Goal: Information Seeking & Learning: Learn about a topic

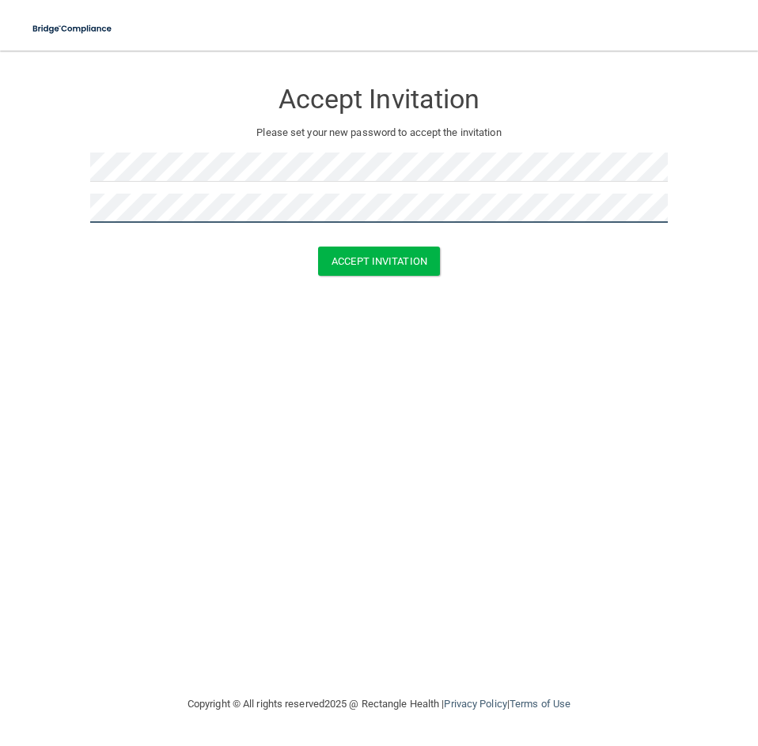
click at [318, 247] on button "Accept Invitation" at bounding box center [379, 261] width 122 height 29
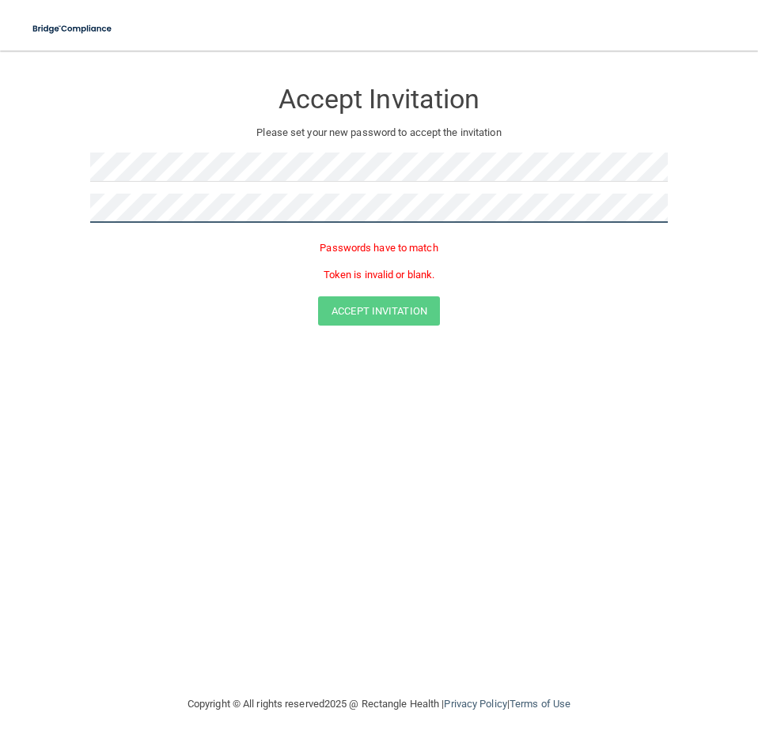
click at [0, 211] on html "Toggle navigation Manage My Enterprise Manage My Location Accept Invitation Ple…" at bounding box center [379, 373] width 758 height 746
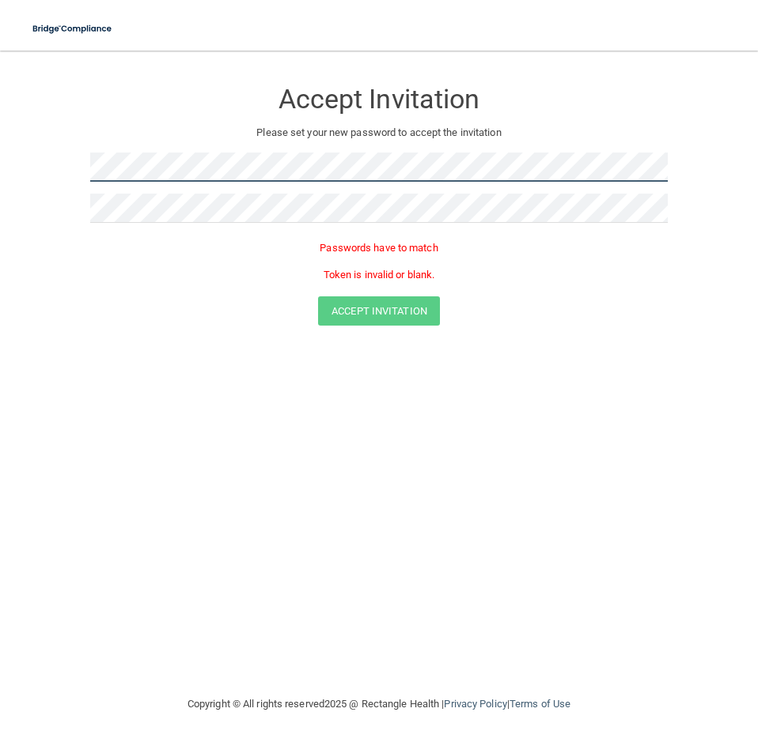
click at [17, 168] on main "Accept Invitation Please set your new password to accept the invitation Passwor…" at bounding box center [379, 399] width 758 height 696
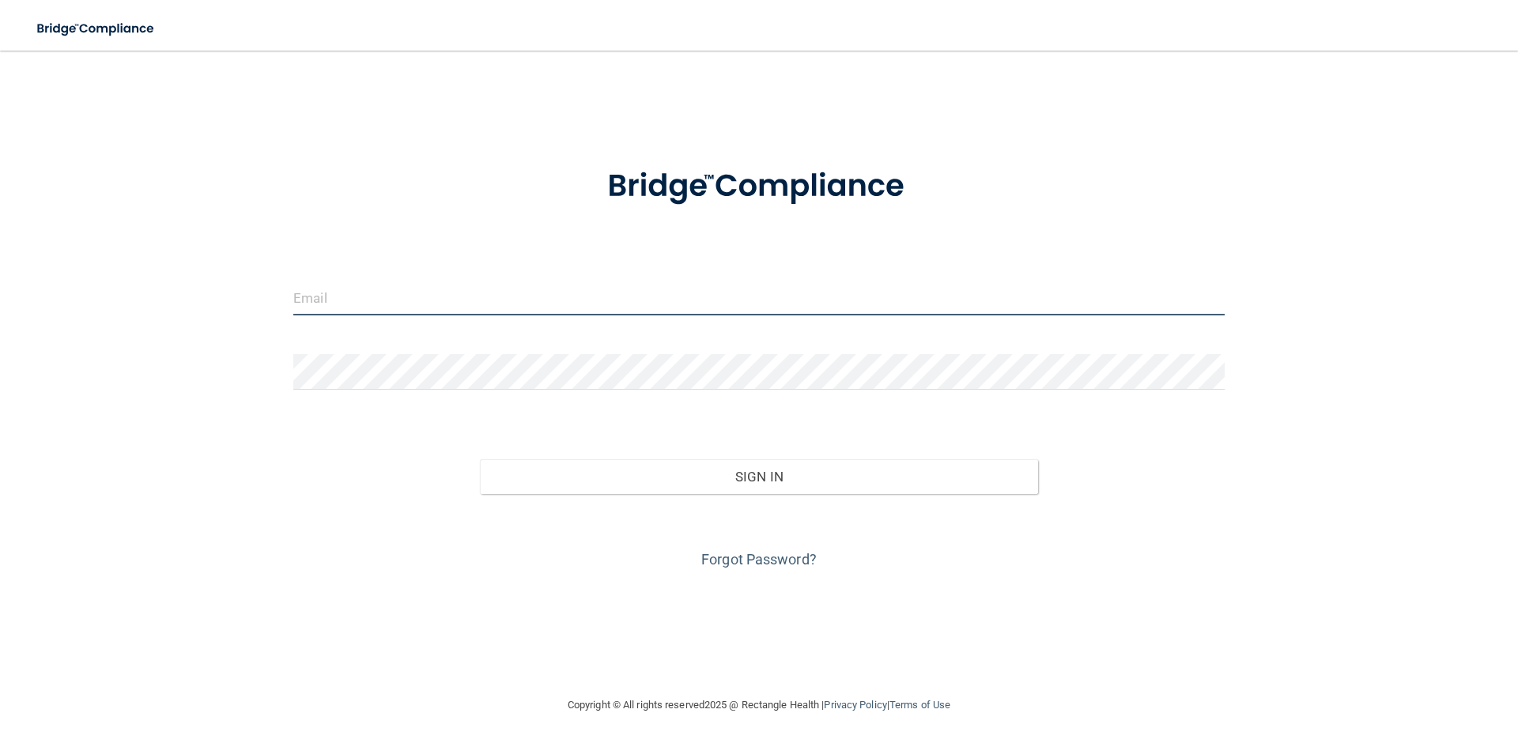
click at [565, 312] on input "email" at bounding box center [759, 298] width 932 height 36
type input "[EMAIL_ADDRESS][DOMAIN_NAME]"
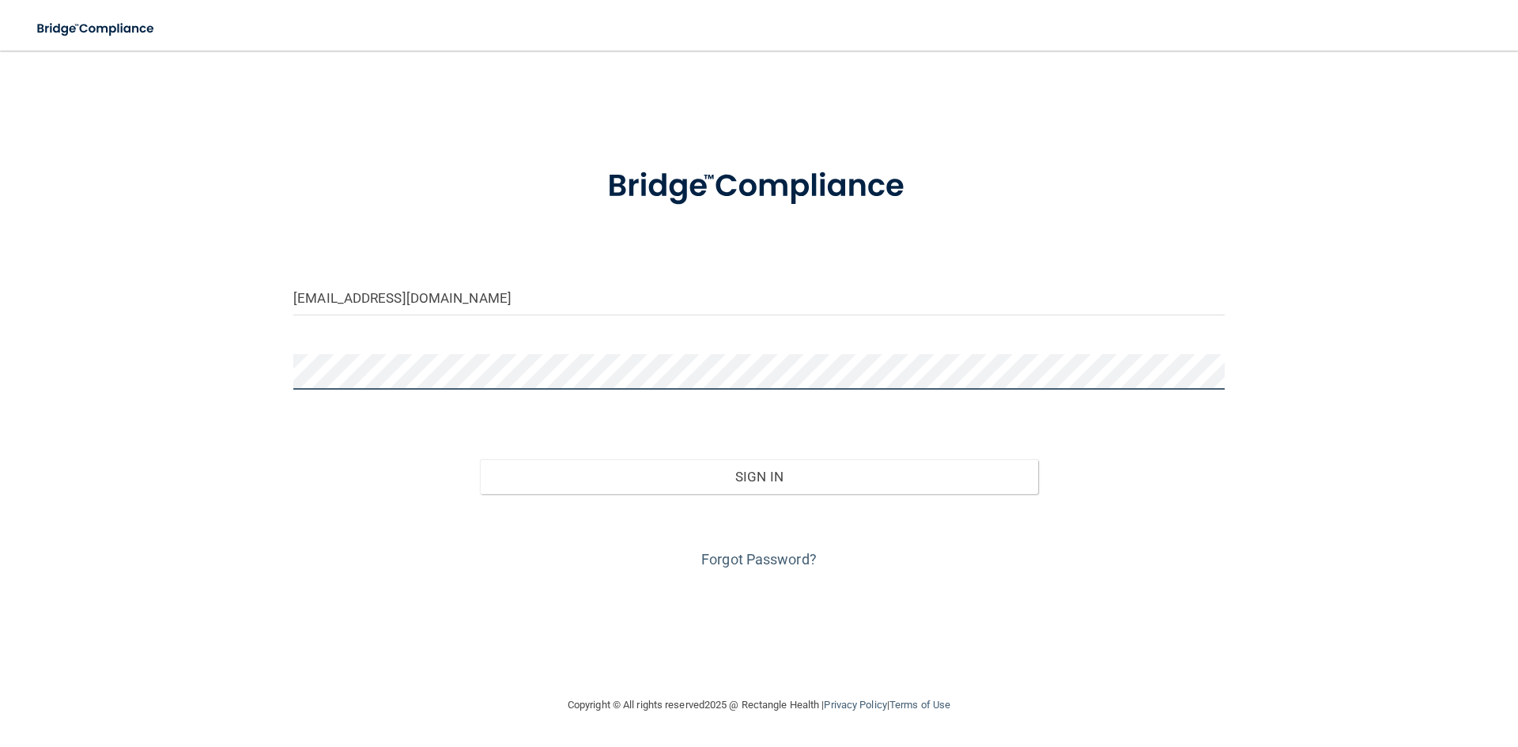
click at [121, 354] on div "imoore@ofsi.org Invalid email/password. You don't have permission to access tha…" at bounding box center [759, 373] width 1455 height 614
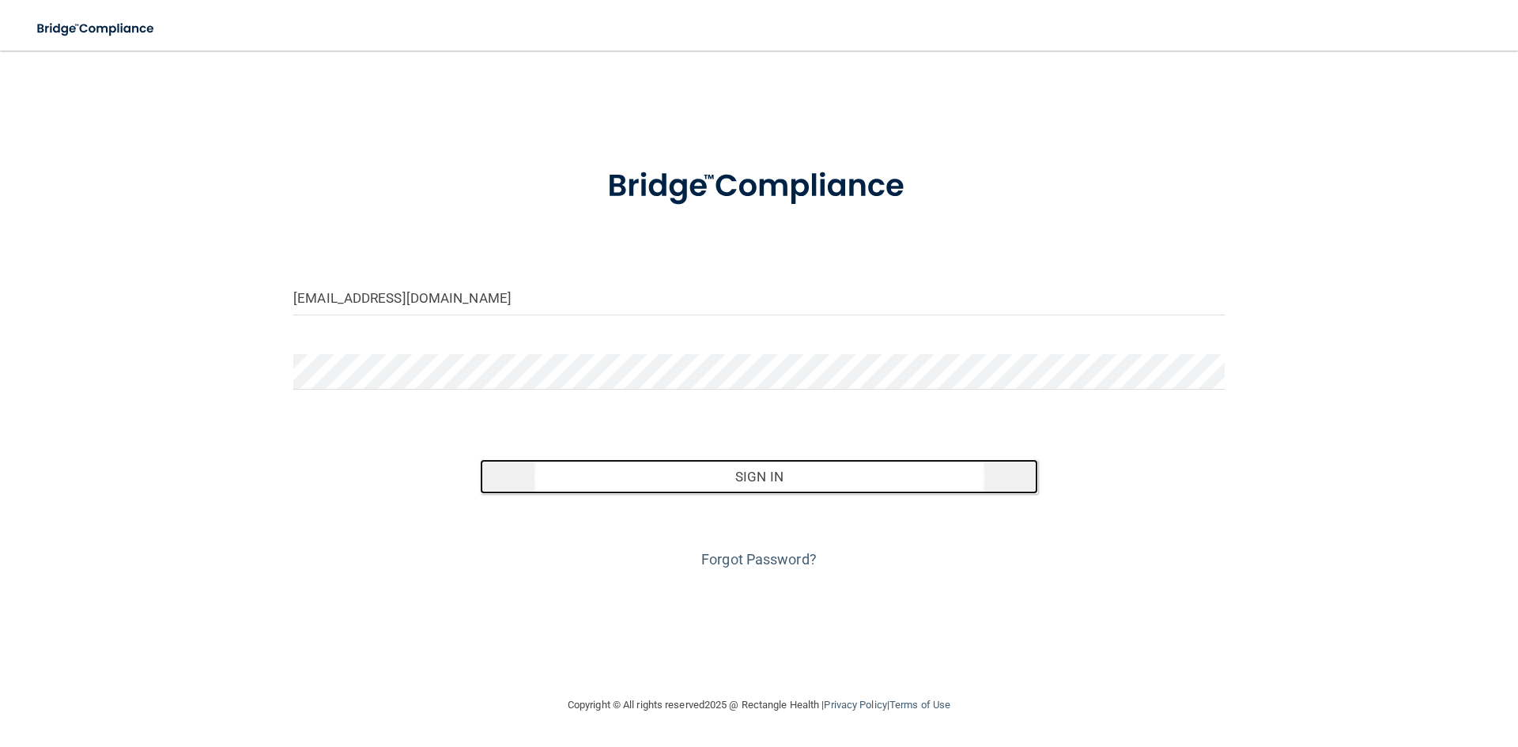
click at [776, 462] on button "Sign In" at bounding box center [759, 476] width 559 height 35
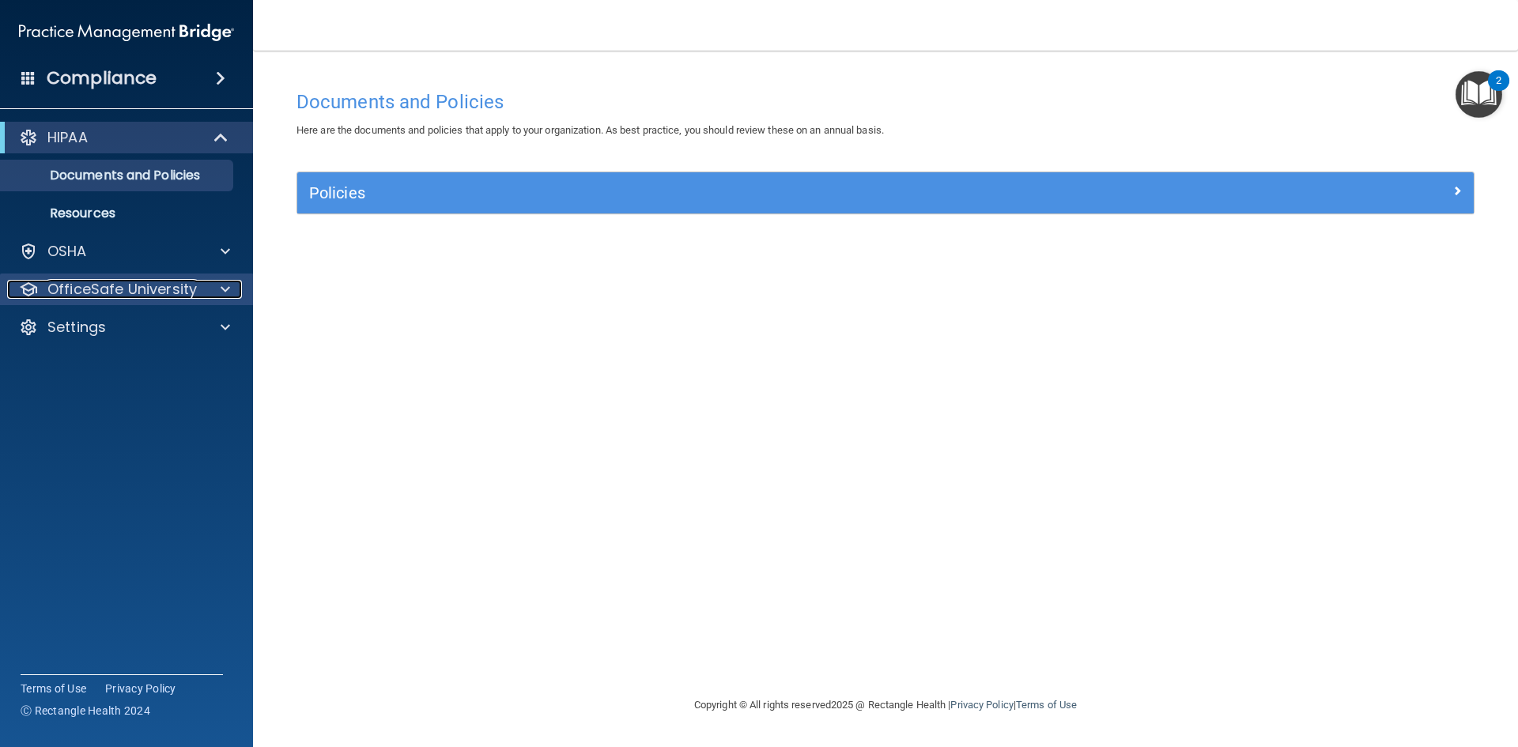
click at [159, 291] on p "OfficeSafe University" at bounding box center [121, 289] width 149 height 19
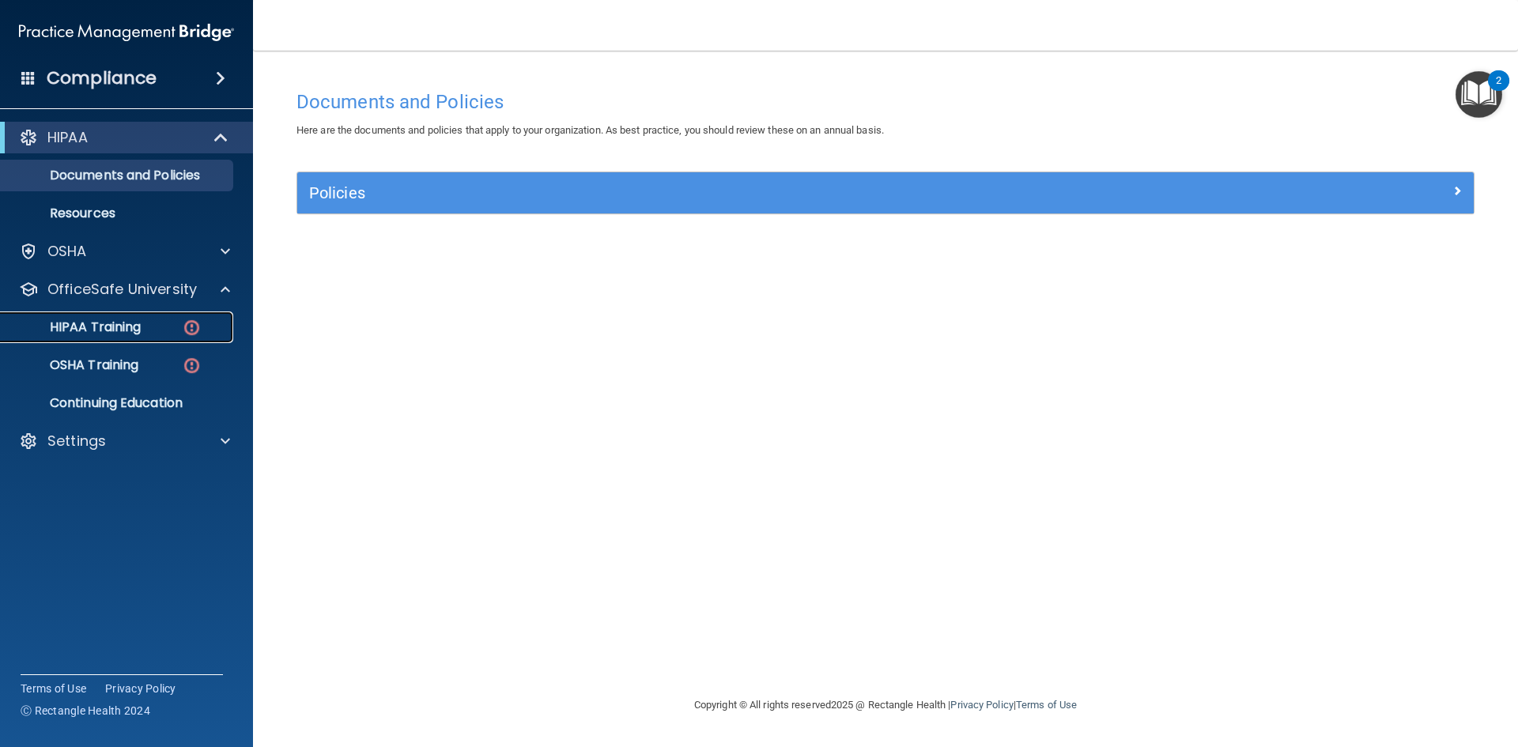
click at [119, 323] on p "HIPAA Training" at bounding box center [75, 327] width 130 height 16
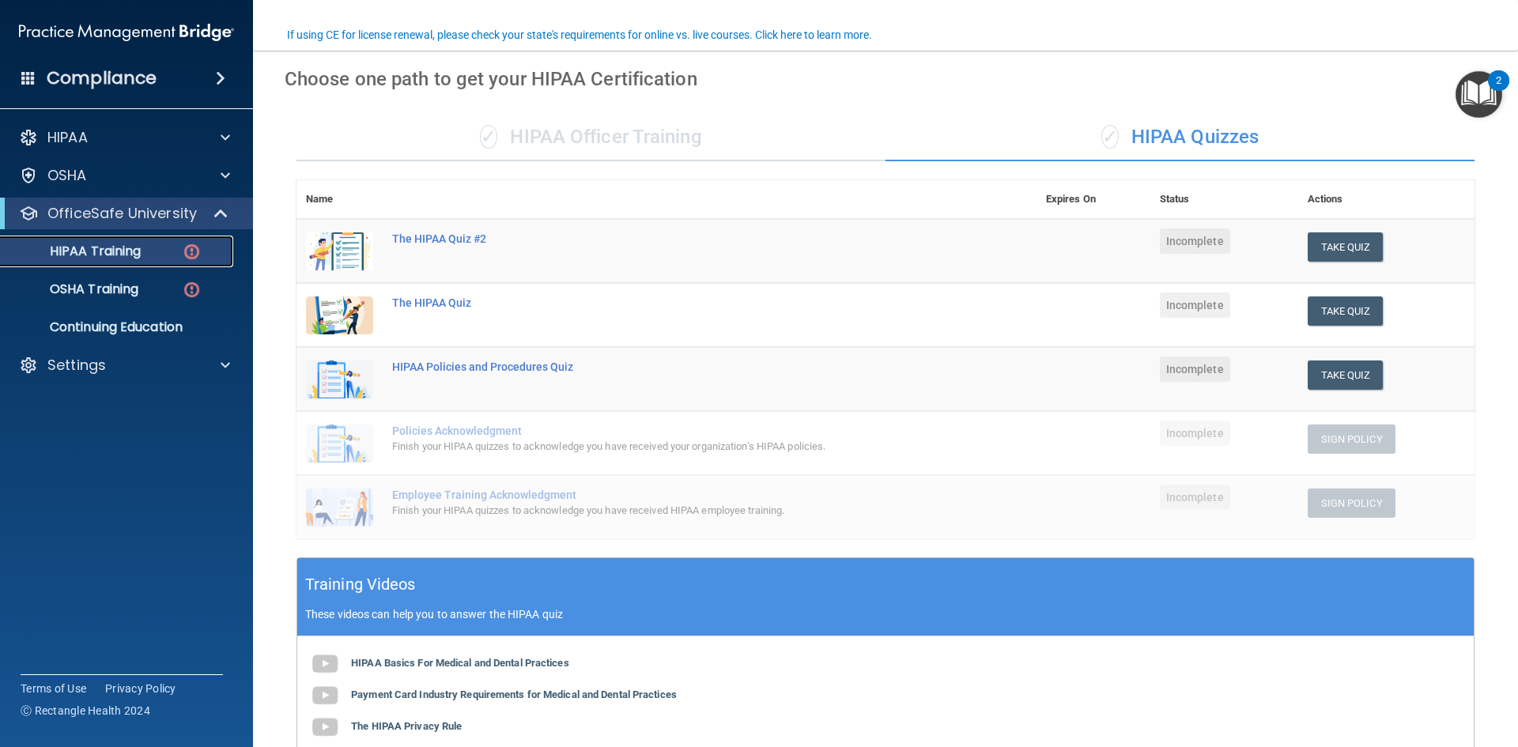
scroll to position [44, 0]
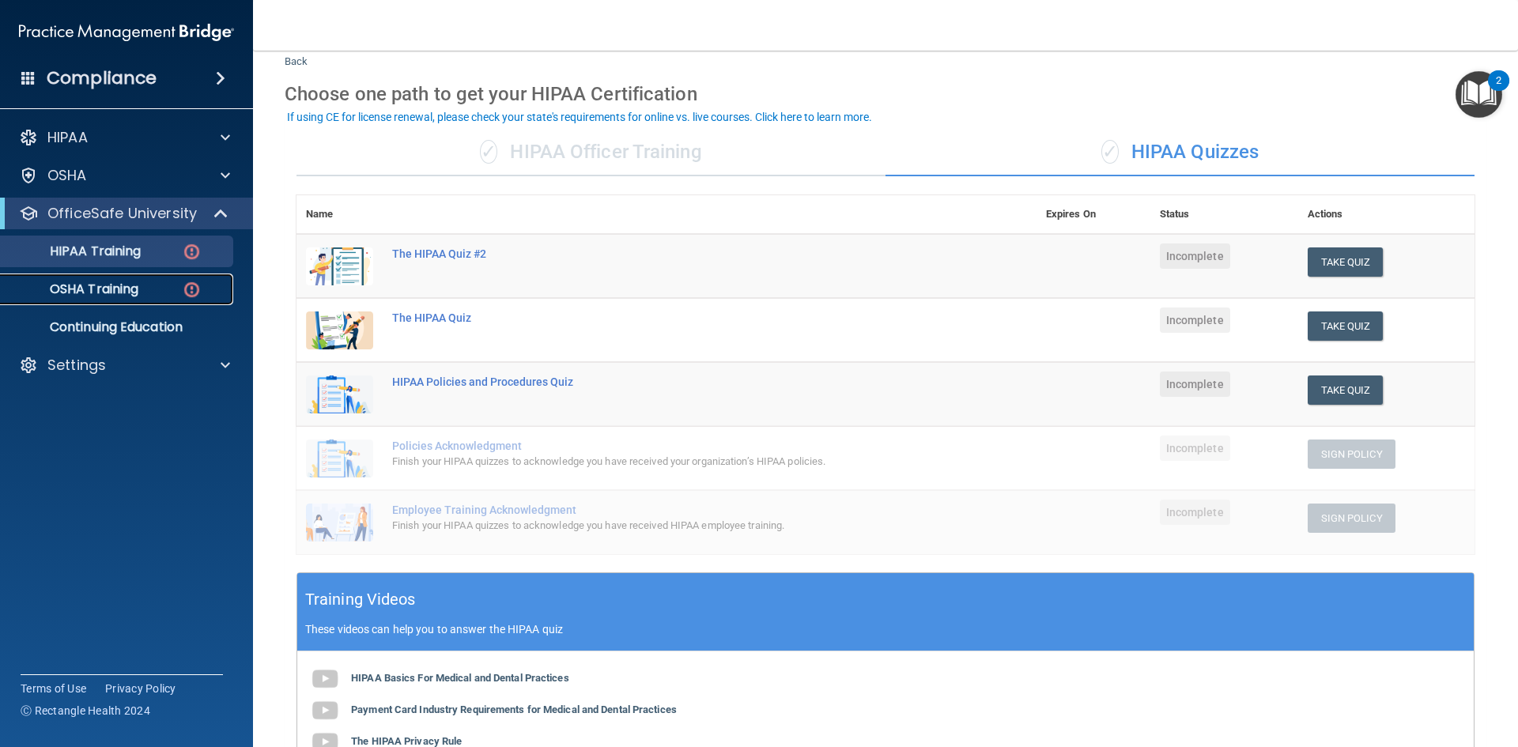
click at [119, 293] on p "OSHA Training" at bounding box center [74, 290] width 128 height 16
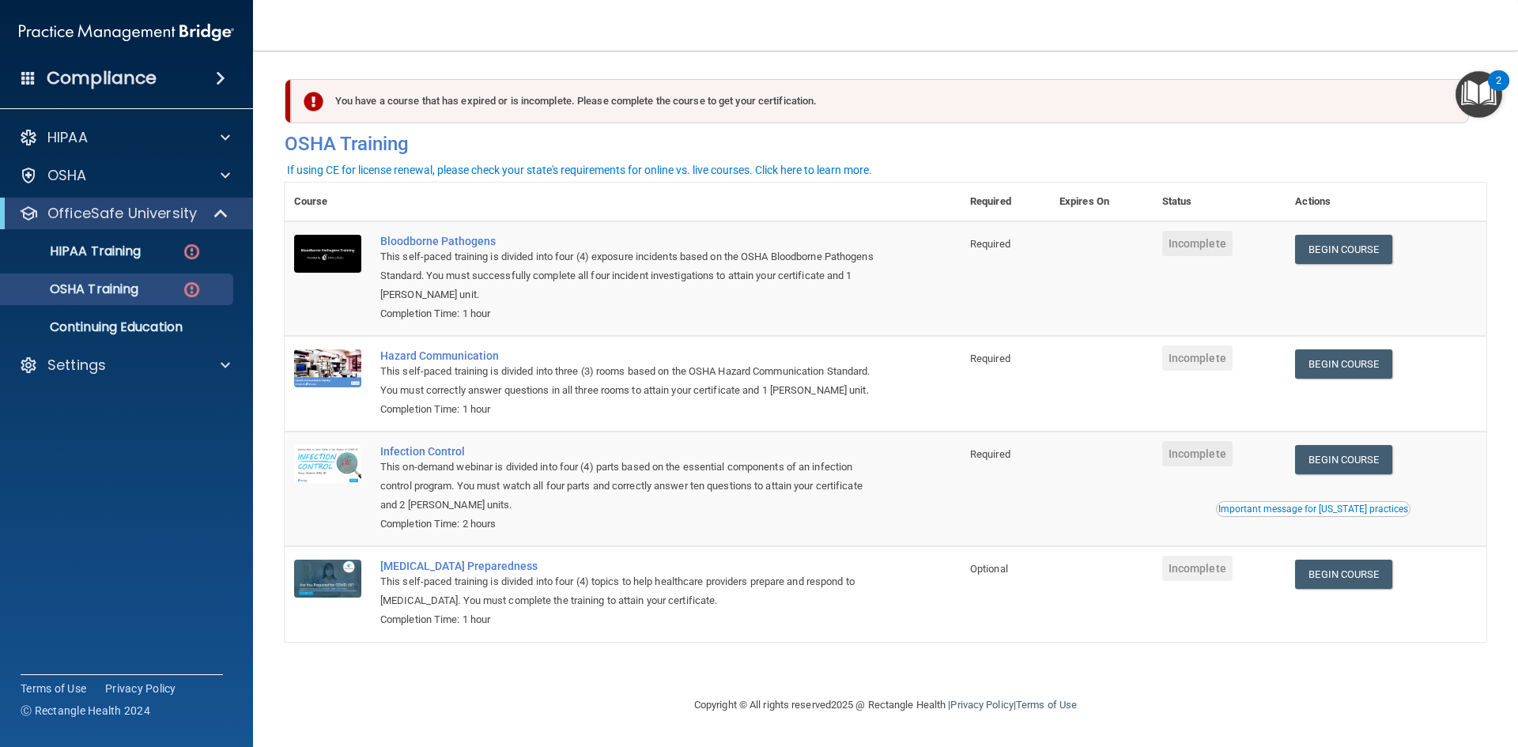
click at [150, 230] on ul "HIPAA Training OSHA Training Continuing Education" at bounding box center [127, 286] width 286 height 114
click at [142, 254] on div "HIPAA Training" at bounding box center [118, 252] width 216 height 16
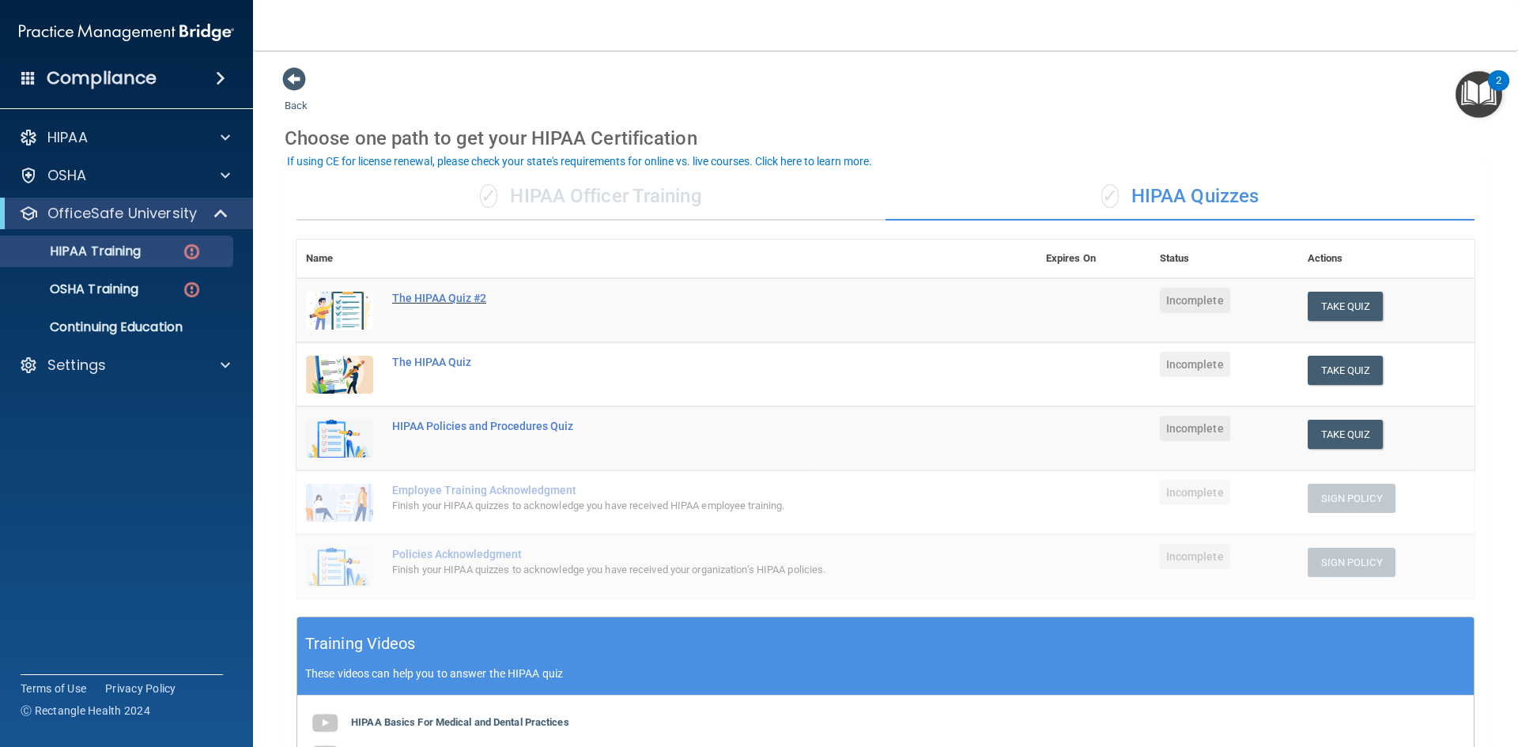
click at [423, 297] on div "The HIPAA Quiz #2" at bounding box center [674, 298] width 565 height 13
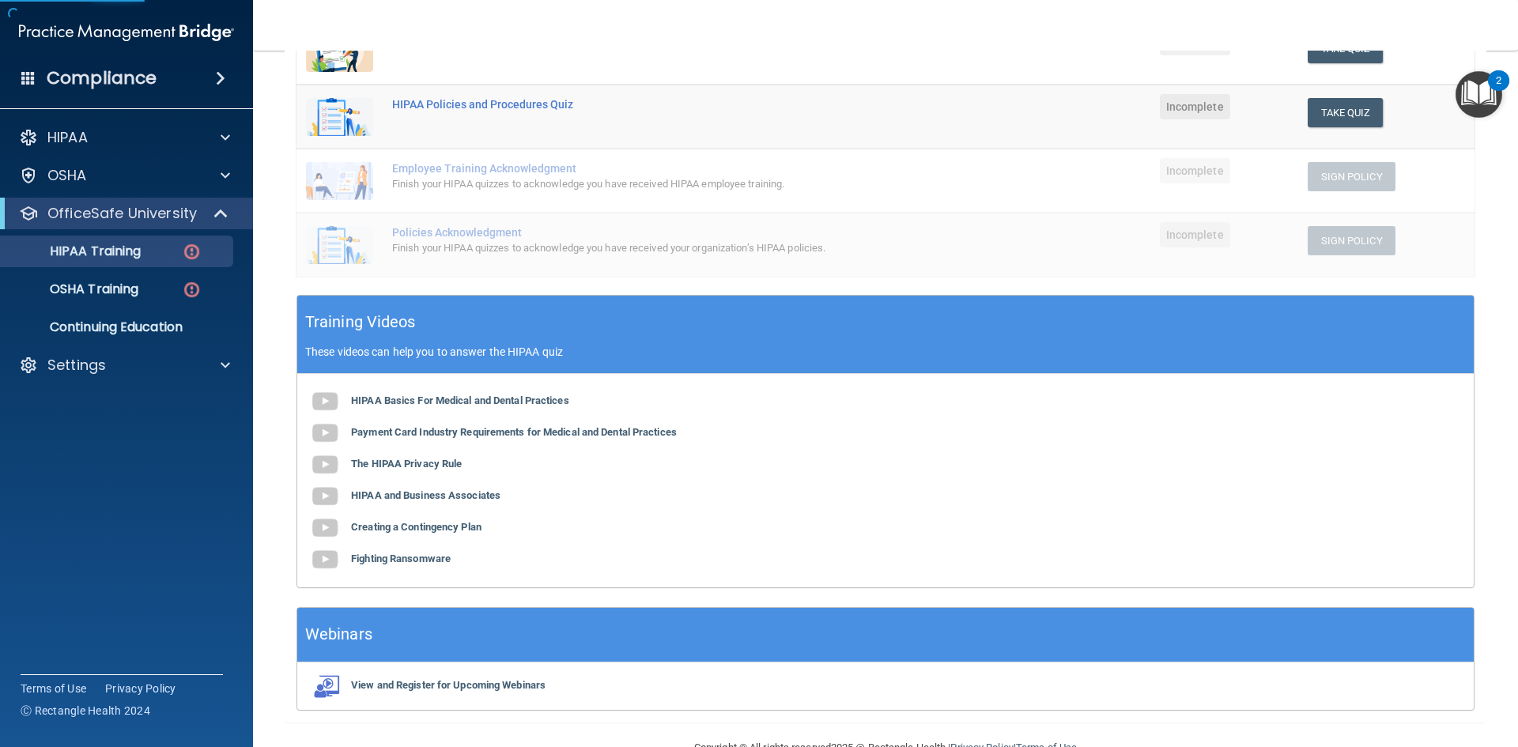
scroll to position [361, 0]
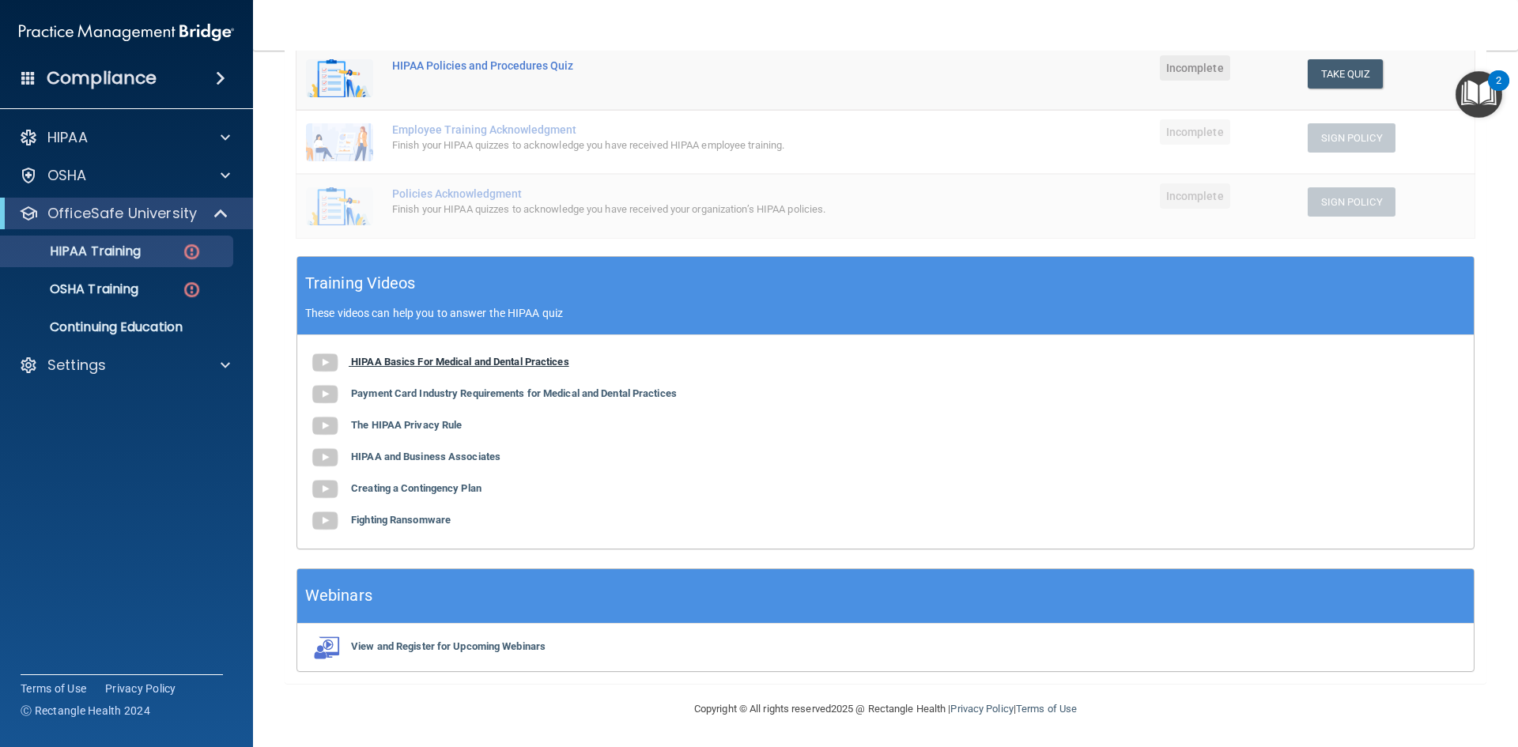
click at [414, 357] on b "HIPAA Basics For Medical and Dental Practices" at bounding box center [460, 362] width 218 height 12
click at [493, 387] on b "Payment Card Industry Requirements for Medical and Dental Practices" at bounding box center [514, 393] width 326 height 12
click at [415, 425] on b "The HIPAA Privacy Rule" at bounding box center [406, 425] width 111 height 12
click at [436, 459] on b "HIPAA and Business Associates" at bounding box center [425, 457] width 149 height 12
click at [465, 489] on b "Creating a Contingency Plan" at bounding box center [416, 488] width 130 height 12
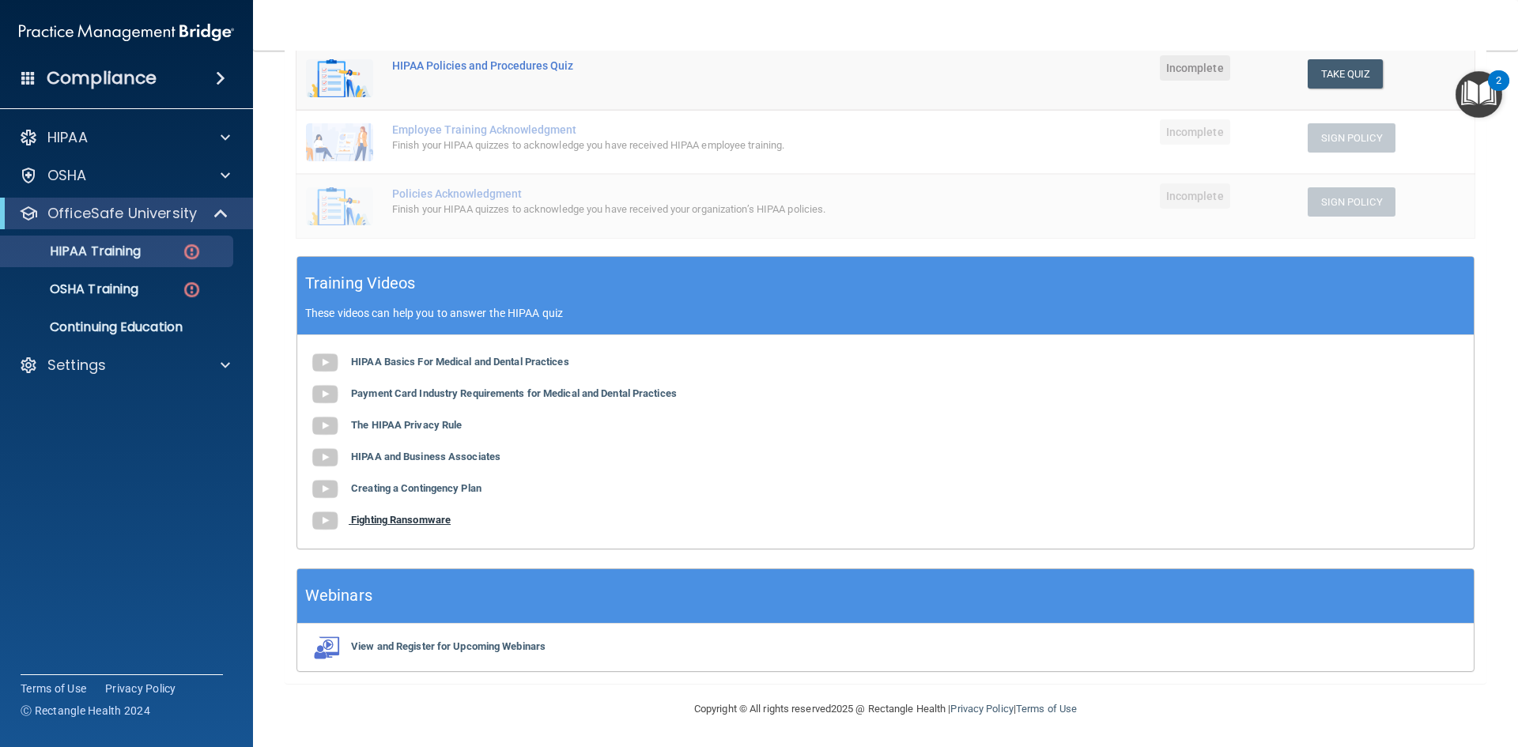
click at [425, 520] on b "Fighting Ransomware" at bounding box center [401, 520] width 100 height 12
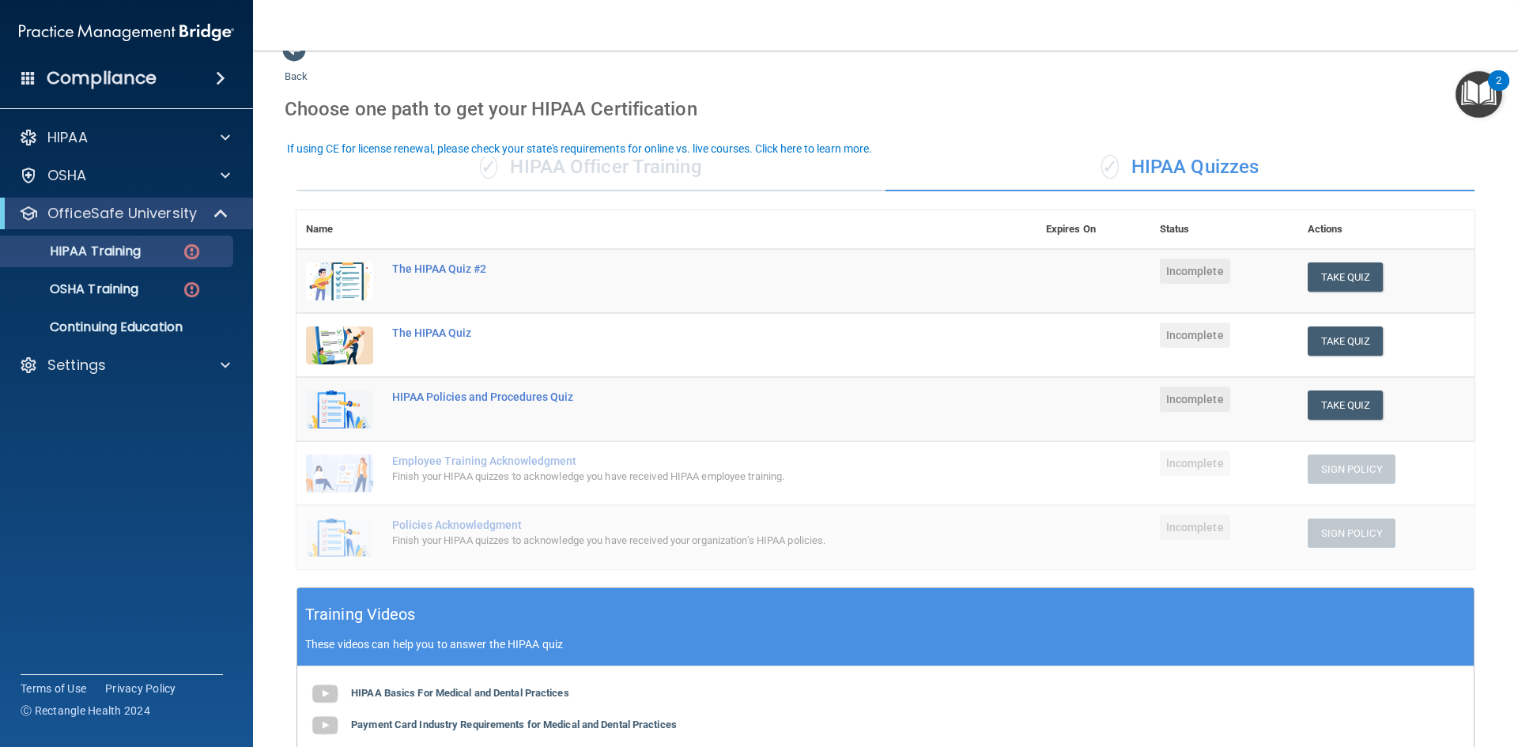
scroll to position [0, 0]
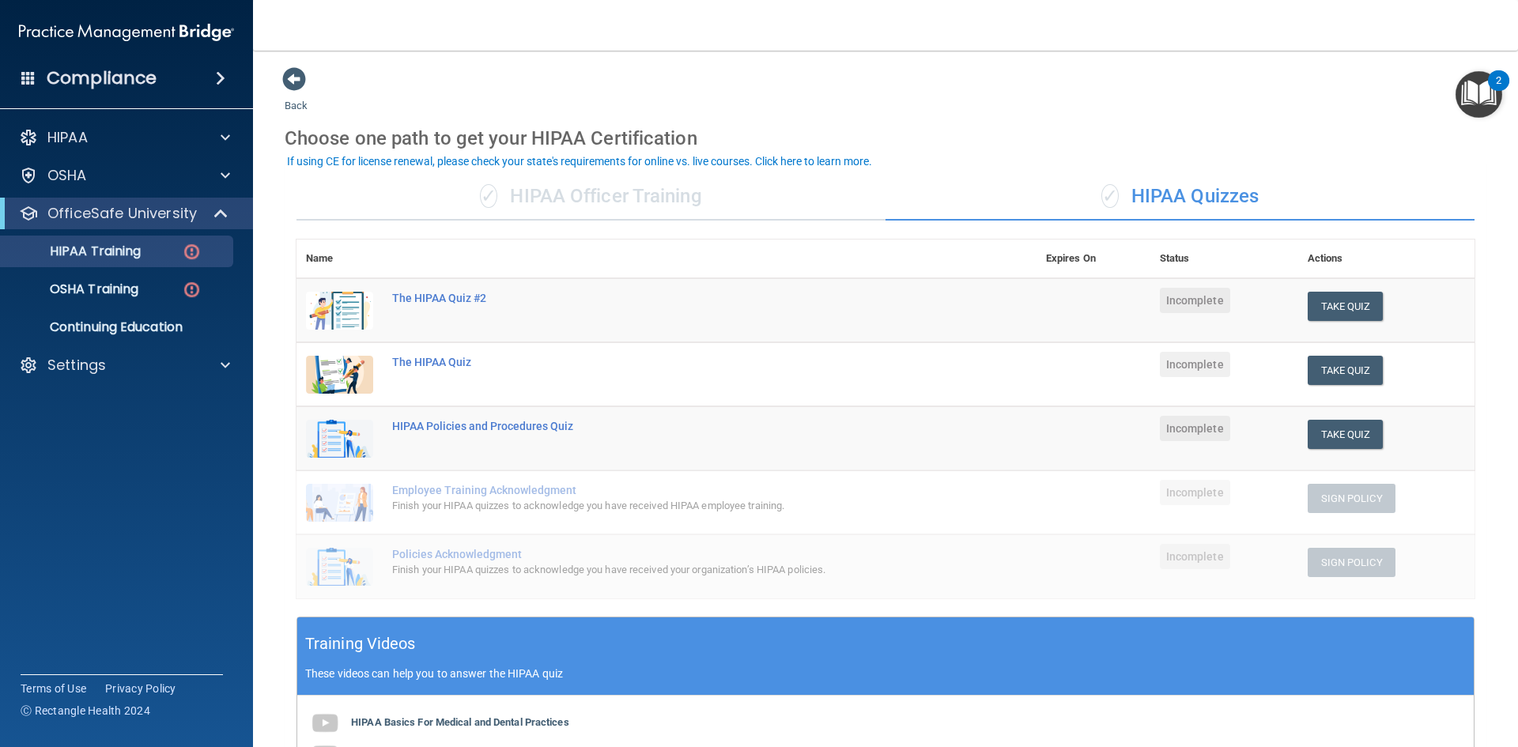
click at [1396, 306] on div "Take Quiz" at bounding box center [1386, 306] width 157 height 29
click at [1316, 304] on button "Take Quiz" at bounding box center [1346, 306] width 76 height 29
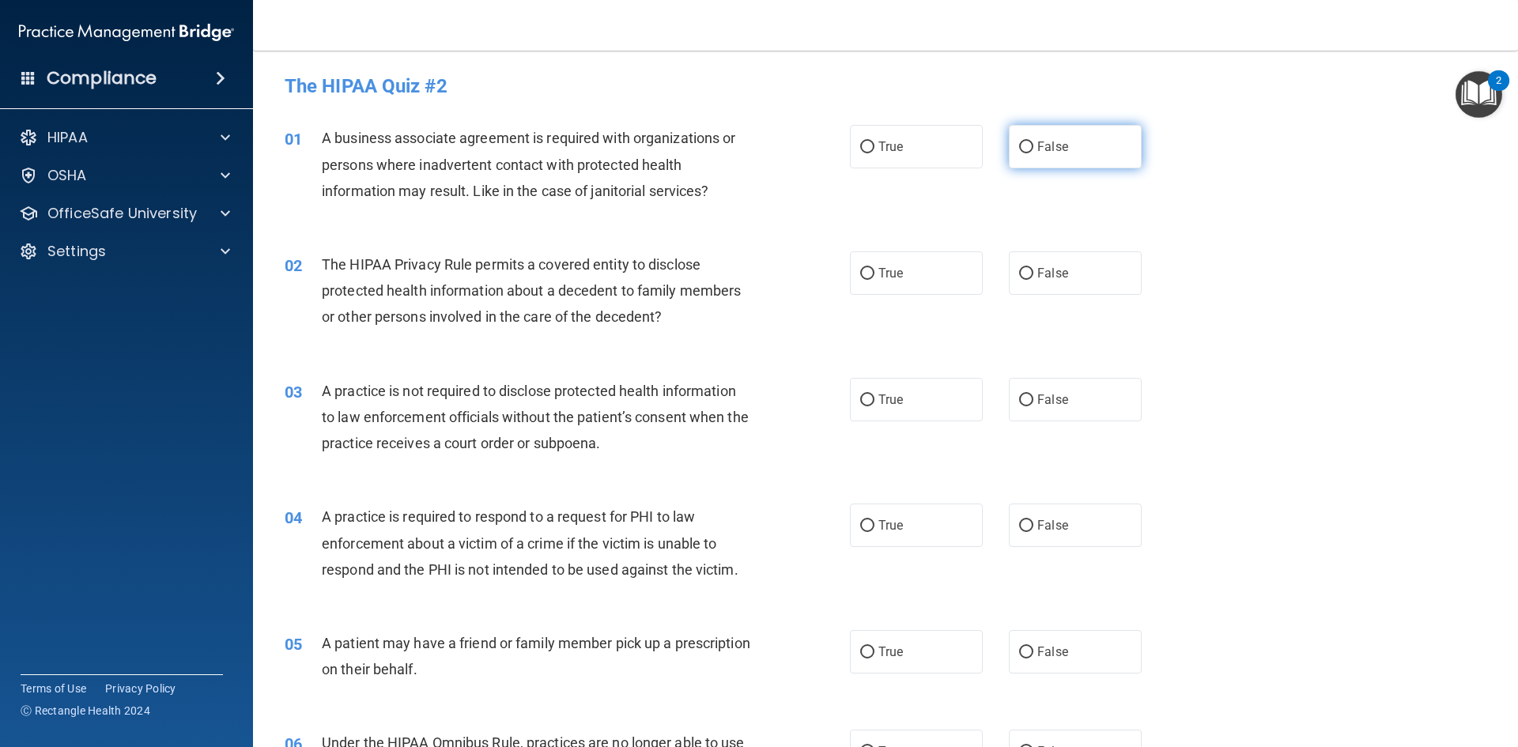
click at [1022, 149] on input "False" at bounding box center [1026, 148] width 14 height 12
radio input "true"
click at [852, 278] on label "True" at bounding box center [916, 272] width 133 height 43
click at [860, 278] on input "True" at bounding box center [867, 274] width 14 height 12
radio input "true"
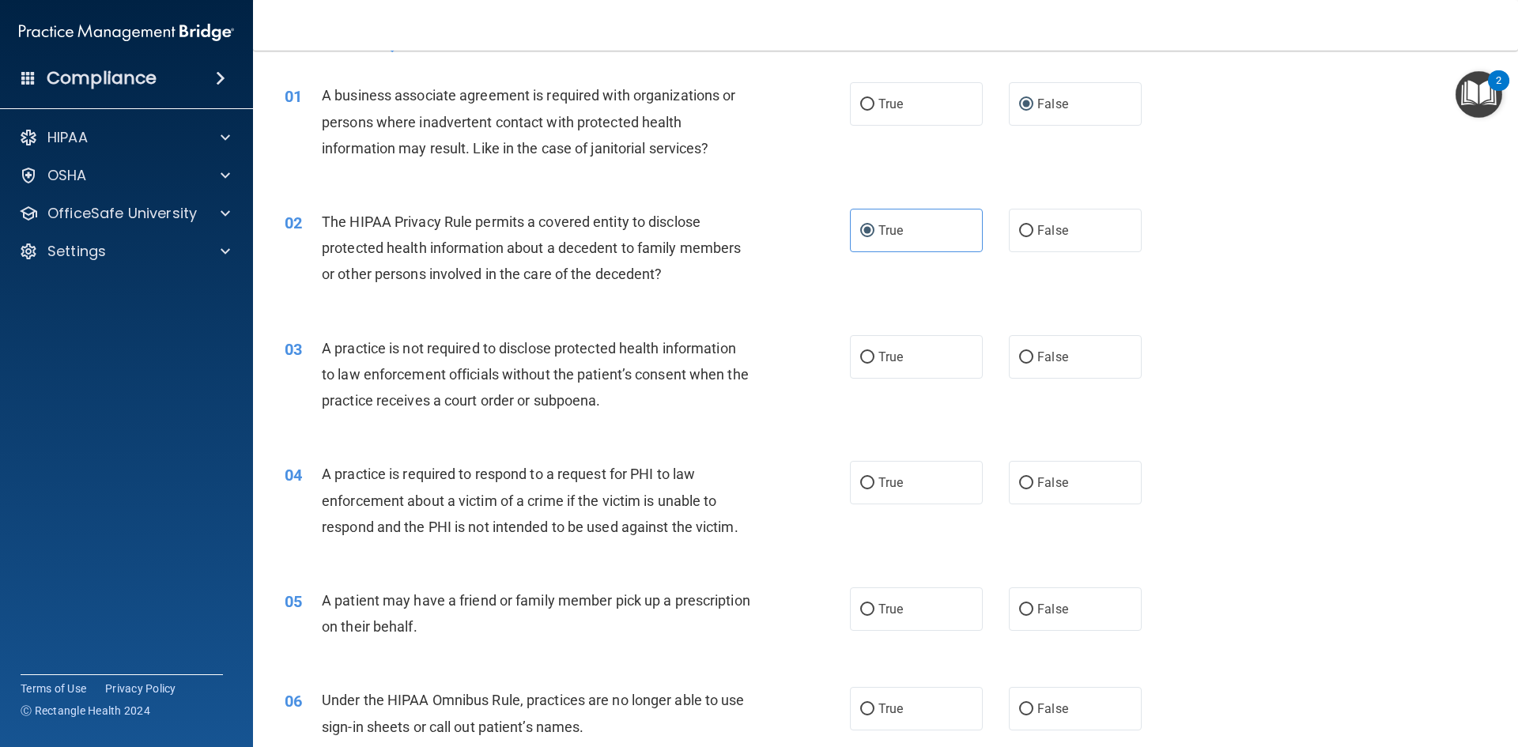
scroll to position [158, 0]
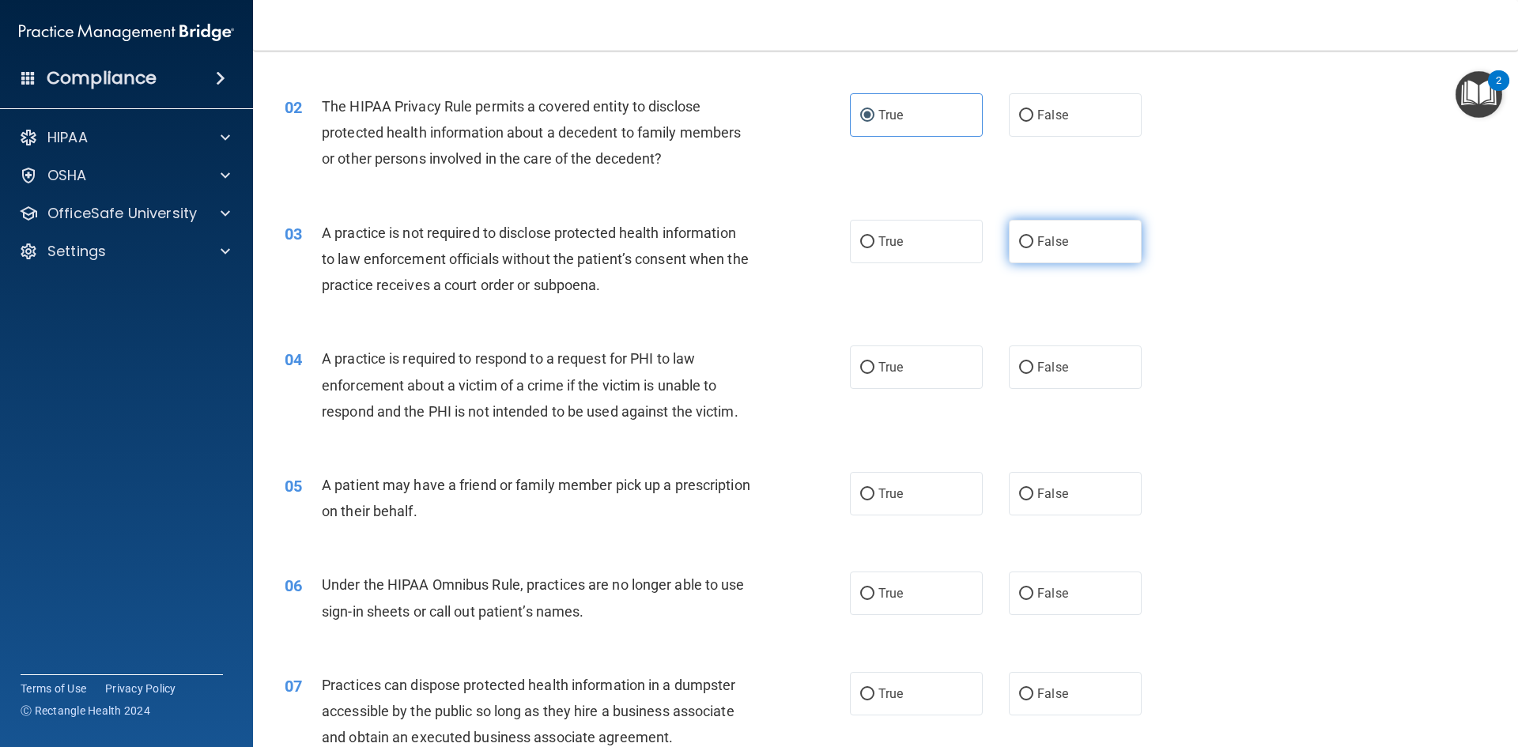
click at [1038, 245] on span "False" at bounding box center [1052, 241] width 31 height 15
click at [1034, 245] on input "False" at bounding box center [1026, 242] width 14 height 12
radio input "true"
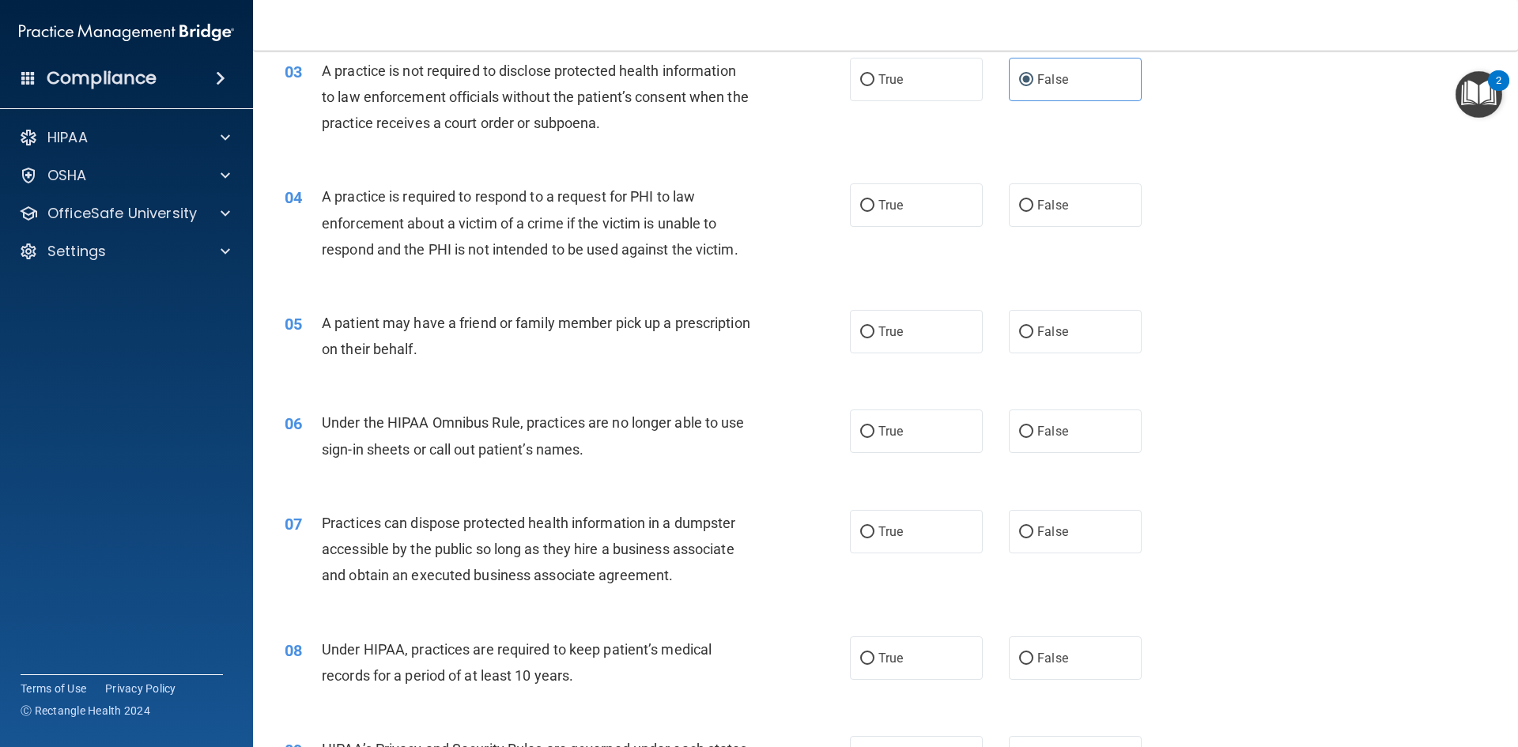
scroll to position [316, 0]
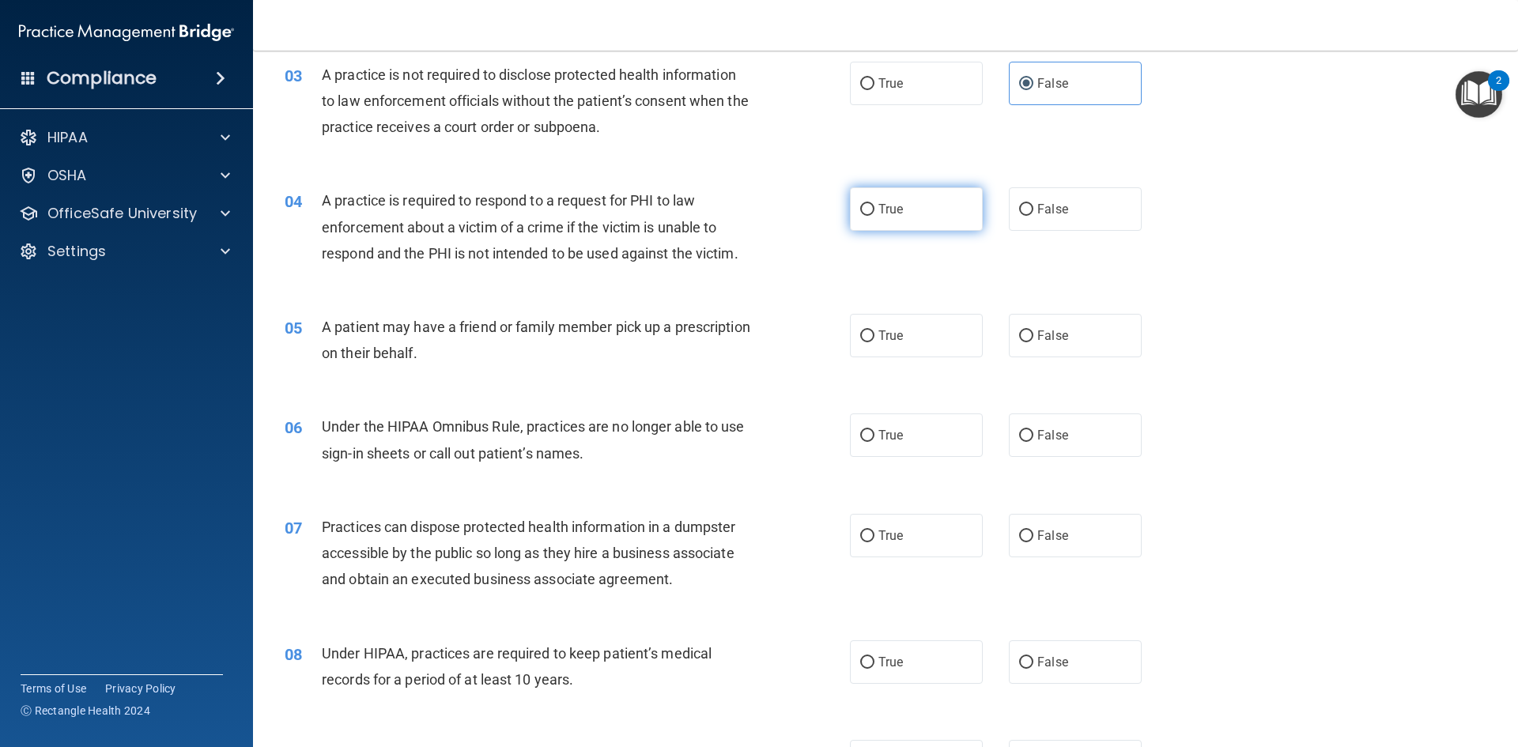
click at [866, 205] on input "True" at bounding box center [867, 210] width 14 height 12
radio input "true"
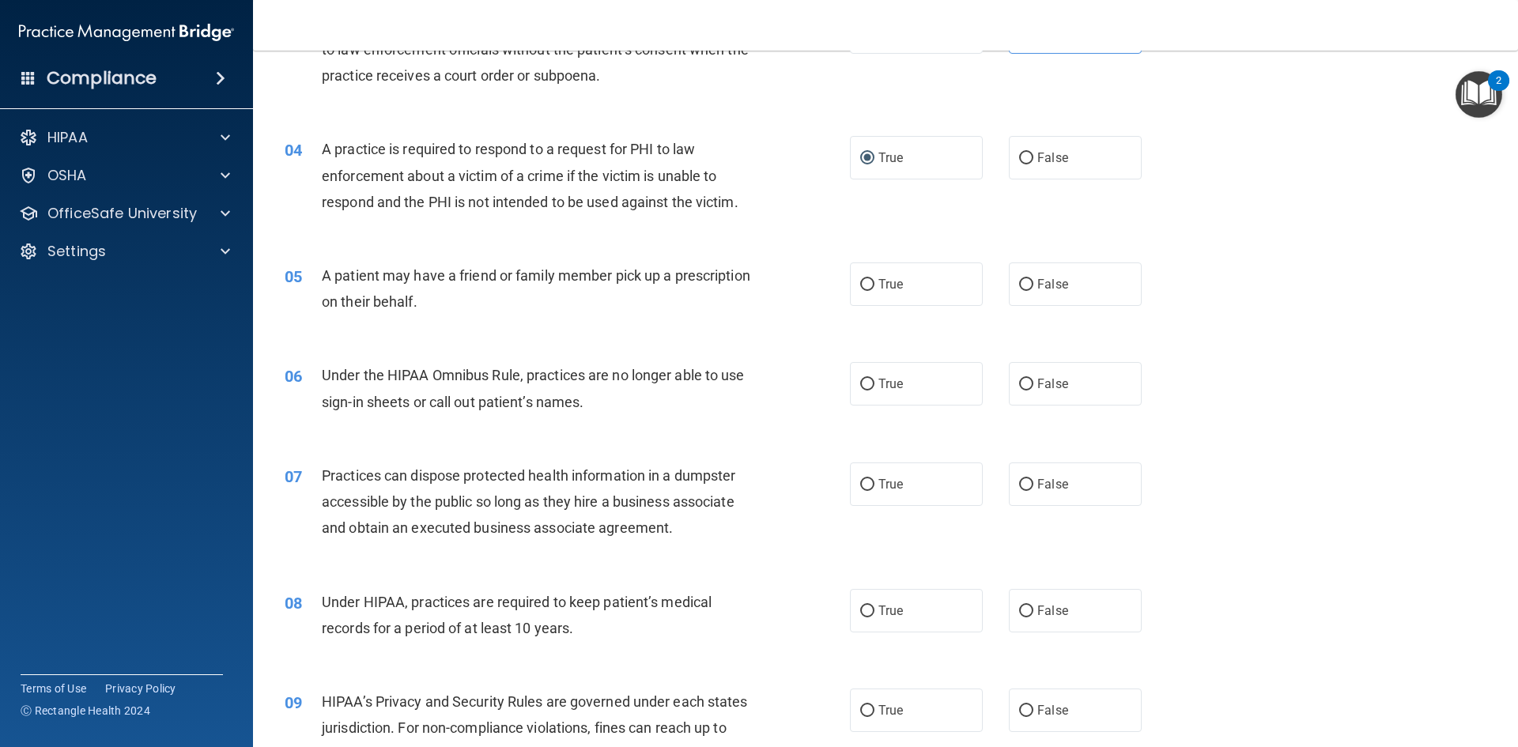
scroll to position [395, 0]
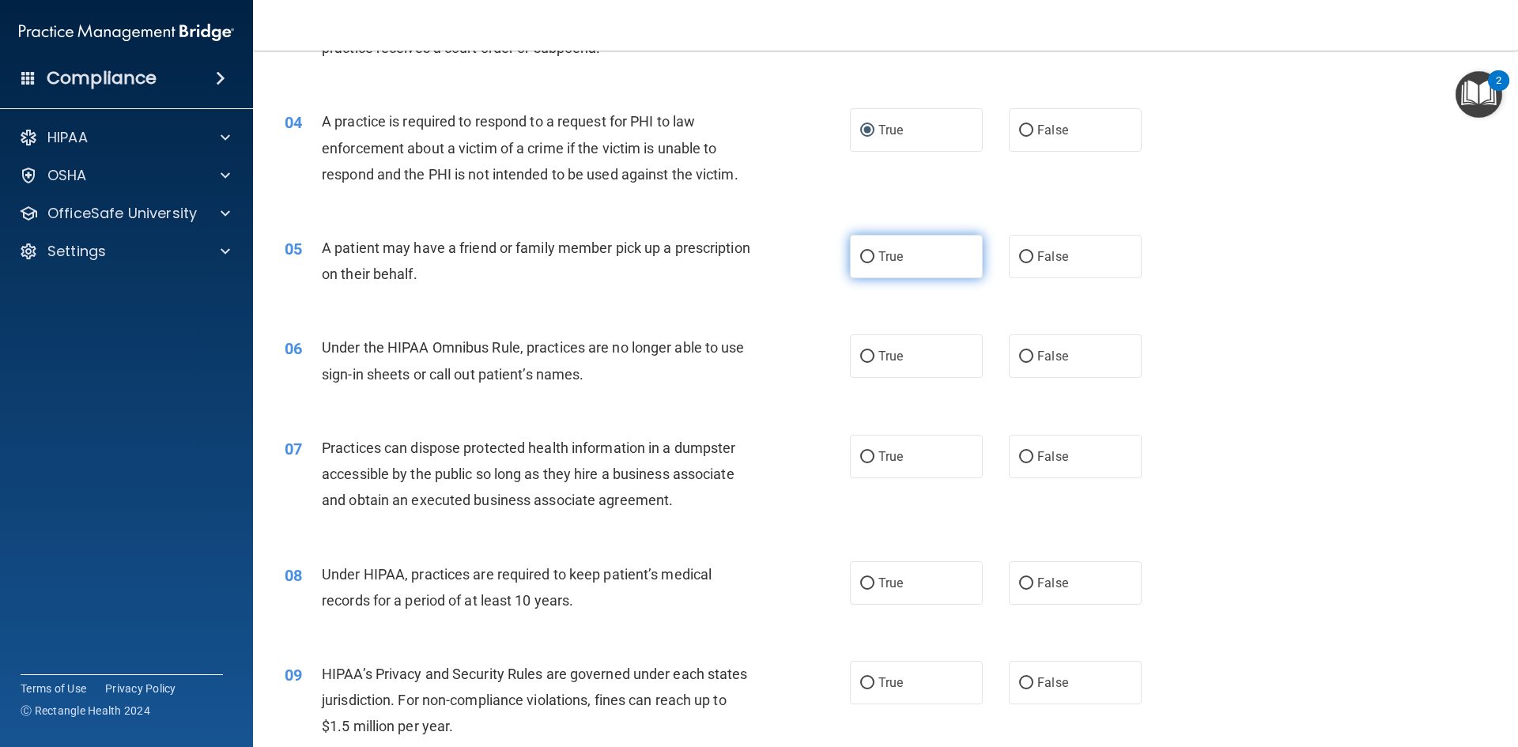
click at [907, 267] on label "True" at bounding box center [916, 256] width 133 height 43
click at [875, 263] on input "True" at bounding box center [867, 257] width 14 height 12
radio input "true"
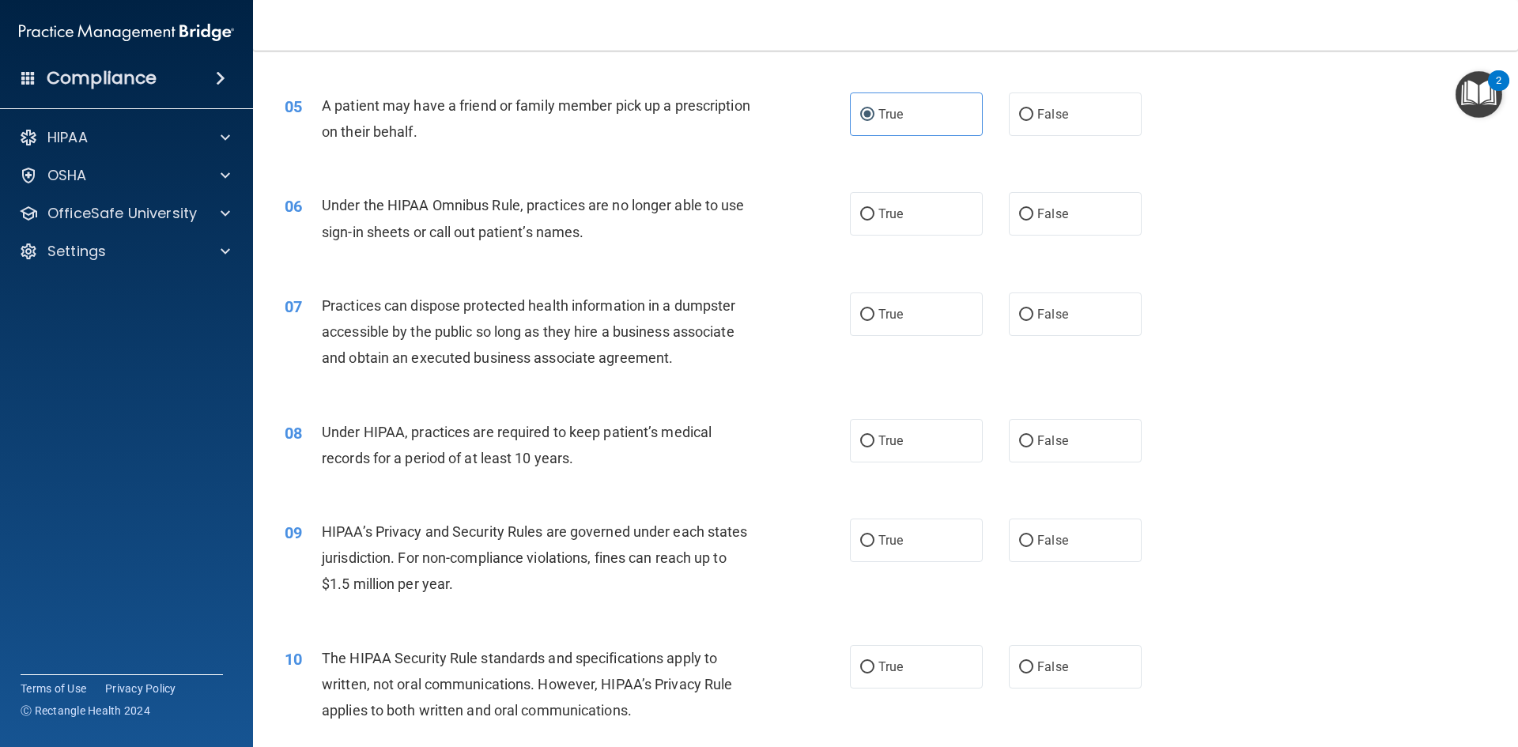
scroll to position [554, 0]
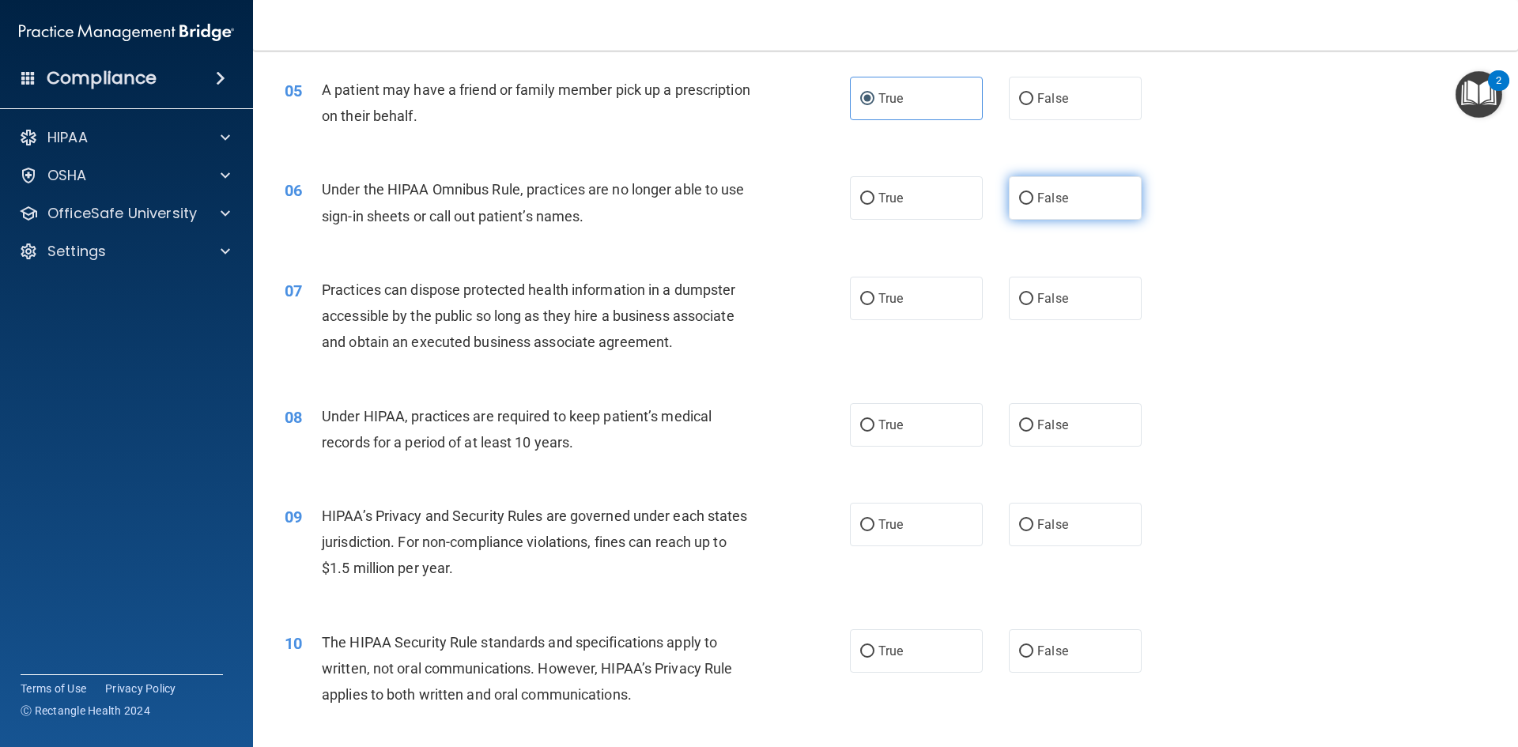
click at [1081, 190] on label "False" at bounding box center [1075, 197] width 133 height 43
click at [1034, 193] on input "False" at bounding box center [1026, 199] width 14 height 12
radio input "true"
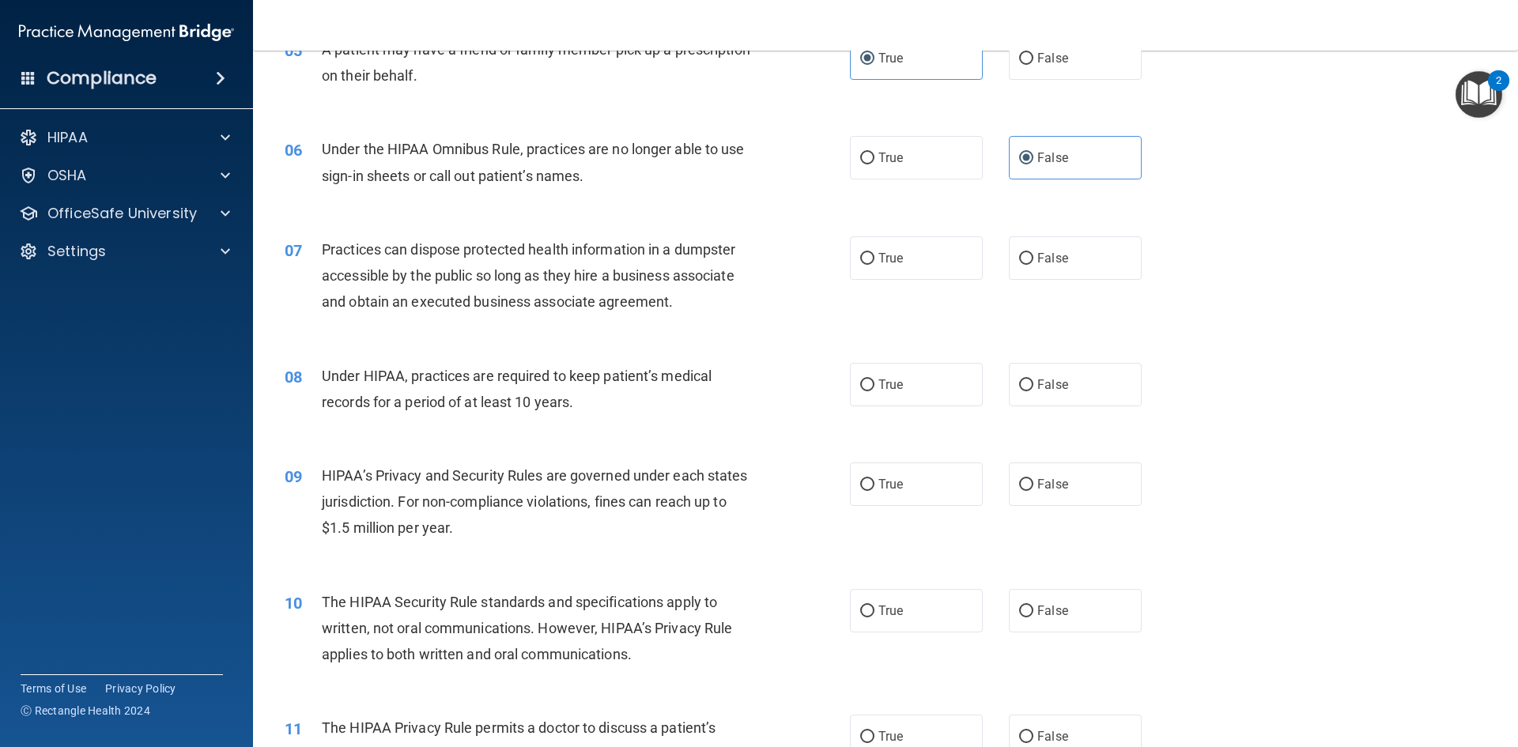
scroll to position [633, 0]
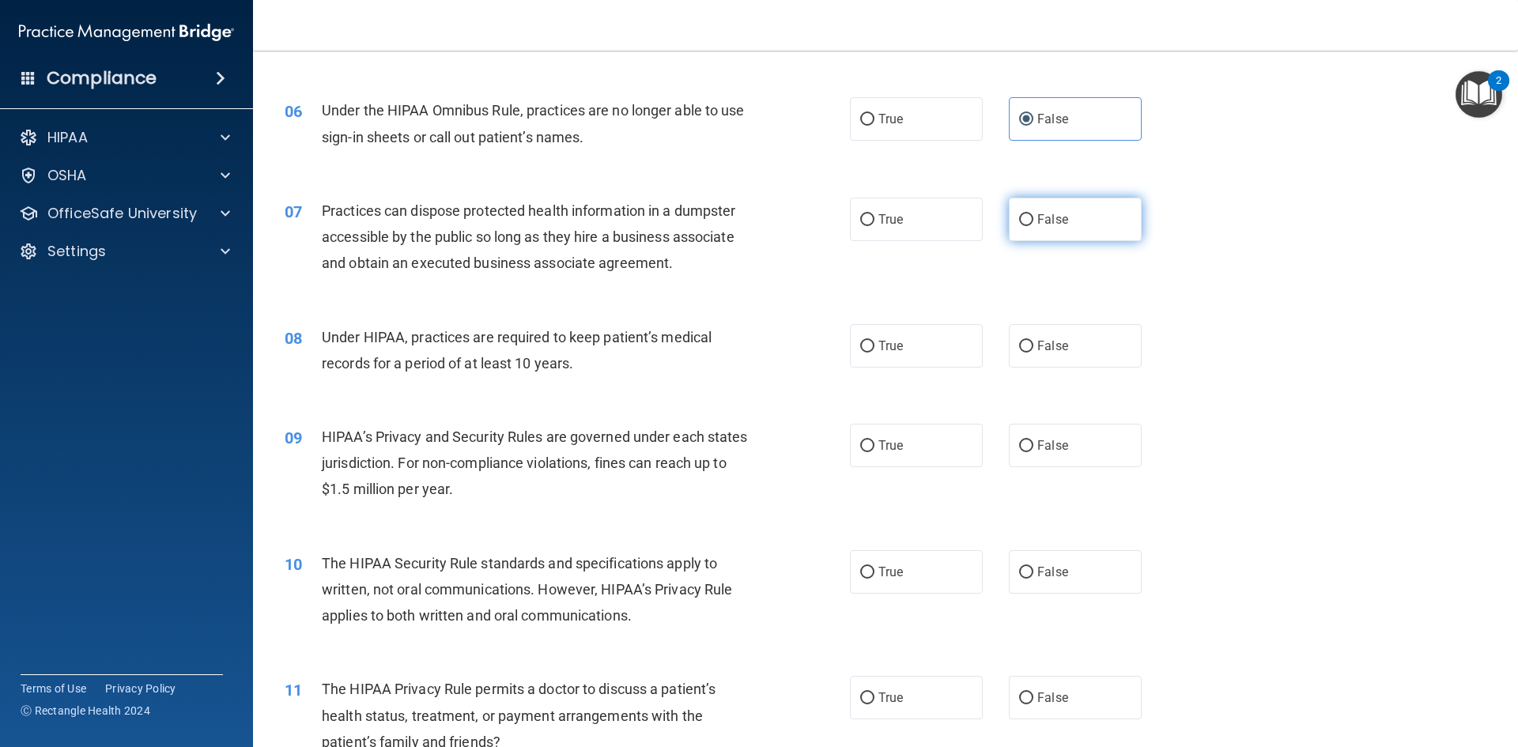
click at [1041, 214] on span "False" at bounding box center [1052, 219] width 31 height 15
click at [1034, 214] on input "False" at bounding box center [1026, 220] width 14 height 12
radio input "true"
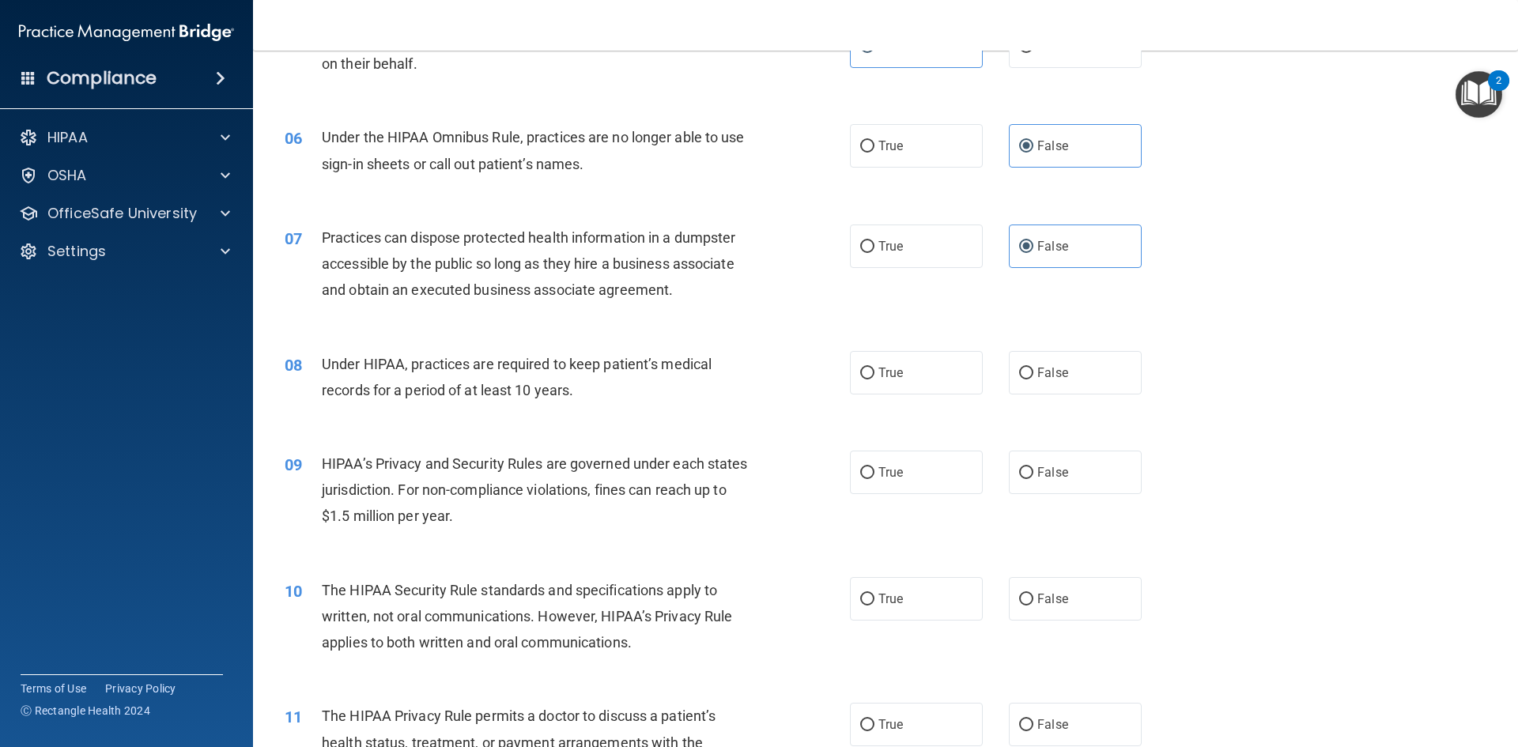
scroll to position [607, 0]
click at [886, 376] on span "True" at bounding box center [891, 372] width 25 height 15
click at [875, 376] on input "True" at bounding box center [867, 373] width 14 height 12
radio input "true"
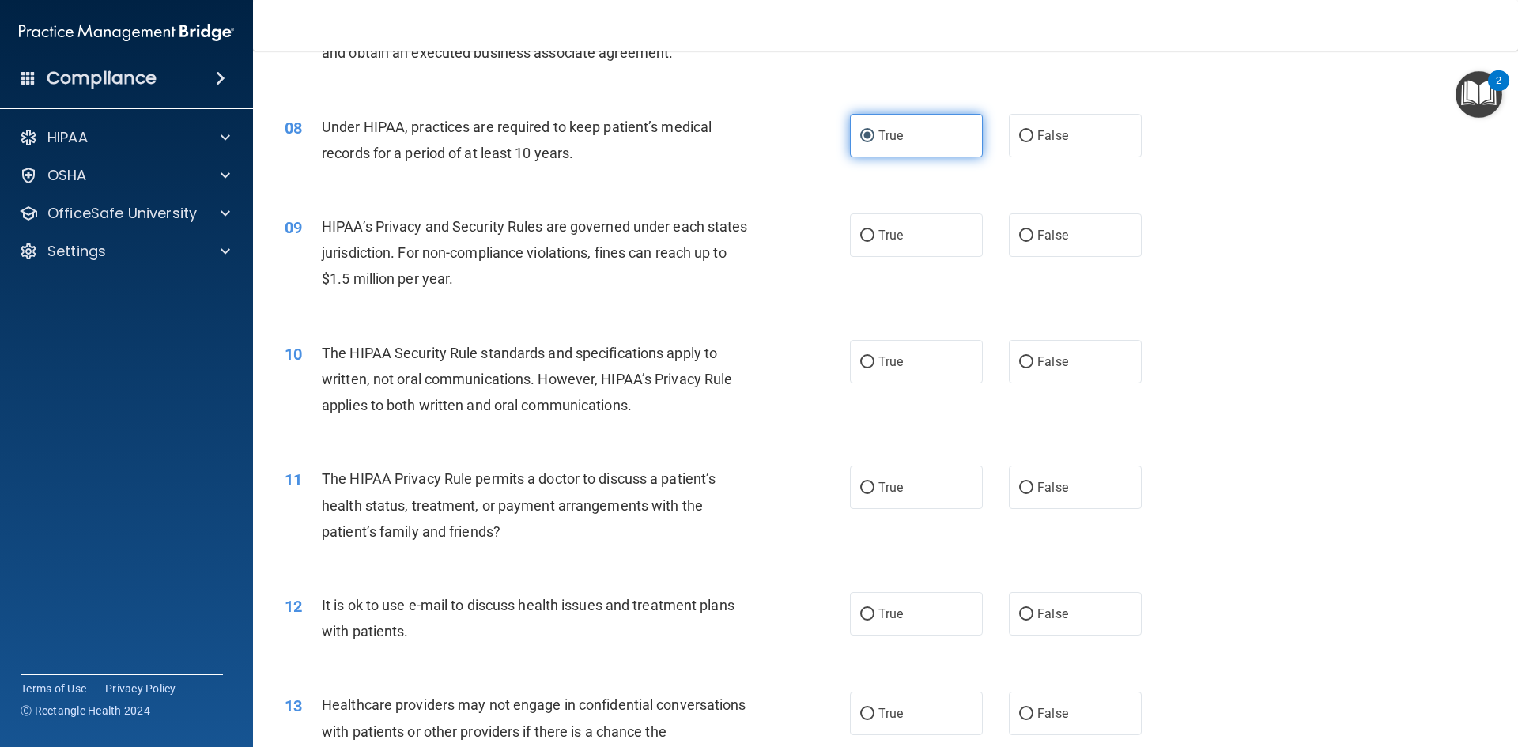
scroll to position [844, 0]
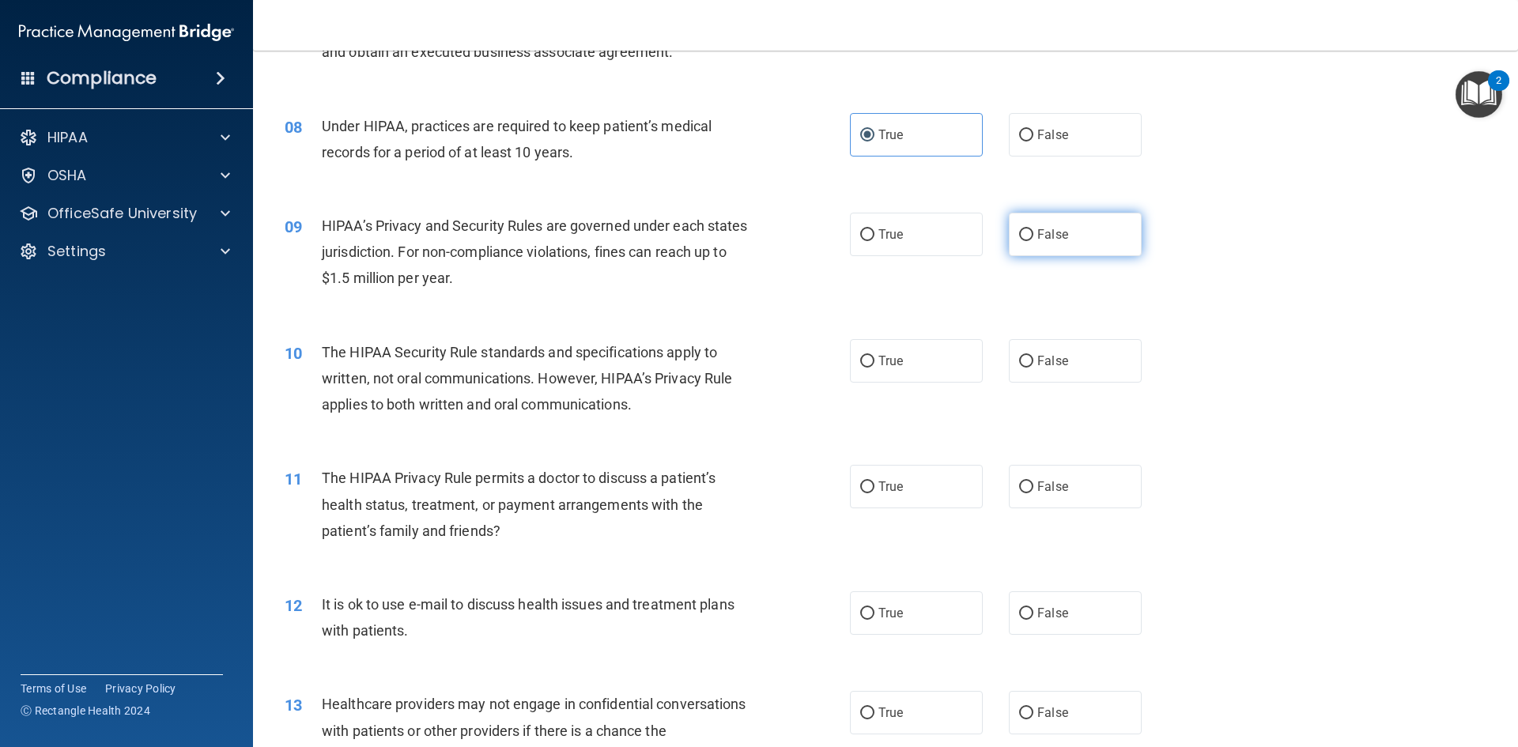
click at [1070, 239] on label "False" at bounding box center [1075, 234] width 133 height 43
click at [1034, 239] on input "False" at bounding box center [1026, 235] width 14 height 12
radio input "true"
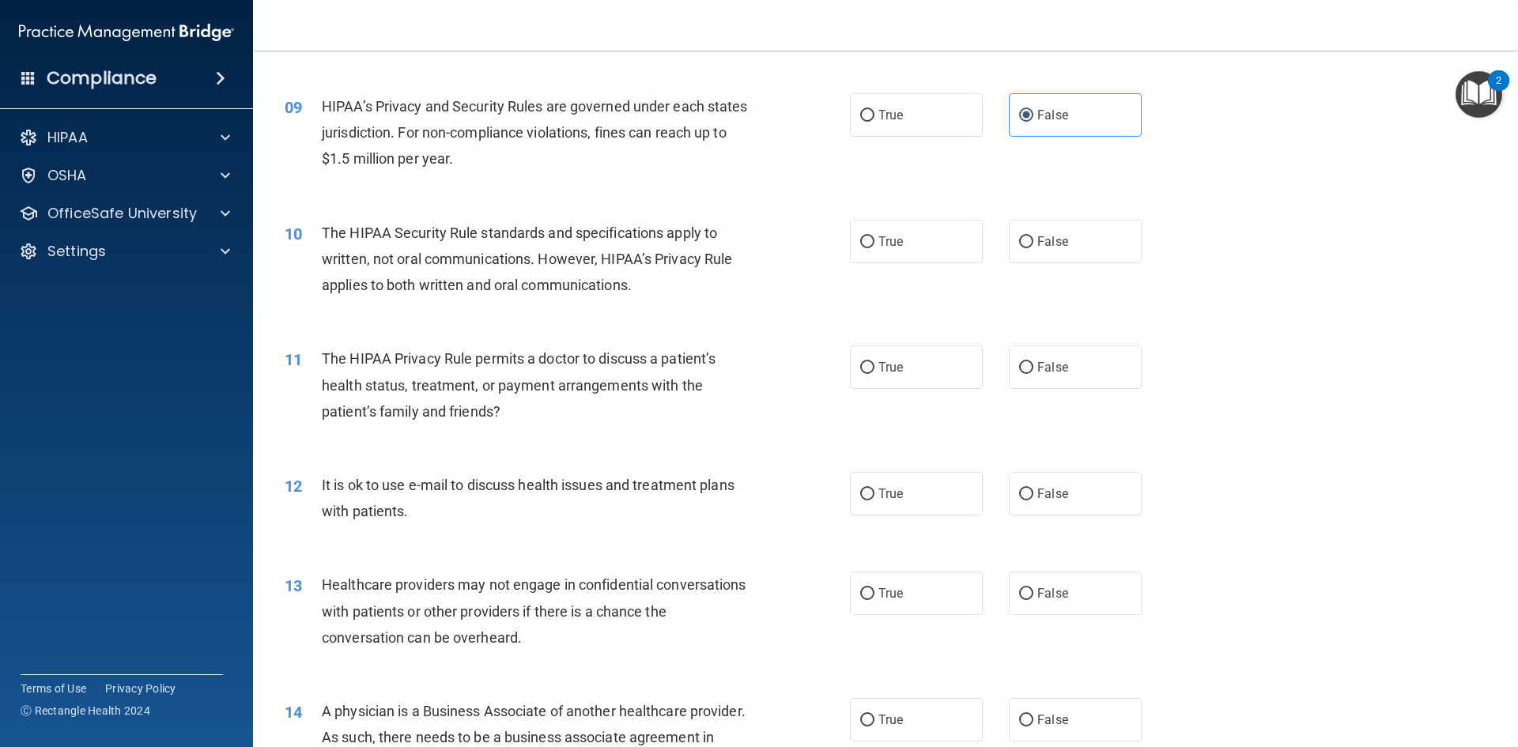
scroll to position [1002, 0]
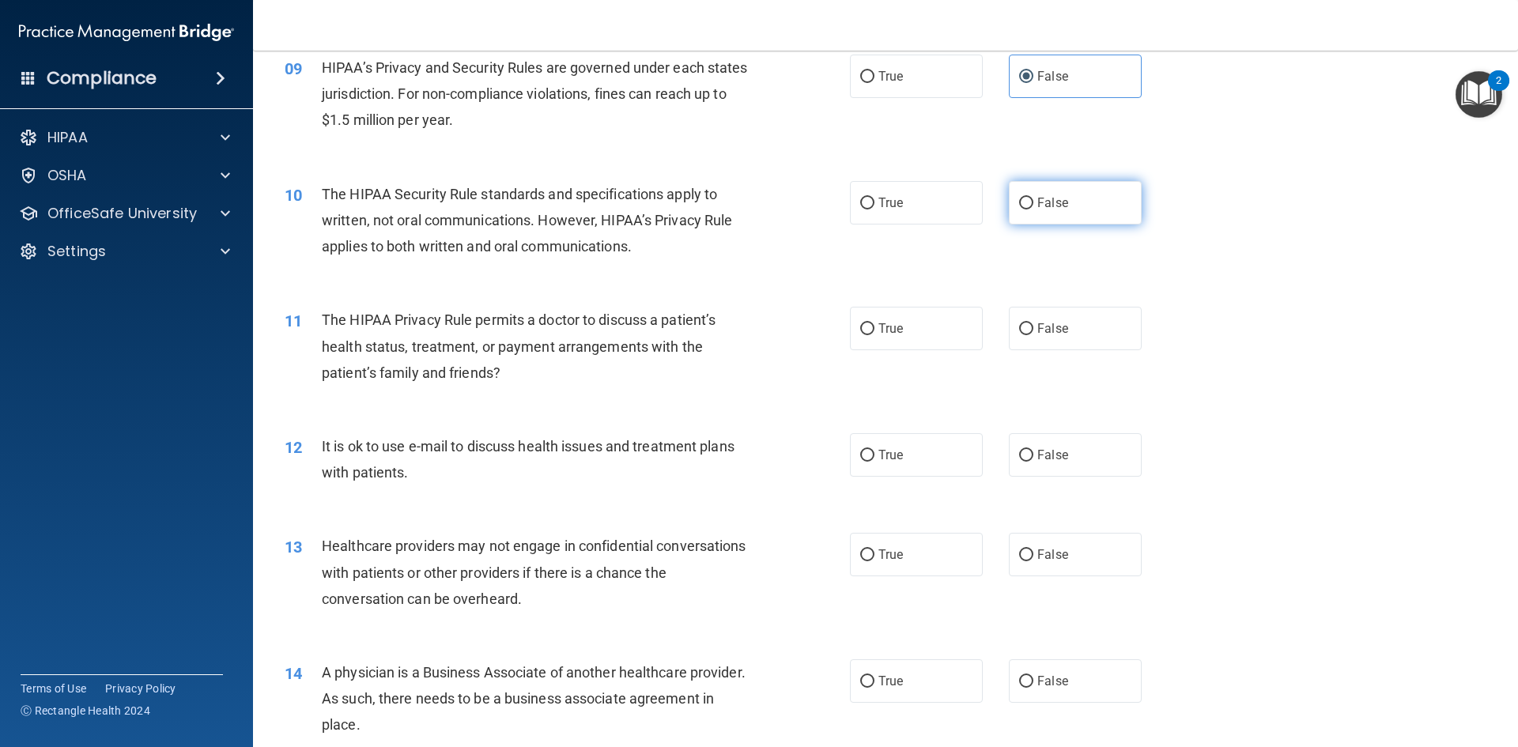
click at [1055, 210] on label "False" at bounding box center [1075, 202] width 133 height 43
click at [1034, 210] on input "False" at bounding box center [1026, 204] width 14 height 12
radio input "true"
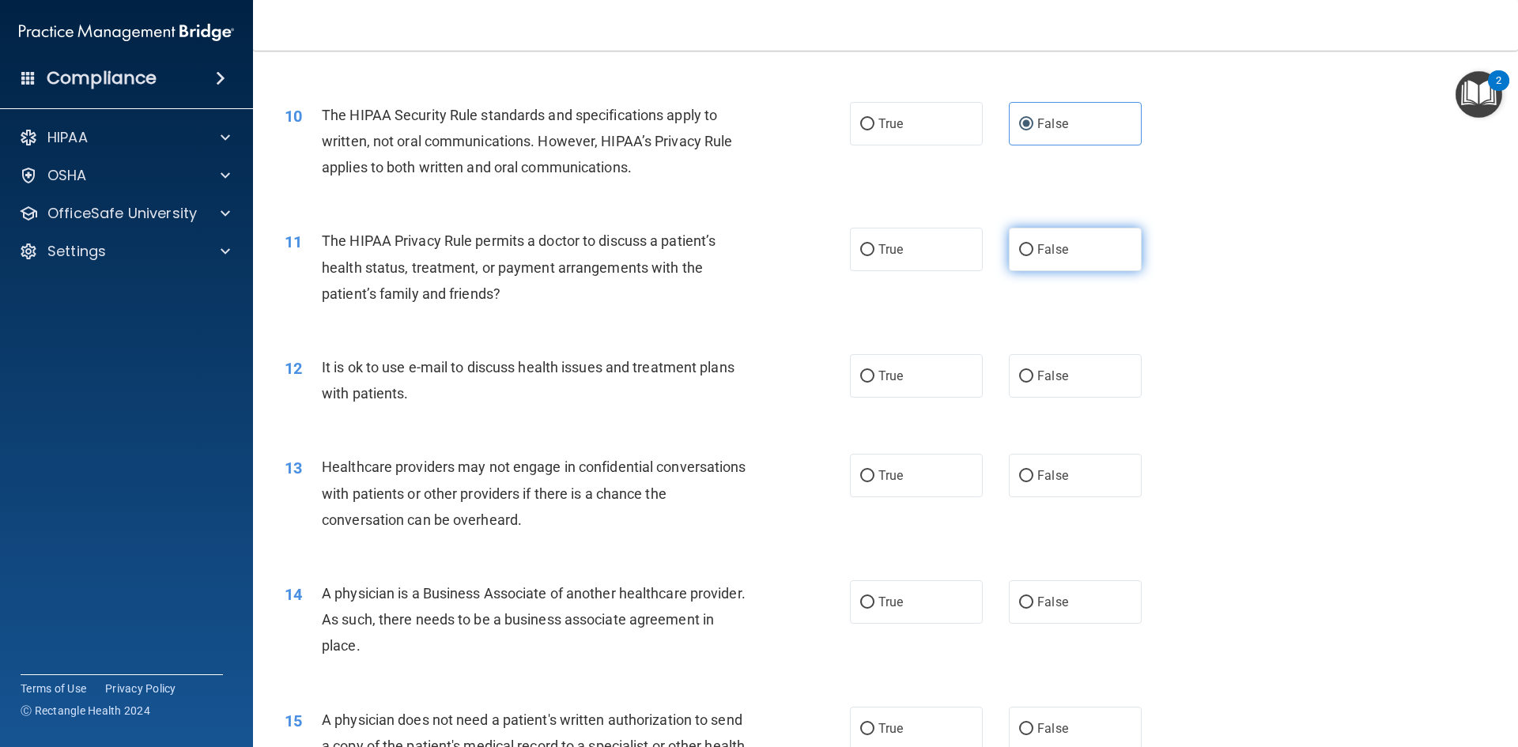
click at [1037, 249] on span "False" at bounding box center [1052, 249] width 31 height 15
click at [1034, 249] on input "False" at bounding box center [1026, 250] width 14 height 12
radio input "true"
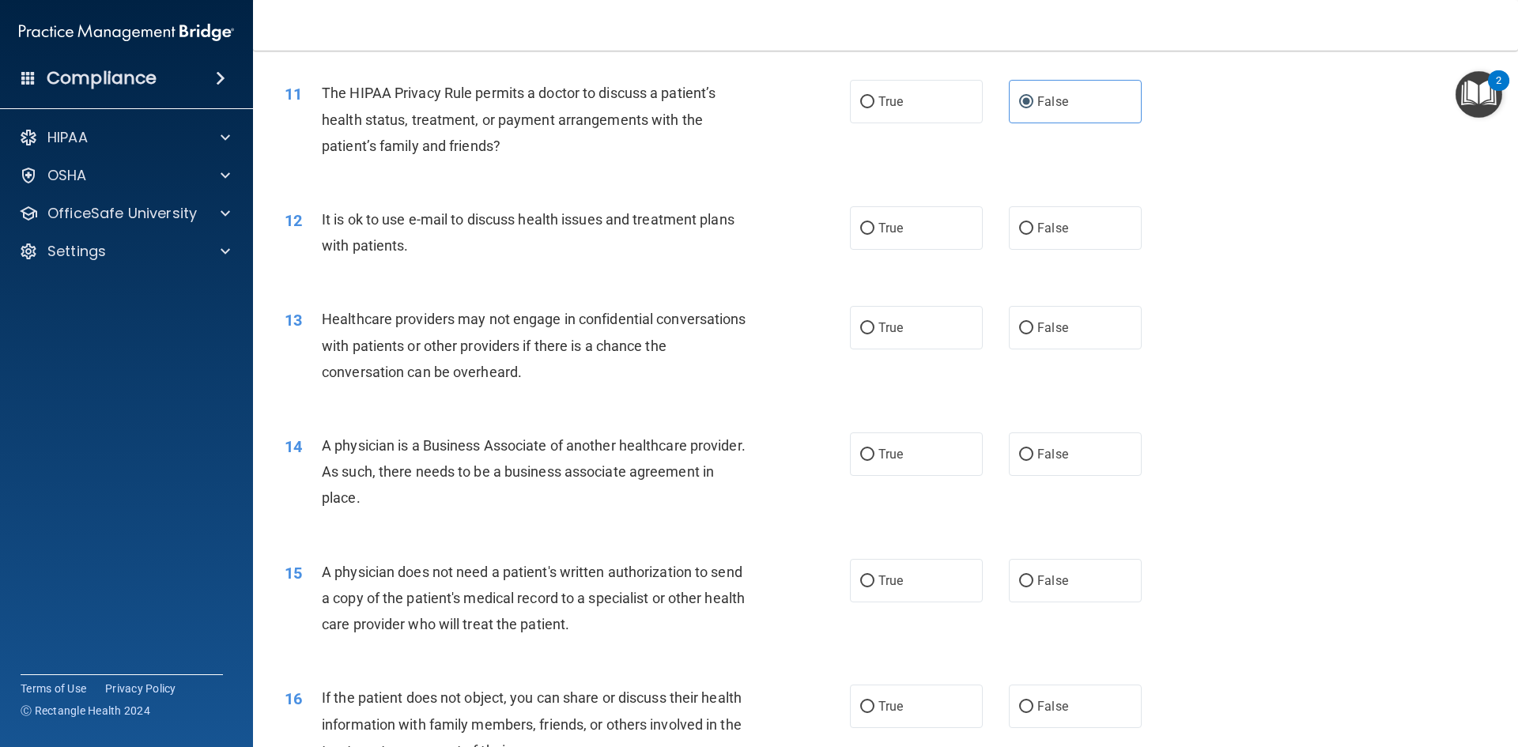
scroll to position [1239, 0]
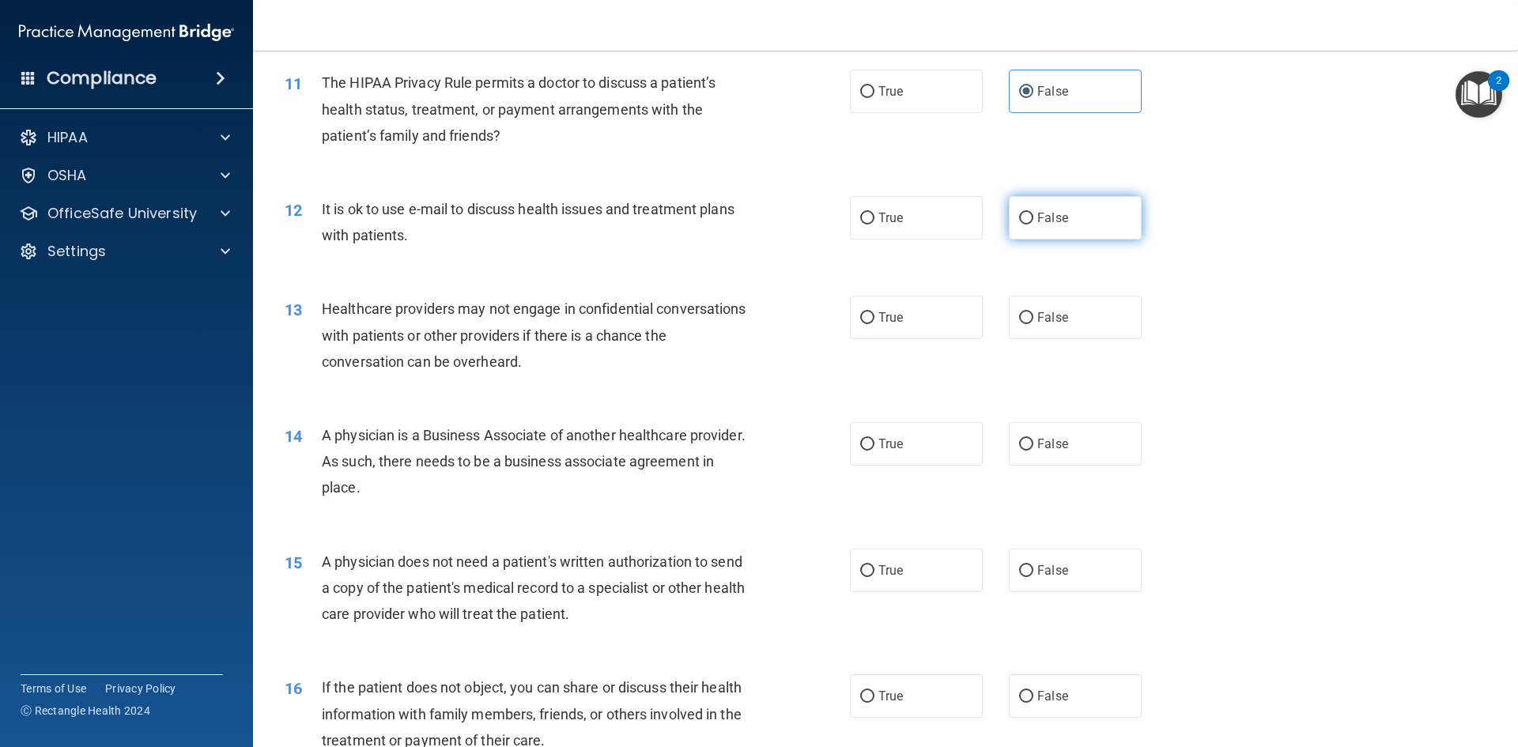
click at [1019, 220] on input "False" at bounding box center [1026, 219] width 14 height 12
radio input "true"
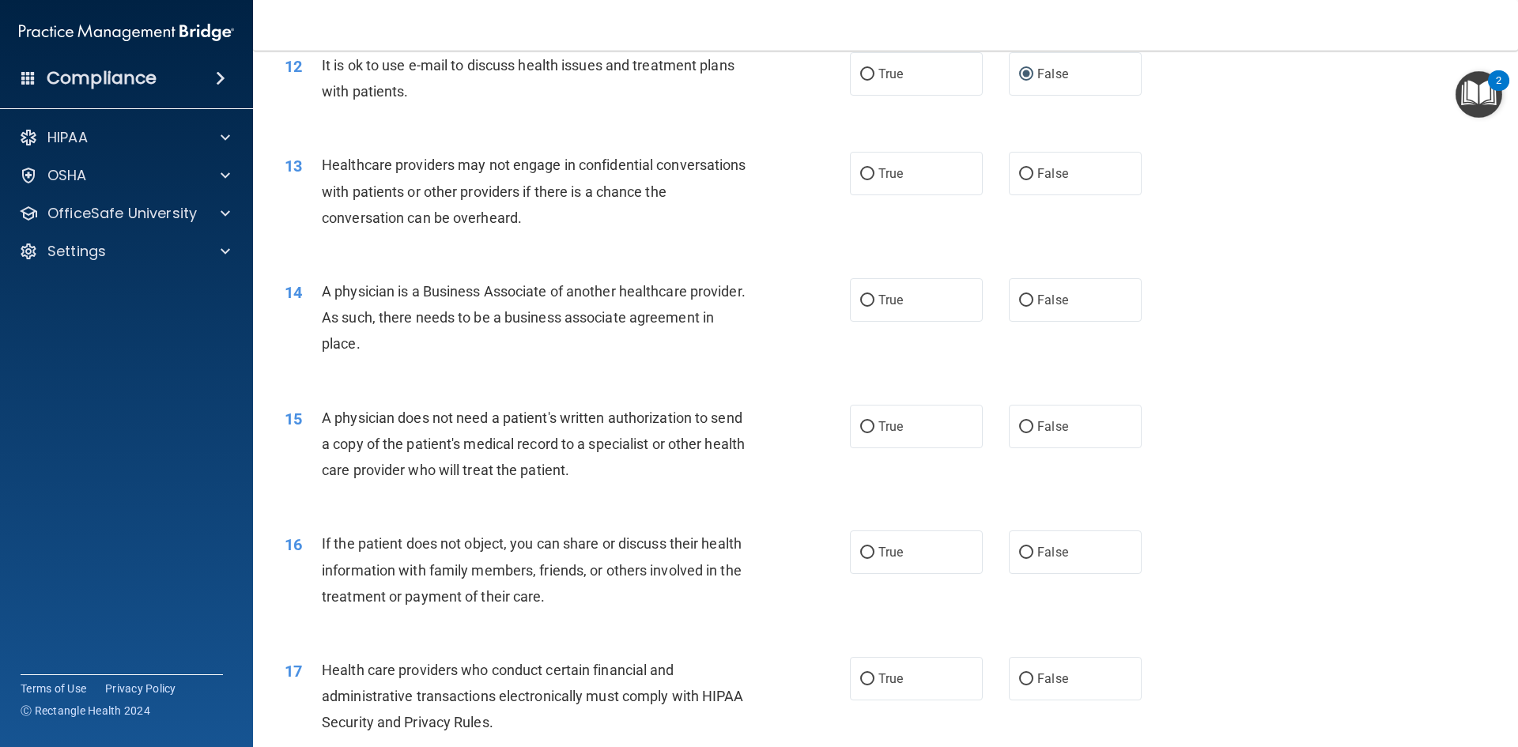
scroll to position [1397, 0]
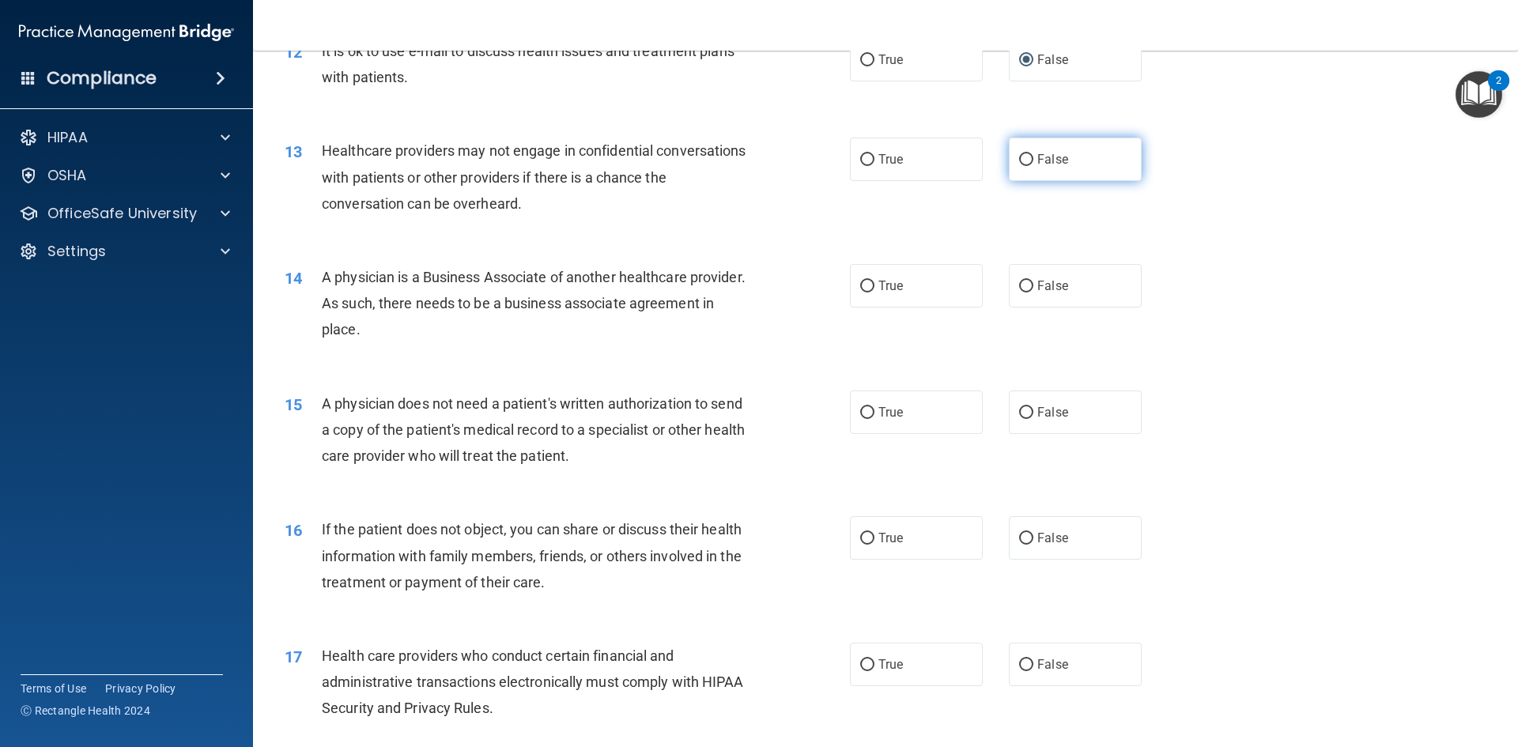
click at [1019, 158] on input "False" at bounding box center [1026, 160] width 14 height 12
radio input "true"
click at [894, 166] on span "True" at bounding box center [891, 159] width 25 height 15
click at [875, 166] on input "True" at bounding box center [867, 160] width 14 height 12
radio input "true"
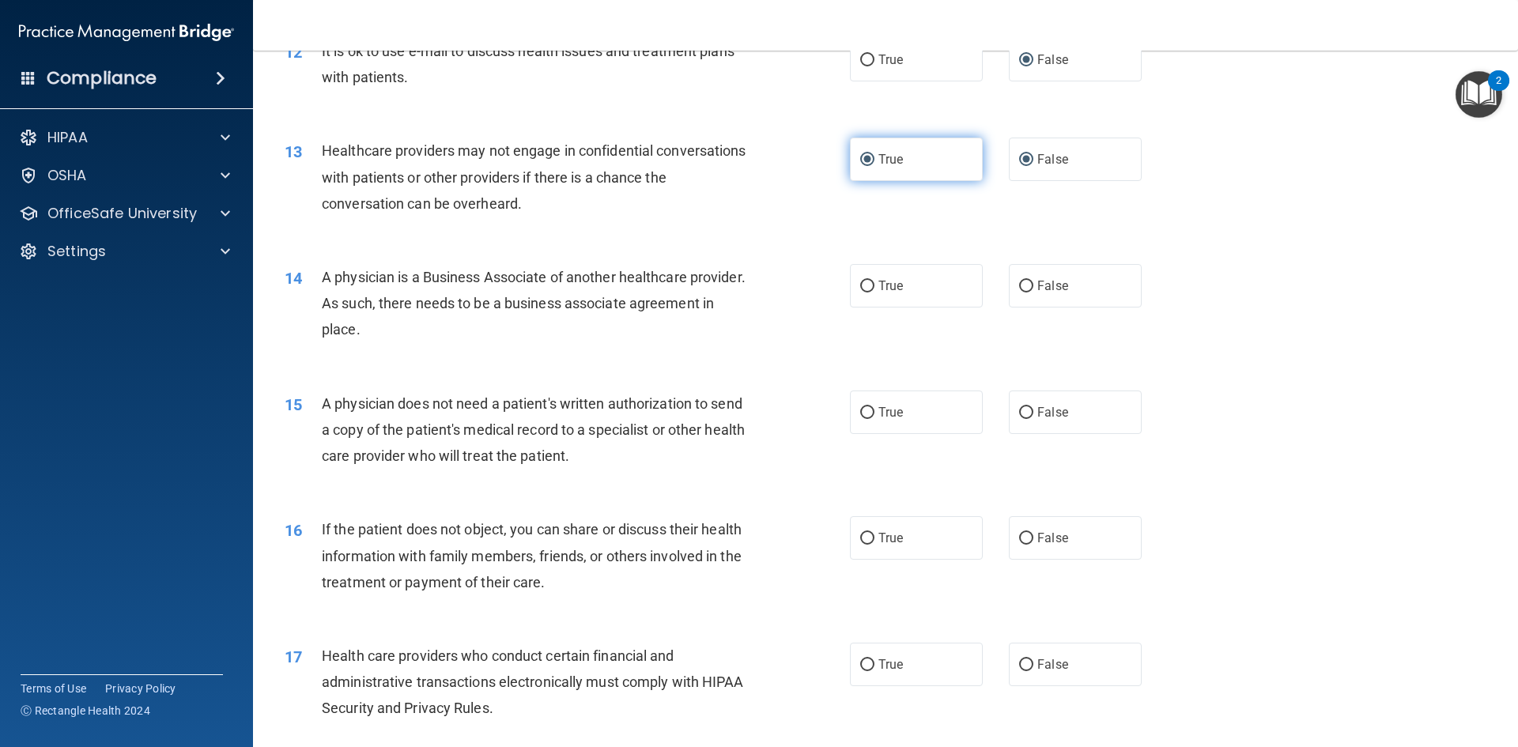
radio input "false"
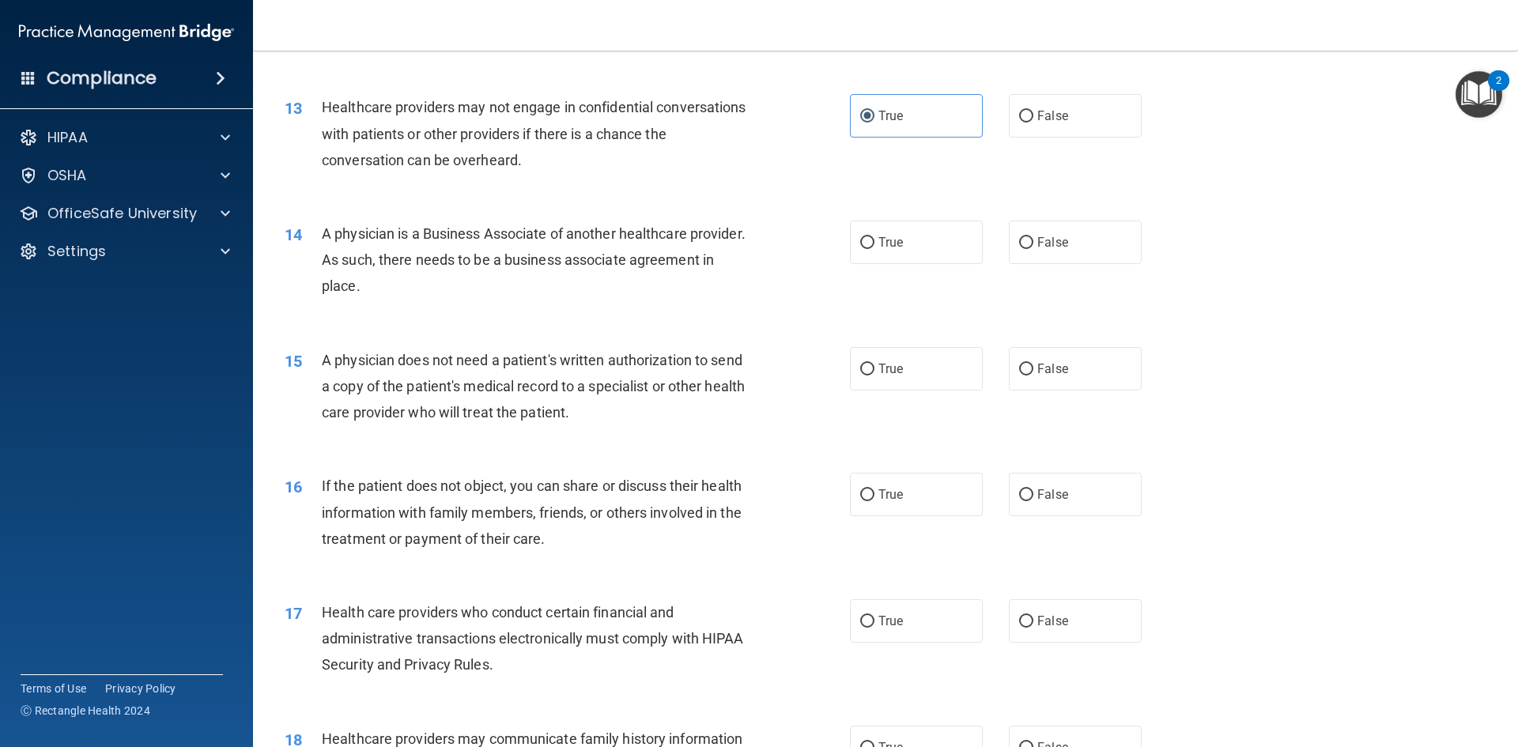
scroll to position [1476, 0]
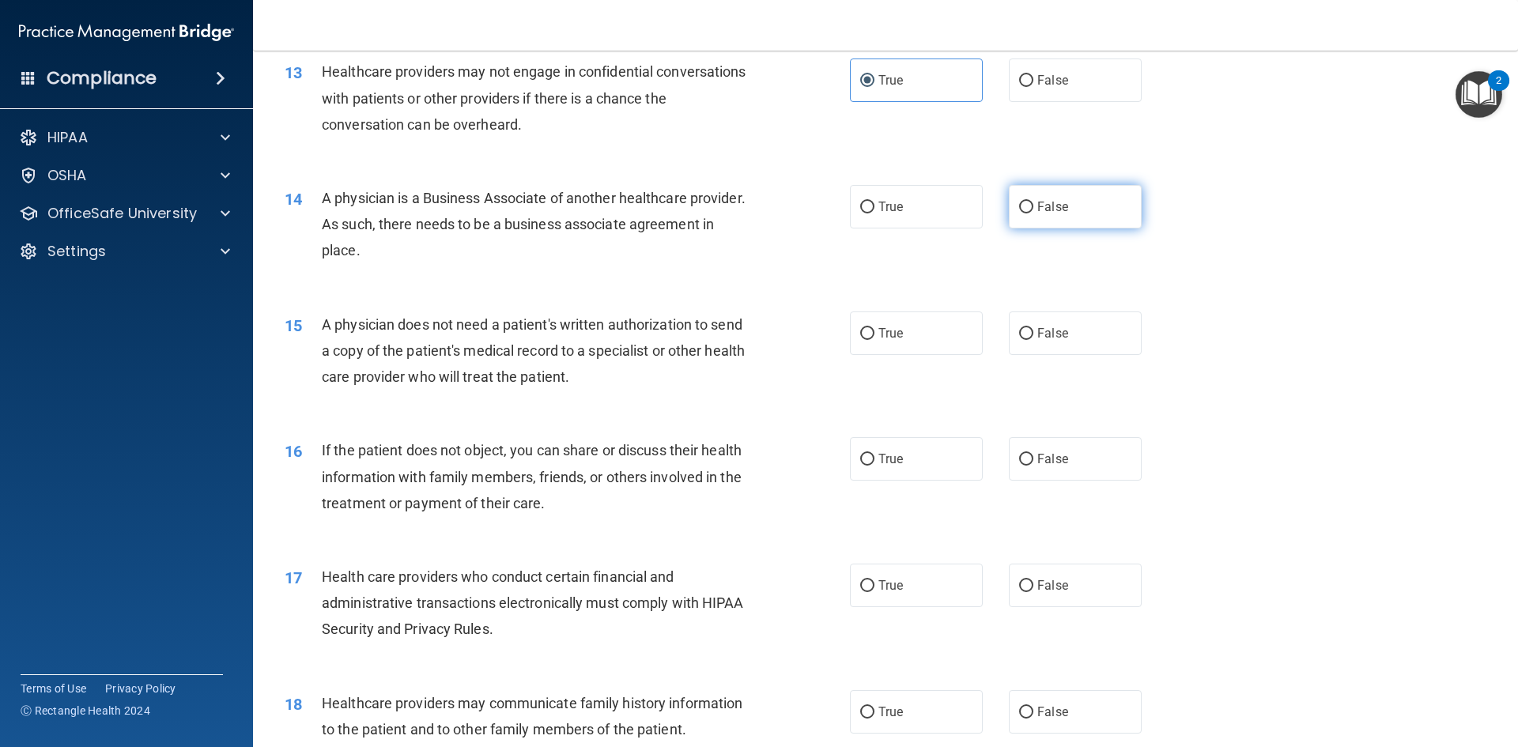
click at [1044, 202] on span "False" at bounding box center [1052, 206] width 31 height 15
click at [1034, 202] on input "False" at bounding box center [1026, 208] width 14 height 12
radio input "true"
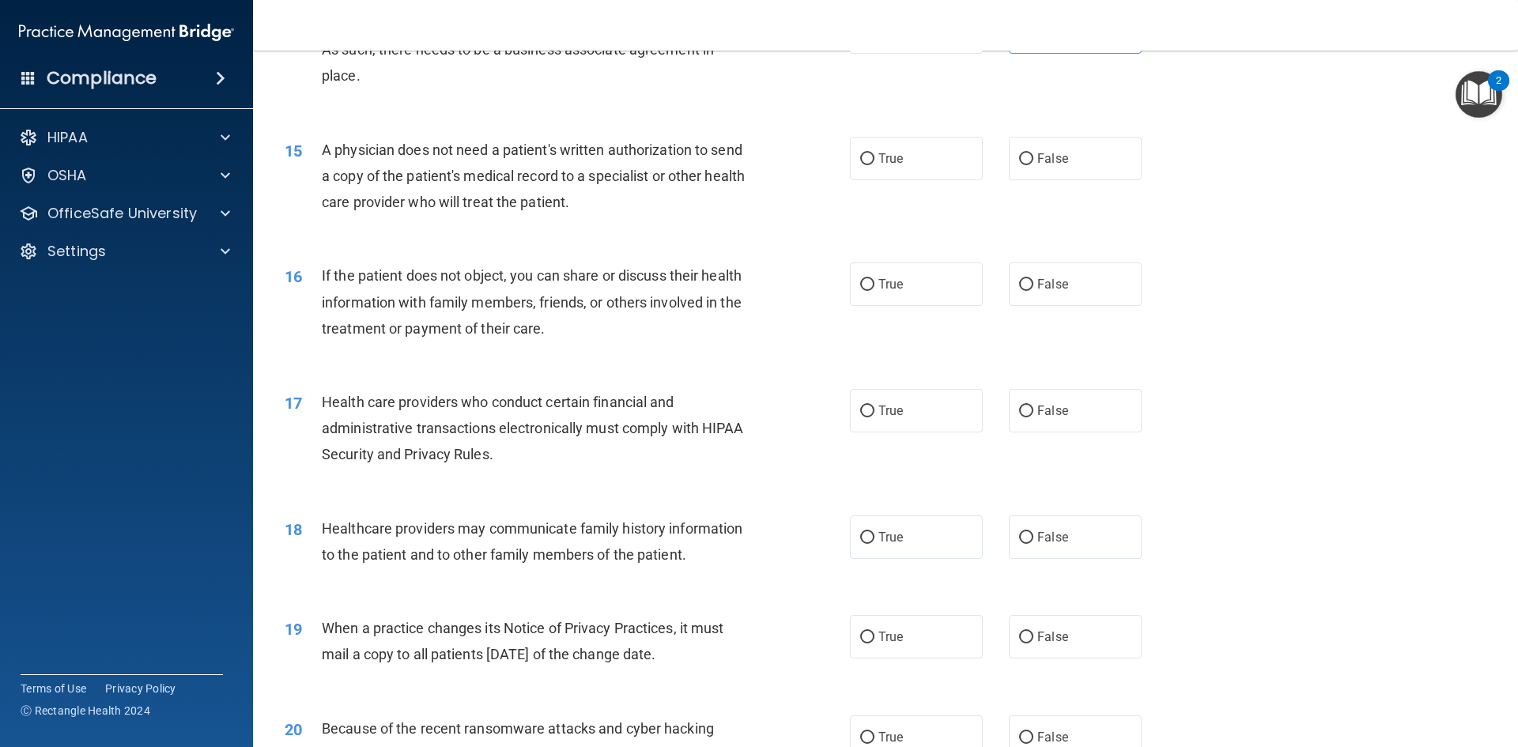
scroll to position [1714, 0]
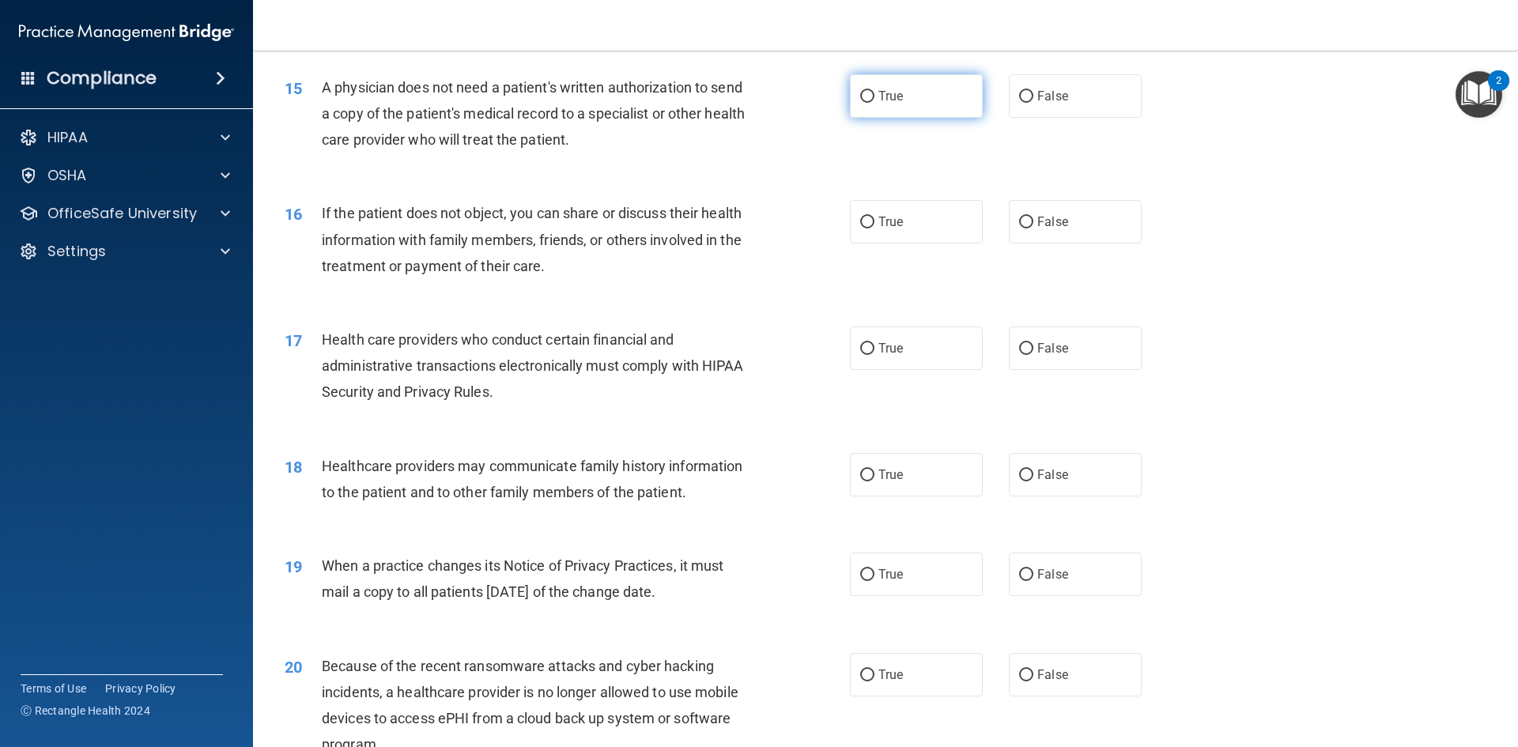
click at [894, 103] on span "True" at bounding box center [891, 96] width 25 height 15
click at [875, 103] on input "True" at bounding box center [867, 97] width 14 height 12
radio input "true"
click at [920, 225] on label "True" at bounding box center [916, 221] width 133 height 43
click at [875, 225] on input "True" at bounding box center [867, 223] width 14 height 12
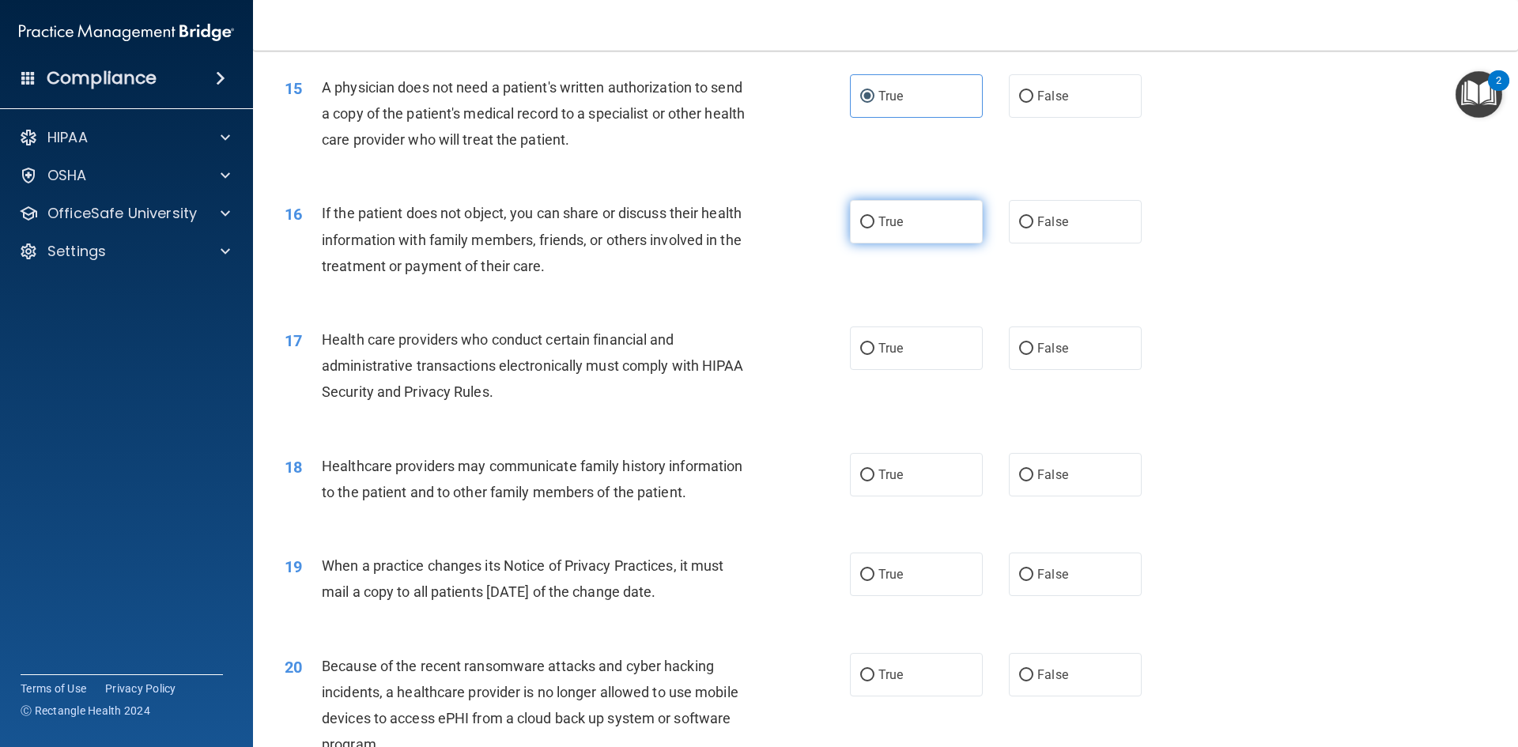
radio input "true"
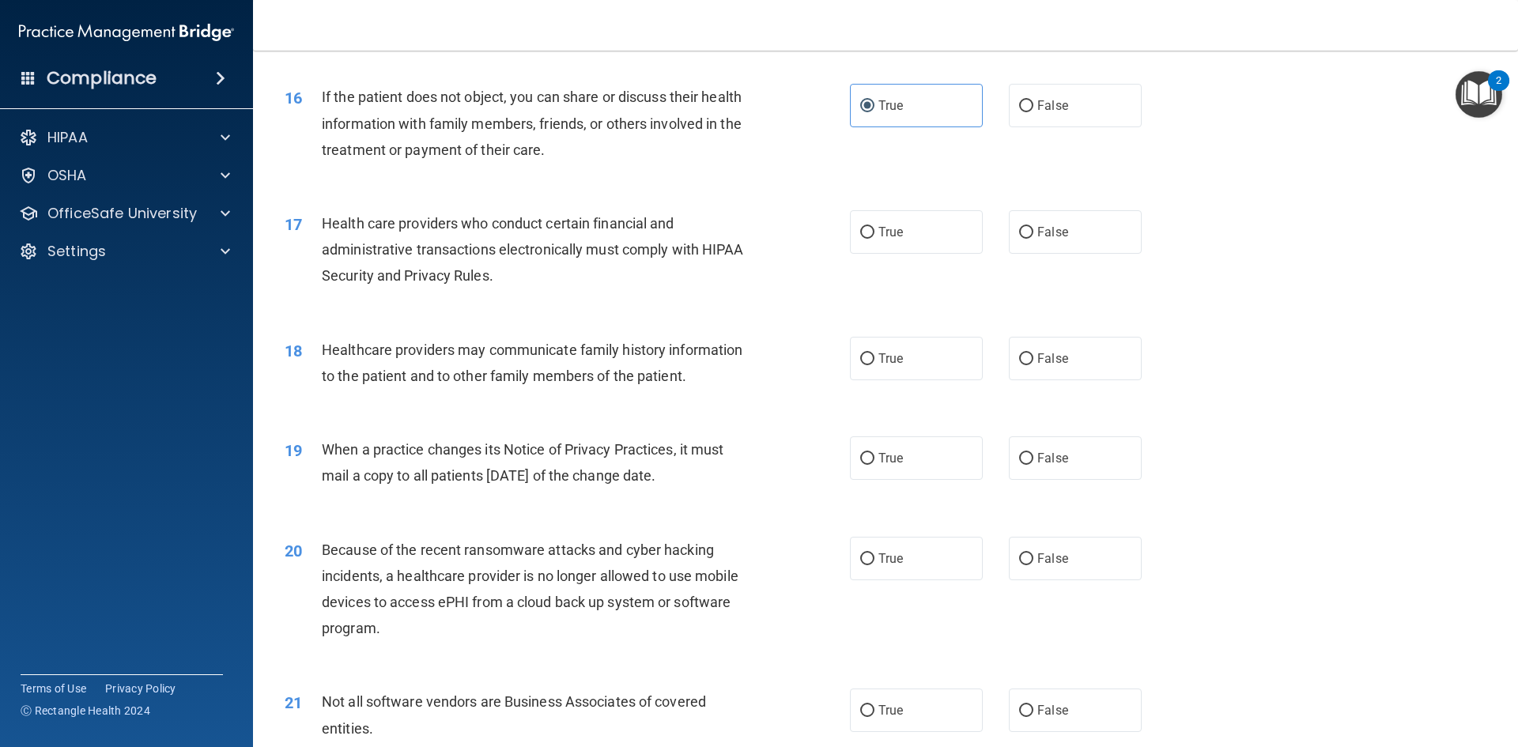
scroll to position [1872, 0]
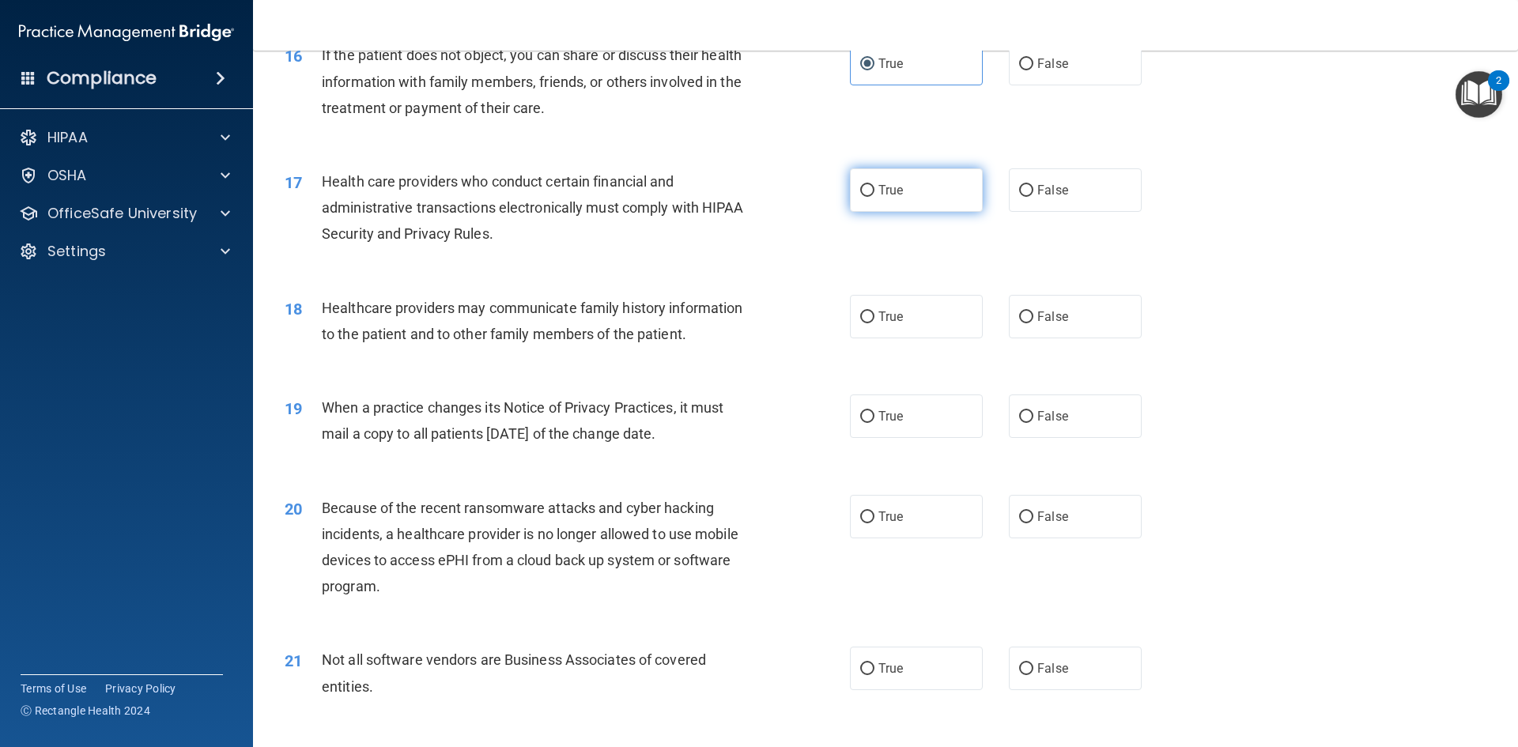
click at [894, 190] on span "True" at bounding box center [891, 190] width 25 height 15
click at [875, 190] on input "True" at bounding box center [867, 191] width 14 height 12
radio input "true"
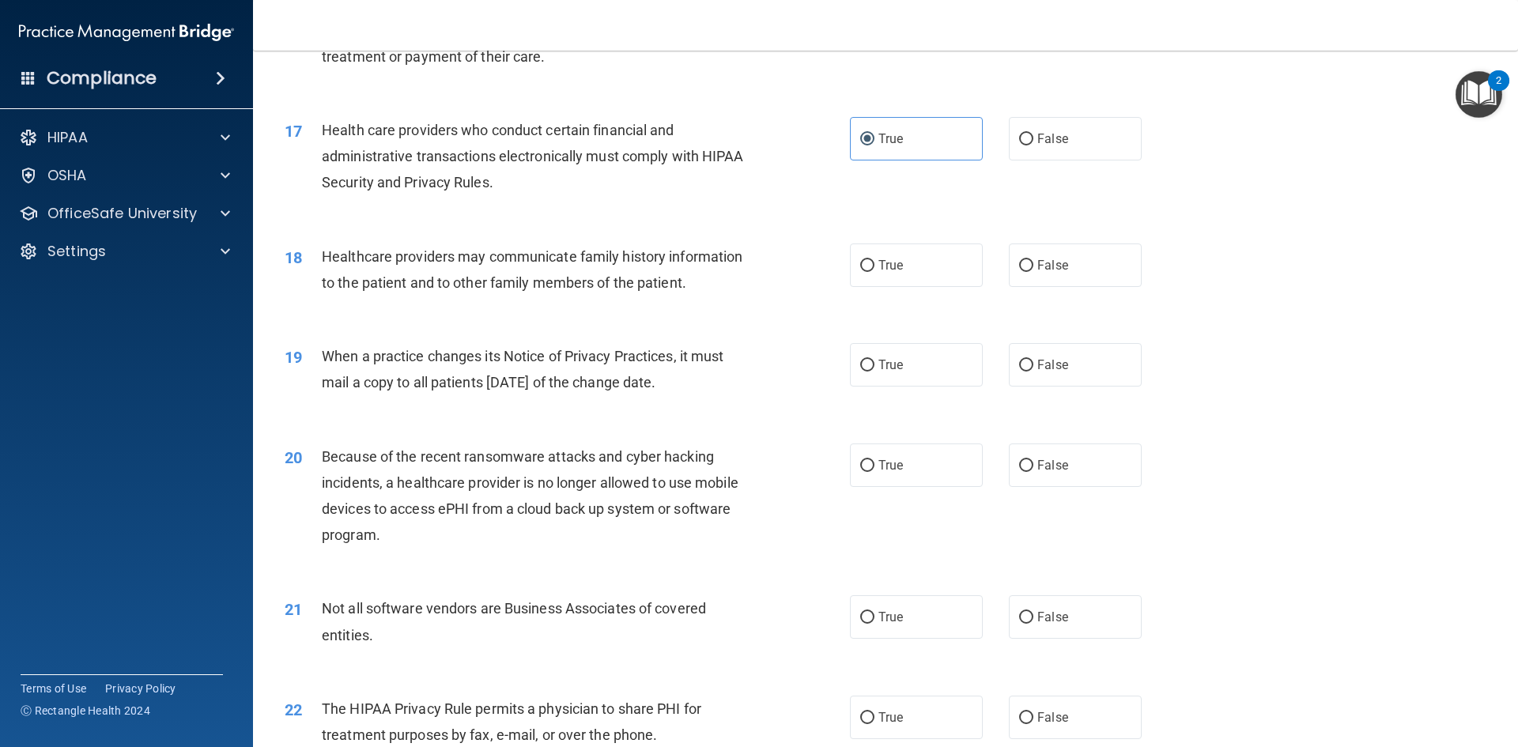
scroll to position [1951, 0]
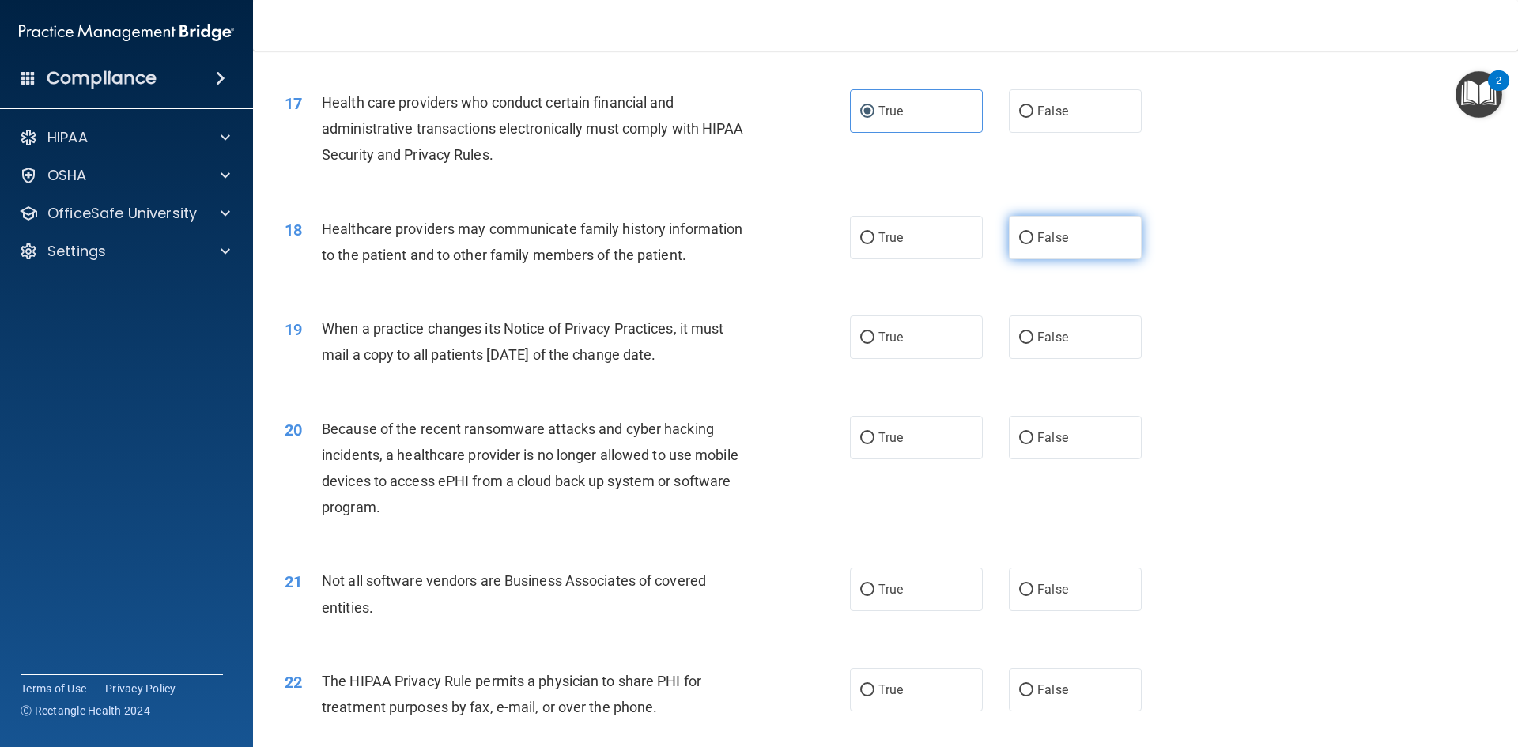
click at [1039, 228] on label "False" at bounding box center [1075, 237] width 133 height 43
click at [1034, 232] on input "False" at bounding box center [1026, 238] width 14 height 12
radio input "true"
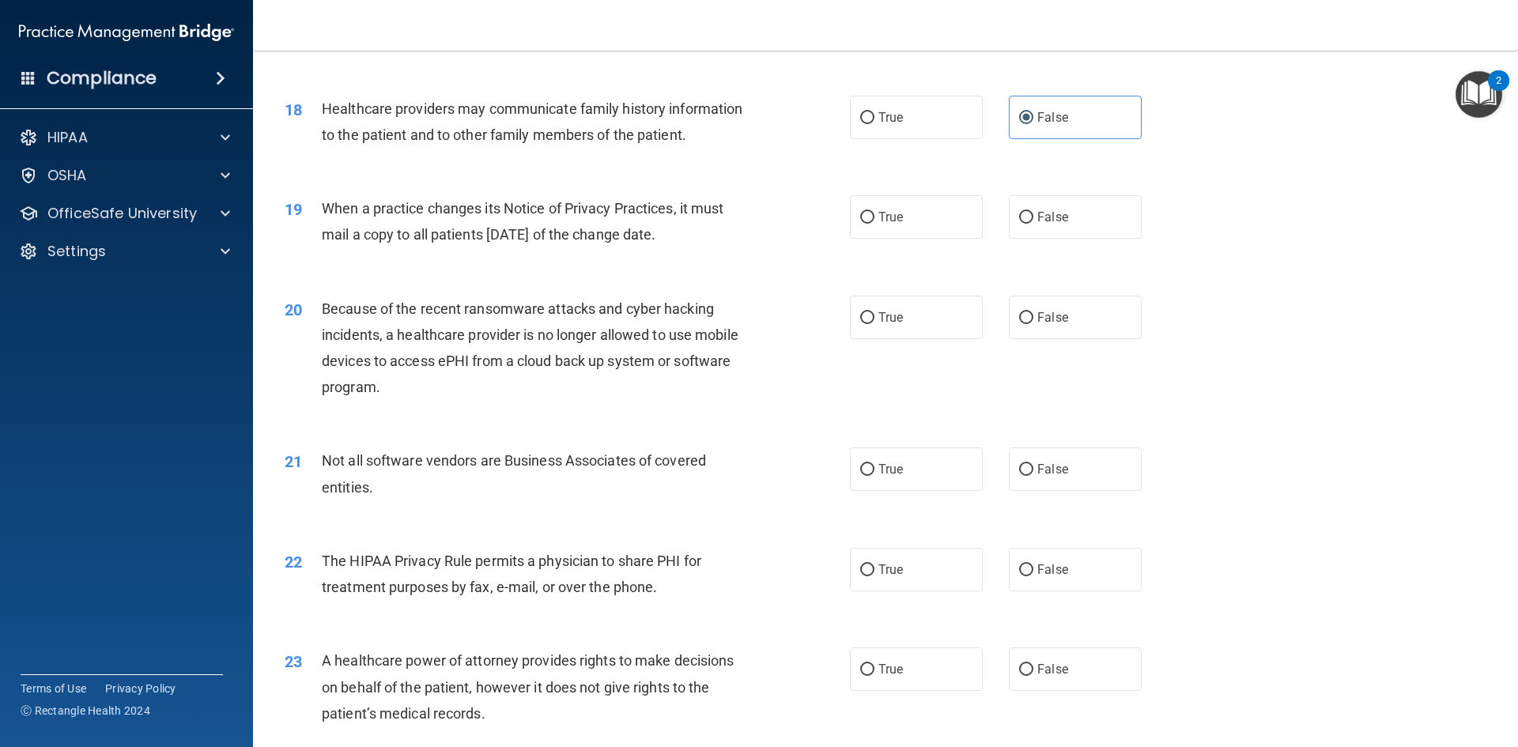
scroll to position [2109, 0]
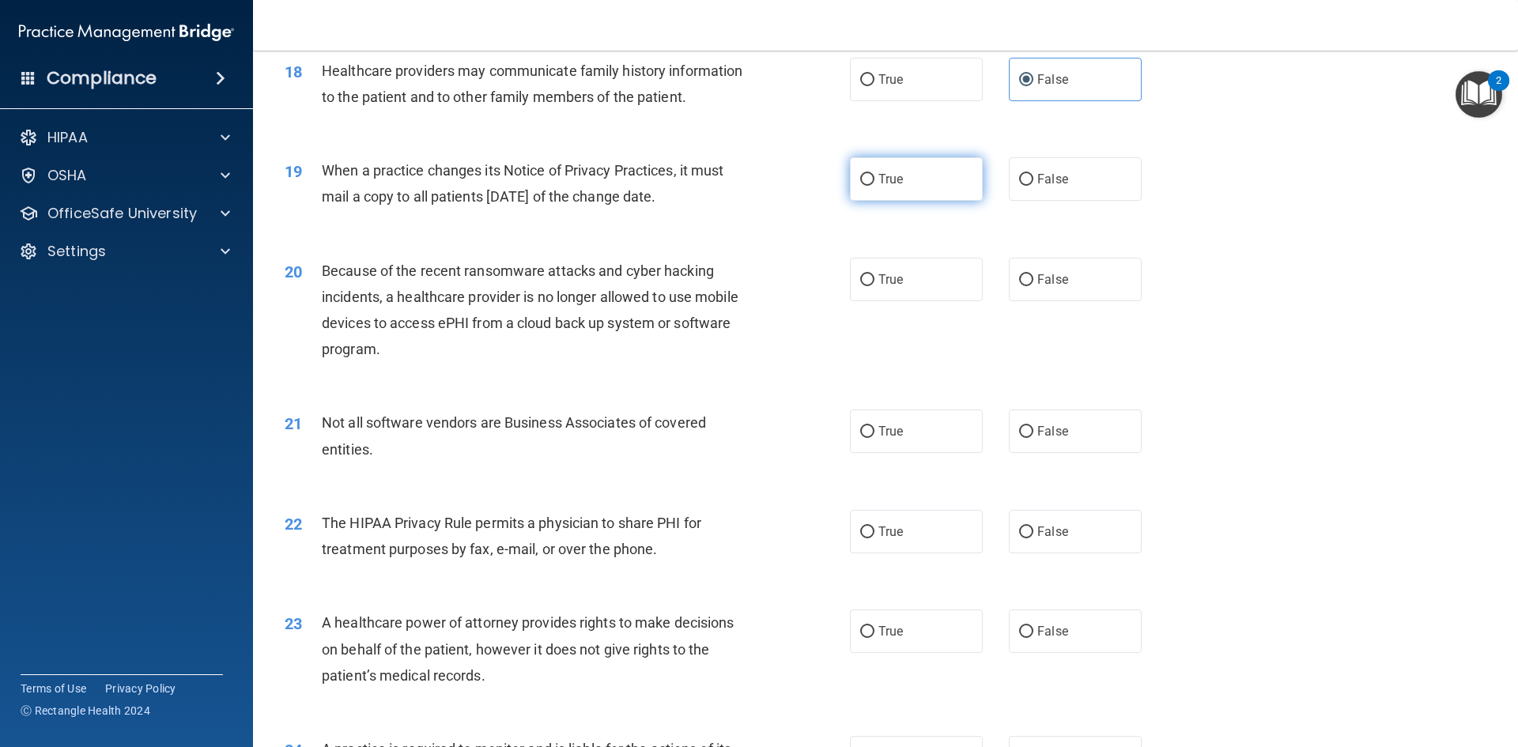
click at [909, 169] on label "True" at bounding box center [916, 178] width 133 height 43
click at [875, 174] on input "True" at bounding box center [867, 180] width 14 height 12
radio input "true"
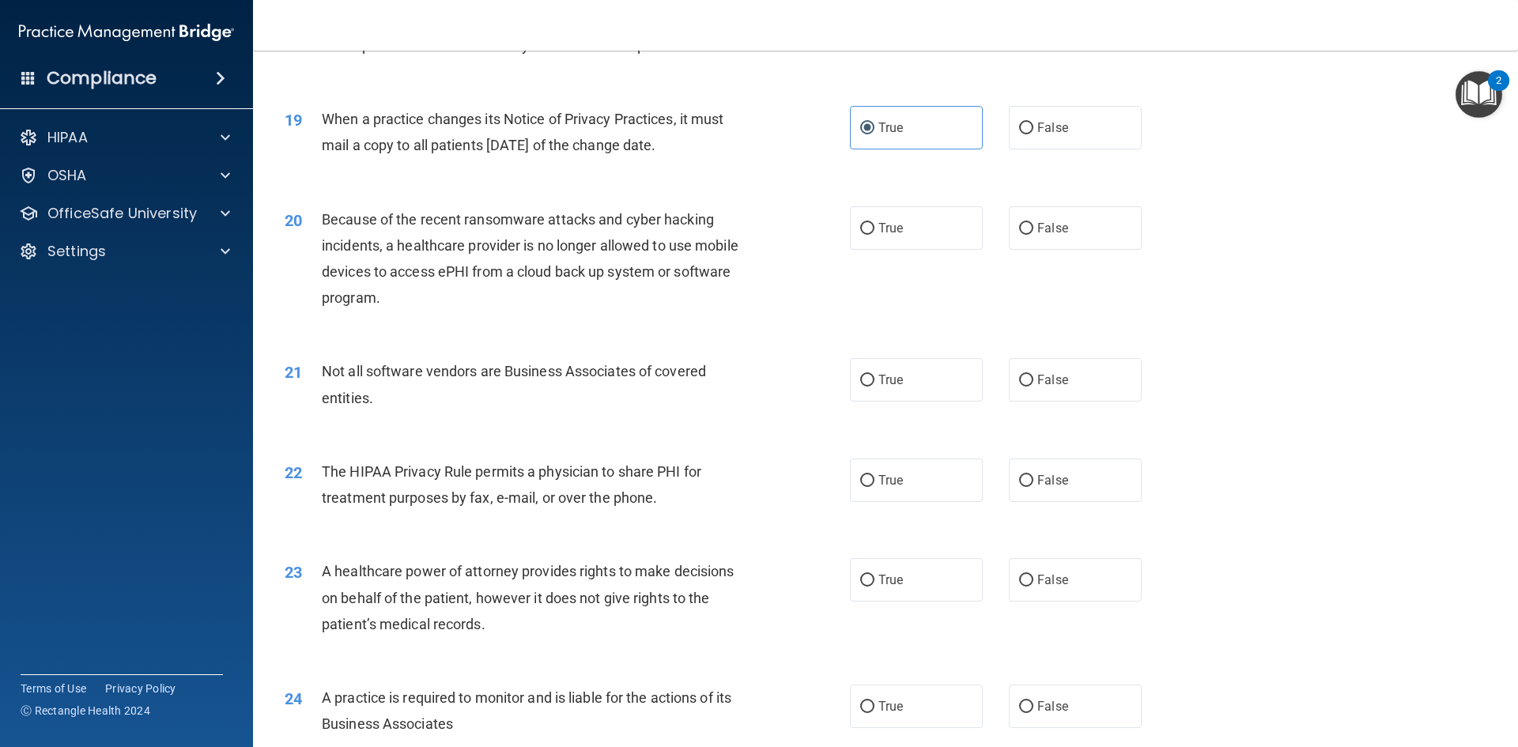
scroll to position [2188, 0]
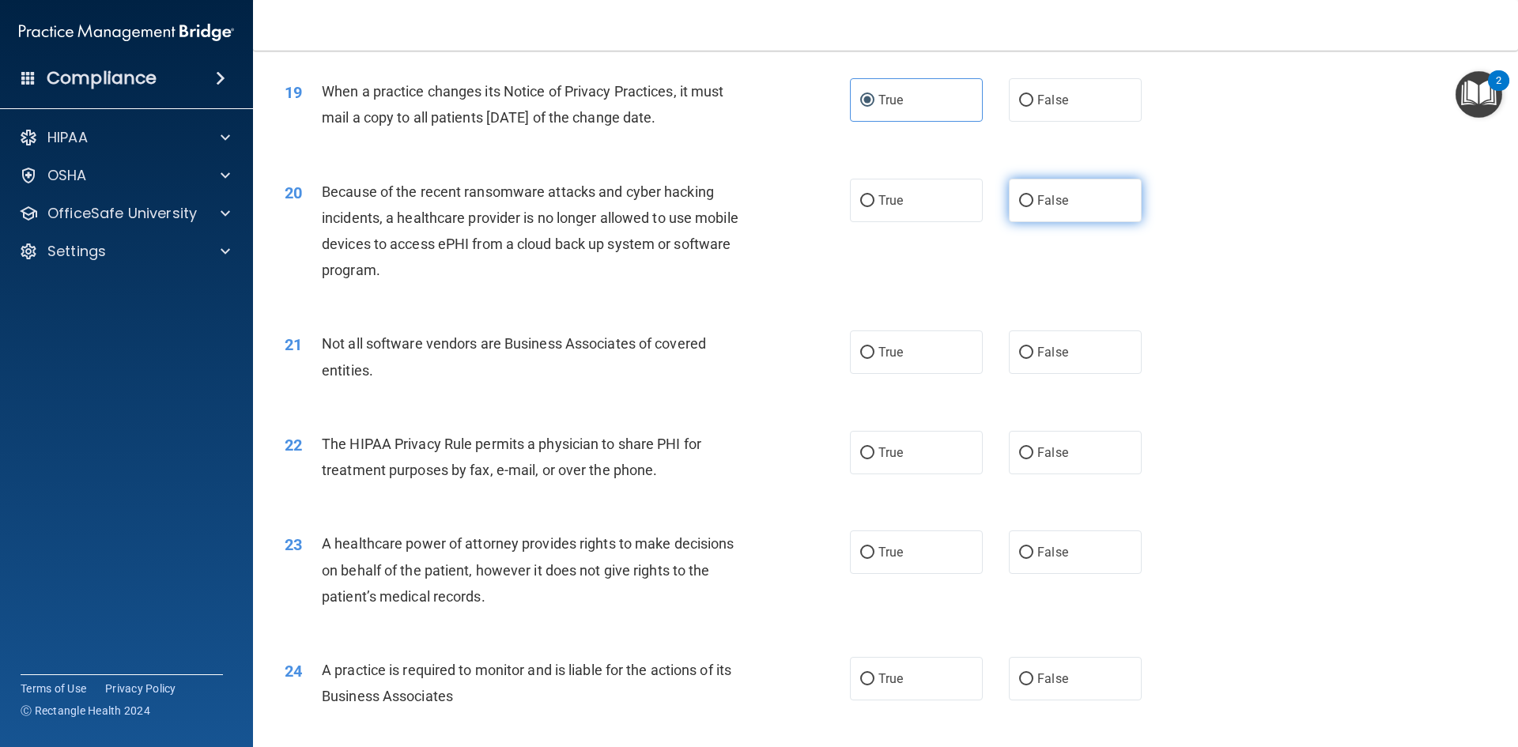
click at [1019, 198] on input "False" at bounding box center [1026, 201] width 14 height 12
radio input "true"
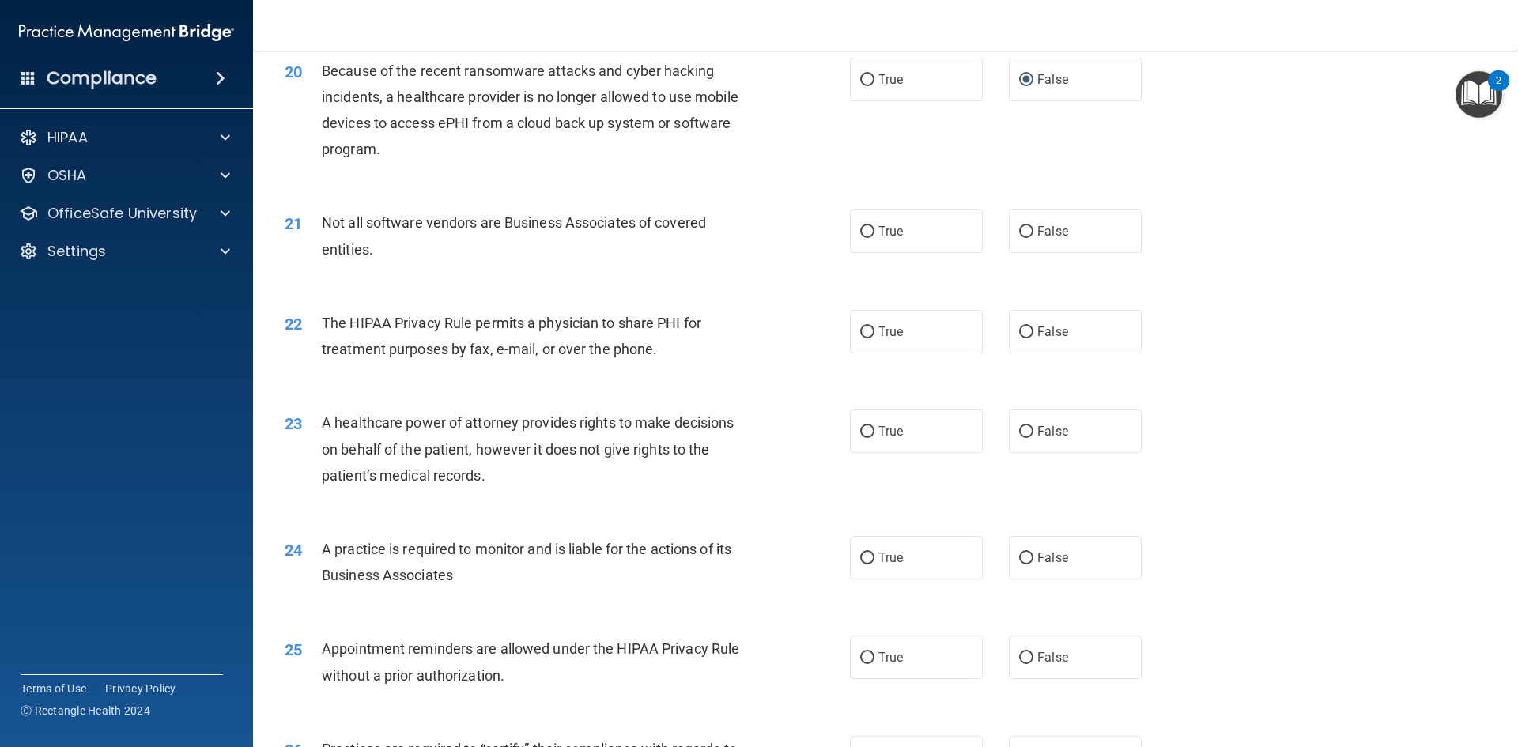
scroll to position [2346, 0]
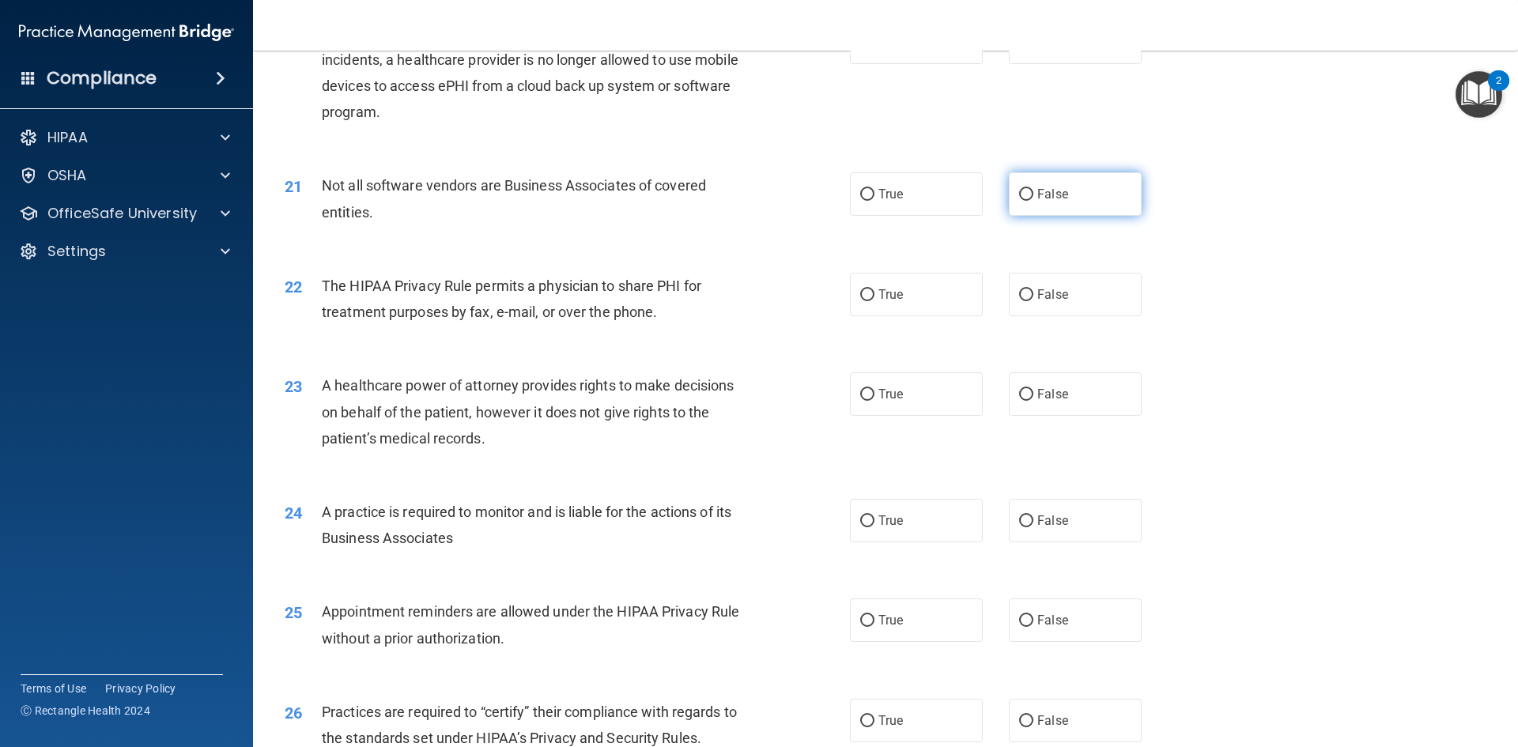
click at [1046, 191] on span "False" at bounding box center [1052, 194] width 31 height 15
click at [1034, 191] on input "False" at bounding box center [1026, 195] width 14 height 12
radio input "true"
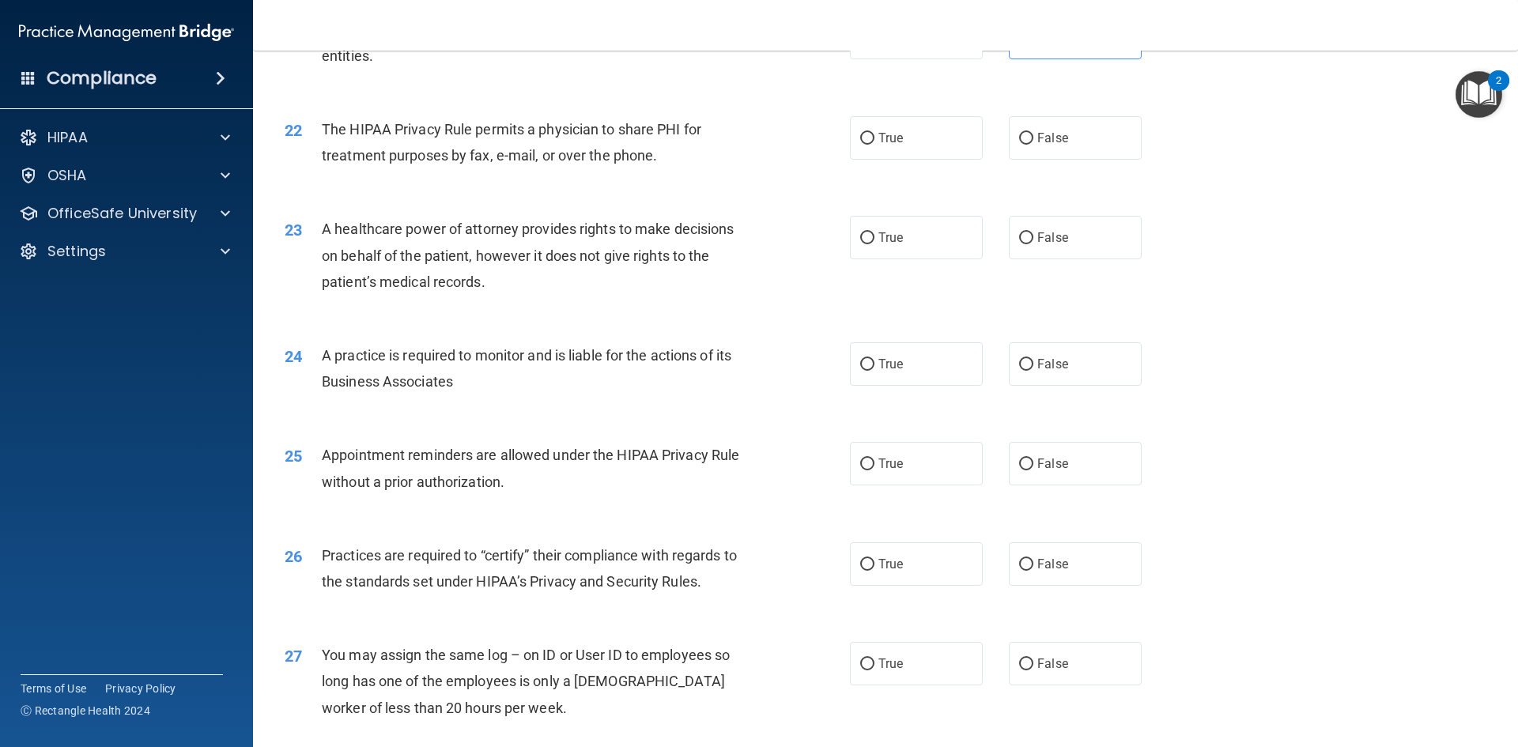
scroll to position [2504, 0]
click at [916, 134] on label "True" at bounding box center [916, 136] width 133 height 43
click at [875, 134] on input "True" at bounding box center [867, 137] width 14 height 12
radio input "true"
click at [1039, 234] on span "False" at bounding box center [1052, 236] width 31 height 15
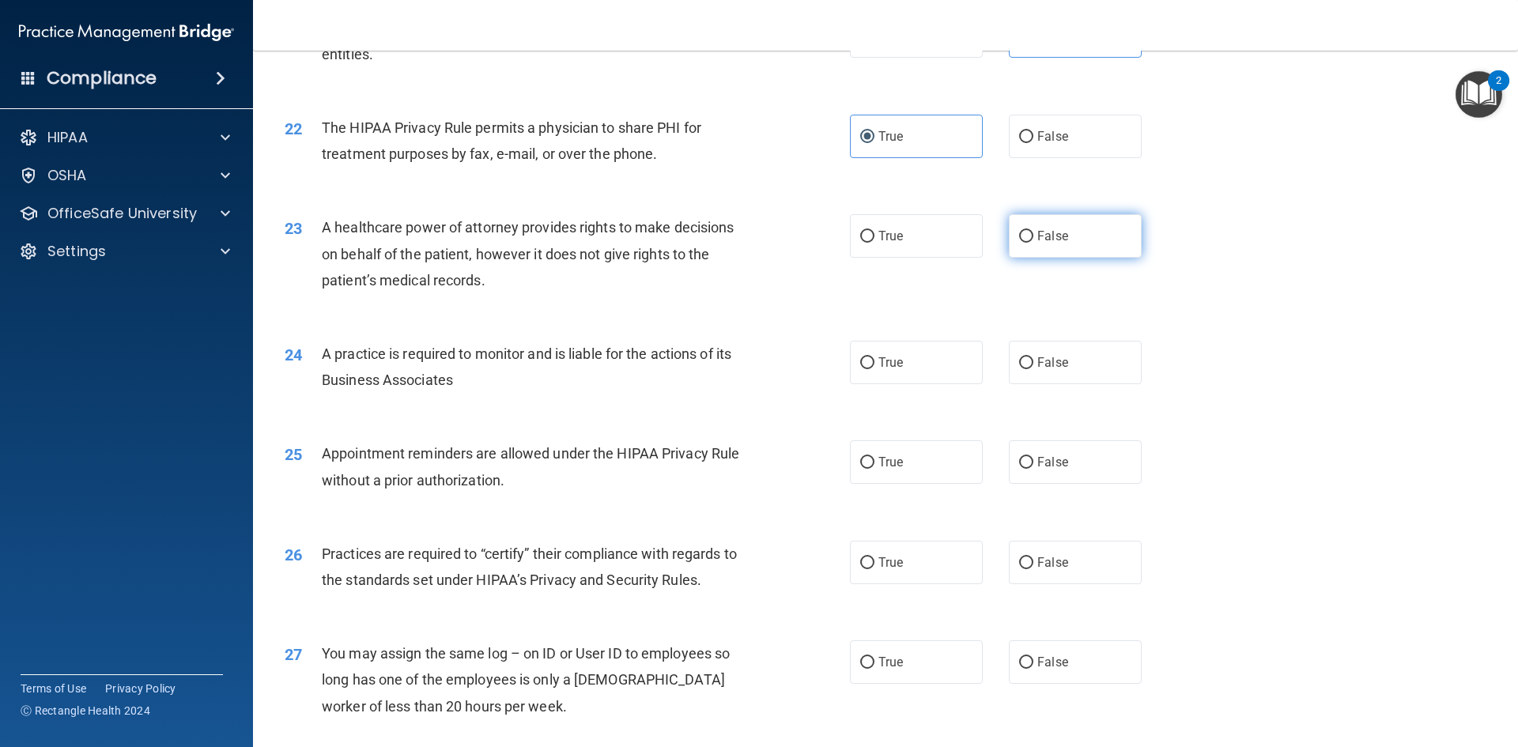
click at [1034, 234] on input "False" at bounding box center [1026, 237] width 14 height 12
radio input "true"
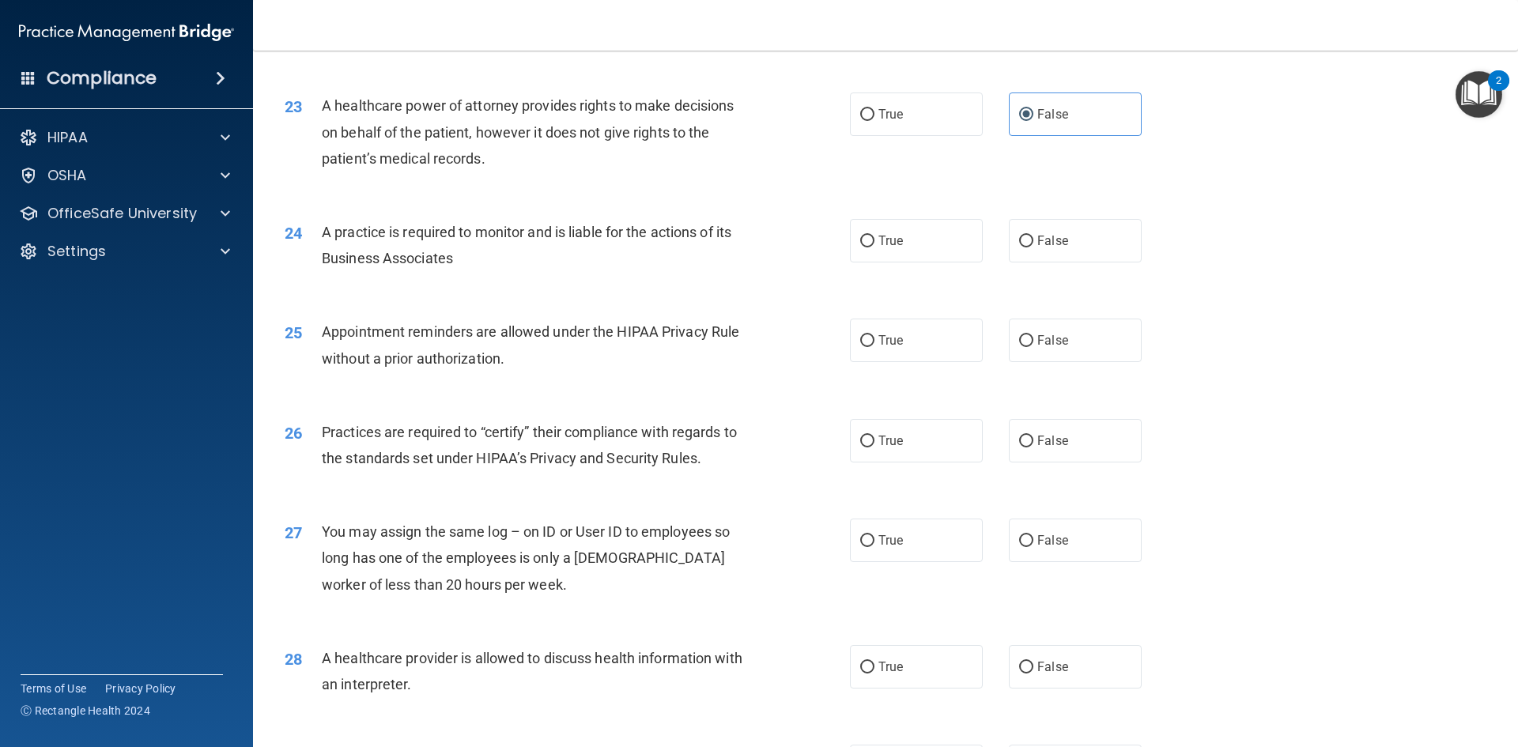
scroll to position [2662, 0]
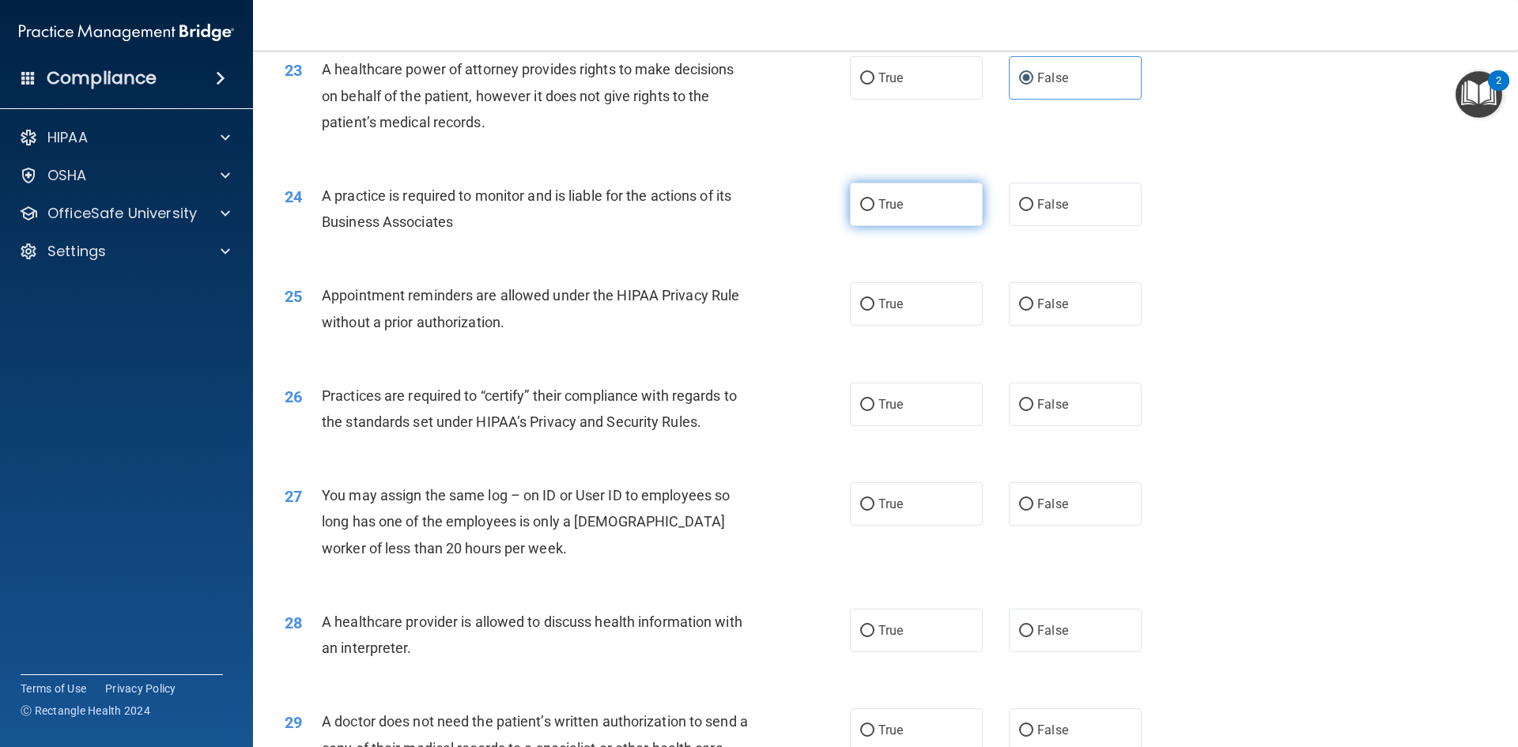
click at [899, 206] on label "True" at bounding box center [916, 204] width 133 height 43
click at [875, 206] on input "True" at bounding box center [867, 205] width 14 height 12
radio input "true"
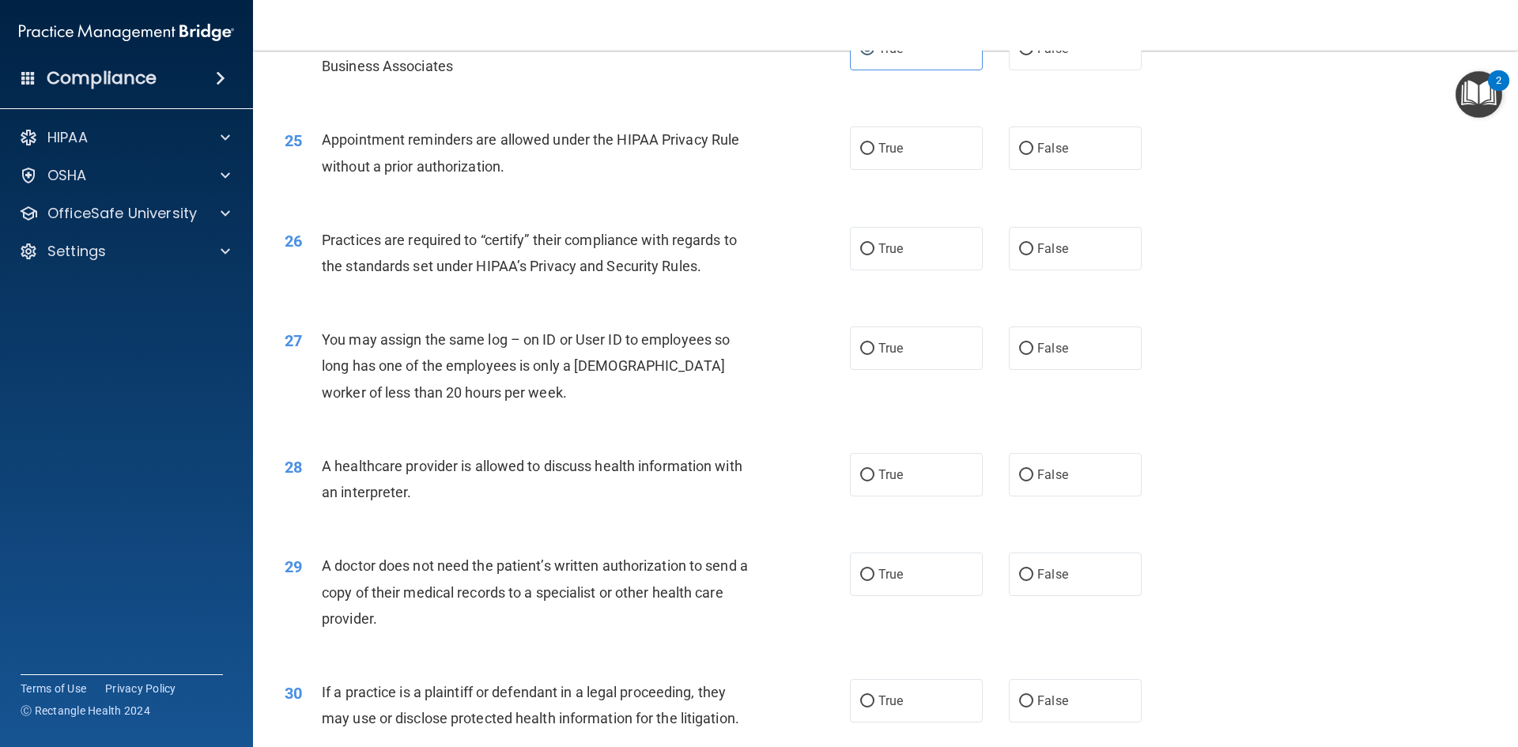
scroll to position [2821, 0]
click at [1039, 140] on span "False" at bounding box center [1052, 145] width 31 height 15
click at [1034, 141] on input "False" at bounding box center [1026, 147] width 14 height 12
radio input "true"
click at [879, 251] on span "True" at bounding box center [891, 246] width 25 height 15
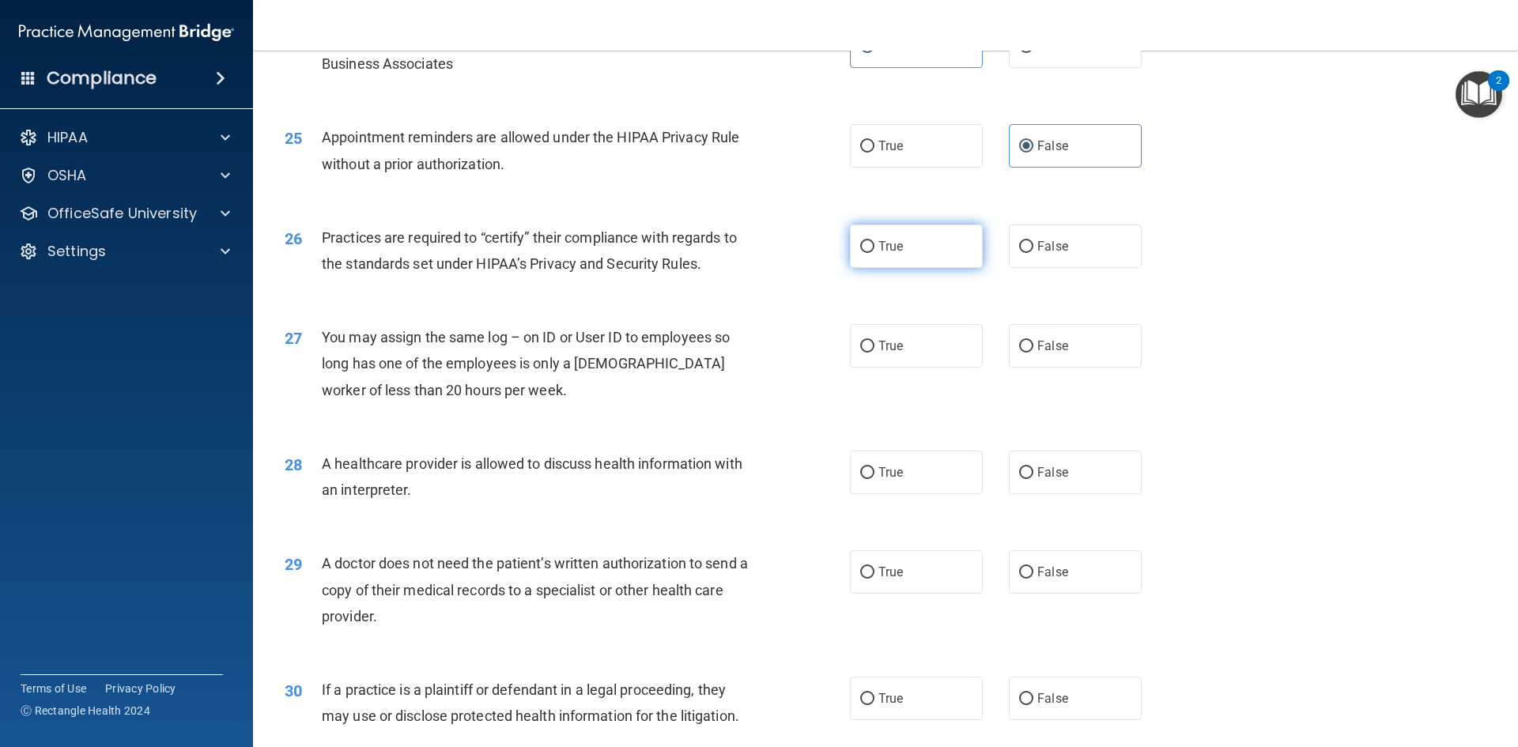
click at [875, 251] on input "True" at bounding box center [867, 247] width 14 height 12
radio input "true"
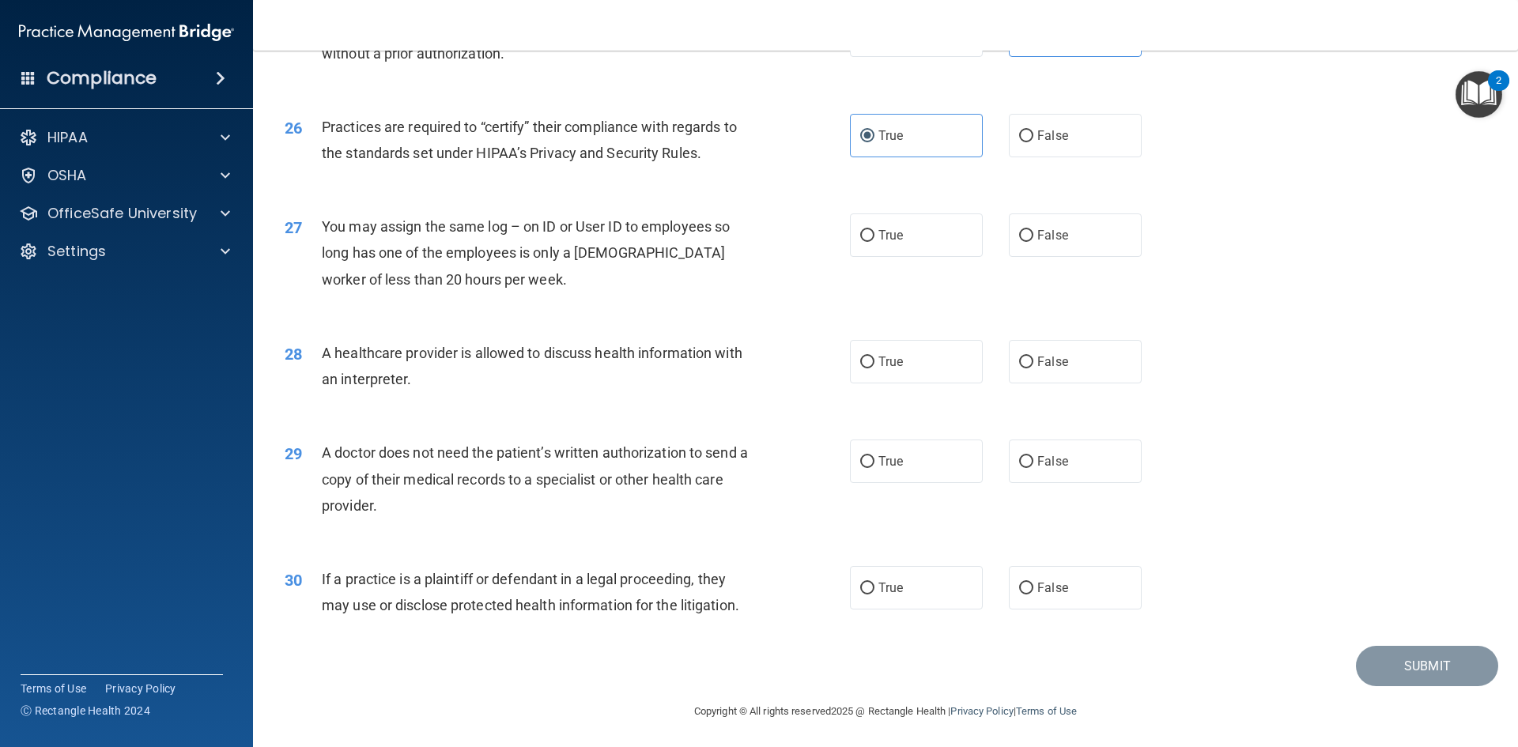
scroll to position [2934, 0]
click at [1047, 242] on label "False" at bounding box center [1075, 232] width 133 height 43
click at [1034, 240] on input "False" at bounding box center [1026, 234] width 14 height 12
radio input "true"
click at [920, 365] on label "True" at bounding box center [916, 359] width 133 height 43
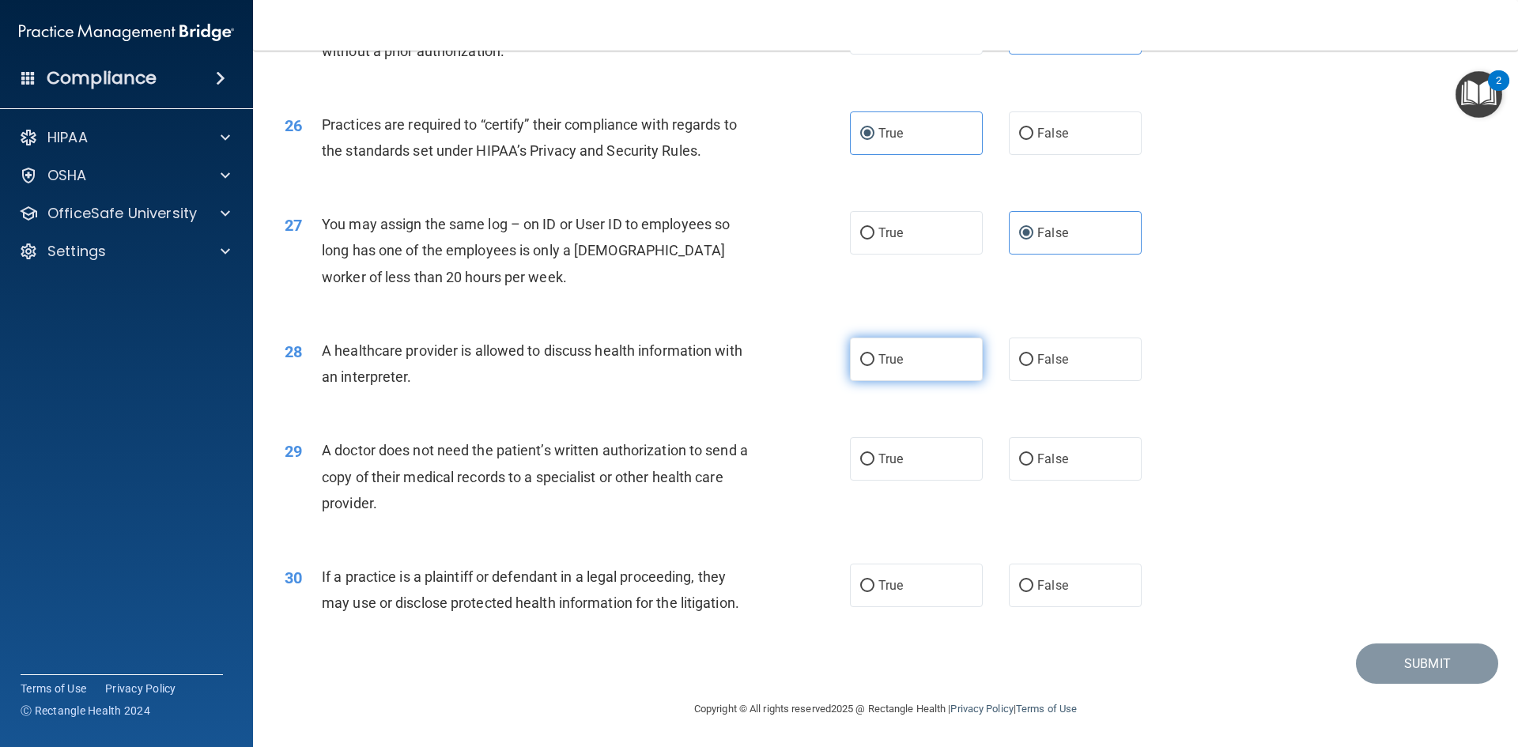
click at [875, 365] on input "True" at bounding box center [867, 360] width 14 height 12
radio input "true"
click at [915, 462] on label "True" at bounding box center [916, 458] width 133 height 43
click at [875, 462] on input "True" at bounding box center [867, 460] width 14 height 12
radio input "true"
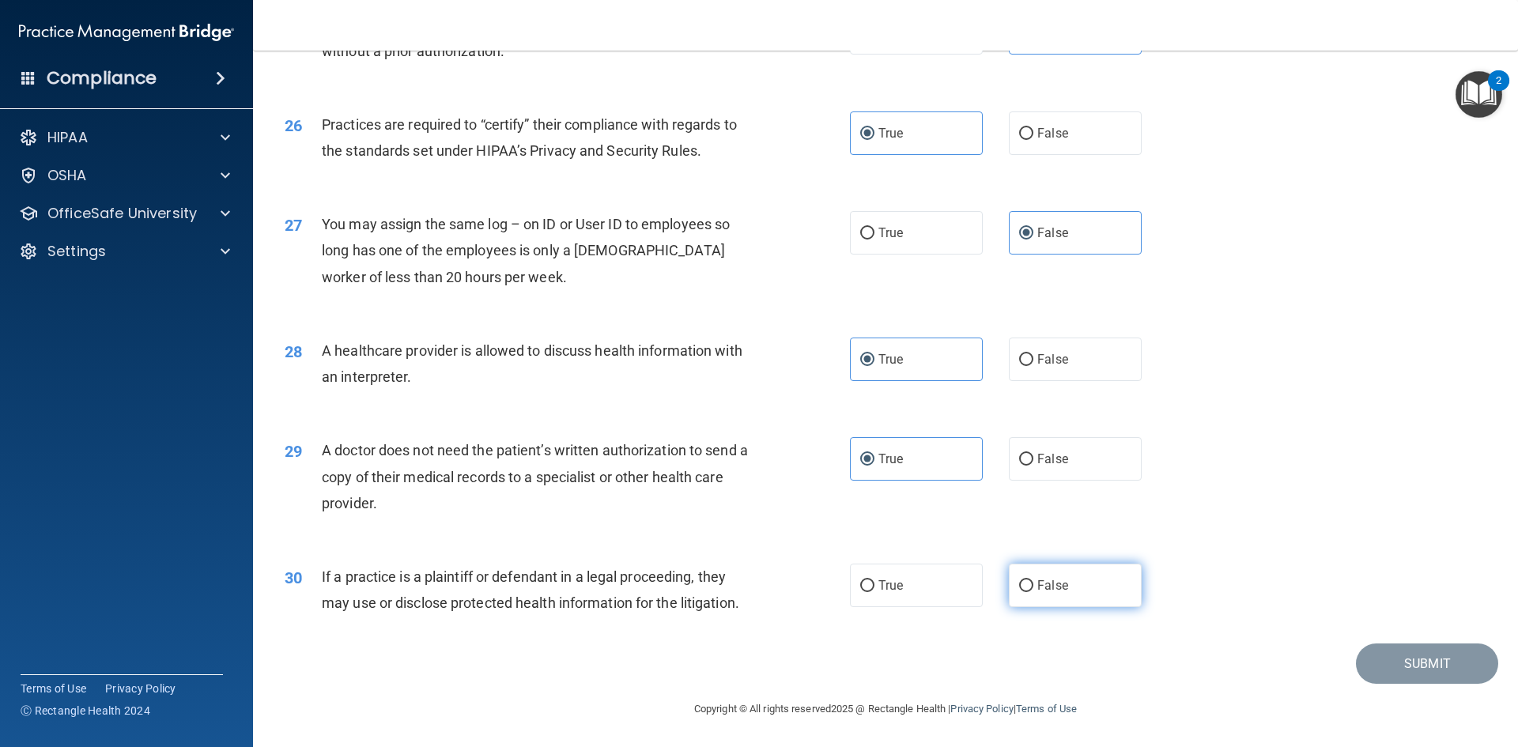
click at [1043, 586] on span "False" at bounding box center [1052, 585] width 31 height 15
click at [1034, 586] on input "False" at bounding box center [1026, 586] width 14 height 12
radio input "true"
click at [1410, 665] on button "Submit" at bounding box center [1427, 664] width 142 height 40
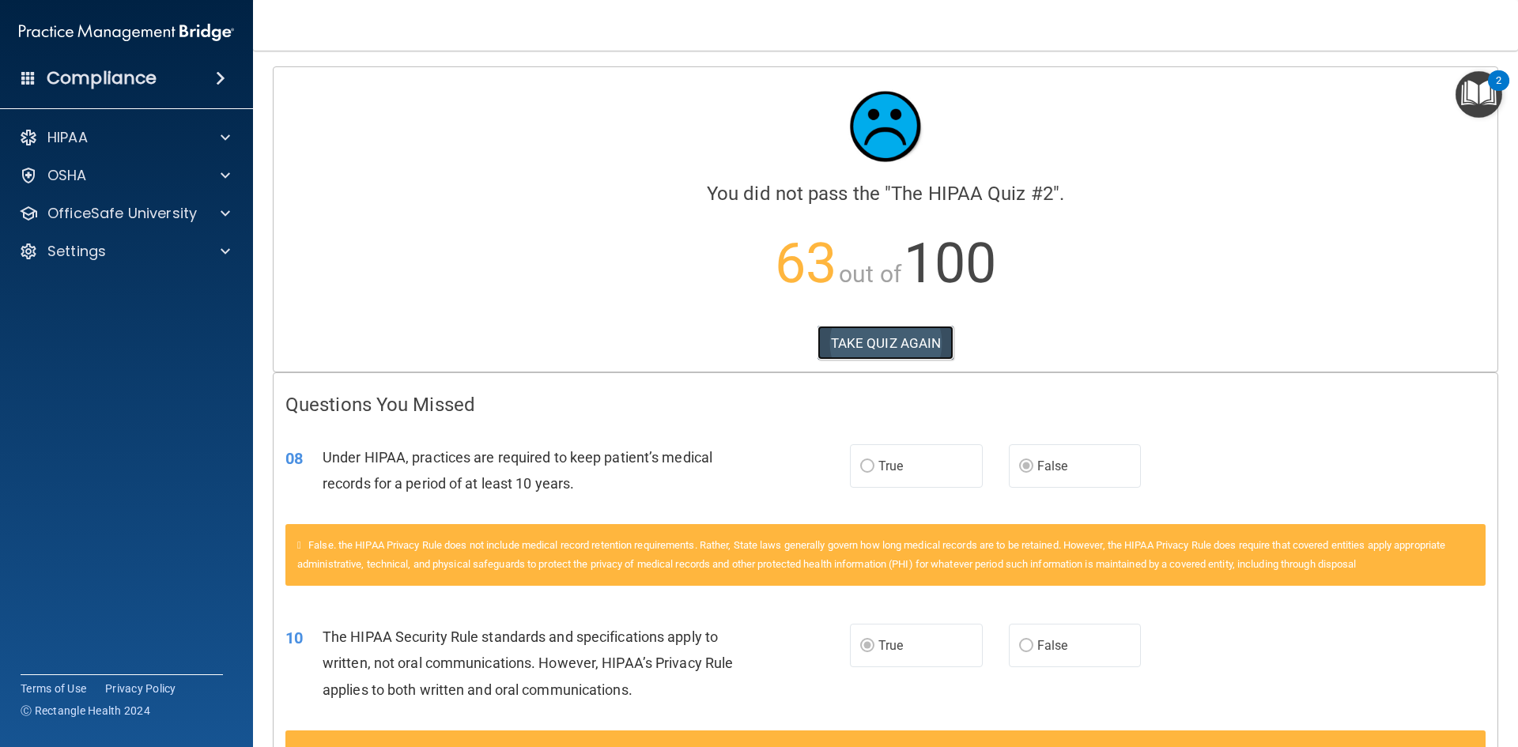
click at [852, 351] on button "TAKE QUIZ AGAIN" at bounding box center [886, 343] width 137 height 35
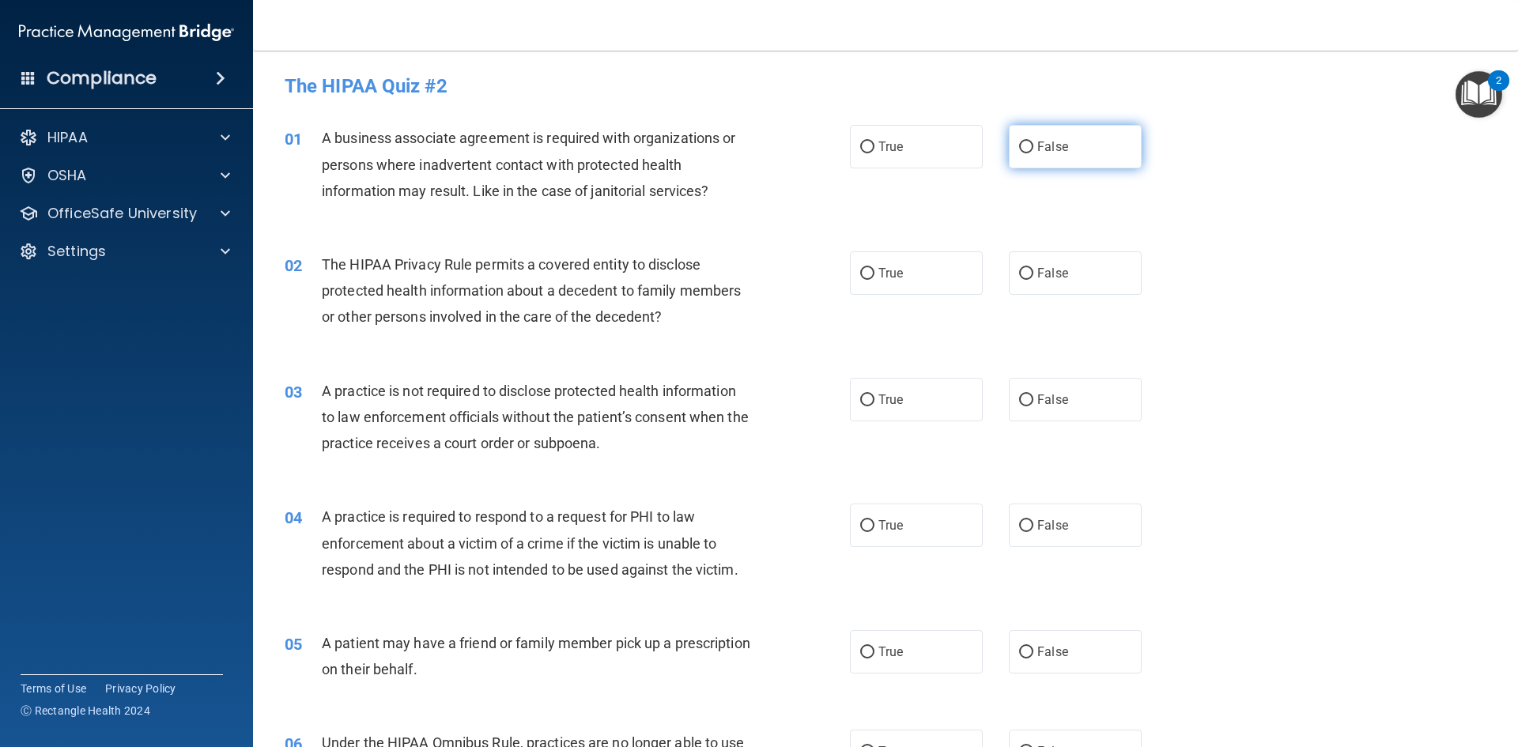
click at [1019, 146] on input "False" at bounding box center [1026, 148] width 14 height 12
radio input "true"
click at [860, 270] on input "True" at bounding box center [867, 274] width 14 height 12
radio input "true"
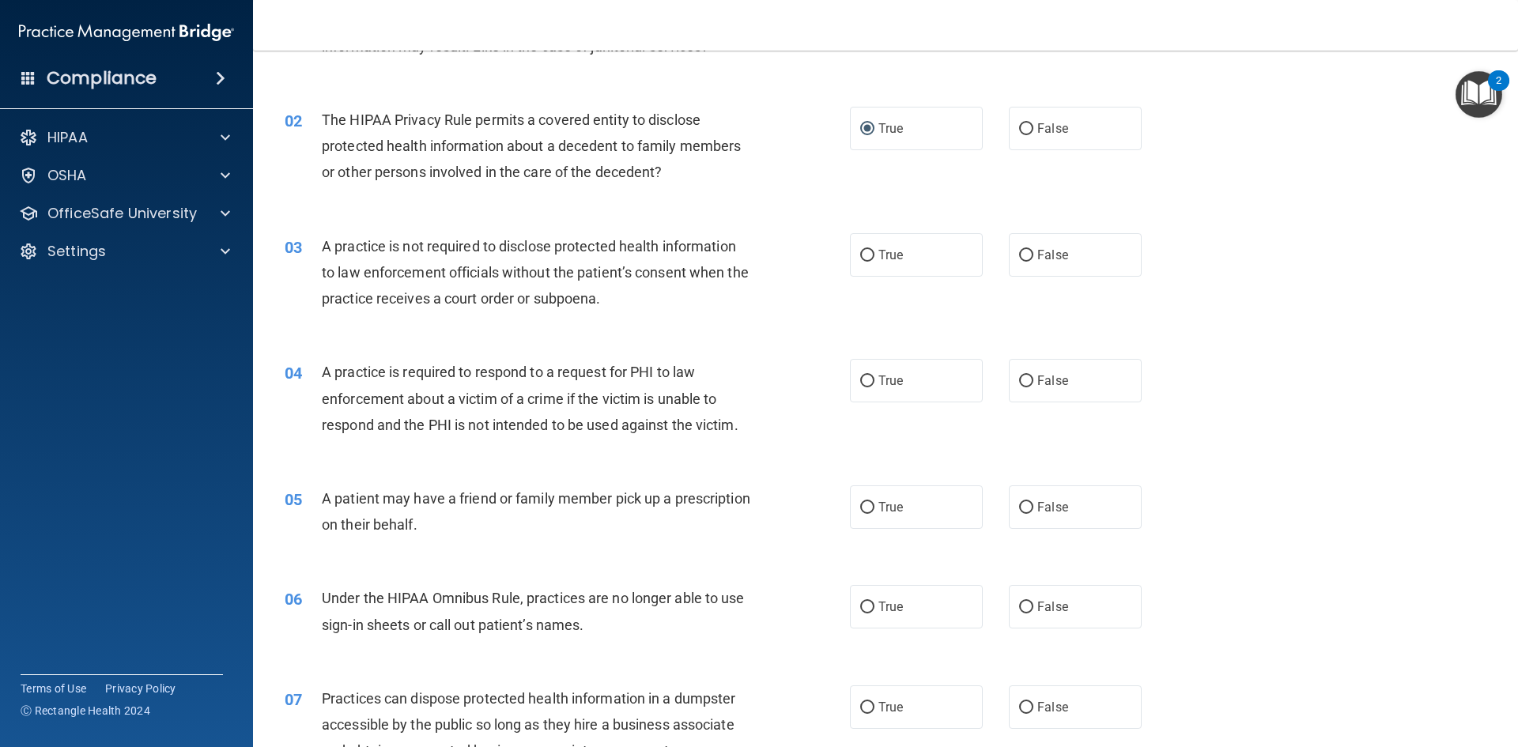
scroll to position [158, 0]
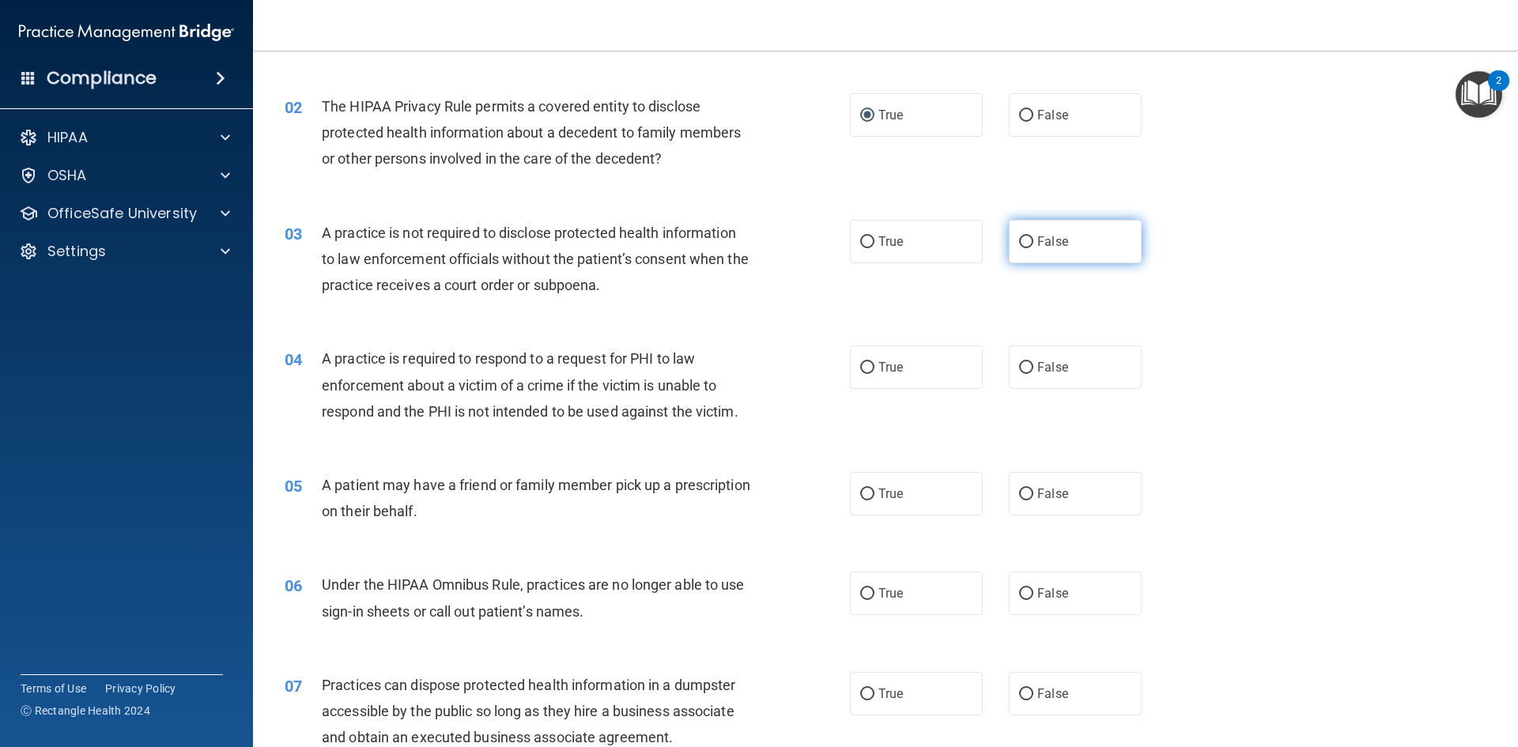
click at [1027, 233] on label "False" at bounding box center [1075, 241] width 133 height 43
click at [1027, 236] on input "False" at bounding box center [1026, 242] width 14 height 12
radio input "true"
click at [875, 380] on label "True" at bounding box center [916, 367] width 133 height 43
click at [875, 374] on input "True" at bounding box center [867, 368] width 14 height 12
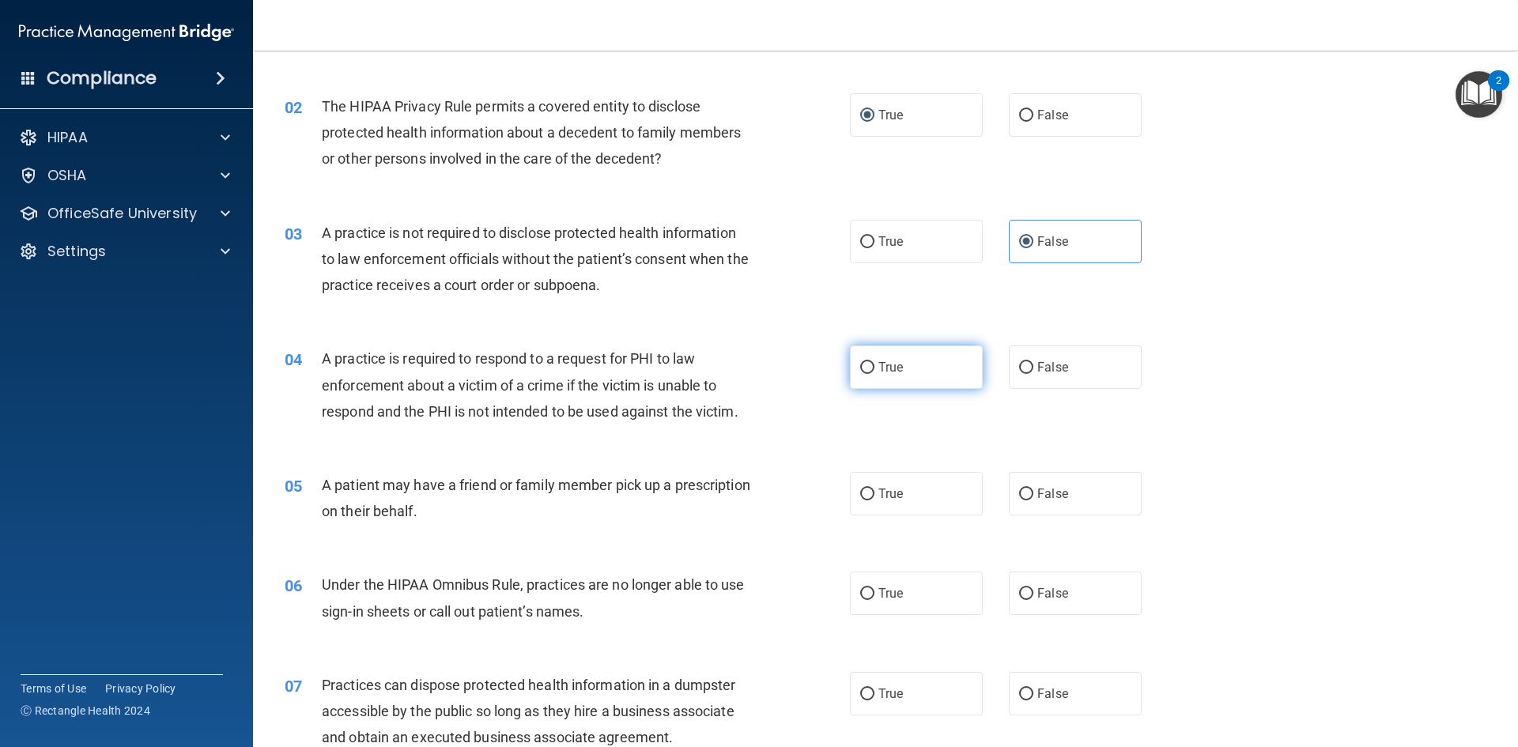
radio input "true"
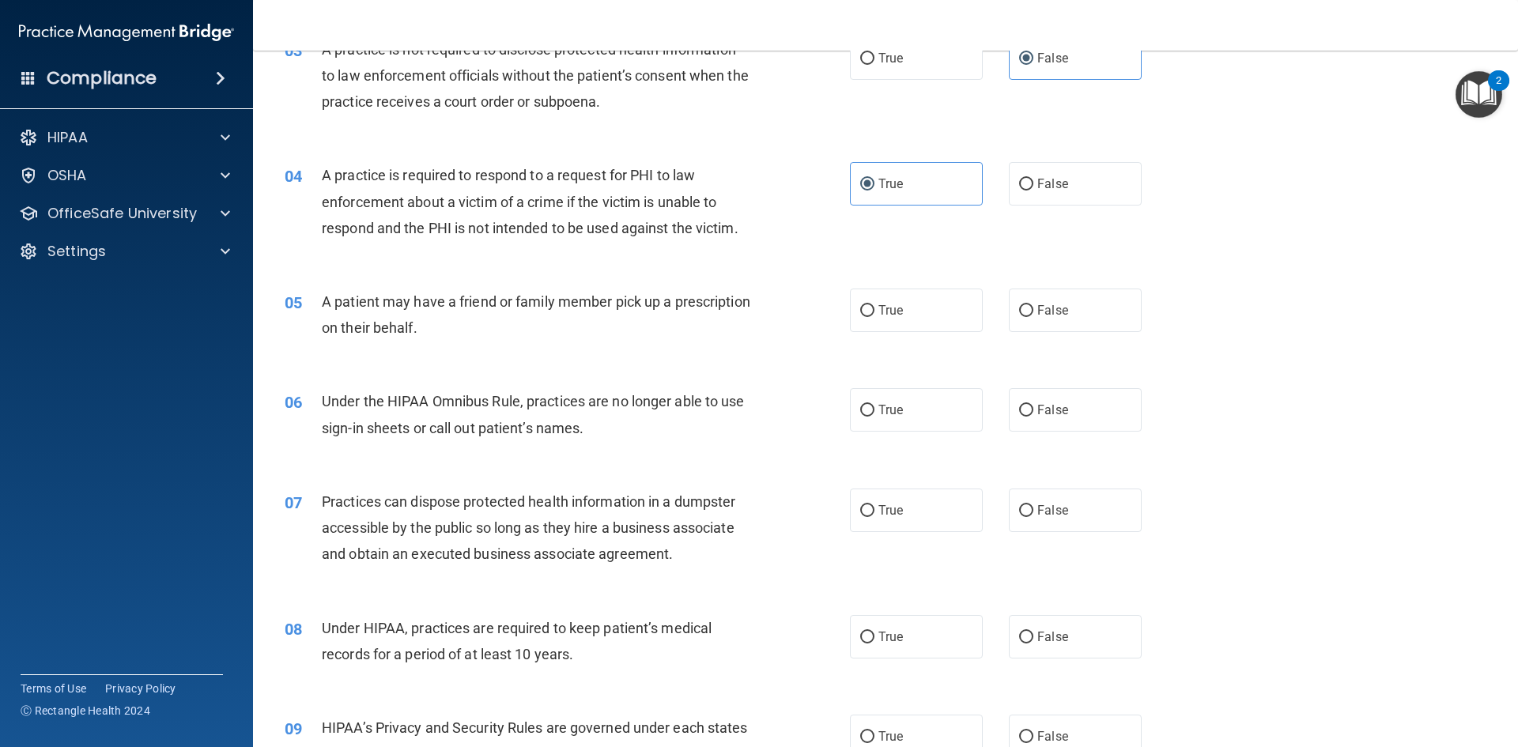
scroll to position [395, 0]
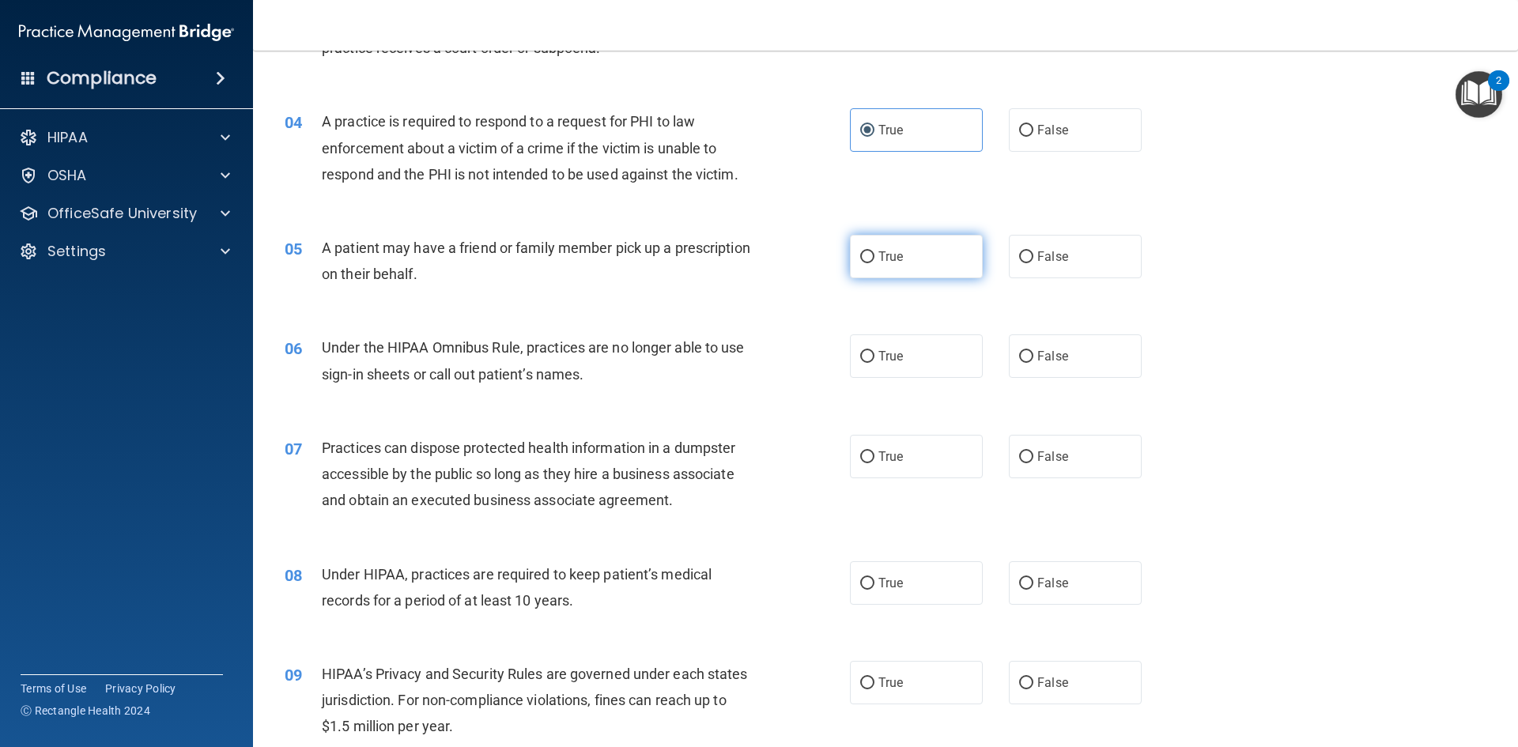
click at [888, 259] on span "True" at bounding box center [891, 256] width 25 height 15
click at [875, 259] on input "True" at bounding box center [867, 257] width 14 height 12
radio input "true"
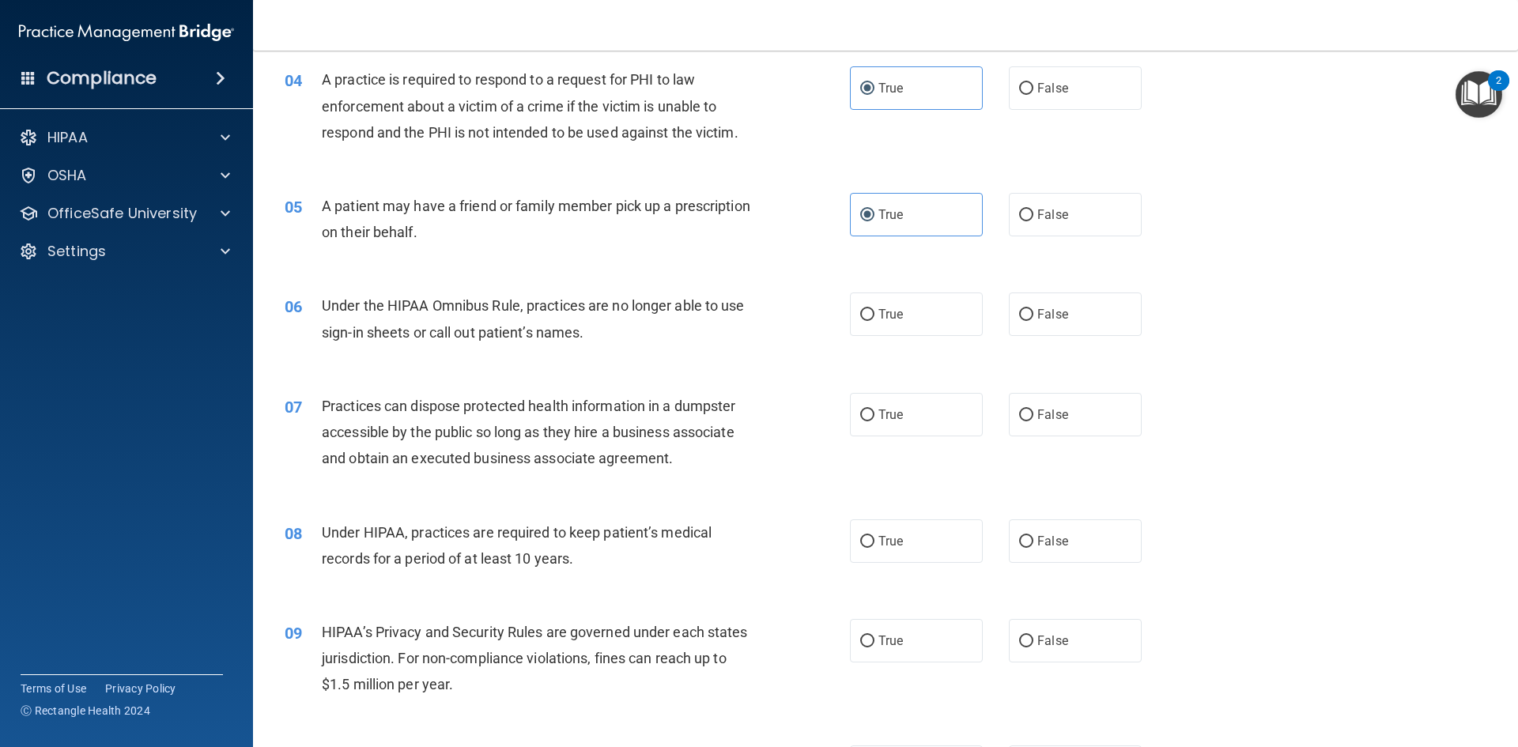
scroll to position [474, 0]
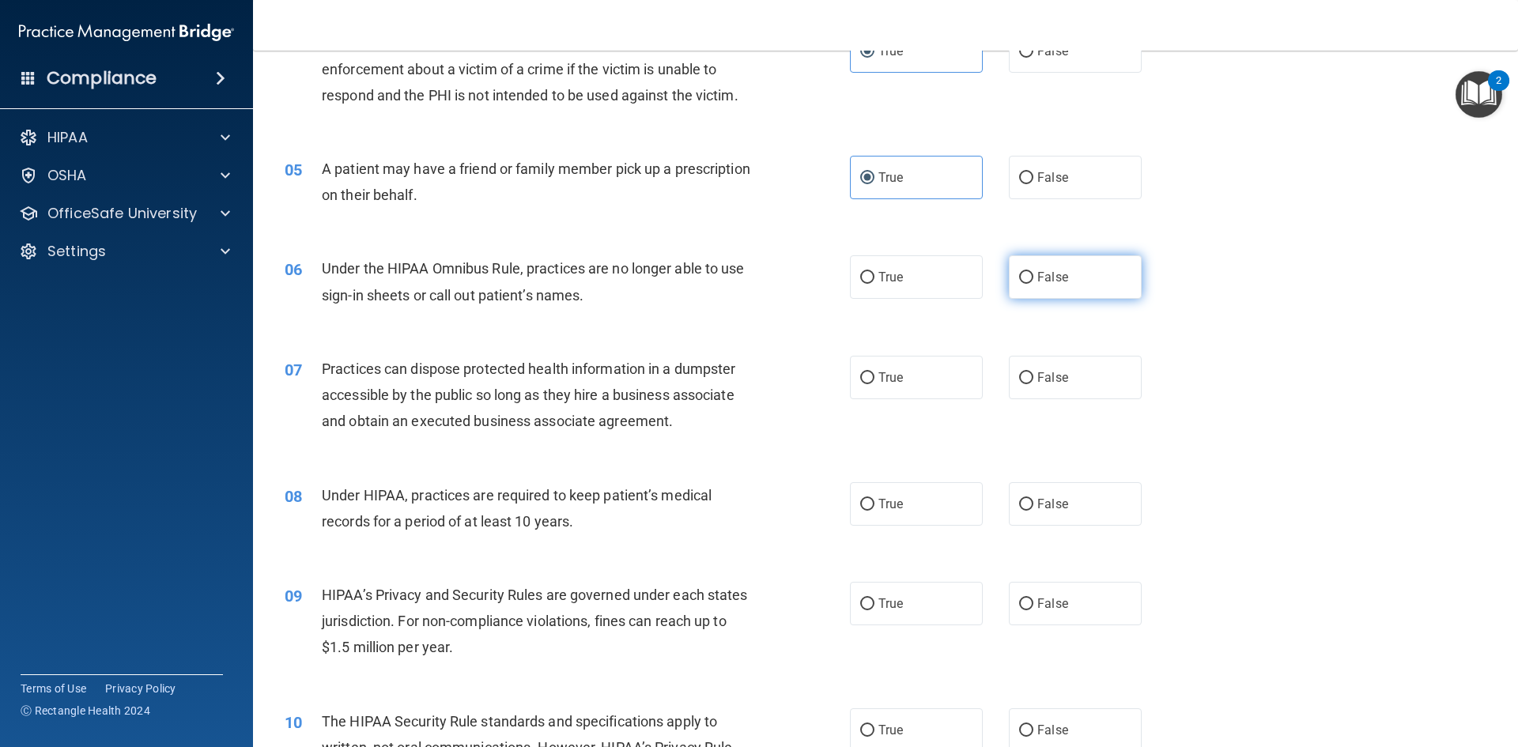
click at [1026, 278] on label "False" at bounding box center [1075, 276] width 133 height 43
click at [1026, 278] on input "False" at bounding box center [1026, 278] width 14 height 12
radio input "true"
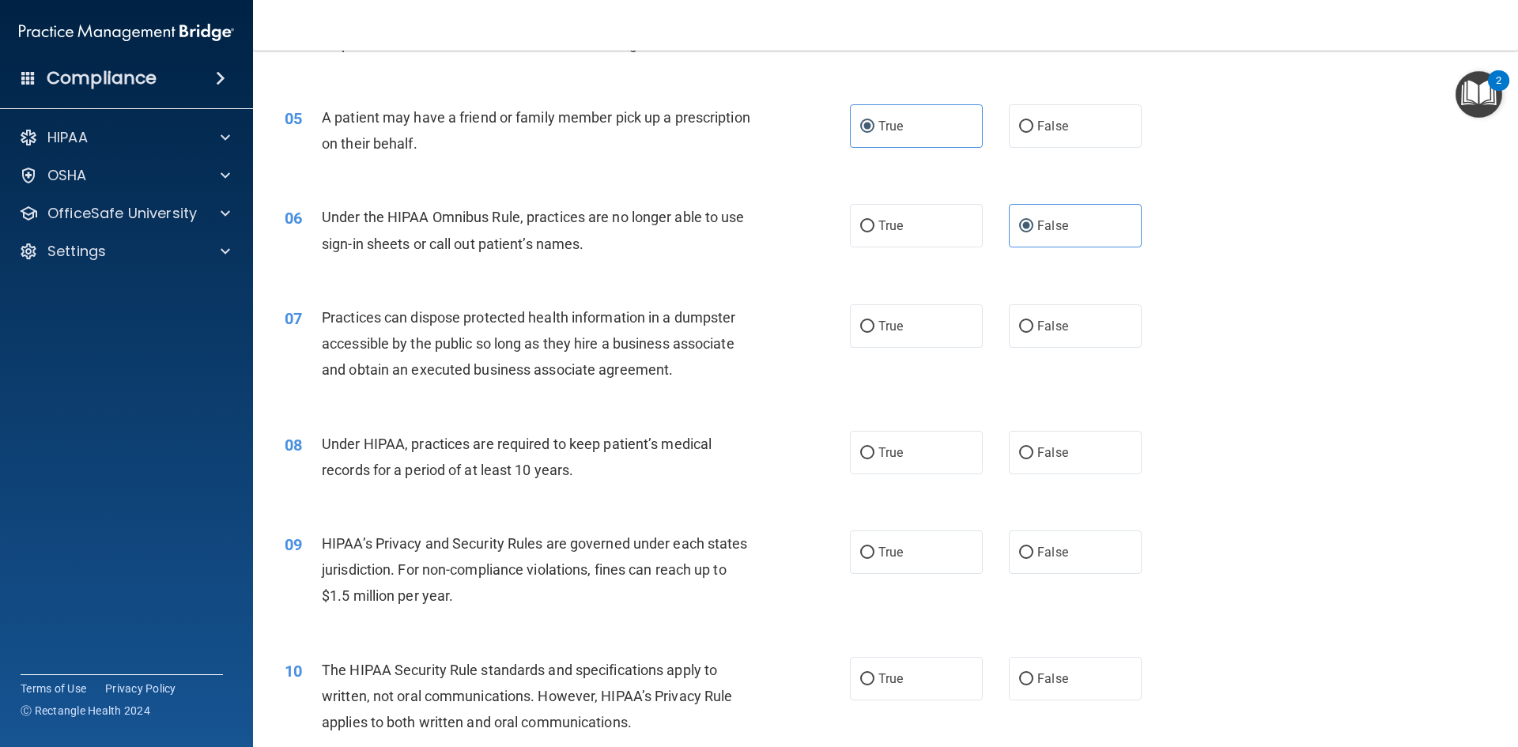
scroll to position [554, 0]
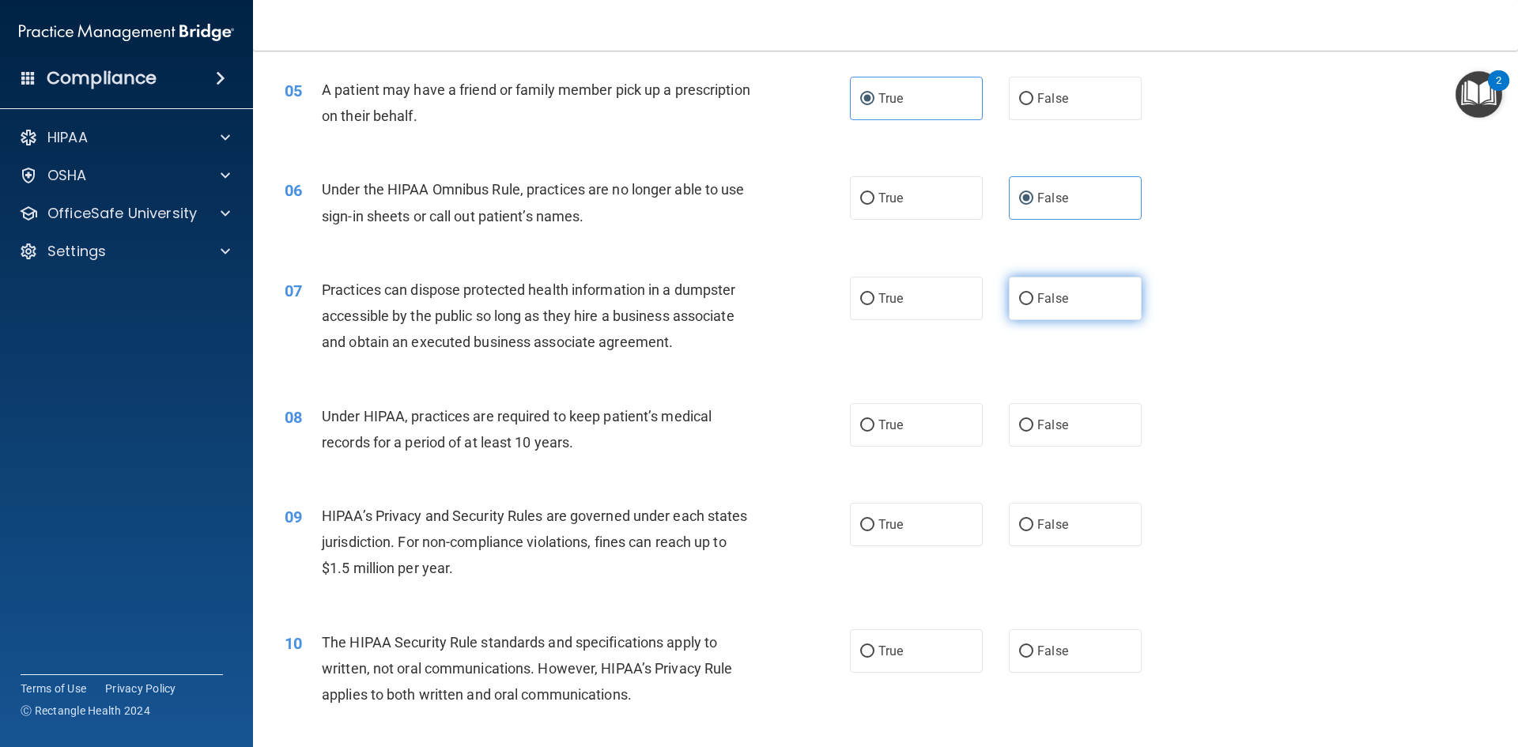
click at [1064, 307] on label "False" at bounding box center [1075, 298] width 133 height 43
click at [1034, 305] on input "False" at bounding box center [1026, 299] width 14 height 12
radio input "true"
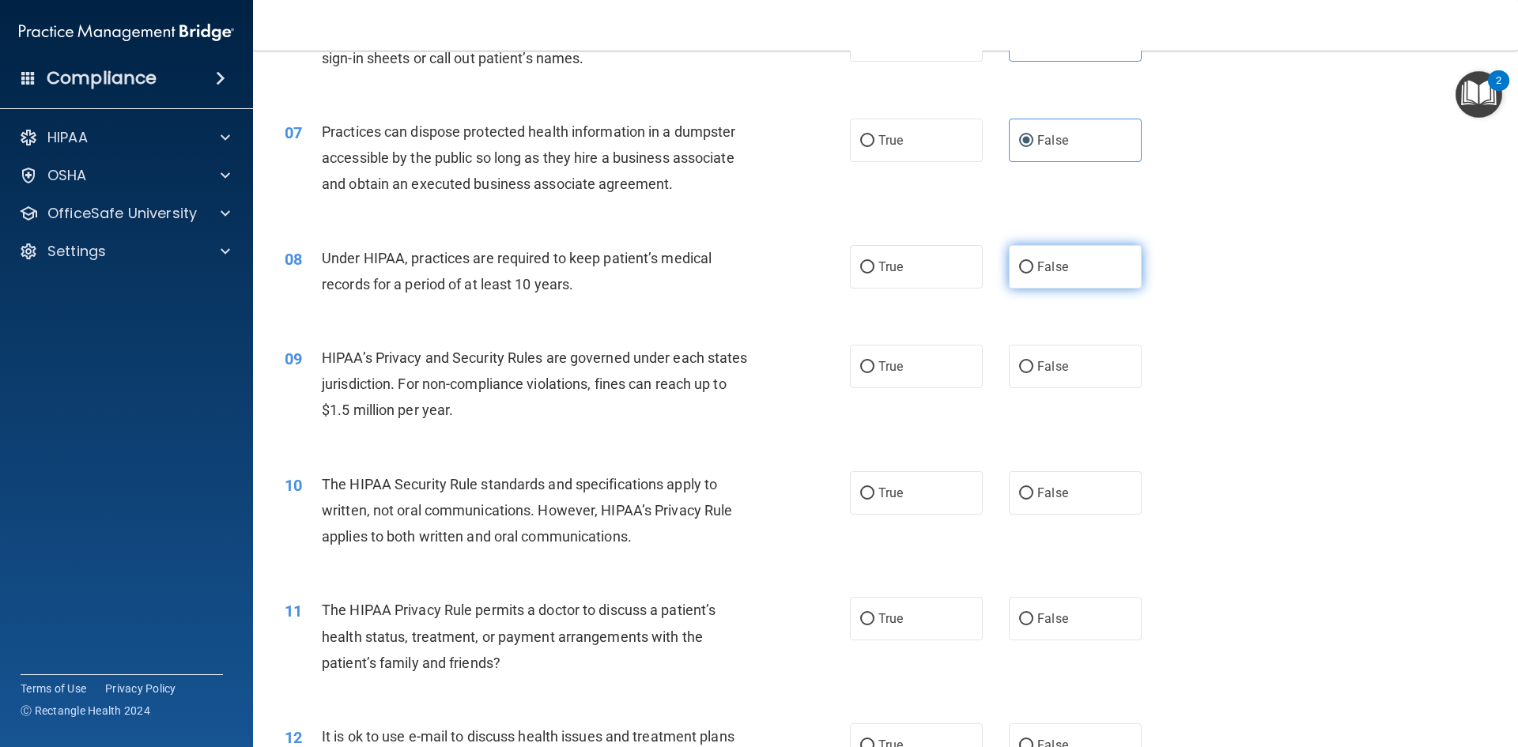
click at [1041, 268] on span "False" at bounding box center [1052, 266] width 31 height 15
click at [1034, 268] on input "False" at bounding box center [1026, 268] width 14 height 12
radio input "true"
click at [1019, 365] on input "False" at bounding box center [1026, 367] width 14 height 12
radio input "true"
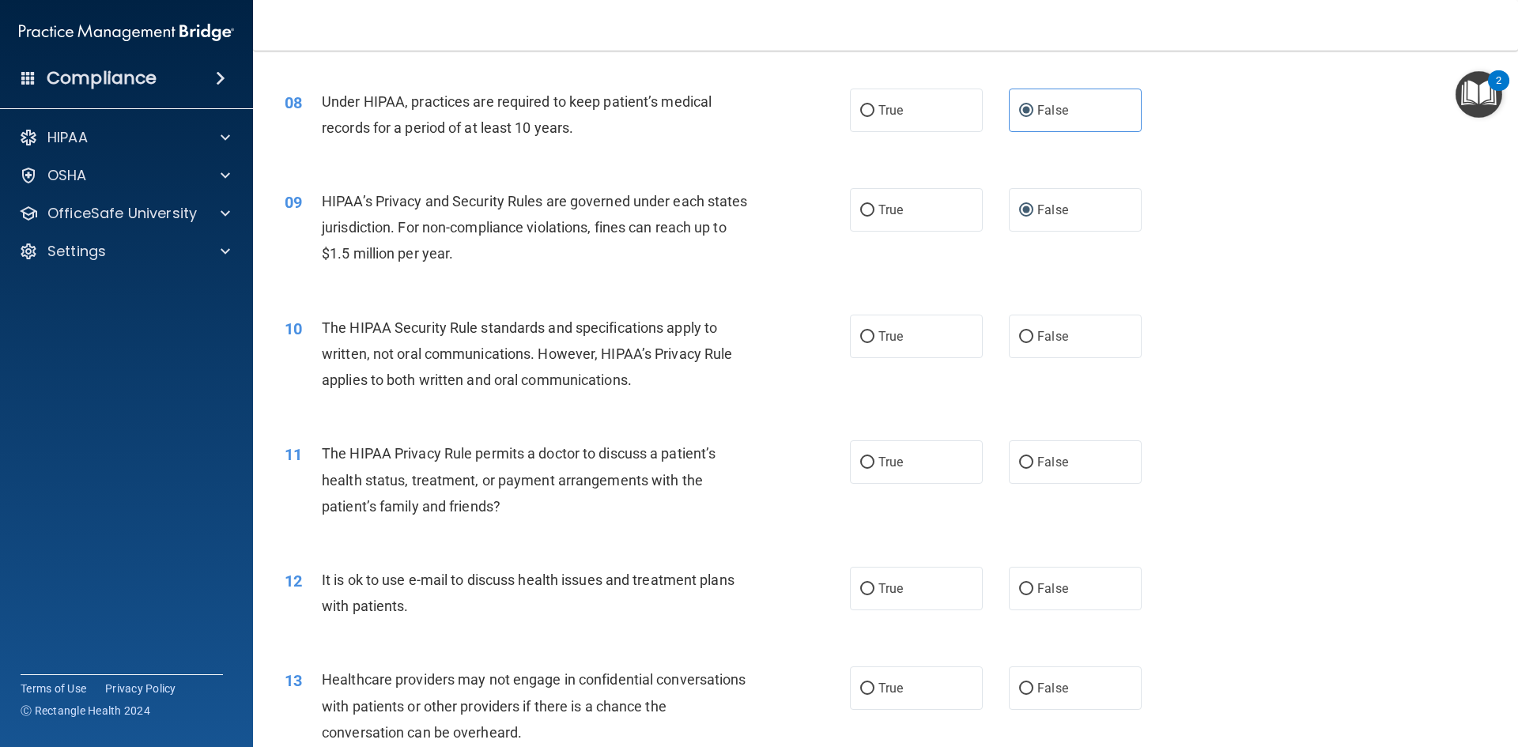
scroll to position [870, 0]
click at [868, 333] on input "True" at bounding box center [867, 336] width 14 height 12
radio input "true"
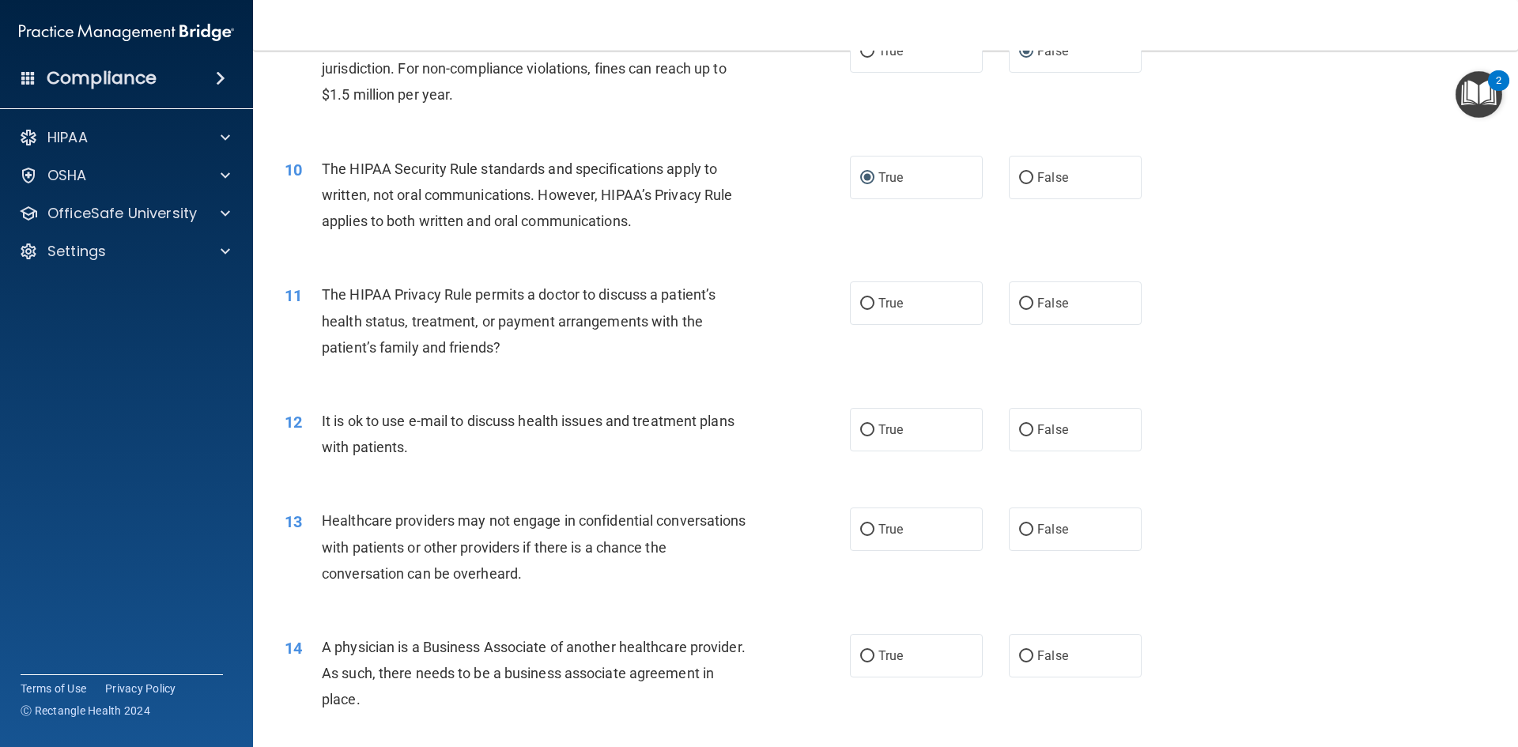
scroll to position [1028, 0]
click at [865, 305] on input "True" at bounding box center [867, 303] width 14 height 12
radio input "true"
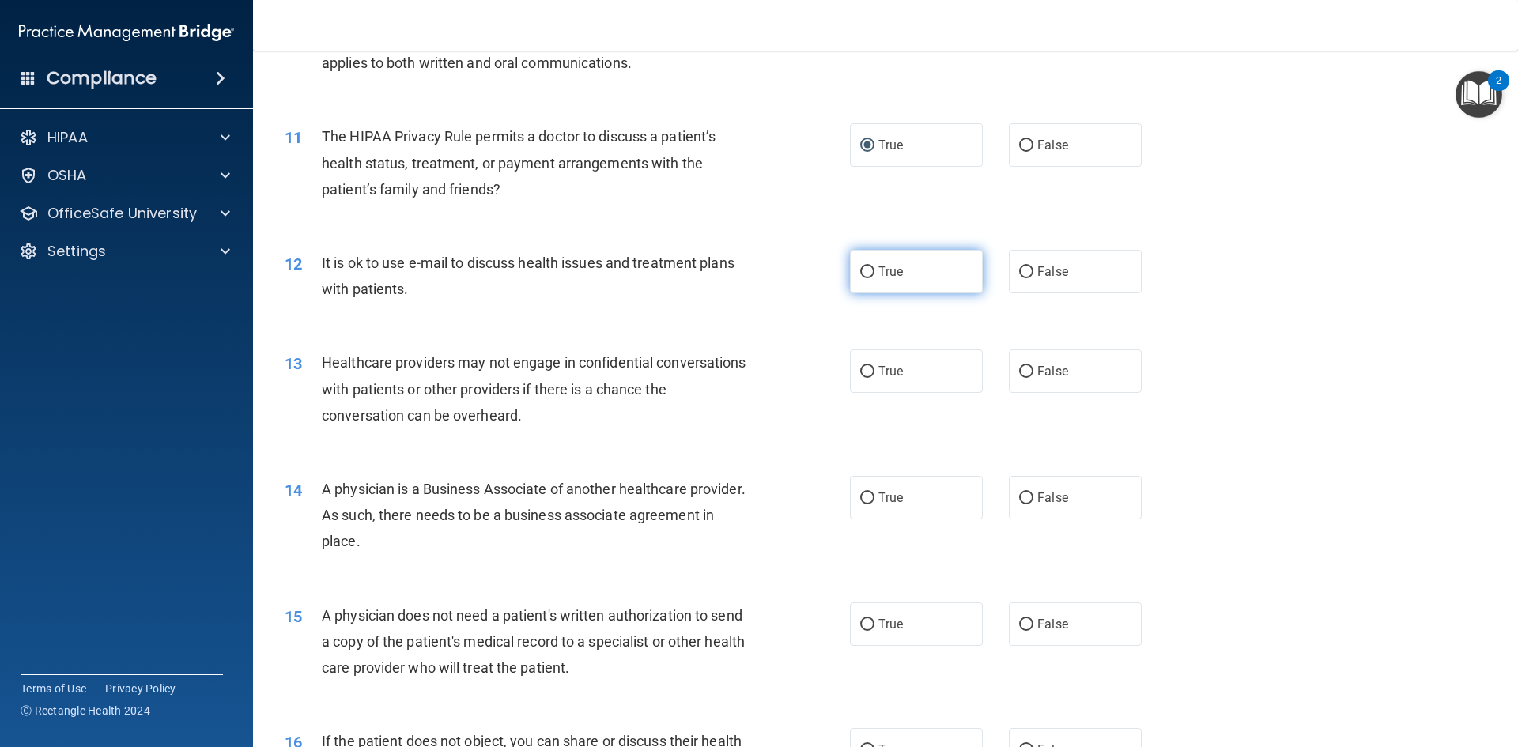
scroll to position [1265, 0]
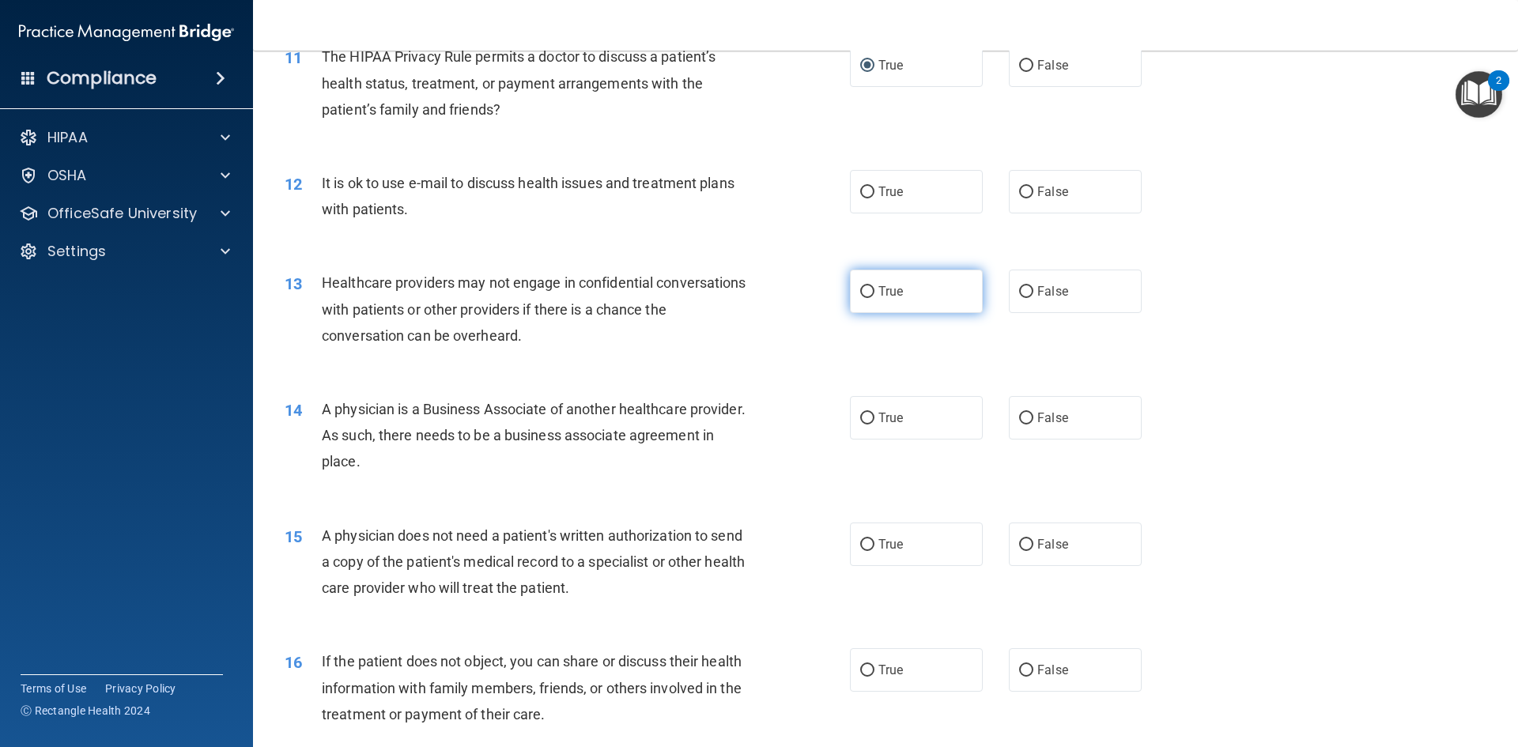
click at [866, 293] on input "True" at bounding box center [867, 292] width 14 height 12
radio input "true"
click at [1028, 418] on label "False" at bounding box center [1075, 417] width 133 height 43
click at [1028, 418] on input "False" at bounding box center [1026, 419] width 14 height 12
radio input "true"
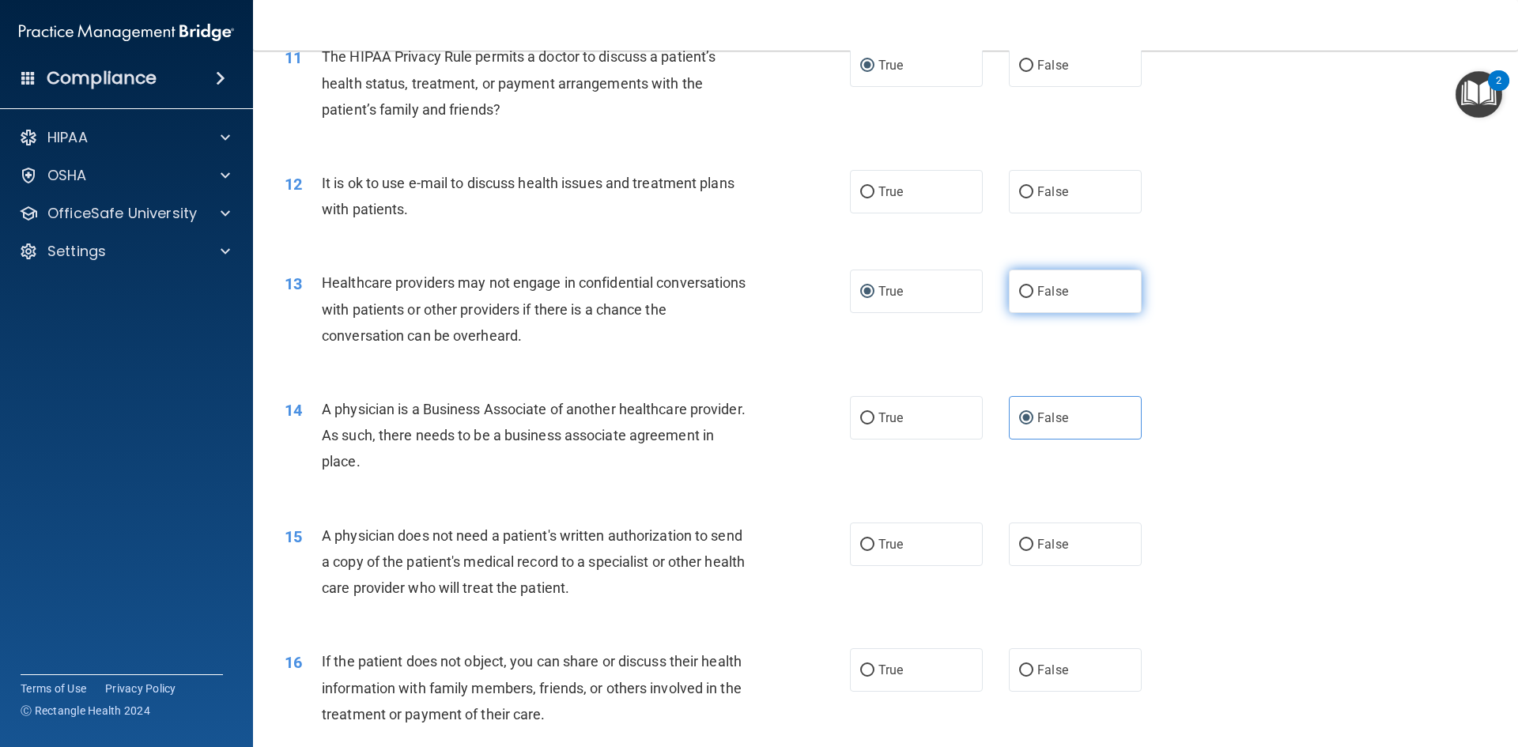
click at [1021, 286] on input "False" at bounding box center [1026, 292] width 14 height 12
radio input "true"
radio input "false"
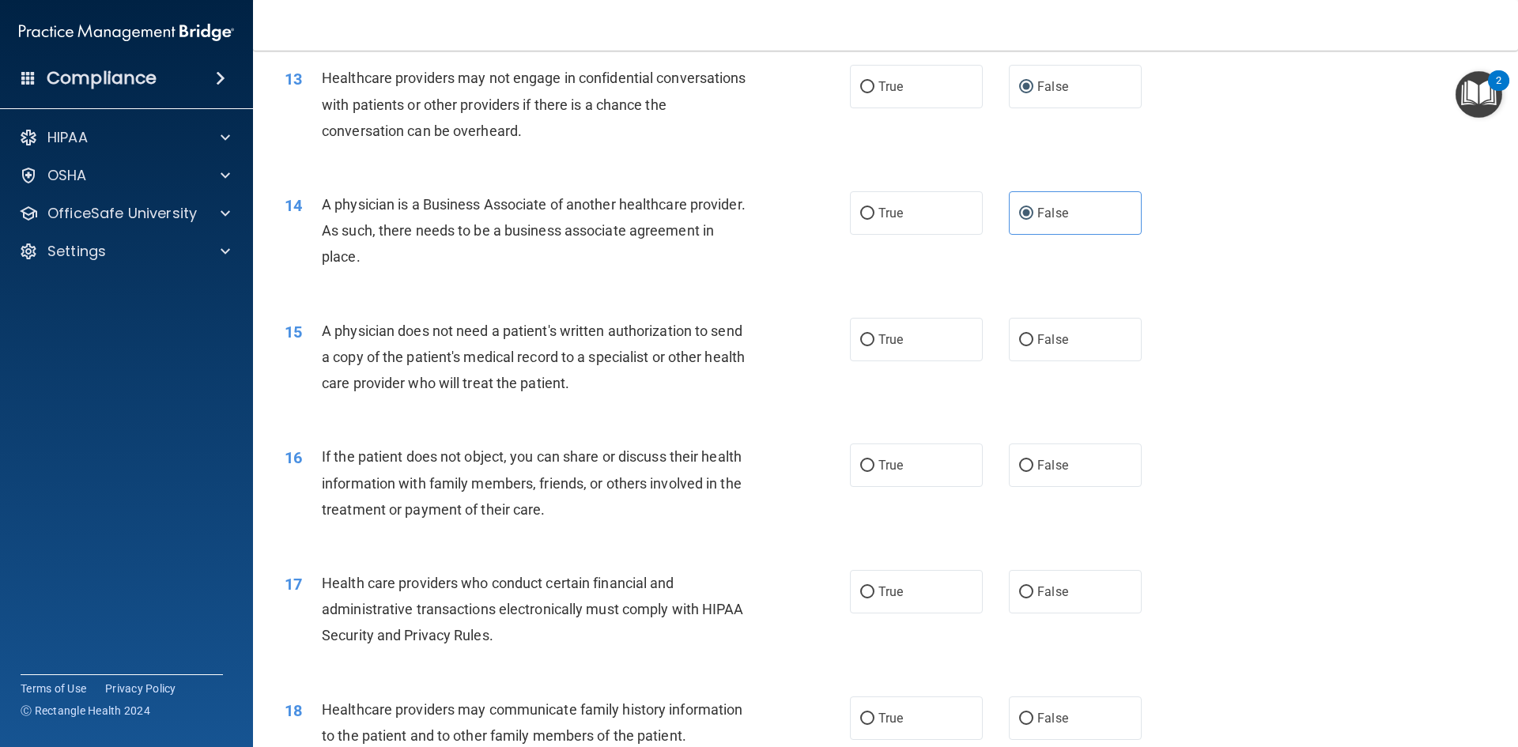
scroll to position [1502, 0]
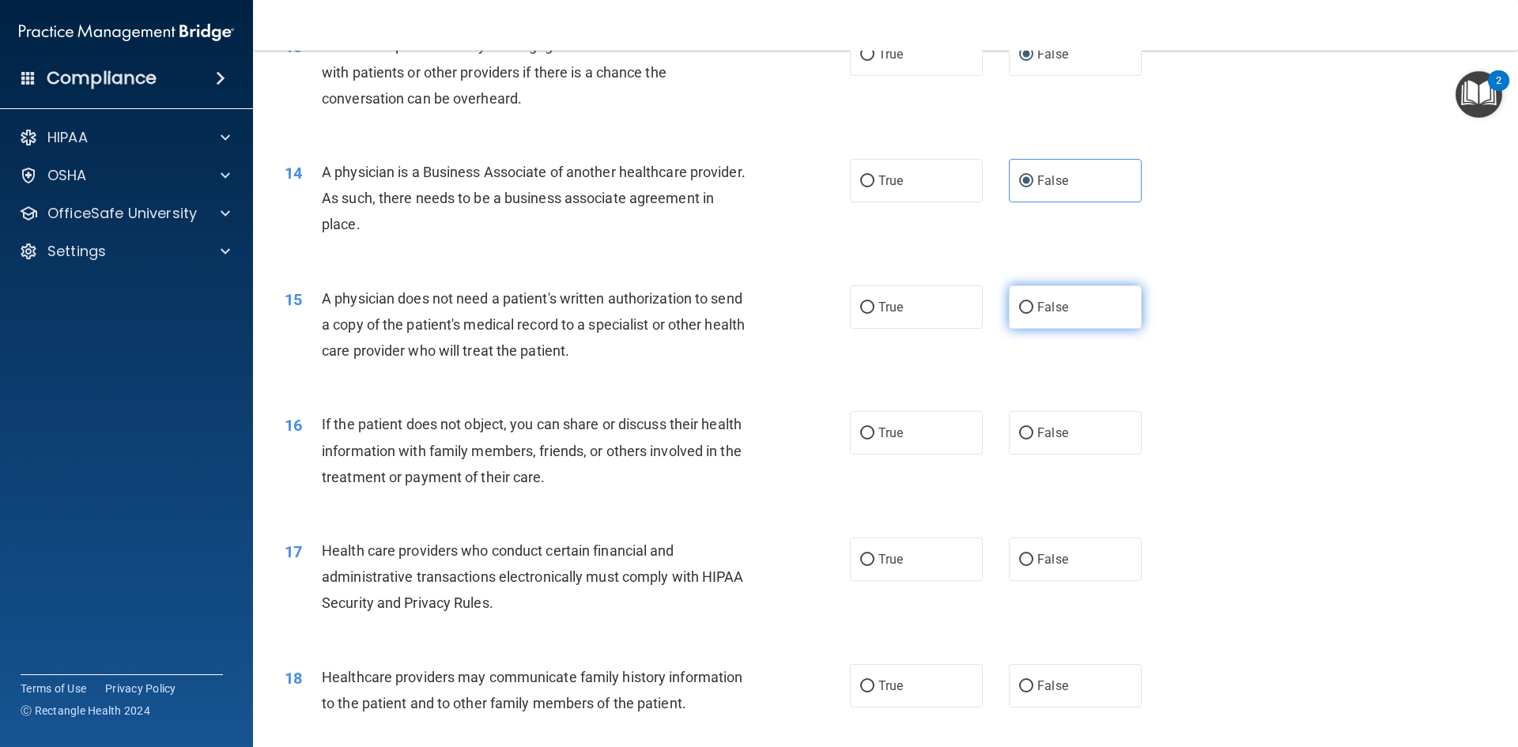
click at [1034, 316] on label "False" at bounding box center [1075, 306] width 133 height 43
click at [1034, 314] on input "False" at bounding box center [1026, 308] width 14 height 12
radio input "true"
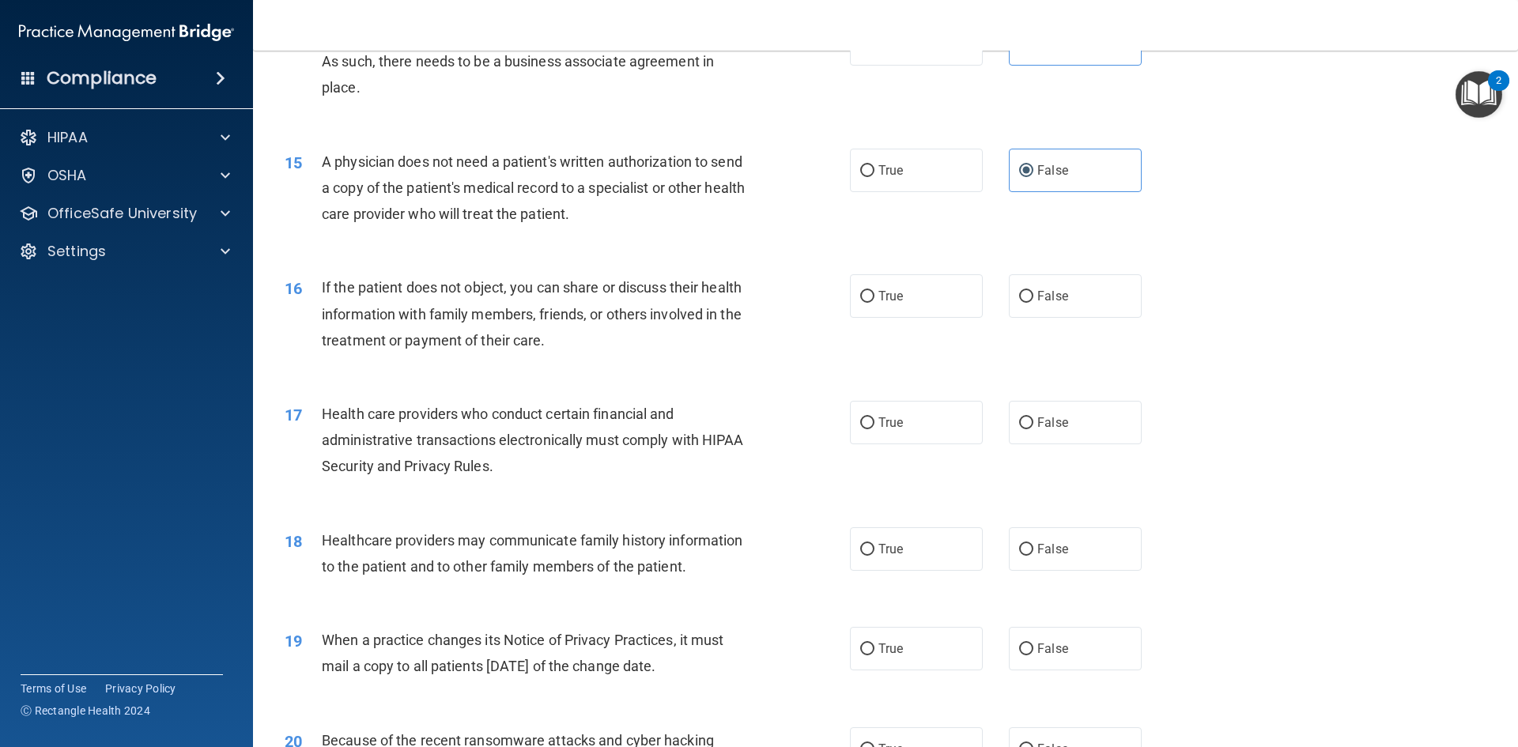
scroll to position [1661, 0]
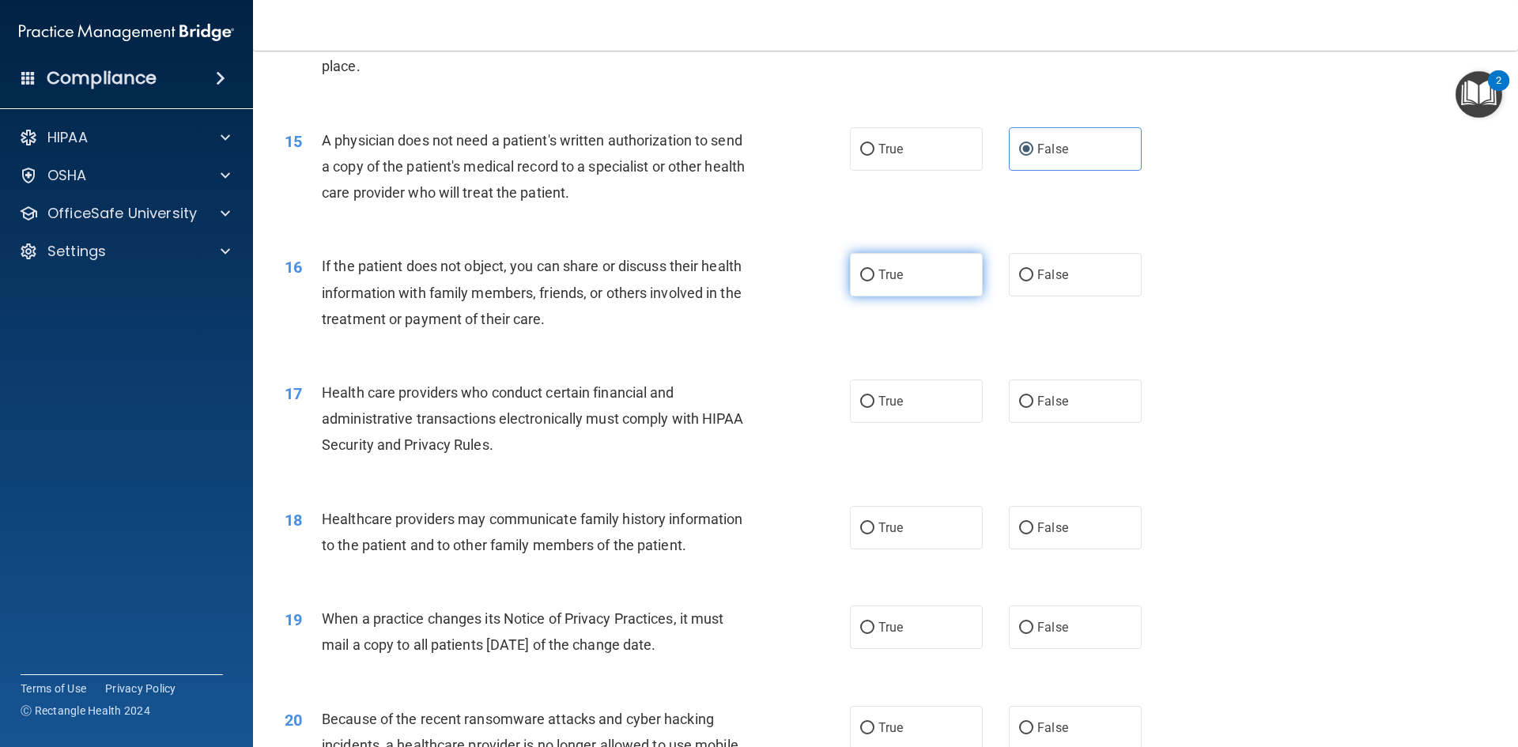
click at [879, 272] on span "True" at bounding box center [891, 274] width 25 height 15
click at [875, 272] on input "True" at bounding box center [867, 276] width 14 height 12
radio input "true"
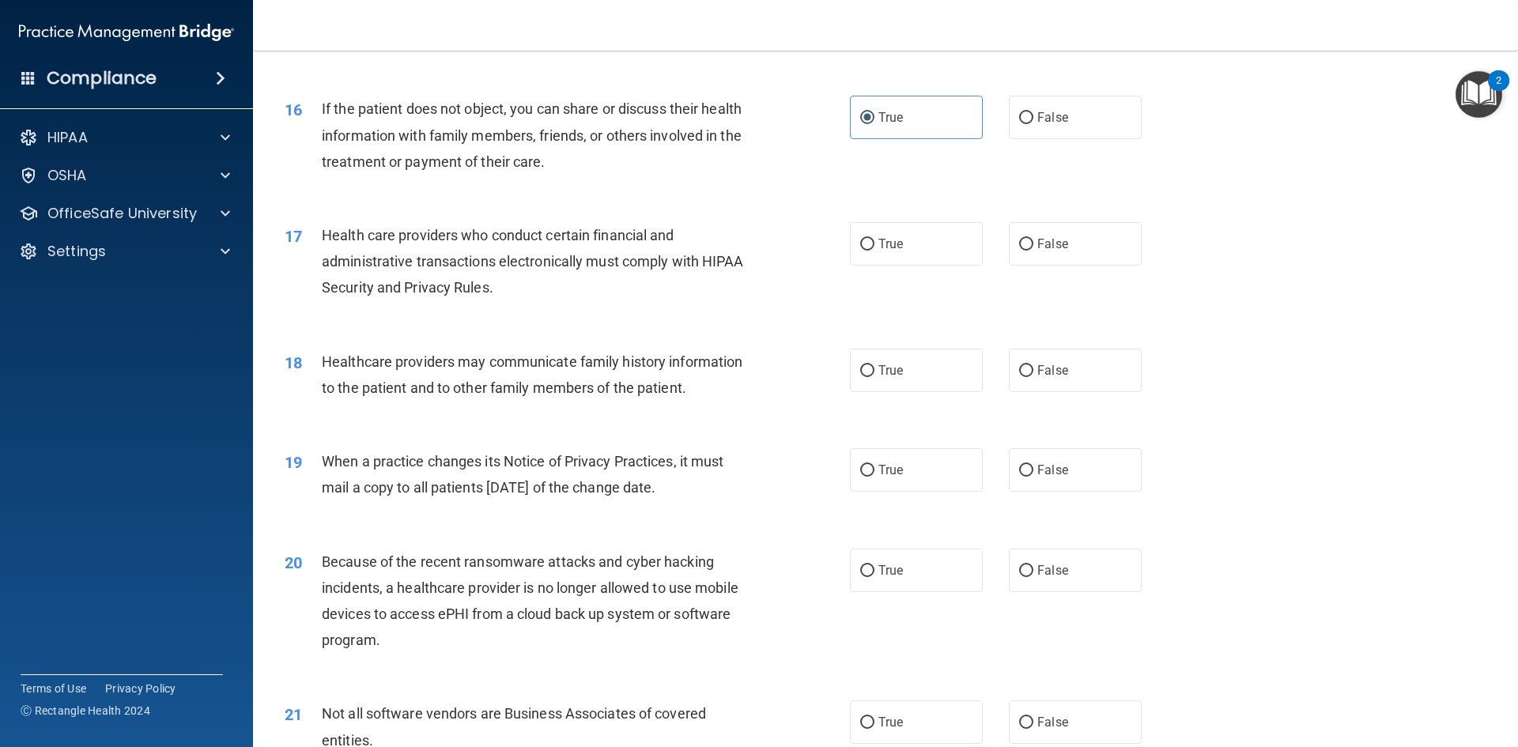
scroll to position [1819, 0]
click at [879, 248] on span "True" at bounding box center [891, 243] width 25 height 15
click at [875, 248] on input "True" at bounding box center [867, 244] width 14 height 12
radio input "true"
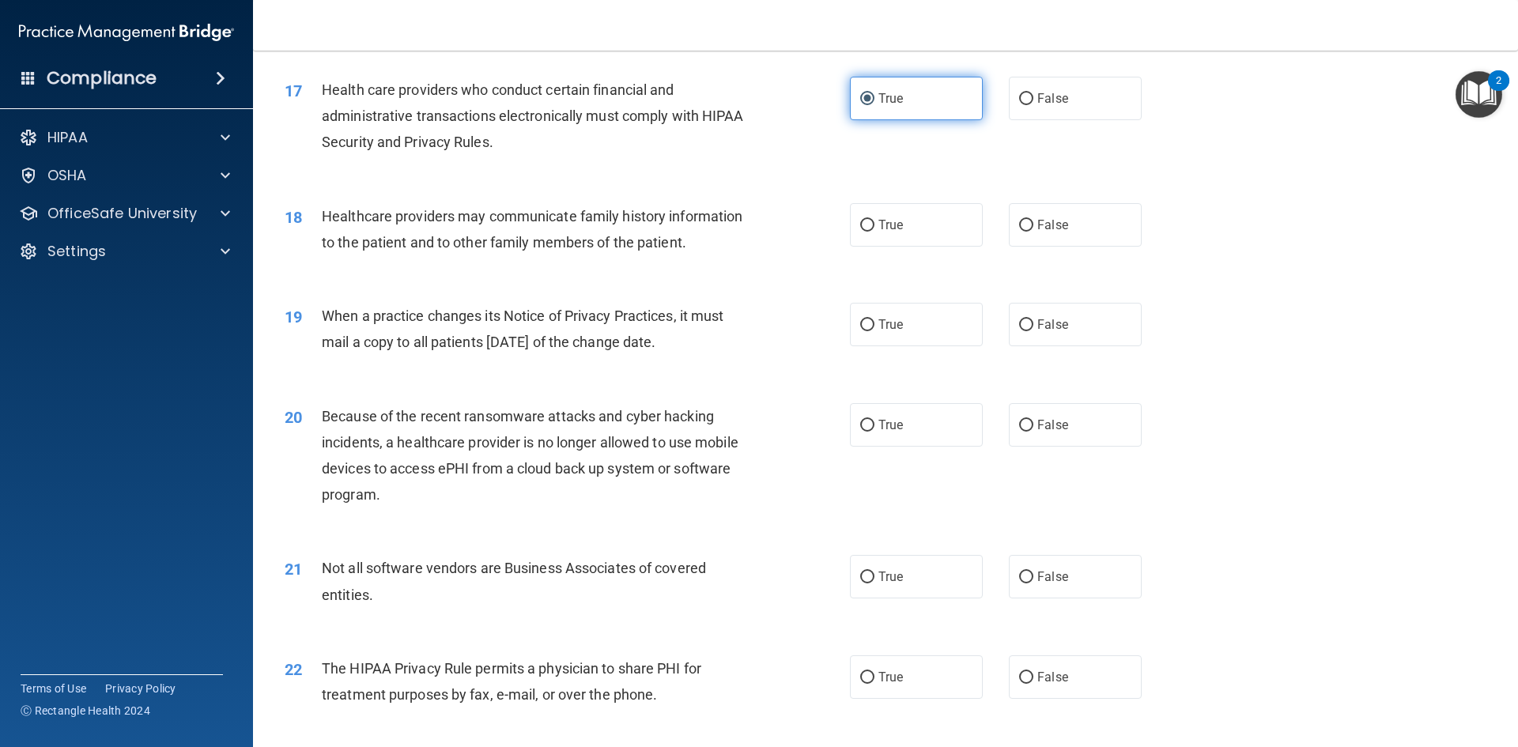
scroll to position [1977, 0]
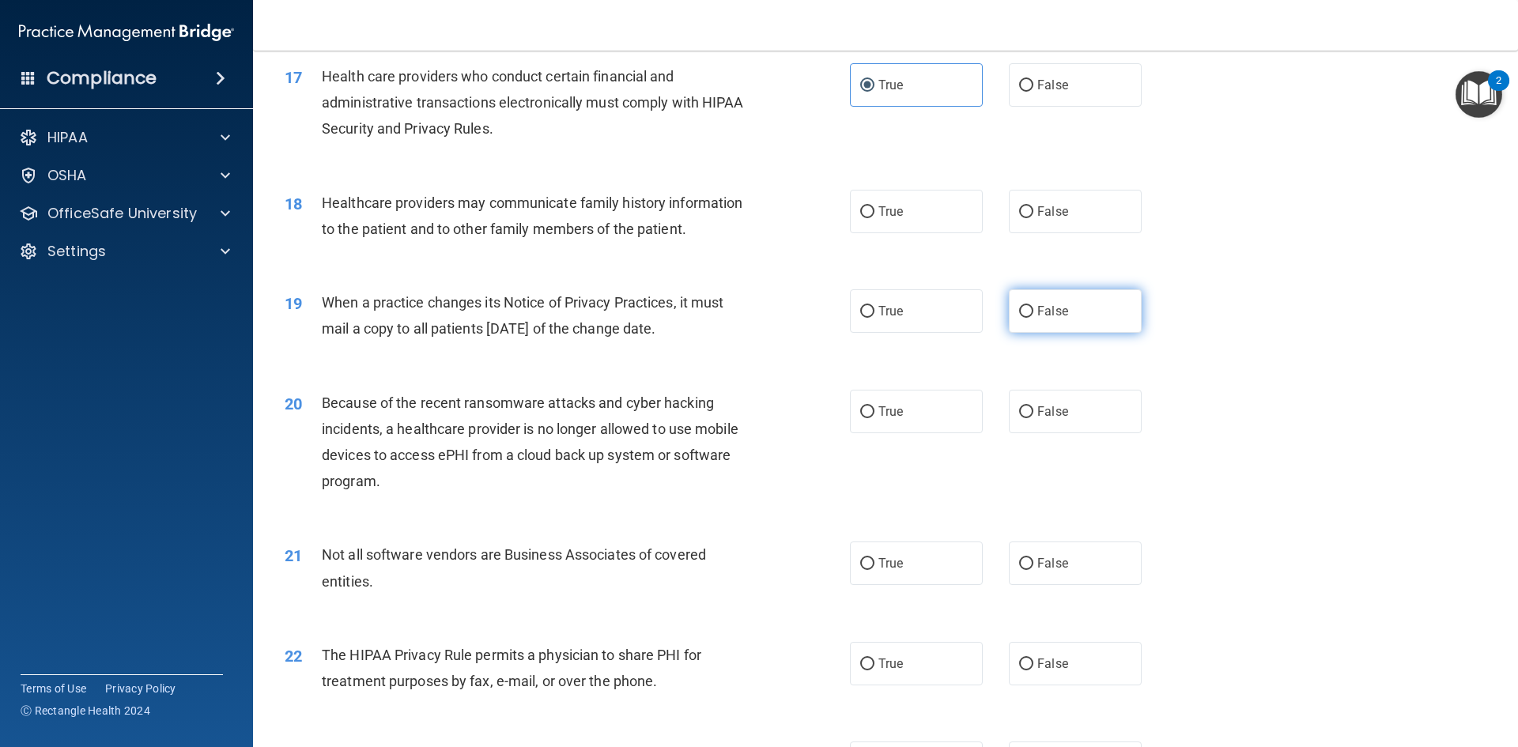
click at [1039, 316] on span "False" at bounding box center [1052, 311] width 31 height 15
click at [1034, 316] on input "False" at bounding box center [1026, 312] width 14 height 12
radio input "true"
click at [890, 219] on label "True" at bounding box center [916, 211] width 133 height 43
click at [875, 218] on input "True" at bounding box center [867, 212] width 14 height 12
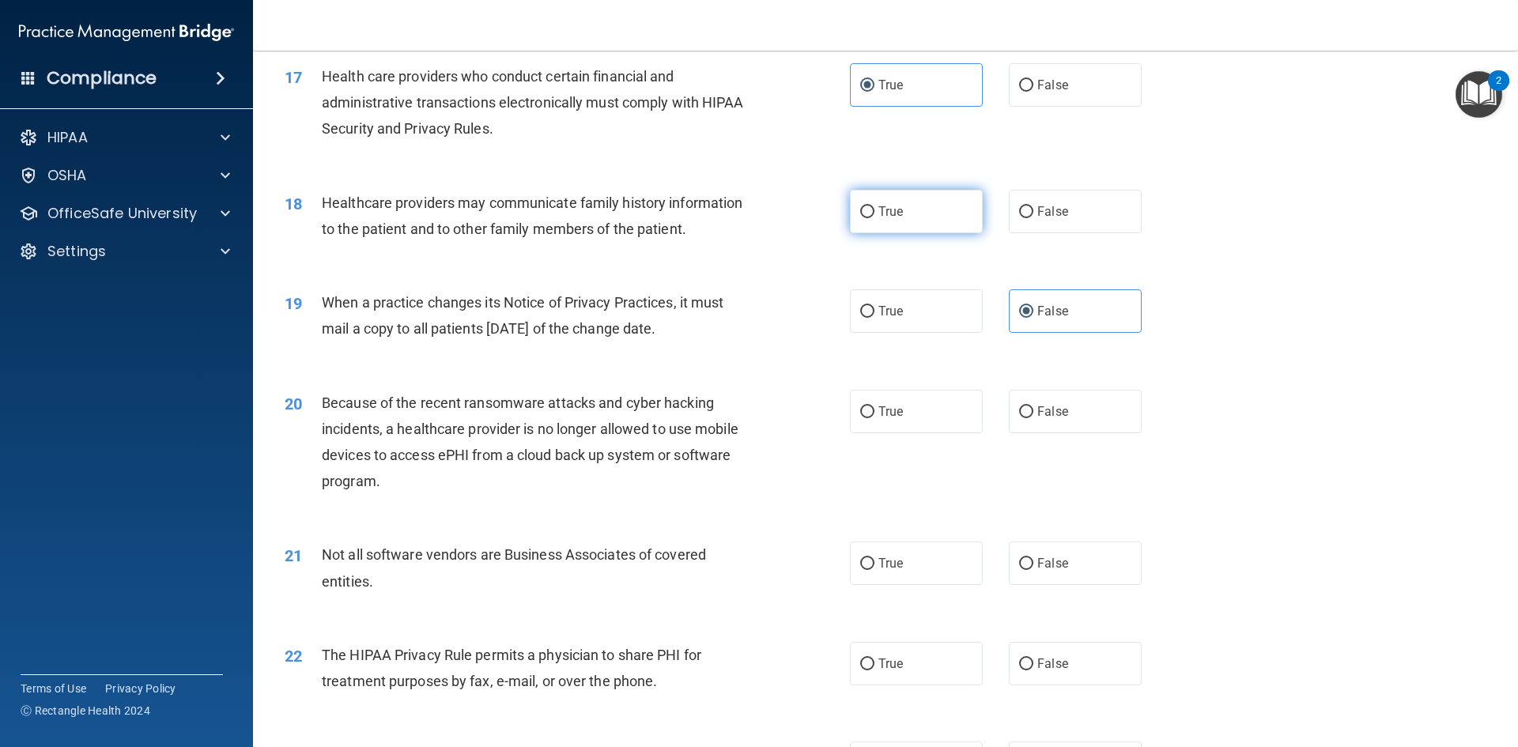
radio input "true"
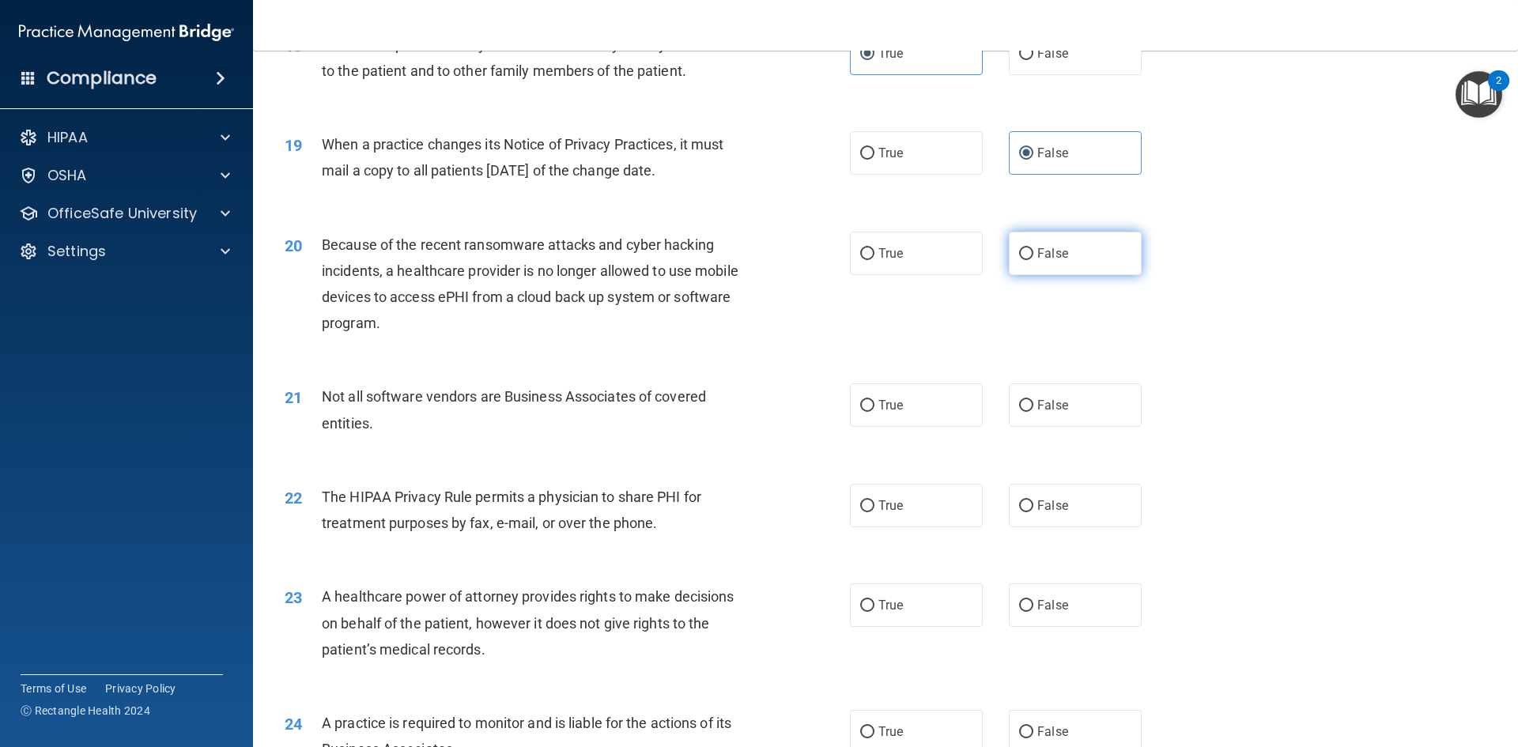
click at [1009, 248] on label "False" at bounding box center [1075, 253] width 133 height 43
click at [1019, 248] on input "False" at bounding box center [1026, 254] width 14 height 12
radio input "true"
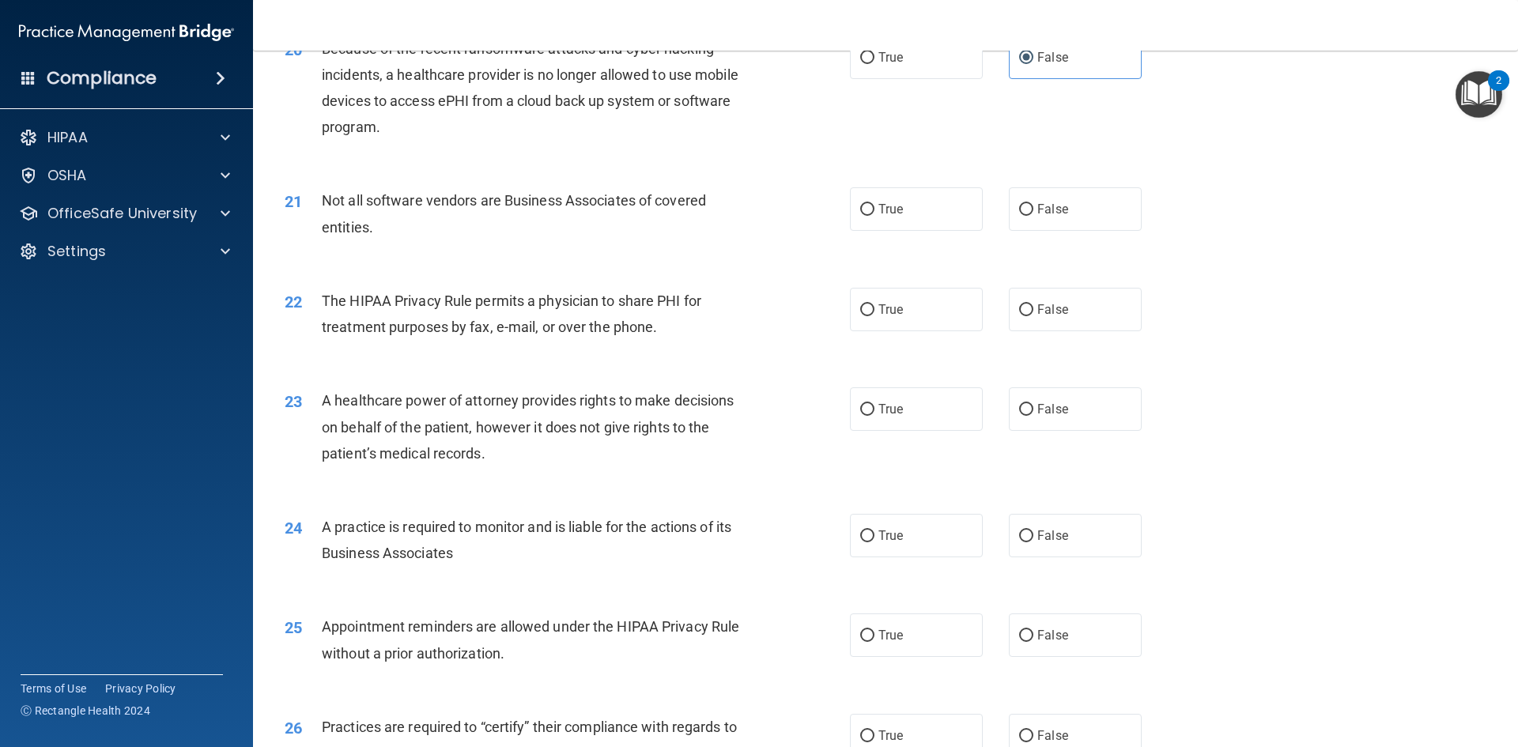
scroll to position [2372, 0]
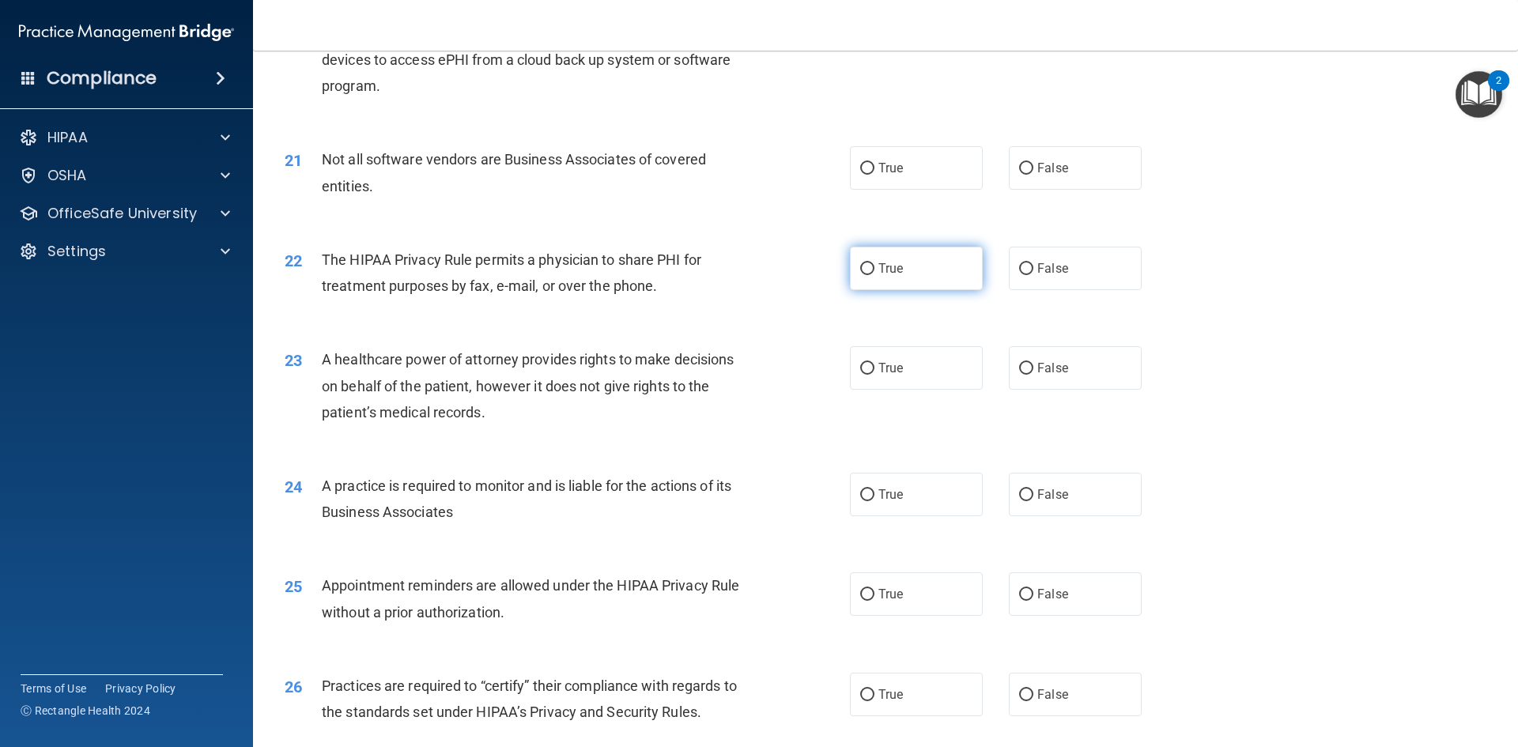
click at [882, 266] on span "True" at bounding box center [891, 268] width 25 height 15
click at [875, 266] on input "True" at bounding box center [867, 269] width 14 height 12
radio input "true"
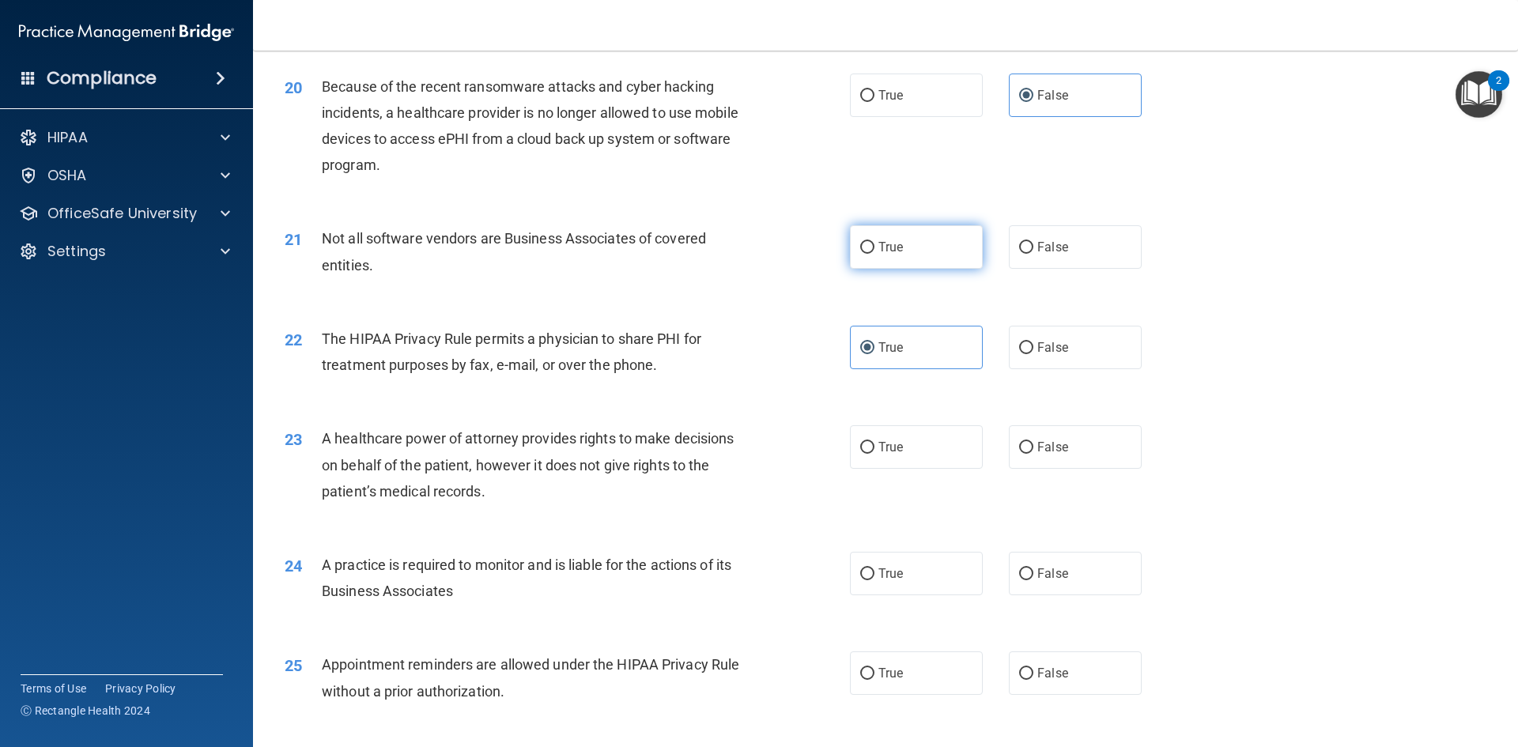
click at [879, 251] on span "True" at bounding box center [891, 247] width 25 height 15
click at [875, 251] on input "True" at bounding box center [867, 248] width 14 height 12
radio input "true"
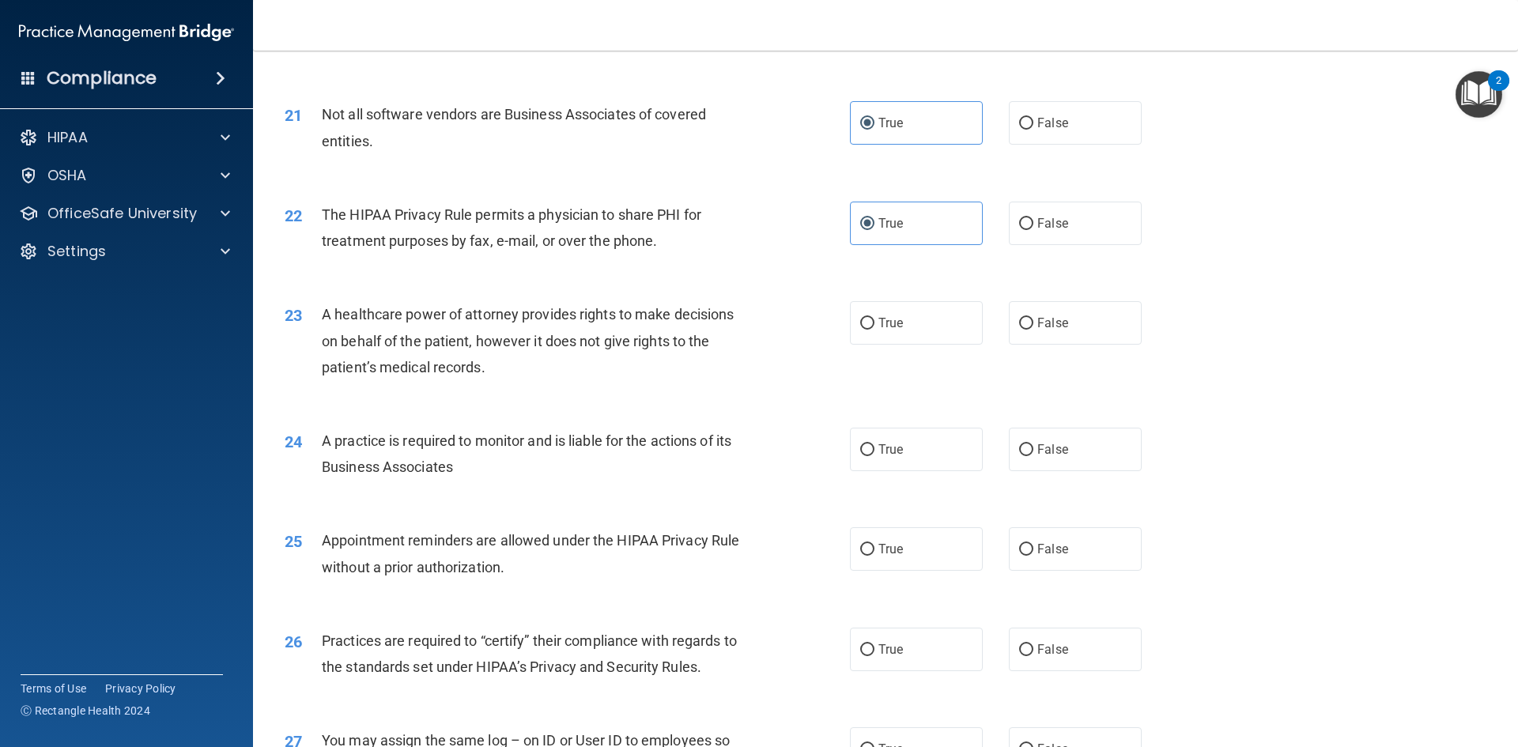
scroll to position [2451, 0]
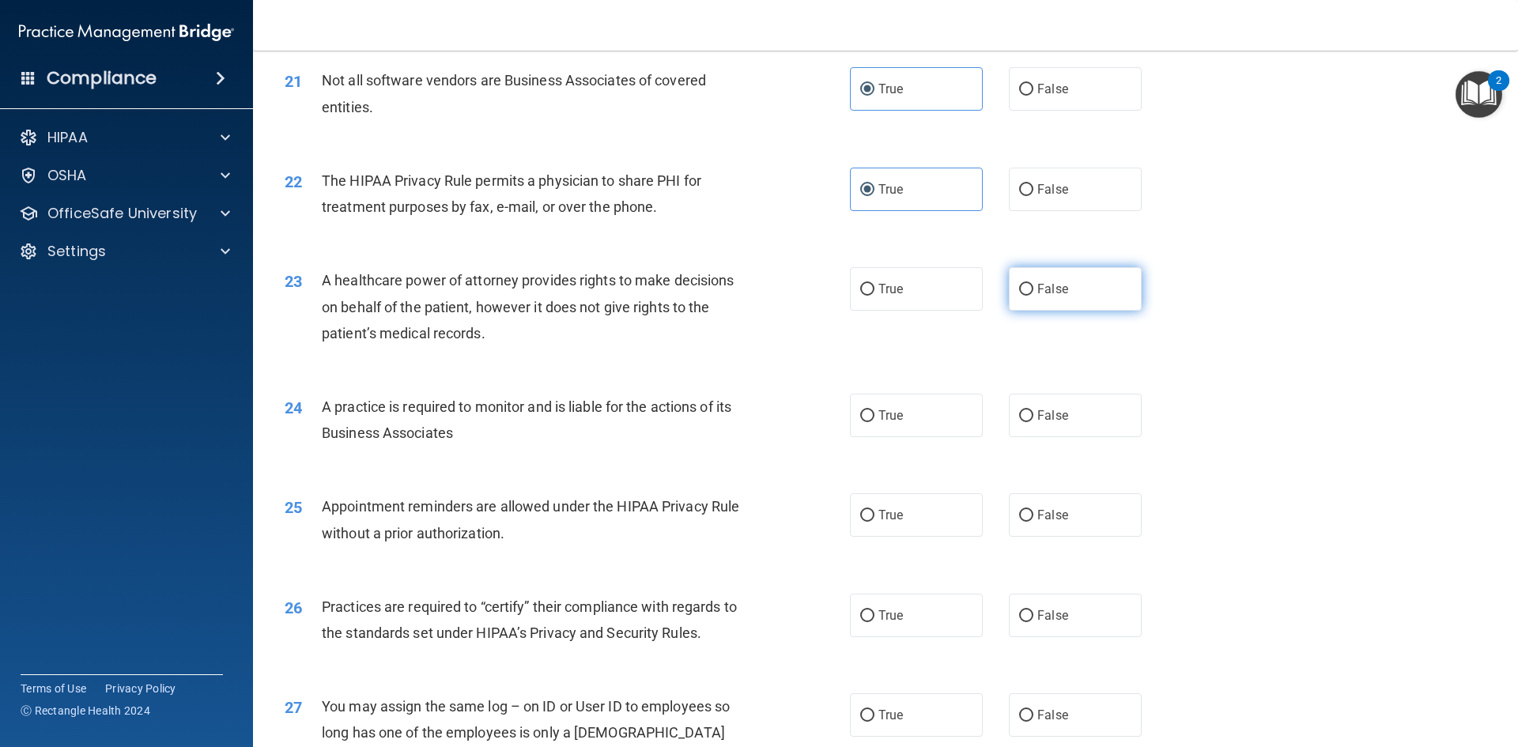
click at [1026, 285] on label "False" at bounding box center [1075, 288] width 133 height 43
click at [1026, 285] on input "False" at bounding box center [1026, 290] width 14 height 12
radio input "true"
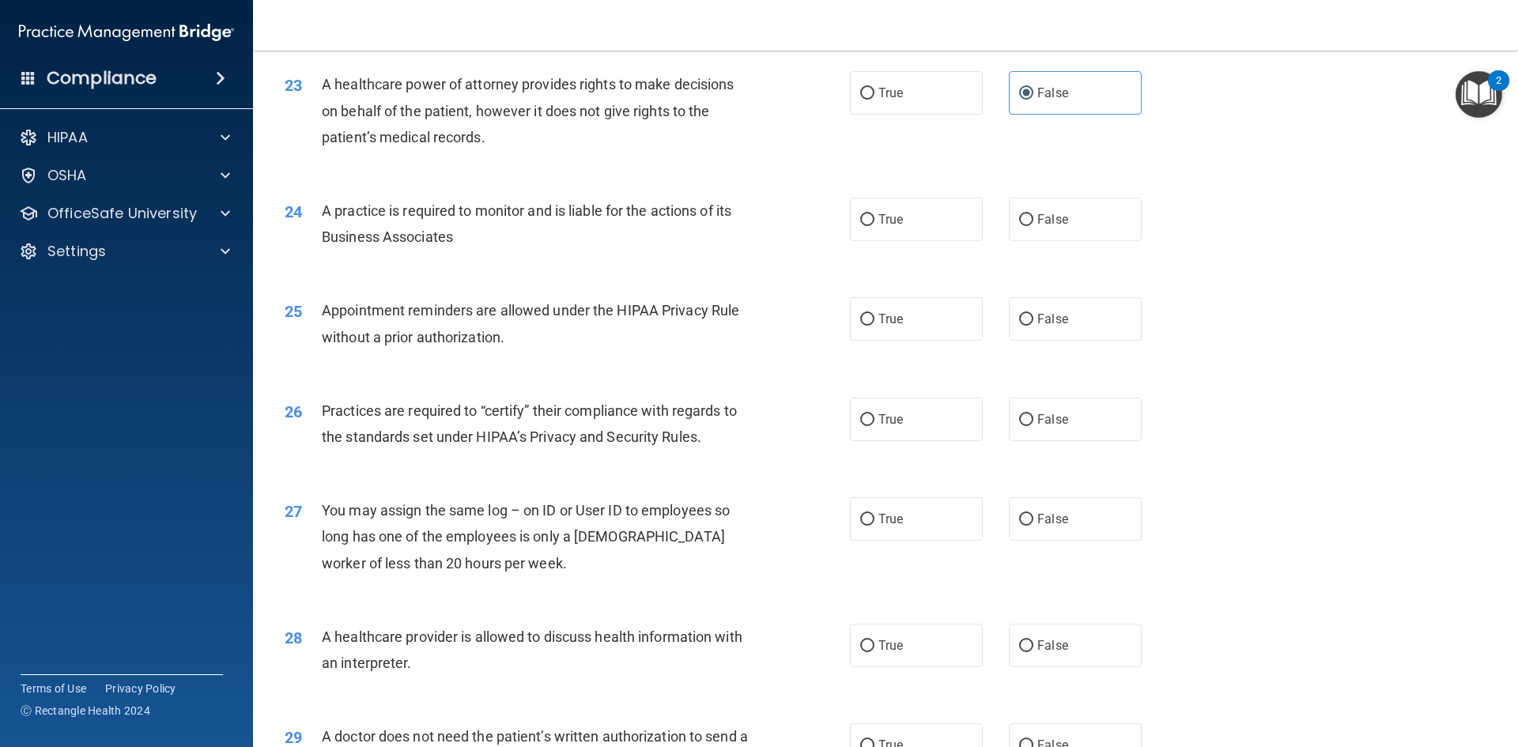
scroll to position [2689, 0]
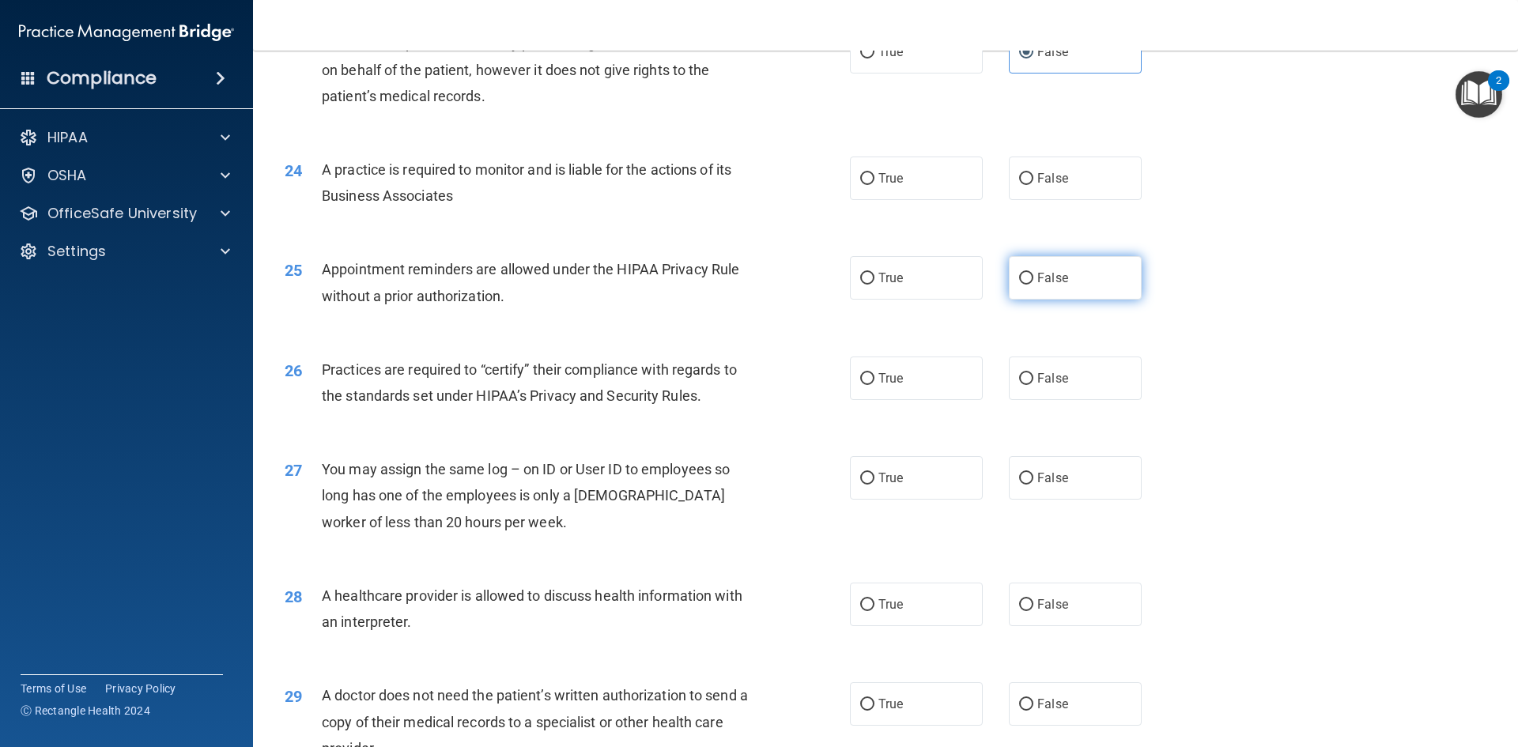
click at [1037, 274] on span "False" at bounding box center [1052, 277] width 31 height 15
click at [1034, 274] on input "False" at bounding box center [1026, 279] width 14 height 12
radio input "true"
click at [1040, 174] on span "False" at bounding box center [1052, 178] width 31 height 15
click at [1034, 174] on input "False" at bounding box center [1026, 179] width 14 height 12
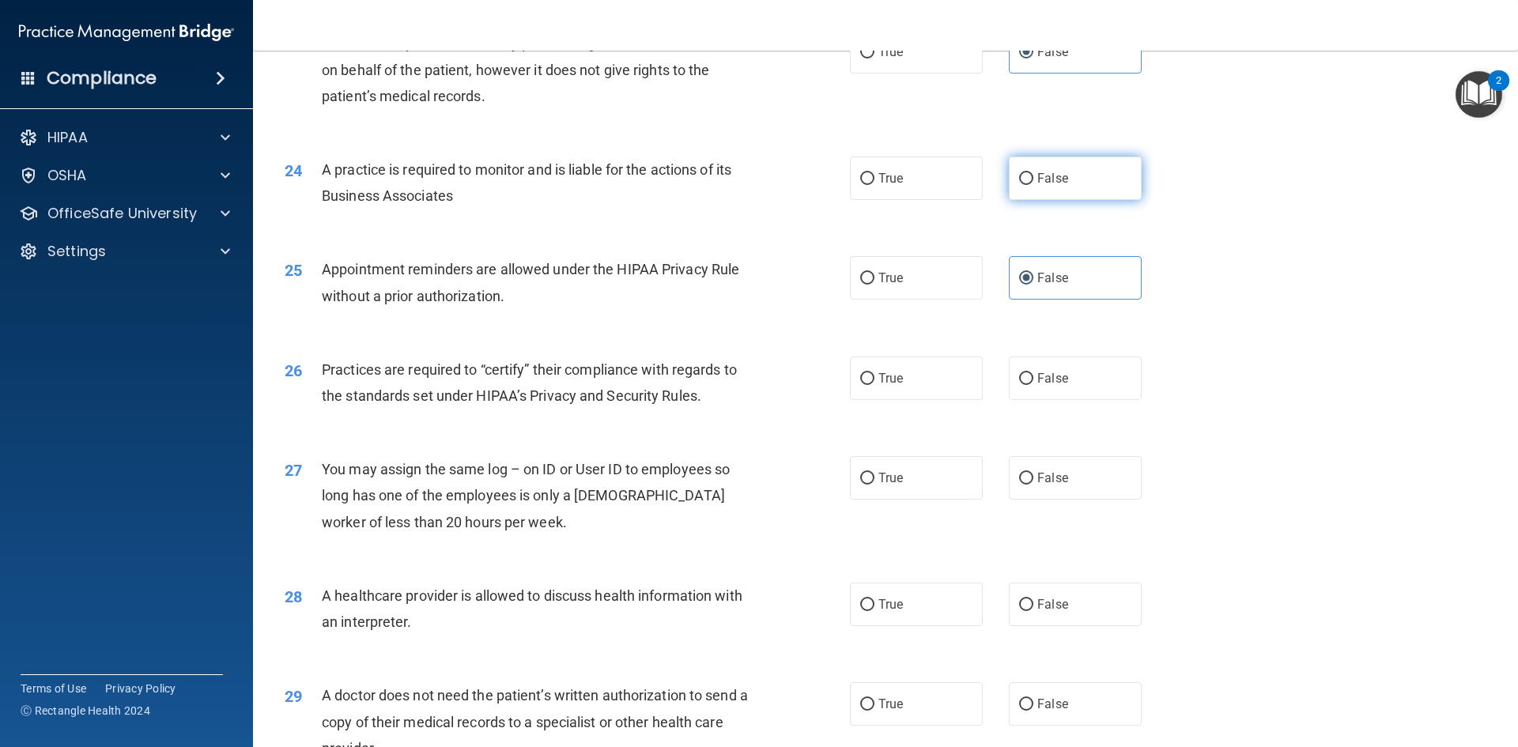
radio input "true"
click at [867, 276] on input "True" at bounding box center [867, 279] width 14 height 12
radio input "true"
radio input "false"
click at [1045, 387] on label "False" at bounding box center [1075, 378] width 133 height 43
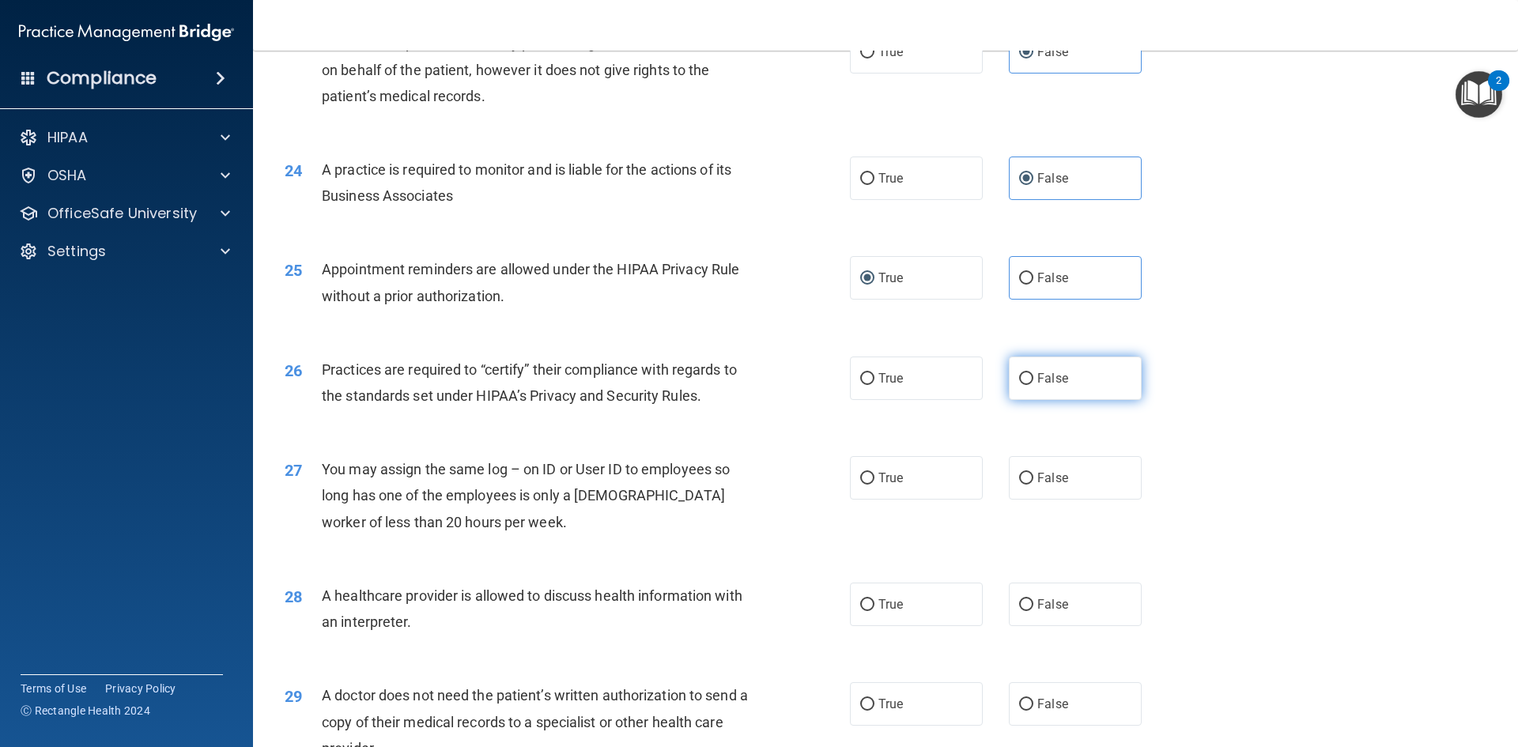
click at [1034, 385] on input "False" at bounding box center [1026, 379] width 14 height 12
radio input "true"
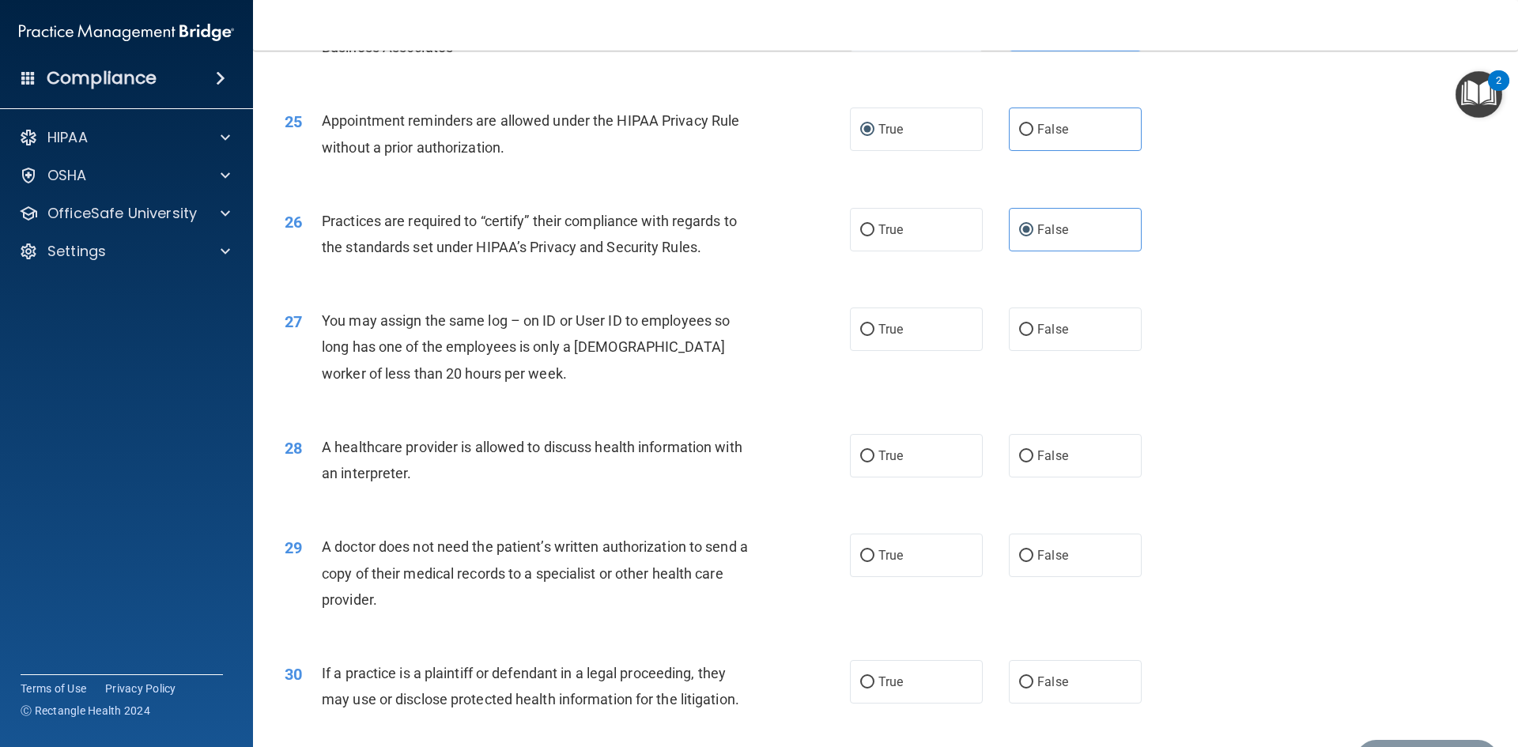
scroll to position [2847, 0]
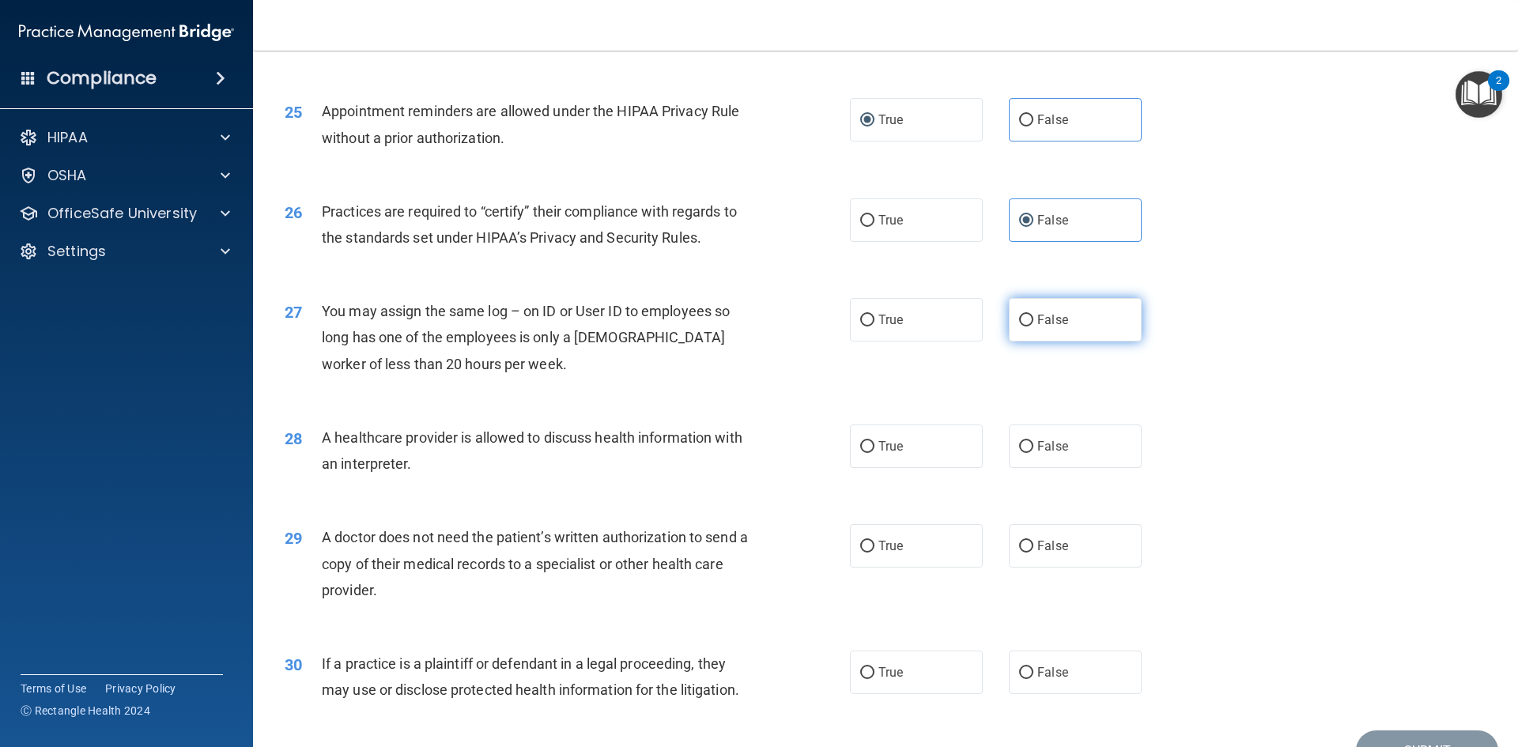
click at [1037, 312] on span "False" at bounding box center [1052, 319] width 31 height 15
click at [1034, 315] on input "False" at bounding box center [1026, 321] width 14 height 12
radio input "true"
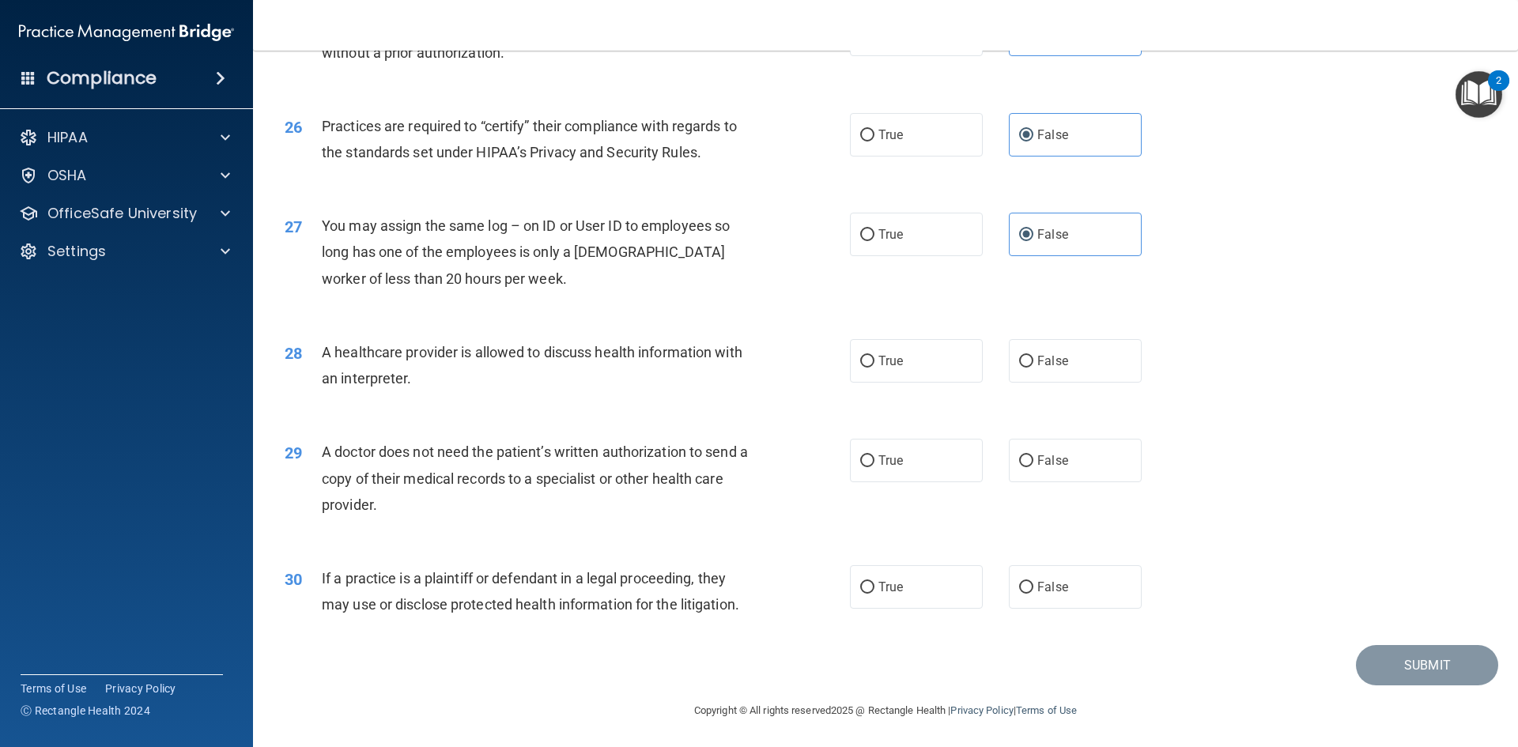
scroll to position [2934, 0]
click at [905, 363] on label "True" at bounding box center [916, 359] width 133 height 43
click at [875, 363] on input "True" at bounding box center [867, 360] width 14 height 12
radio input "true"
click at [1050, 464] on span "False" at bounding box center [1052, 459] width 31 height 15
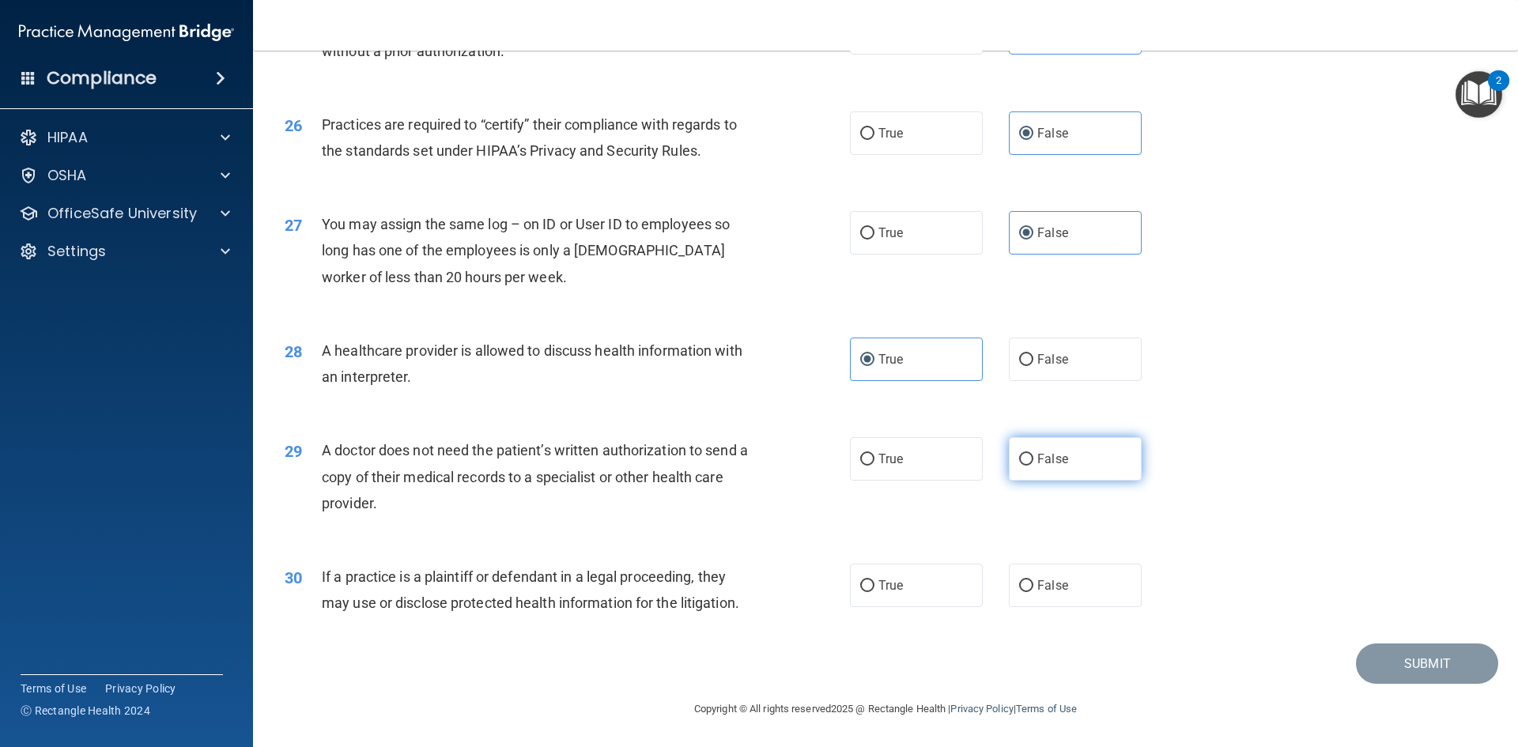
click at [1034, 464] on input "False" at bounding box center [1026, 460] width 14 height 12
radio input "true"
click at [886, 574] on label "True" at bounding box center [916, 585] width 133 height 43
click at [875, 580] on input "True" at bounding box center [867, 586] width 14 height 12
radio input "true"
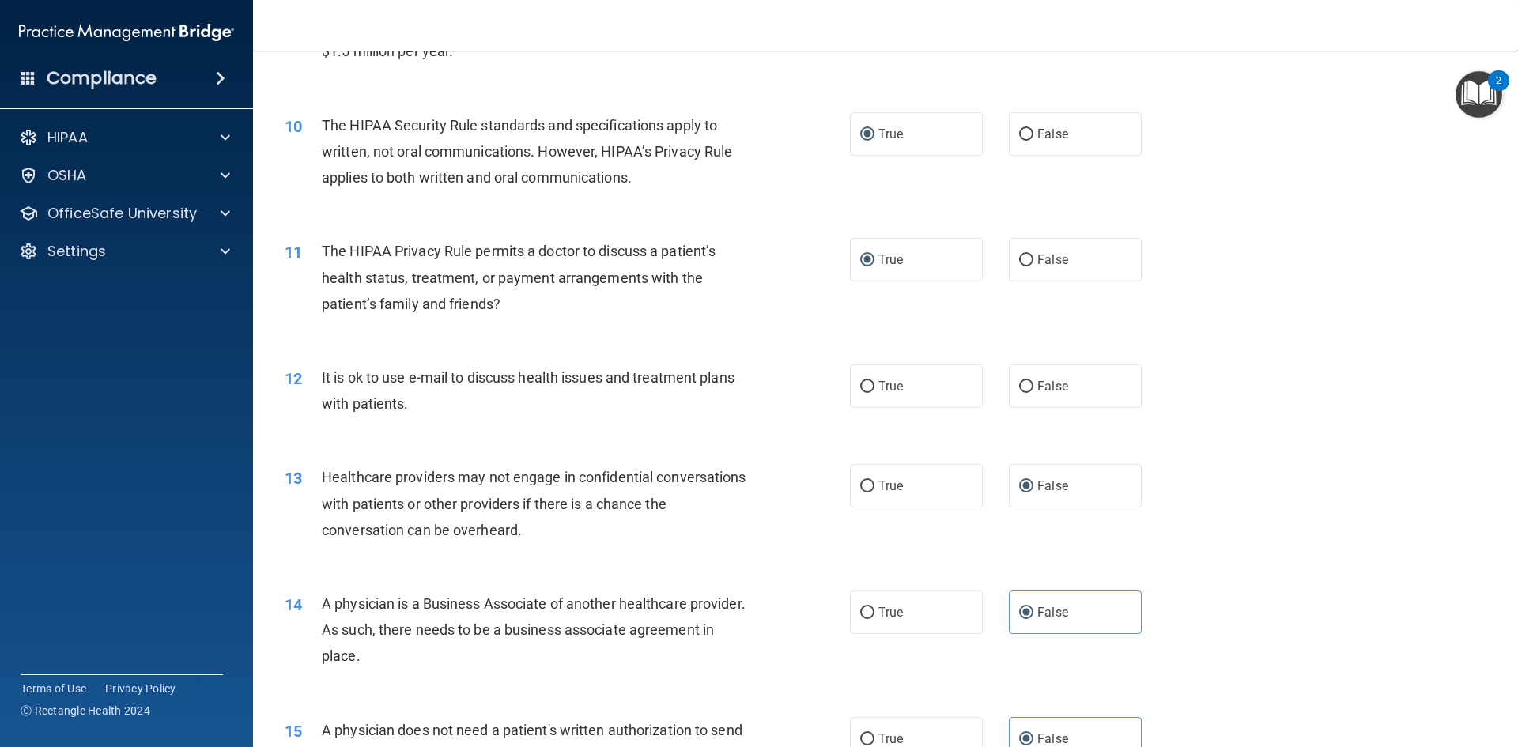
scroll to position [1036, 0]
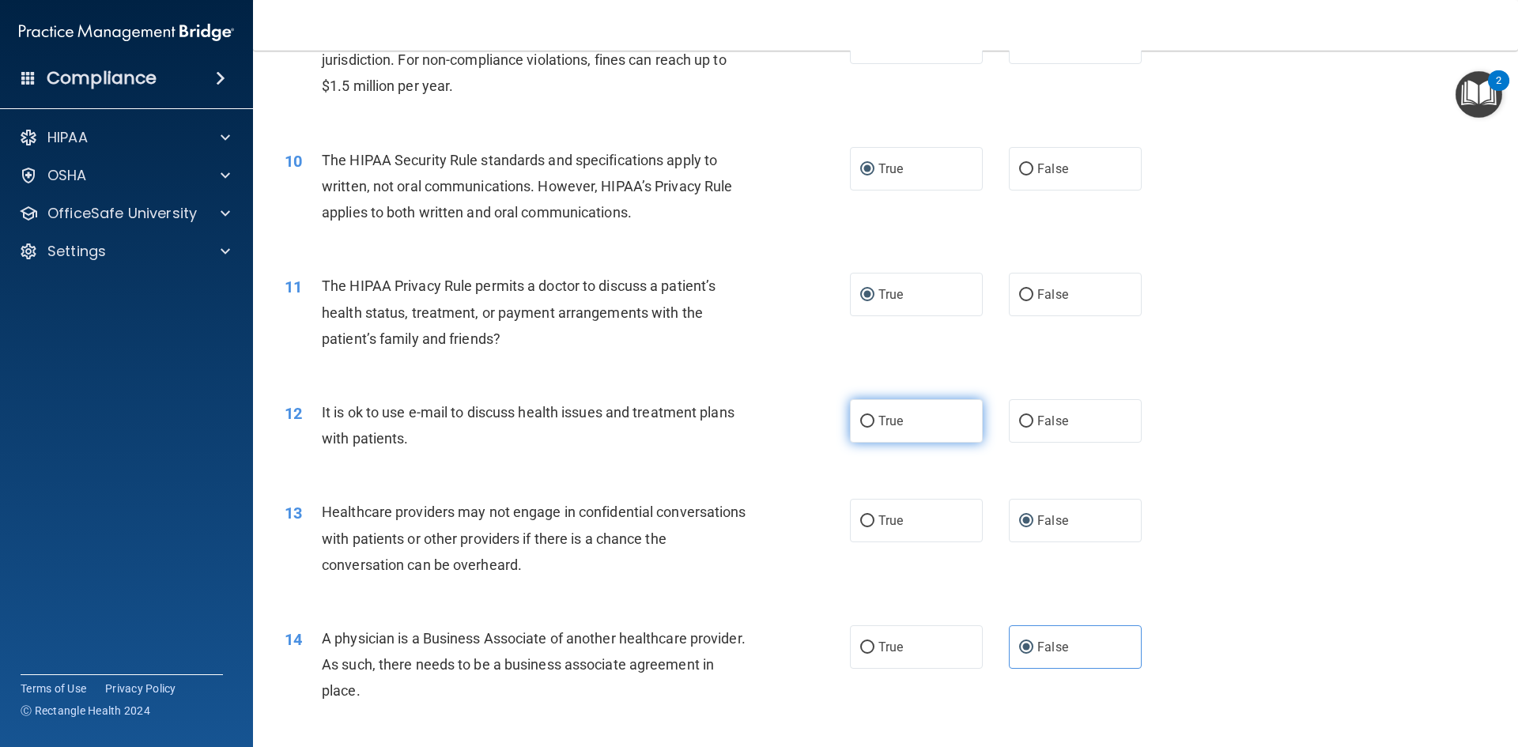
click at [850, 417] on label "True" at bounding box center [916, 420] width 133 height 43
click at [860, 417] on input "True" at bounding box center [867, 422] width 14 height 12
radio input "true"
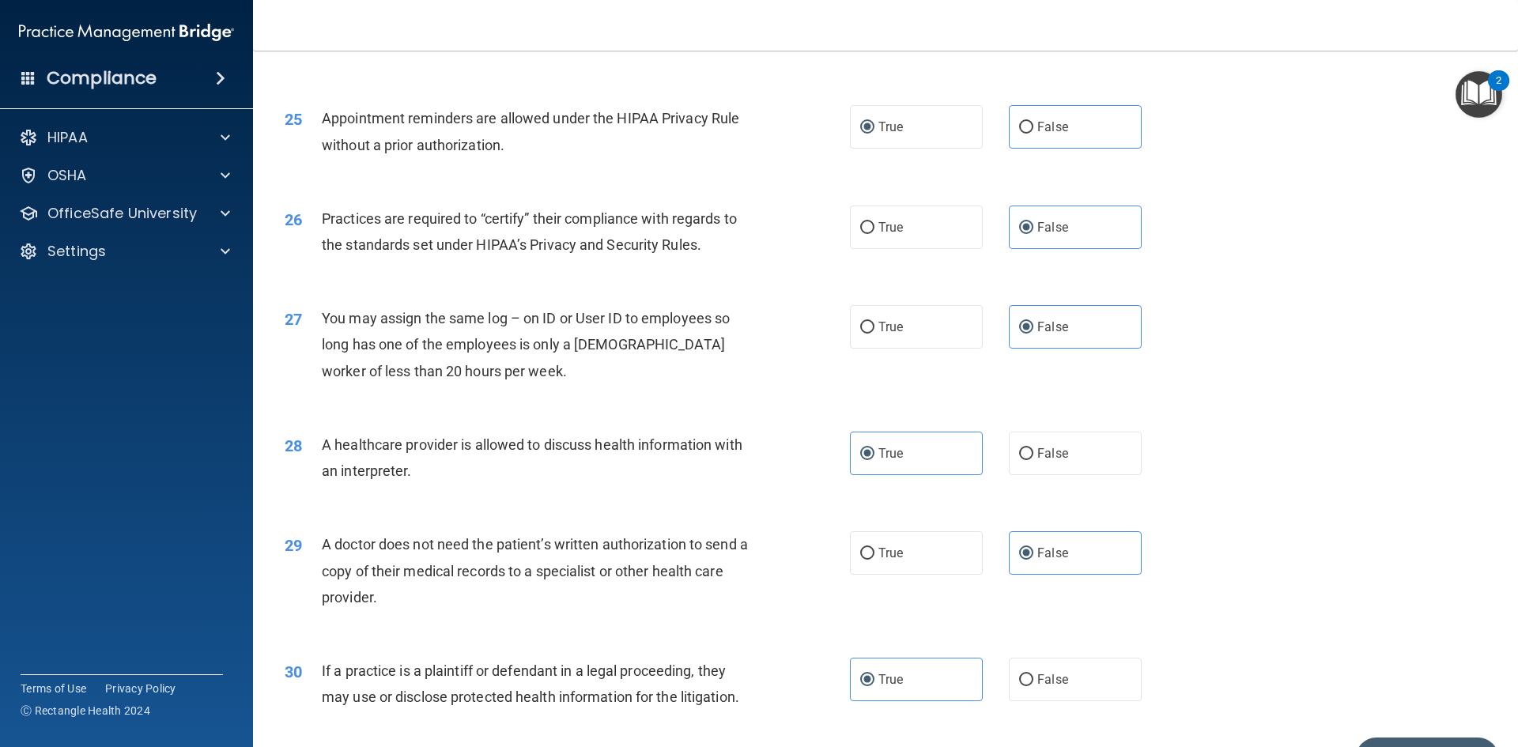
scroll to position [2934, 0]
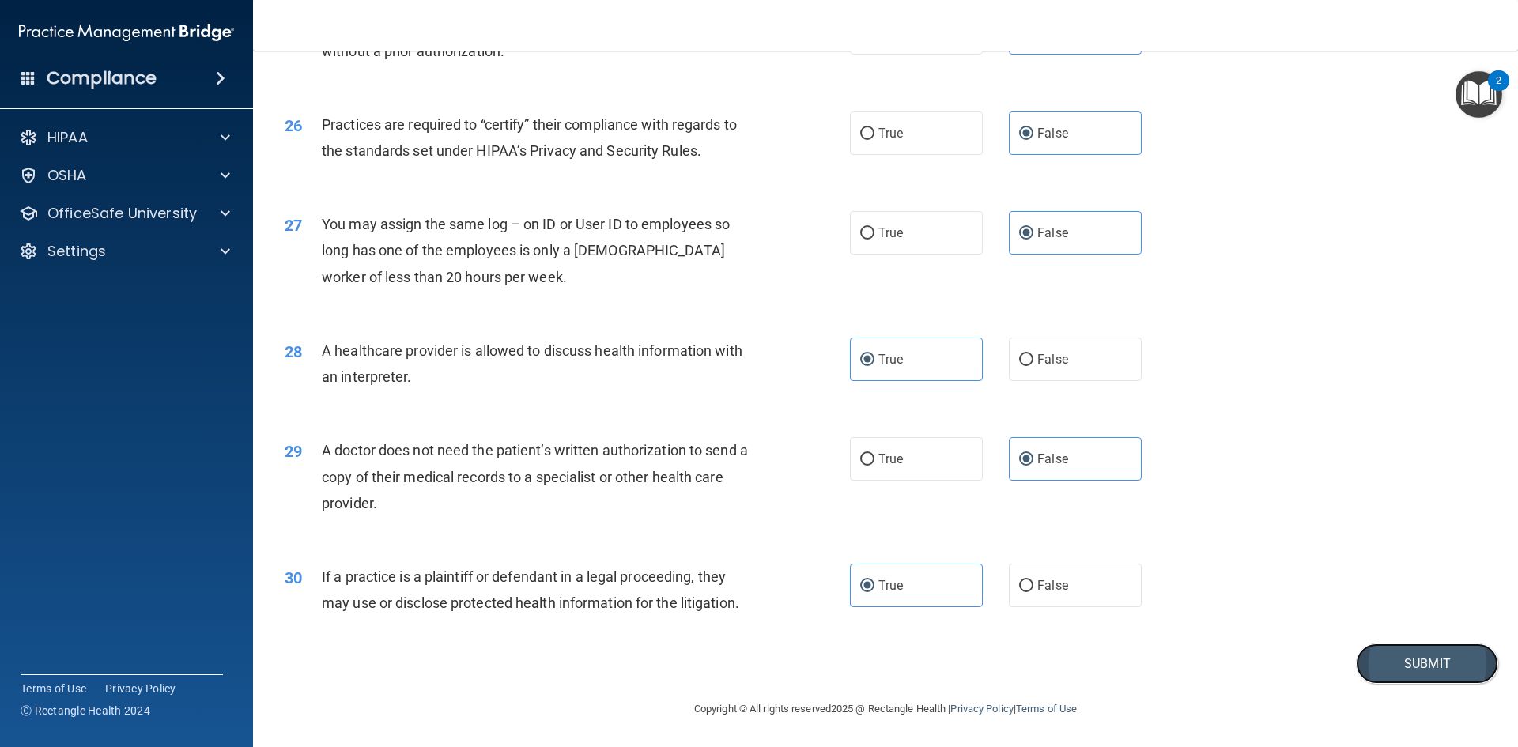
click at [1410, 659] on button "Submit" at bounding box center [1427, 664] width 142 height 40
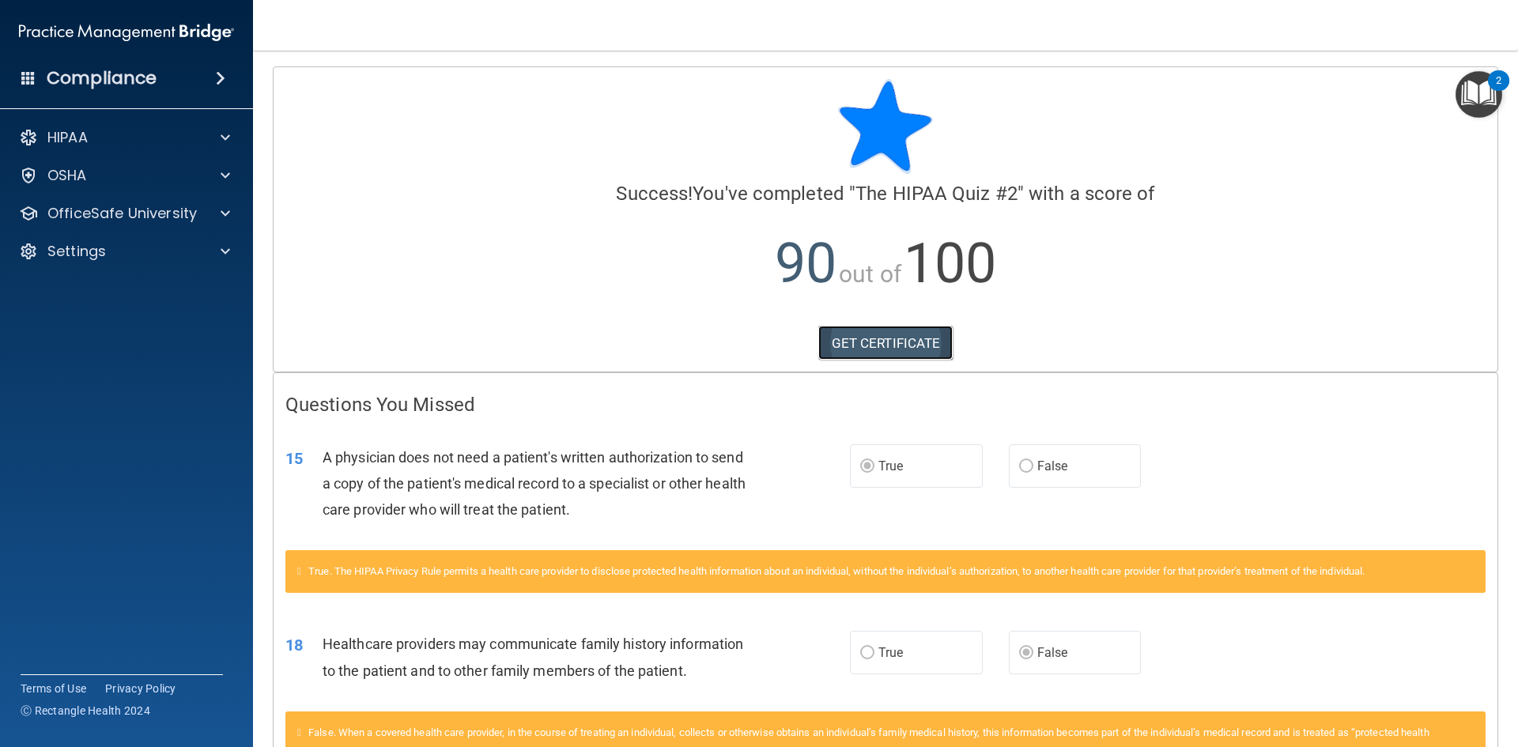
click at [861, 344] on link "GET CERTIFICATE" at bounding box center [885, 343] width 135 height 35
click at [142, 134] on div "HIPAA" at bounding box center [105, 137] width 196 height 19
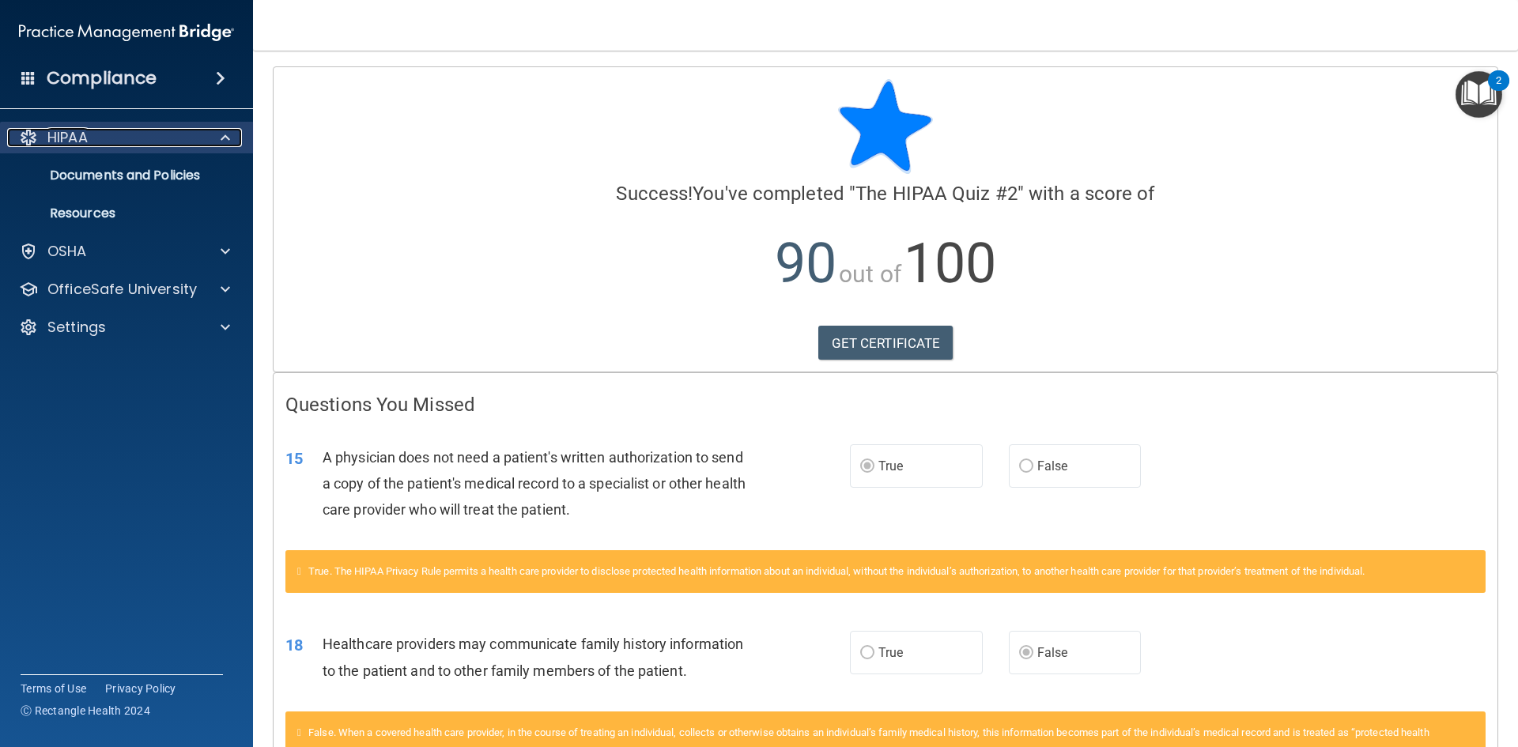
click at [63, 138] on p "HIPAA" at bounding box center [67, 137] width 40 height 19
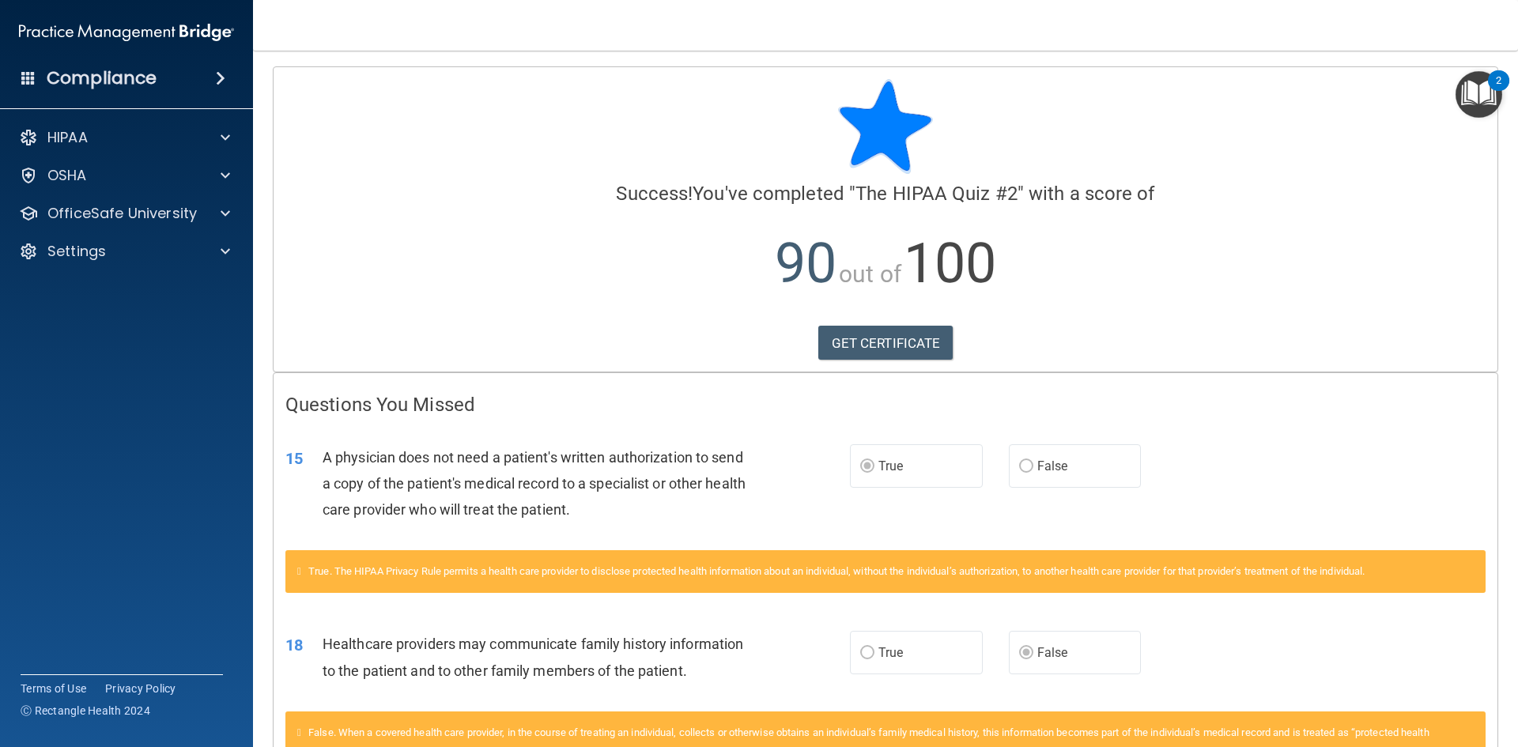
click at [1498, 81] on div "2" at bounding box center [1499, 91] width 6 height 21
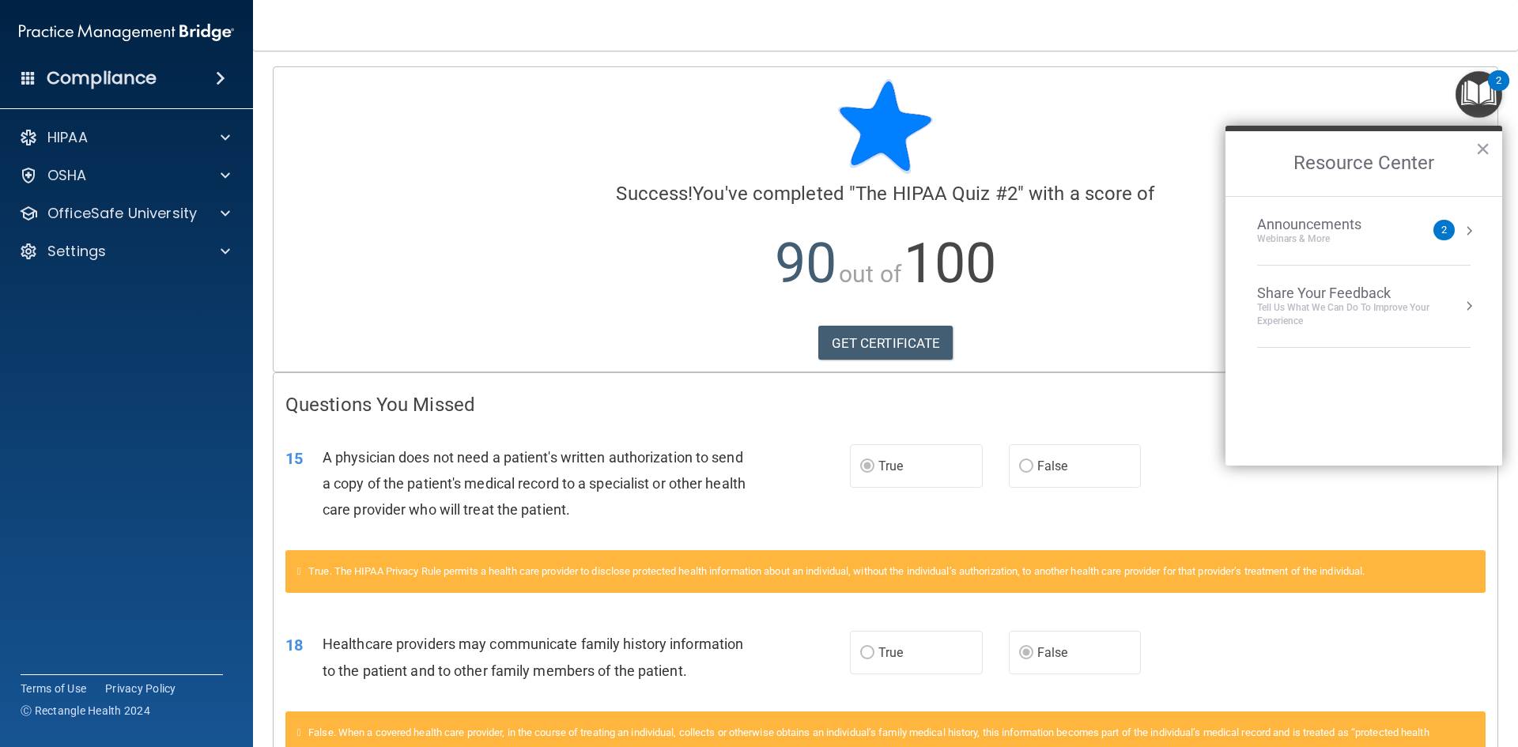
click at [1171, 102] on div at bounding box center [885, 126] width 1200 height 95
click at [1484, 146] on button "×" at bounding box center [1483, 148] width 15 height 25
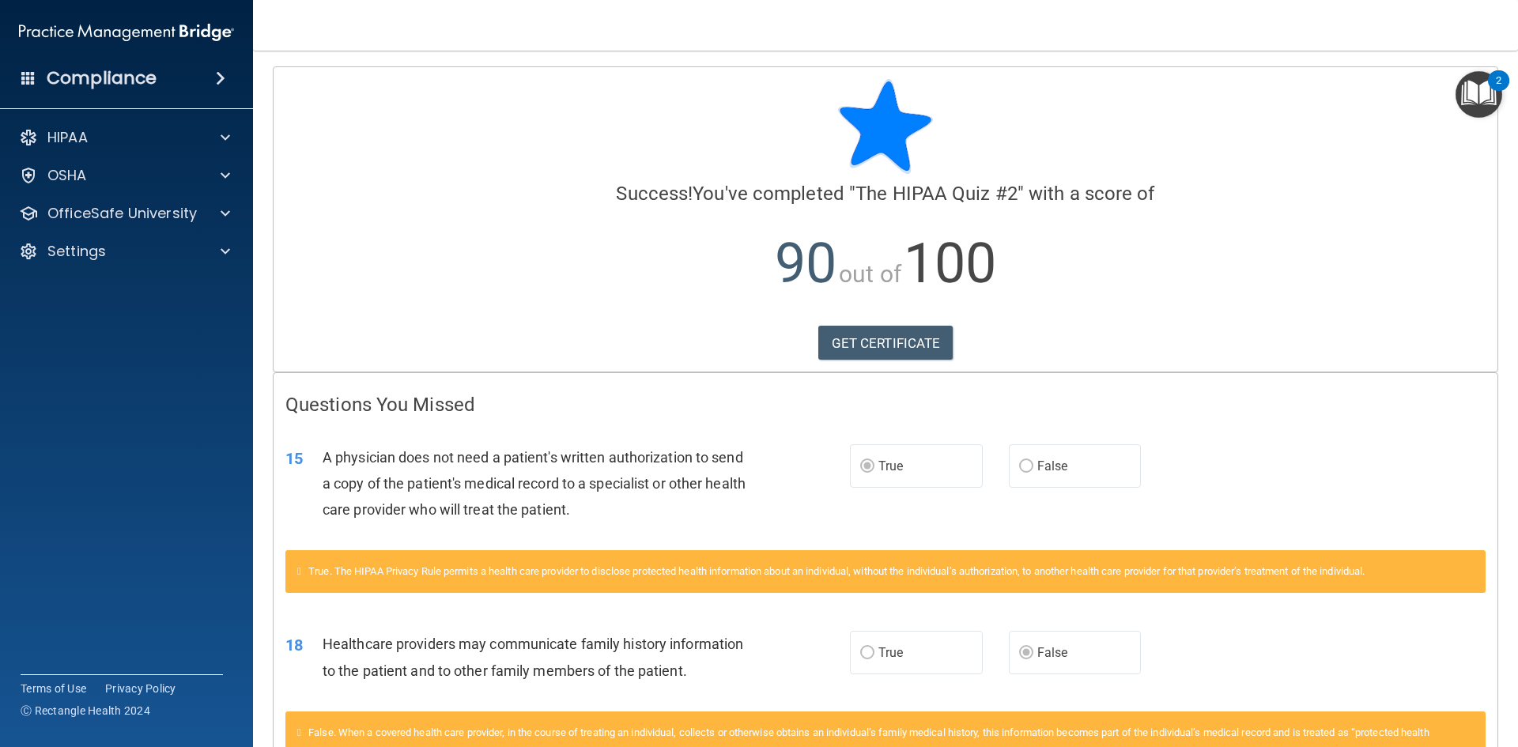
click at [911, 137] on img at bounding box center [885, 126] width 95 height 95
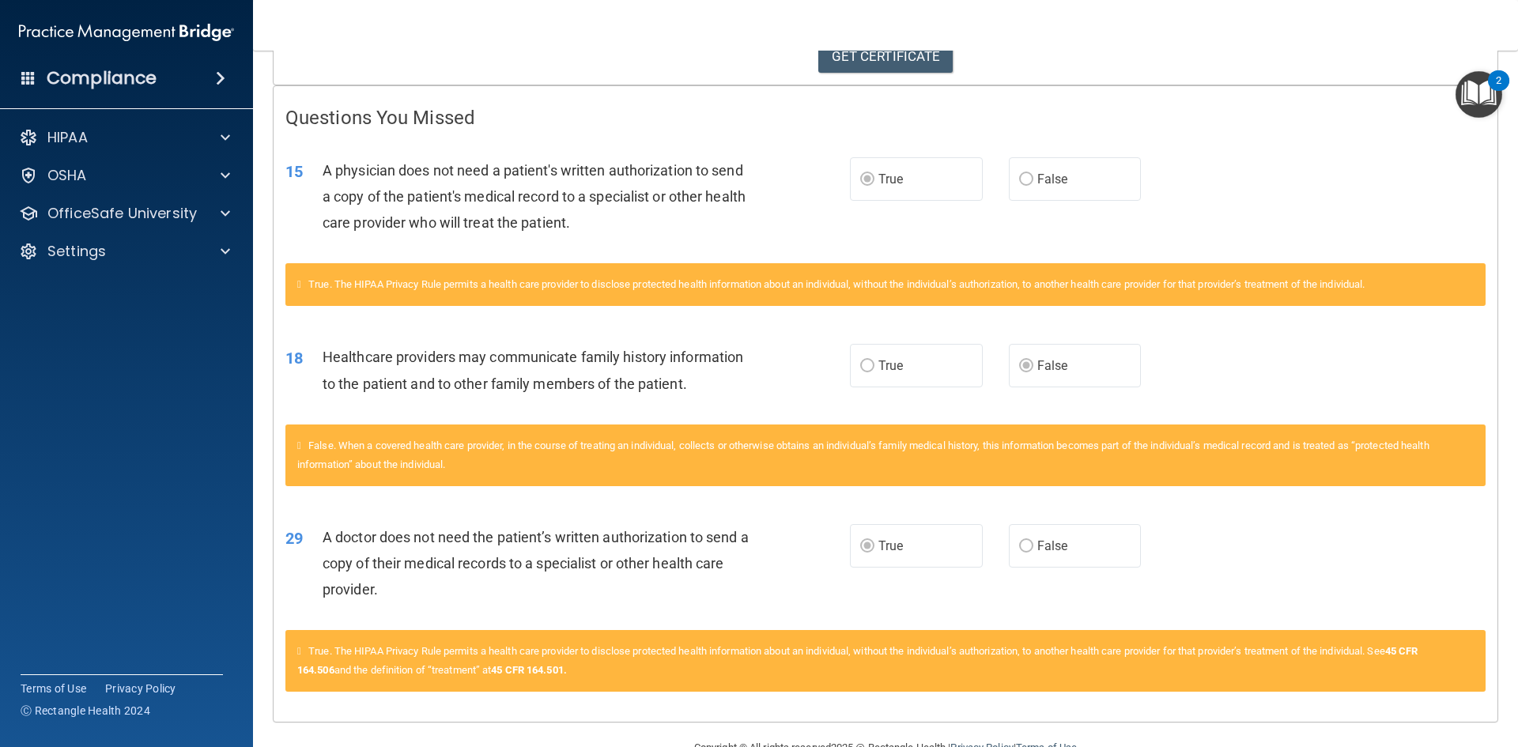
scroll to position [326, 0]
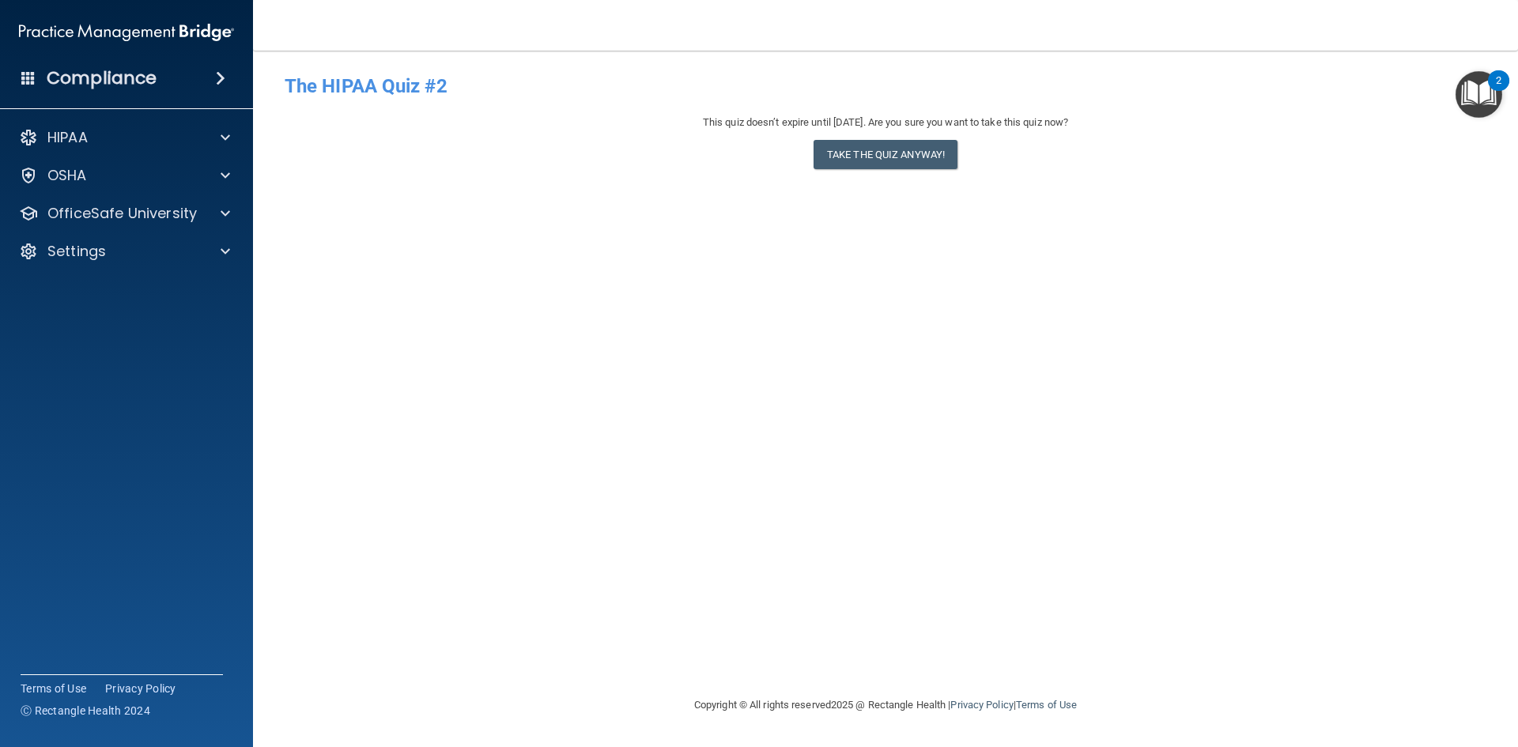
click at [1067, 136] on div "This quiz doesn’t expire until 10/13/2026. Are you sure you want to take this q…" at bounding box center [886, 145] width 1202 height 64
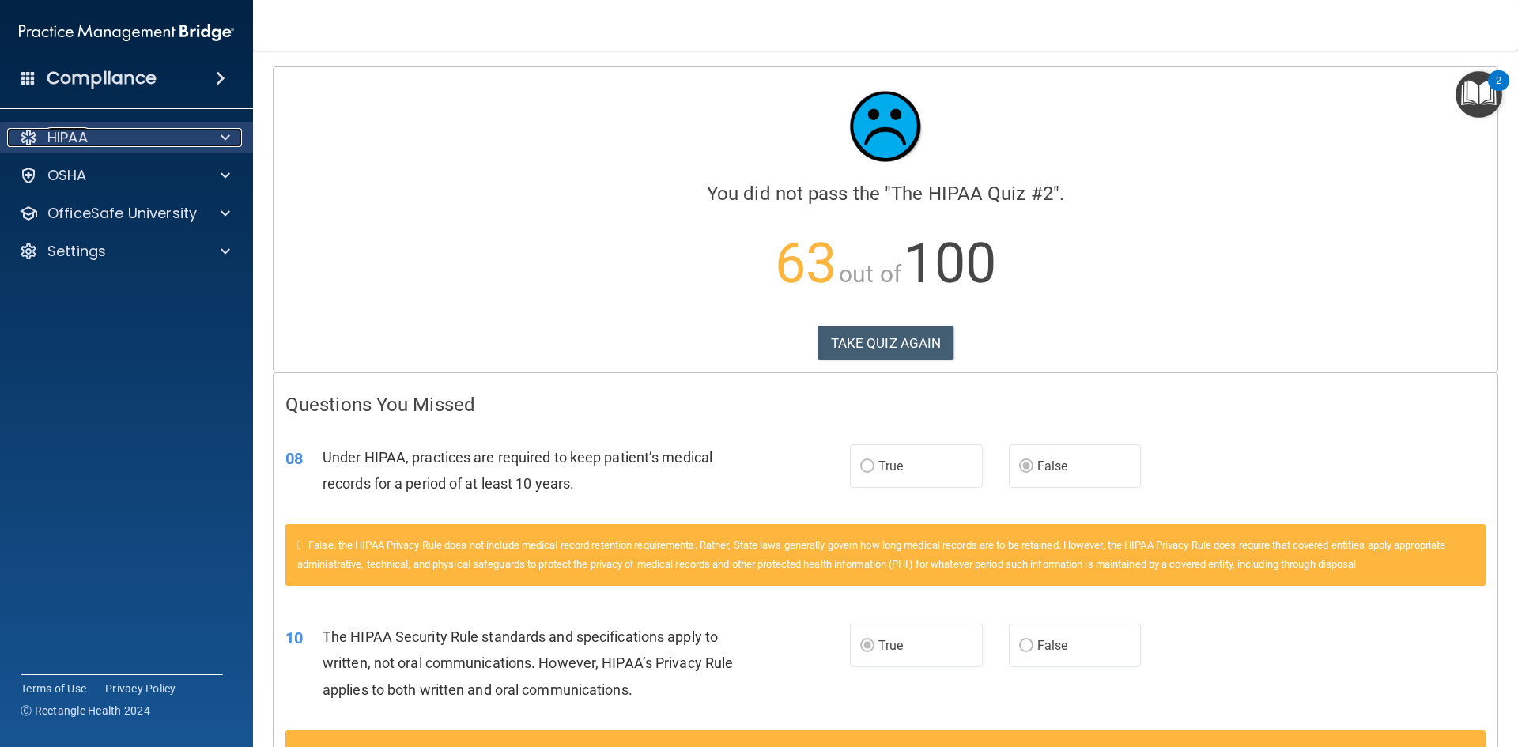
click at [94, 128] on div "HIPAA" at bounding box center [105, 137] width 196 height 19
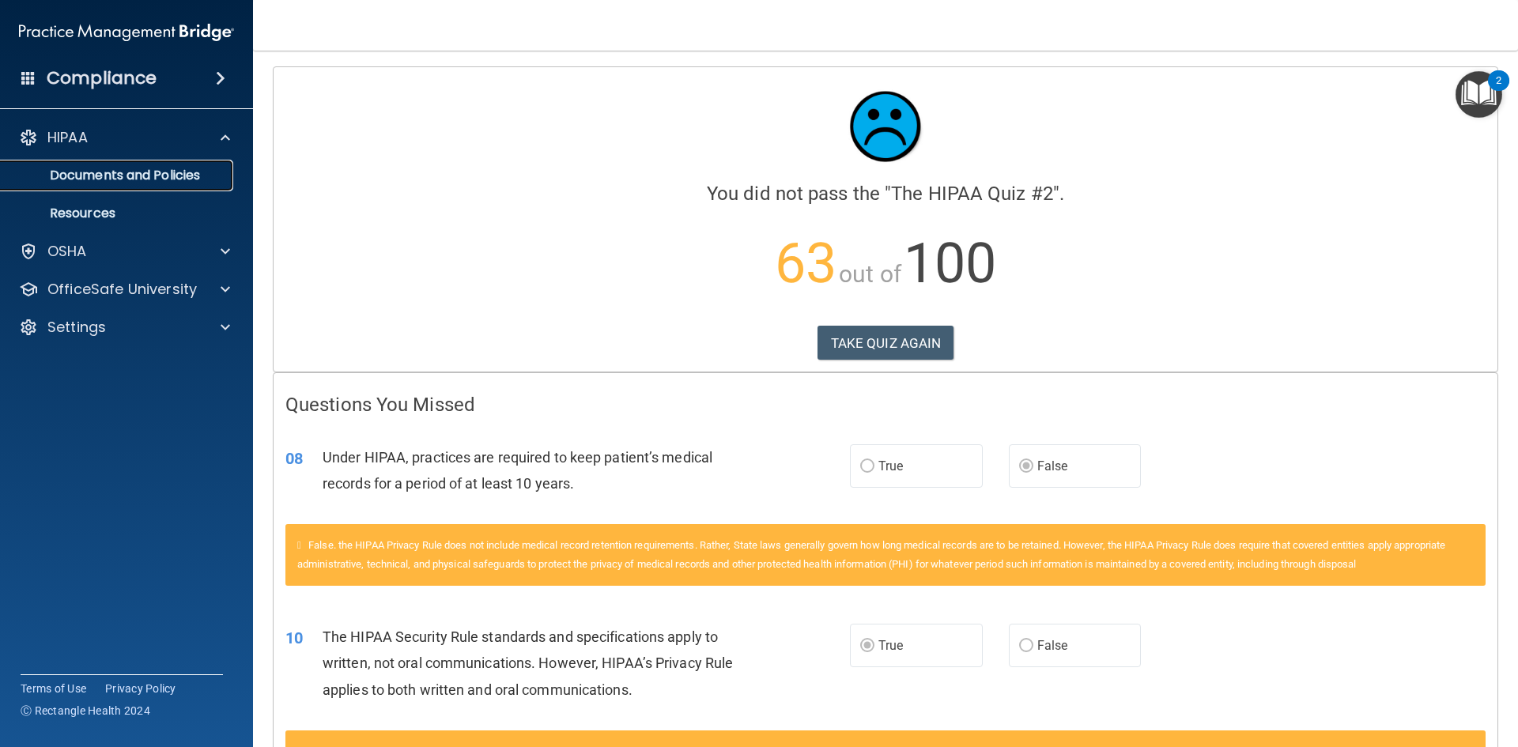
click at [91, 171] on p "Documents and Policies" at bounding box center [118, 176] width 216 height 16
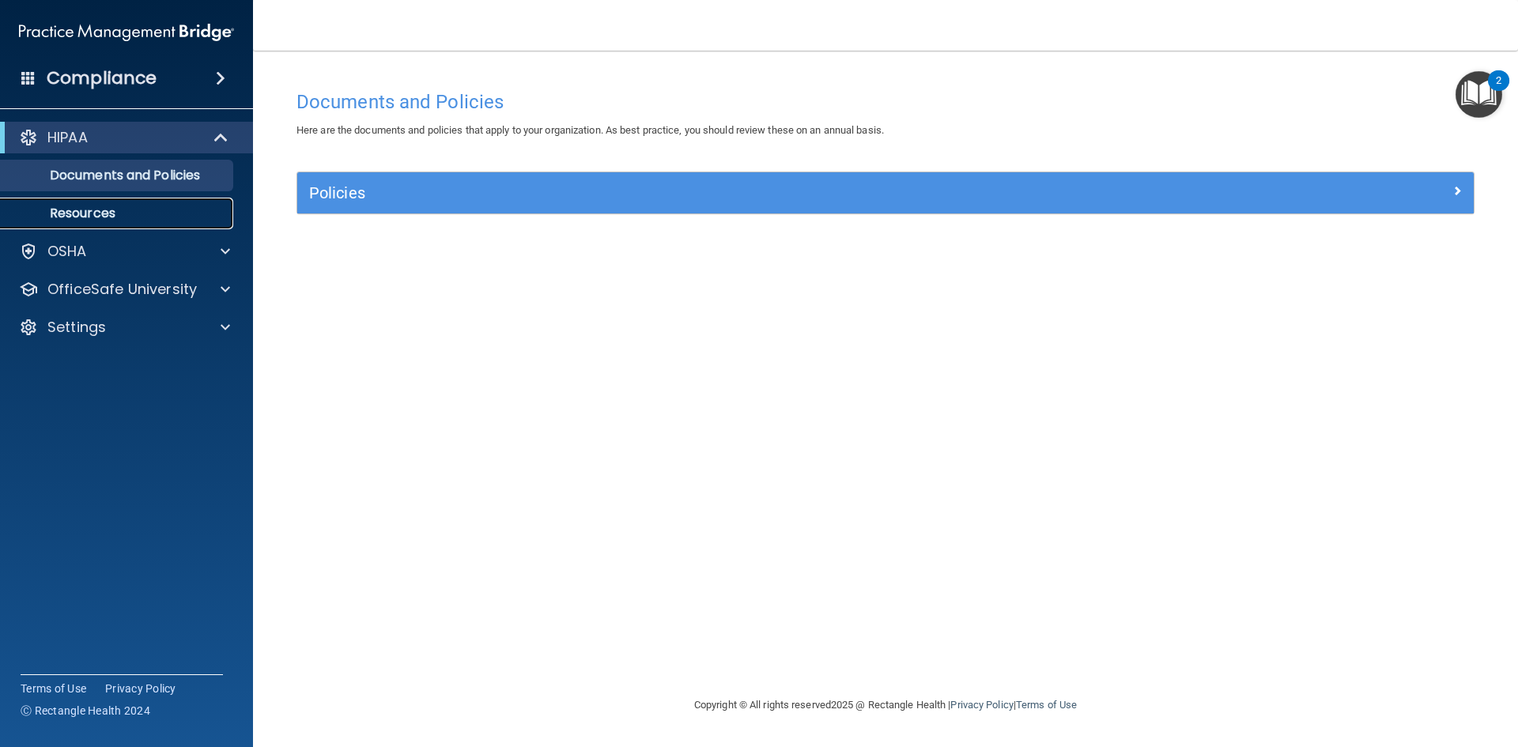
click at [66, 209] on p "Resources" at bounding box center [118, 214] width 216 height 16
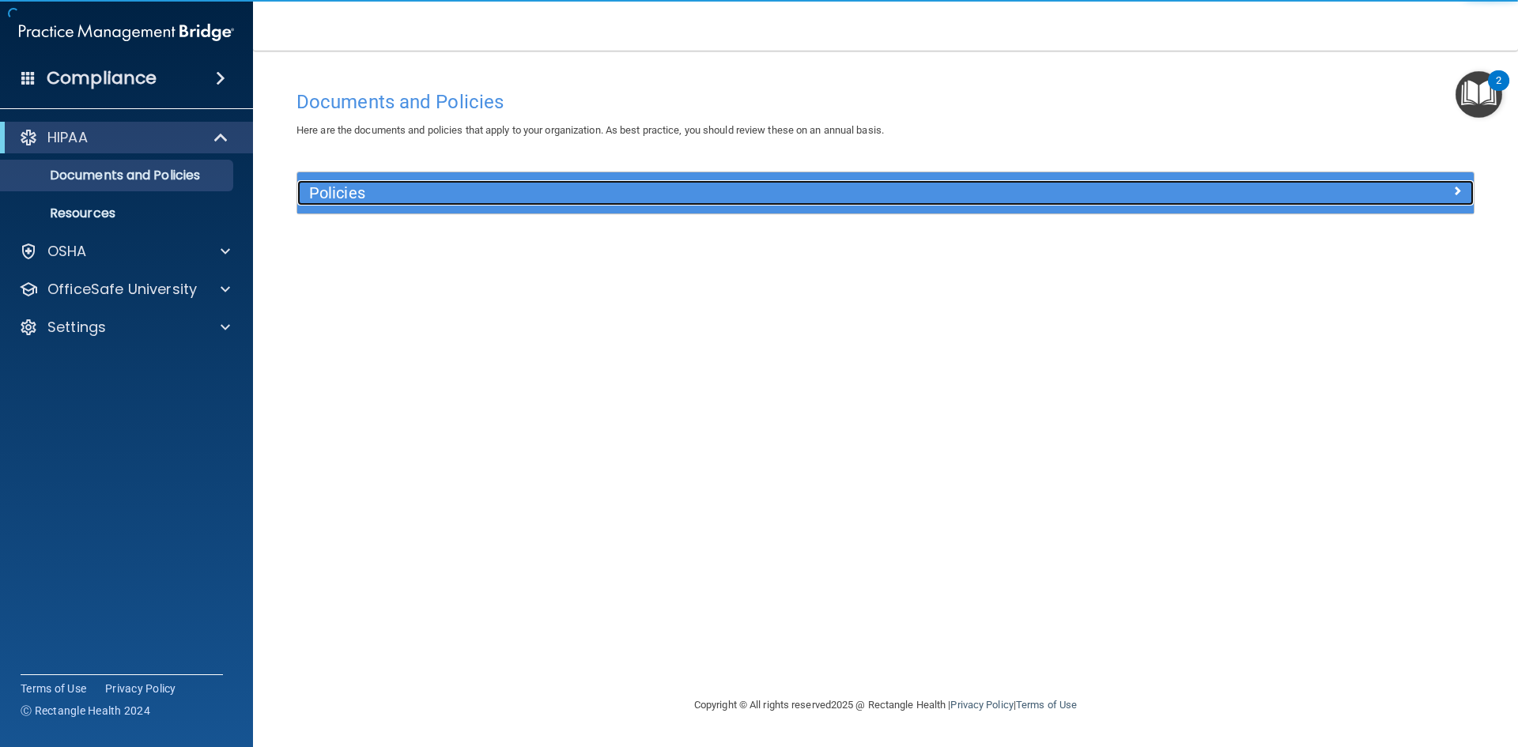
click at [1457, 193] on span at bounding box center [1457, 190] width 9 height 19
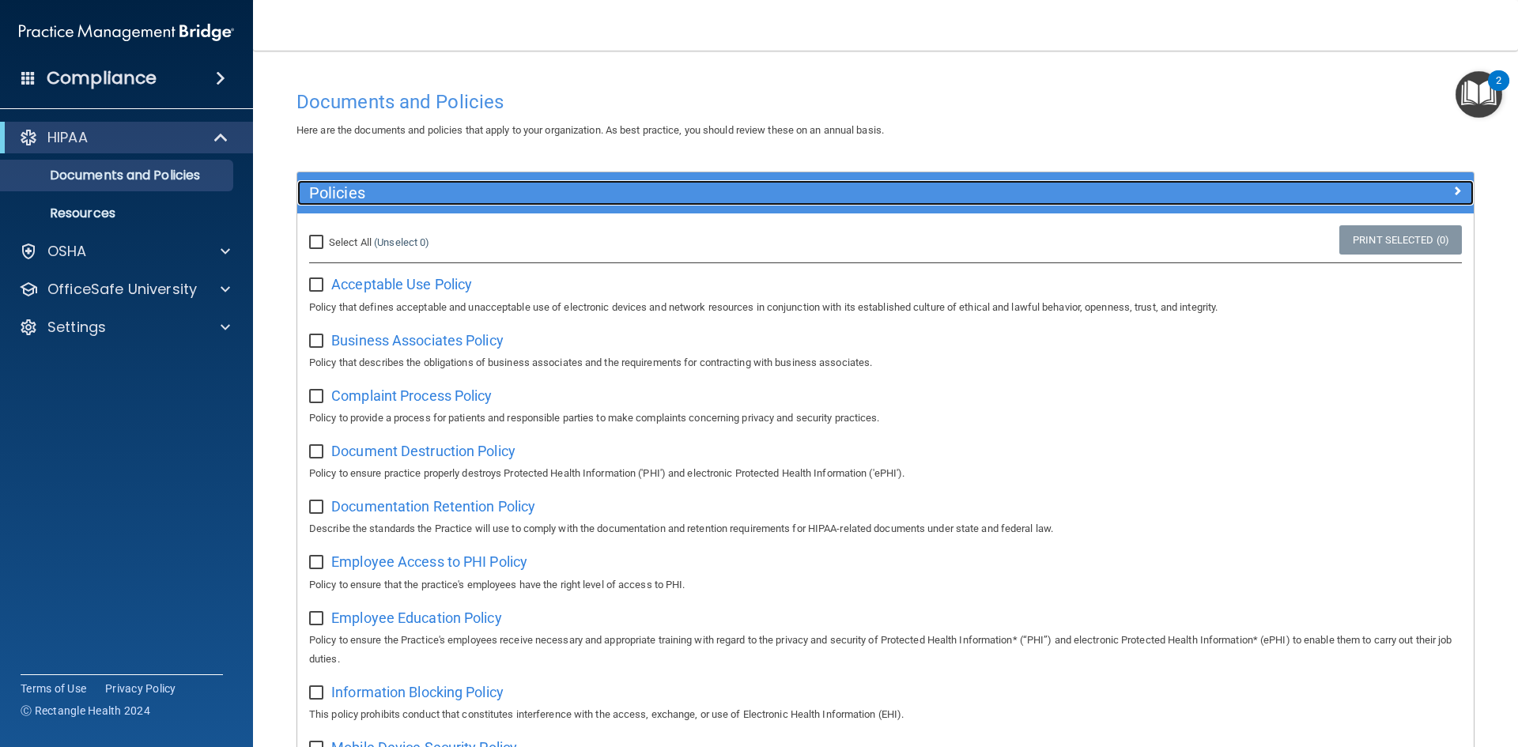
click at [1453, 189] on span at bounding box center [1457, 190] width 9 height 19
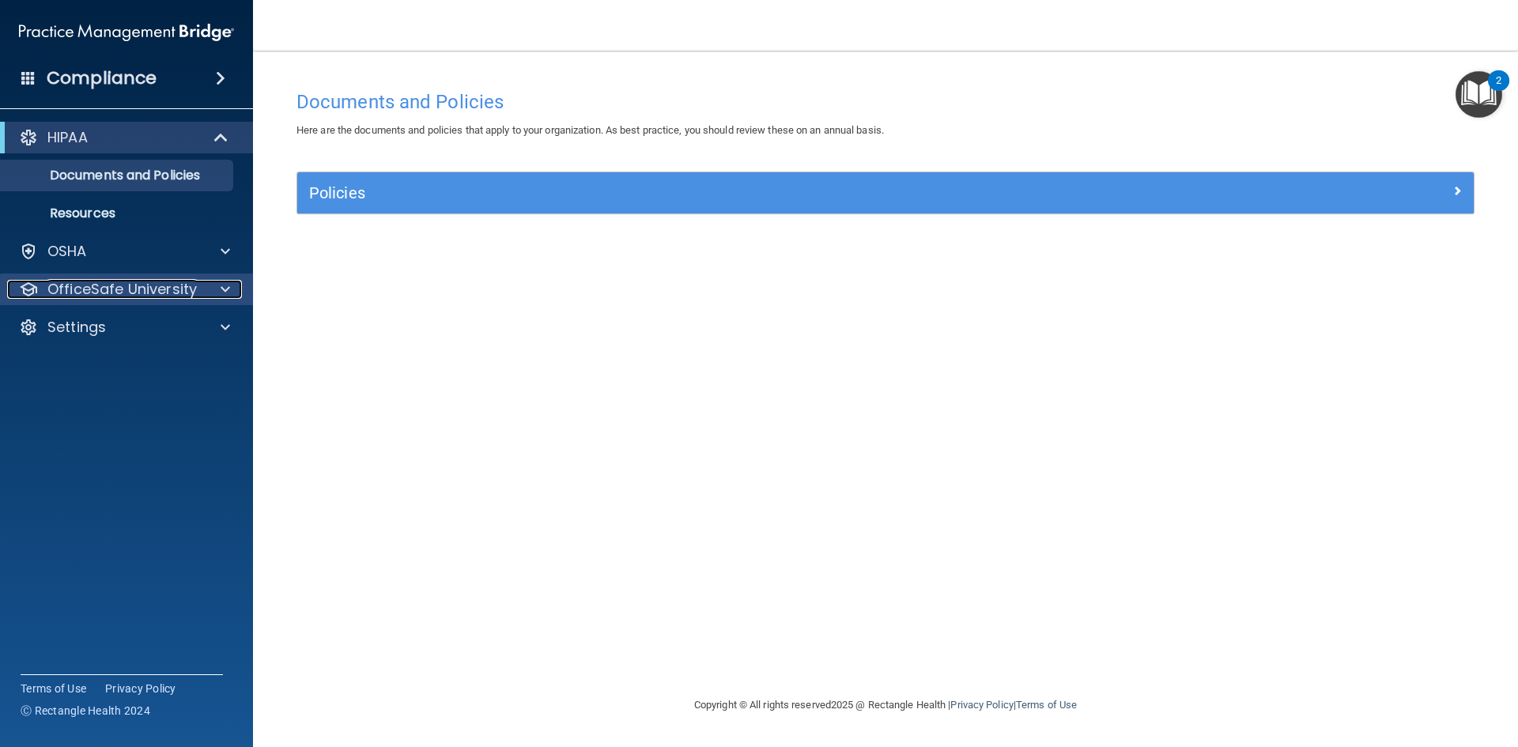
click at [155, 293] on p "OfficeSafe University" at bounding box center [121, 289] width 149 height 19
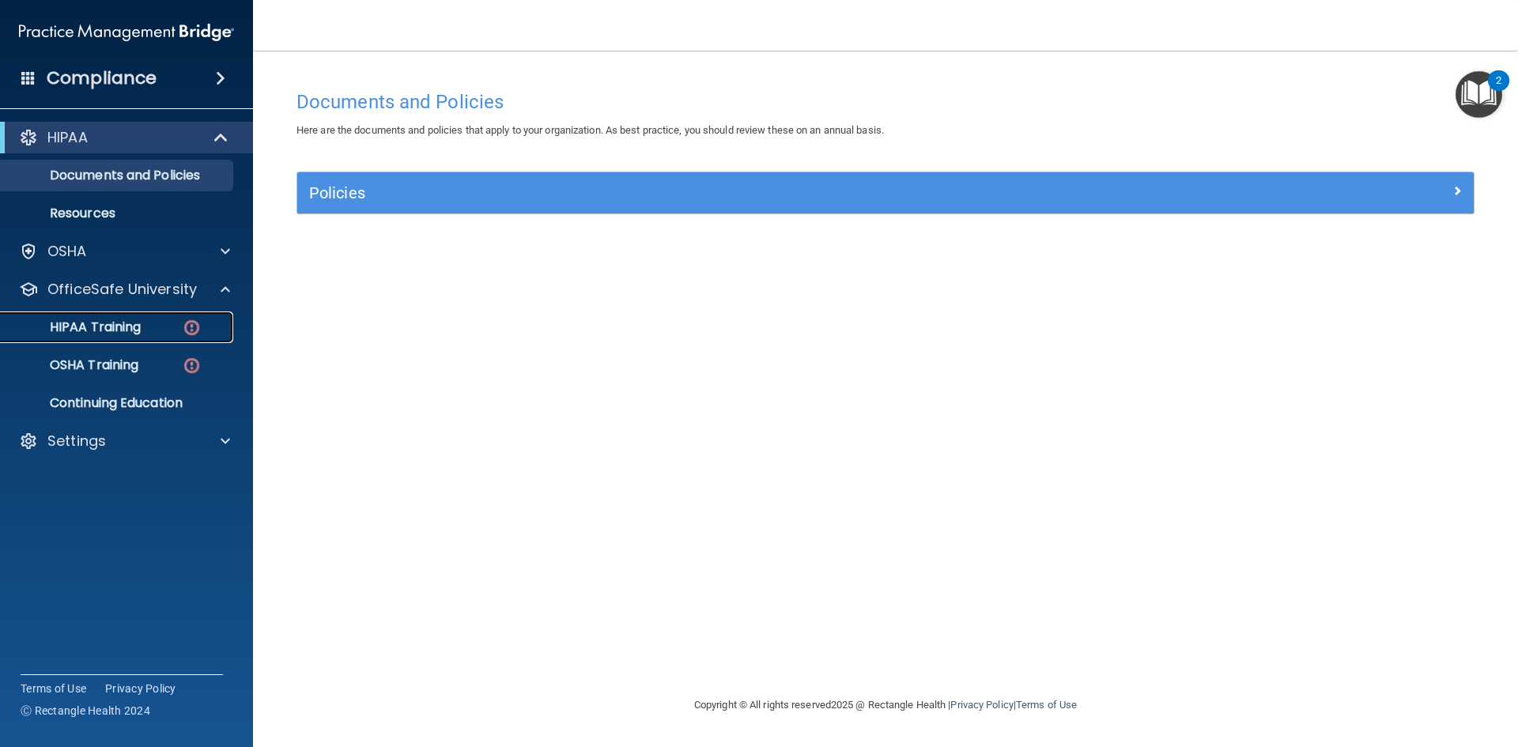
click at [167, 327] on div "HIPAA Training" at bounding box center [118, 327] width 216 height 16
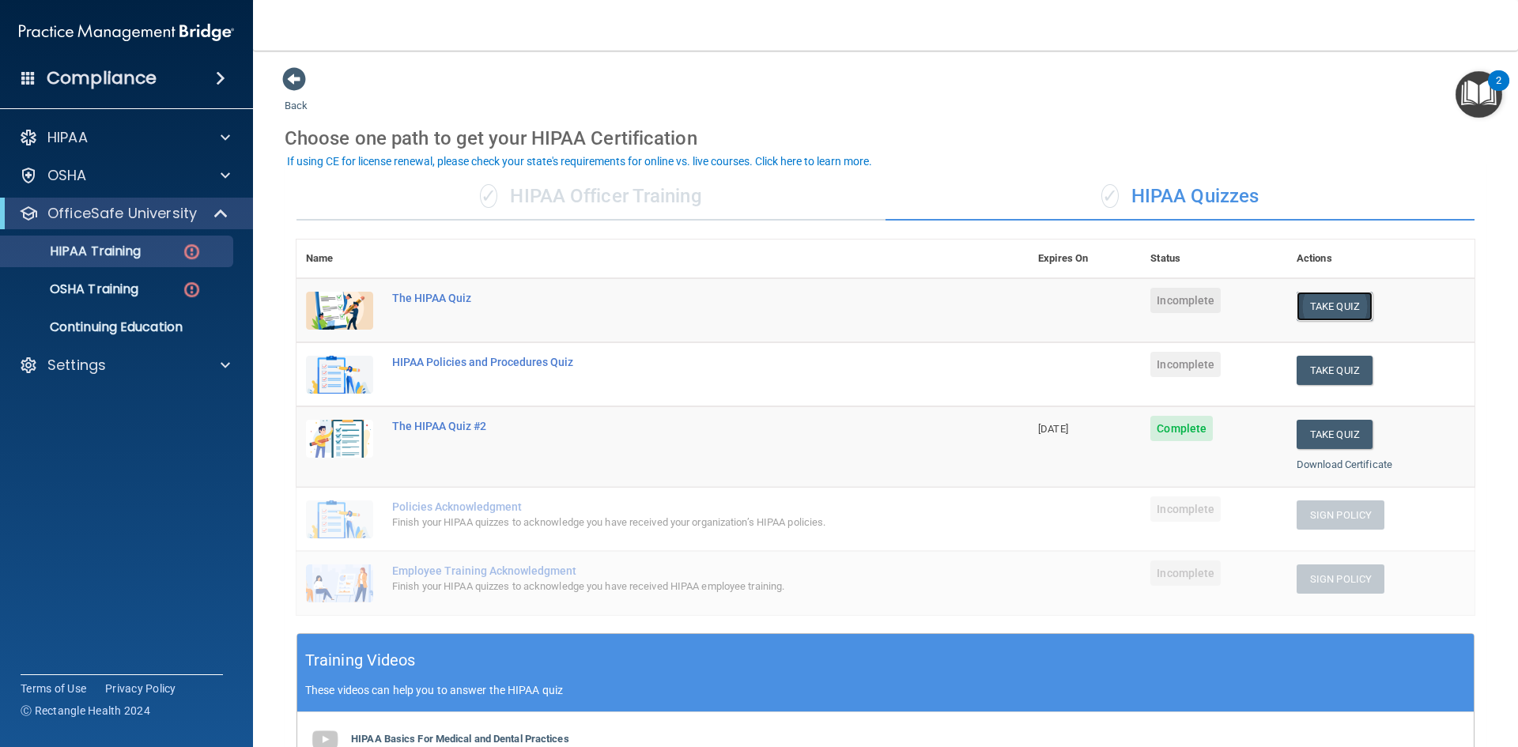
click at [1324, 292] on button "Take Quiz" at bounding box center [1335, 306] width 76 height 29
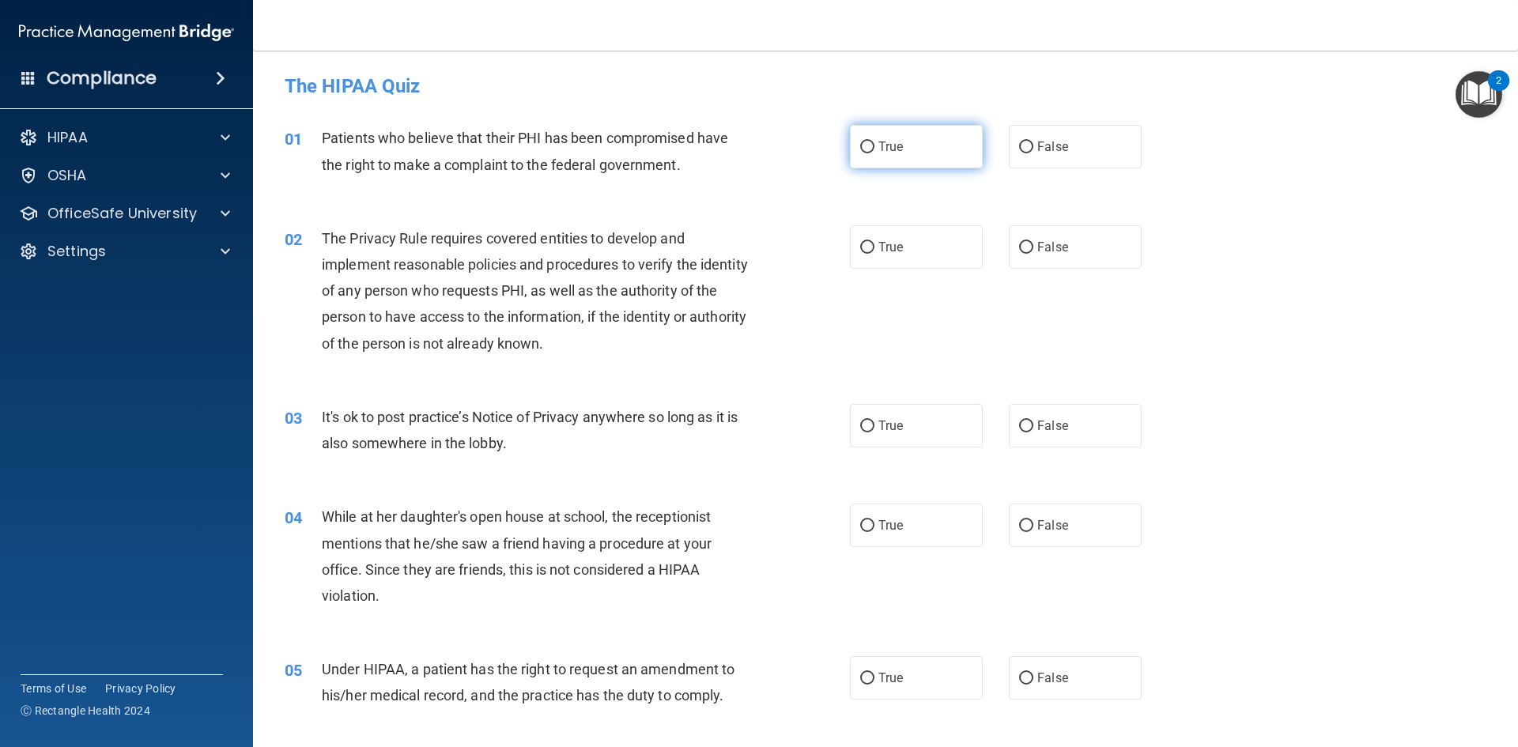
click at [879, 151] on span "True" at bounding box center [891, 146] width 25 height 15
click at [875, 151] on input "True" at bounding box center [867, 148] width 14 height 12
radio input "true"
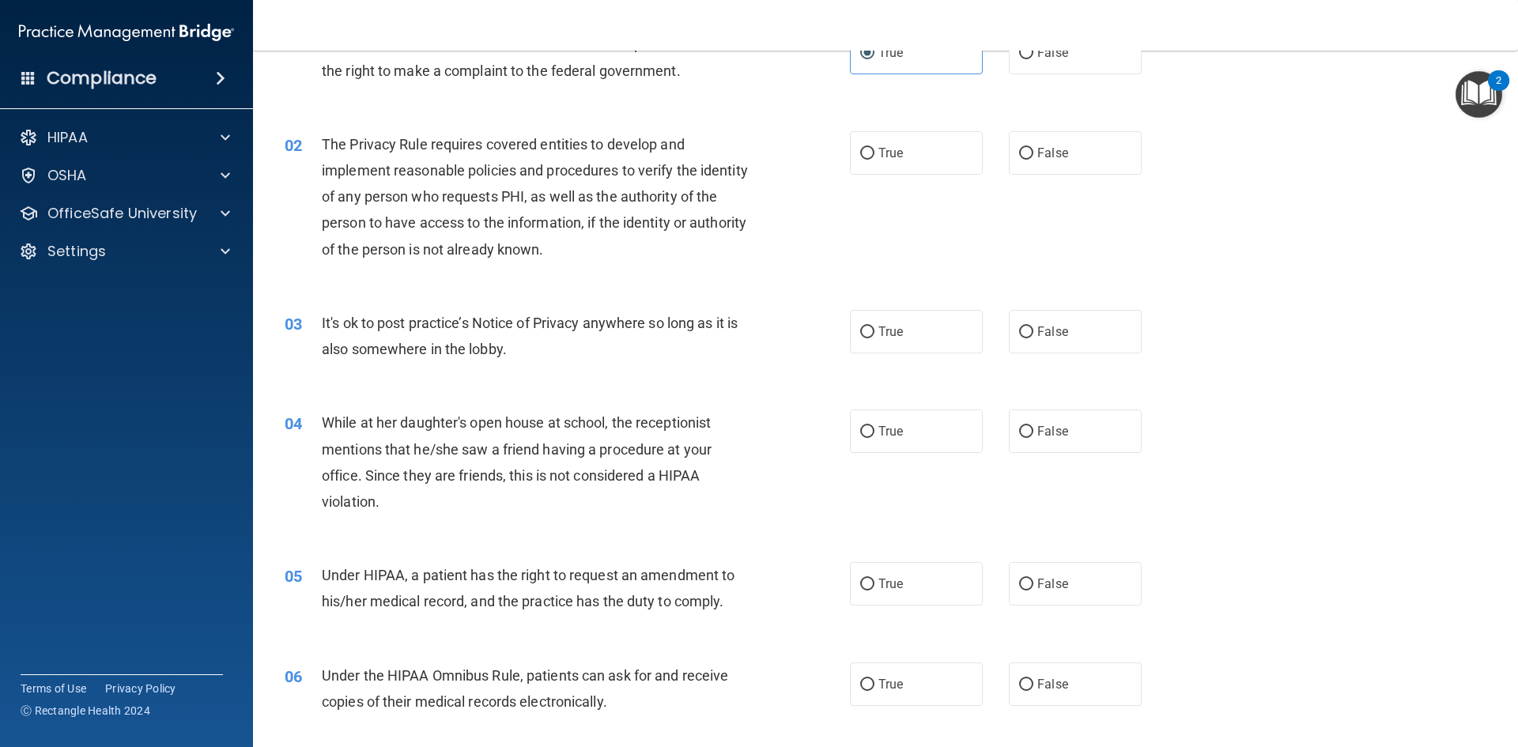
scroll to position [79, 0]
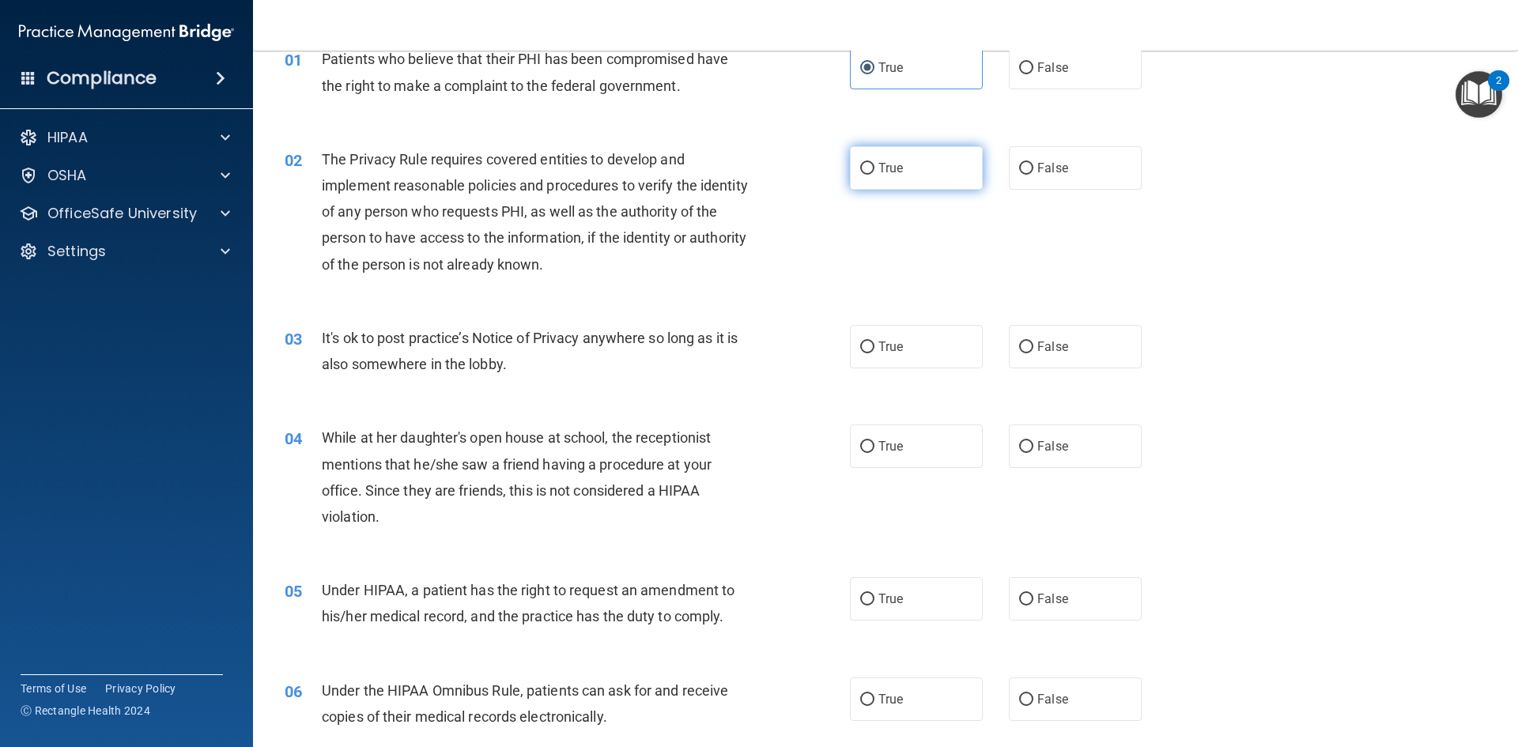
click at [879, 161] on span "True" at bounding box center [891, 168] width 25 height 15
click at [875, 163] on input "True" at bounding box center [867, 169] width 14 height 12
radio input "true"
click at [906, 352] on label "True" at bounding box center [916, 346] width 133 height 43
click at [875, 352] on input "True" at bounding box center [867, 348] width 14 height 12
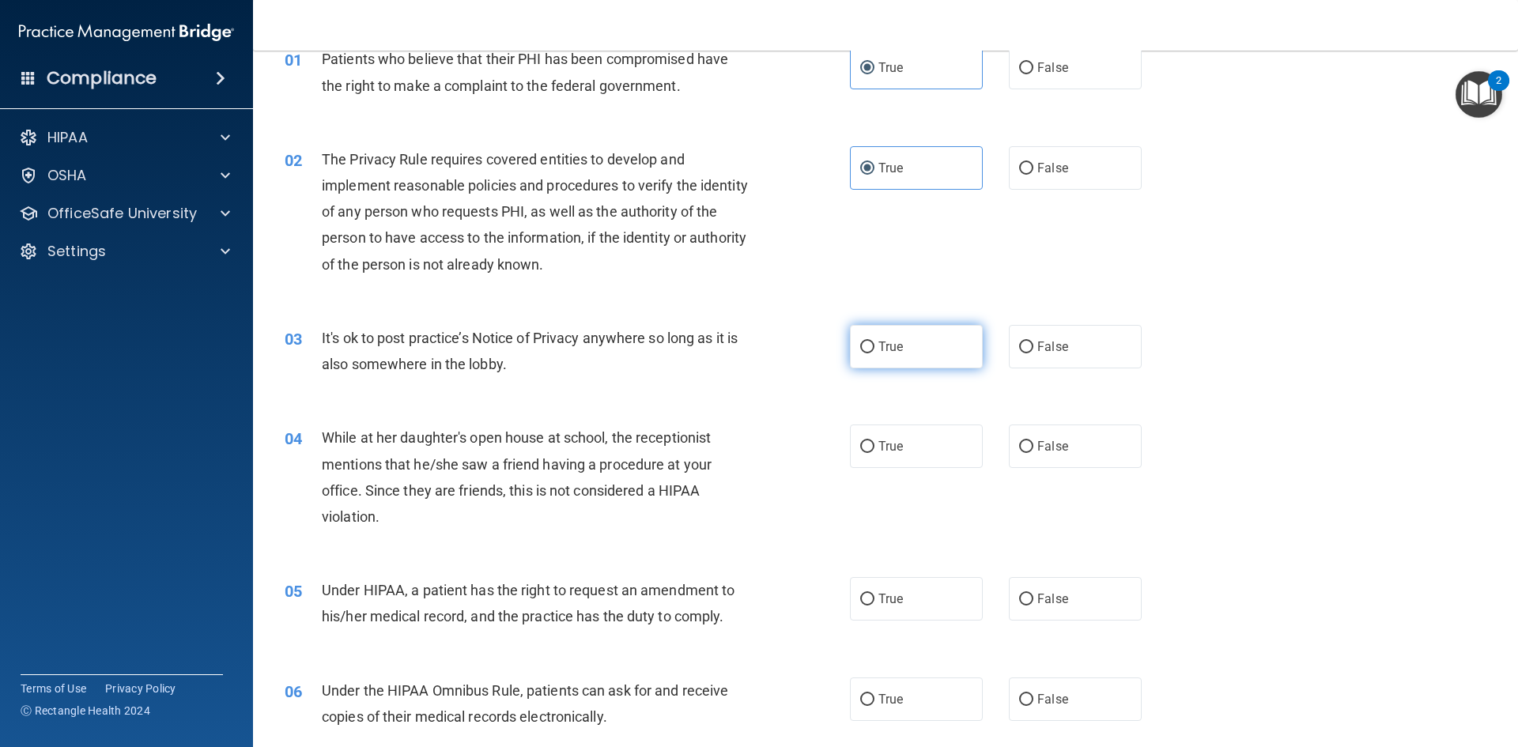
radio input "true"
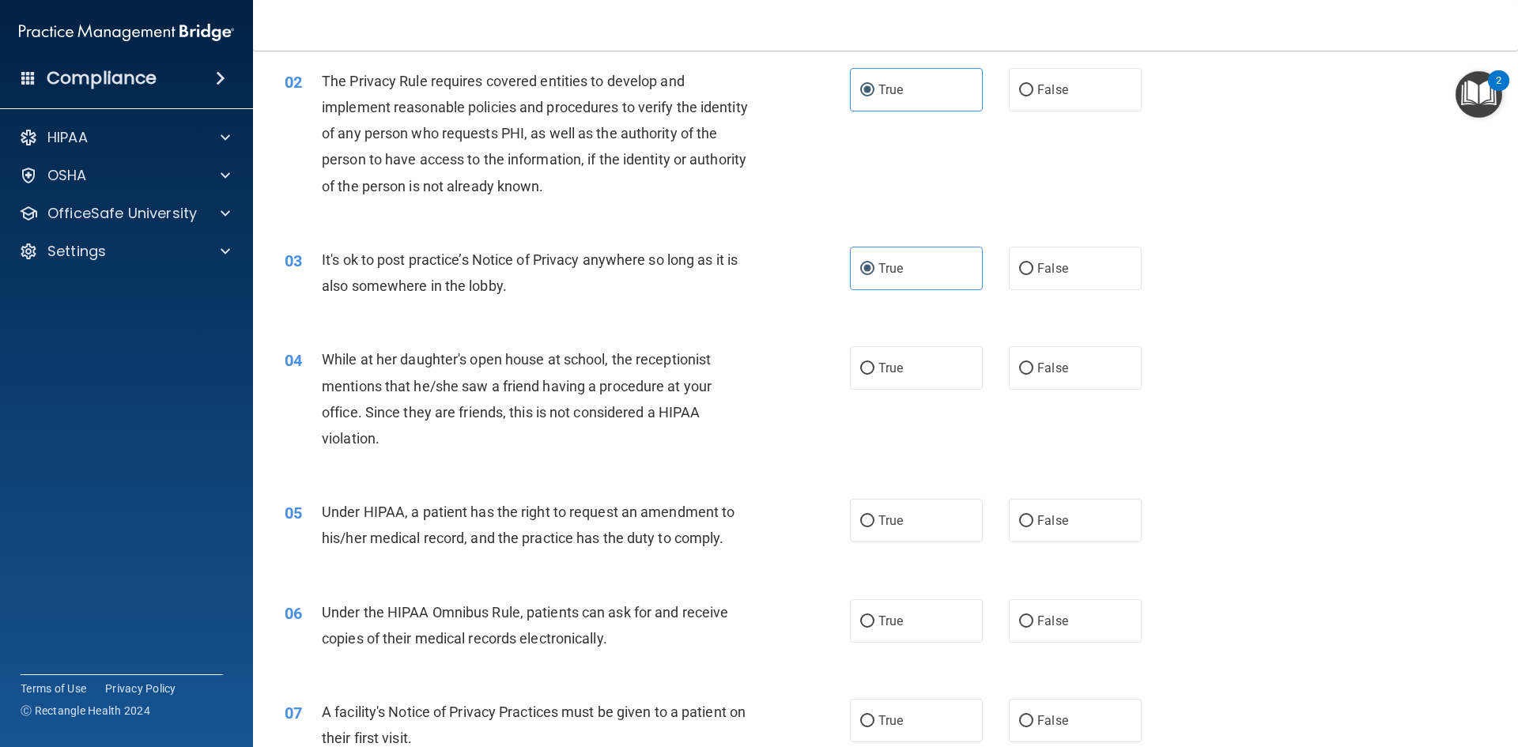
scroll to position [158, 0]
click at [1049, 254] on label "False" at bounding box center [1075, 267] width 133 height 43
click at [1034, 263] on input "False" at bounding box center [1026, 269] width 14 height 12
radio input "true"
radio input "false"
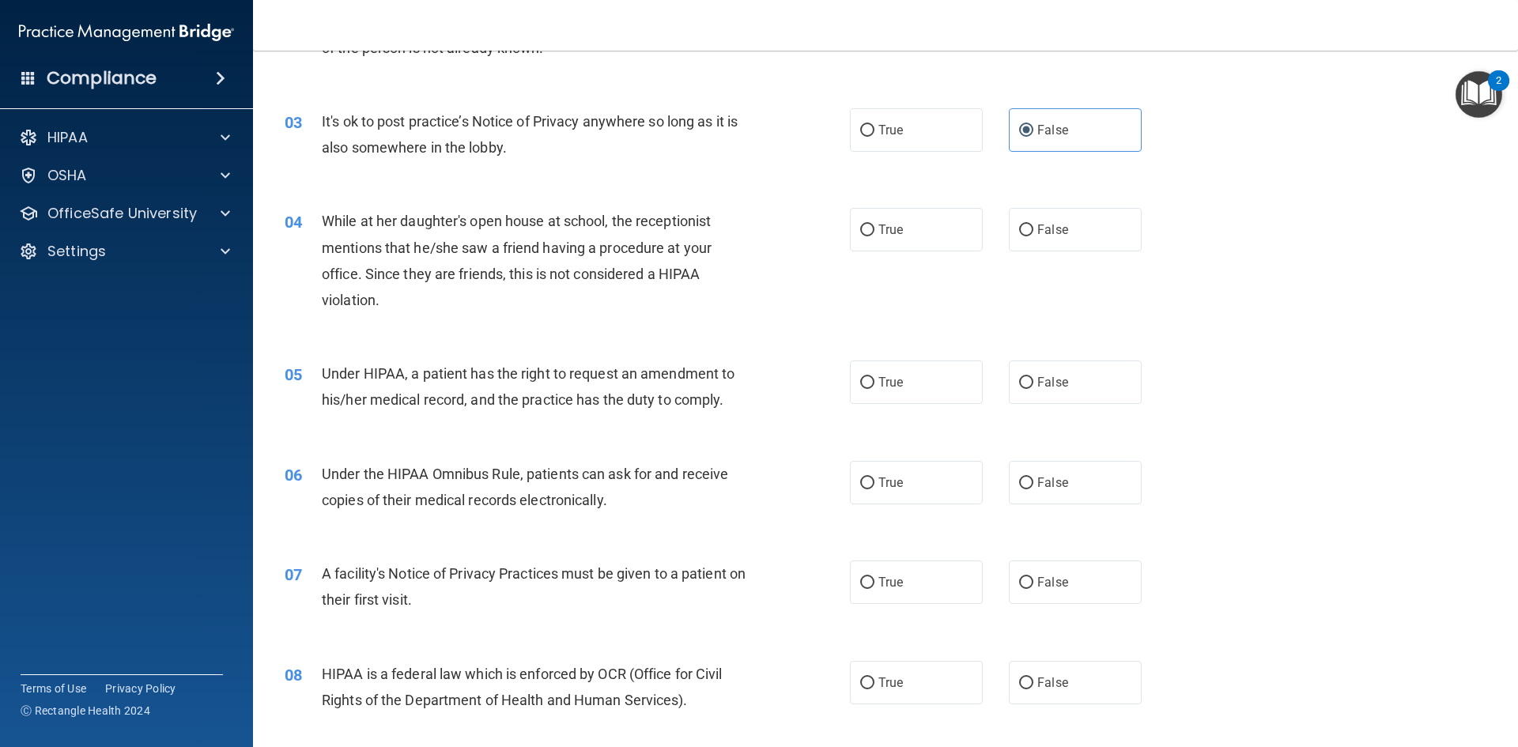
scroll to position [316, 0]
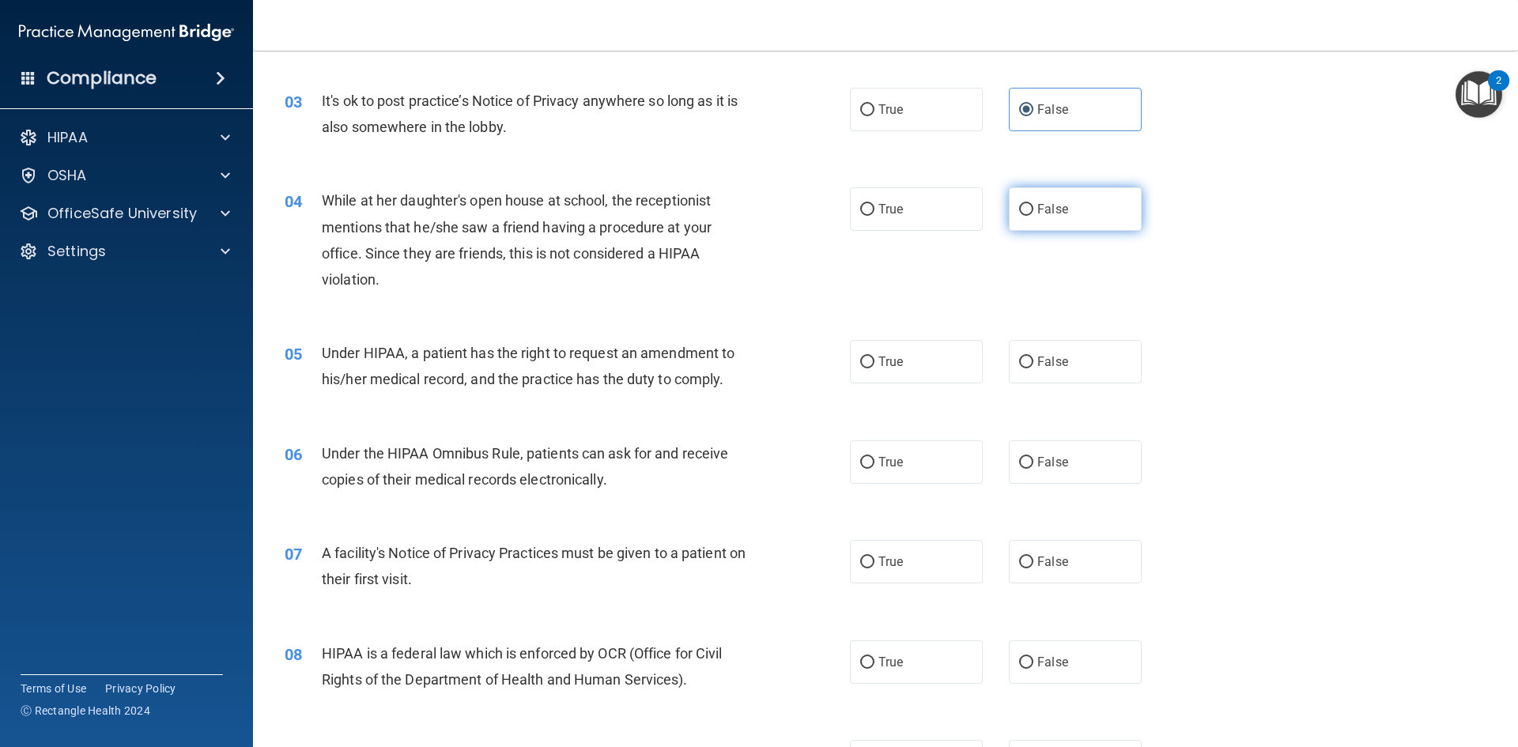
click at [1019, 213] on input "False" at bounding box center [1026, 210] width 14 height 12
radio input "true"
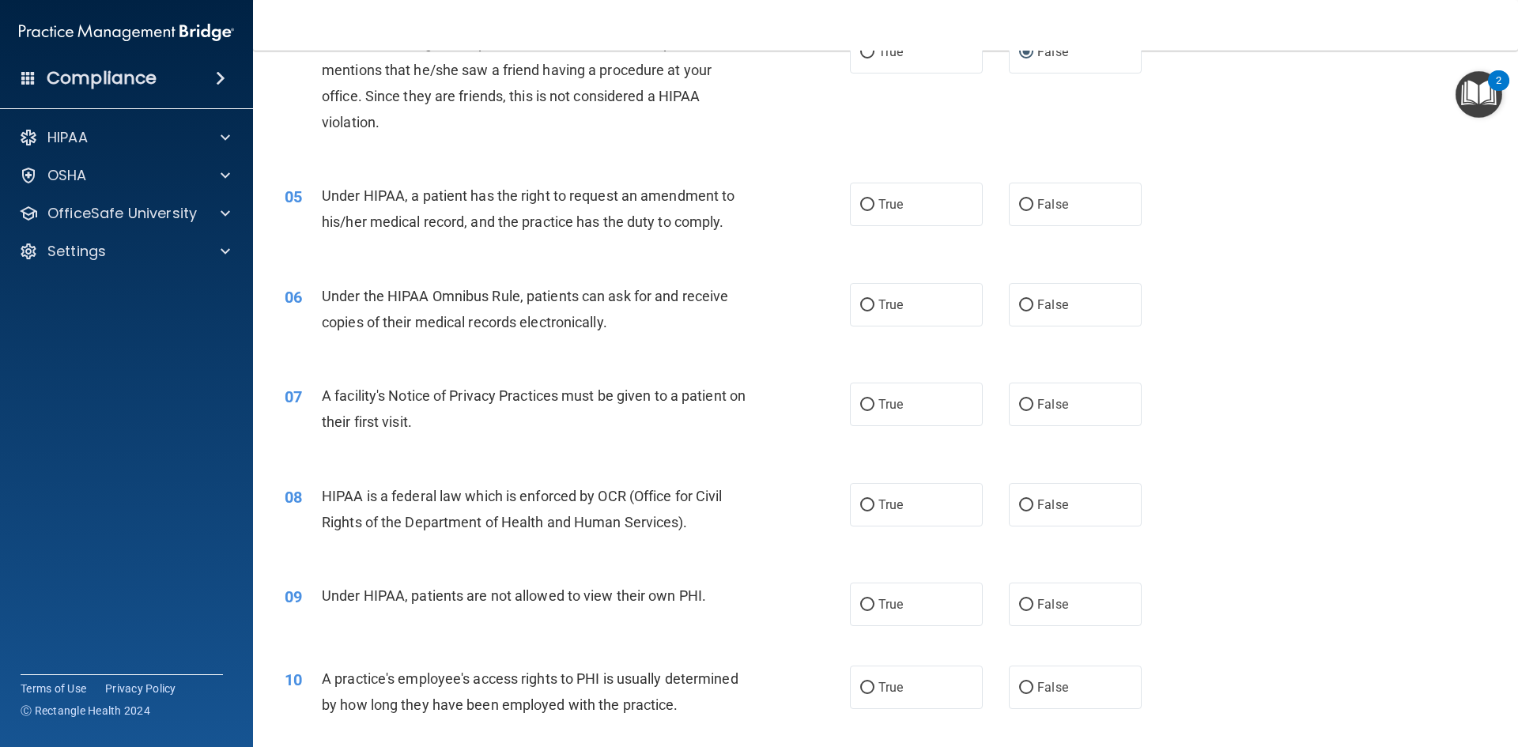
scroll to position [474, 0]
click at [868, 206] on input "True" at bounding box center [867, 204] width 14 height 12
radio input "true"
click at [880, 313] on label "True" at bounding box center [916, 303] width 133 height 43
click at [875, 311] on input "True" at bounding box center [867, 305] width 14 height 12
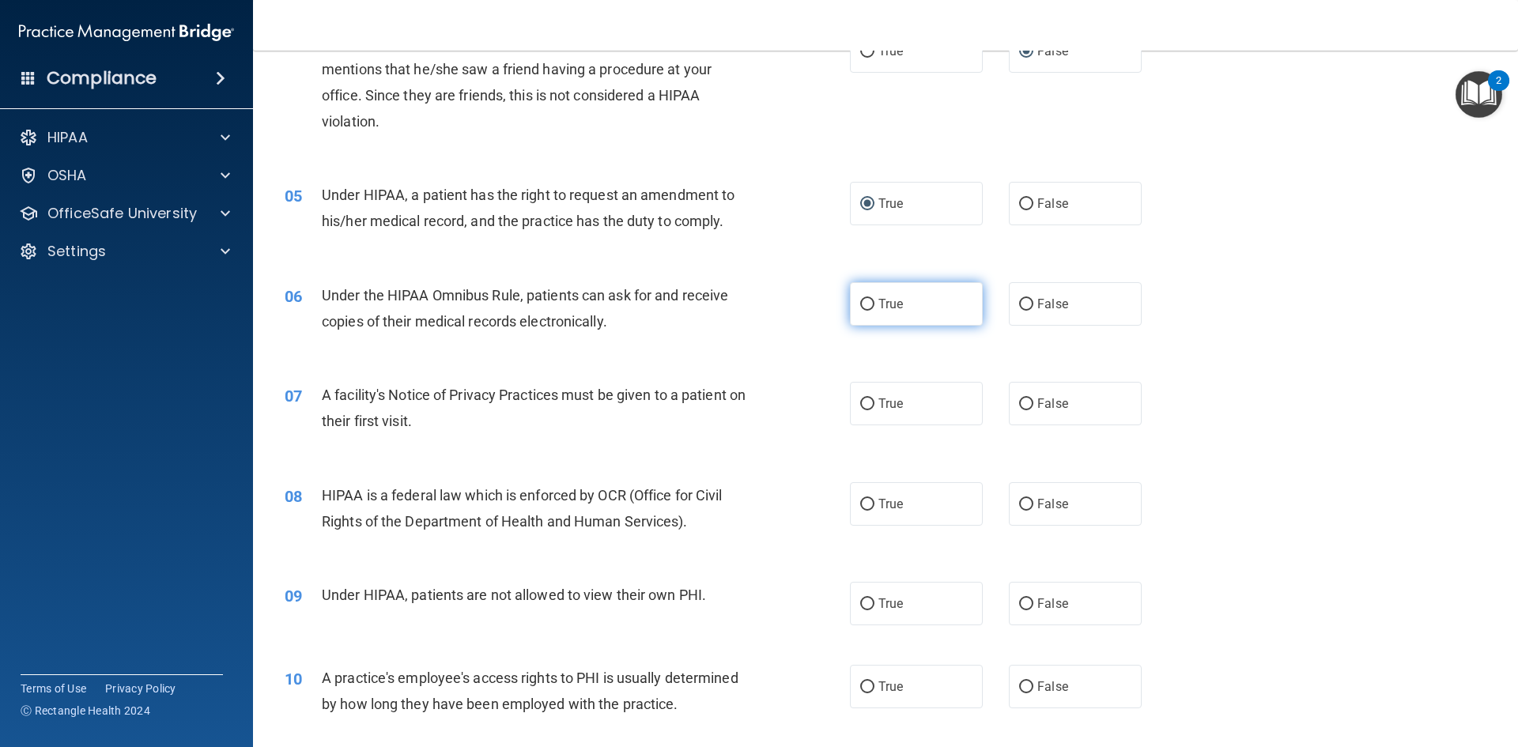
radio input "true"
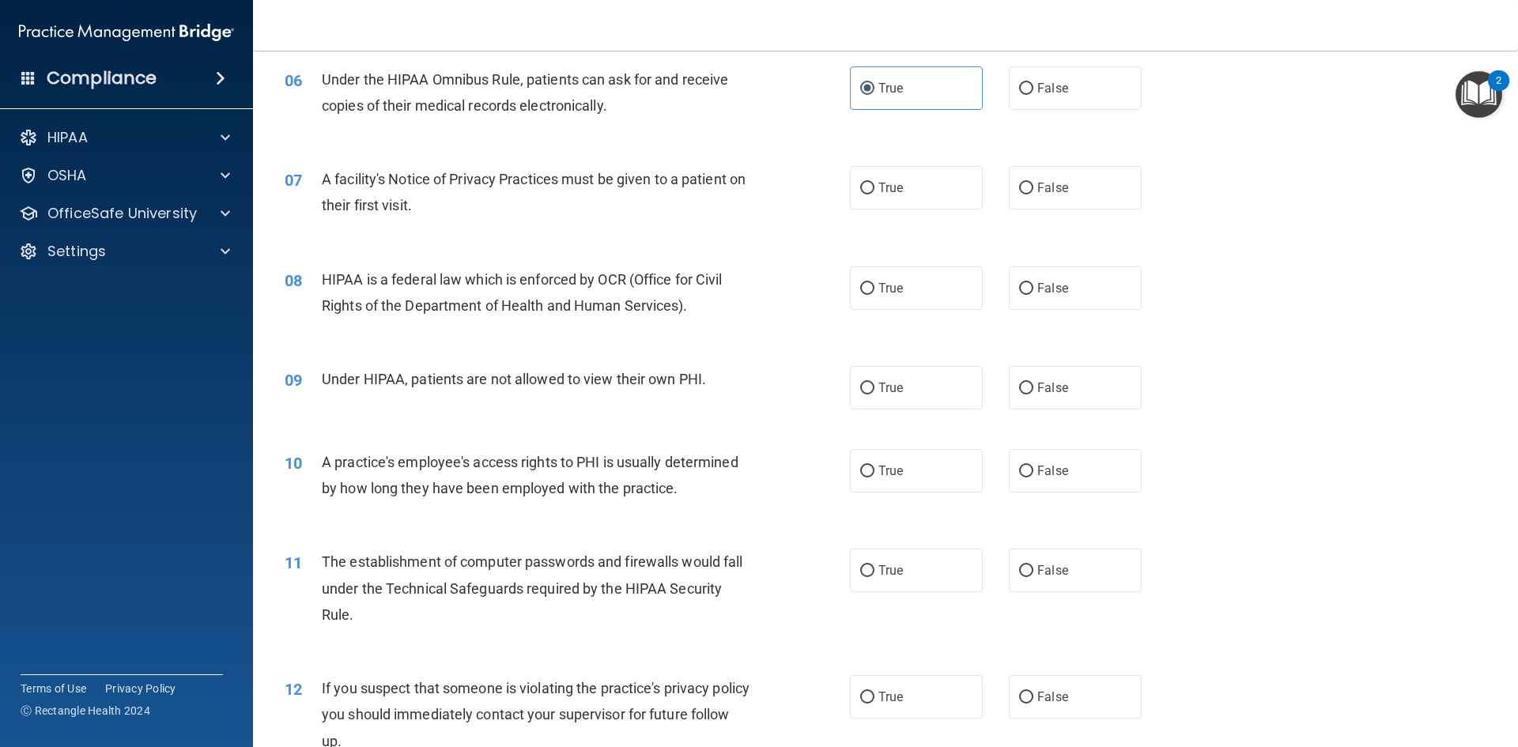
scroll to position [712, 0]
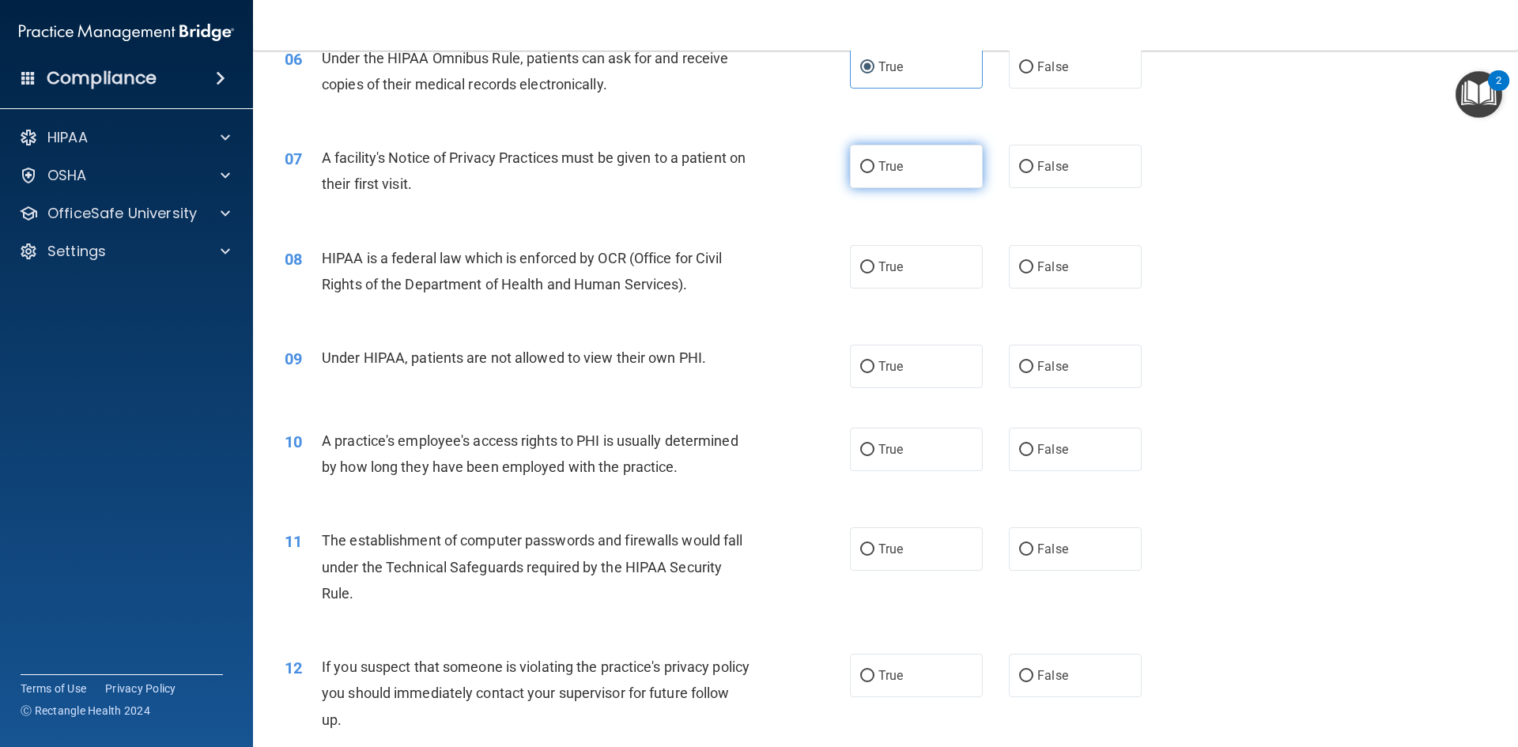
click at [871, 165] on label "True" at bounding box center [916, 166] width 133 height 43
click at [871, 165] on input "True" at bounding box center [867, 167] width 14 height 12
radio input "true"
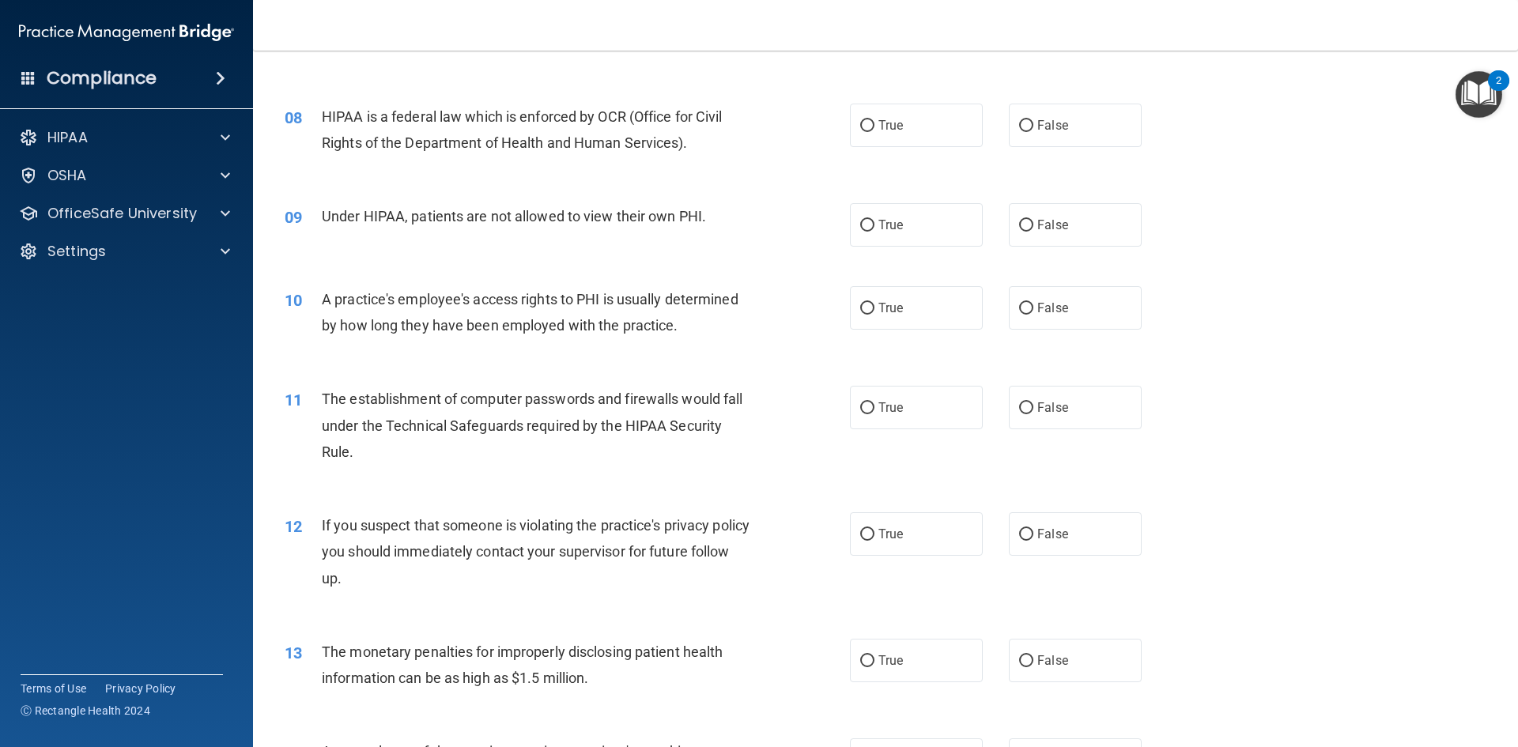
scroll to position [870, 0]
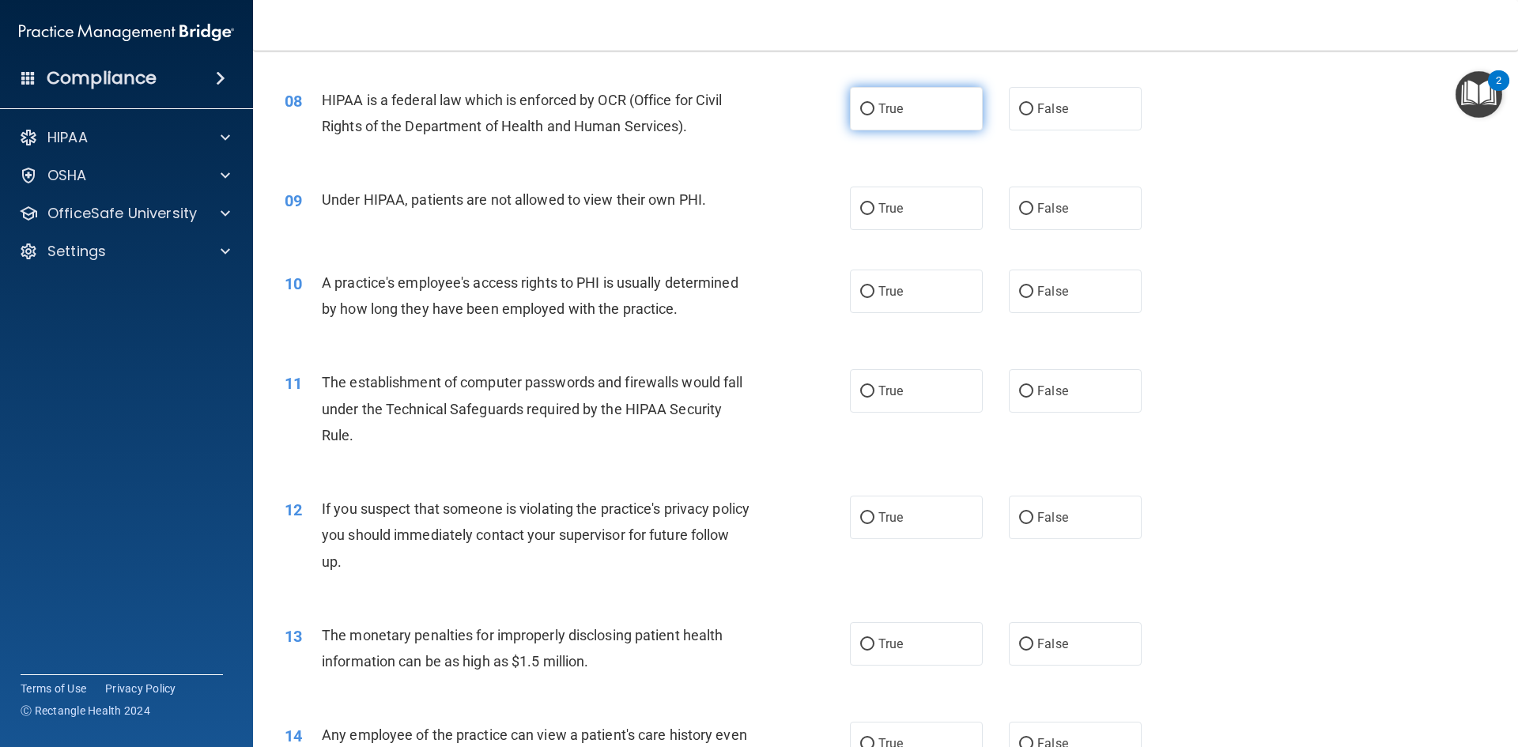
click at [860, 105] on input "True" at bounding box center [867, 110] width 14 height 12
radio input "true"
click at [1041, 206] on span "False" at bounding box center [1052, 208] width 31 height 15
click at [1034, 206] on input "False" at bounding box center [1026, 209] width 14 height 12
radio input "true"
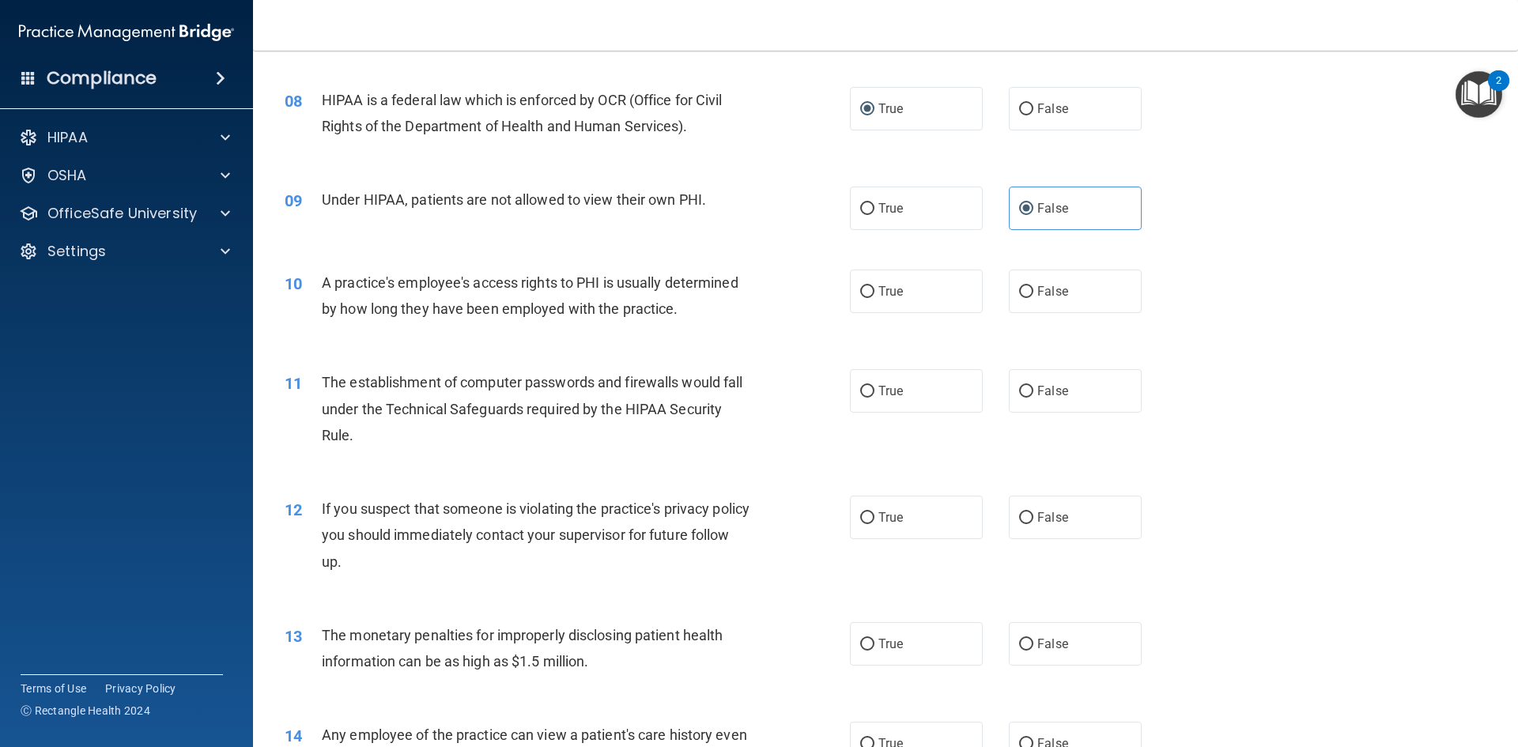
scroll to position [949, 0]
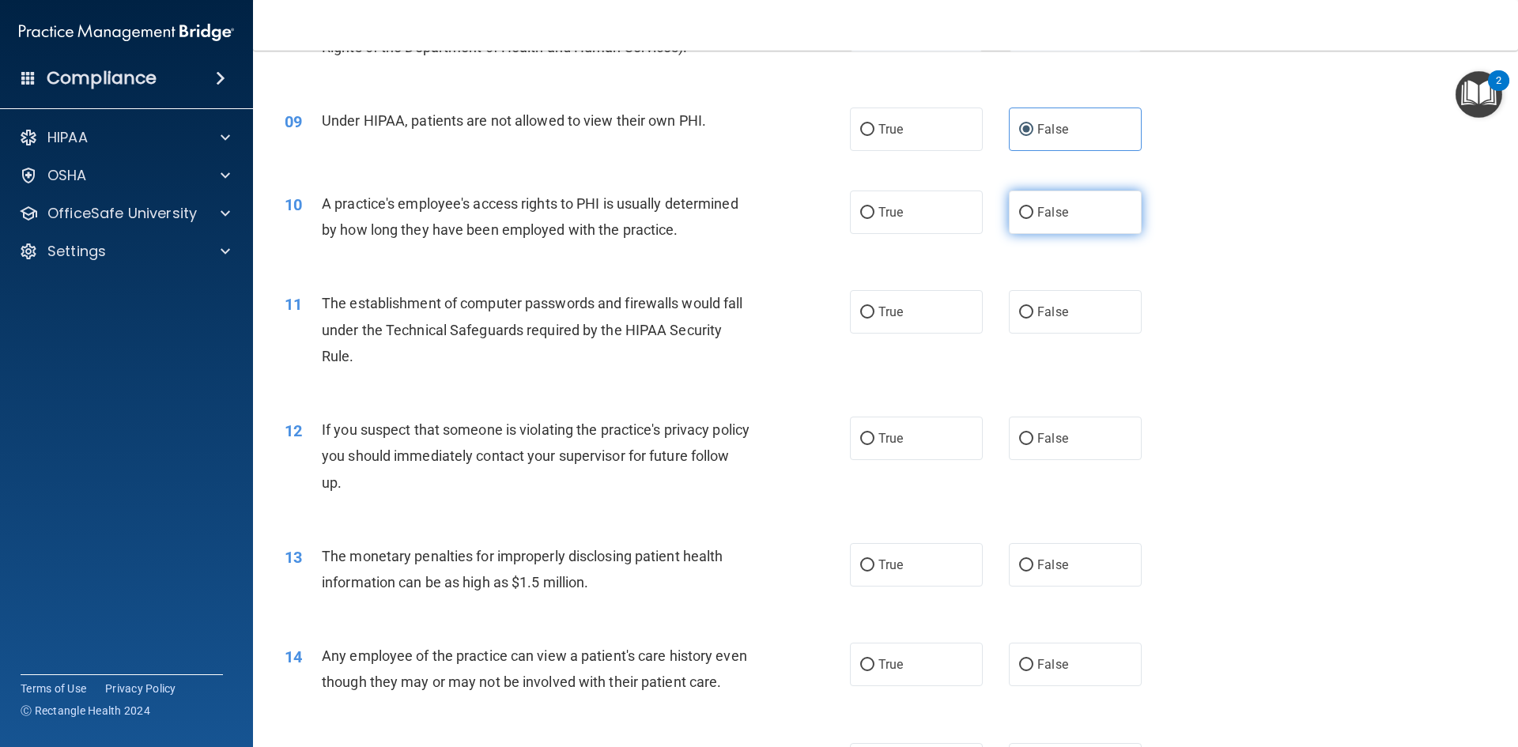
click at [1022, 212] on input "False" at bounding box center [1026, 213] width 14 height 12
radio input "true"
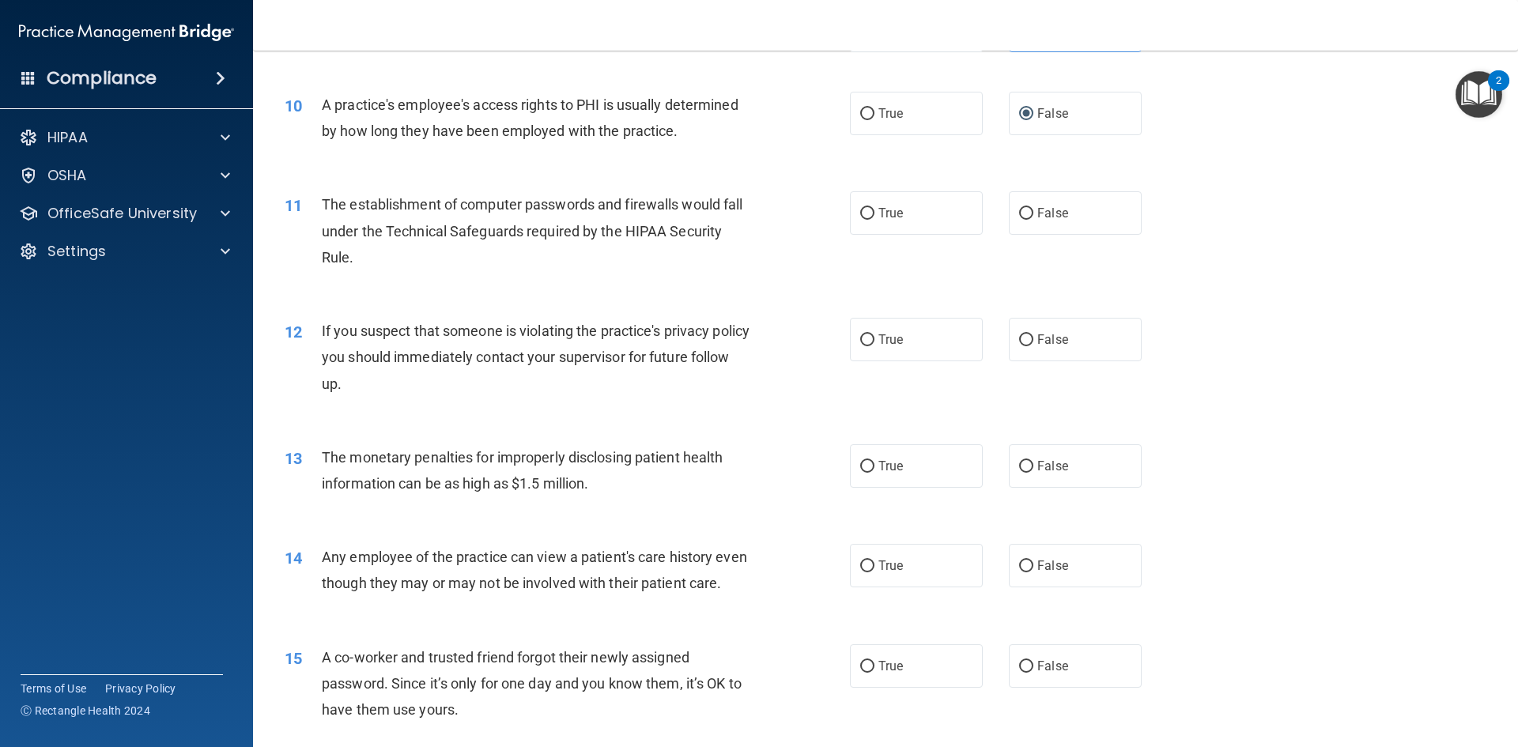
scroll to position [1107, 0]
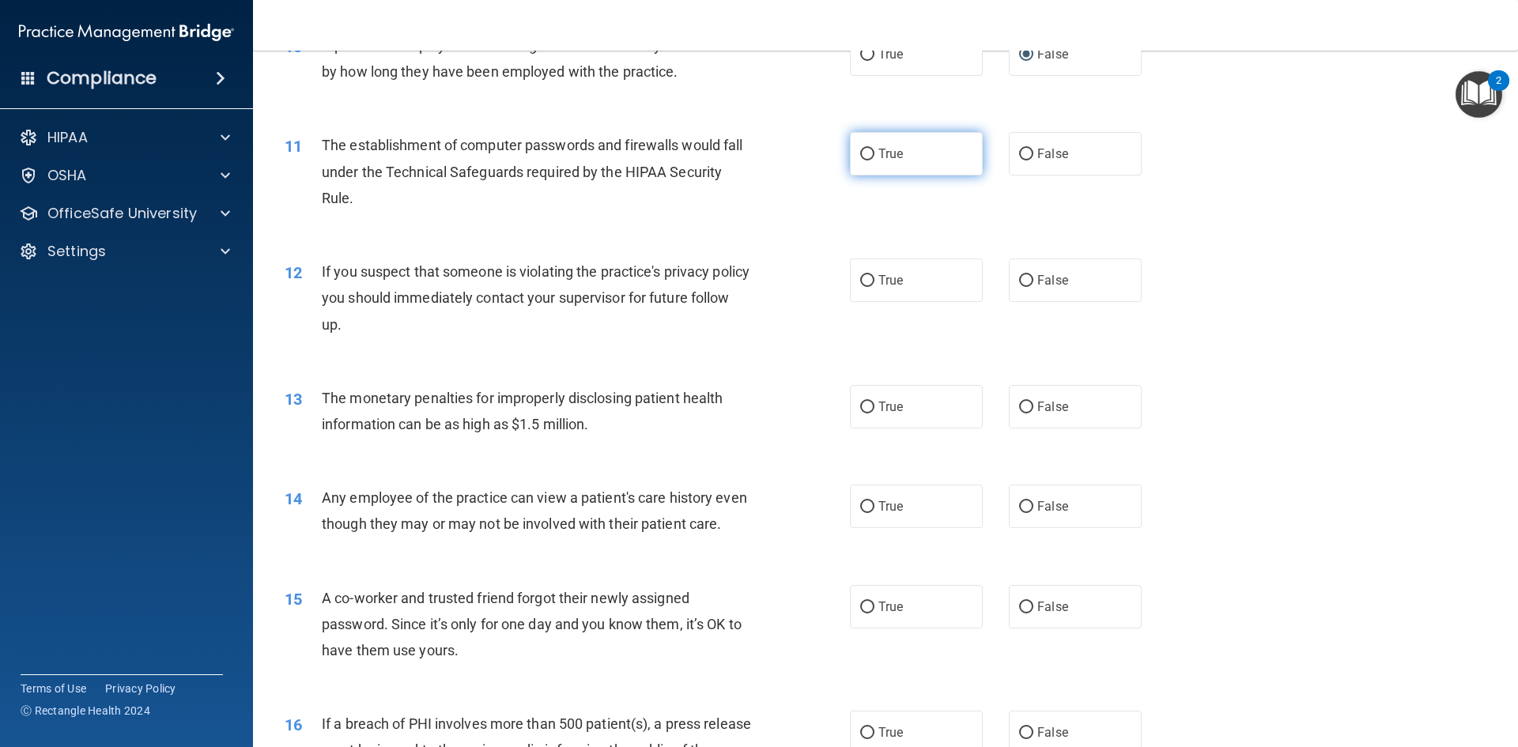
click at [863, 153] on input "True" at bounding box center [867, 155] width 14 height 12
radio input "true"
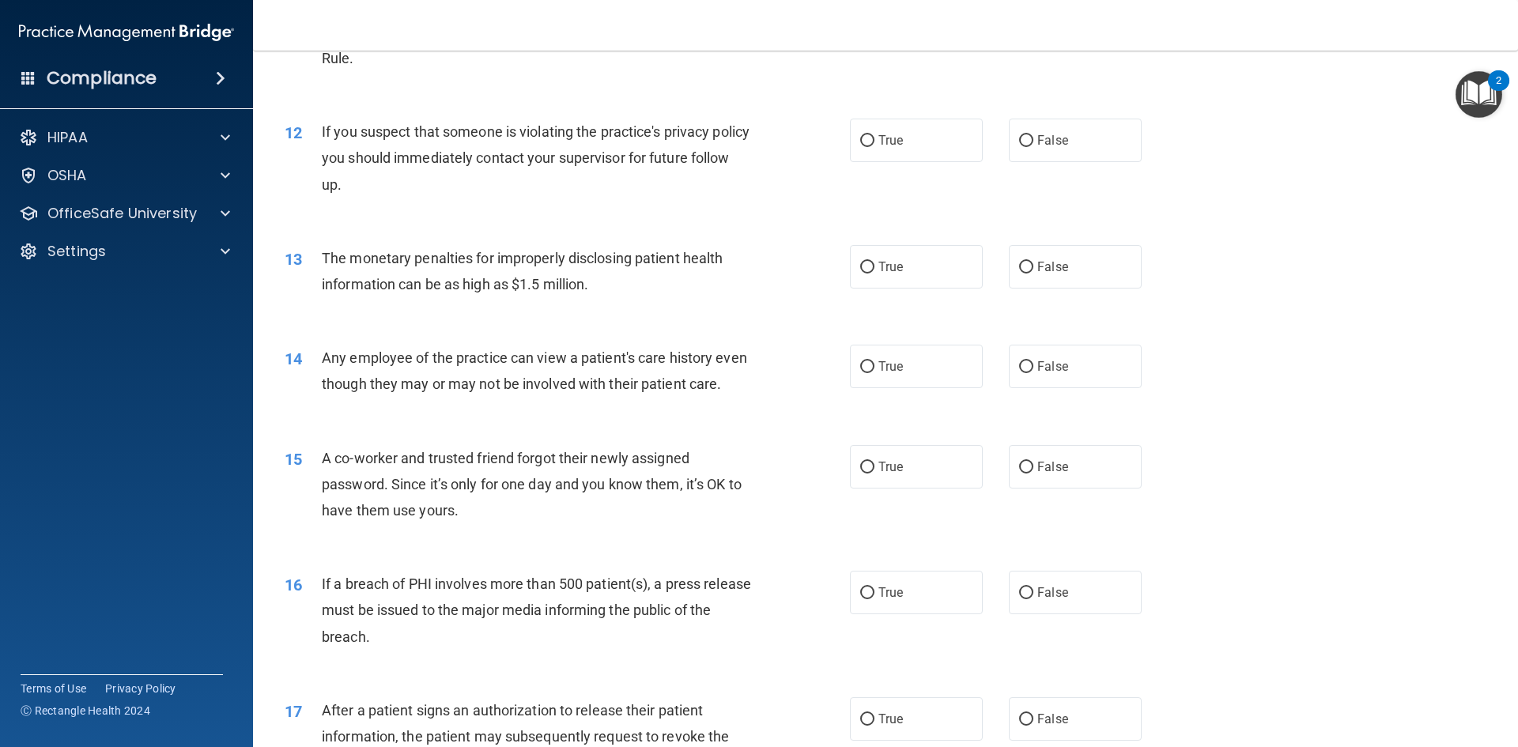
scroll to position [1265, 0]
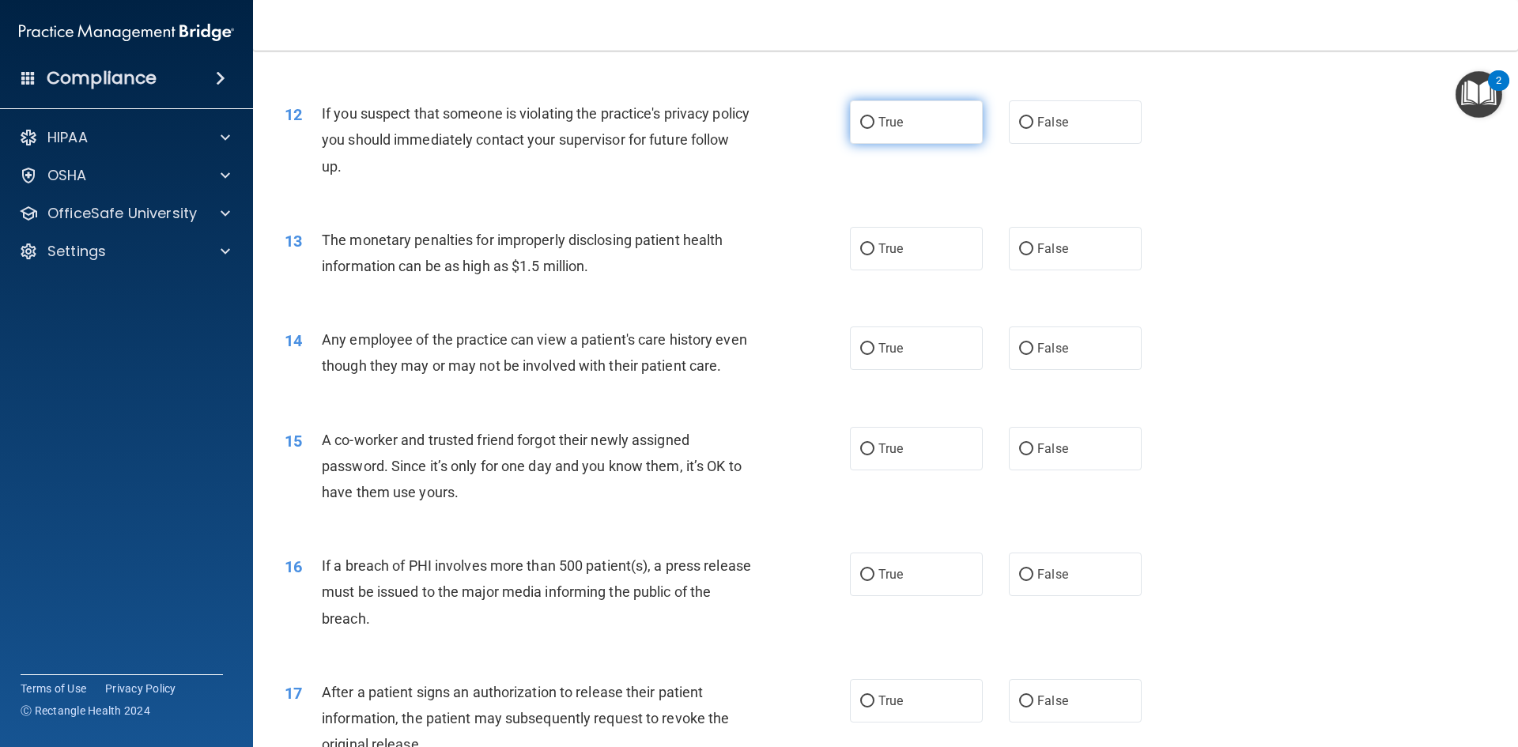
click at [896, 133] on label "True" at bounding box center [916, 121] width 133 height 43
click at [875, 129] on input "True" at bounding box center [867, 123] width 14 height 12
radio input "true"
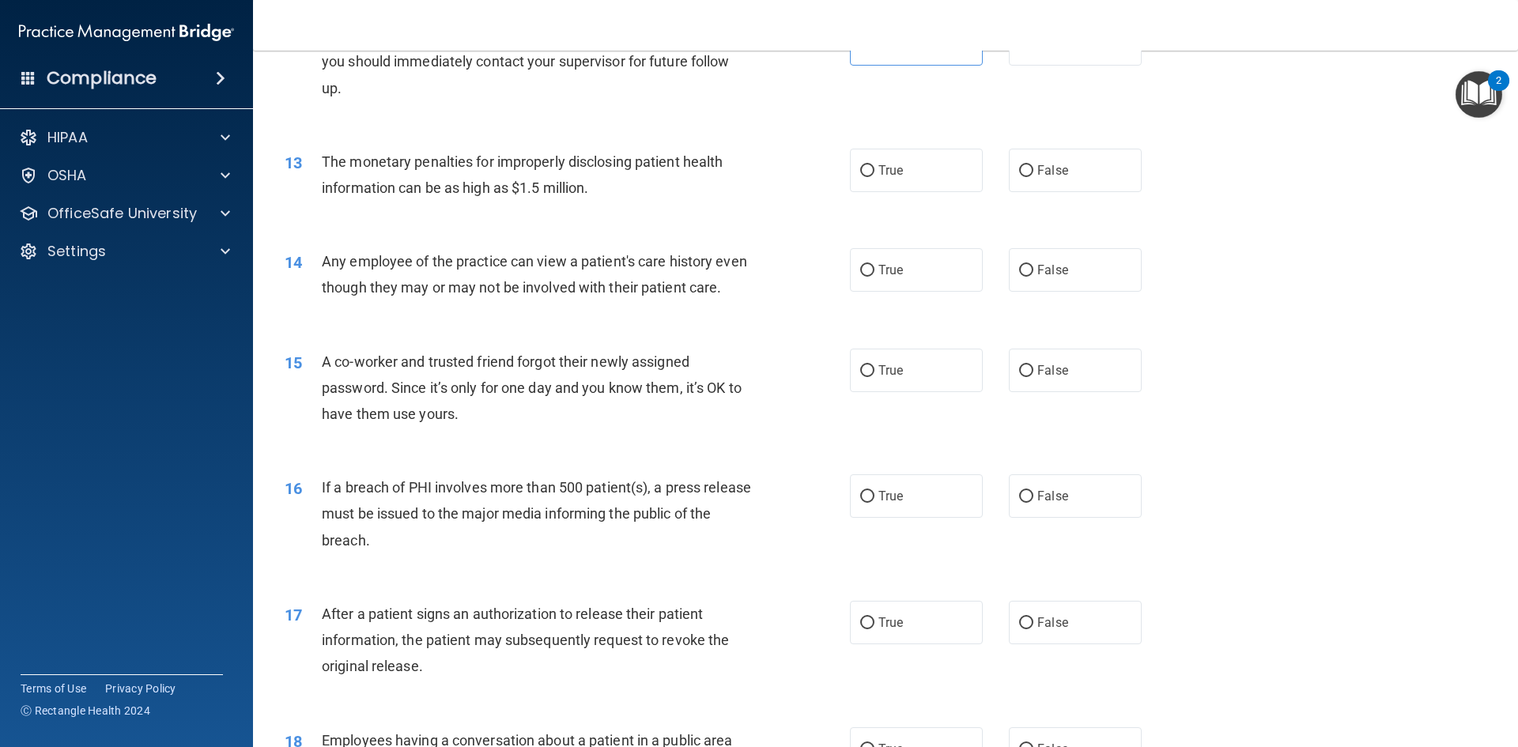
scroll to position [1344, 0]
click at [843, 172] on div "13 The monetary penalties for improperly disclosing patient health information …" at bounding box center [567, 178] width 613 height 60
click at [879, 168] on span "True" at bounding box center [891, 169] width 25 height 15
click at [875, 168] on input "True" at bounding box center [867, 170] width 14 height 12
radio input "true"
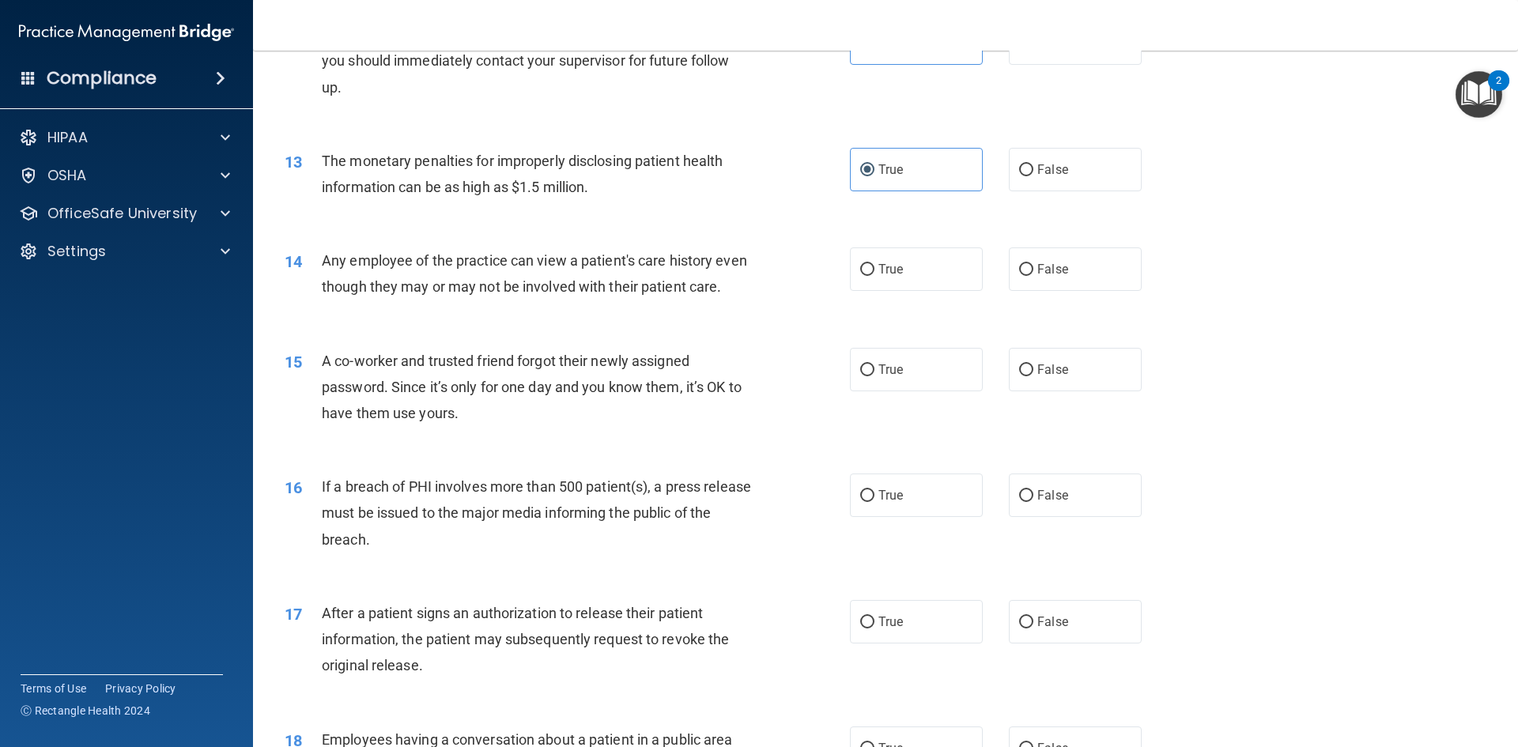
scroll to position [1423, 0]
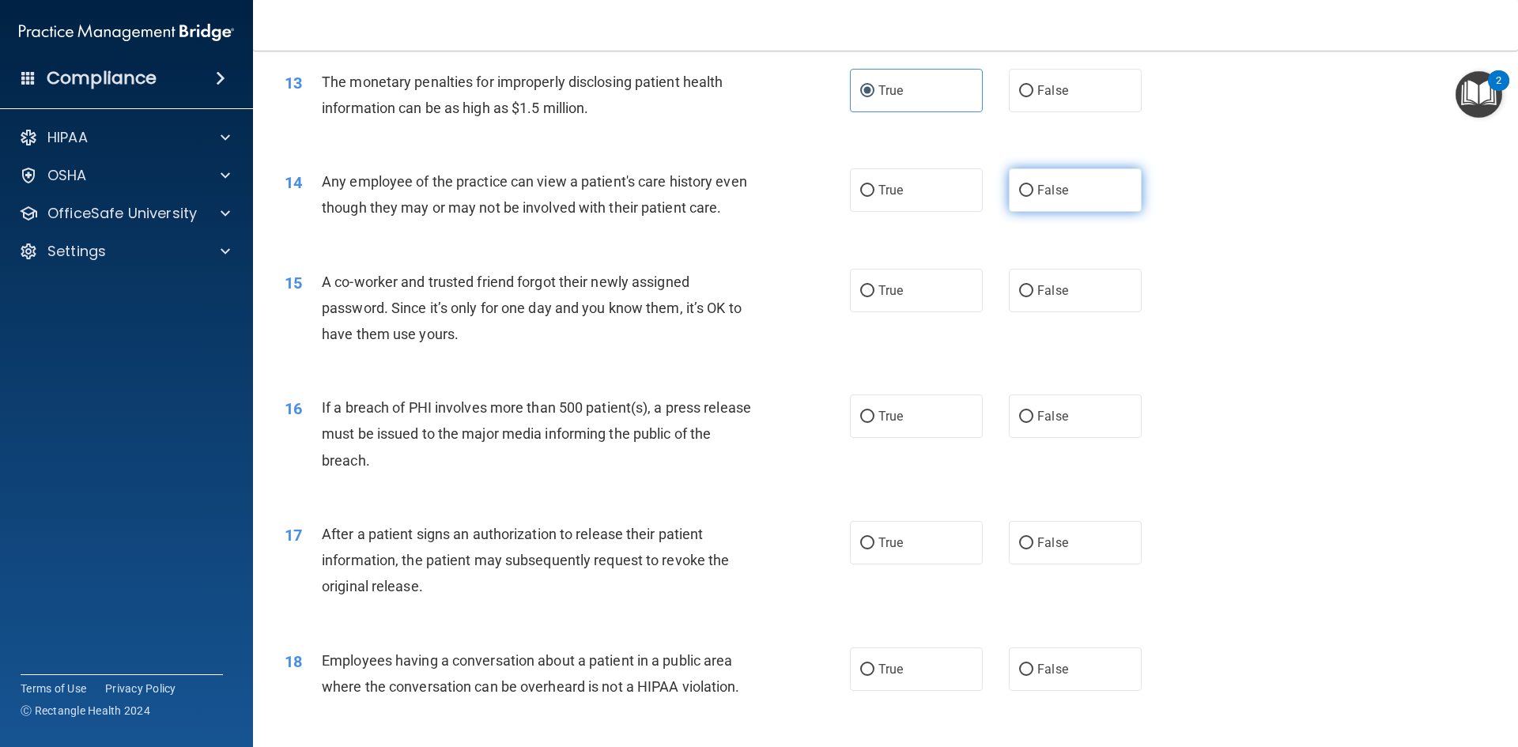
click at [1011, 187] on label "False" at bounding box center [1075, 189] width 133 height 43
click at [1019, 187] on input "False" at bounding box center [1026, 191] width 14 height 12
radio input "true"
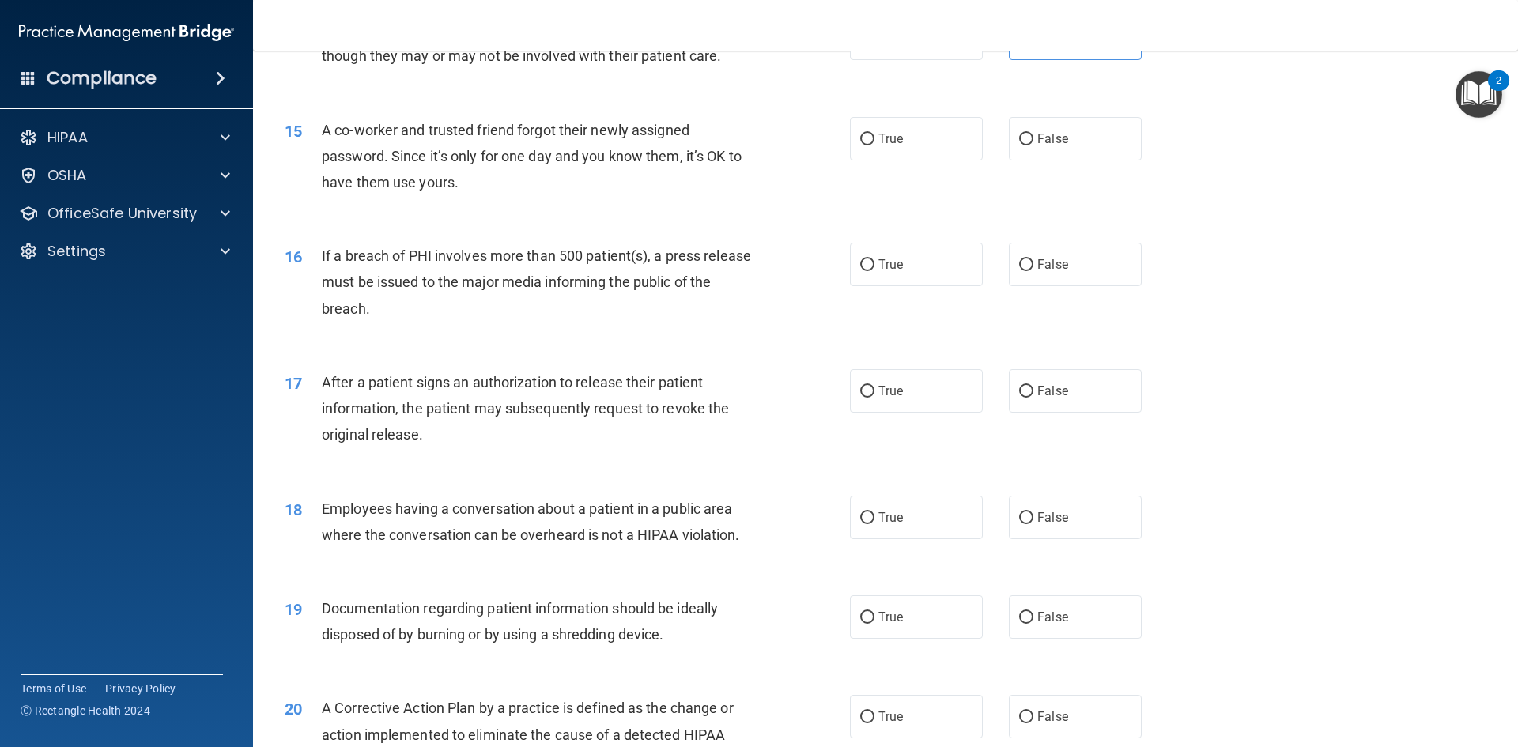
scroll to position [1582, 0]
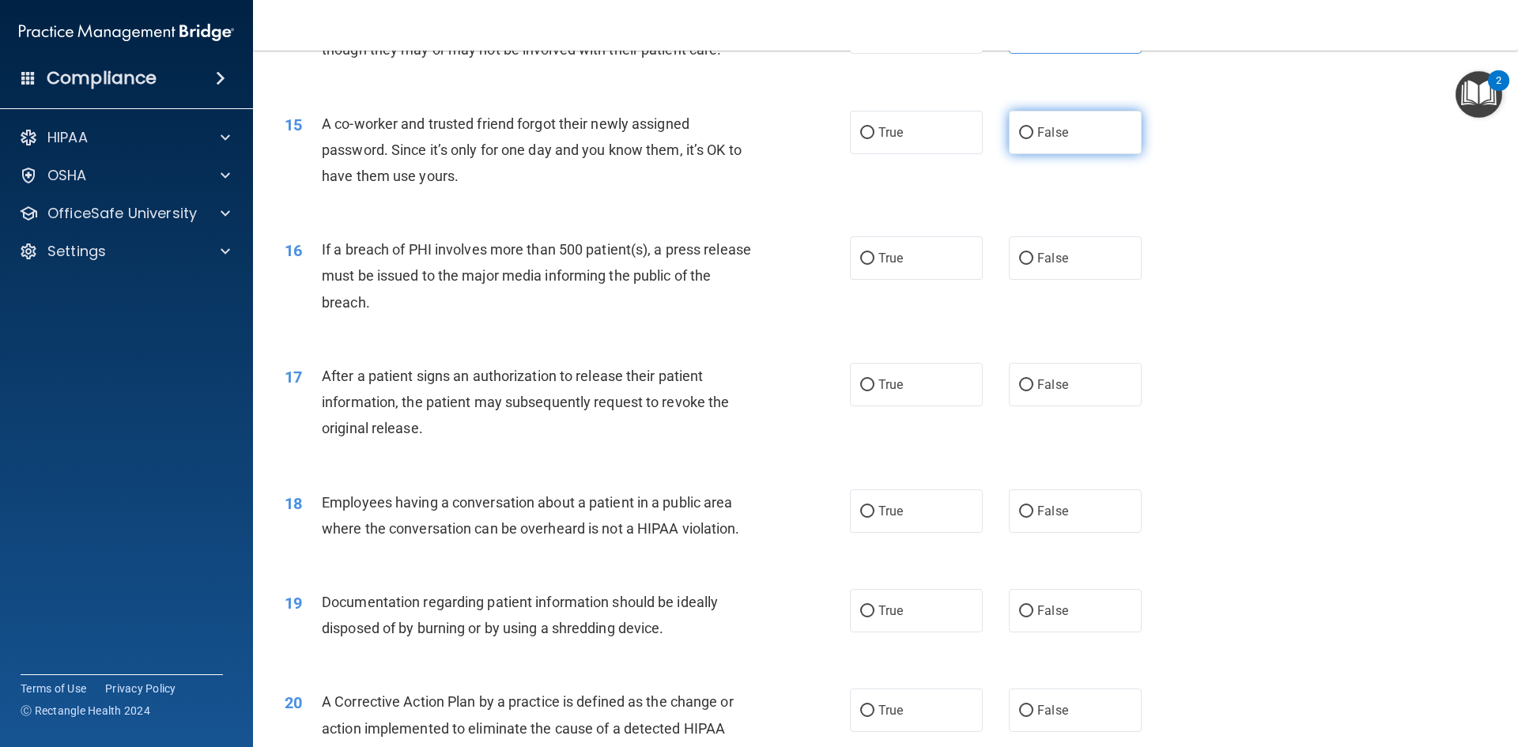
click at [1040, 140] on span "False" at bounding box center [1052, 132] width 31 height 15
click at [1034, 139] on input "False" at bounding box center [1026, 133] width 14 height 12
radio input "true"
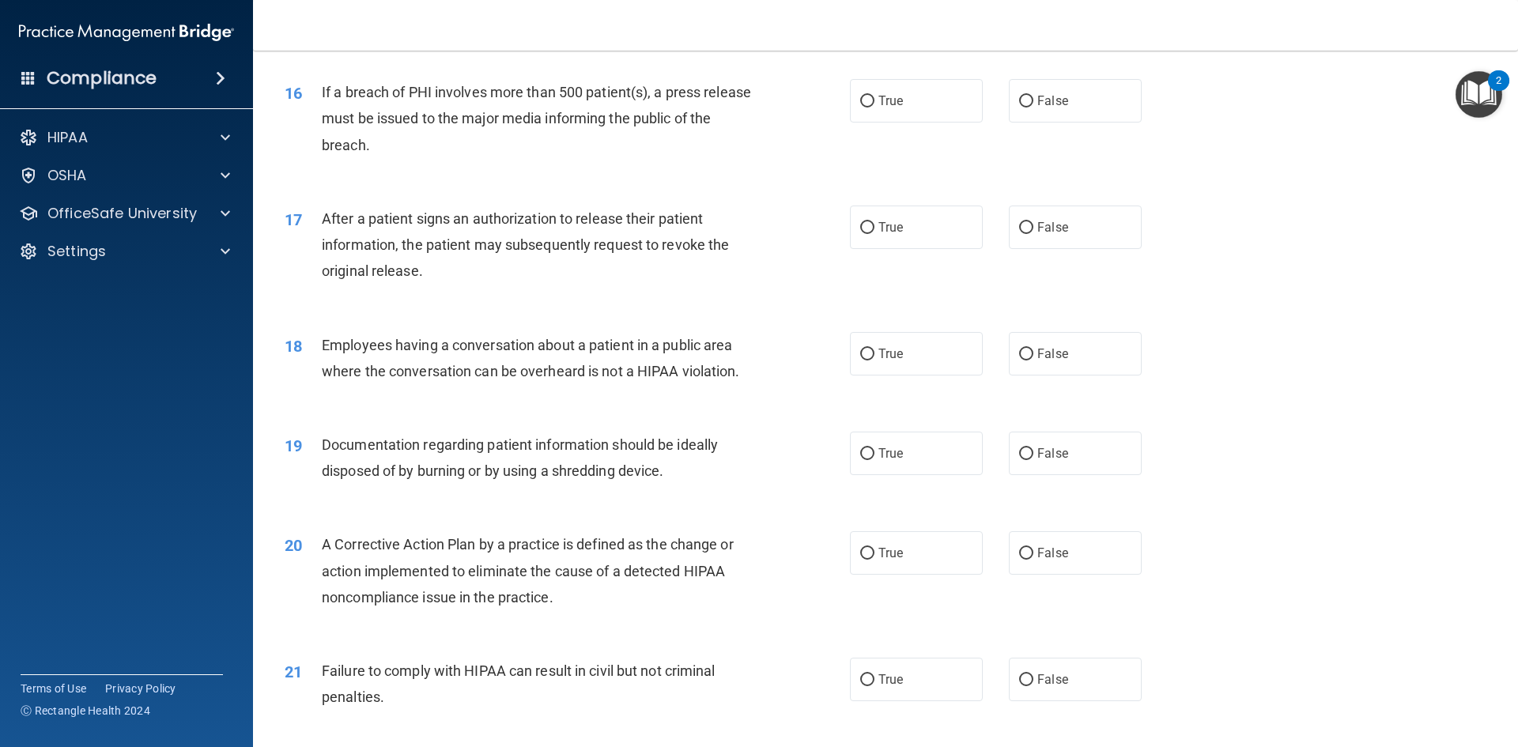
scroll to position [1740, 0]
click at [1037, 108] on span "False" at bounding box center [1052, 100] width 31 height 15
click at [1032, 107] on input "False" at bounding box center [1026, 101] width 14 height 12
radio input "true"
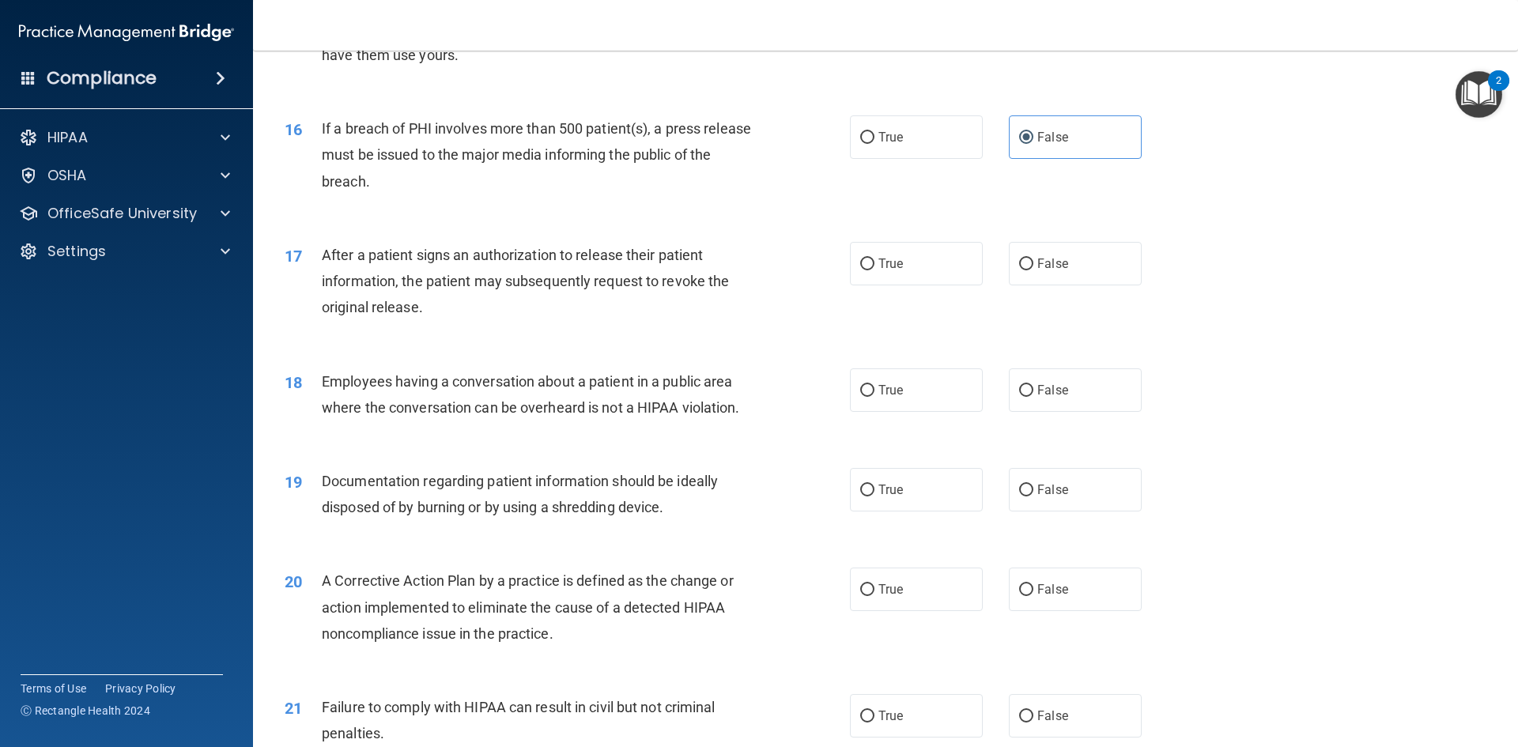
scroll to position [1661, 0]
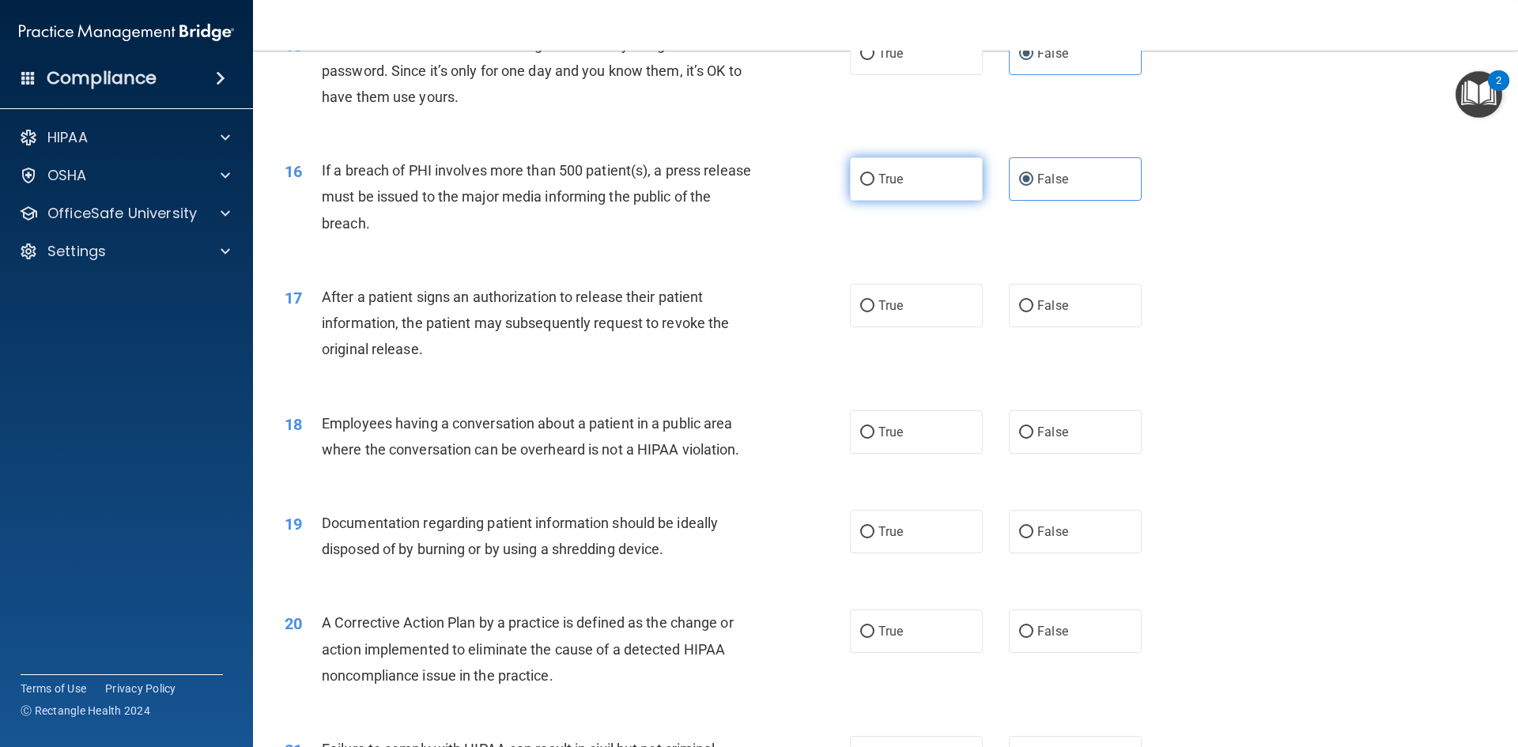
click at [875, 201] on label "True" at bounding box center [916, 178] width 133 height 43
click at [875, 186] on input "True" at bounding box center [867, 180] width 14 height 12
radio input "true"
radio input "false"
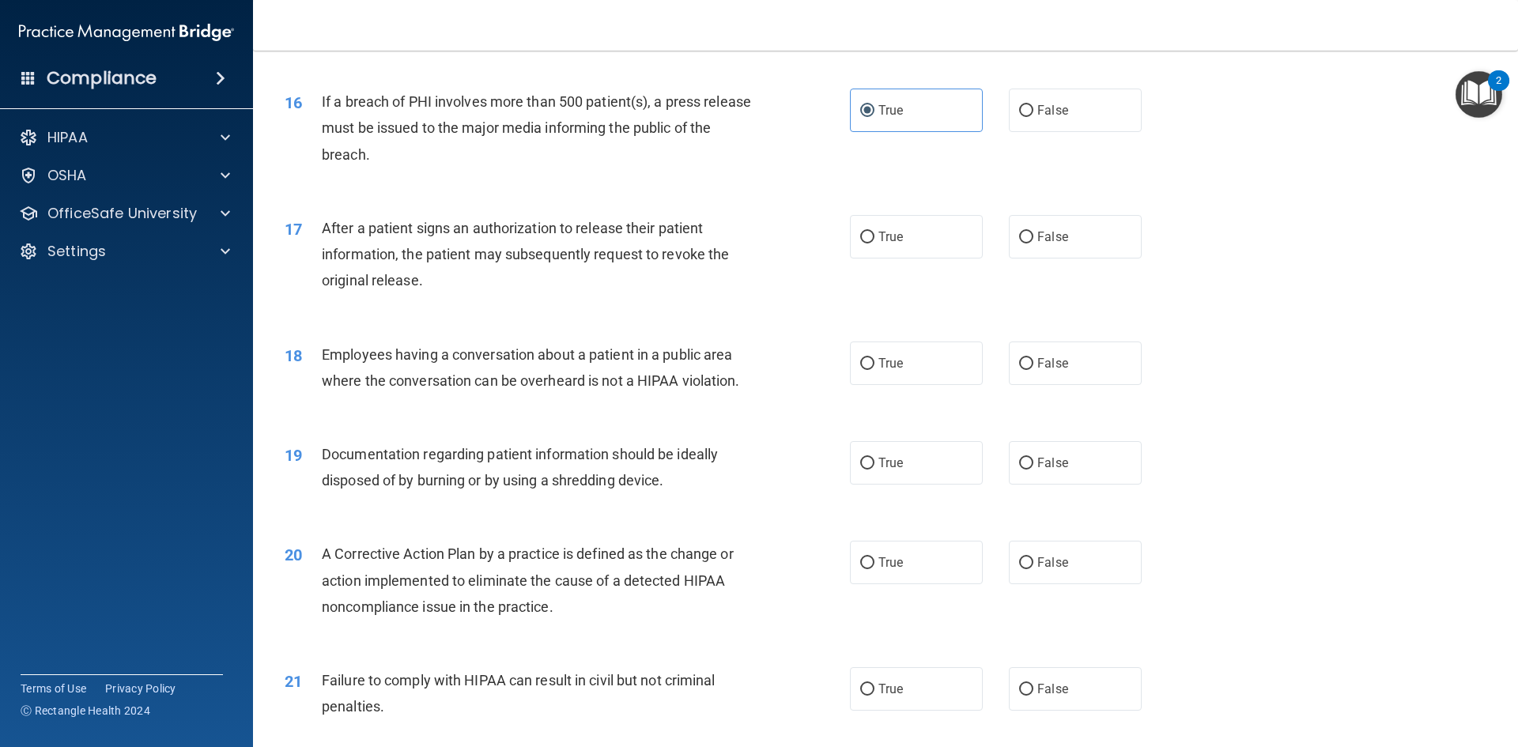
scroll to position [1819, 0]
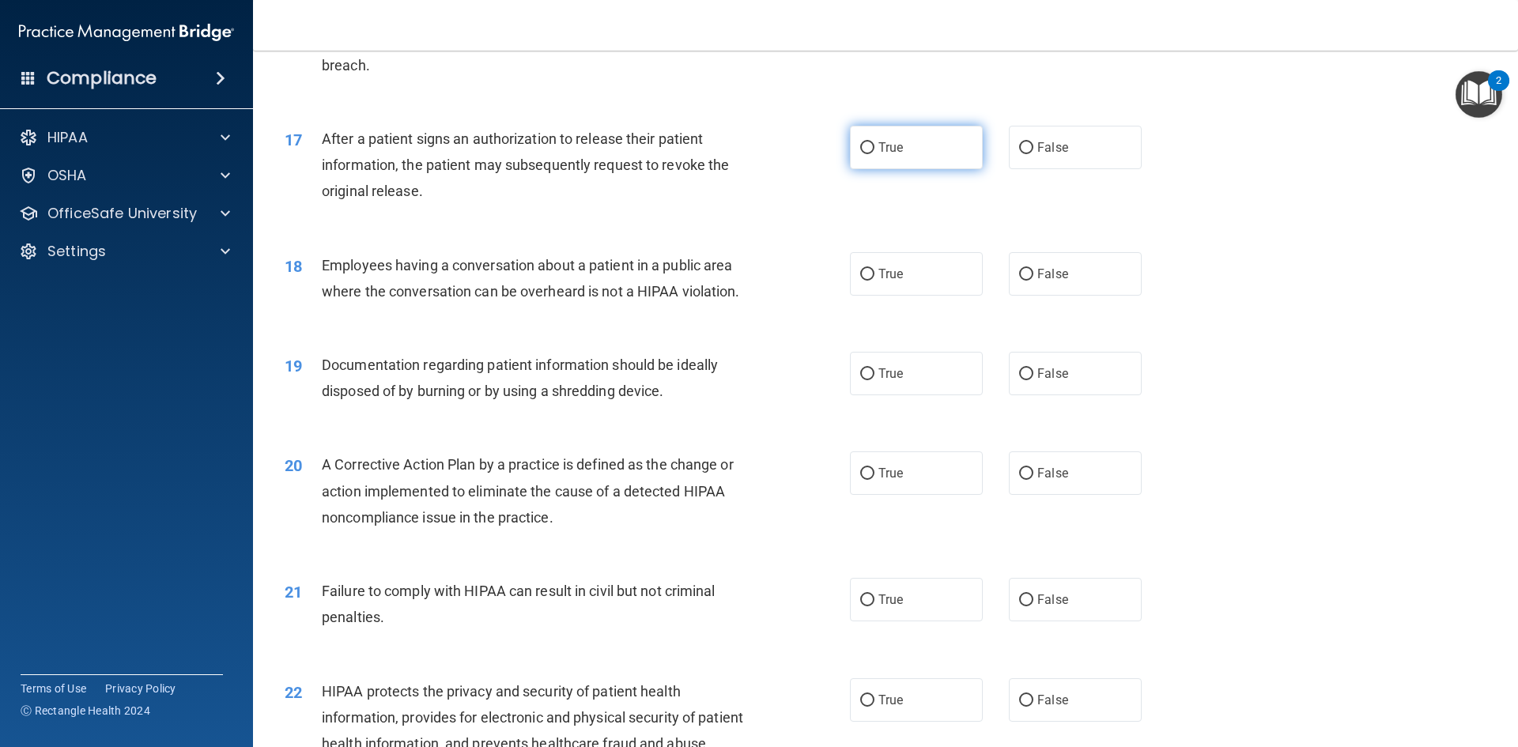
click at [888, 155] on span "True" at bounding box center [891, 147] width 25 height 15
click at [875, 154] on input "True" at bounding box center [867, 148] width 14 height 12
radio input "true"
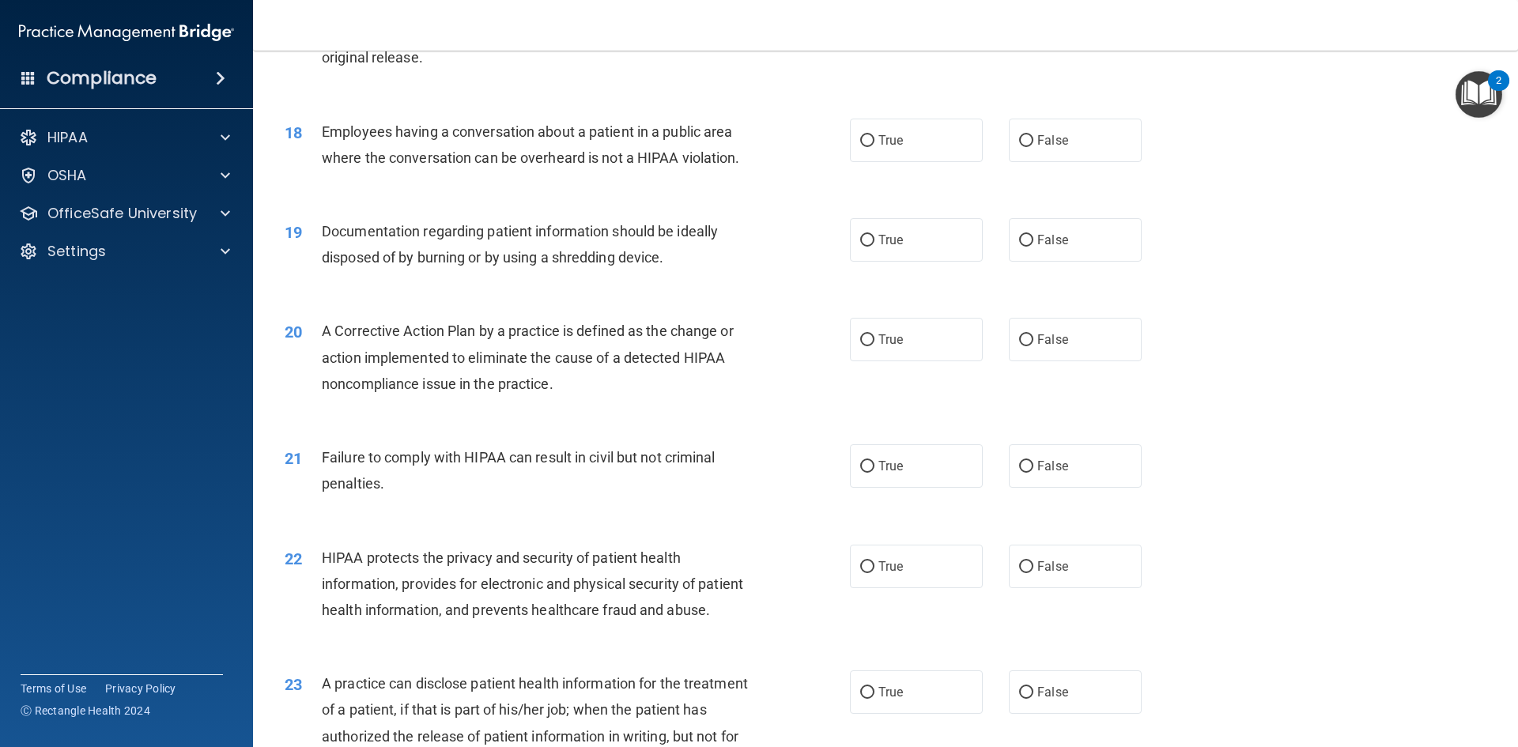
scroll to position [1977, 0]
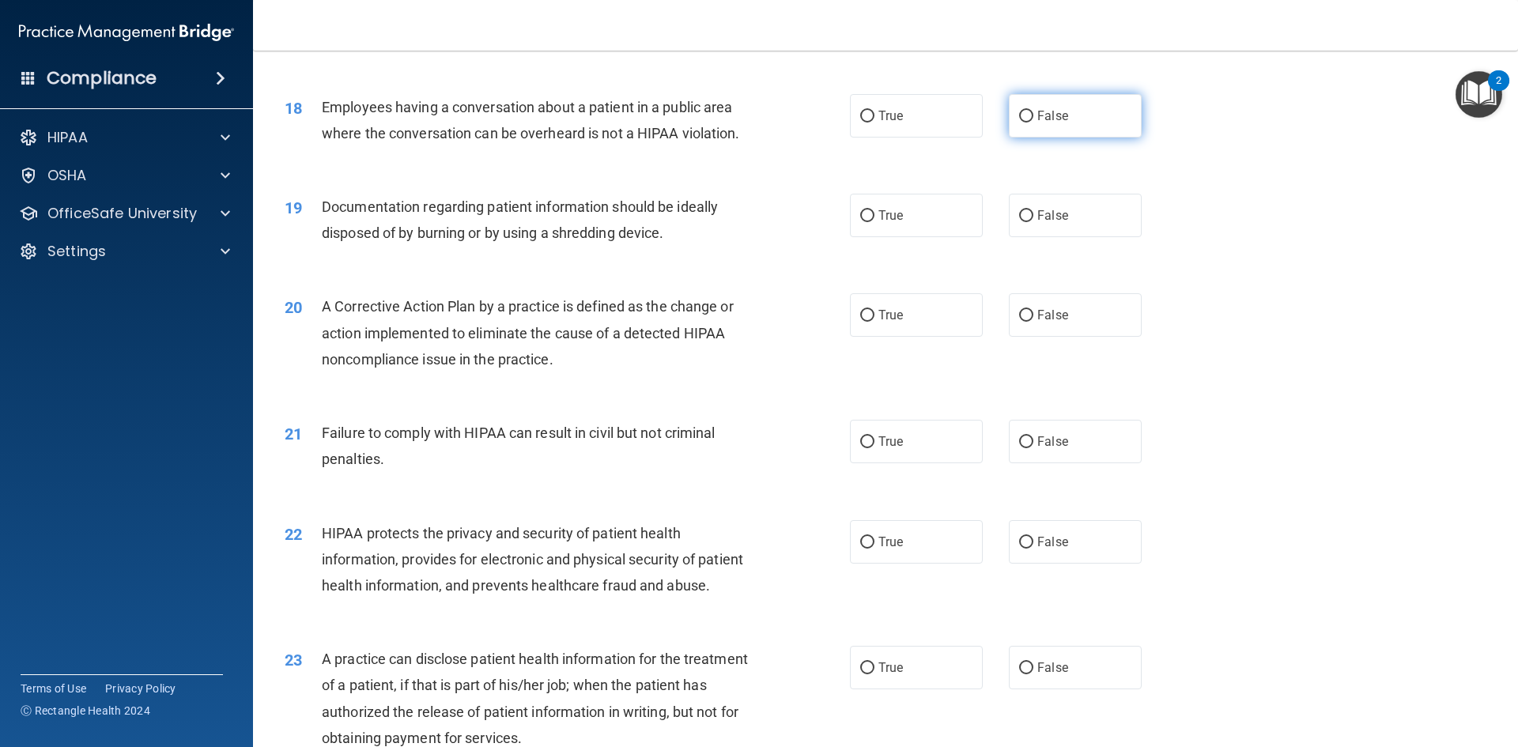
click at [1037, 123] on span "False" at bounding box center [1052, 115] width 31 height 15
click at [1032, 123] on input "False" at bounding box center [1026, 117] width 14 height 12
radio input "true"
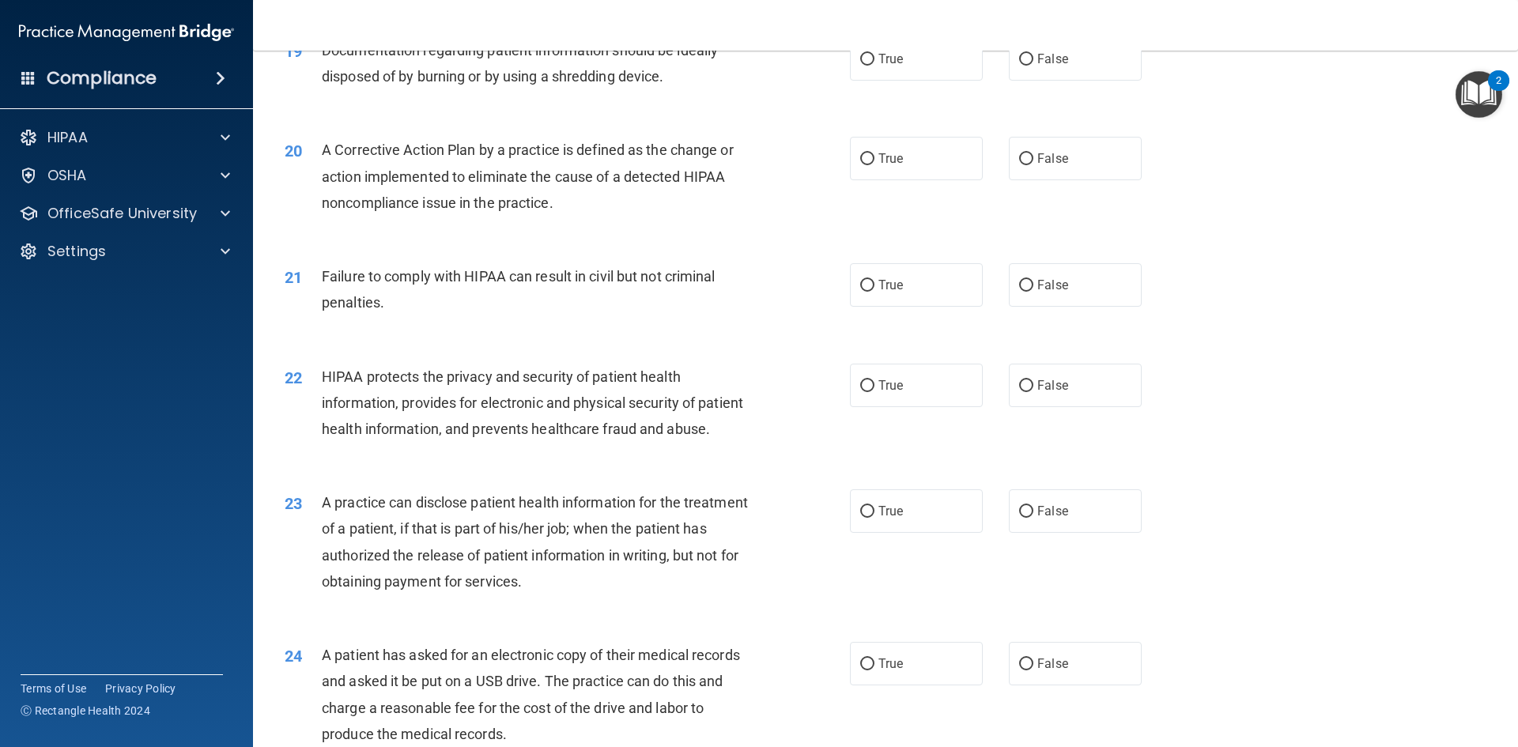
scroll to position [2135, 0]
click at [916, 79] on label "True" at bounding box center [916, 57] width 133 height 43
click at [875, 64] on input "True" at bounding box center [867, 58] width 14 height 12
radio input "true"
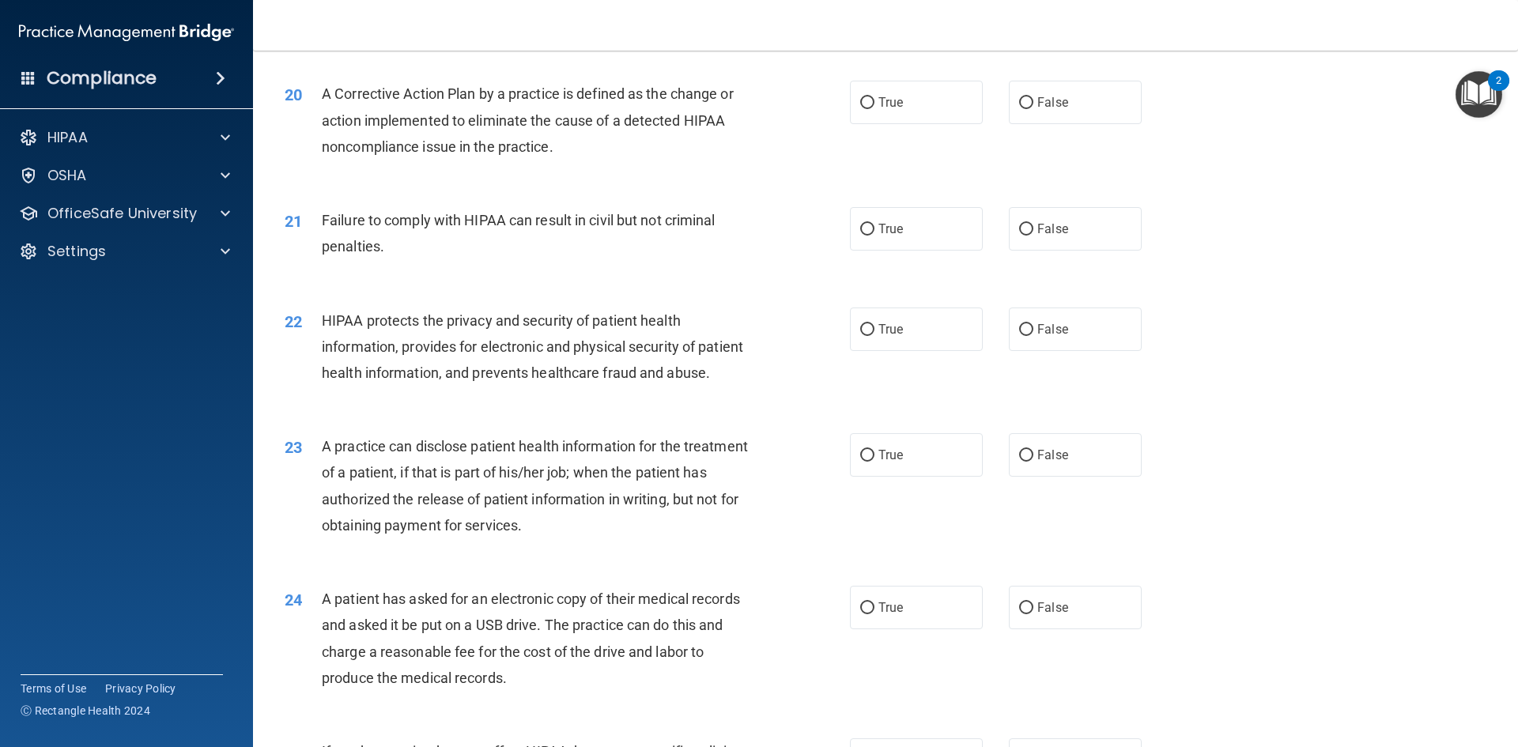
scroll to position [2214, 0]
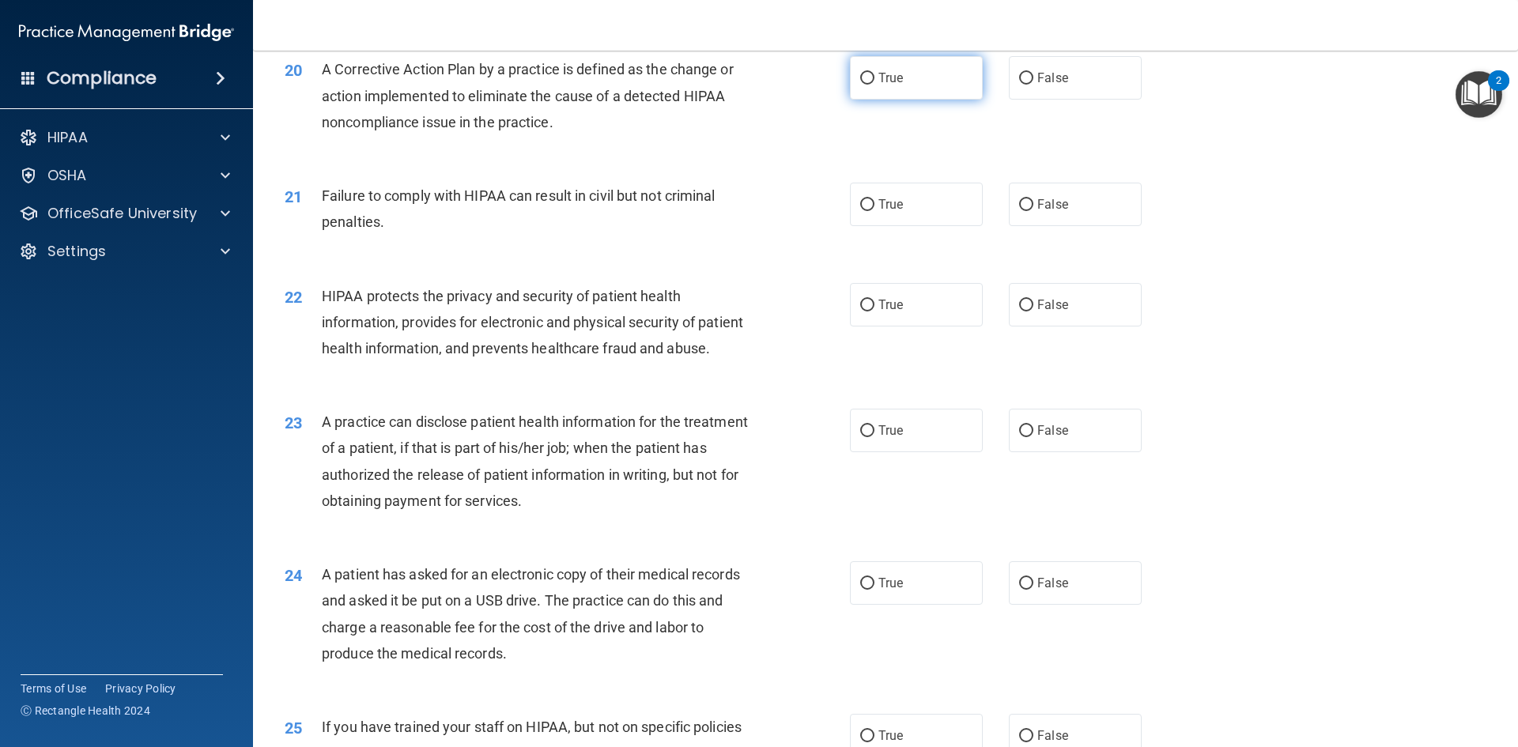
click at [920, 100] on label "True" at bounding box center [916, 77] width 133 height 43
click at [875, 85] on input "True" at bounding box center [867, 79] width 14 height 12
radio input "true"
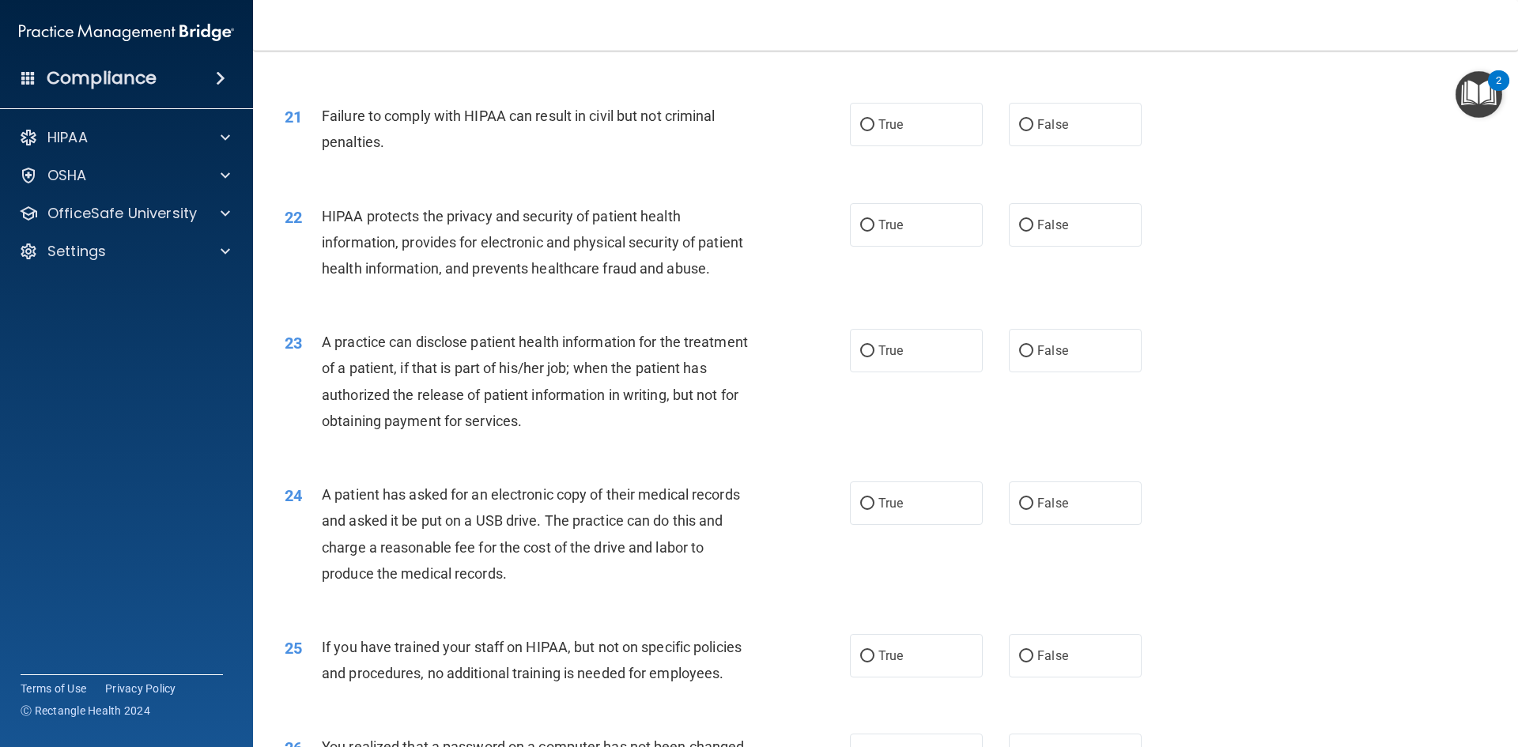
scroll to position [2293, 0]
click at [1050, 133] on span "False" at bounding box center [1052, 125] width 31 height 15
click at [1034, 132] on input "False" at bounding box center [1026, 126] width 14 height 12
radio input "true"
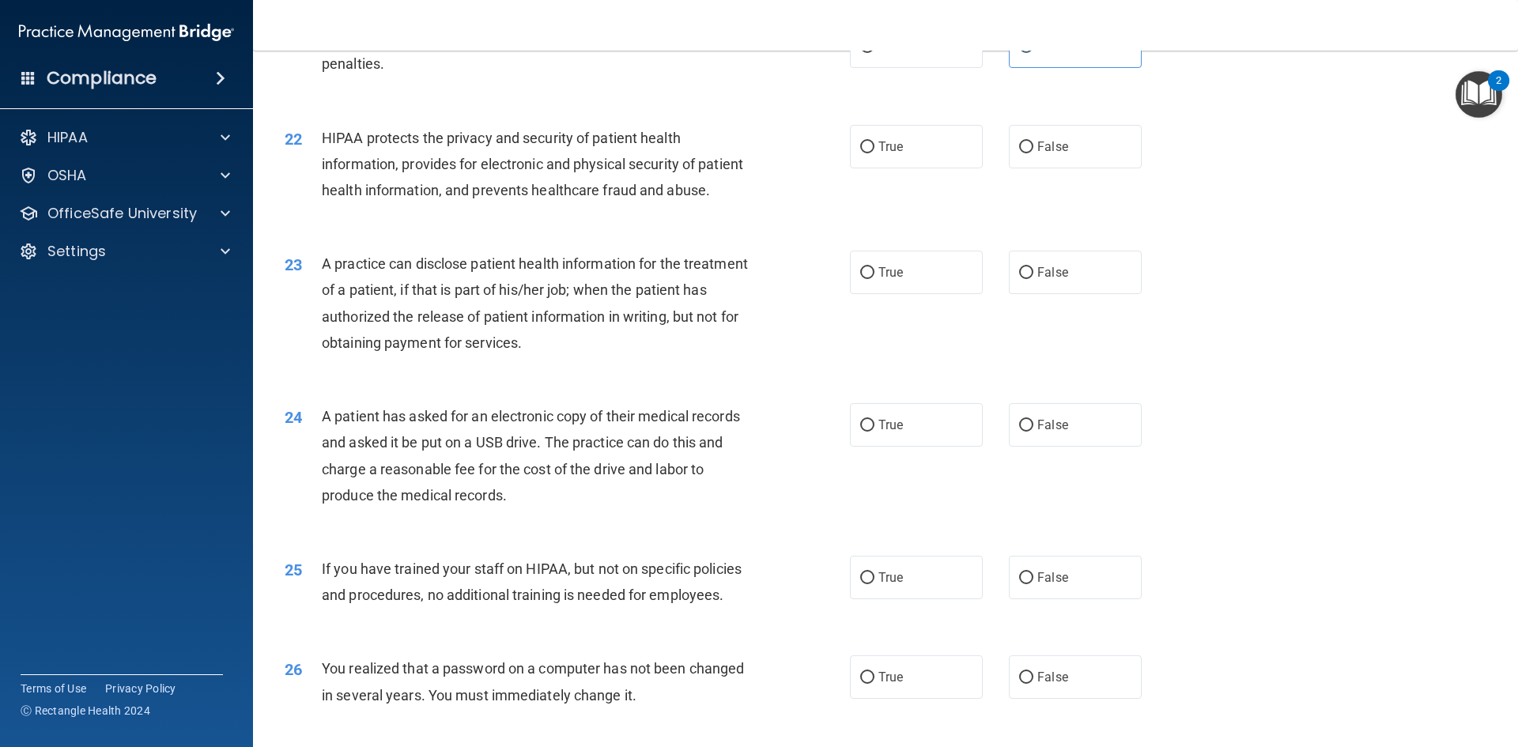
scroll to position [2451, 0]
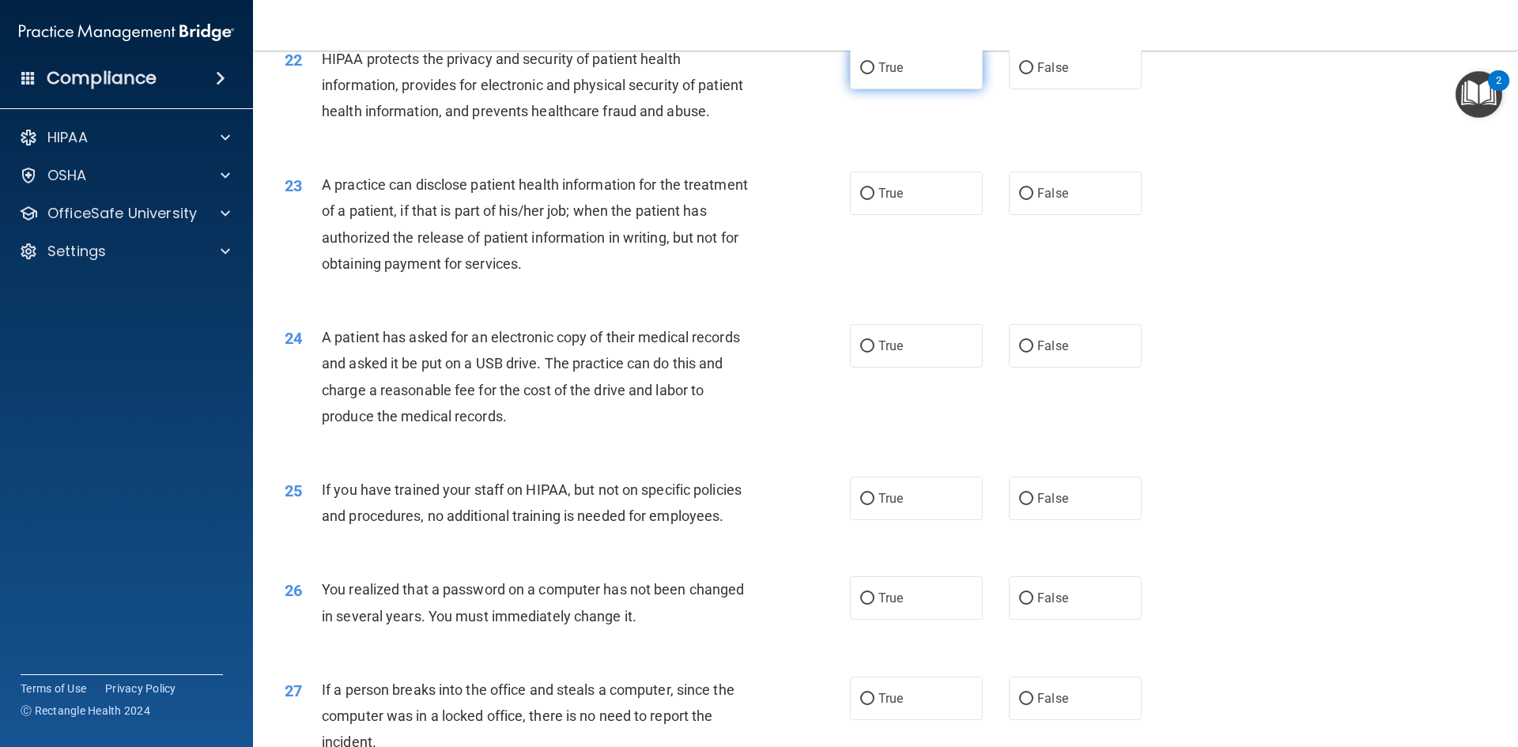
click at [879, 75] on span "True" at bounding box center [891, 67] width 25 height 15
click at [873, 74] on input "True" at bounding box center [867, 68] width 14 height 12
radio input "true"
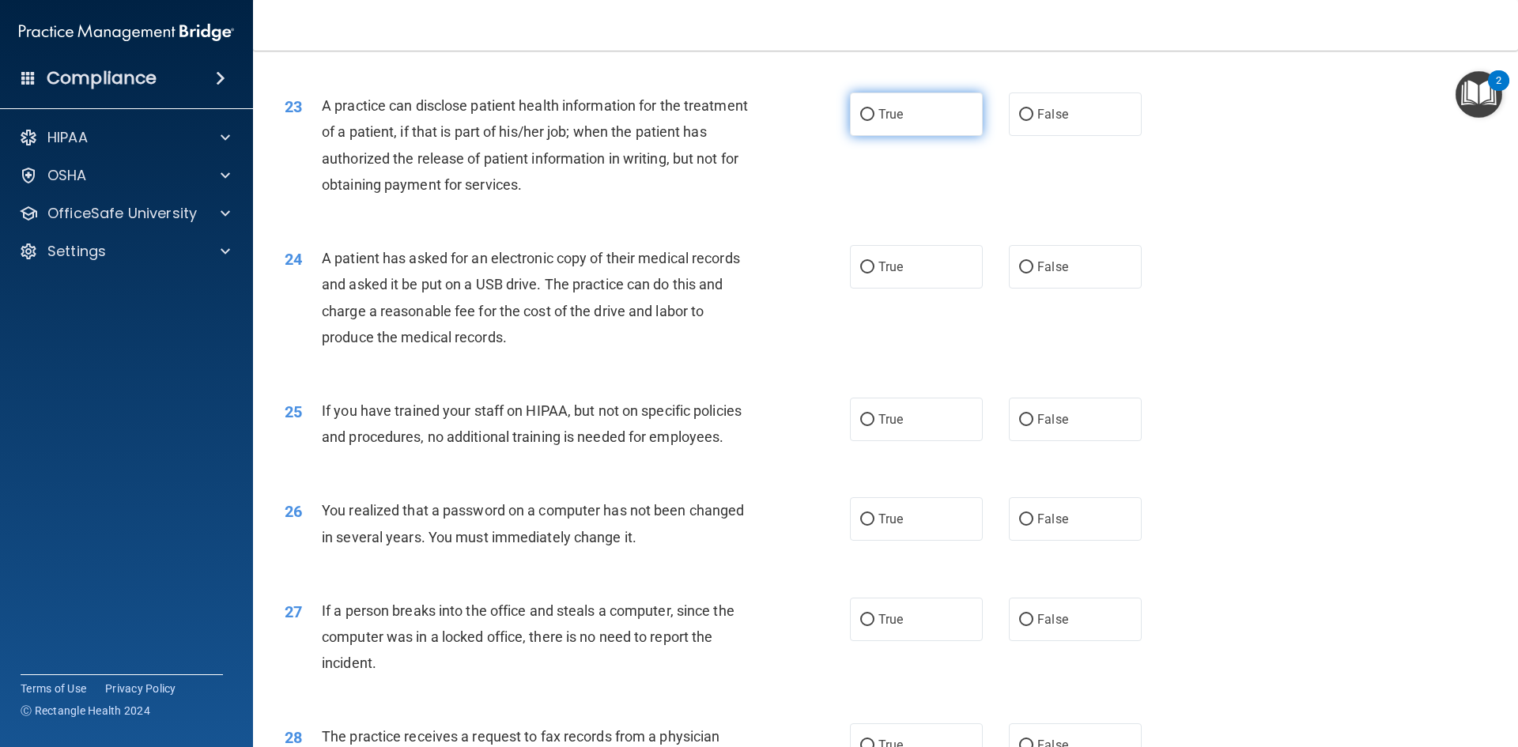
click at [910, 136] on label "True" at bounding box center [916, 114] width 133 height 43
click at [875, 121] on input "True" at bounding box center [867, 115] width 14 height 12
radio input "true"
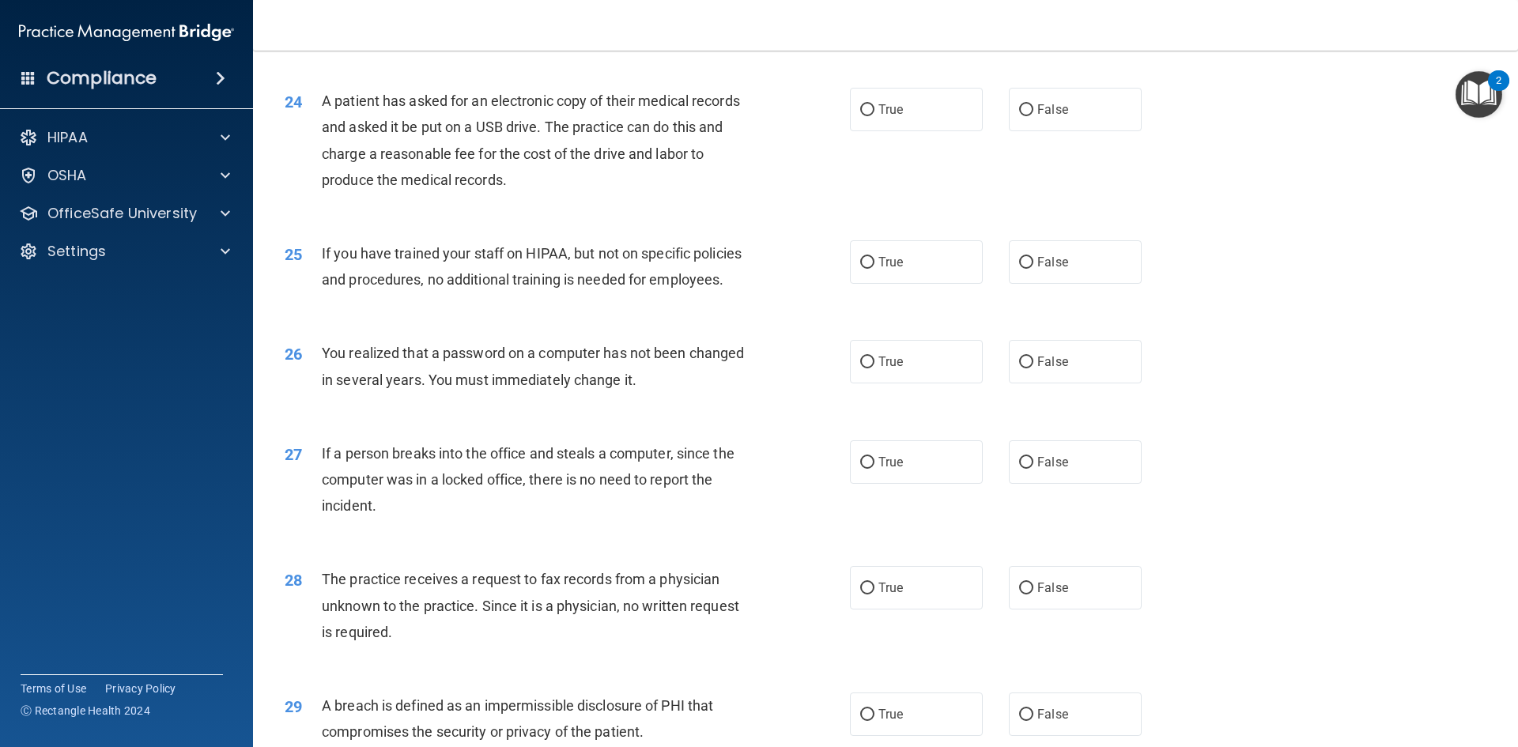
scroll to position [2689, 0]
click at [880, 130] on label "True" at bounding box center [916, 108] width 133 height 43
click at [875, 115] on input "True" at bounding box center [867, 110] width 14 height 12
radio input "true"
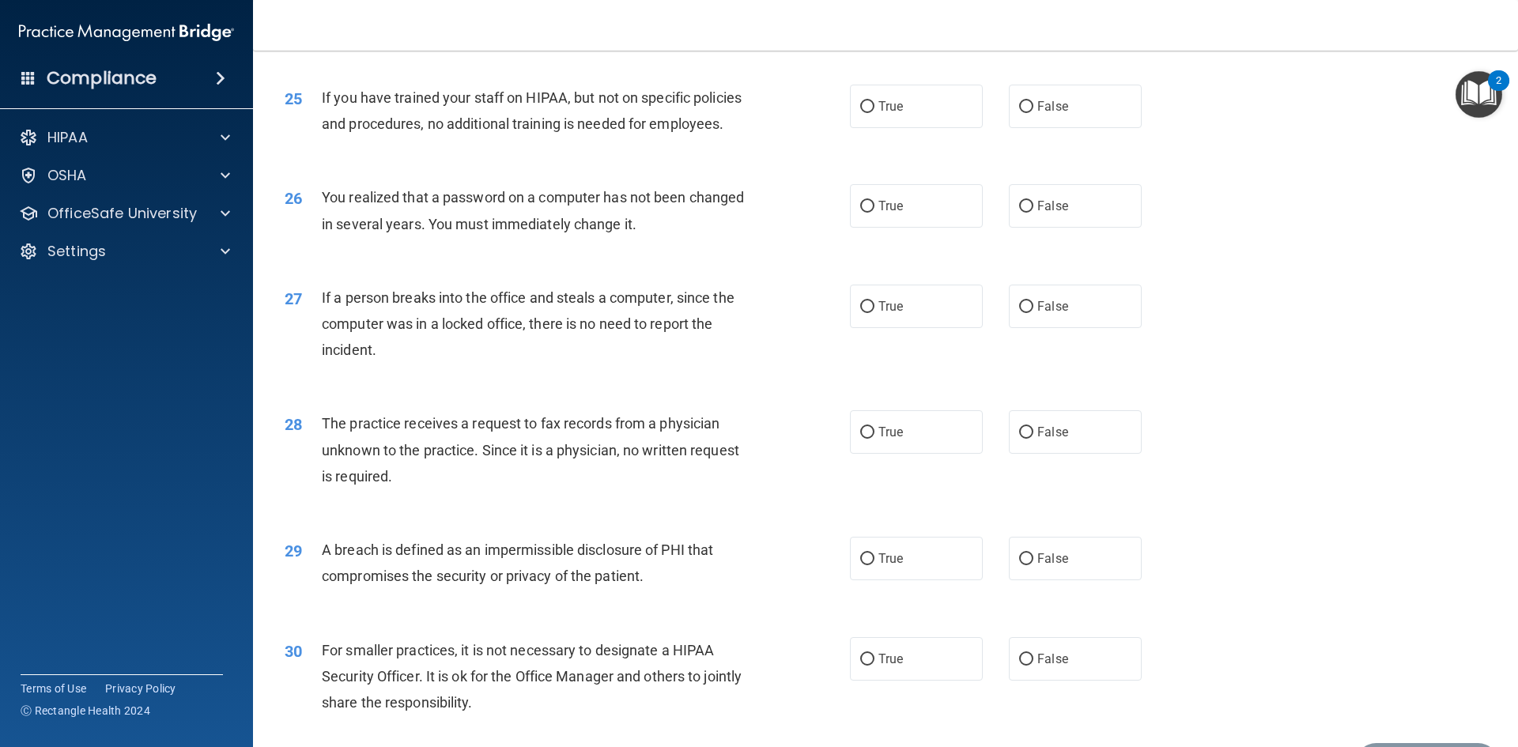
scroll to position [2847, 0]
click at [1041, 111] on span "False" at bounding box center [1052, 103] width 31 height 15
click at [1034, 110] on input "False" at bounding box center [1026, 104] width 14 height 12
radio input "true"
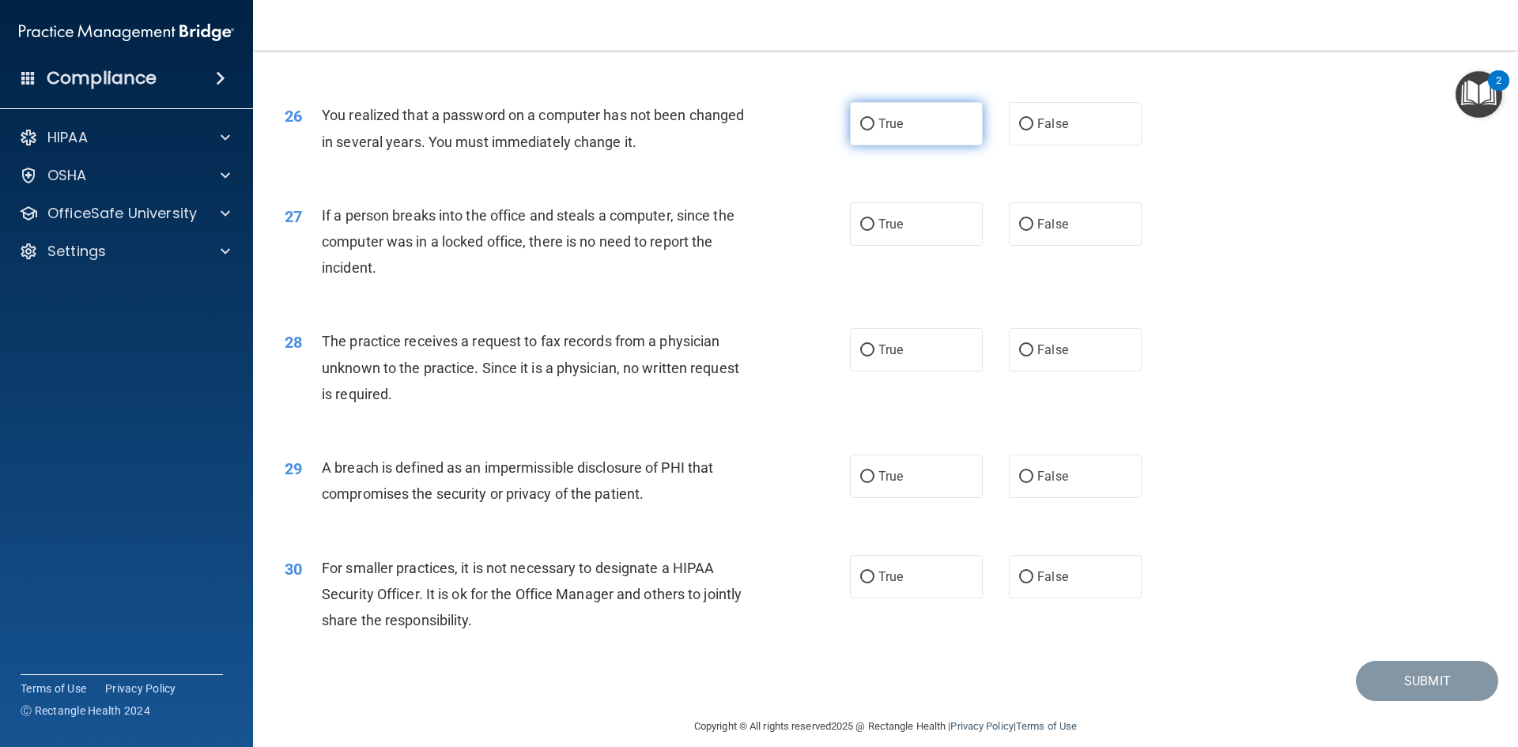
click at [906, 145] on label "True" at bounding box center [916, 123] width 133 height 43
click at [875, 130] on input "True" at bounding box center [867, 125] width 14 height 12
radio input "true"
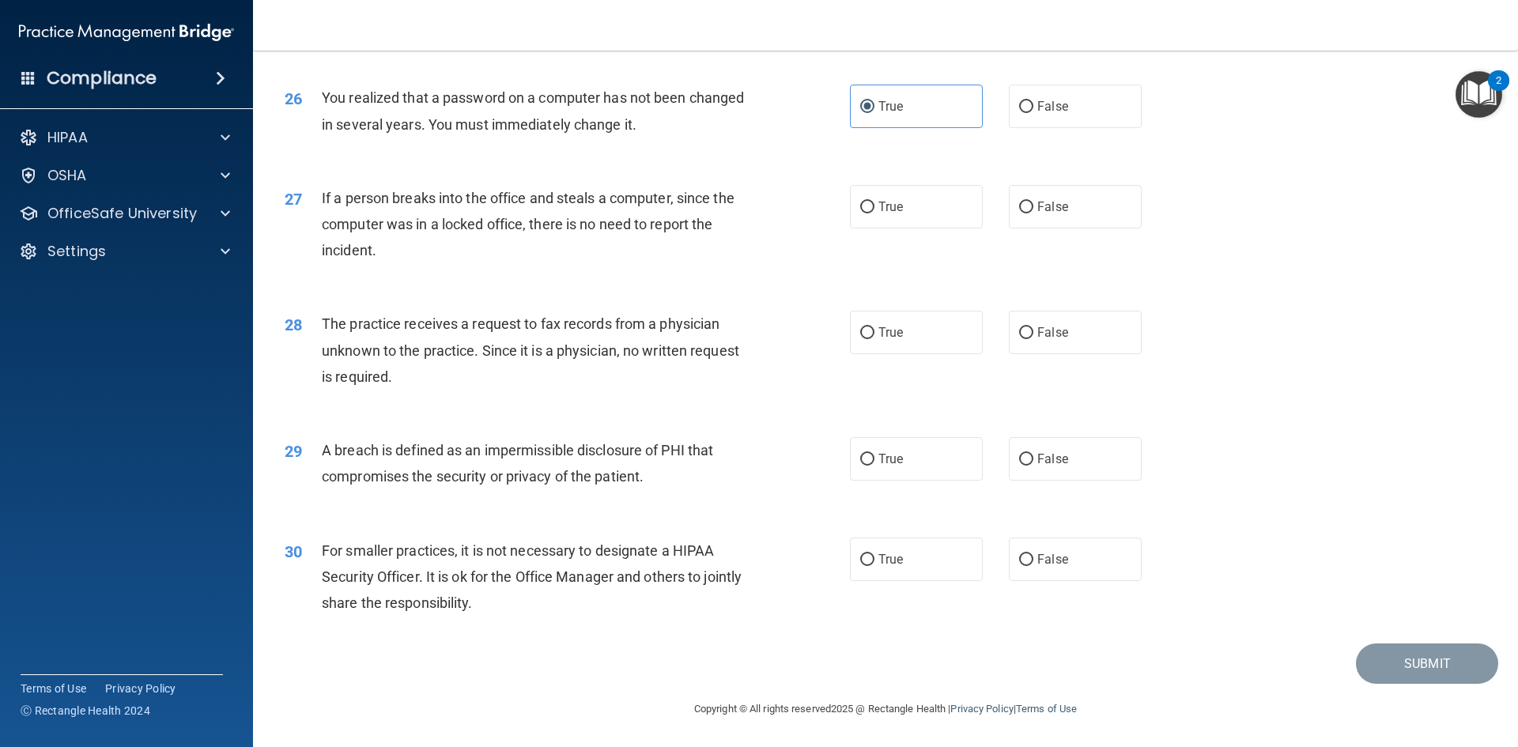
scroll to position [2995, 0]
click at [1042, 202] on span "False" at bounding box center [1052, 206] width 31 height 15
click at [1034, 202] on input "False" at bounding box center [1026, 208] width 14 height 12
radio input "true"
click at [1093, 342] on label "False" at bounding box center [1075, 332] width 133 height 43
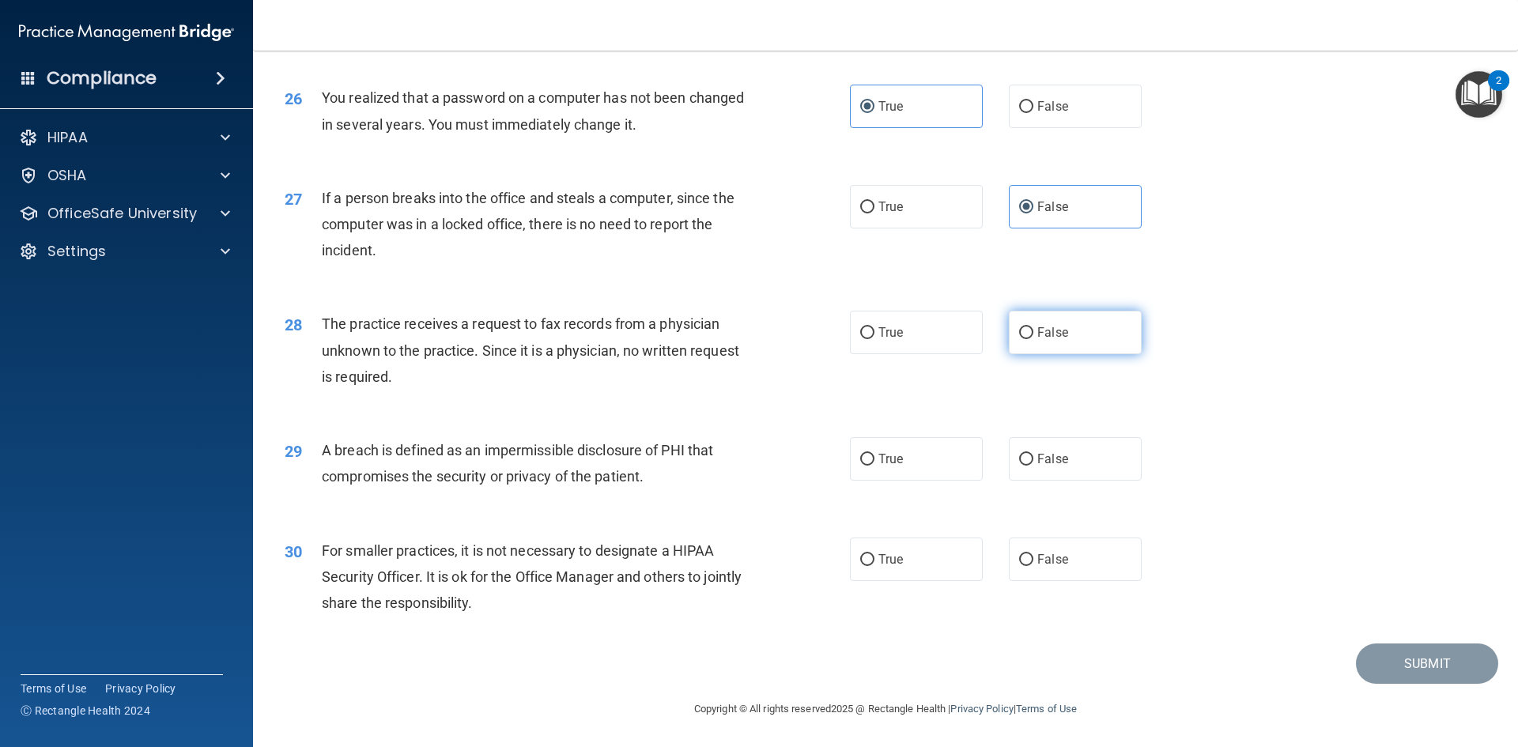
click at [1034, 339] on input "False" at bounding box center [1026, 333] width 14 height 12
radio input "true"
click at [912, 464] on label "True" at bounding box center [916, 458] width 133 height 43
click at [875, 464] on input "True" at bounding box center [867, 460] width 14 height 12
radio input "true"
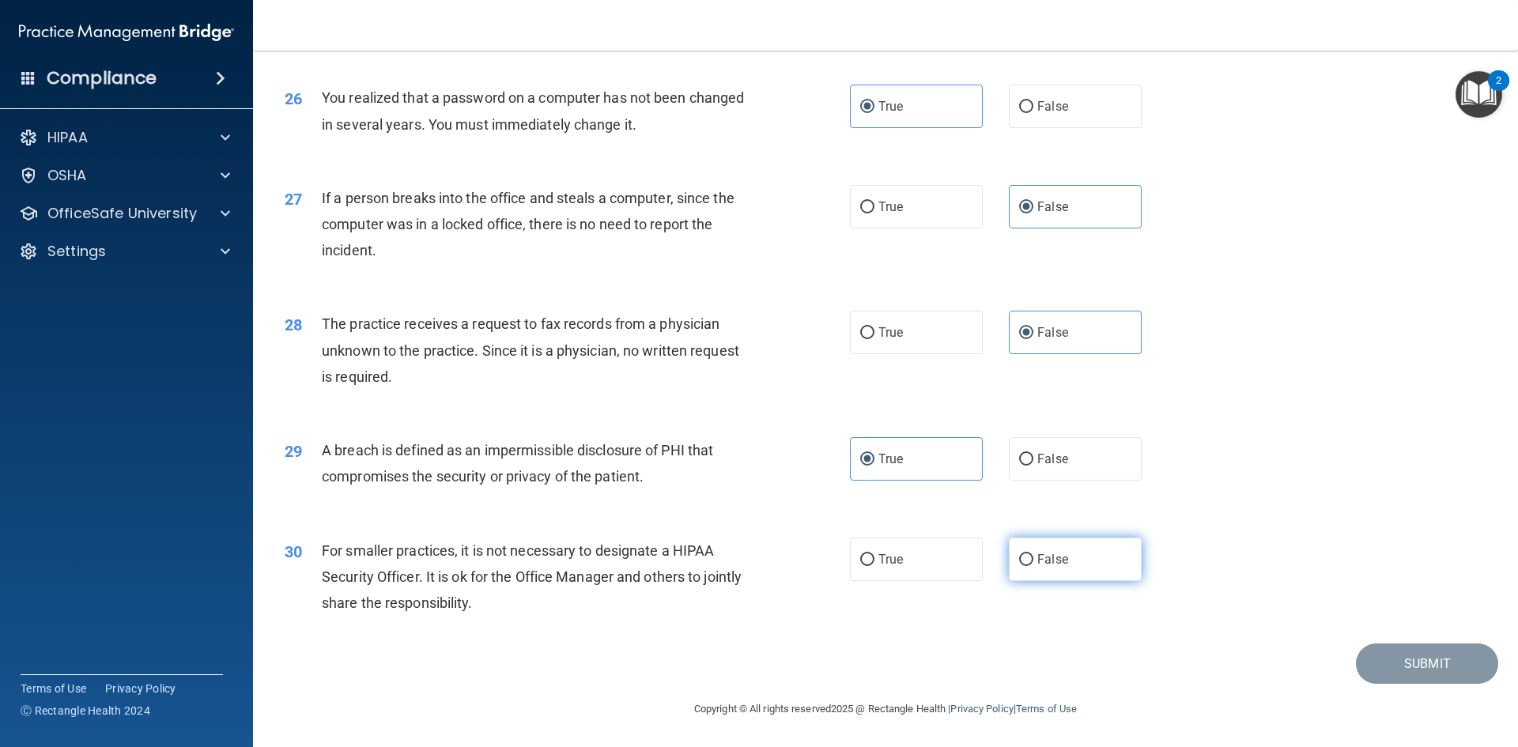
click at [1019, 566] on input "False" at bounding box center [1026, 560] width 14 height 12
radio input "true"
click at [1390, 664] on button "Submit" at bounding box center [1427, 664] width 142 height 40
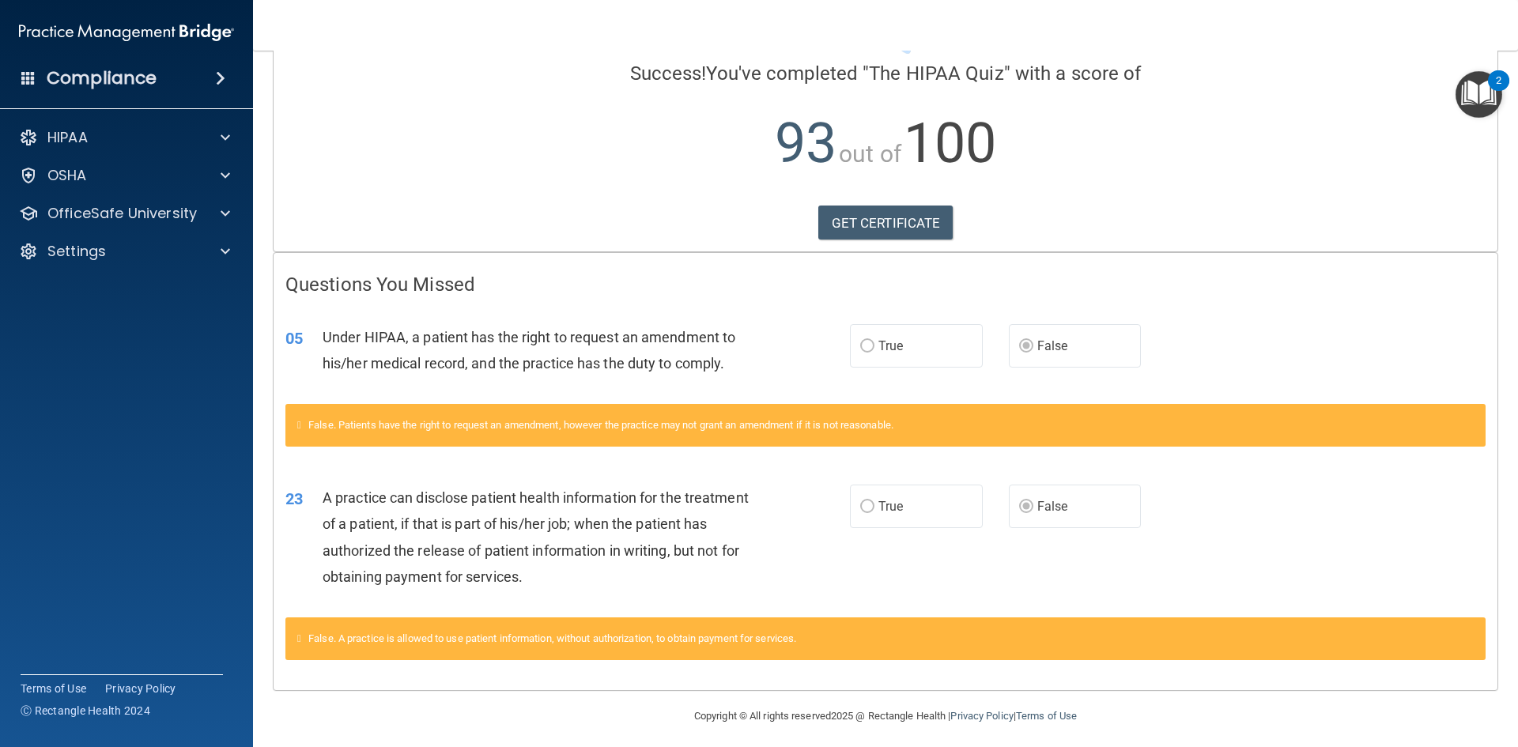
scroll to position [127, 0]
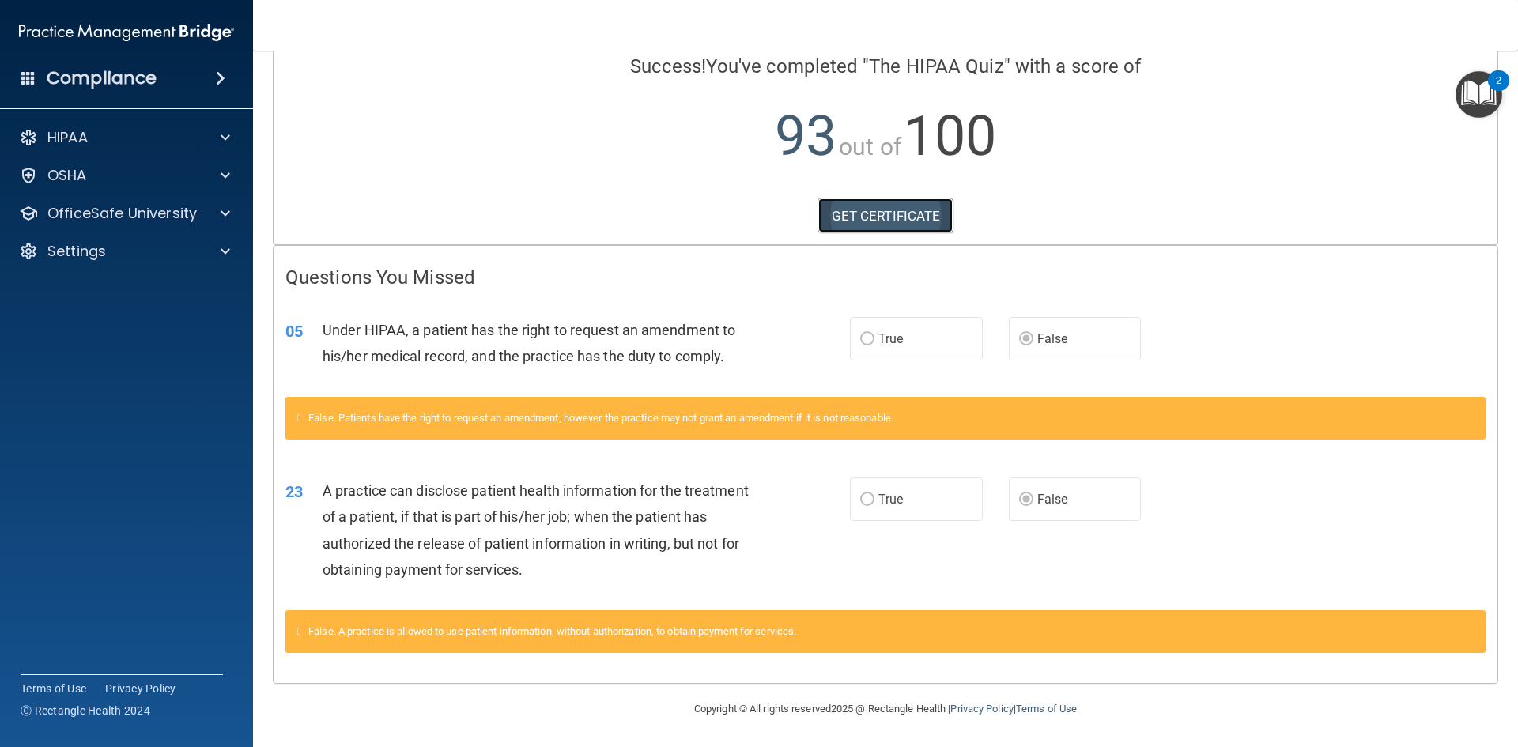
click at [896, 214] on link "GET CERTIFICATE" at bounding box center [885, 215] width 135 height 35
click at [208, 219] on div at bounding box center [223, 213] width 40 height 19
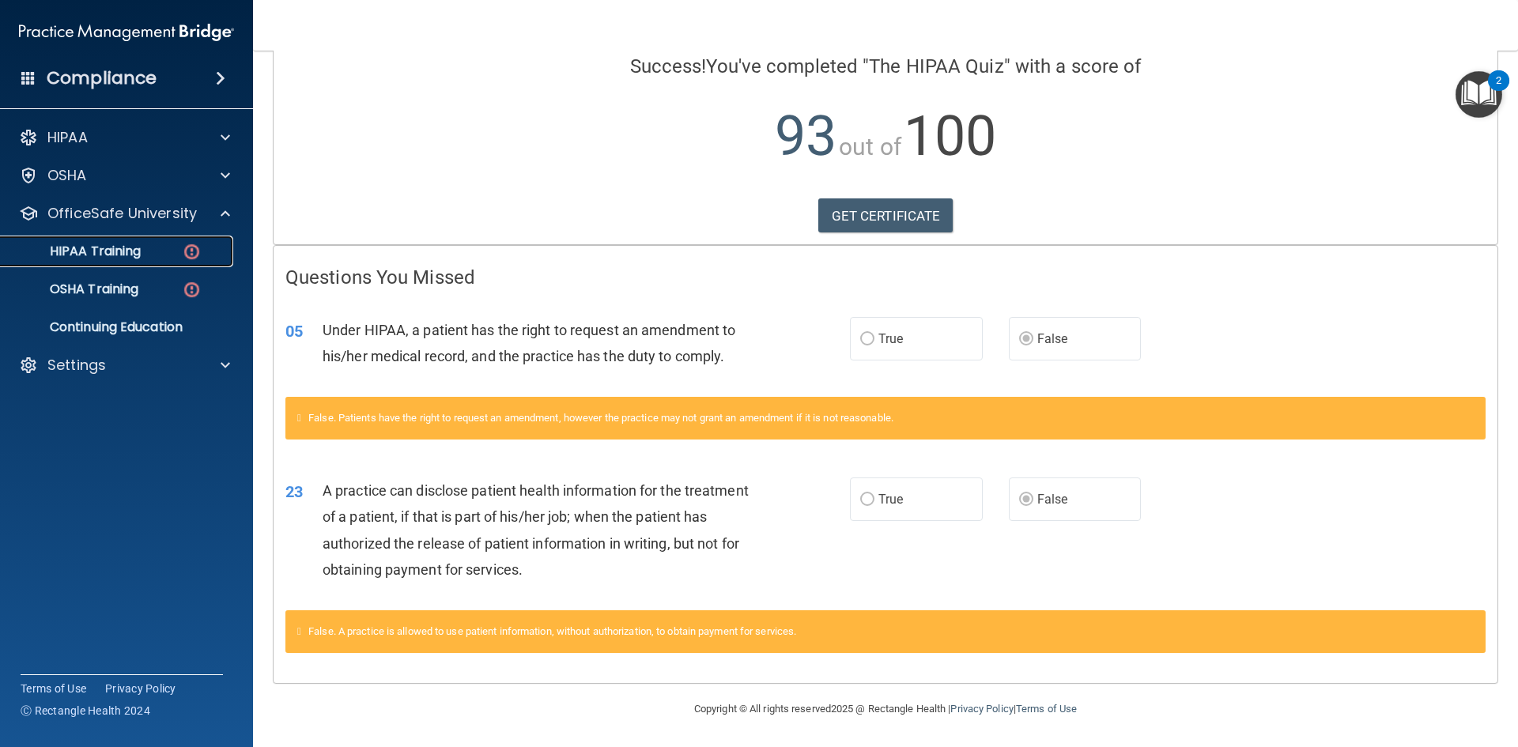
click at [123, 250] on p "HIPAA Training" at bounding box center [75, 252] width 130 height 16
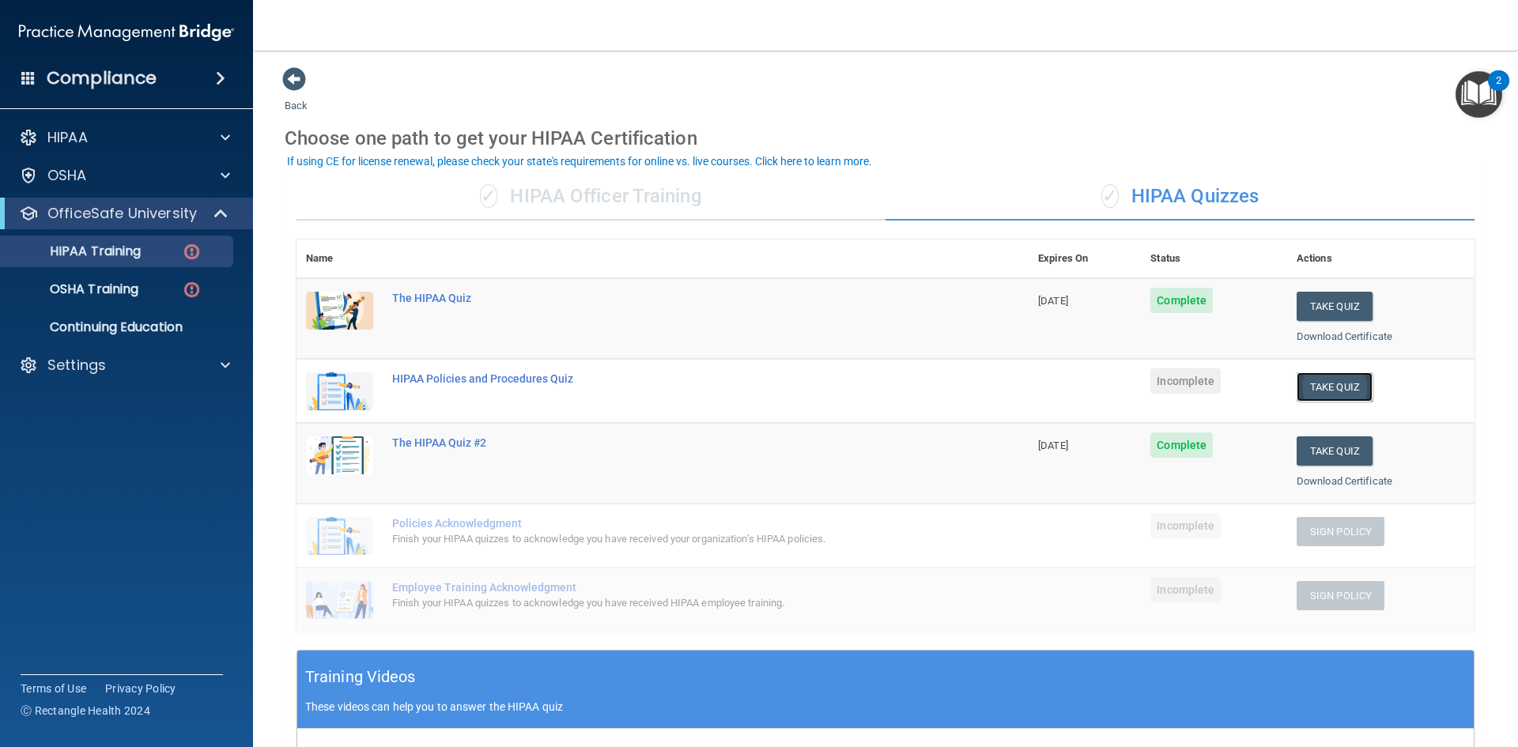
click at [1314, 380] on button "Take Quiz" at bounding box center [1335, 386] width 76 height 29
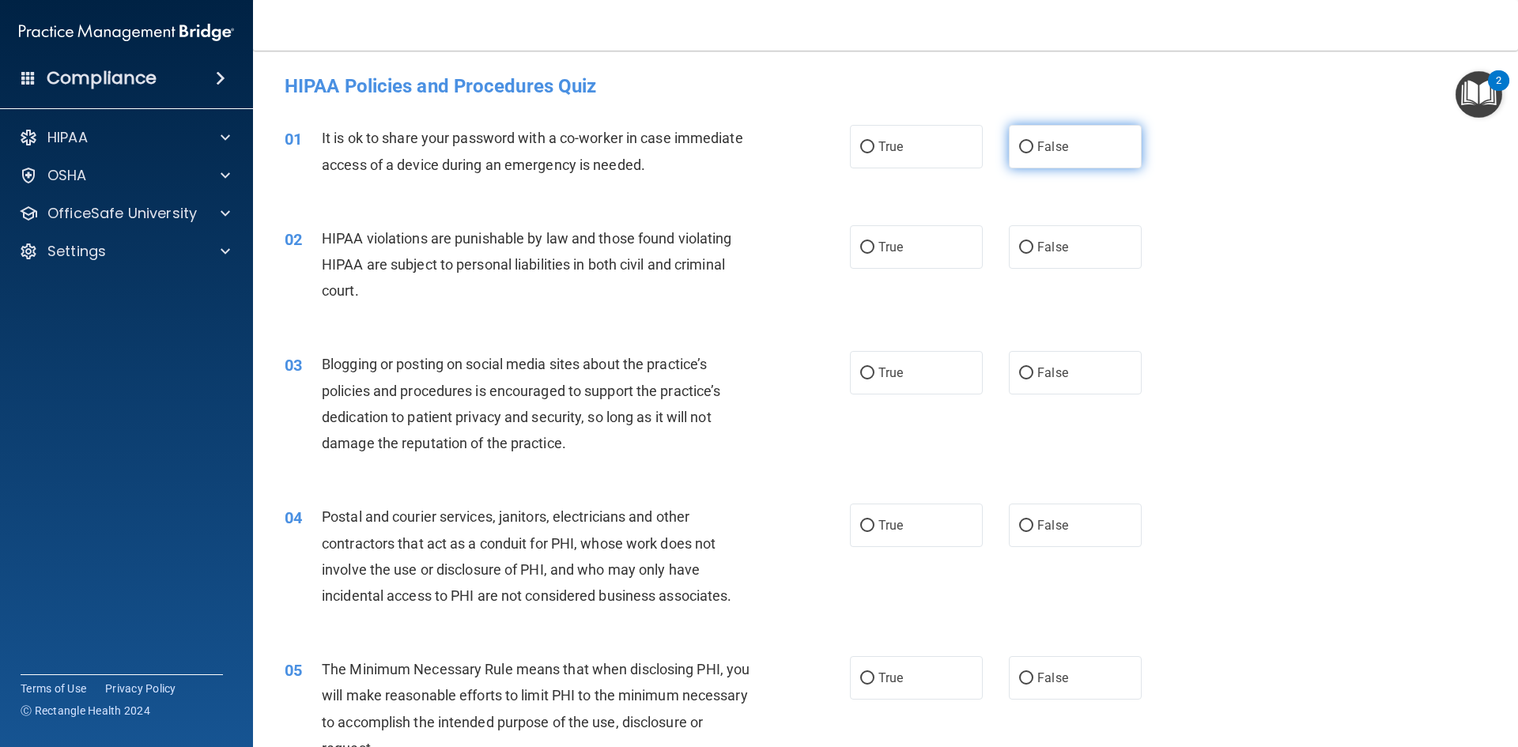
click at [1054, 155] on label "False" at bounding box center [1075, 146] width 133 height 43
click at [1034, 153] on input "False" at bounding box center [1026, 148] width 14 height 12
radio input "true"
click at [901, 257] on label "True" at bounding box center [916, 246] width 133 height 43
click at [875, 254] on input "True" at bounding box center [867, 248] width 14 height 12
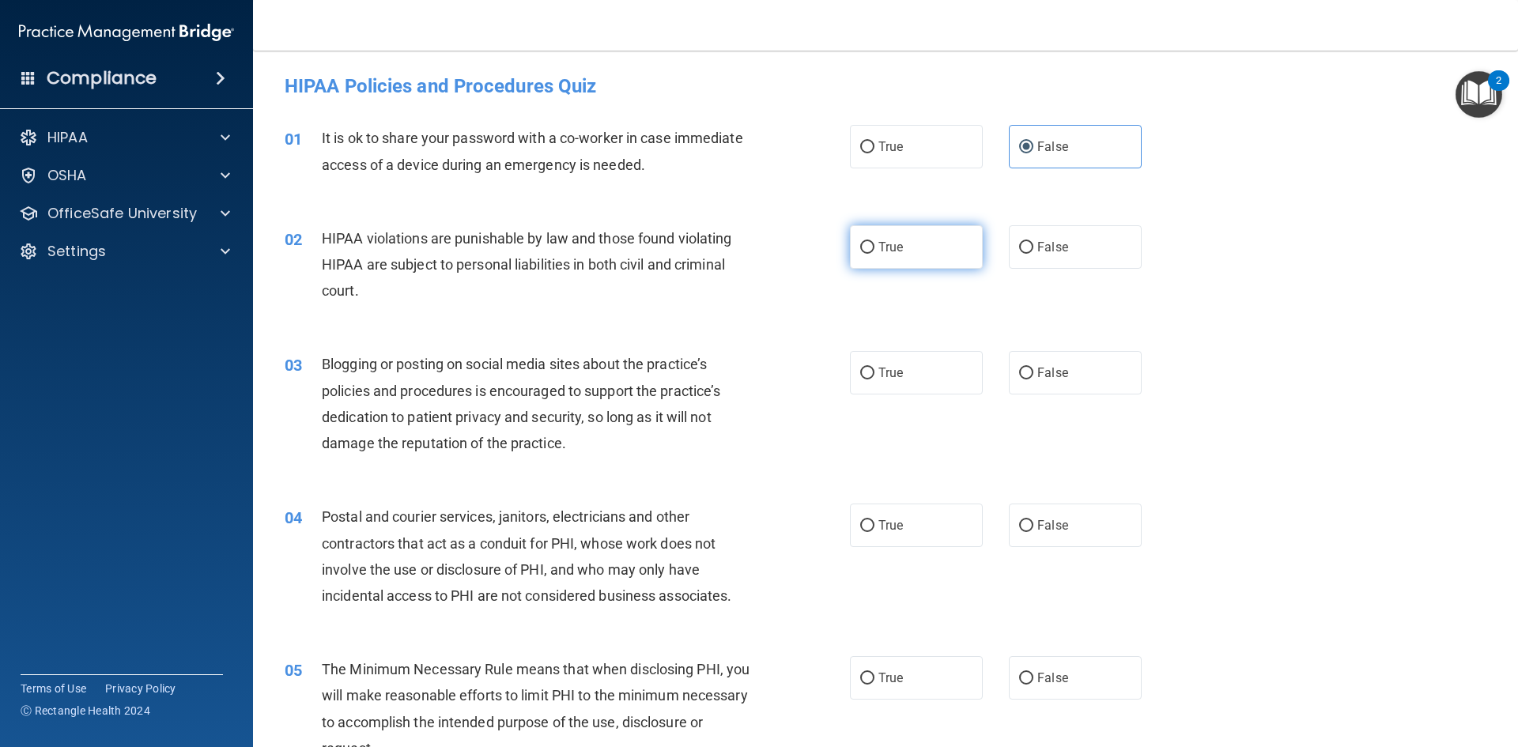
radio input "true"
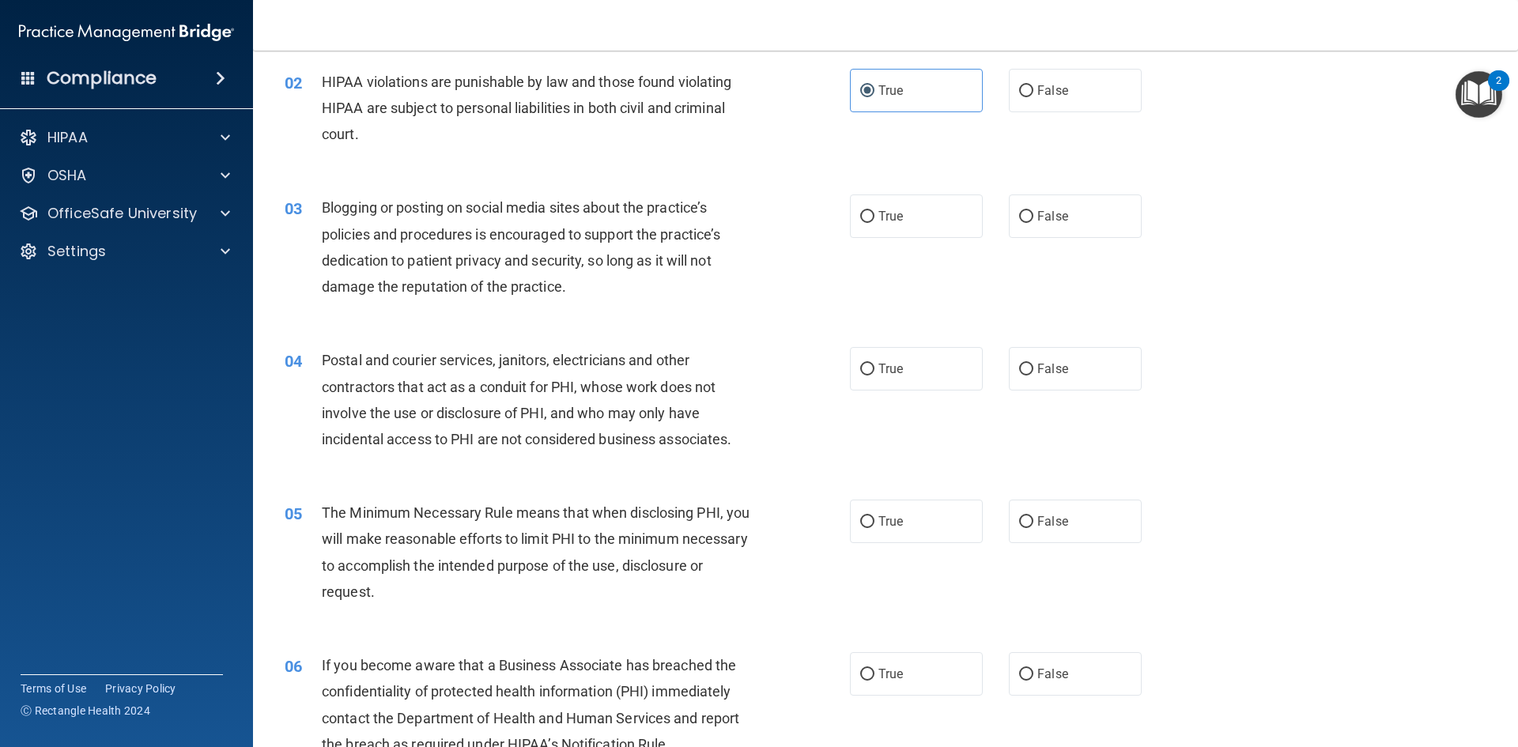
scroll to position [158, 0]
click at [1040, 229] on label "False" at bounding box center [1075, 214] width 133 height 43
click at [1034, 221] on input "False" at bounding box center [1026, 216] width 14 height 12
radio input "true"
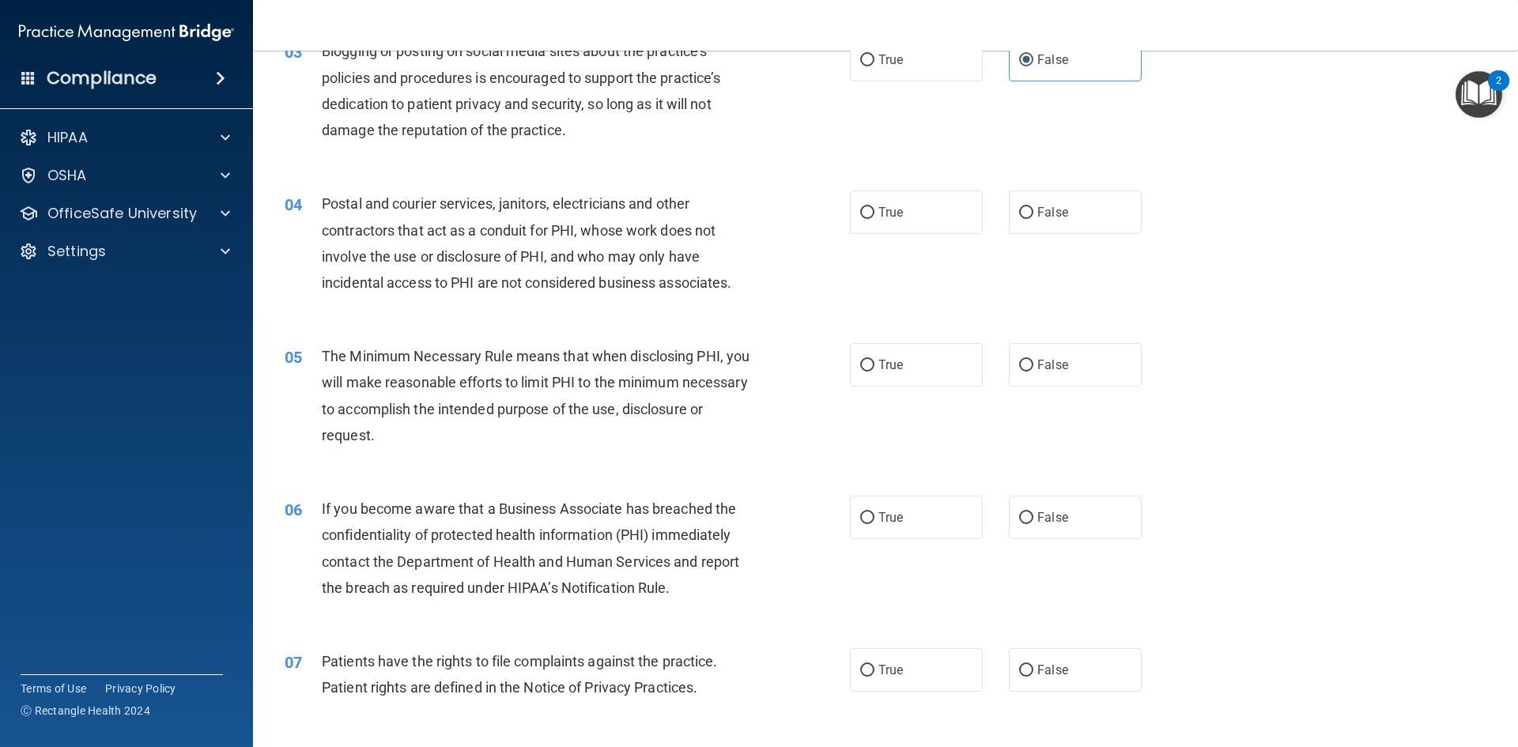
scroll to position [316, 0]
click at [895, 202] on span "True" at bounding box center [891, 209] width 25 height 15
click at [875, 204] on input "True" at bounding box center [867, 210] width 14 height 12
radio input "true"
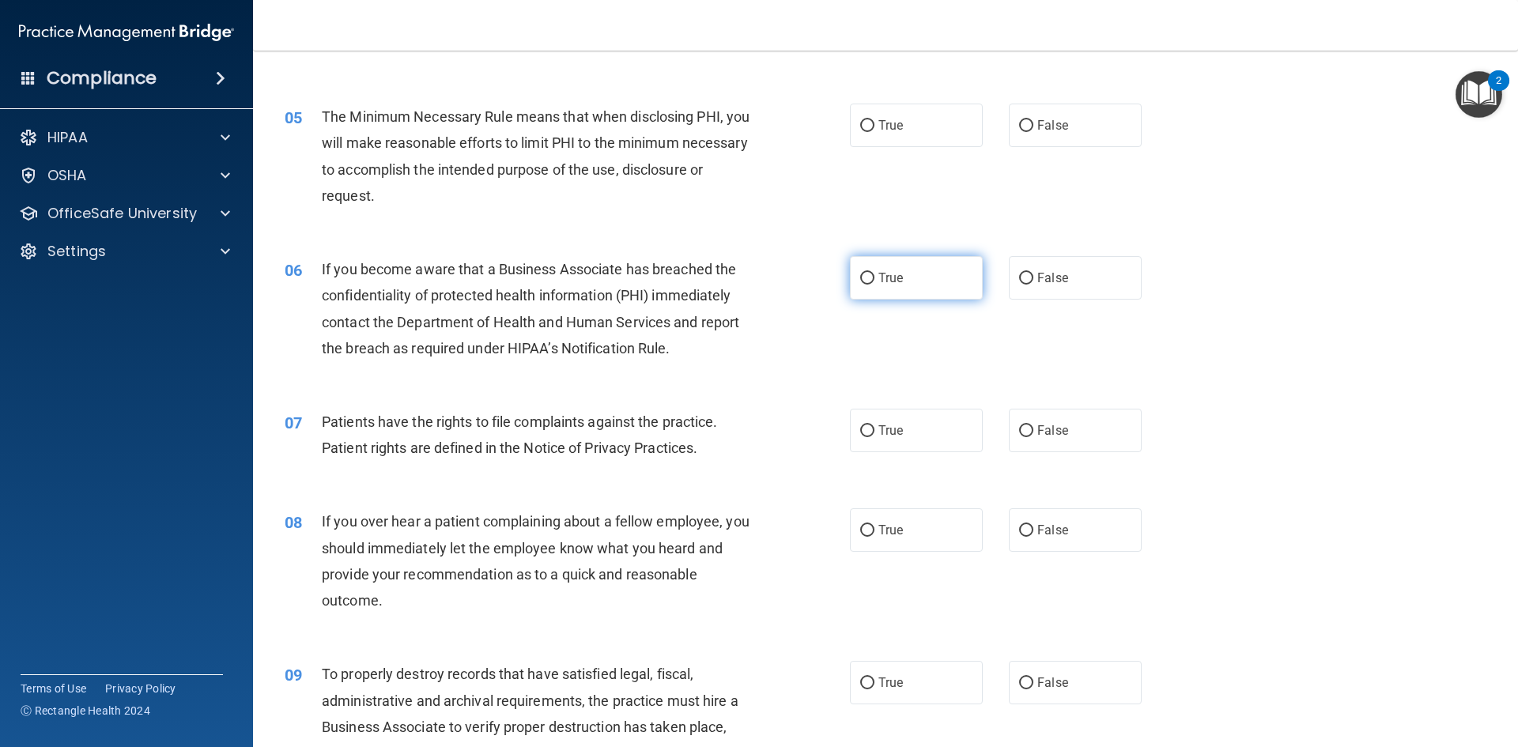
scroll to position [554, 0]
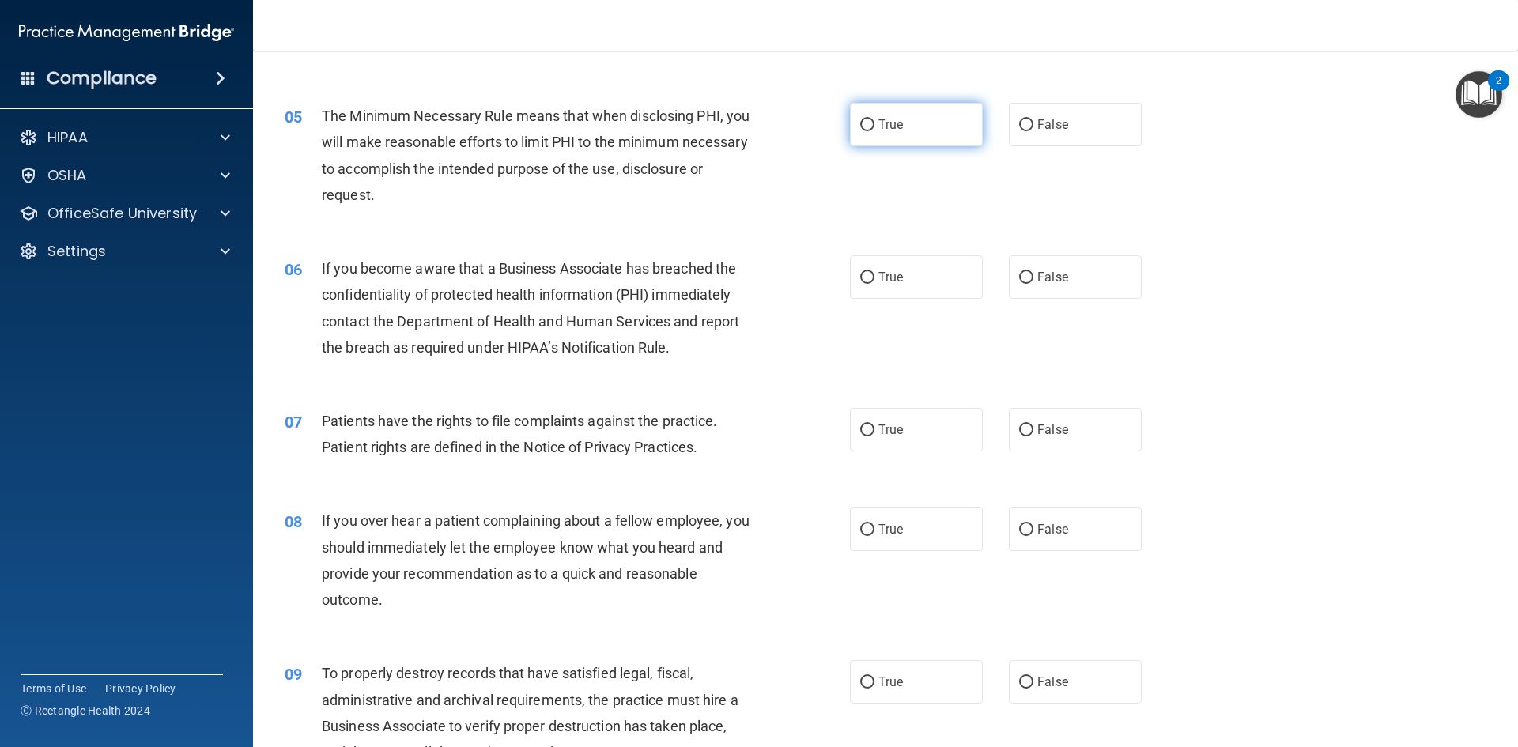
click at [913, 131] on label "True" at bounding box center [916, 124] width 133 height 43
click at [875, 131] on input "True" at bounding box center [867, 125] width 14 height 12
radio input "true"
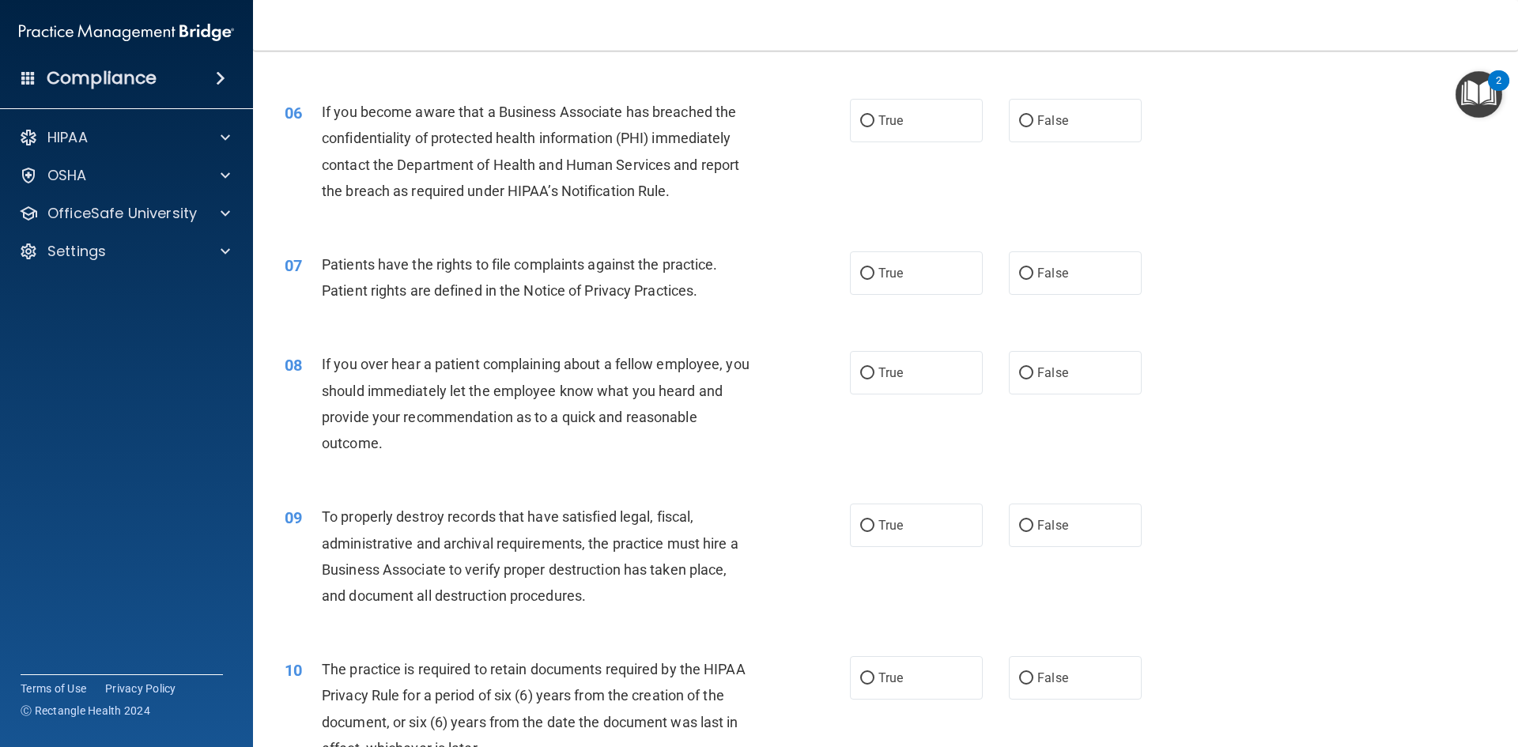
scroll to position [712, 0]
click at [890, 119] on span "True" at bounding box center [891, 118] width 25 height 15
click at [875, 119] on input "True" at bounding box center [867, 120] width 14 height 12
radio input "true"
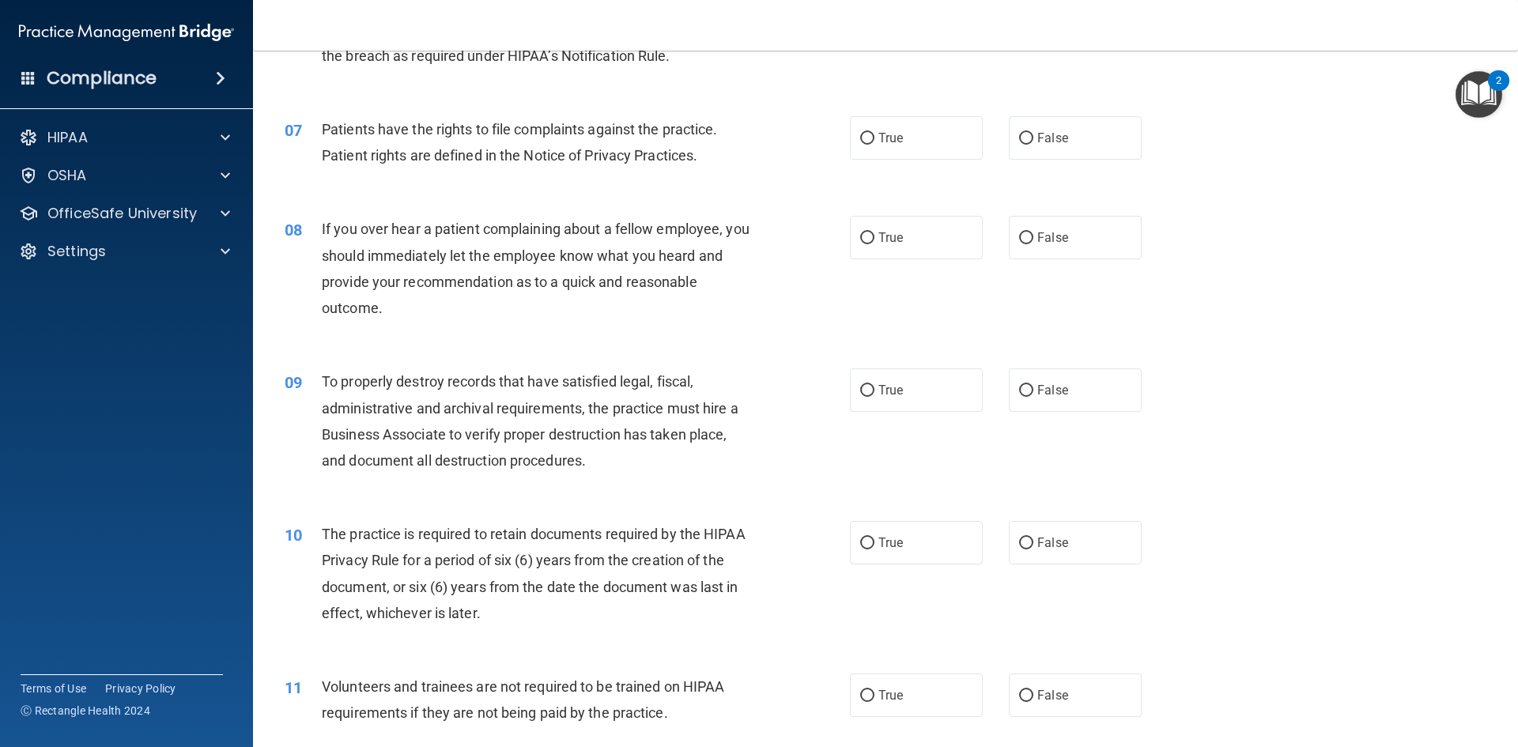
scroll to position [870, 0]
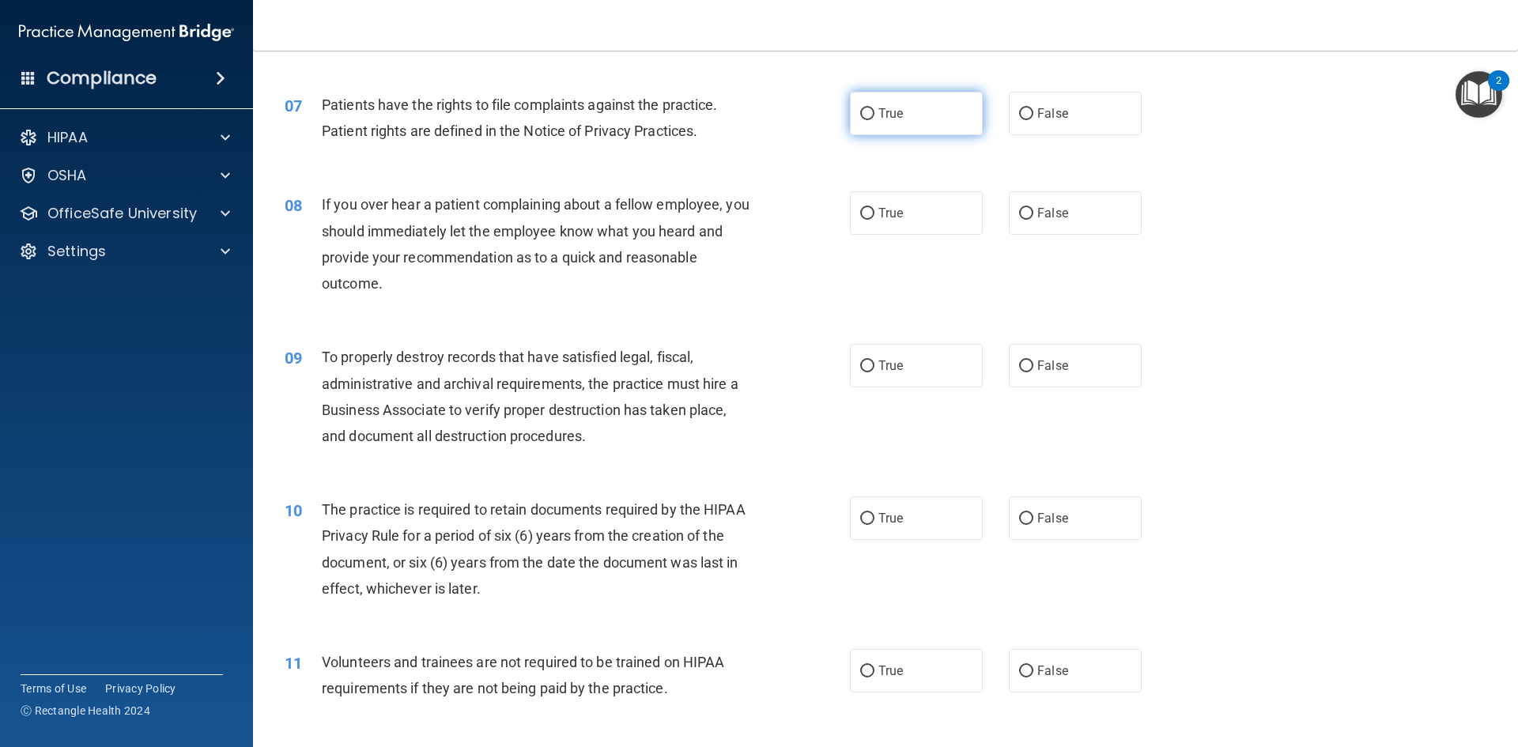
click at [928, 114] on label "True" at bounding box center [916, 113] width 133 height 43
click at [875, 114] on input "True" at bounding box center [867, 114] width 14 height 12
radio input "true"
click at [1020, 214] on input "False" at bounding box center [1026, 214] width 14 height 12
radio input "true"
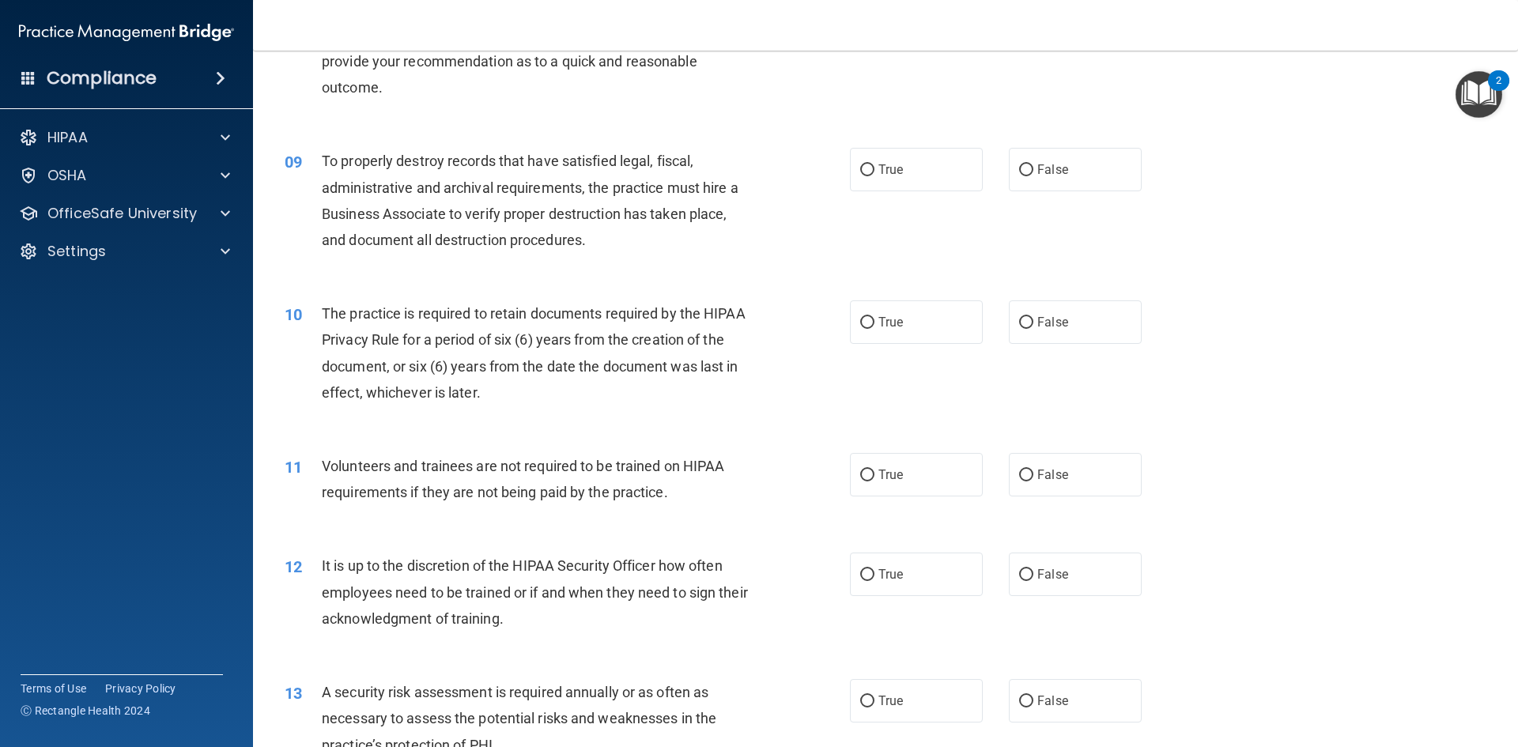
scroll to position [1107, 0]
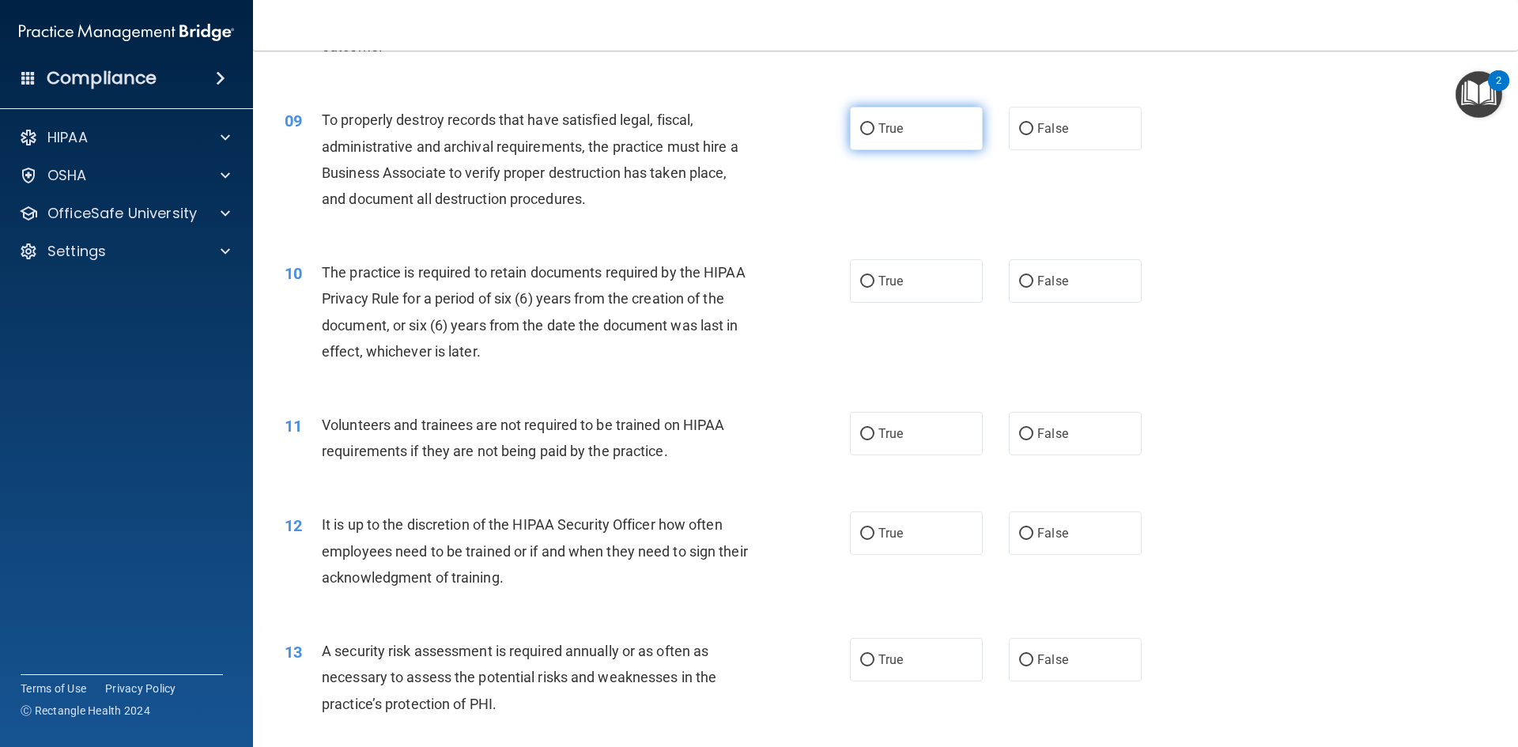
click at [918, 135] on label "True" at bounding box center [916, 128] width 133 height 43
click at [875, 135] on input "True" at bounding box center [867, 129] width 14 height 12
radio input "true"
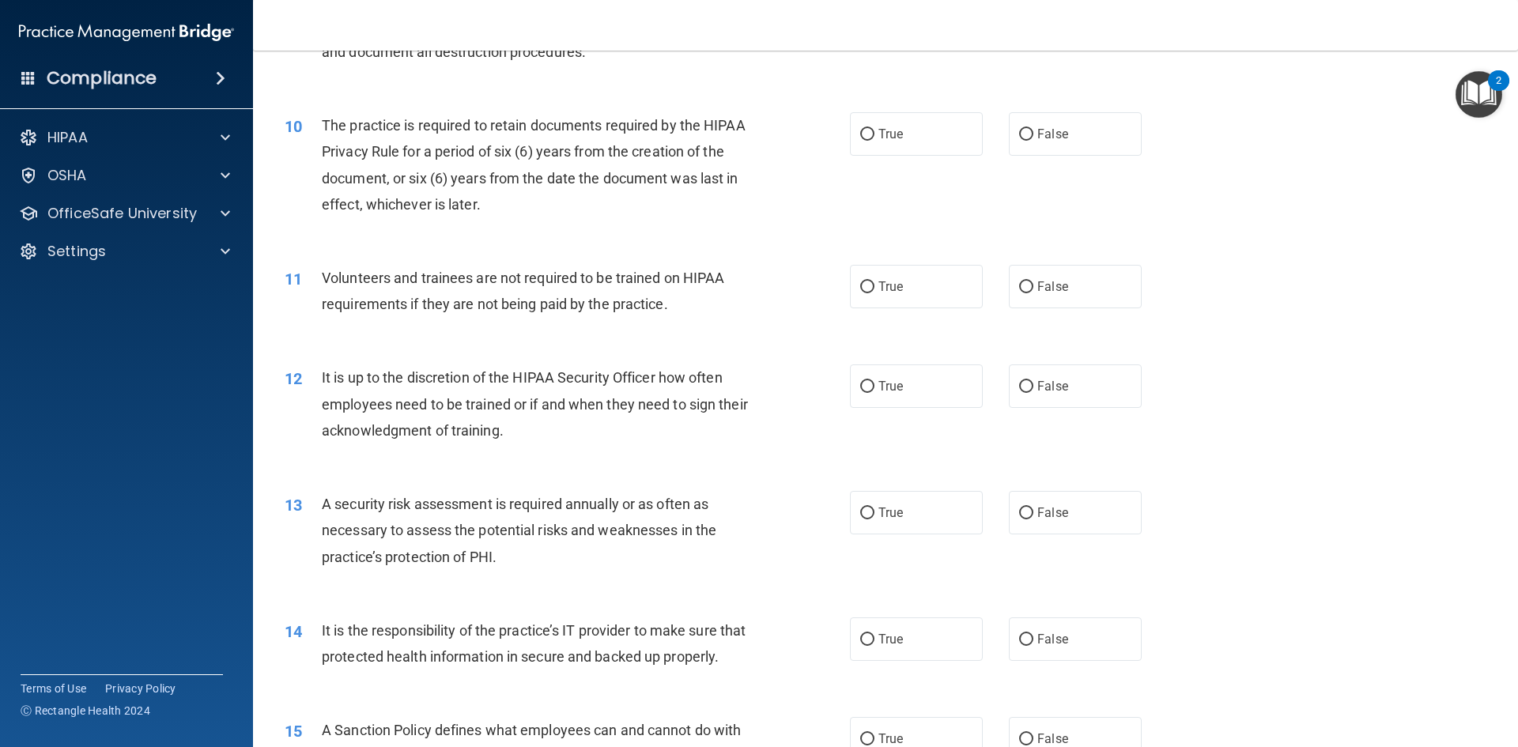
scroll to position [1265, 0]
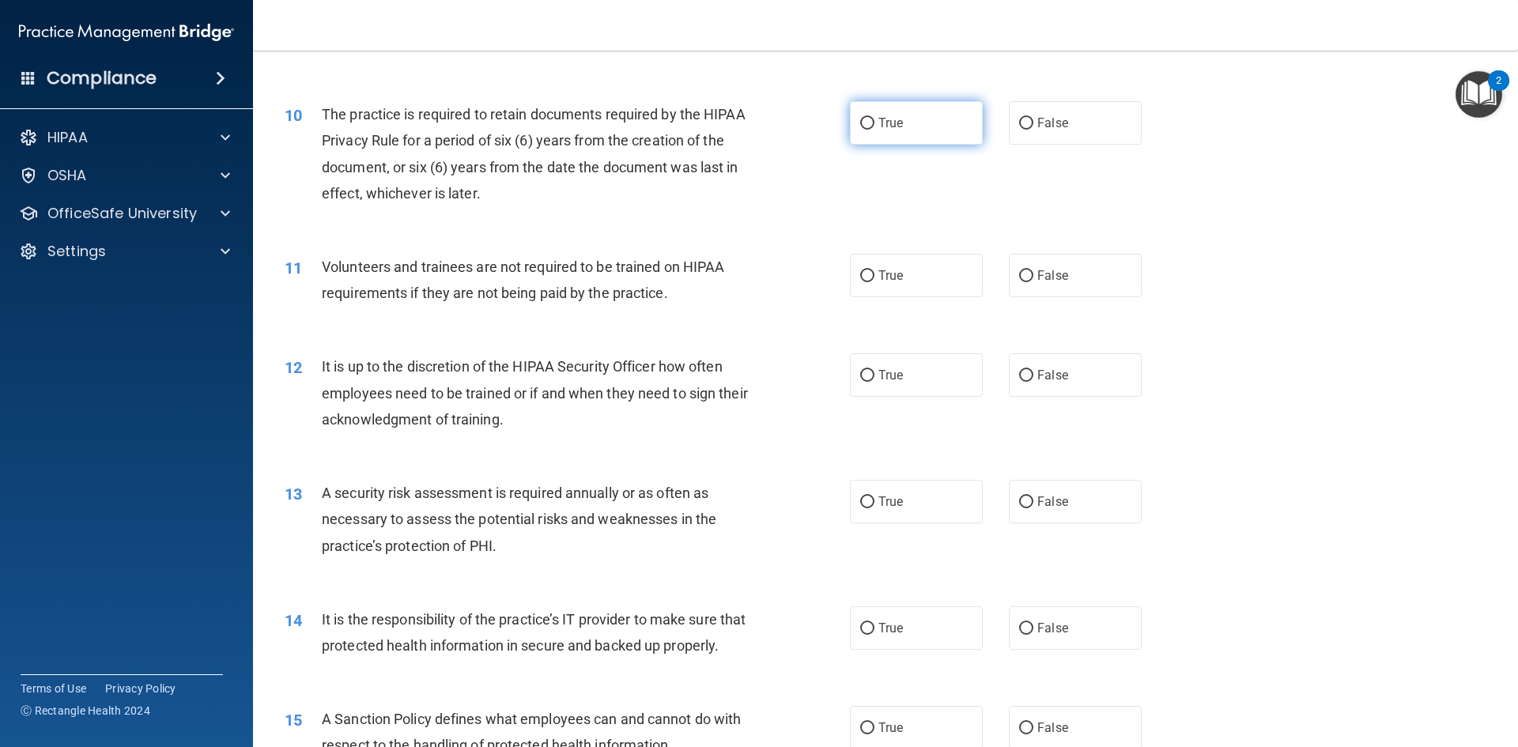
click at [896, 113] on label "True" at bounding box center [916, 122] width 133 height 43
click at [875, 118] on input "True" at bounding box center [867, 124] width 14 height 12
radio input "true"
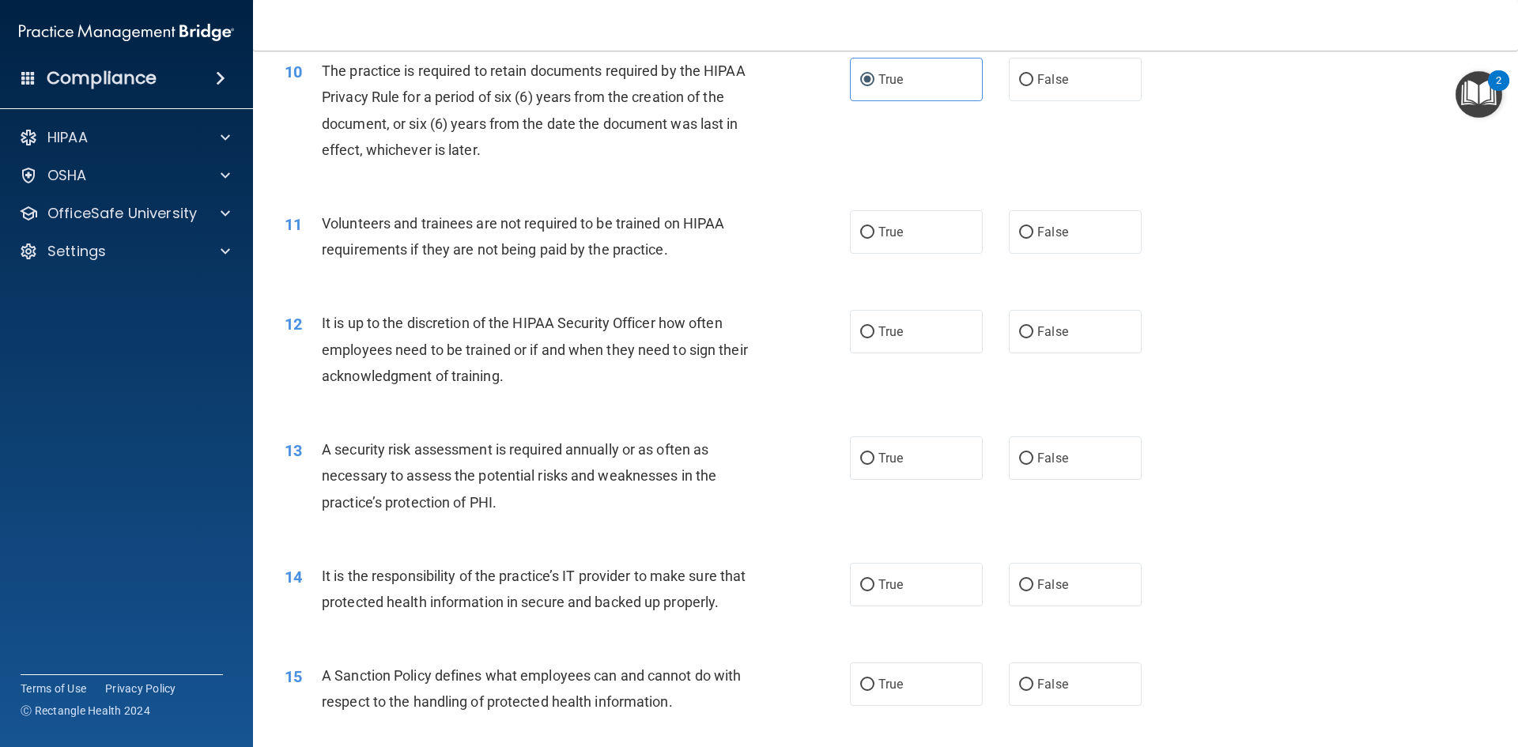
scroll to position [1344, 0]
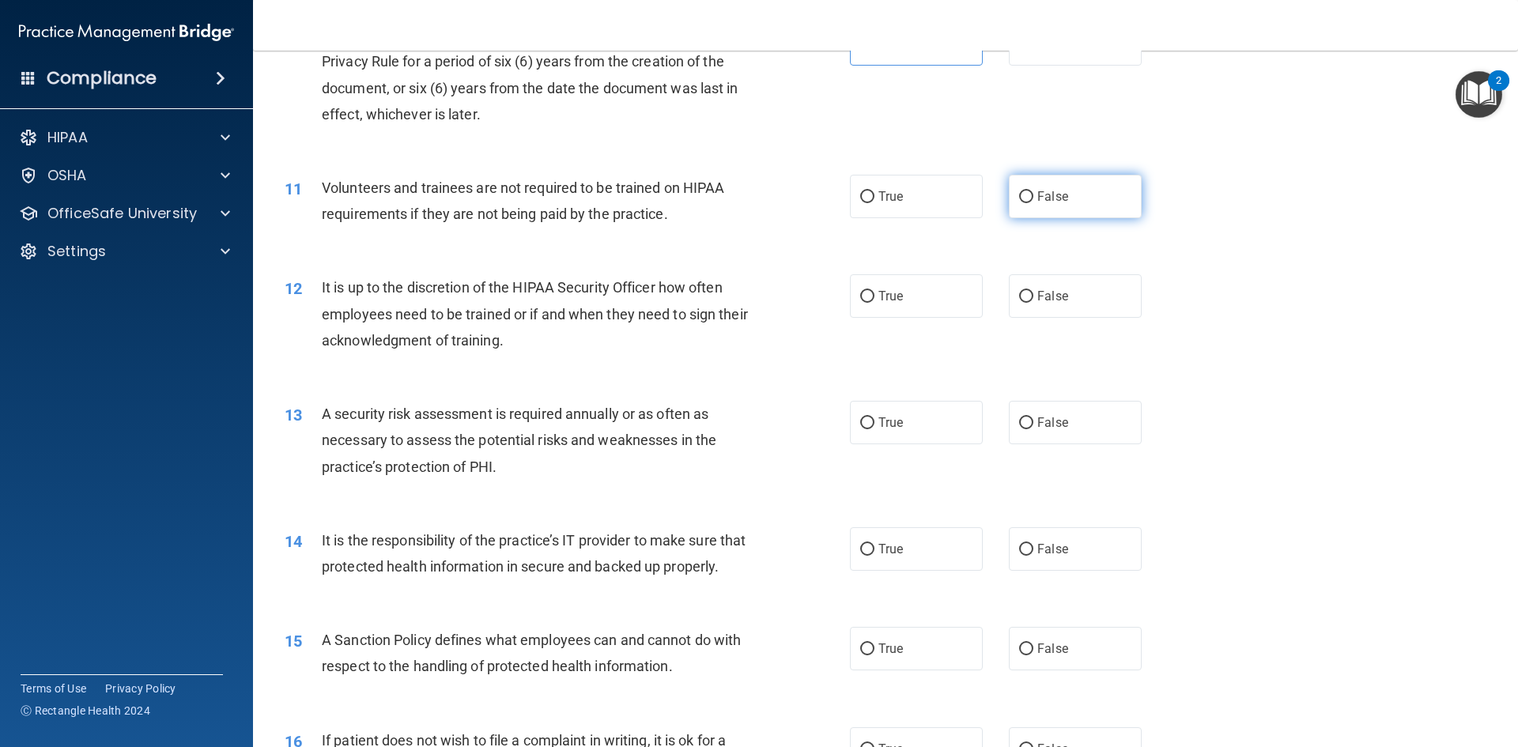
click at [1041, 202] on span "False" at bounding box center [1052, 196] width 31 height 15
click at [1034, 202] on input "False" at bounding box center [1026, 197] width 14 height 12
radio input "true"
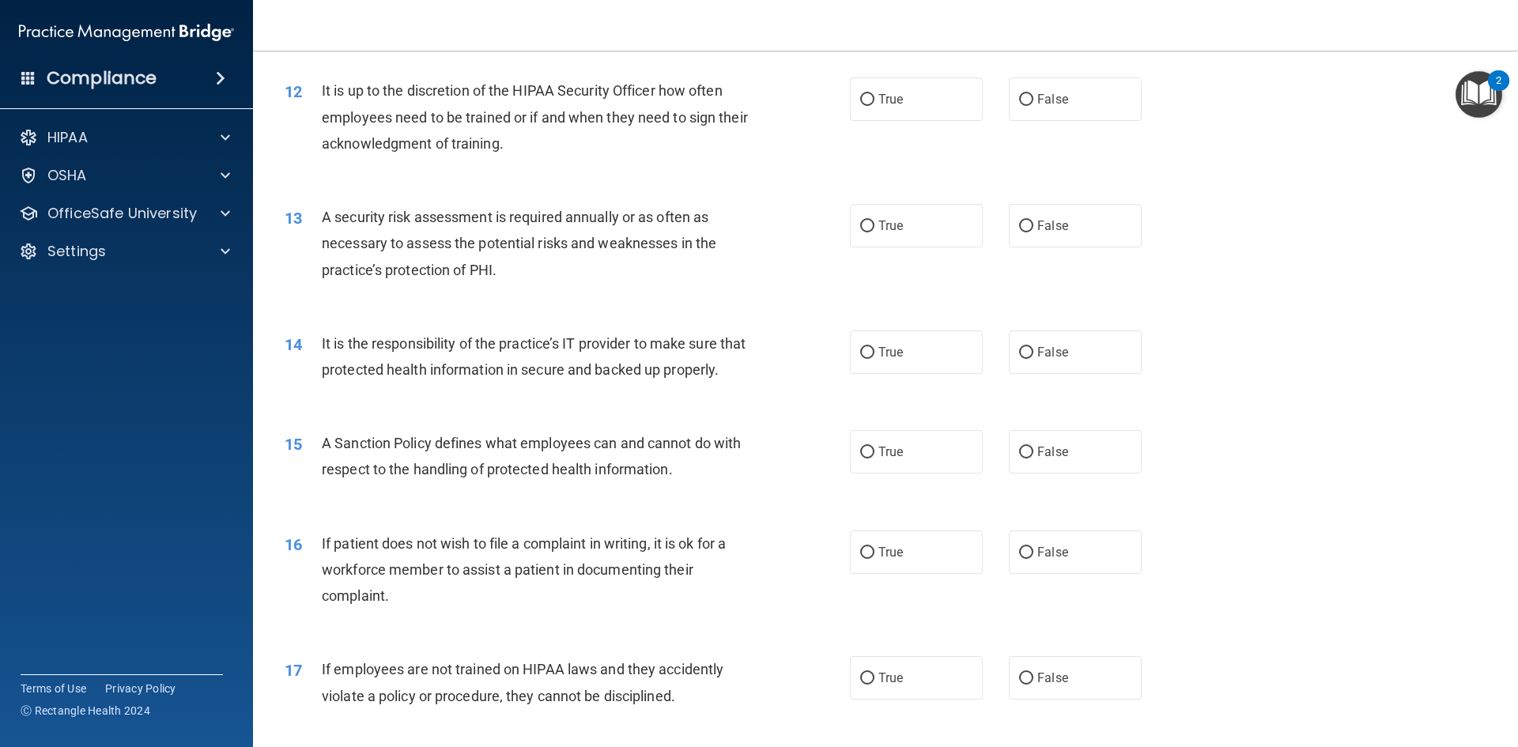
scroll to position [1502, 0]
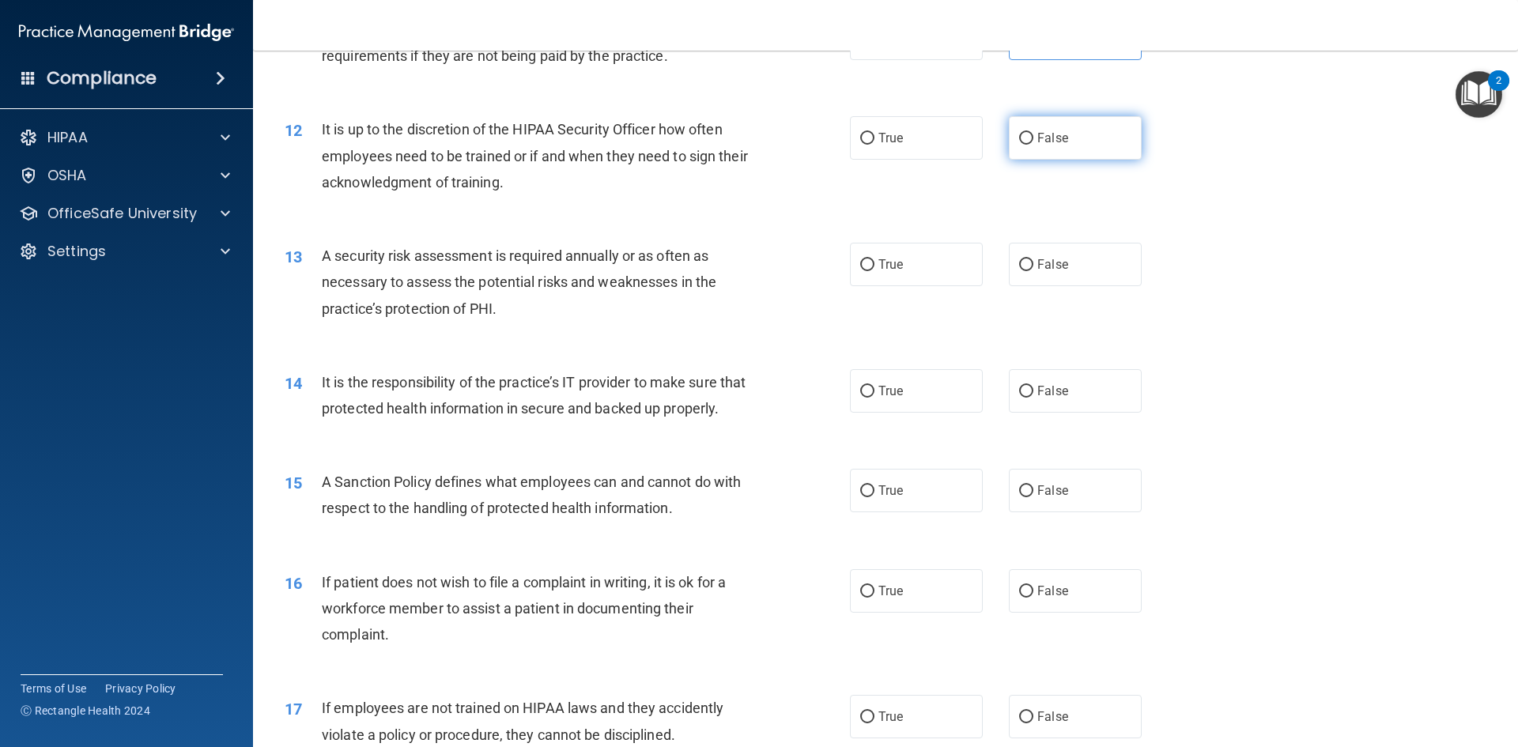
click at [1057, 131] on span "False" at bounding box center [1052, 137] width 31 height 15
click at [1034, 133] on input "False" at bounding box center [1026, 139] width 14 height 12
radio input "true"
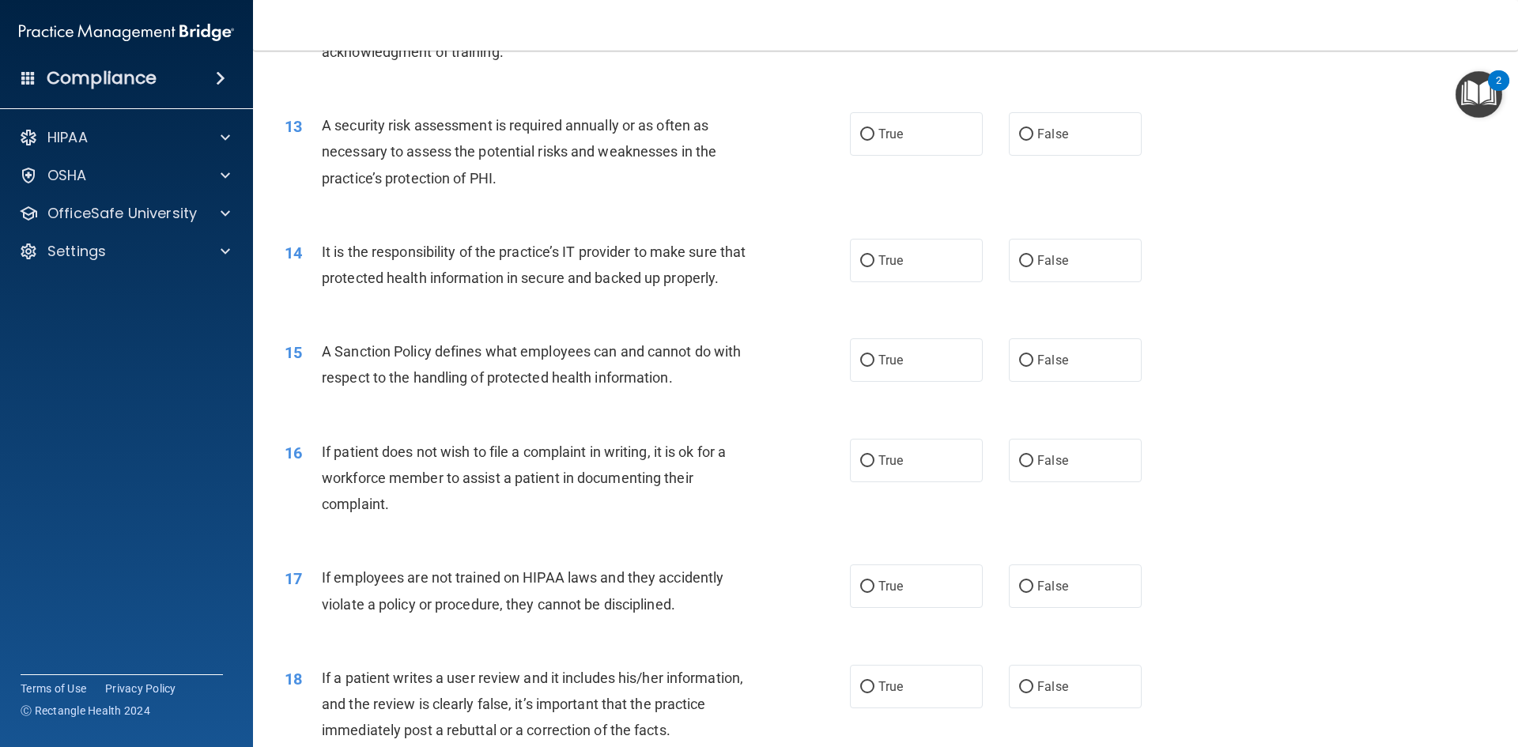
scroll to position [1661, 0]
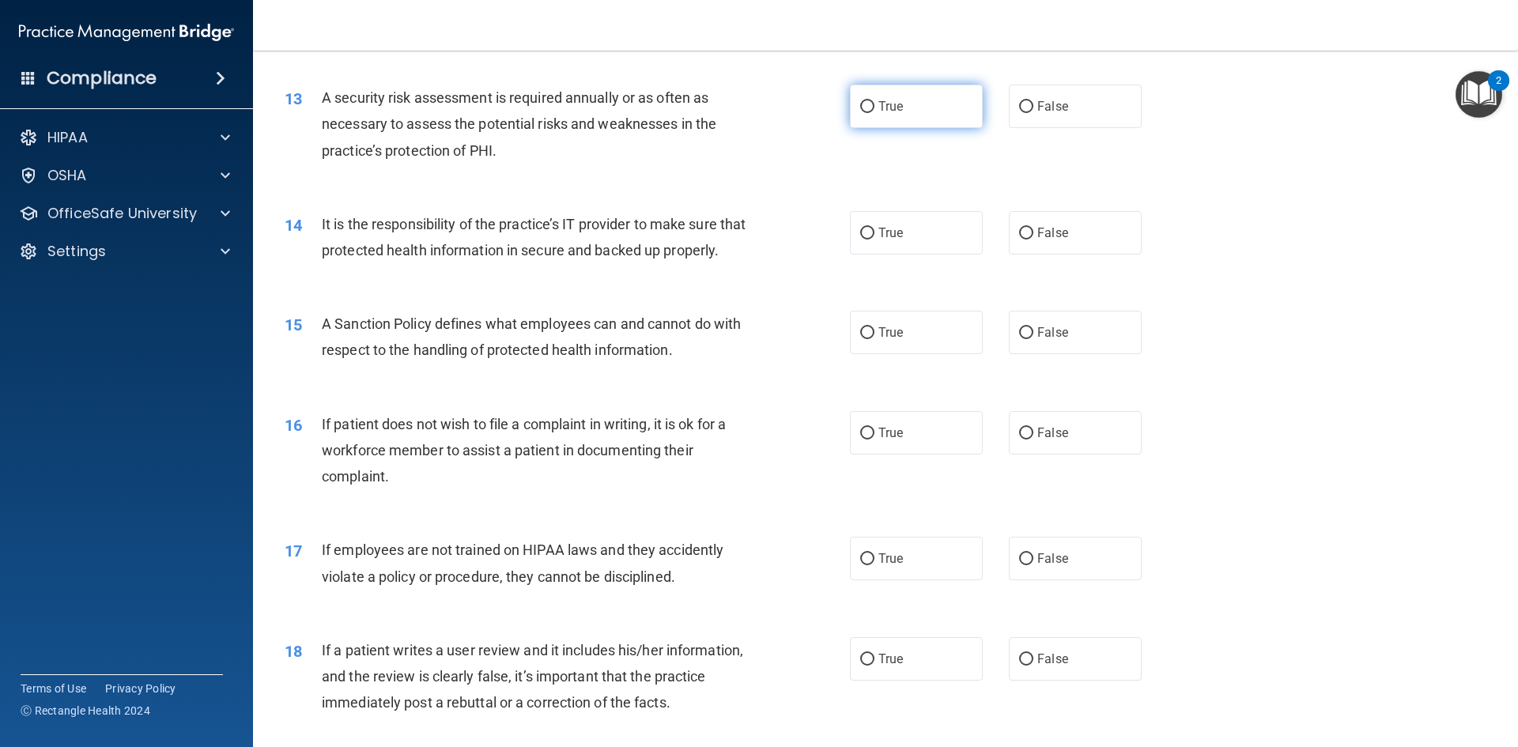
click at [866, 108] on input "True" at bounding box center [867, 107] width 14 height 12
radio input "true"
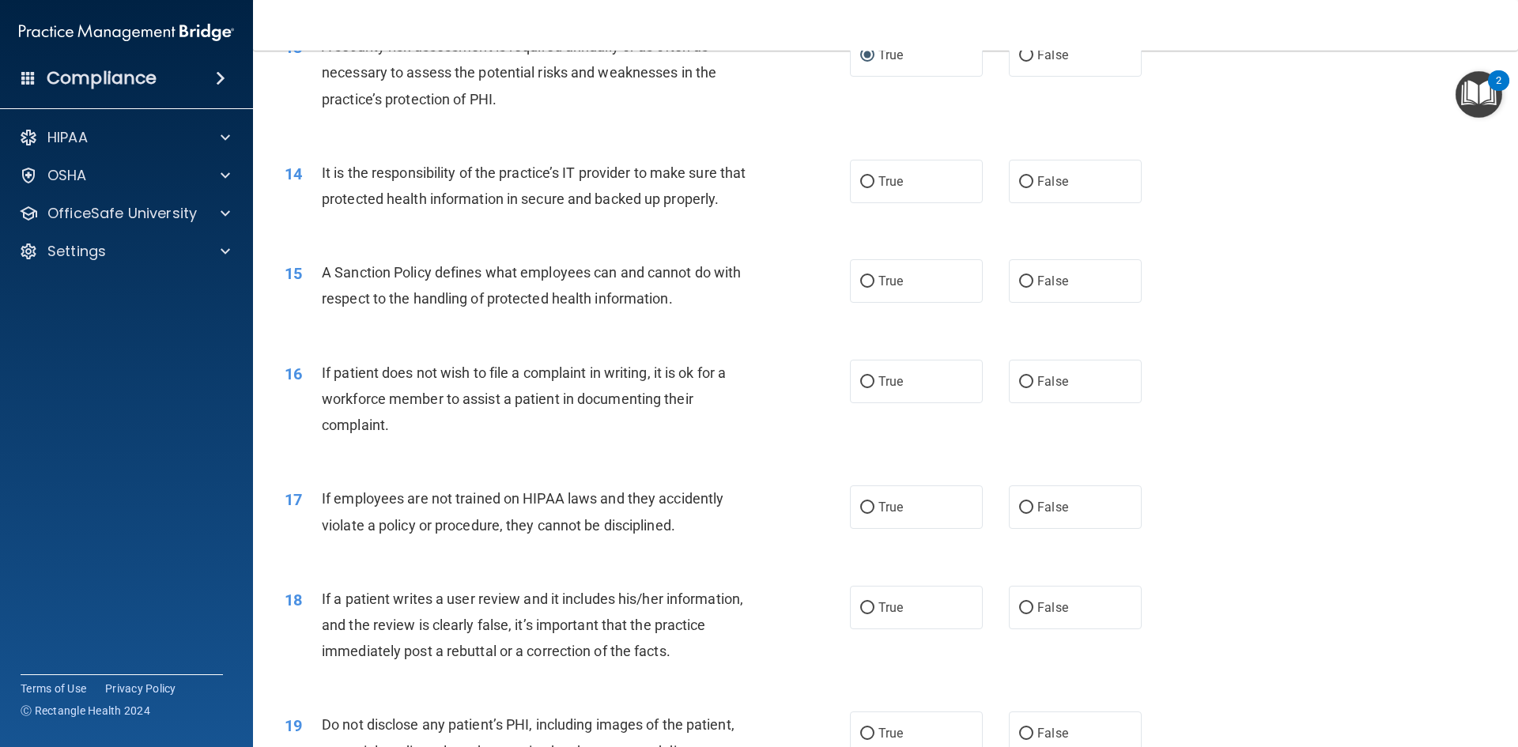
scroll to position [1740, 0]
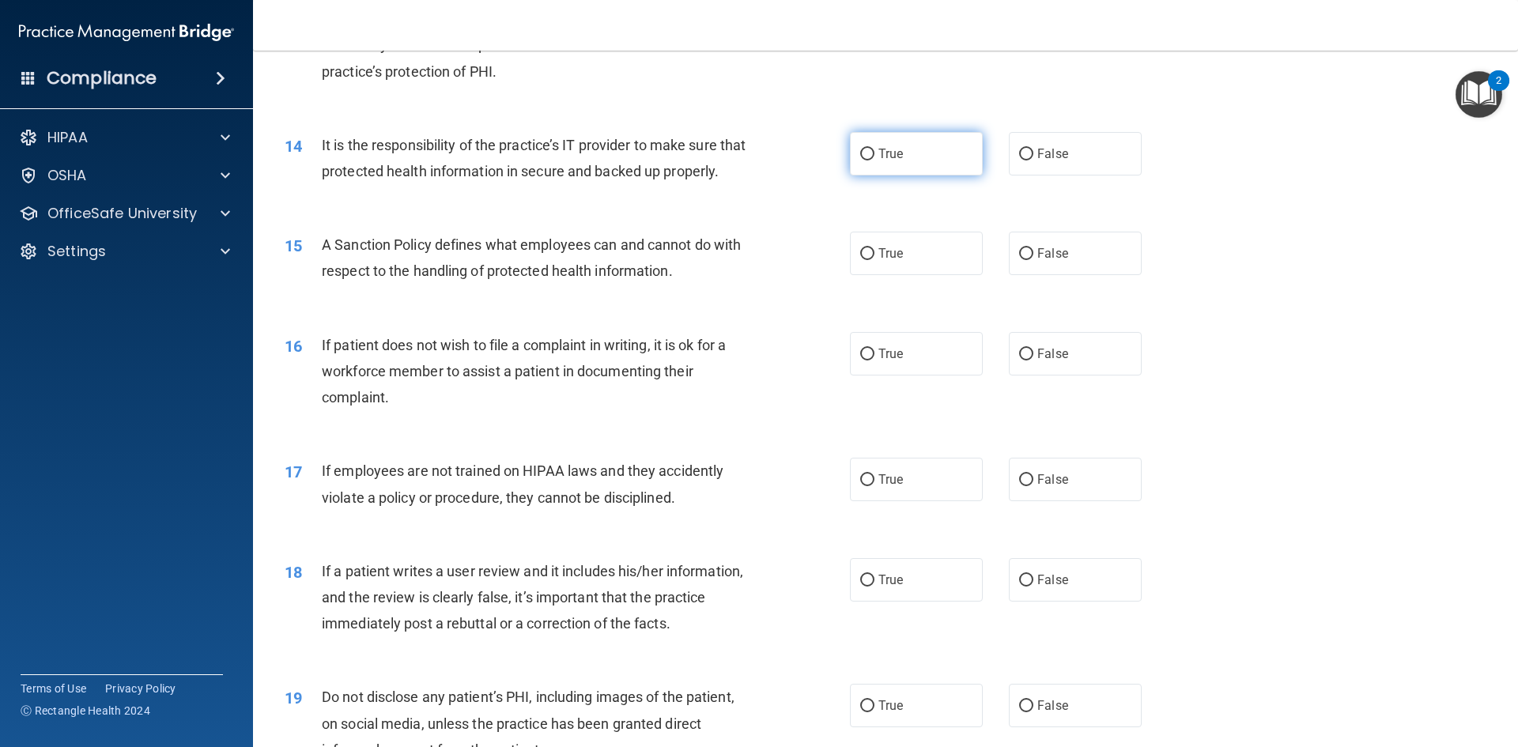
click at [899, 149] on label "True" at bounding box center [916, 153] width 133 height 43
click at [875, 149] on input "True" at bounding box center [867, 155] width 14 height 12
radio input "true"
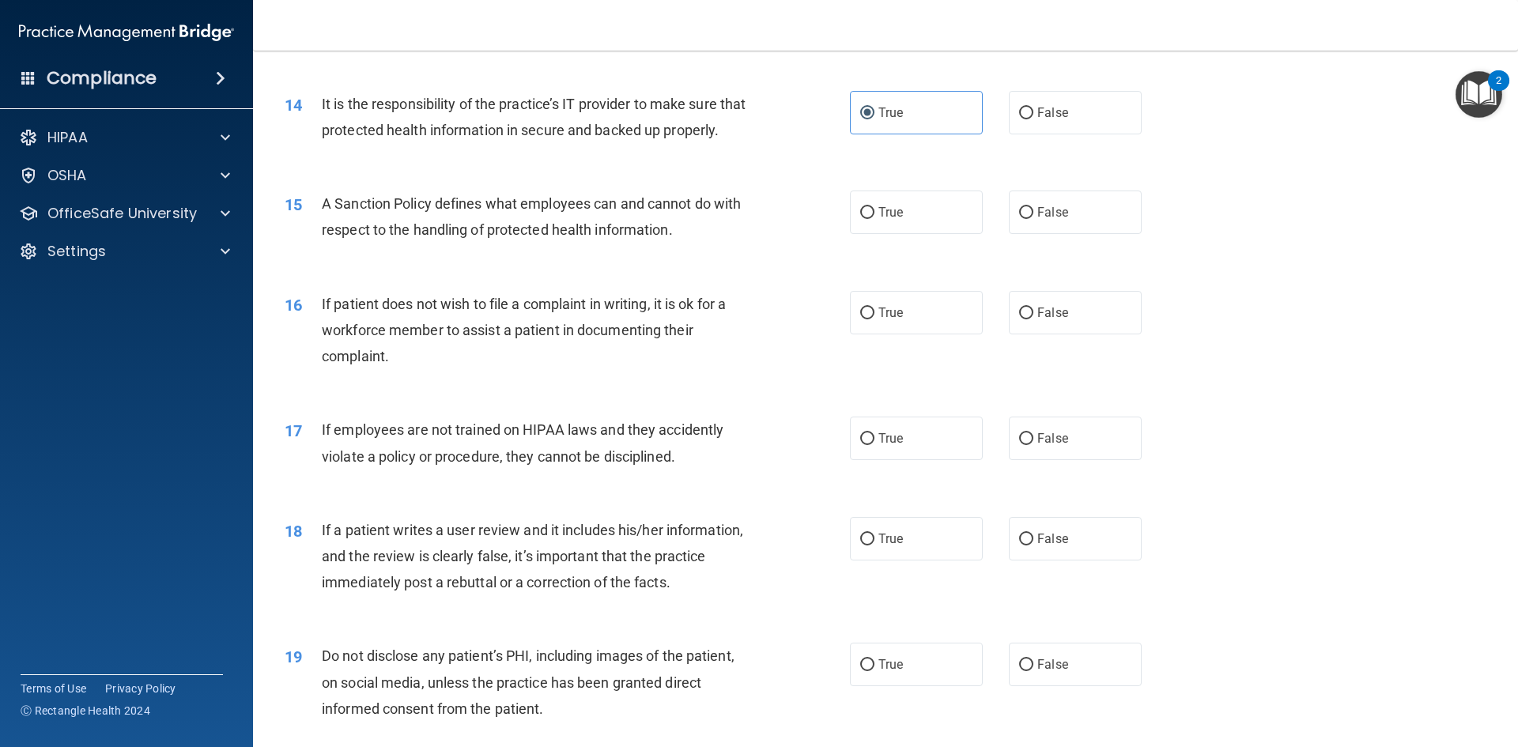
scroll to position [1819, 0]
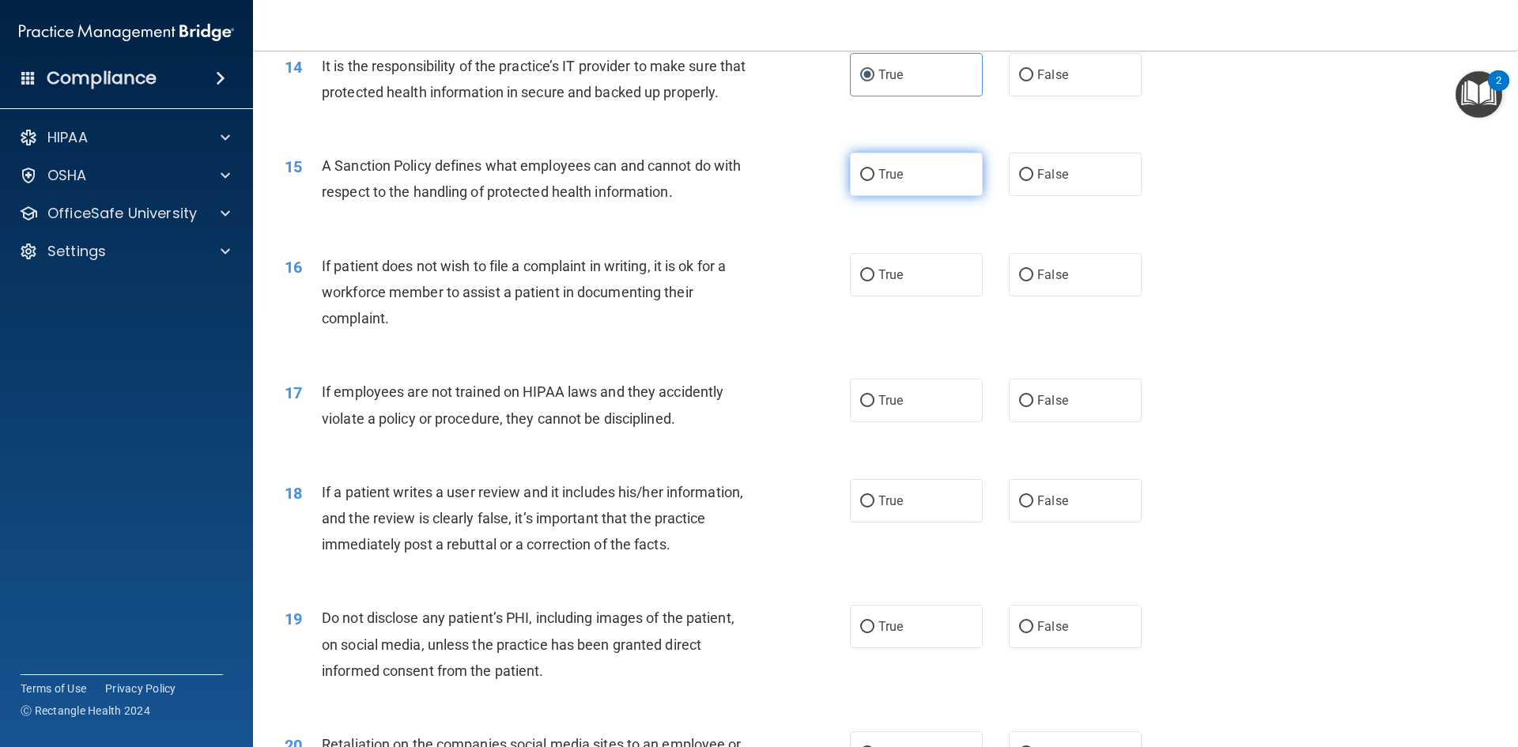
click at [867, 181] on input "True" at bounding box center [867, 175] width 14 height 12
radio input "true"
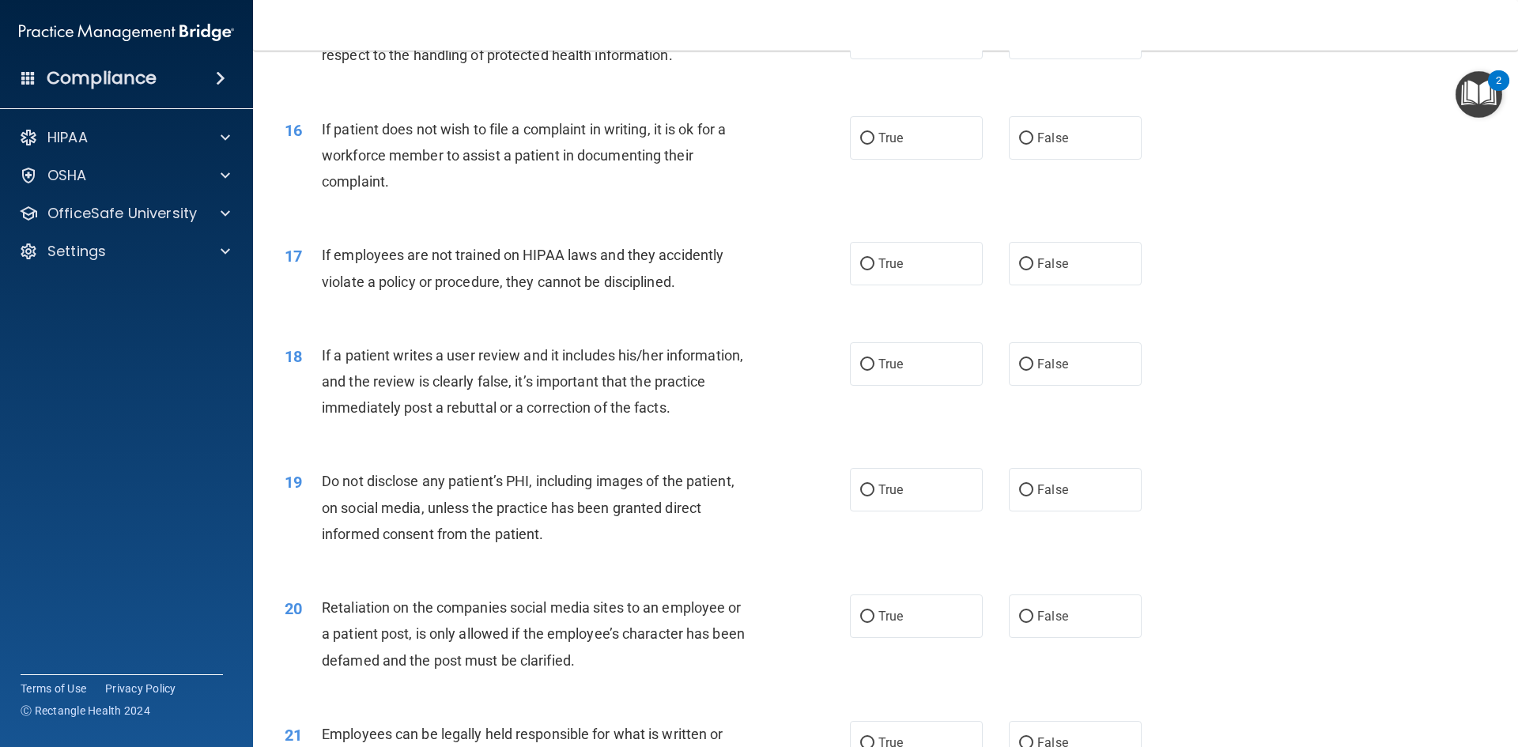
scroll to position [1977, 0]
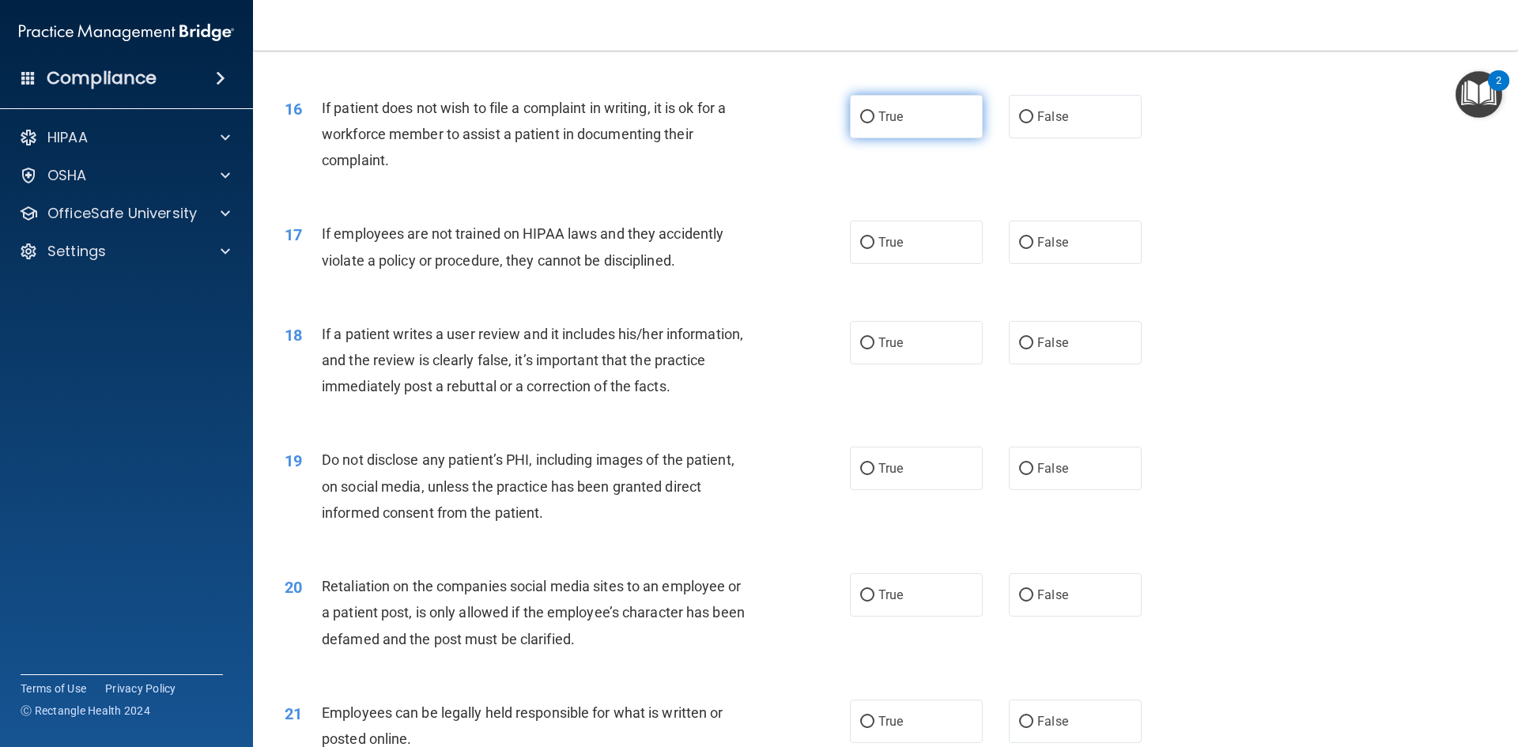
click at [860, 123] on input "True" at bounding box center [867, 117] width 14 height 12
radio input "true"
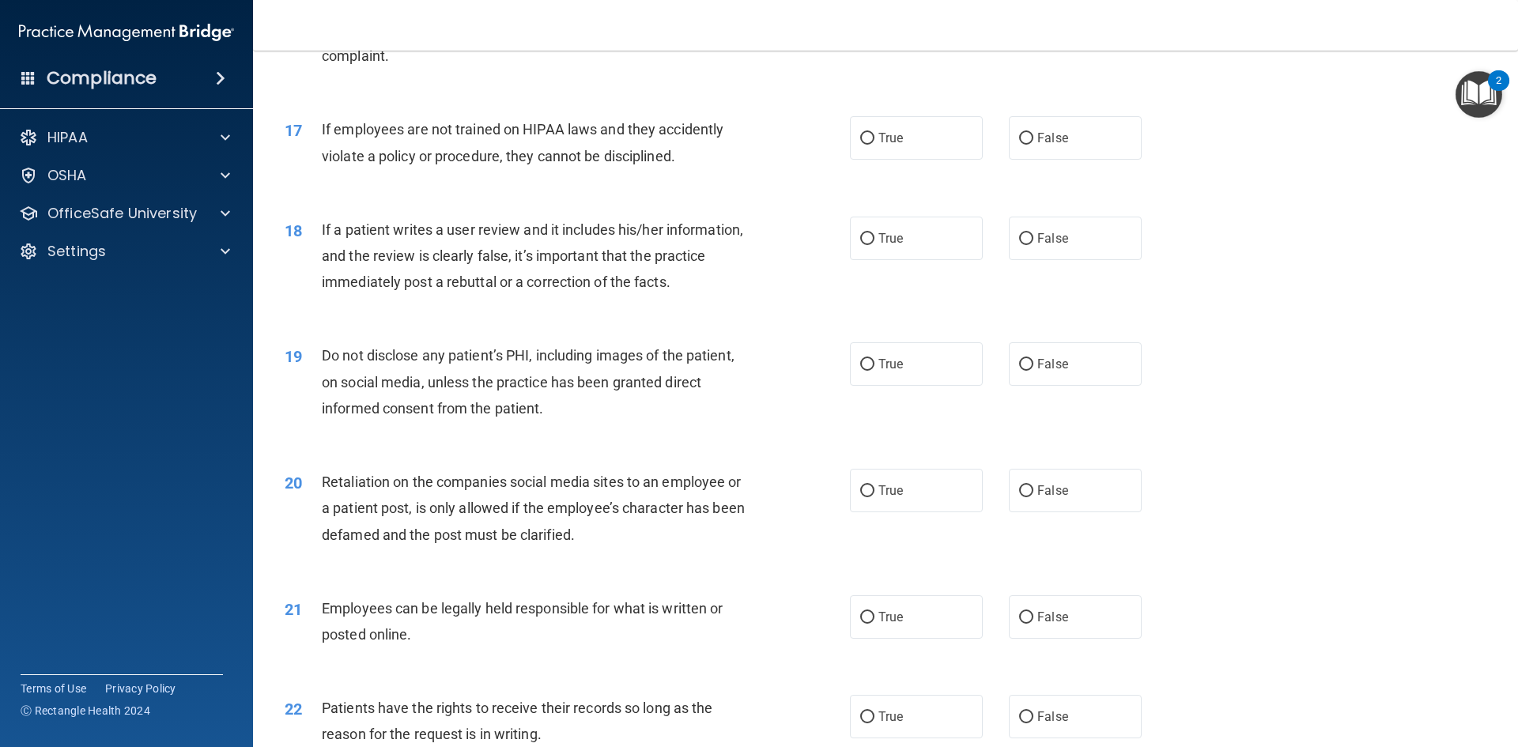
scroll to position [2135, 0]
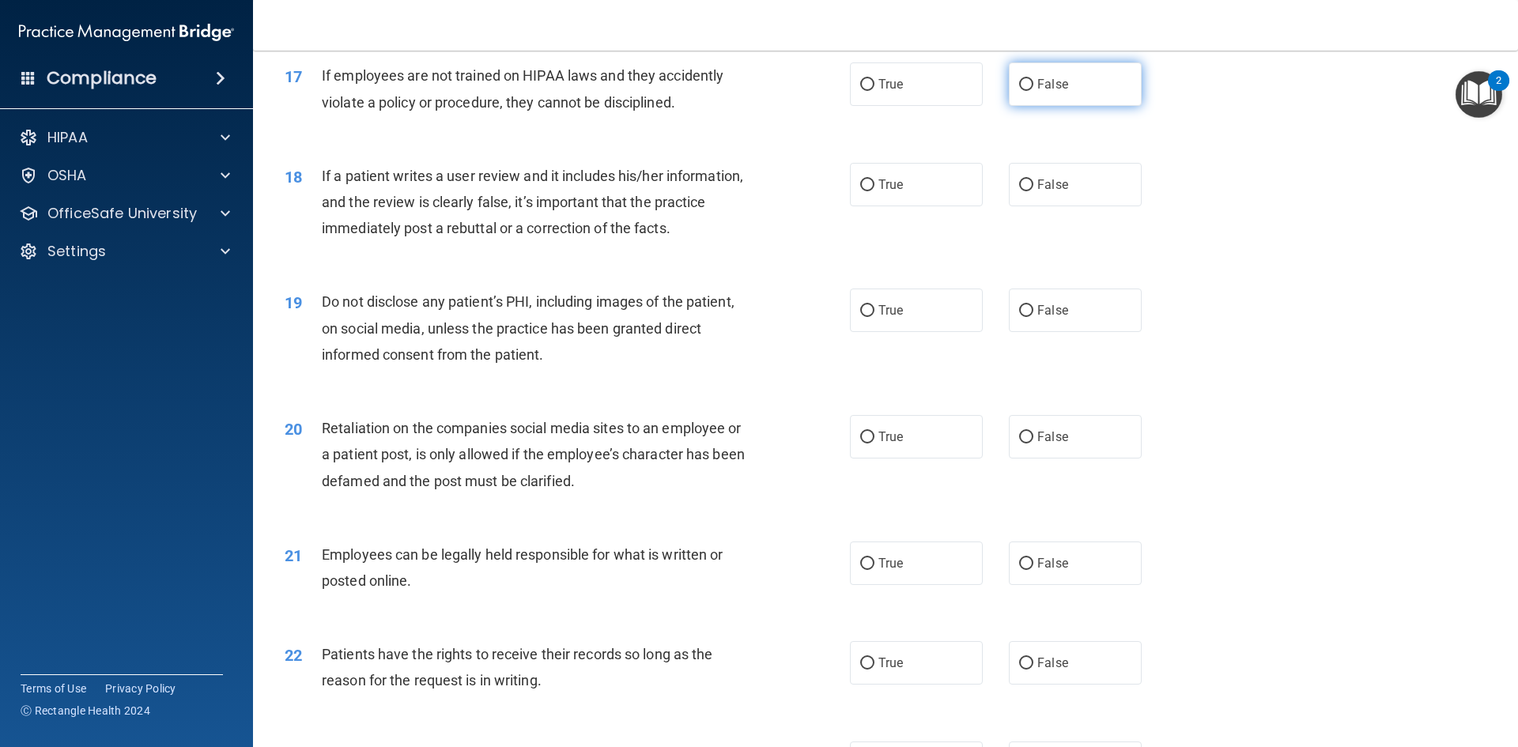
click at [1046, 92] on span "False" at bounding box center [1052, 84] width 31 height 15
click at [1034, 91] on input "False" at bounding box center [1026, 85] width 14 height 12
radio input "true"
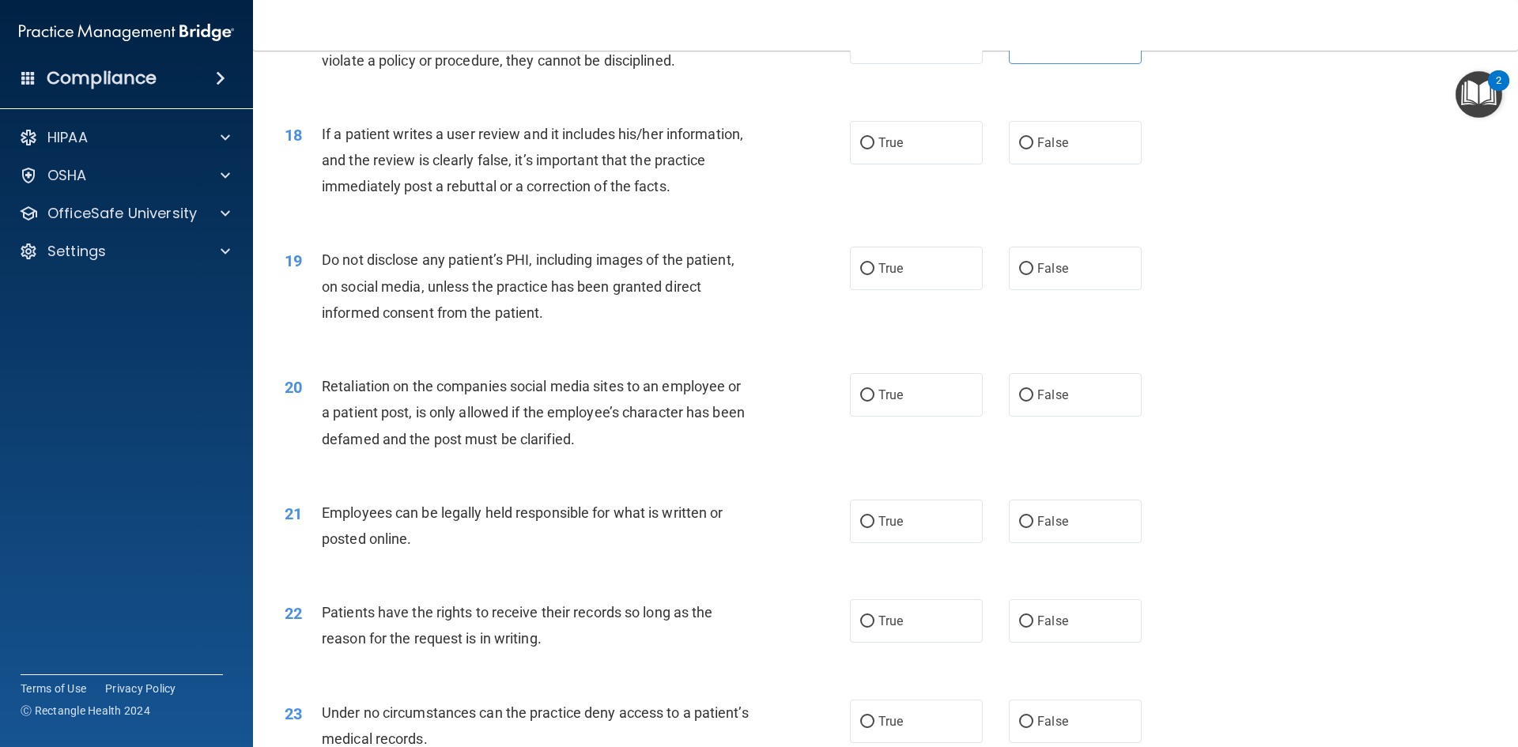
scroll to position [2214, 0]
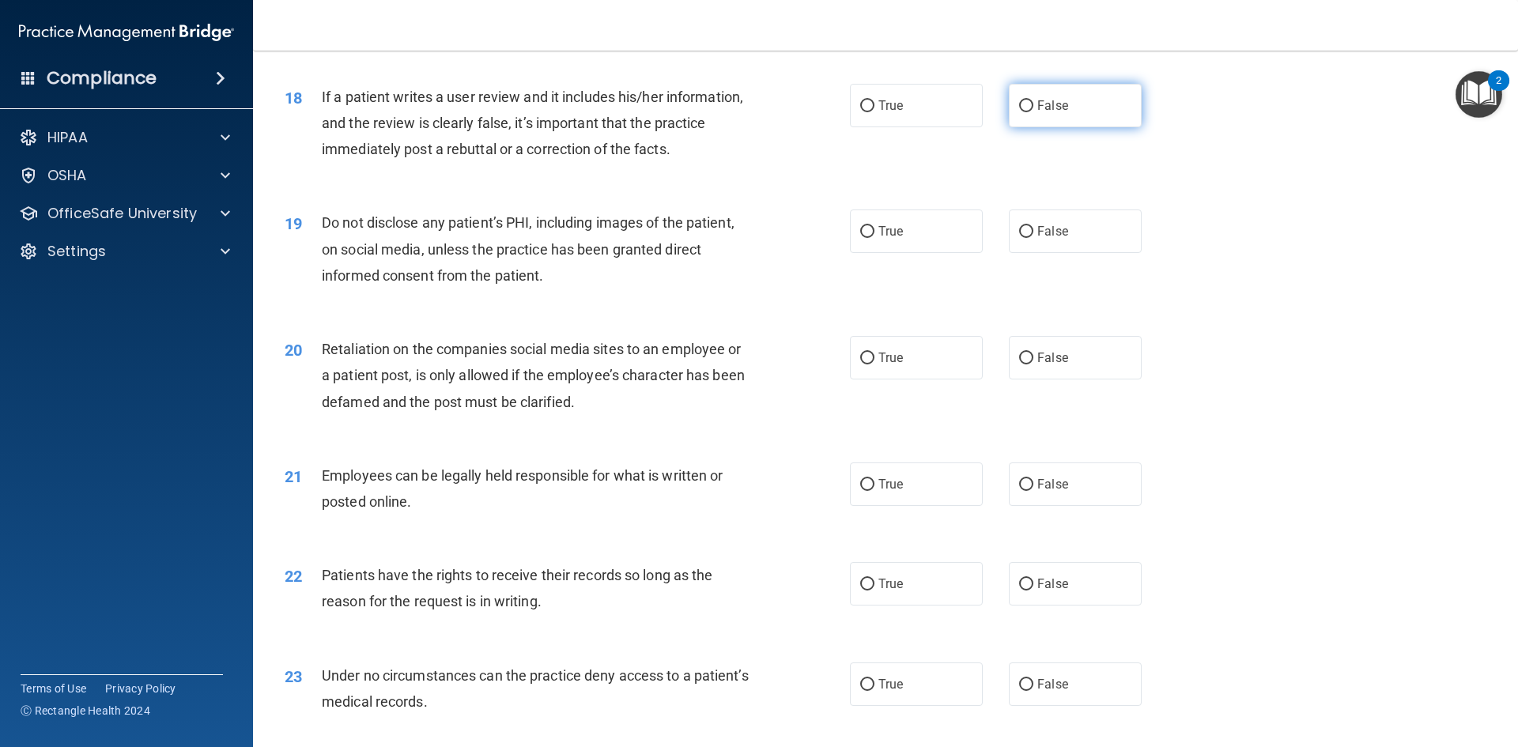
click at [1049, 113] on span "False" at bounding box center [1052, 105] width 31 height 15
click at [1034, 112] on input "False" at bounding box center [1026, 106] width 14 height 12
radio input "true"
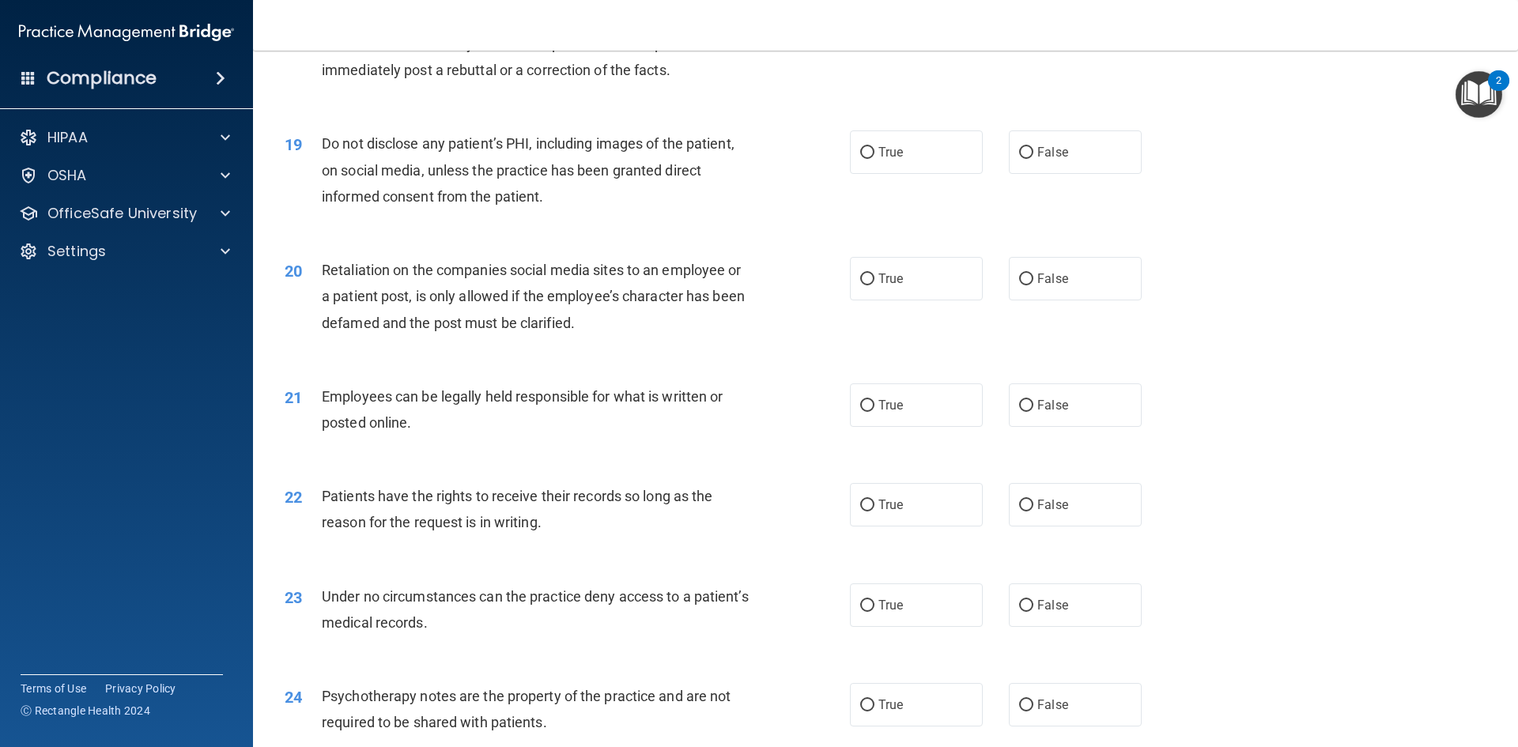
click at [882, 143] on div "19 Do not disclose any patient’s PHI, including images of the patient, on socia…" at bounding box center [886, 174] width 1226 height 127
click at [864, 159] on input "True" at bounding box center [867, 153] width 14 height 12
radio input "true"
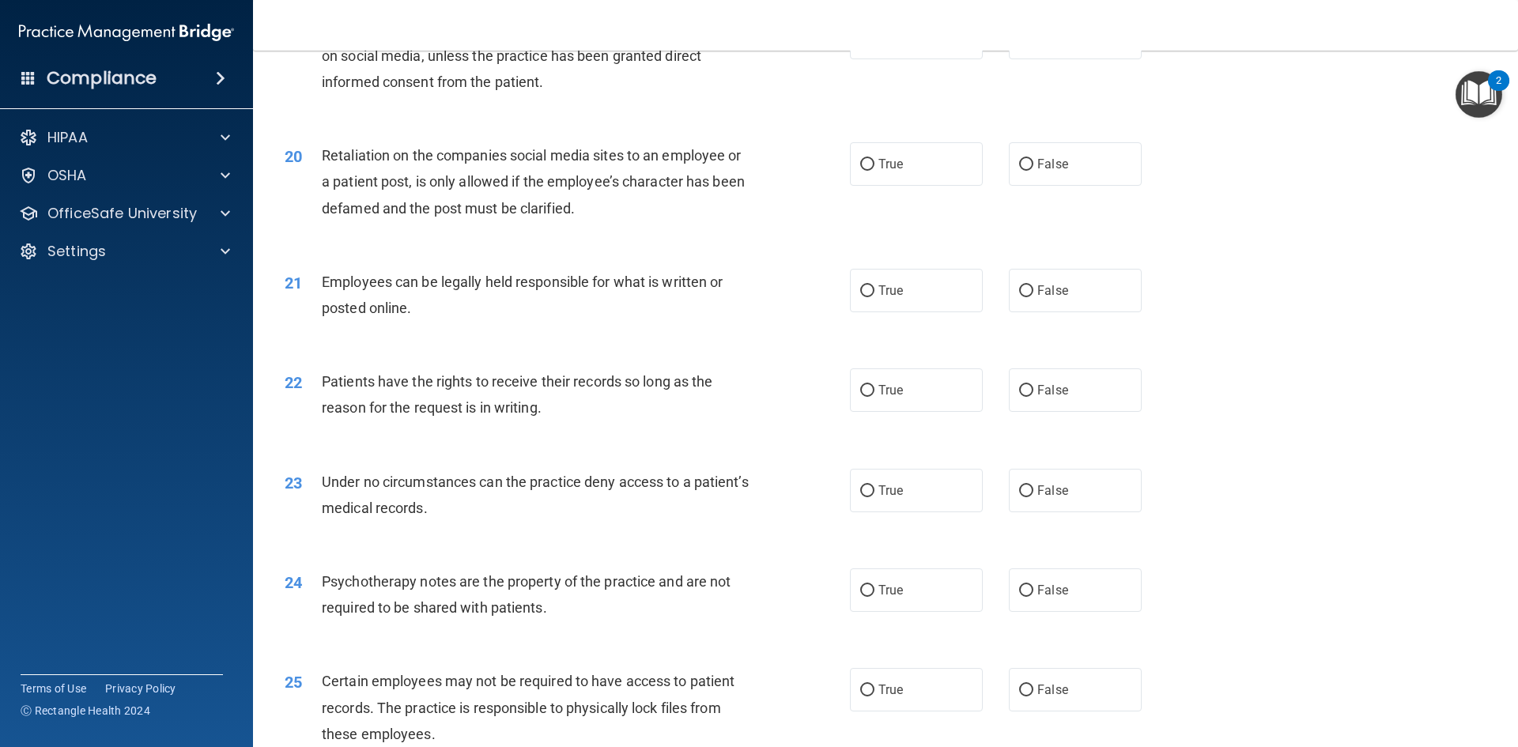
scroll to position [2372, 0]
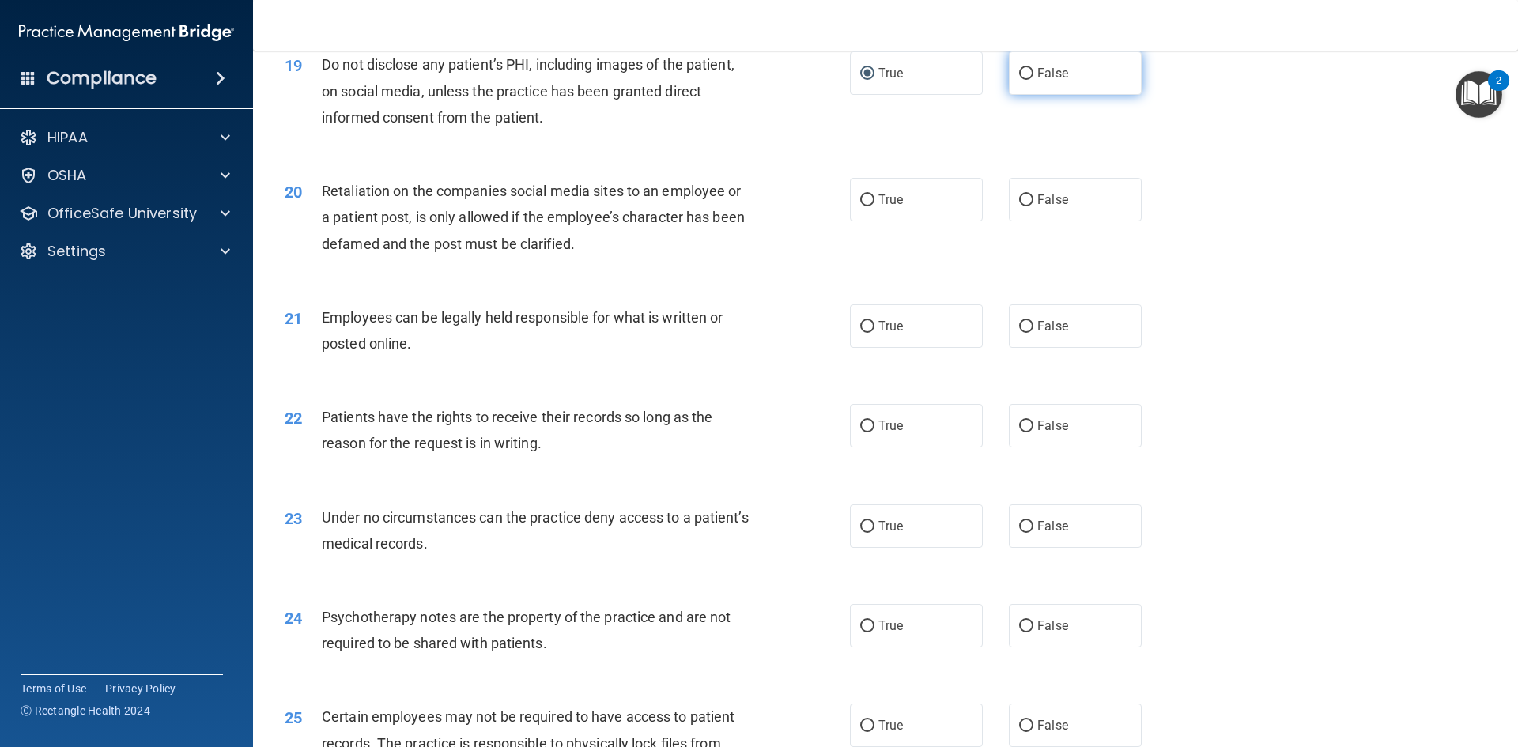
click at [1012, 95] on label "False" at bounding box center [1075, 72] width 133 height 43
click at [1037, 81] on span "False" at bounding box center [1052, 73] width 31 height 15
click at [1031, 80] on input "False" at bounding box center [1026, 74] width 14 height 12
radio input "true"
click at [888, 81] on span "True" at bounding box center [891, 73] width 25 height 15
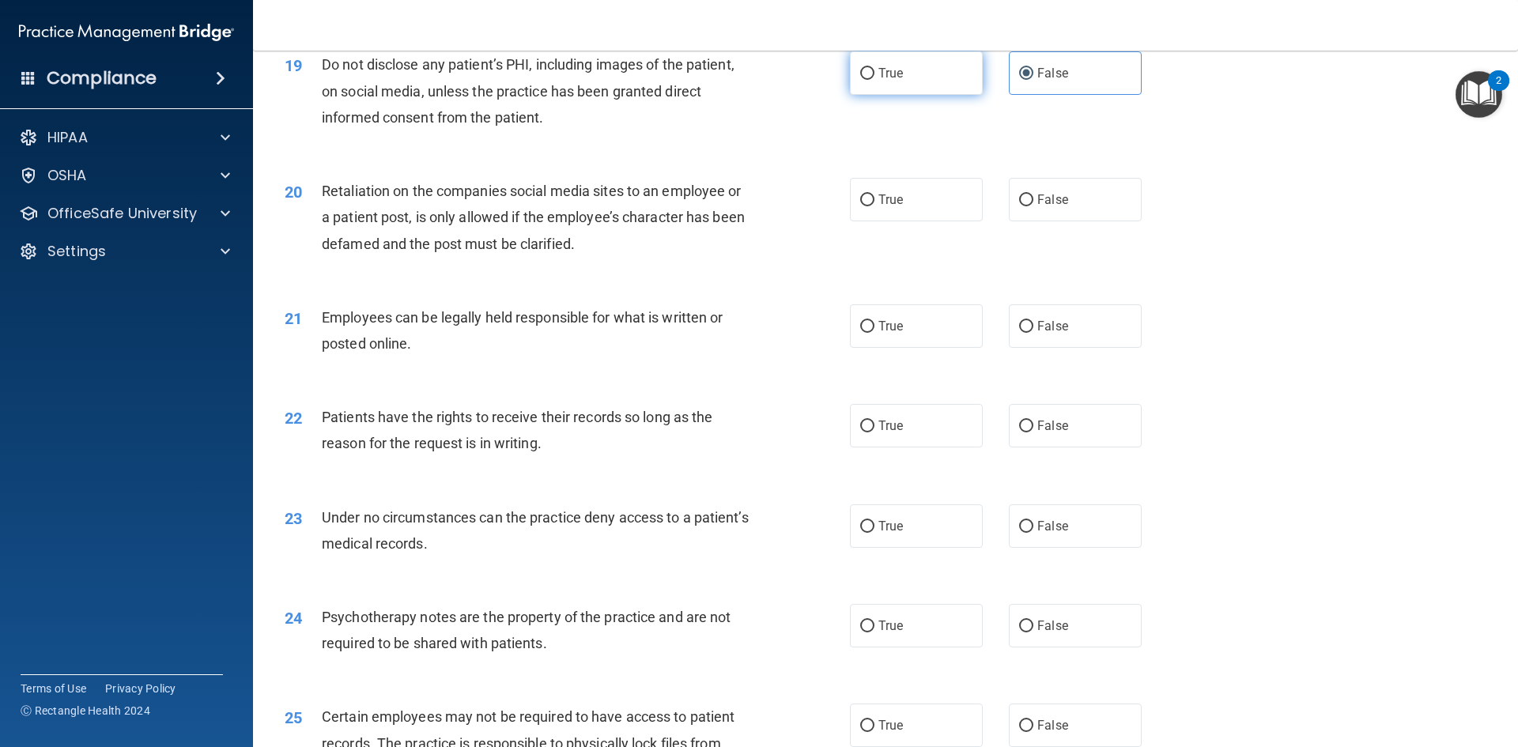
click at [875, 80] on input "True" at bounding box center [867, 74] width 14 height 12
radio input "true"
radio input "false"
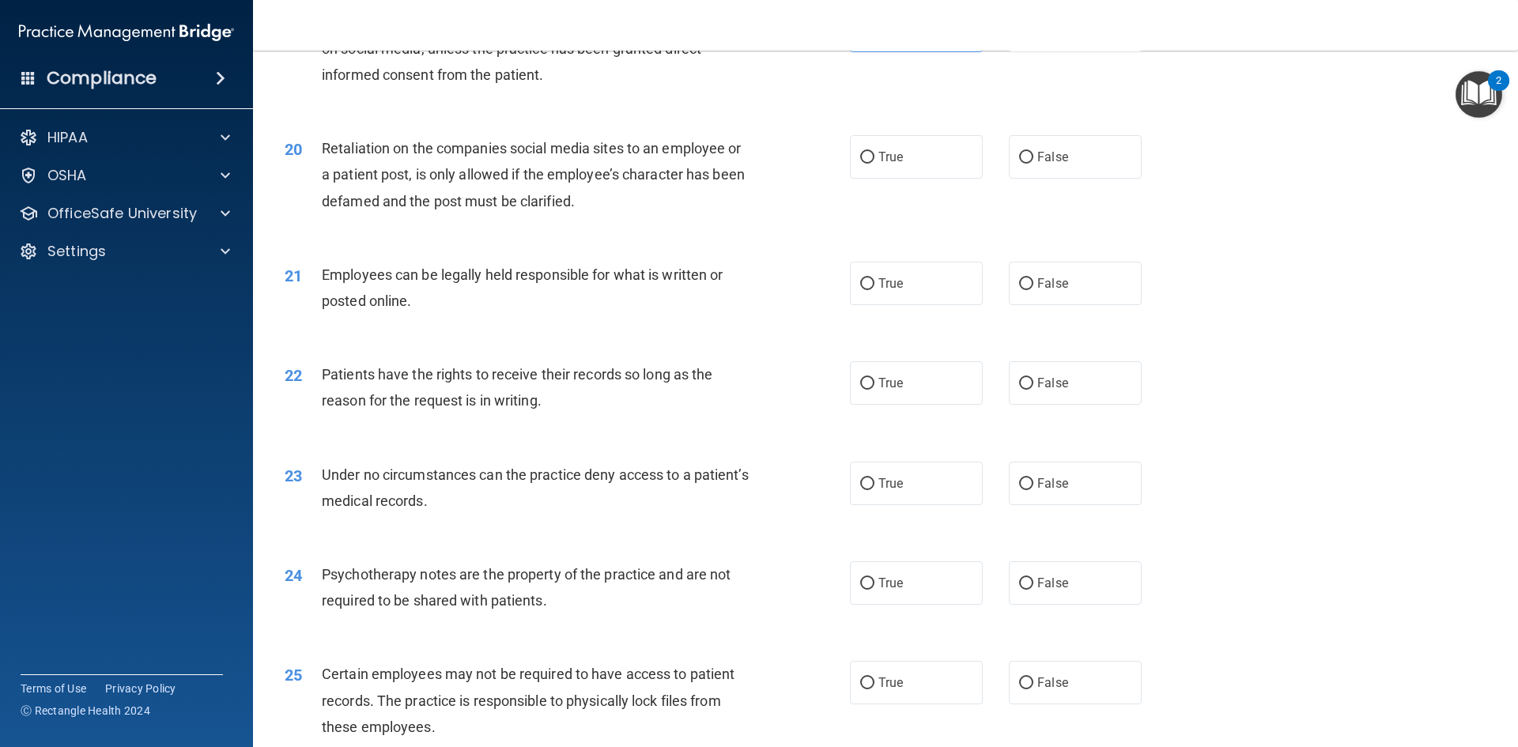
scroll to position [2451, 0]
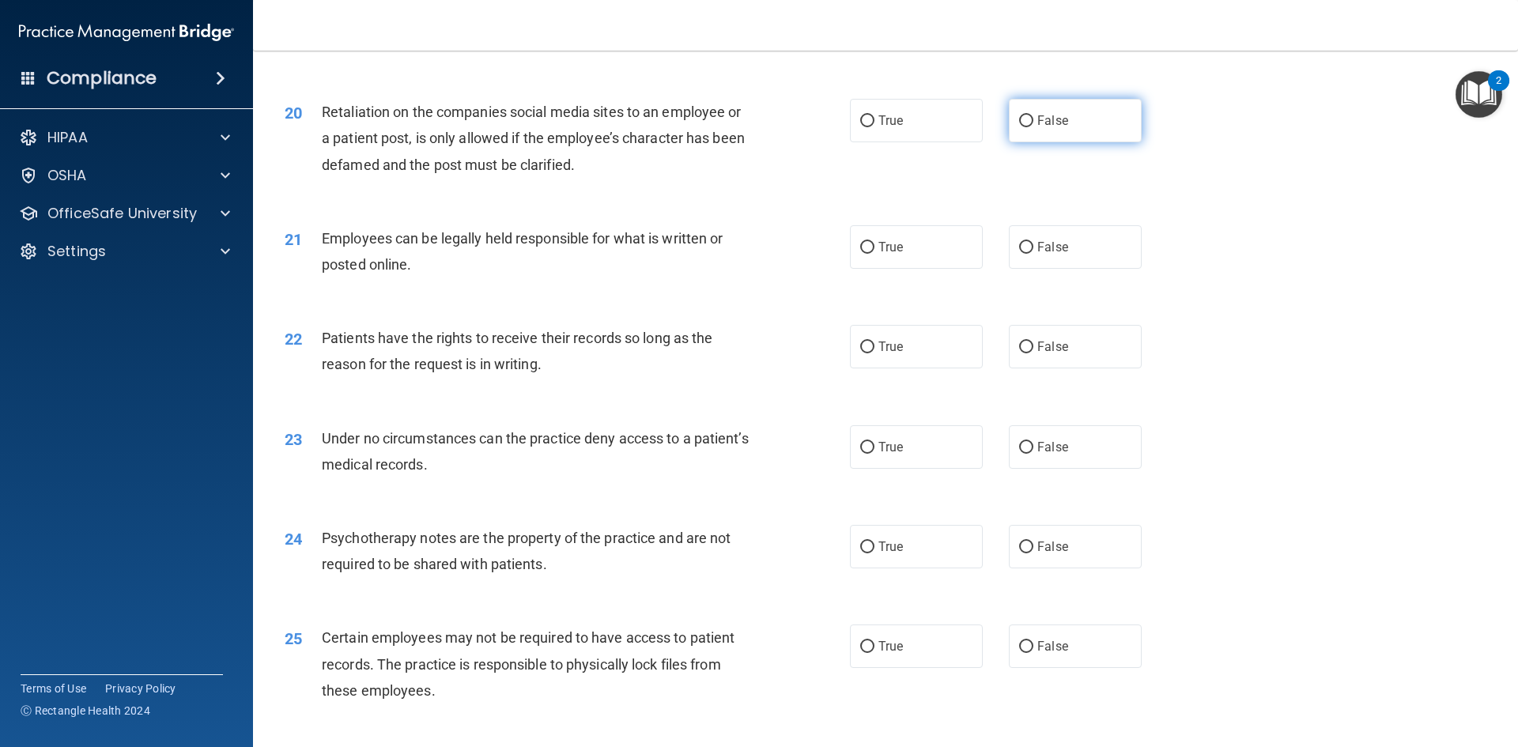
click at [1041, 128] on span "False" at bounding box center [1052, 120] width 31 height 15
click at [1034, 127] on input "False" at bounding box center [1026, 121] width 14 height 12
radio input "true"
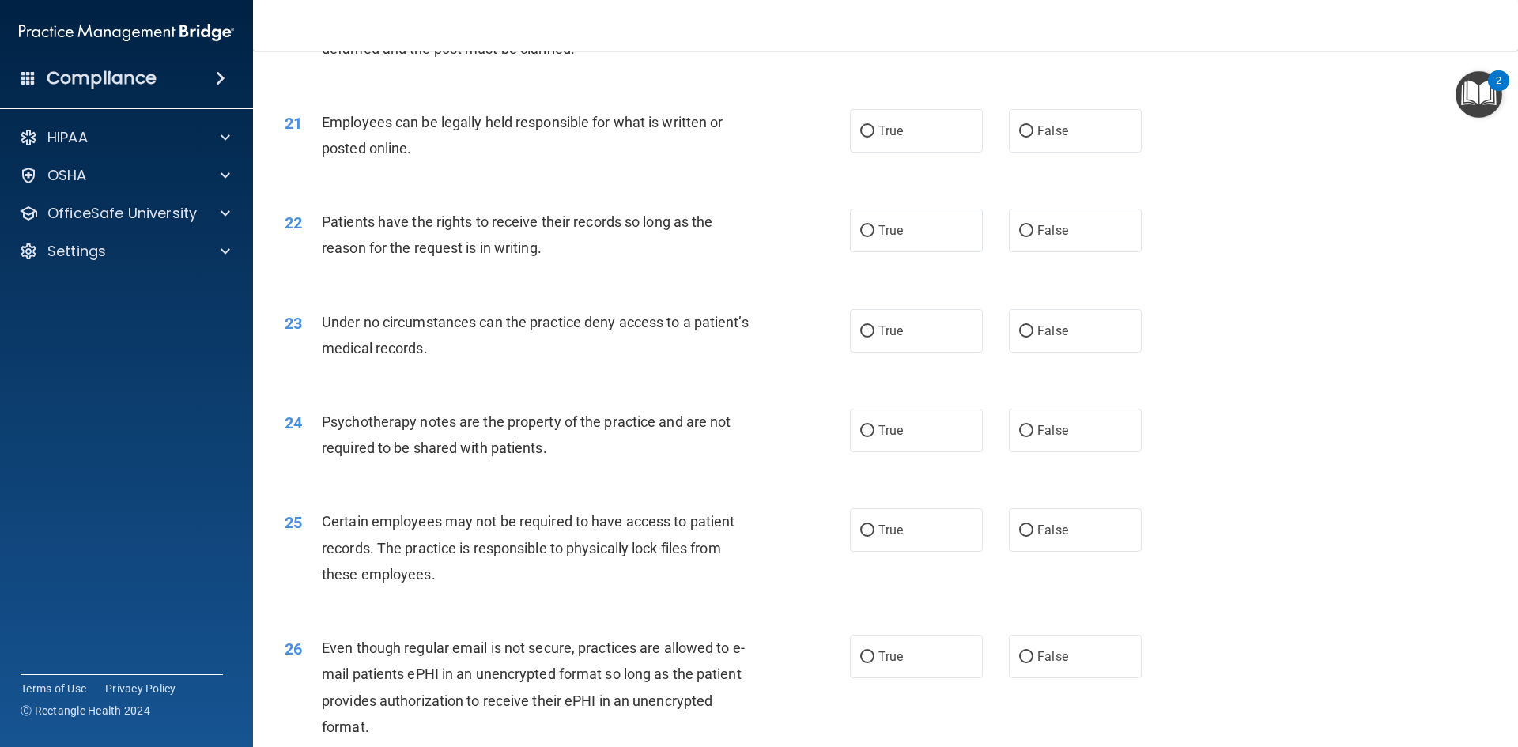
scroll to position [2609, 0]
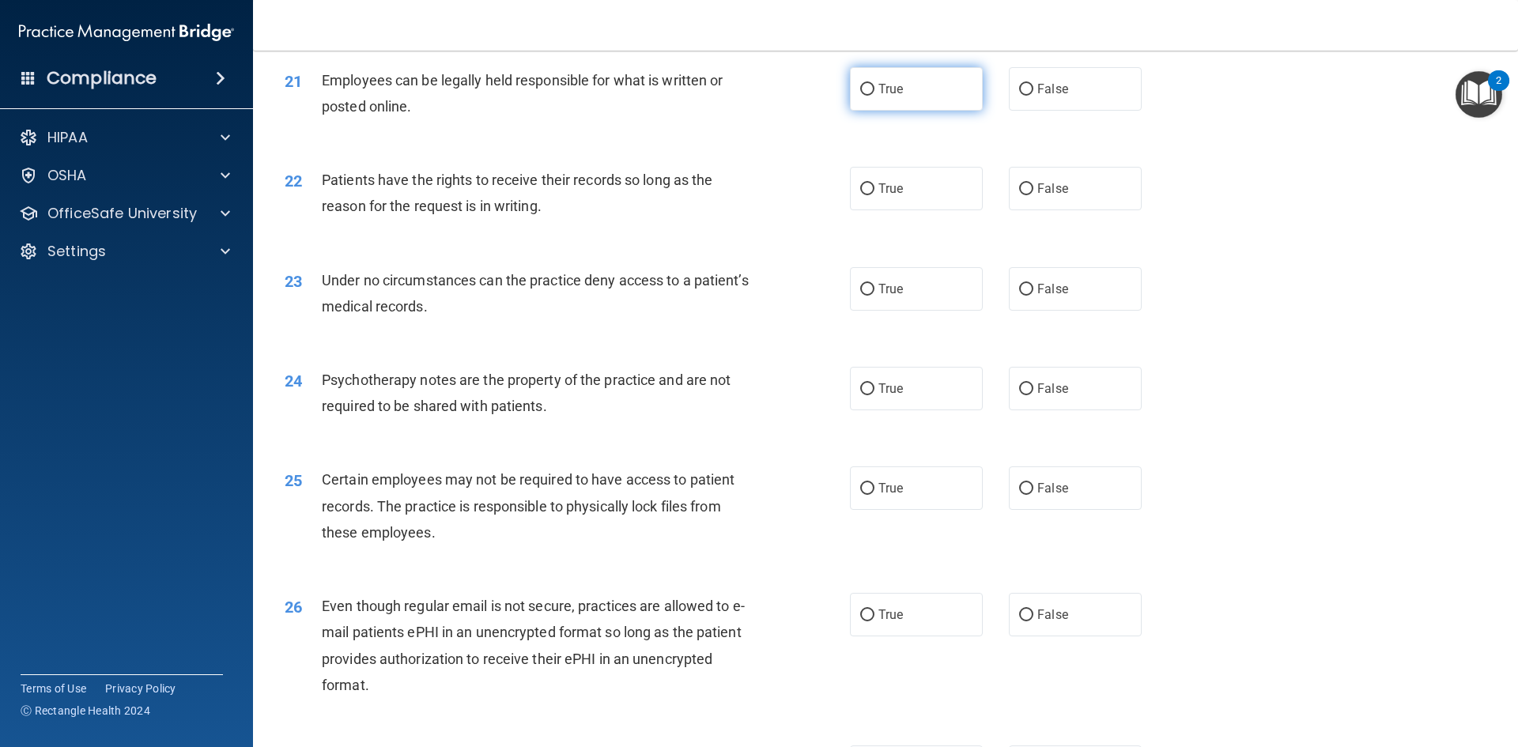
click at [879, 111] on label "True" at bounding box center [916, 88] width 133 height 43
click at [875, 96] on input "True" at bounding box center [867, 90] width 14 height 12
radio input "true"
click at [928, 210] on label "True" at bounding box center [916, 188] width 133 height 43
click at [875, 195] on input "True" at bounding box center [867, 189] width 14 height 12
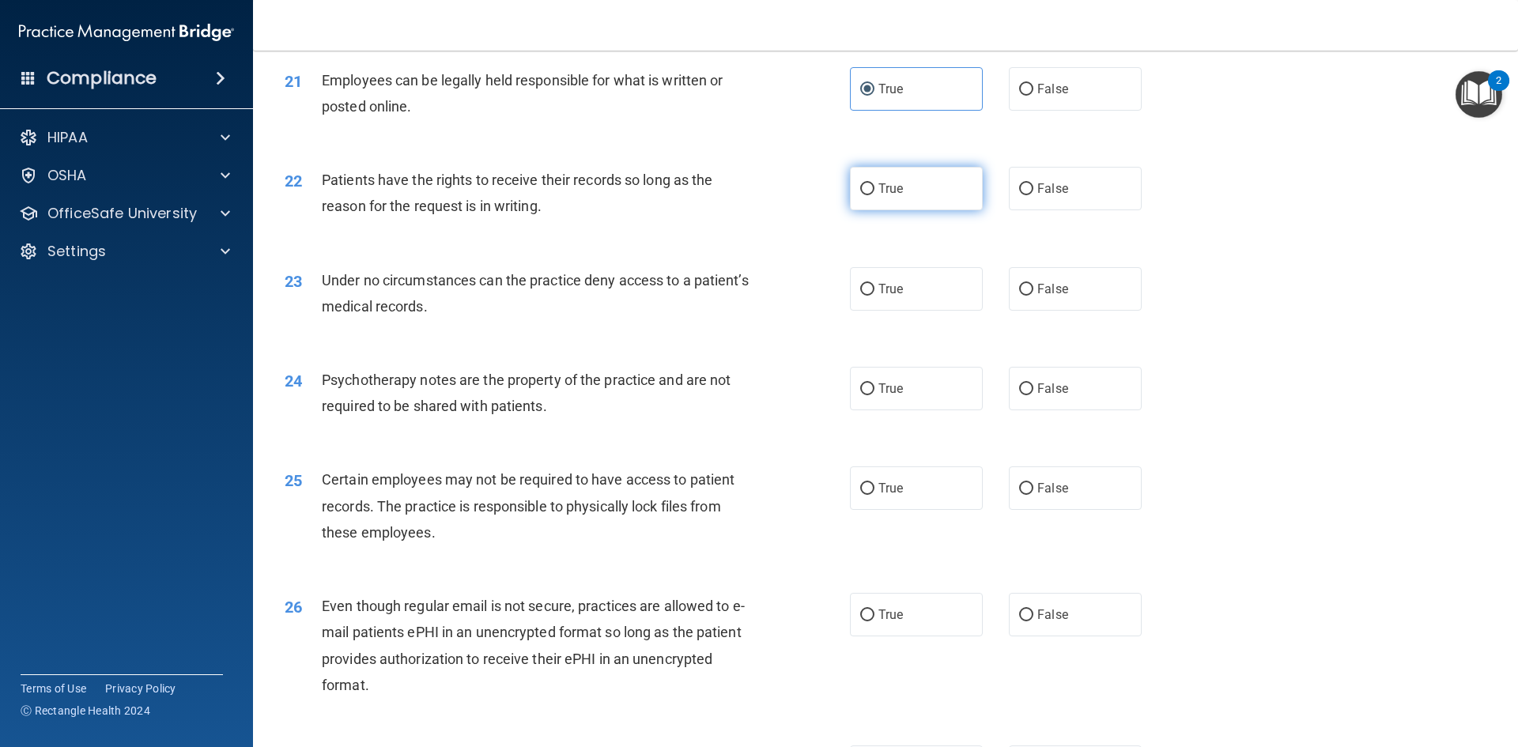
radio input "true"
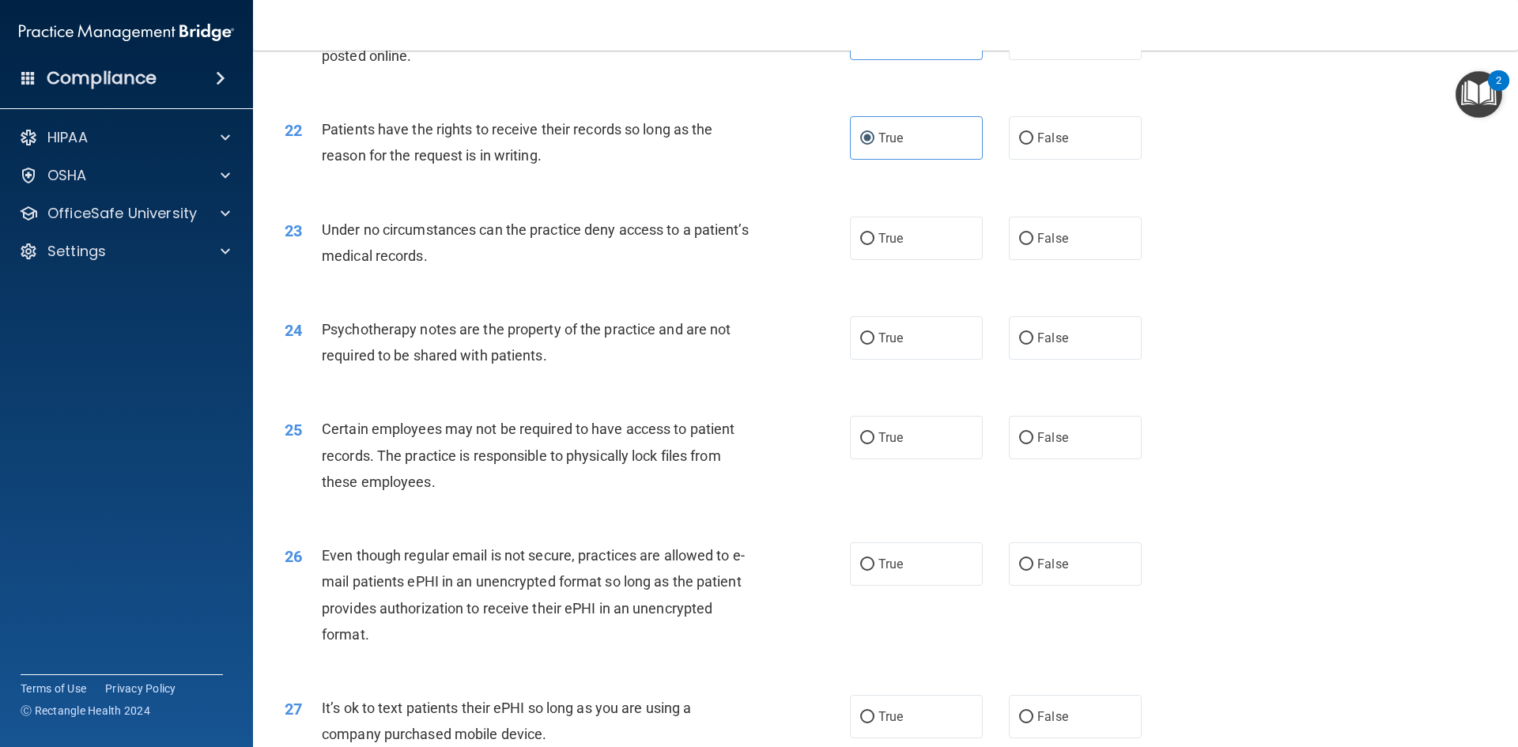
scroll to position [2689, 0]
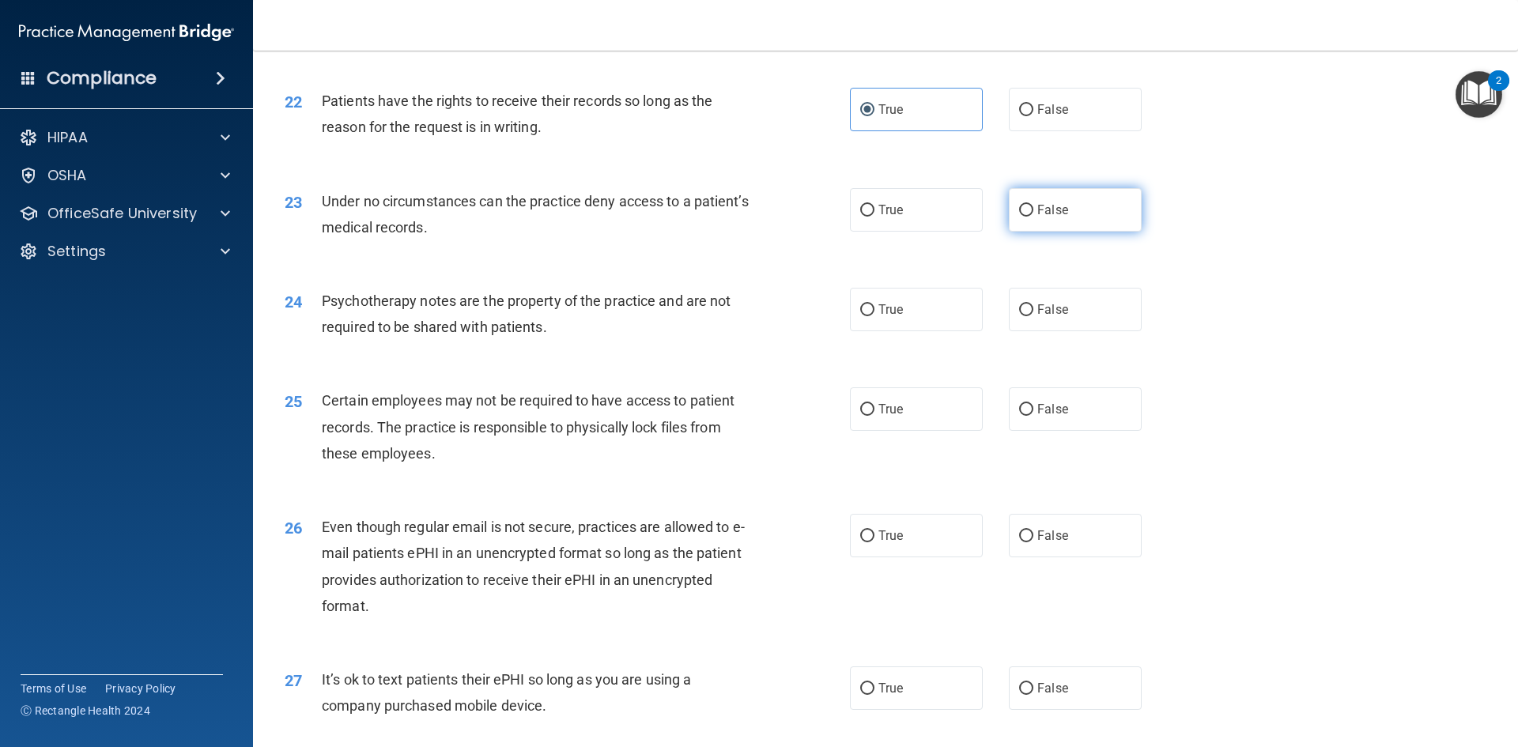
click at [1056, 217] on span "False" at bounding box center [1052, 209] width 31 height 15
click at [1034, 217] on input "False" at bounding box center [1026, 211] width 14 height 12
radio input "true"
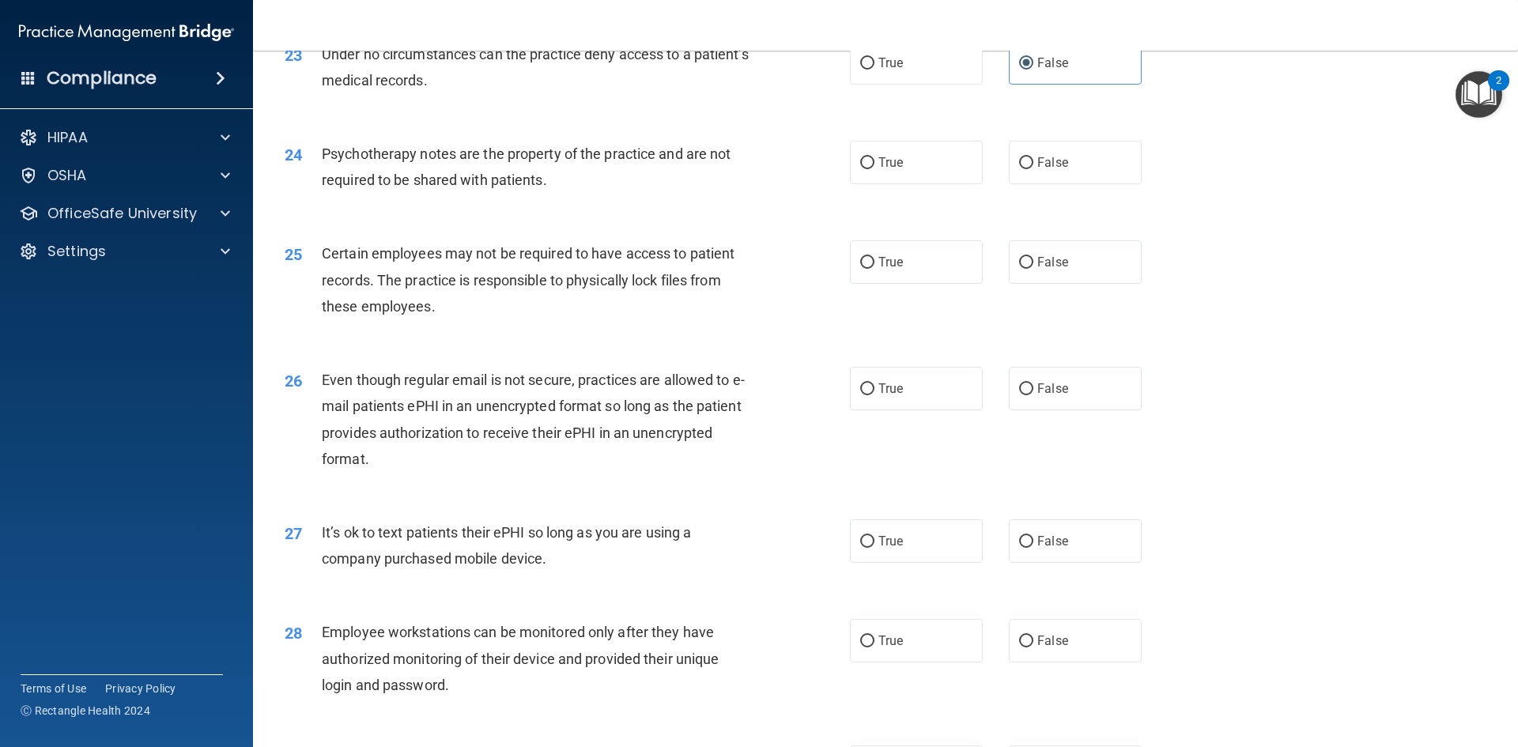
scroll to position [2847, 0]
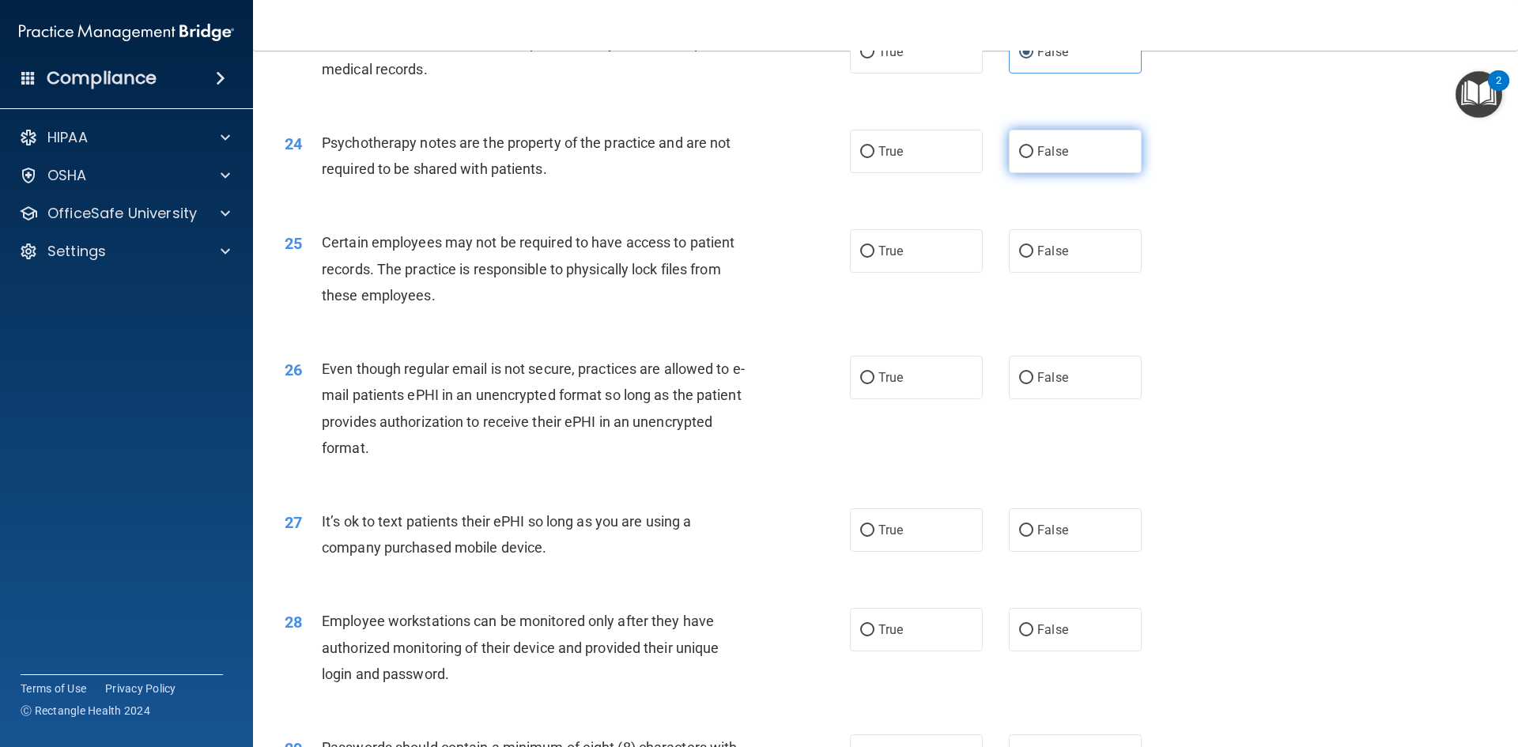
click at [1037, 159] on span "False" at bounding box center [1052, 151] width 31 height 15
click at [1033, 158] on input "False" at bounding box center [1026, 152] width 14 height 12
radio input "true"
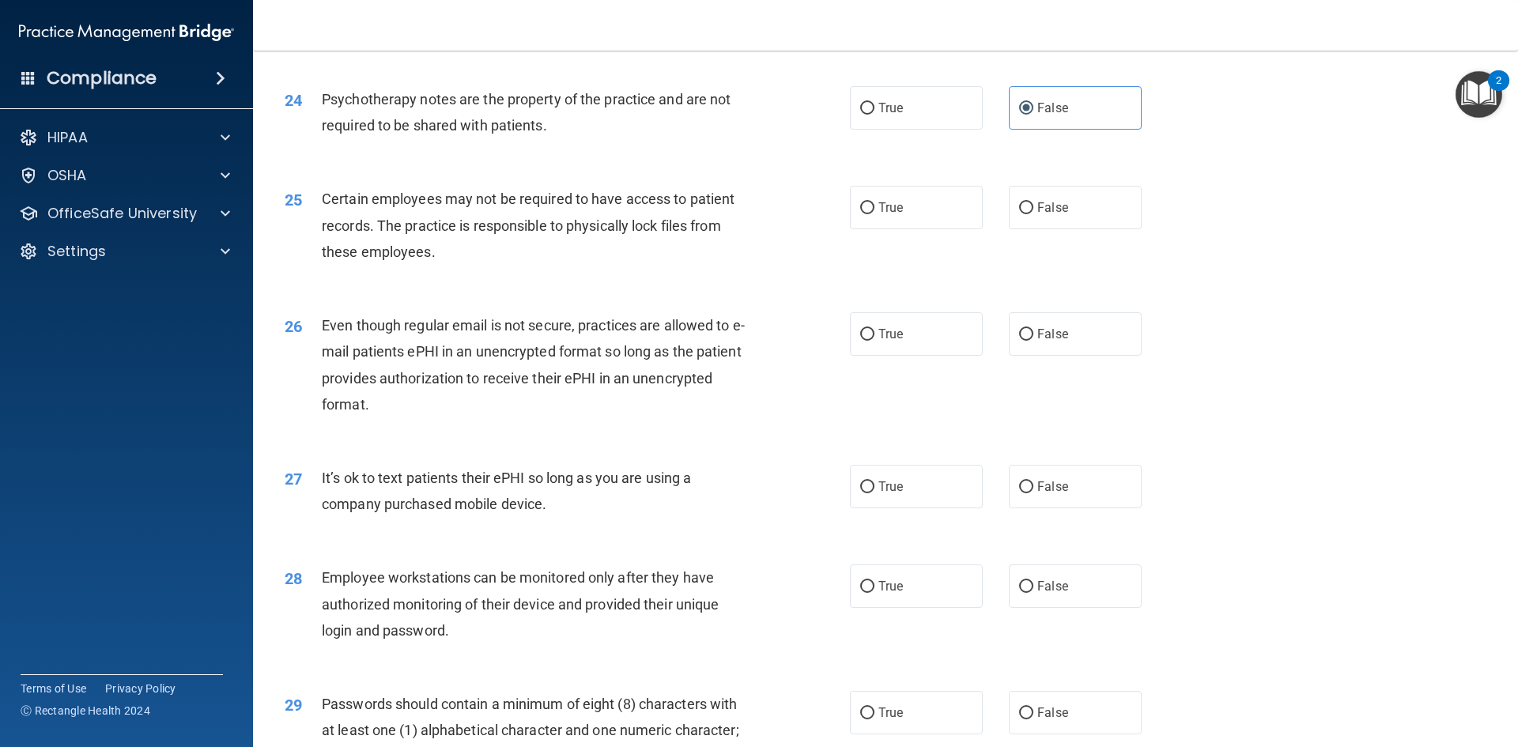
scroll to position [2926, 0]
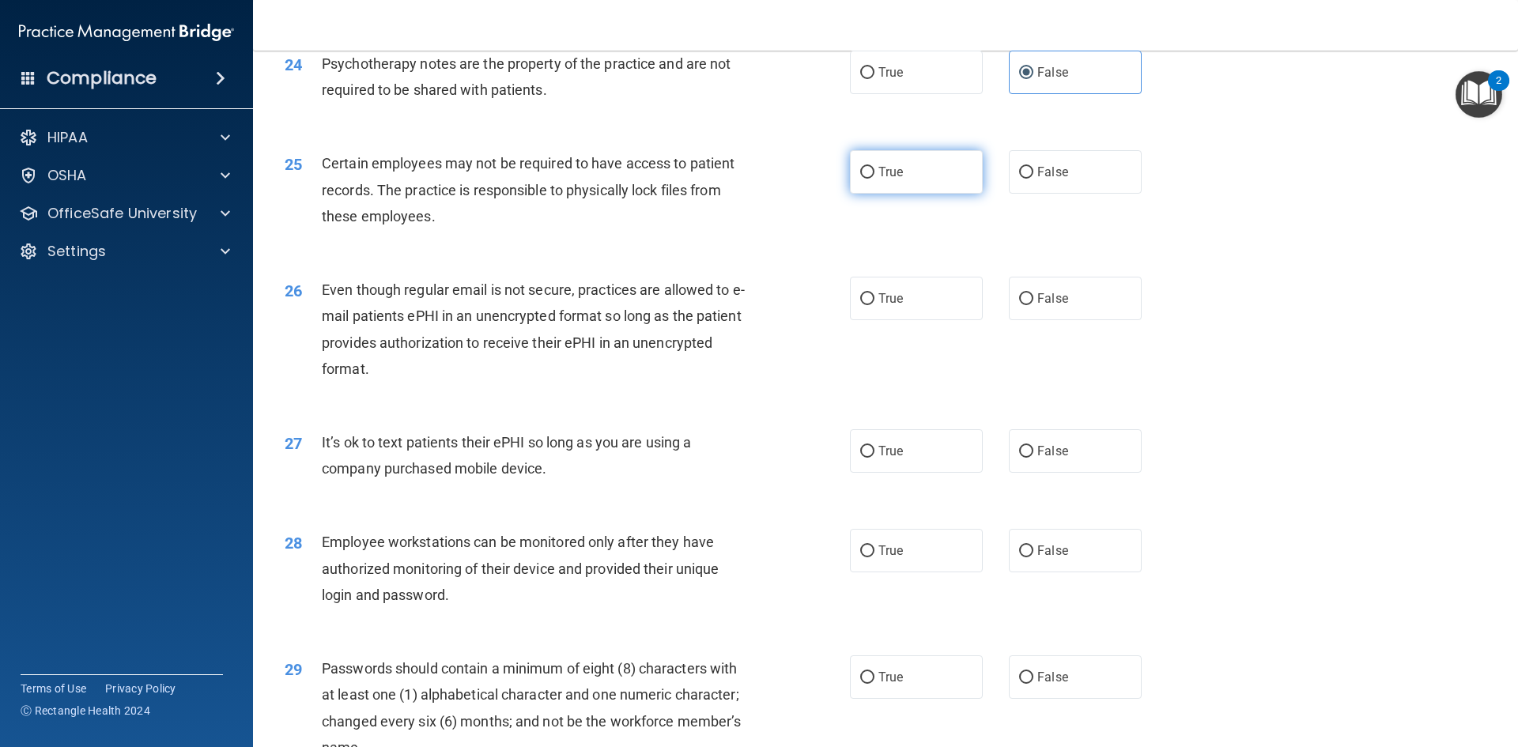
click at [900, 194] on label "True" at bounding box center [916, 171] width 133 height 43
click at [875, 179] on input "True" at bounding box center [867, 173] width 14 height 12
radio input "true"
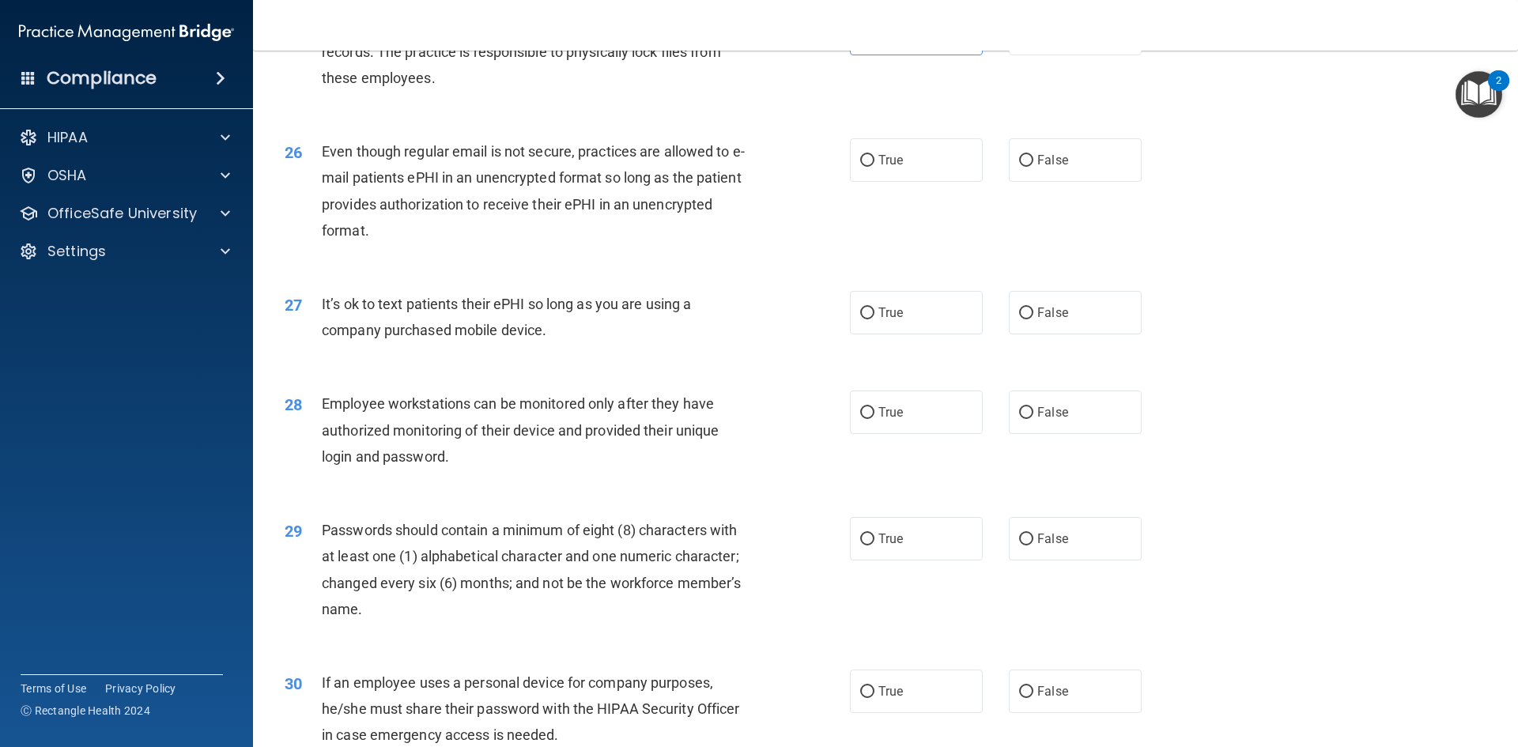
scroll to position [3143, 0]
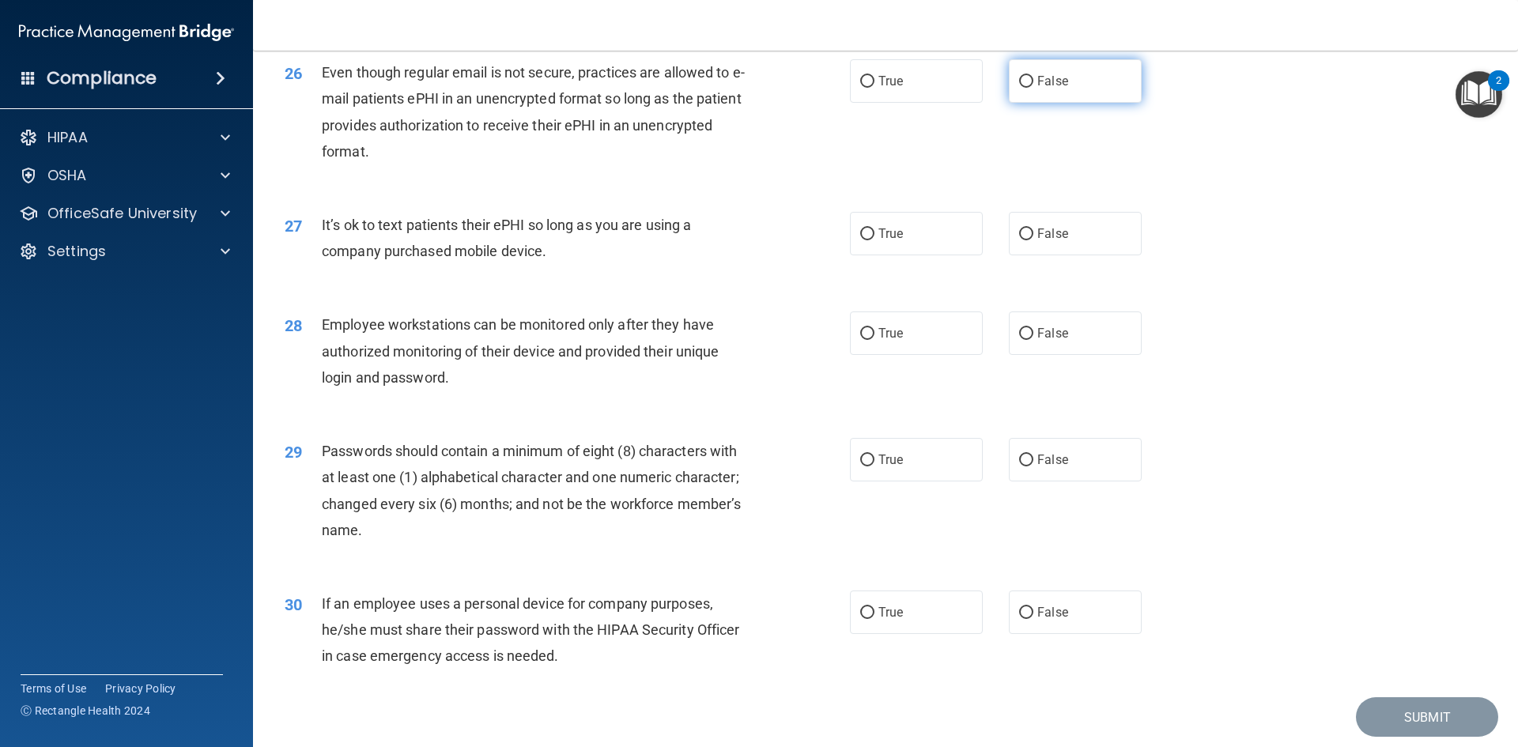
click at [1037, 89] on span "False" at bounding box center [1052, 81] width 31 height 15
click at [1034, 88] on input "False" at bounding box center [1026, 82] width 14 height 12
radio input "true"
click at [1043, 241] on span "False" at bounding box center [1052, 233] width 31 height 15
click at [1034, 240] on input "False" at bounding box center [1026, 235] width 14 height 12
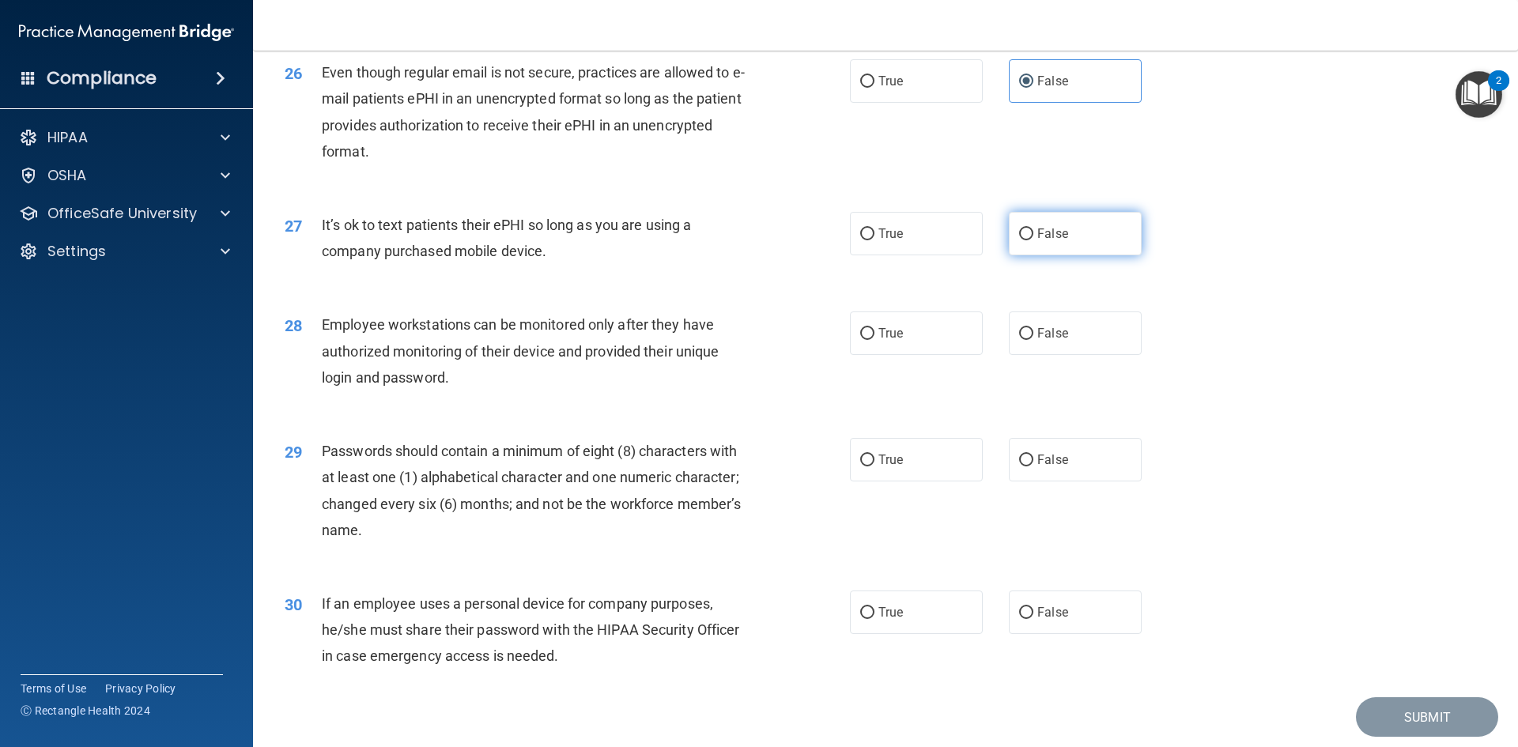
radio input "true"
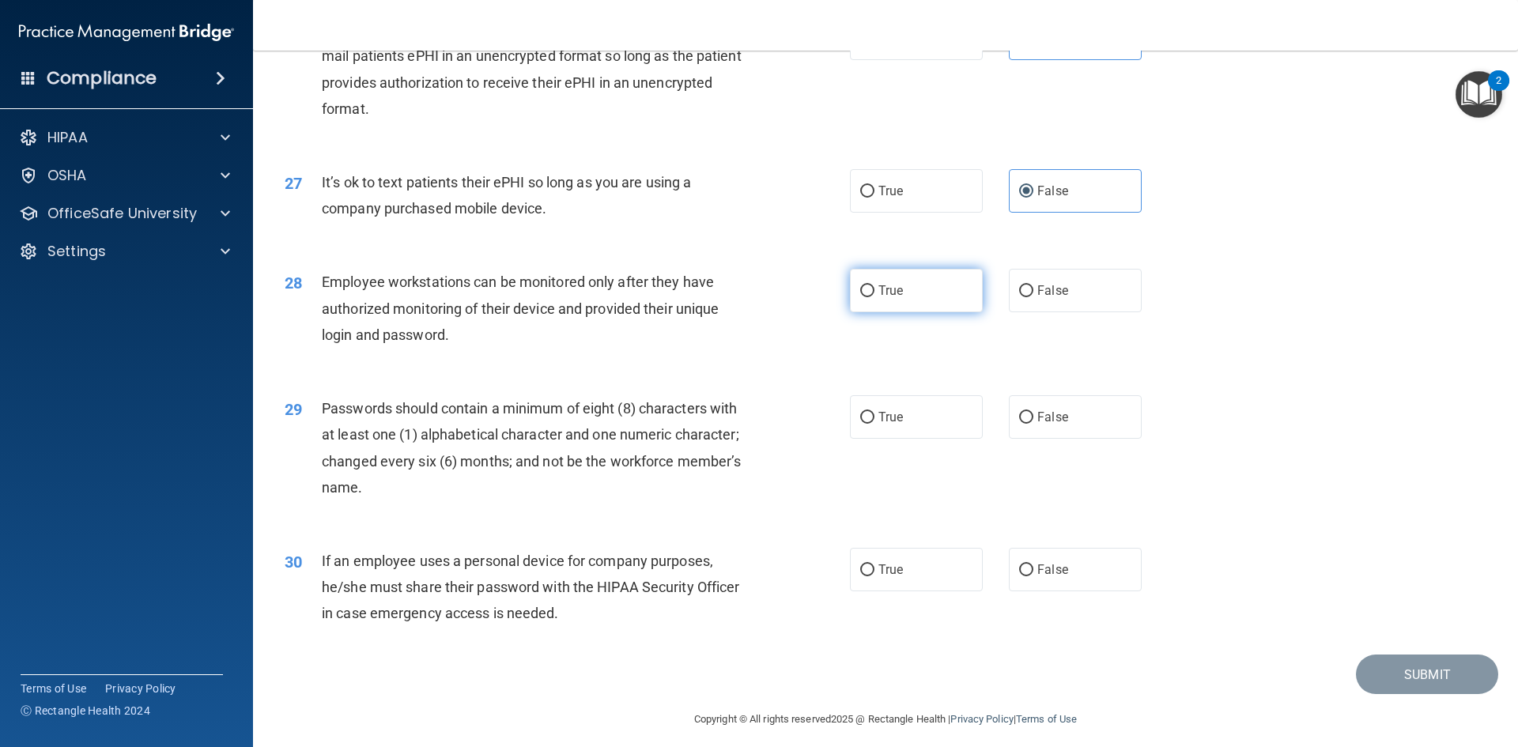
scroll to position [3222, 0]
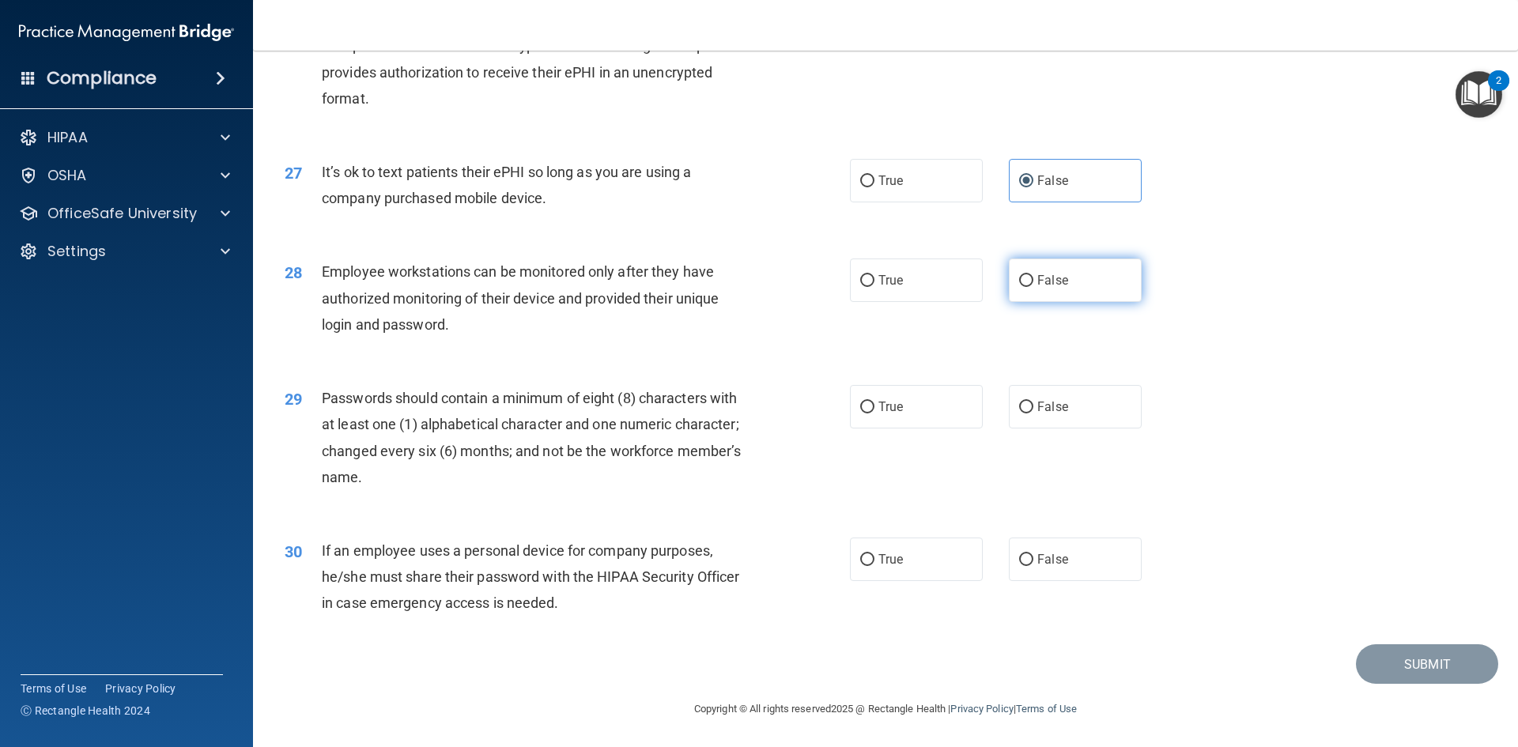
click at [1022, 287] on input "False" at bounding box center [1026, 281] width 14 height 12
radio input "true"
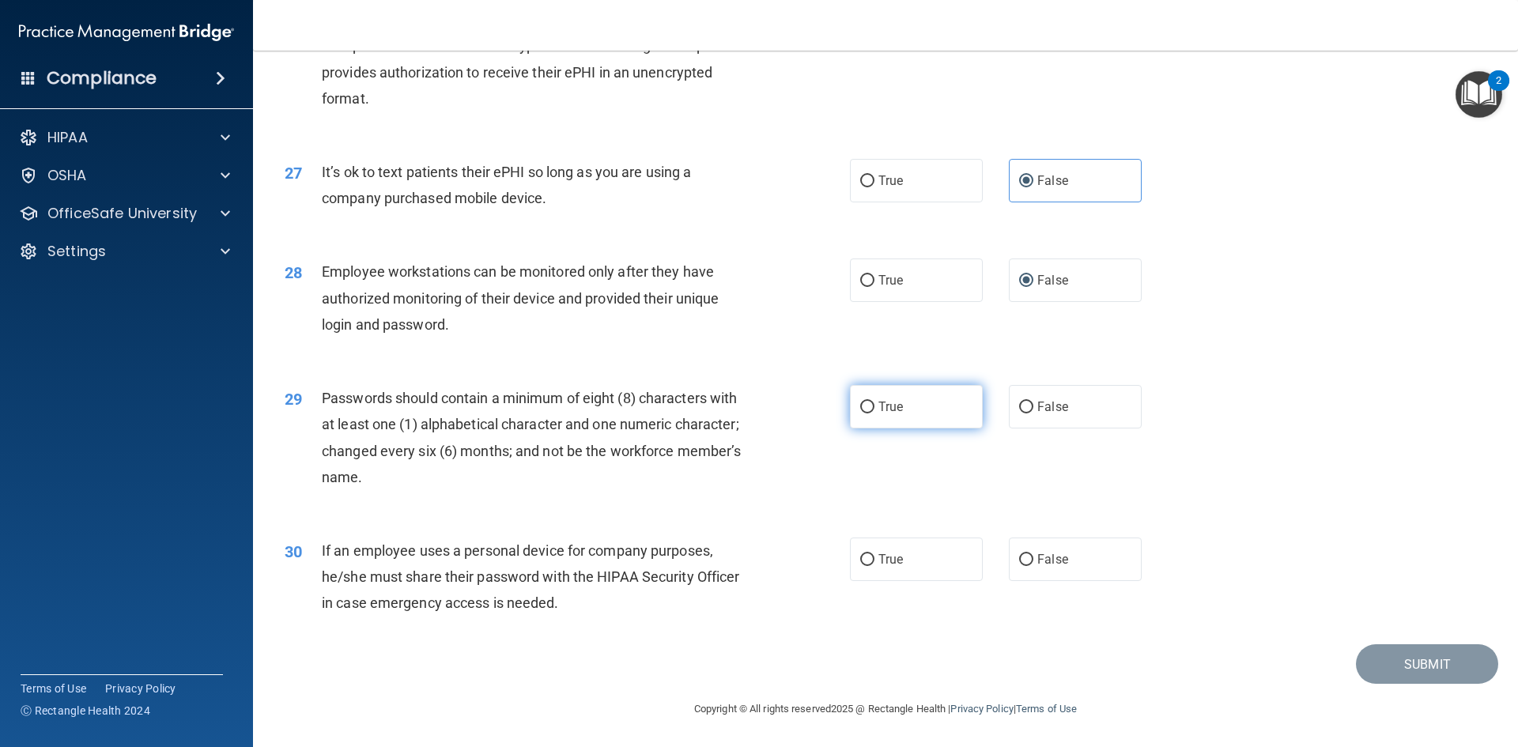
click at [887, 417] on label "True" at bounding box center [916, 406] width 133 height 43
click at [875, 414] on input "True" at bounding box center [867, 408] width 14 height 12
radio input "true"
click at [909, 571] on label "True" at bounding box center [916, 559] width 133 height 43
click at [875, 566] on input "True" at bounding box center [867, 560] width 14 height 12
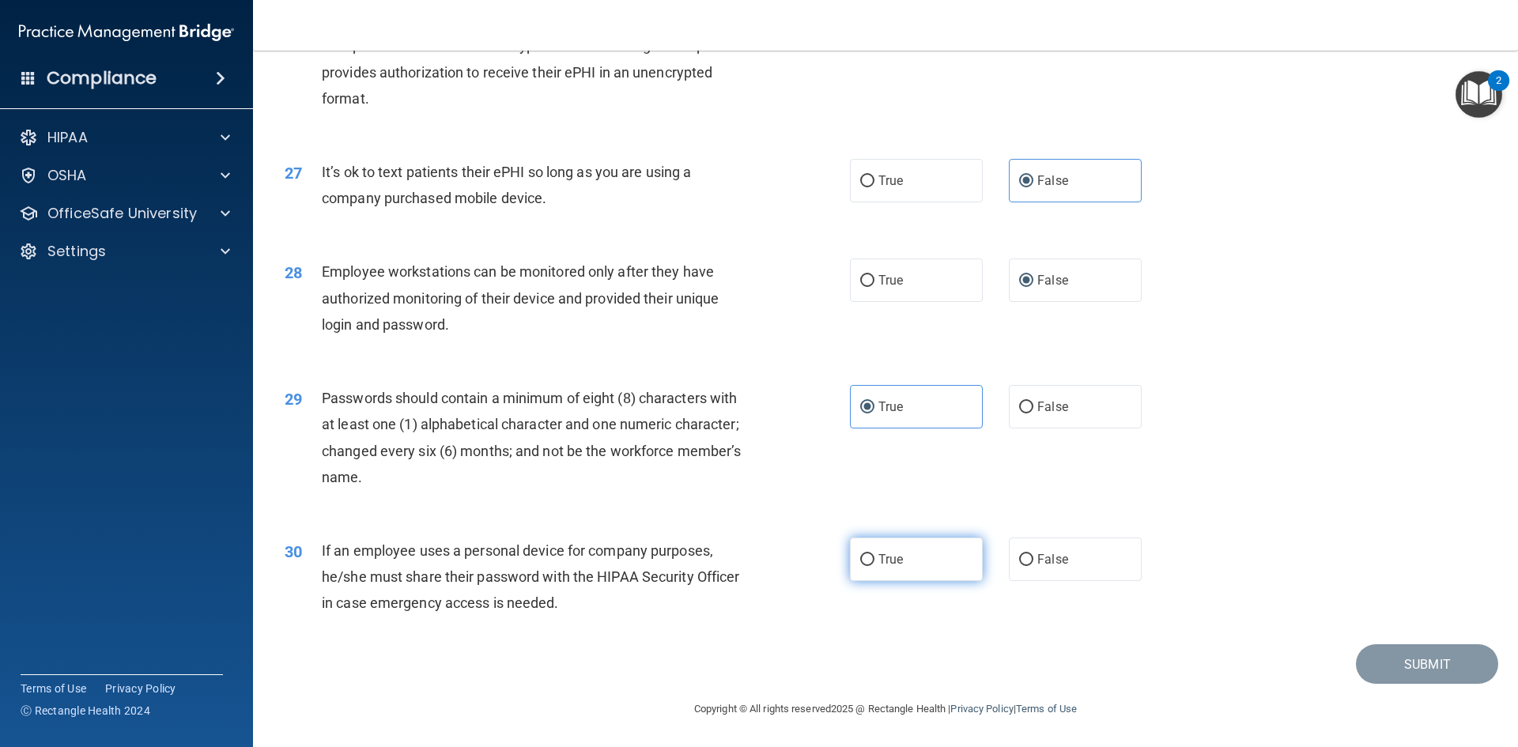
radio input "true"
click at [1458, 667] on button "Submit" at bounding box center [1427, 664] width 142 height 40
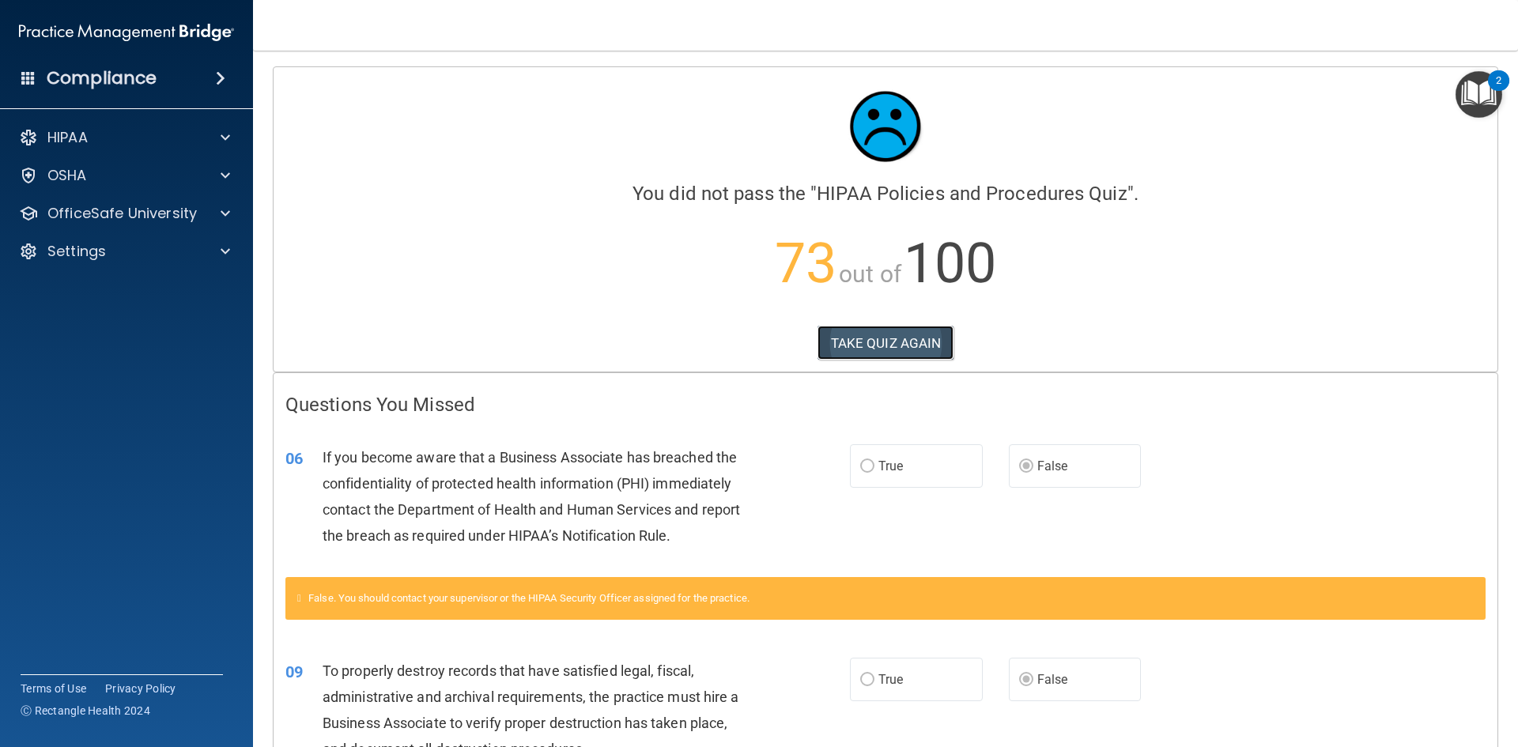
click at [858, 341] on button "TAKE QUIZ AGAIN" at bounding box center [886, 343] width 137 height 35
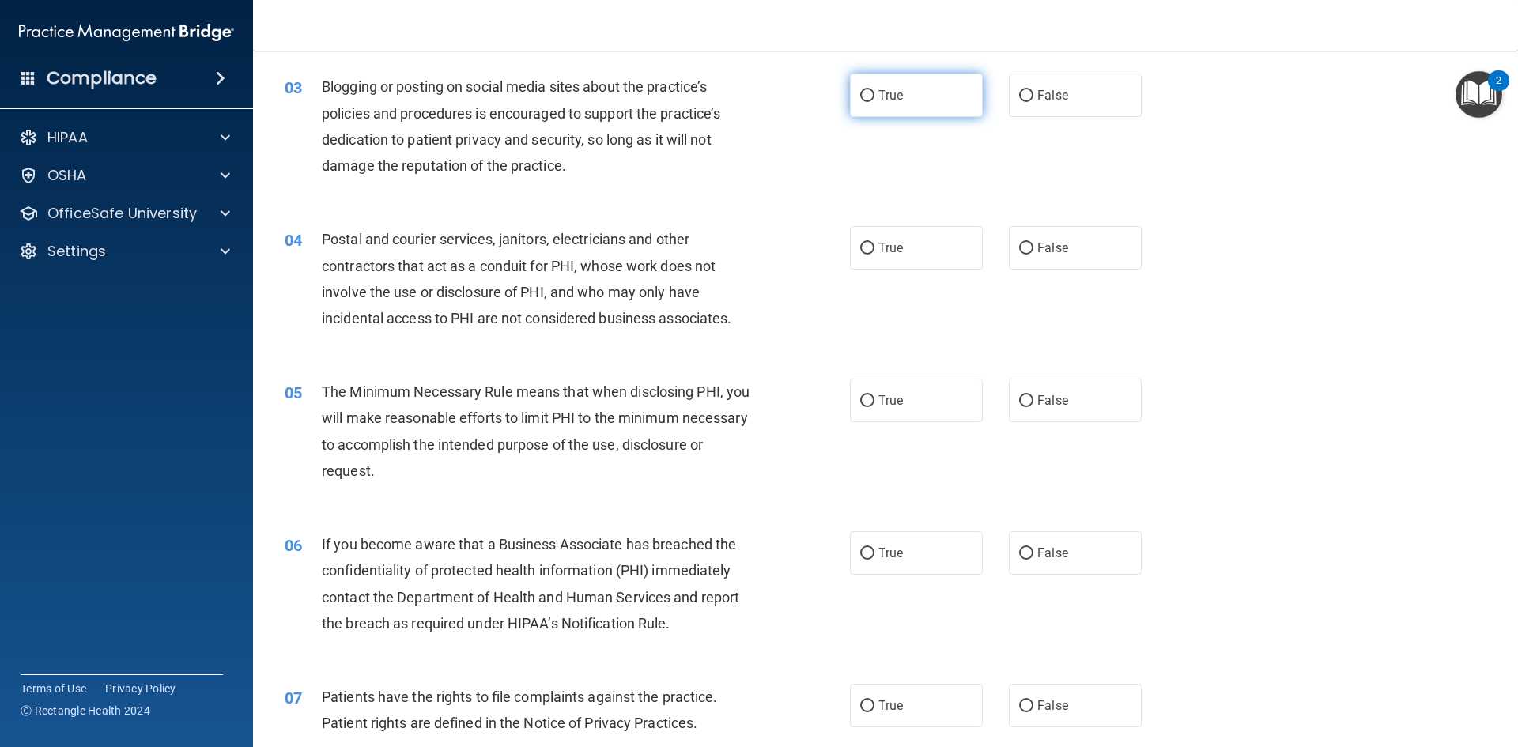
scroll to position [316, 0]
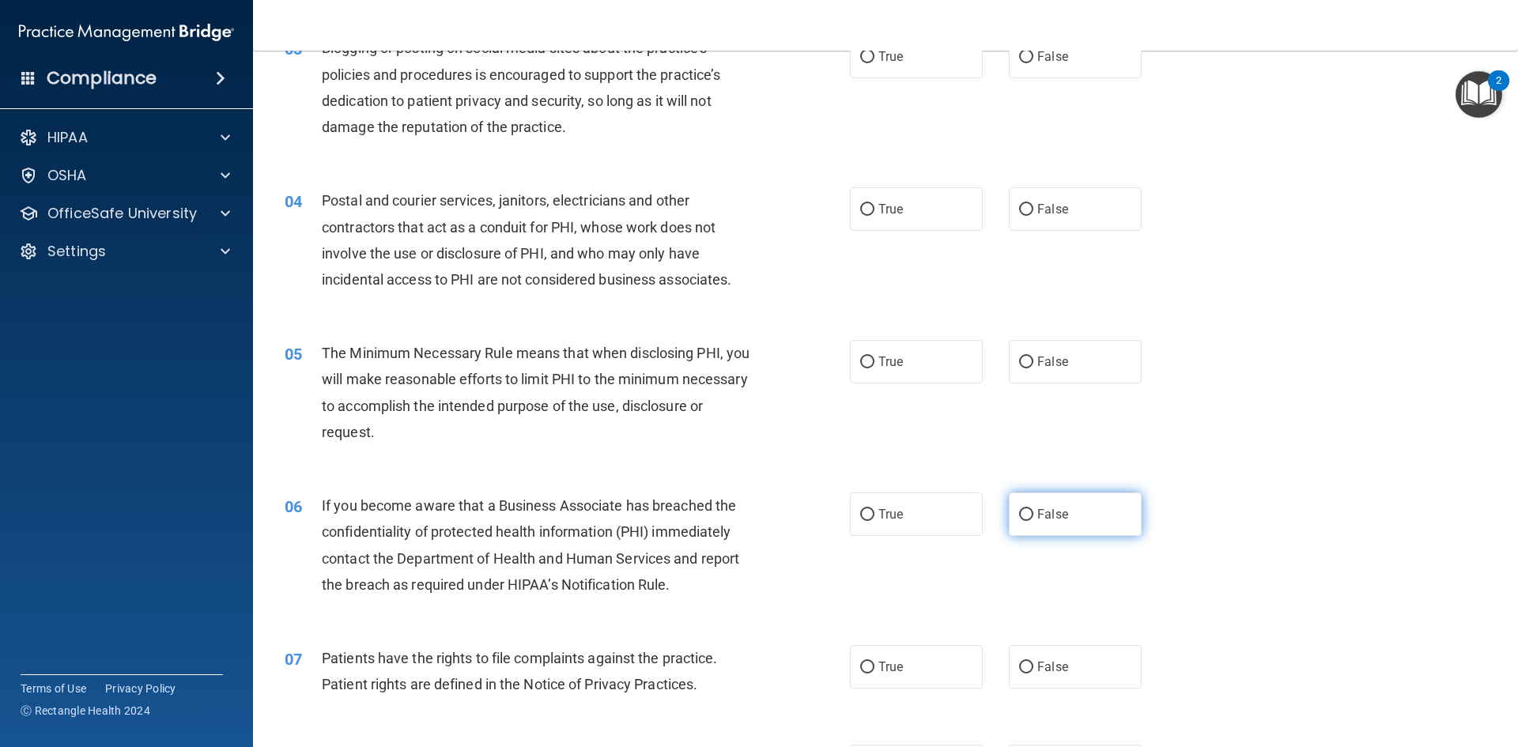
click at [1039, 520] on span "False" at bounding box center [1052, 514] width 31 height 15
click at [1034, 520] on input "False" at bounding box center [1026, 515] width 14 height 12
radio input "true"
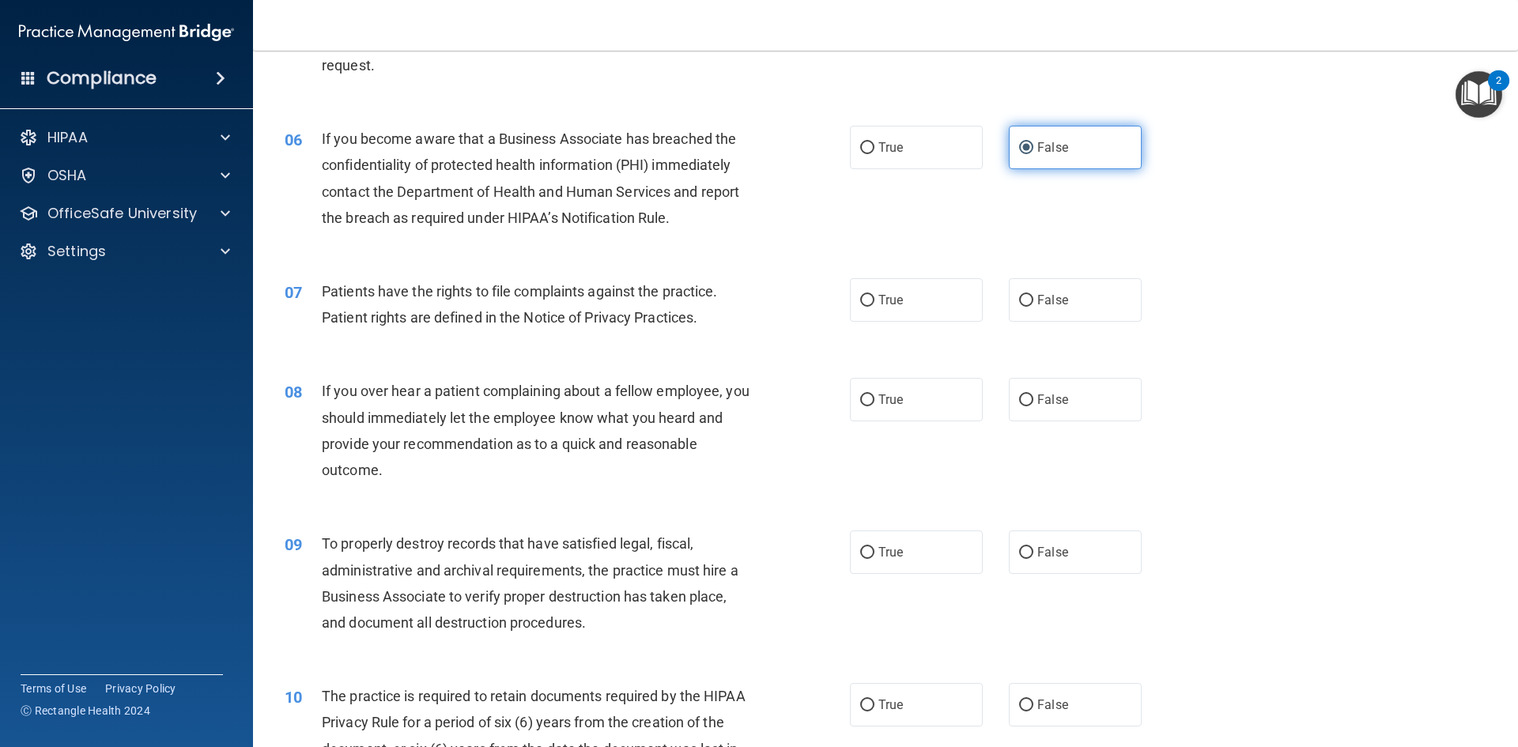
scroll to position [791, 0]
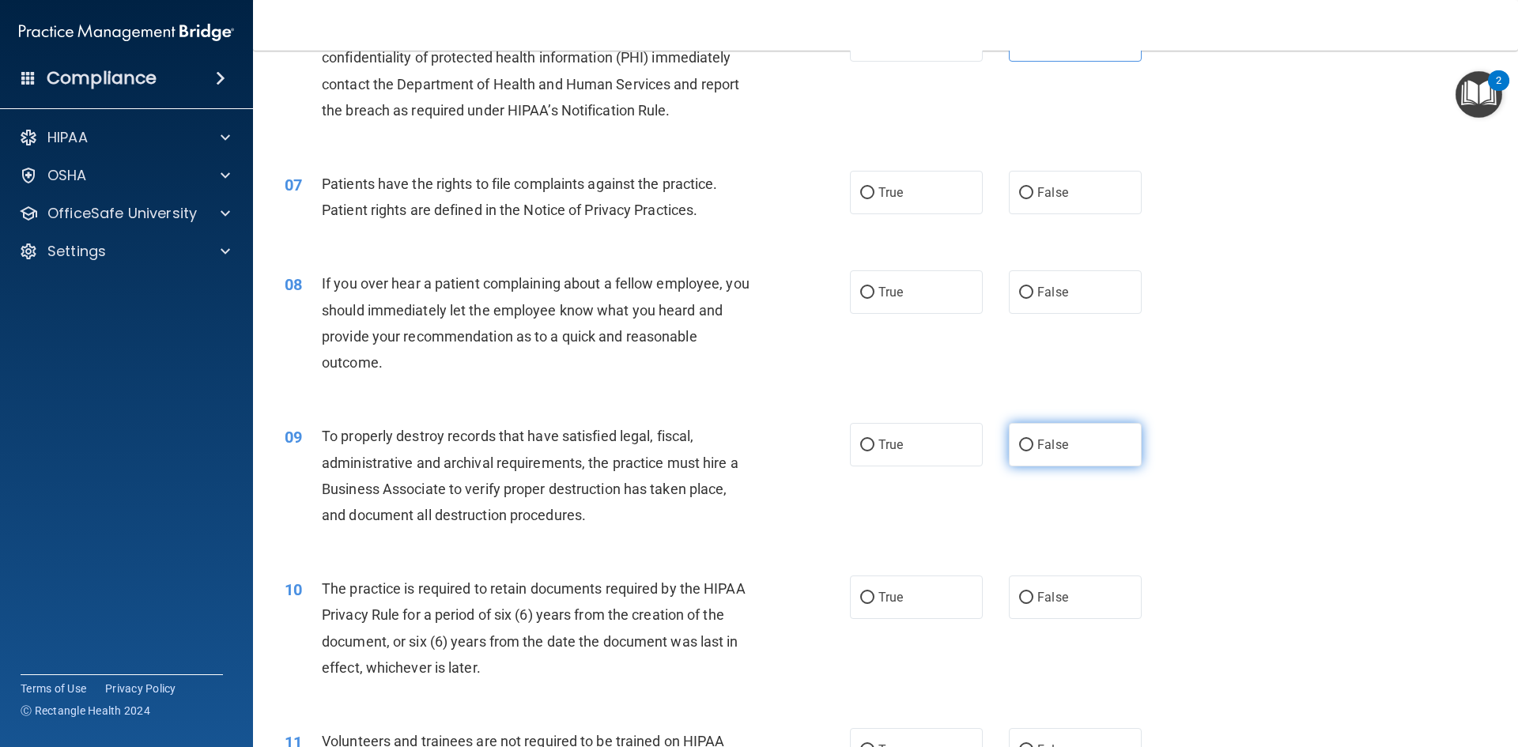
click at [1030, 440] on label "False" at bounding box center [1075, 444] width 133 height 43
click at [1030, 440] on input "False" at bounding box center [1026, 446] width 14 height 12
radio input "true"
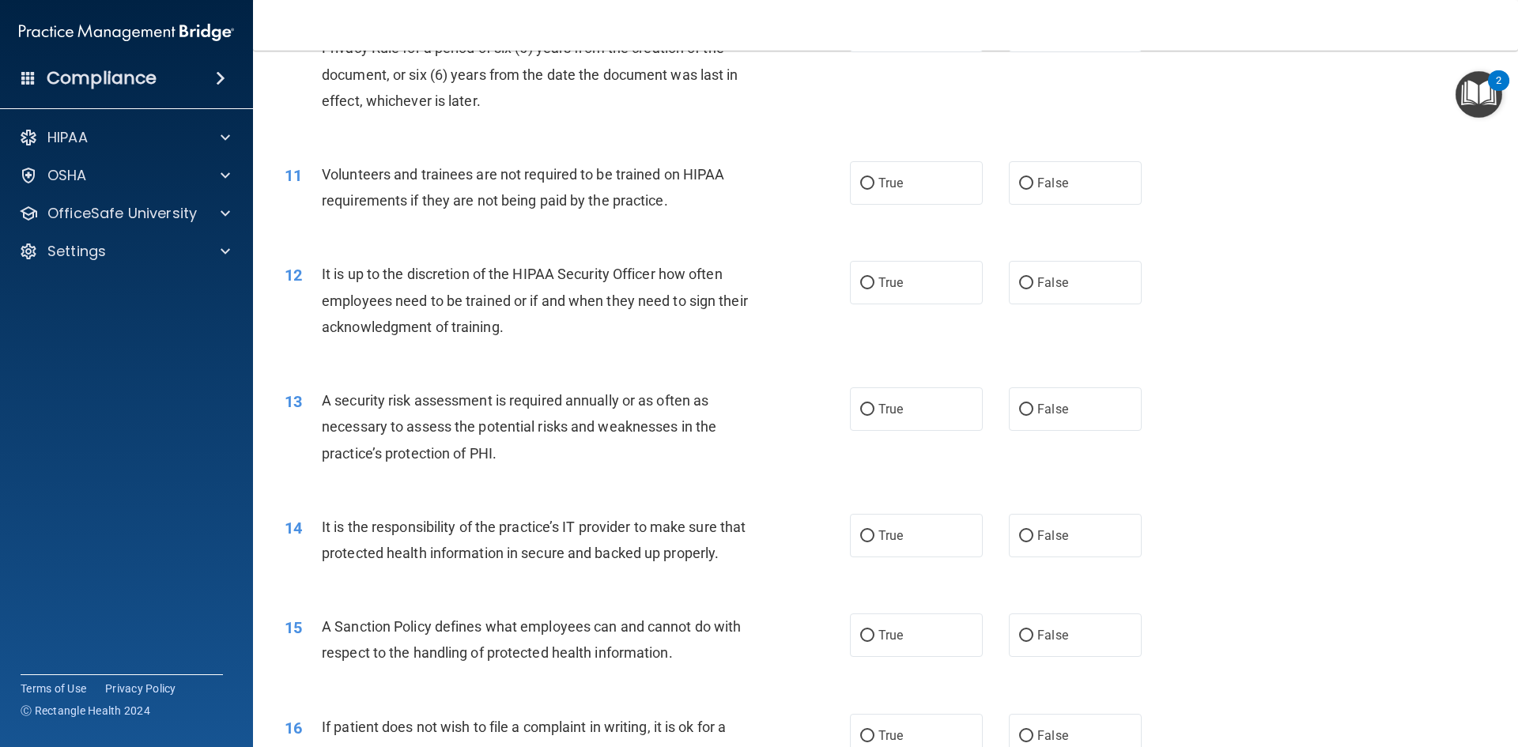
scroll to position [1423, 0]
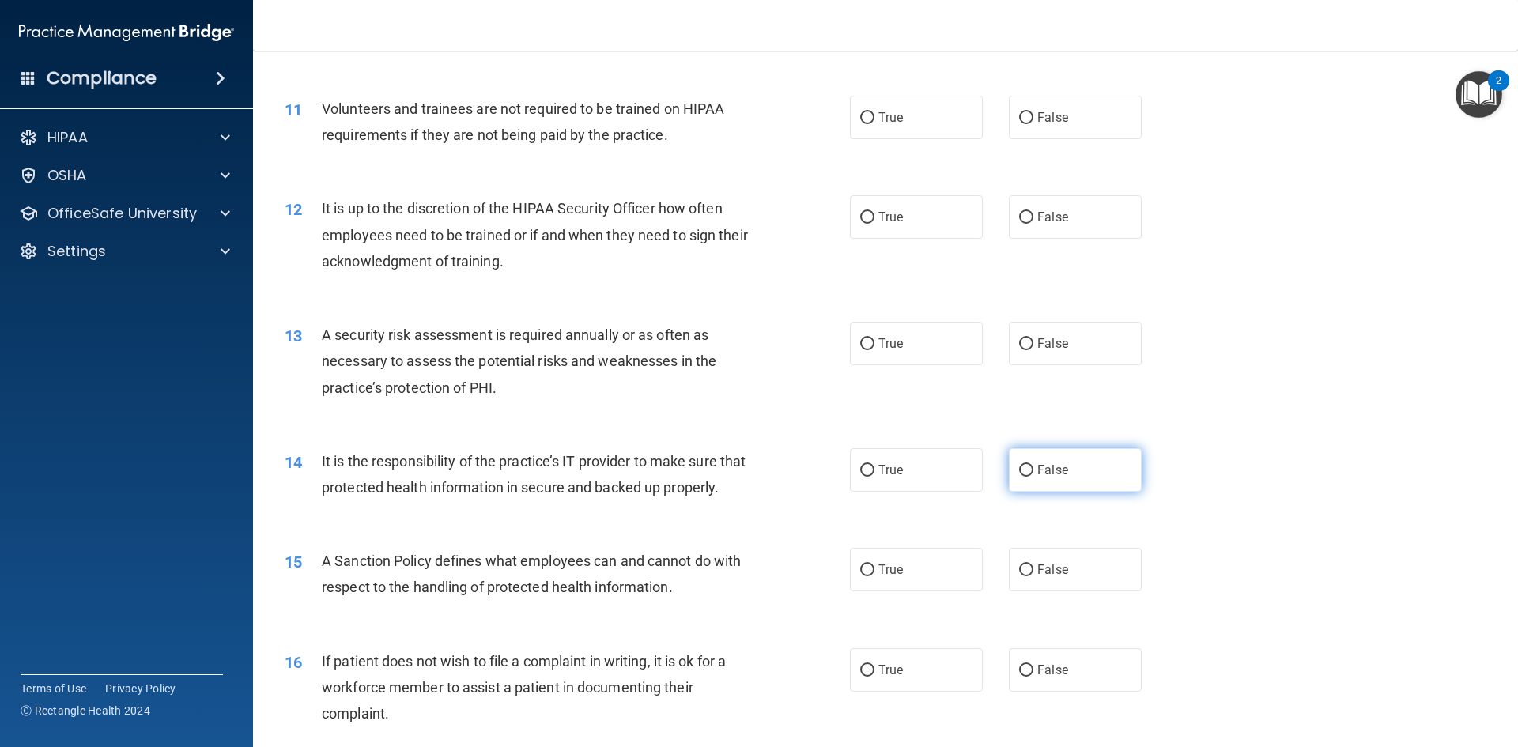
click at [1024, 468] on input "False" at bounding box center [1026, 471] width 14 height 12
radio input "true"
click at [1019, 576] on input "False" at bounding box center [1026, 571] width 14 height 12
radio input "true"
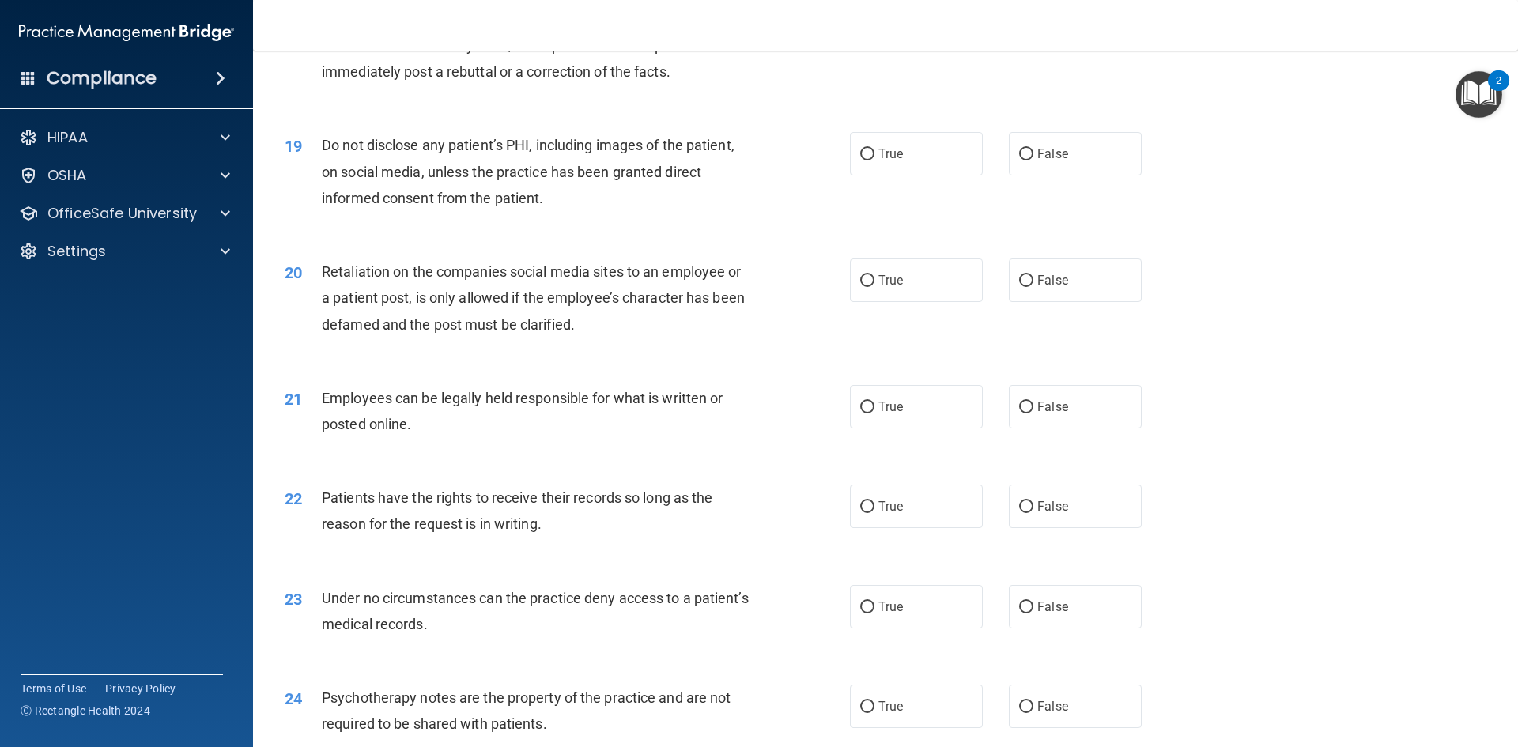
scroll to position [2293, 0]
click at [1037, 512] on span "False" at bounding box center [1052, 504] width 31 height 15
click at [1034, 512] on input "False" at bounding box center [1026, 506] width 14 height 12
radio input "true"
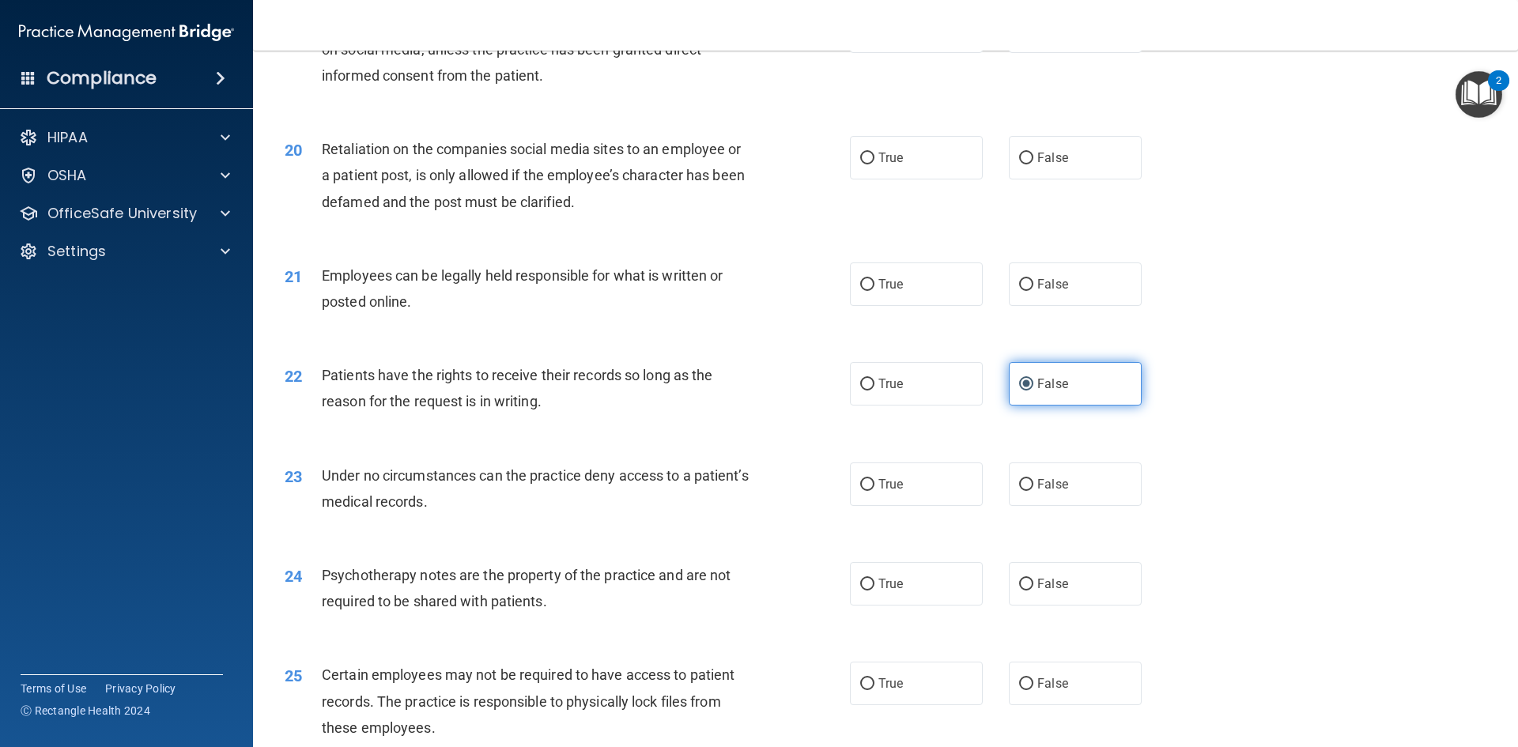
scroll to position [2609, 0]
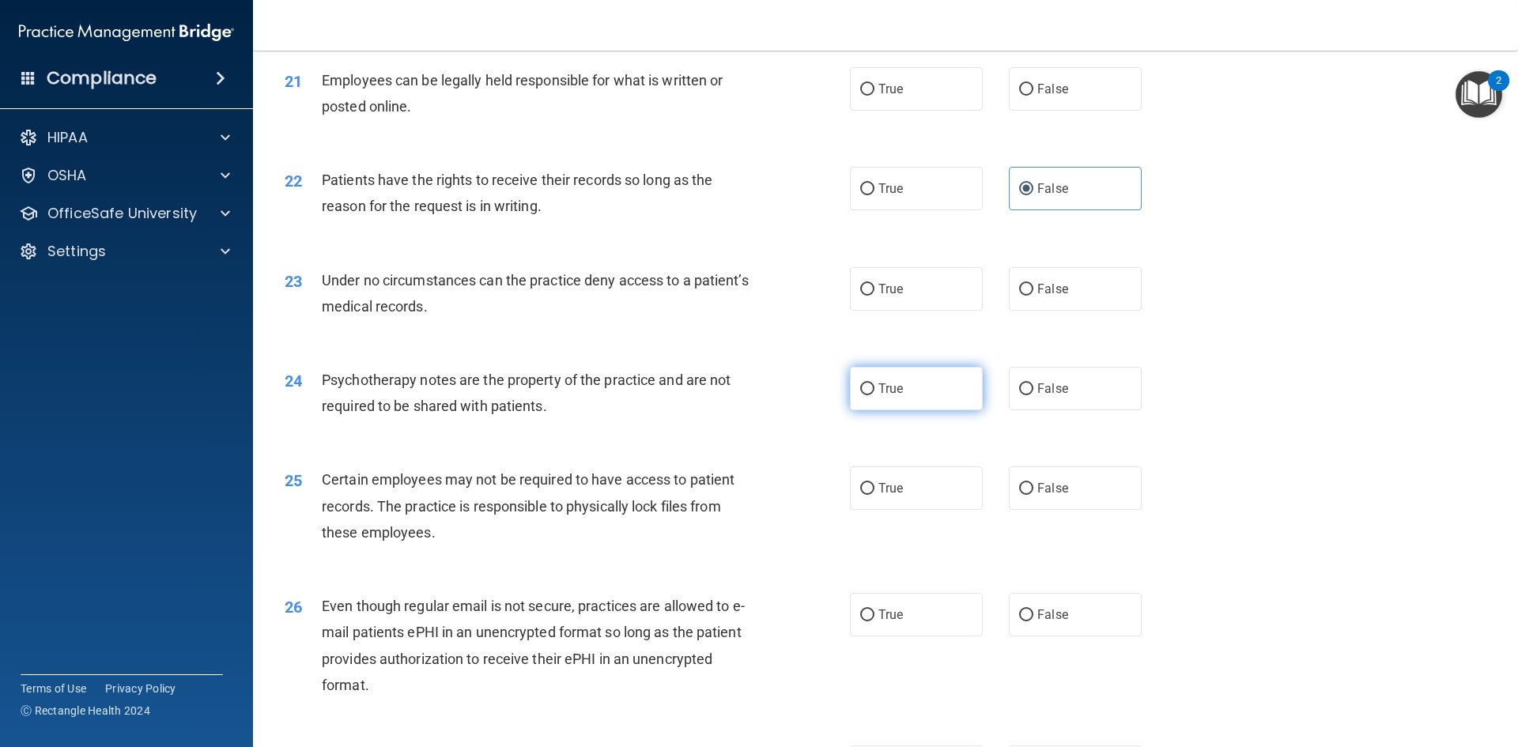
click at [864, 405] on label "True" at bounding box center [916, 388] width 133 height 43
click at [864, 395] on input "True" at bounding box center [867, 390] width 14 height 12
radio input "true"
click at [880, 637] on label "True" at bounding box center [916, 614] width 133 height 43
click at [875, 622] on input "True" at bounding box center [867, 616] width 14 height 12
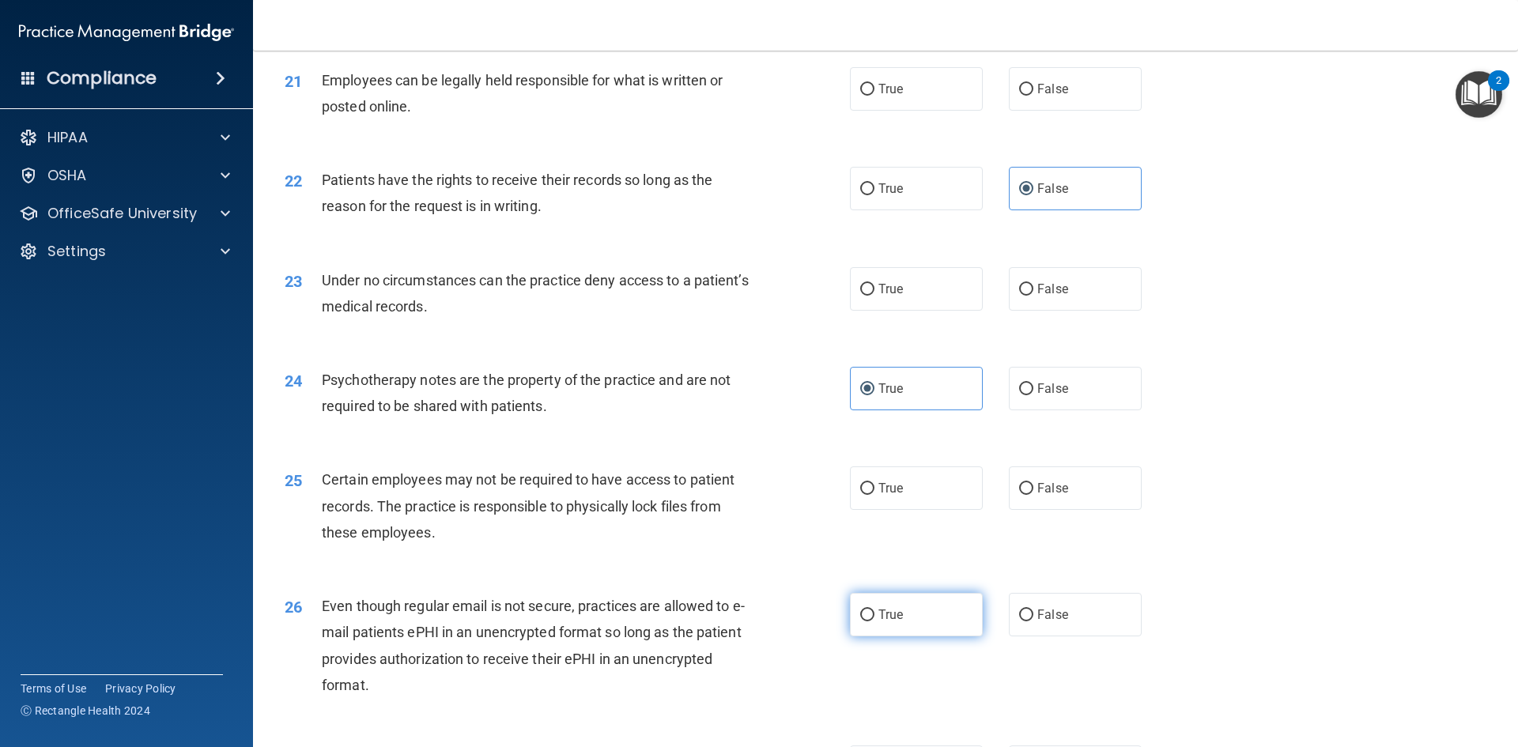
radio input "true"
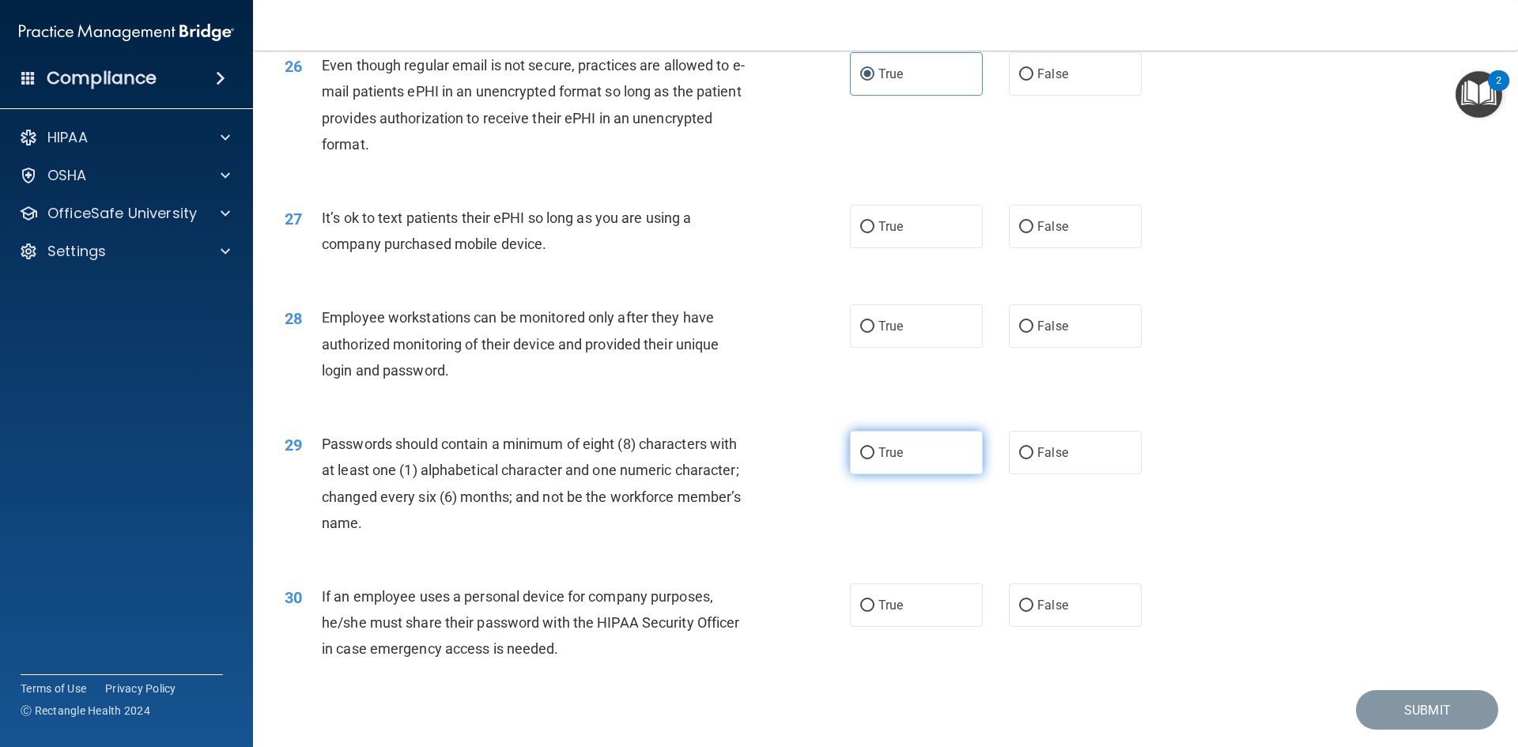
scroll to position [3222, 0]
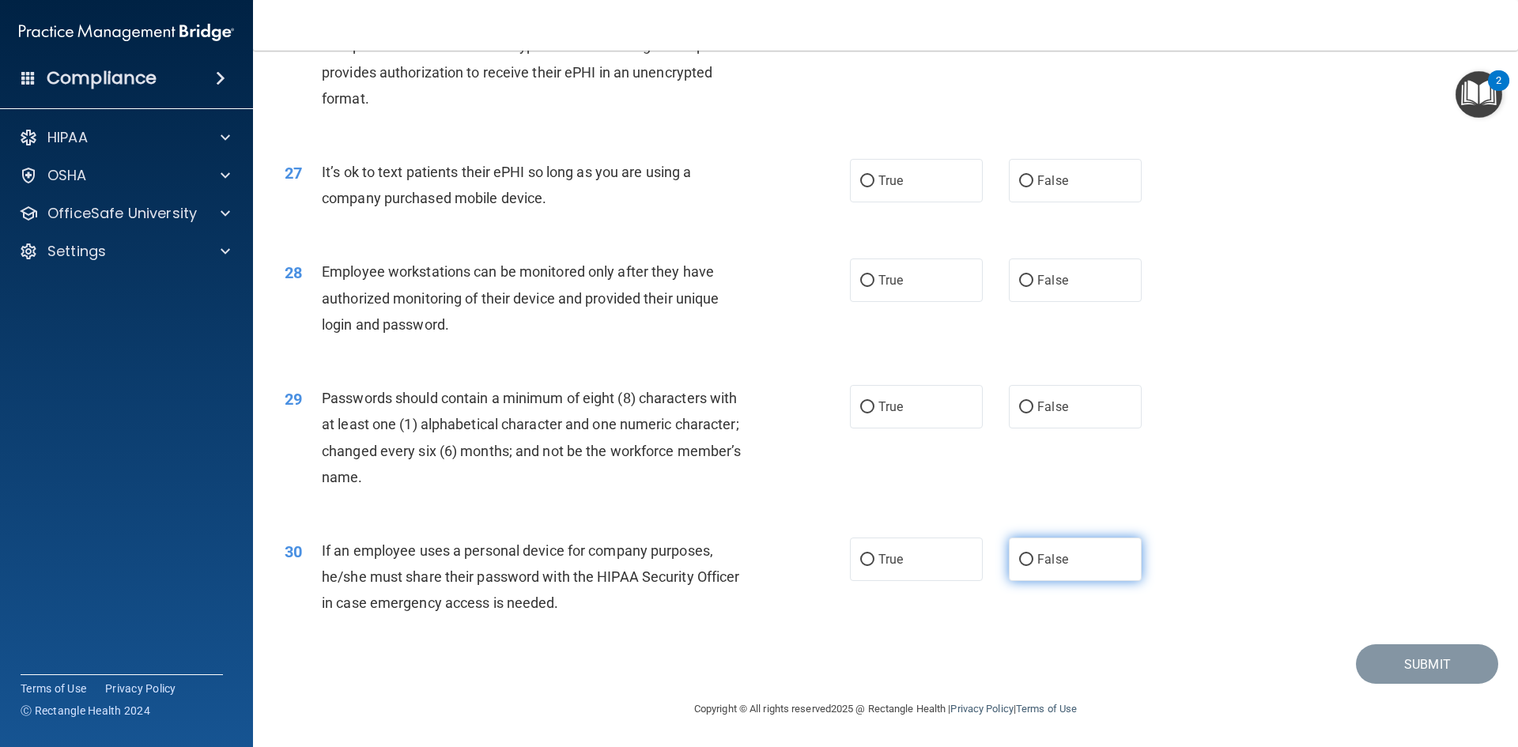
click at [1037, 565] on span "False" at bounding box center [1052, 559] width 31 height 15
click at [1034, 565] on input "False" at bounding box center [1026, 560] width 14 height 12
radio input "true"
click at [892, 408] on span "True" at bounding box center [891, 406] width 25 height 15
click at [875, 408] on input "True" at bounding box center [867, 408] width 14 height 12
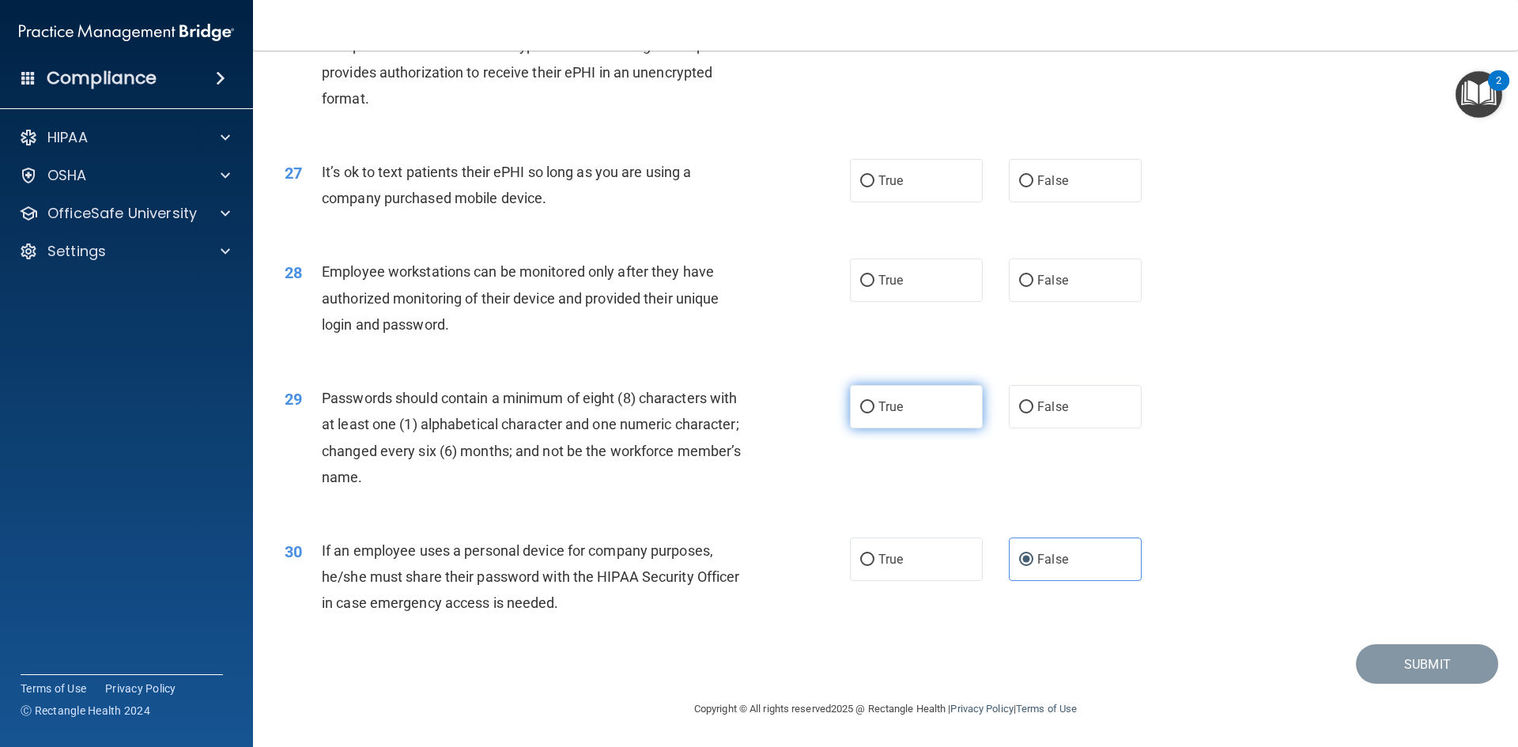
radio input "true"
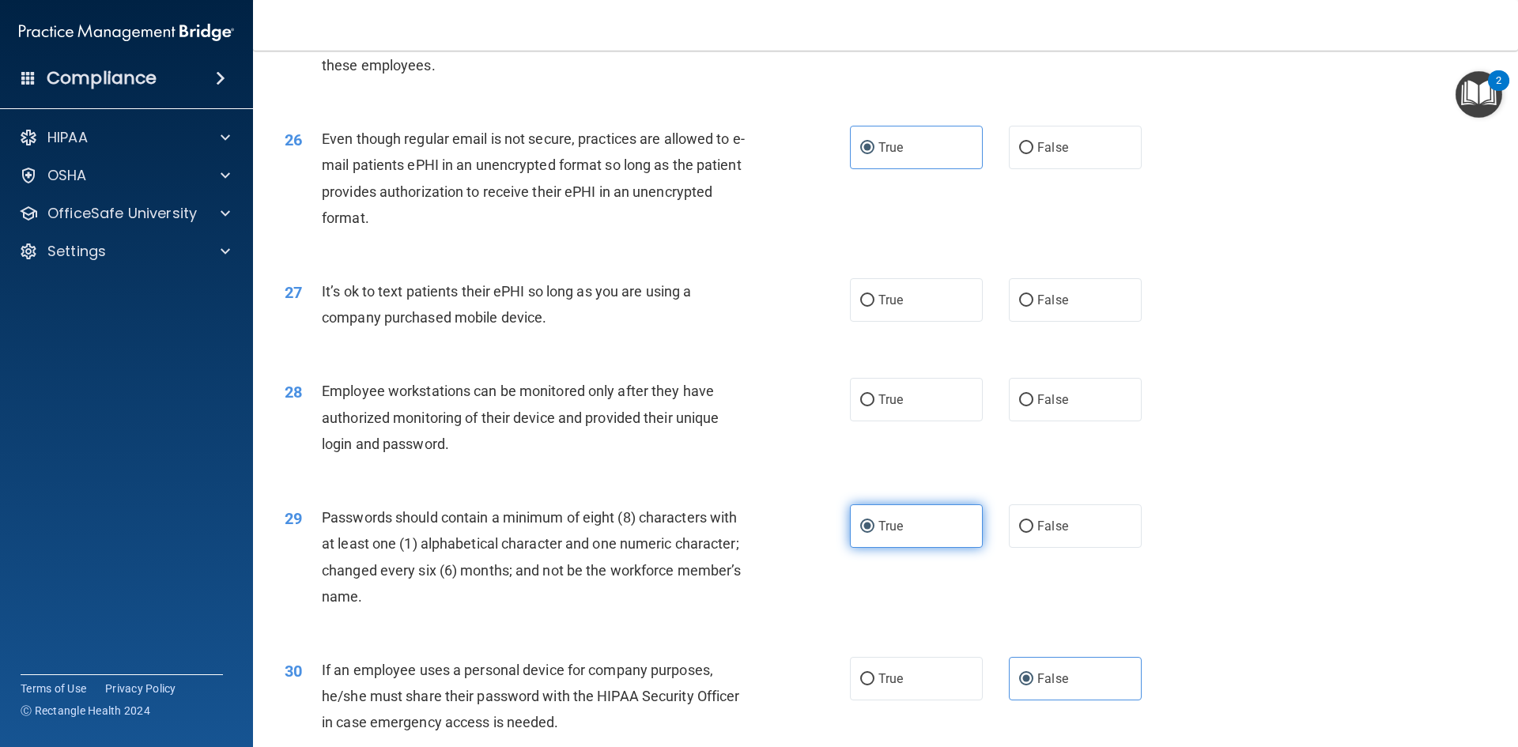
scroll to position [3064, 0]
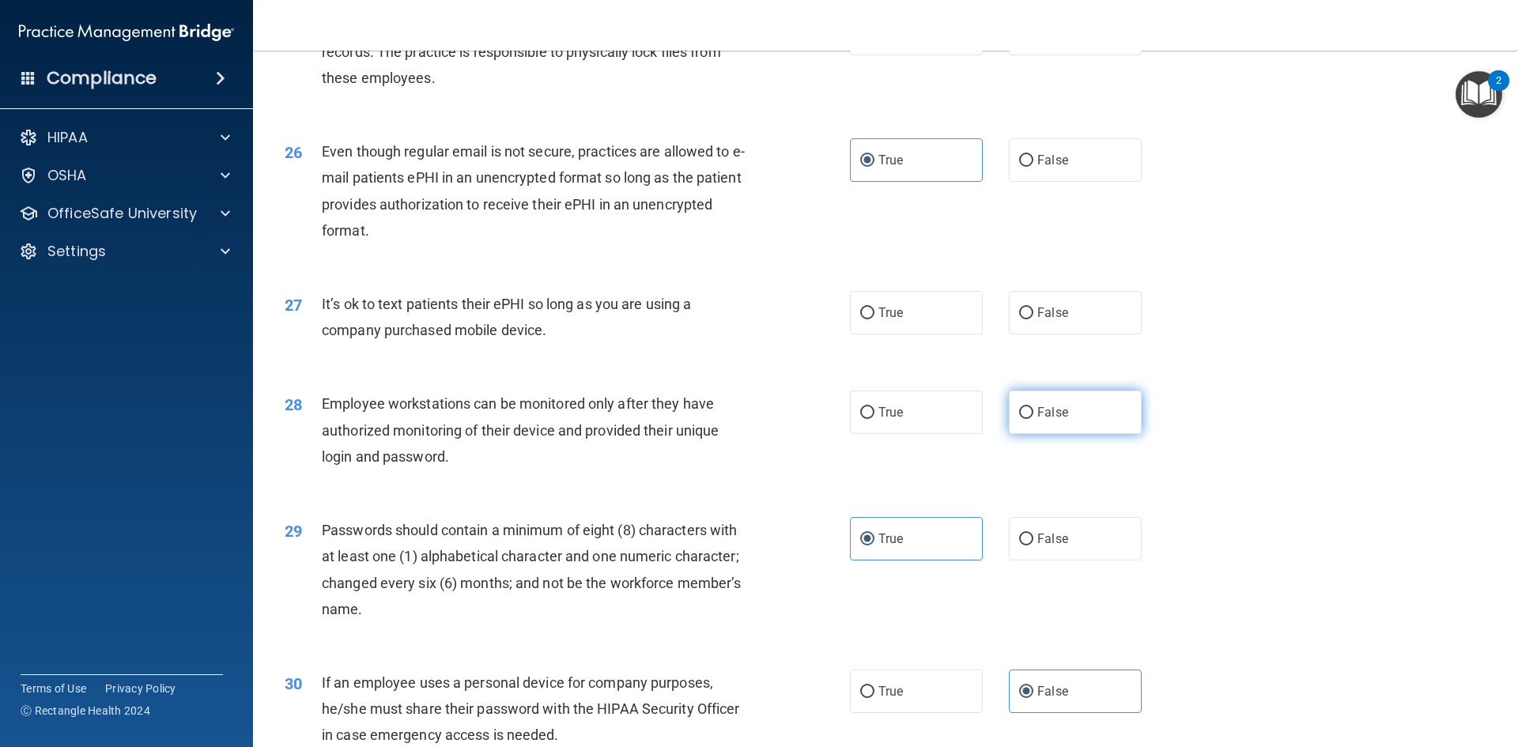
click at [1052, 420] on span "False" at bounding box center [1052, 412] width 31 height 15
click at [1034, 419] on input "False" at bounding box center [1026, 413] width 14 height 12
radio input "true"
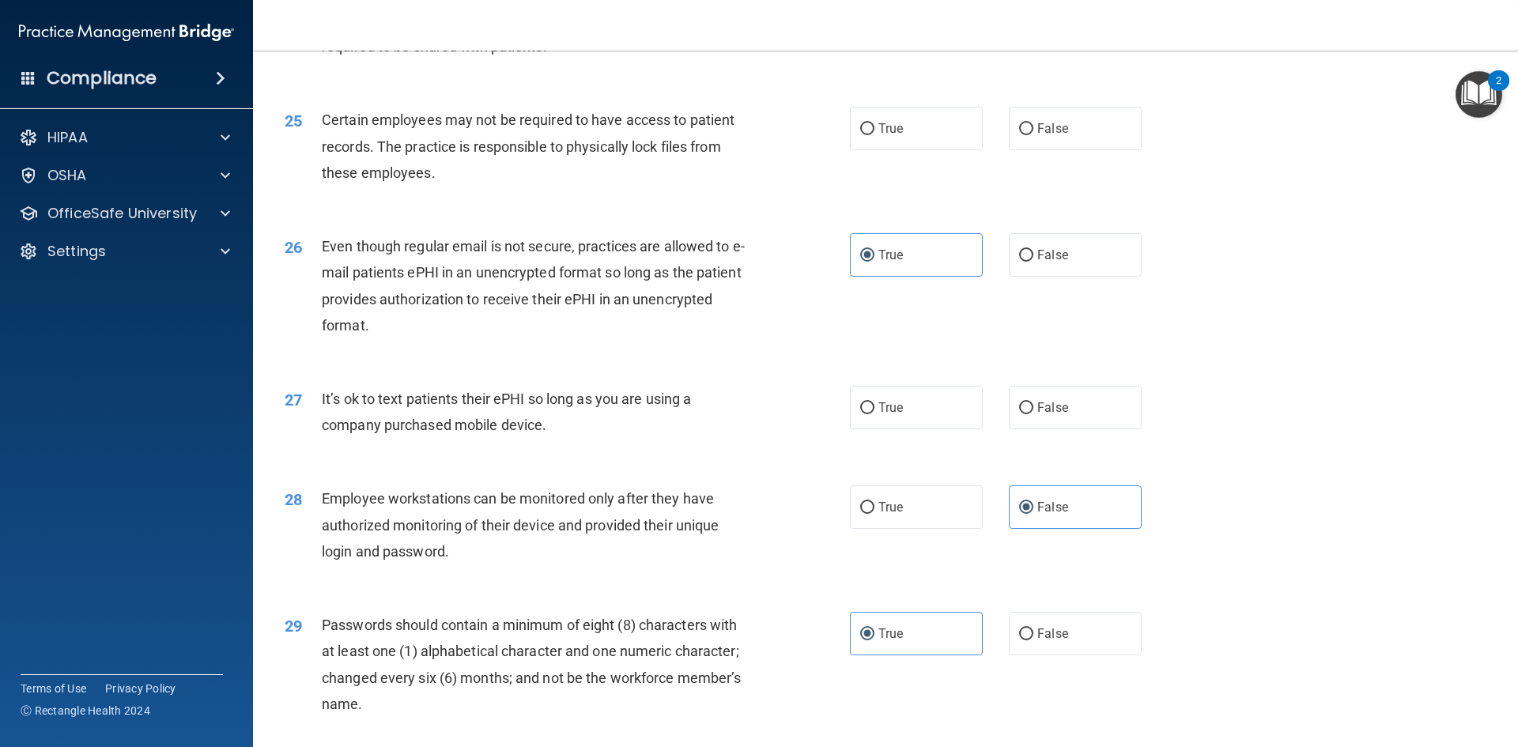
scroll to position [2906, 0]
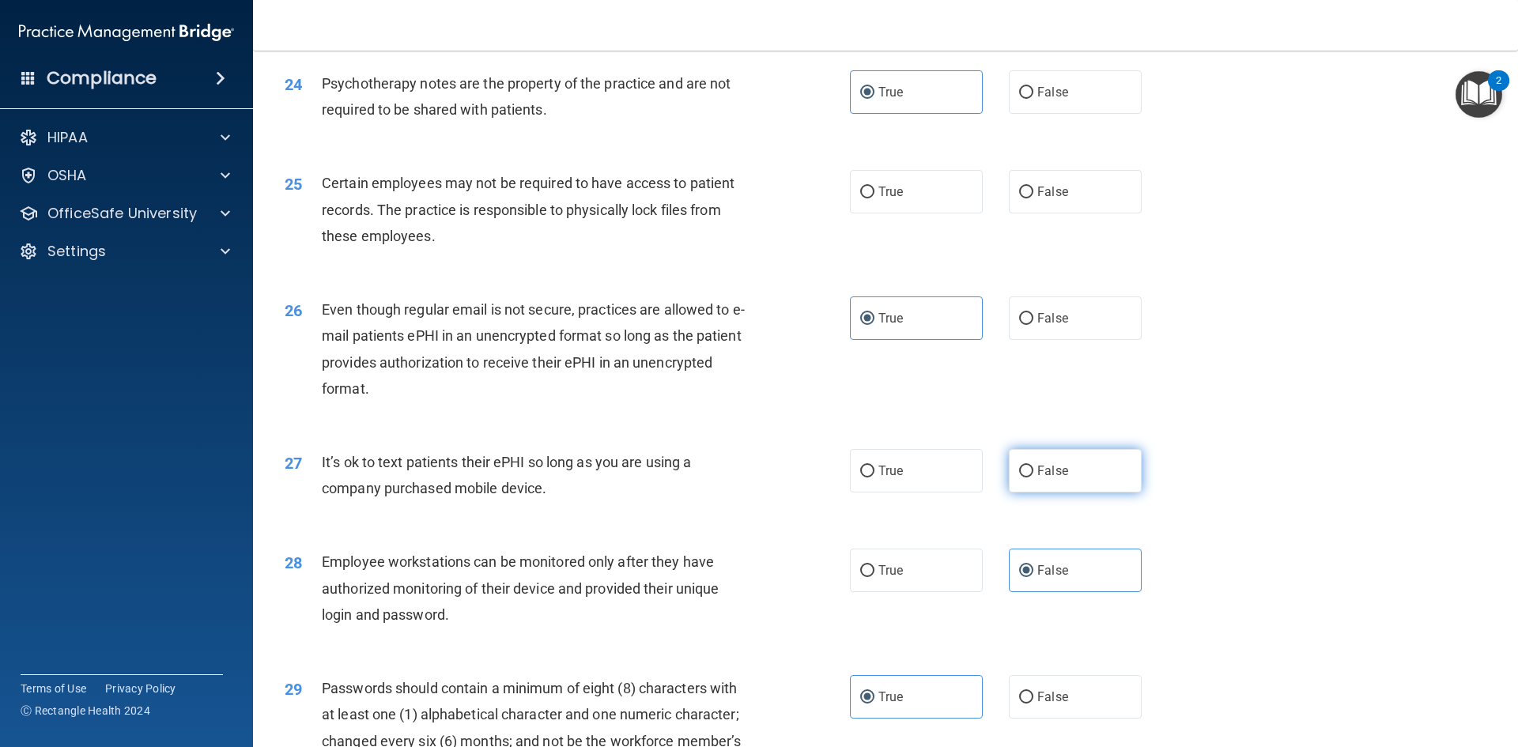
click at [1037, 478] on span "False" at bounding box center [1052, 470] width 31 height 15
click at [1032, 478] on input "False" at bounding box center [1026, 472] width 14 height 12
radio input "true"
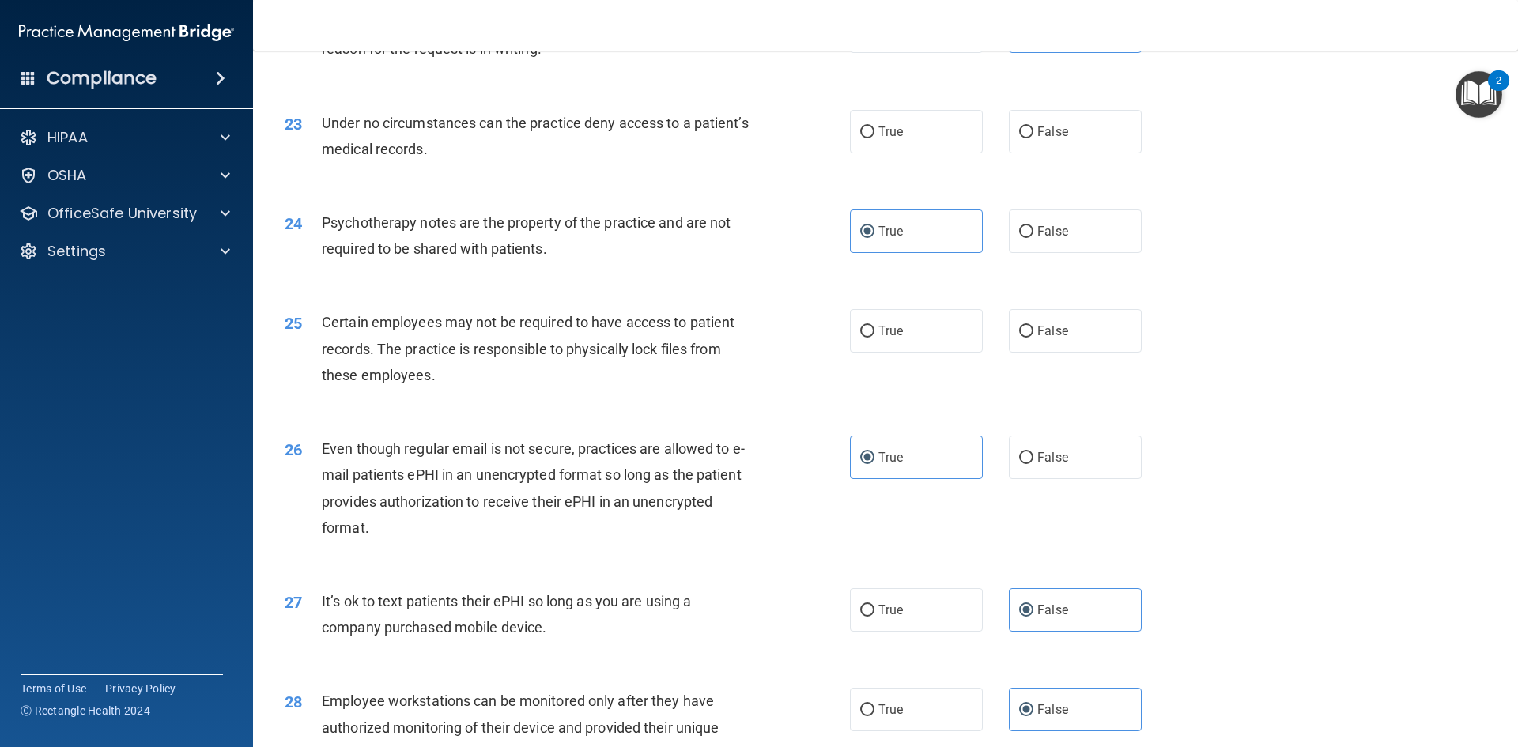
scroll to position [2748, 0]
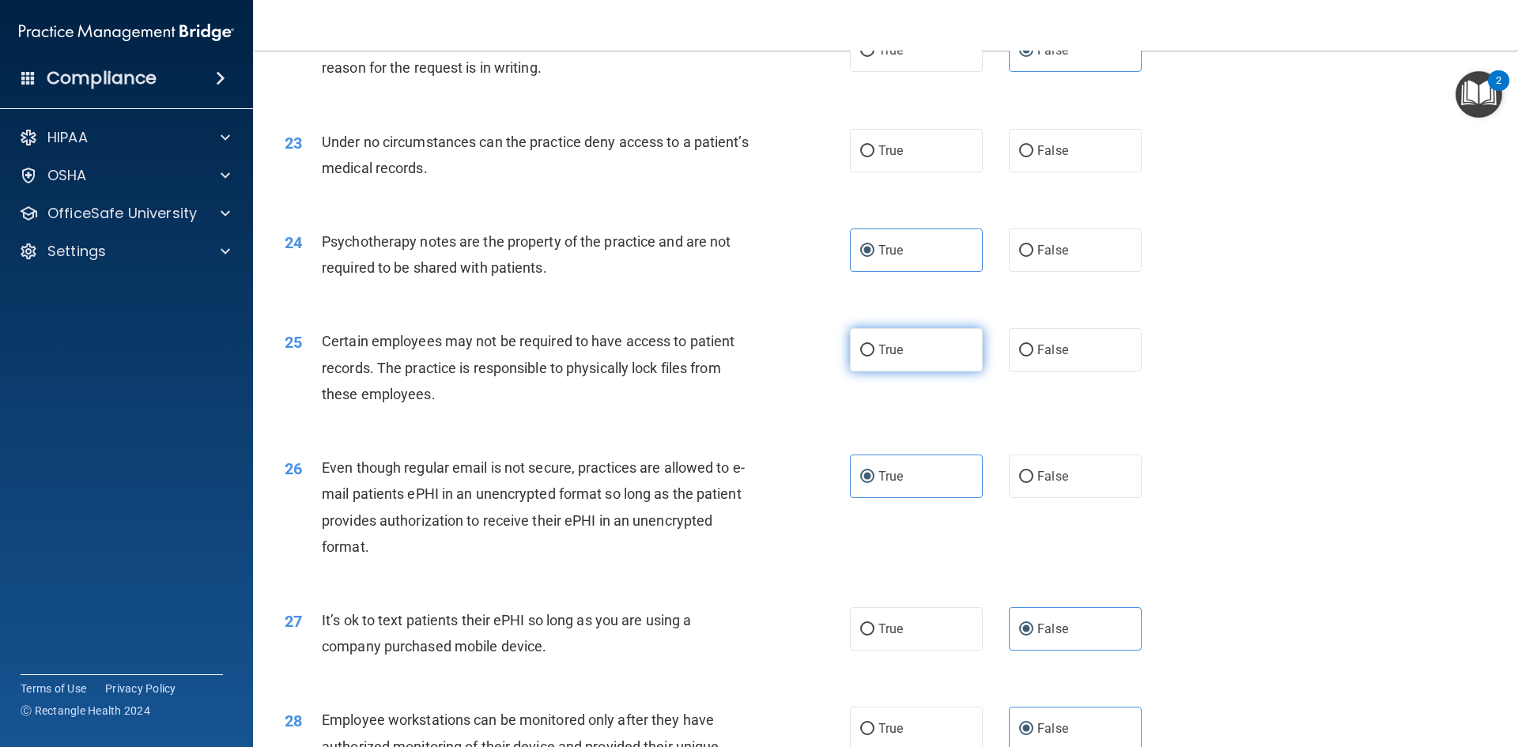
click at [868, 357] on input "True" at bounding box center [867, 351] width 14 height 12
radio input "true"
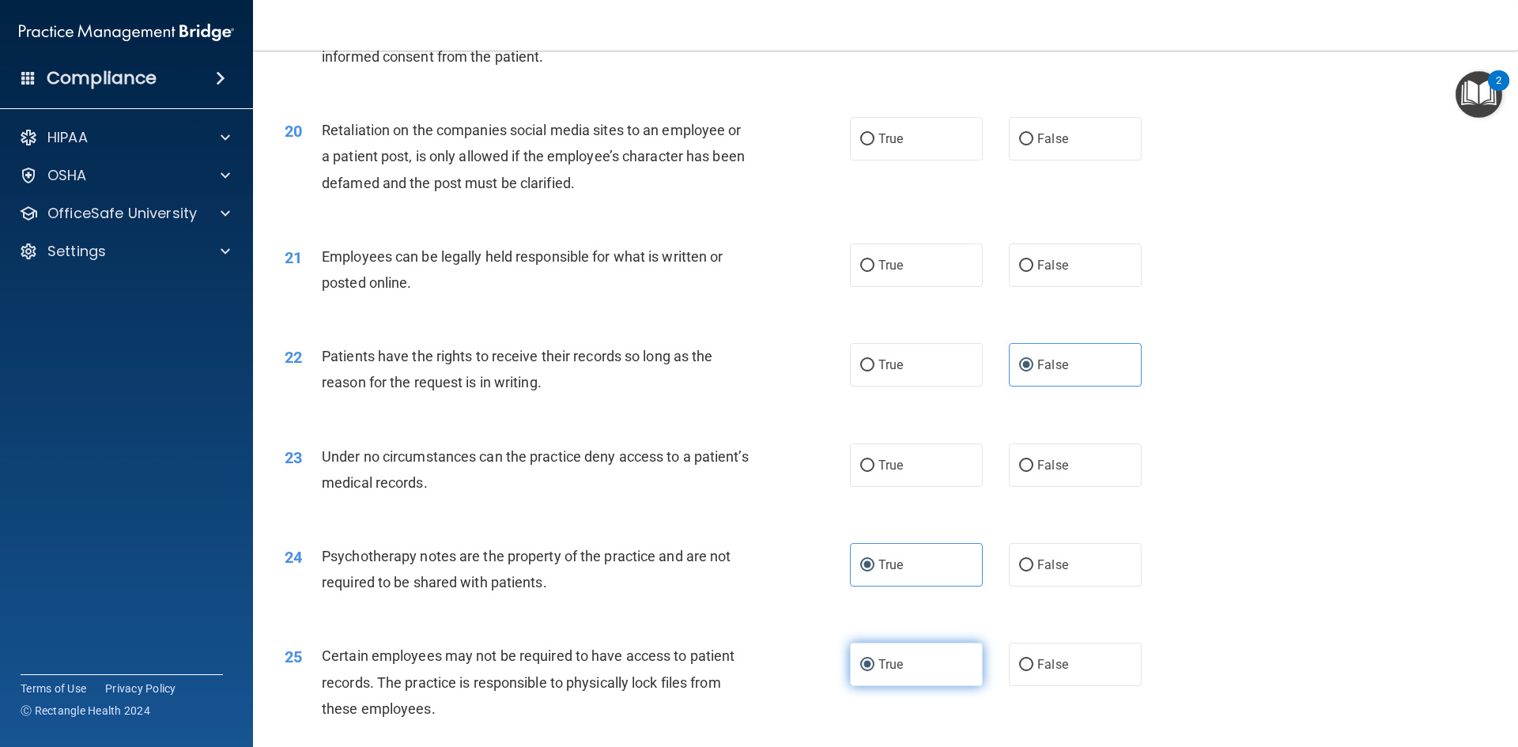
scroll to position [2432, 0]
click at [1053, 474] on span "False" at bounding box center [1052, 466] width 31 height 15
click at [1034, 474] on input "False" at bounding box center [1026, 468] width 14 height 12
radio input "true"
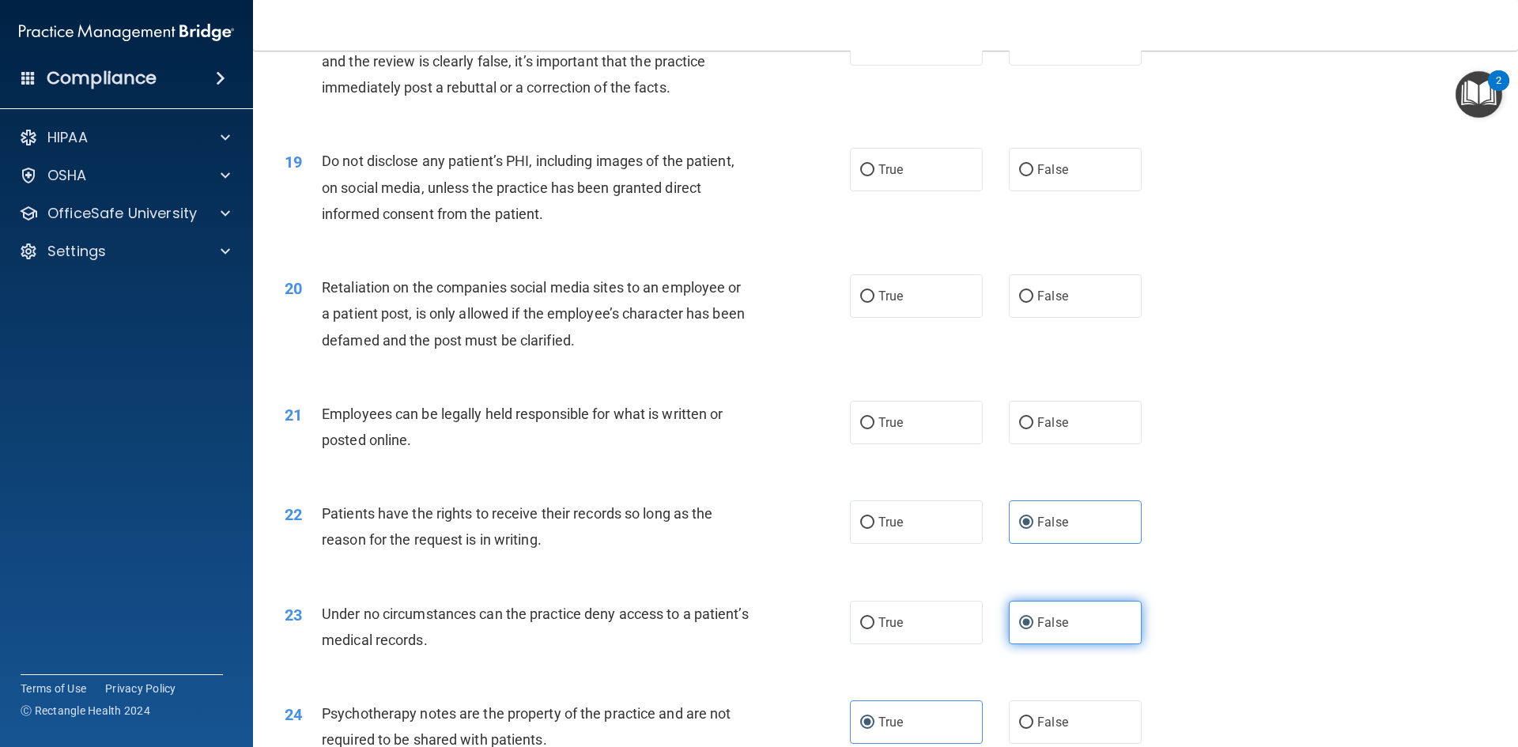
scroll to position [2273, 0]
click at [867, 432] on input "True" at bounding box center [867, 426] width 14 height 12
radio input "true"
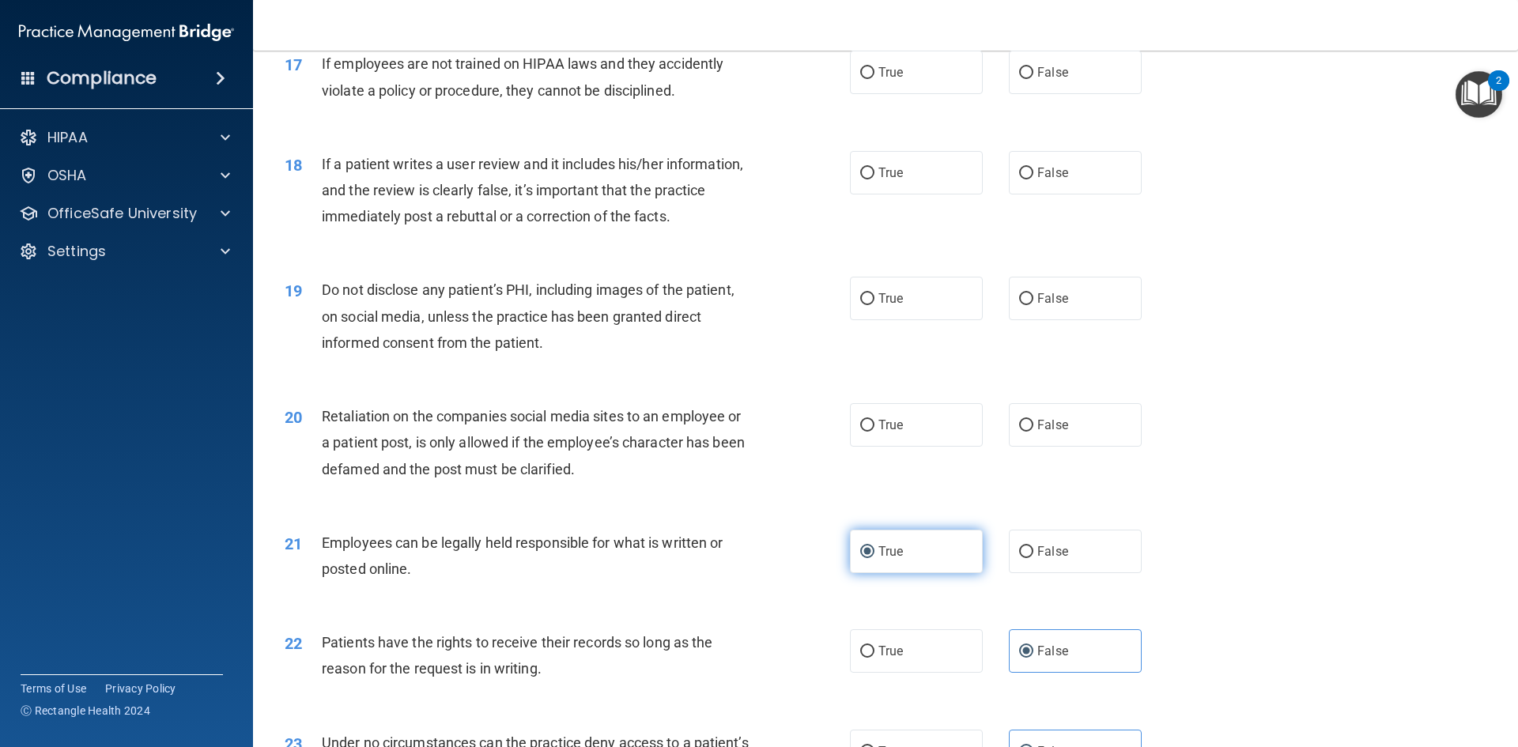
scroll to position [2036, 0]
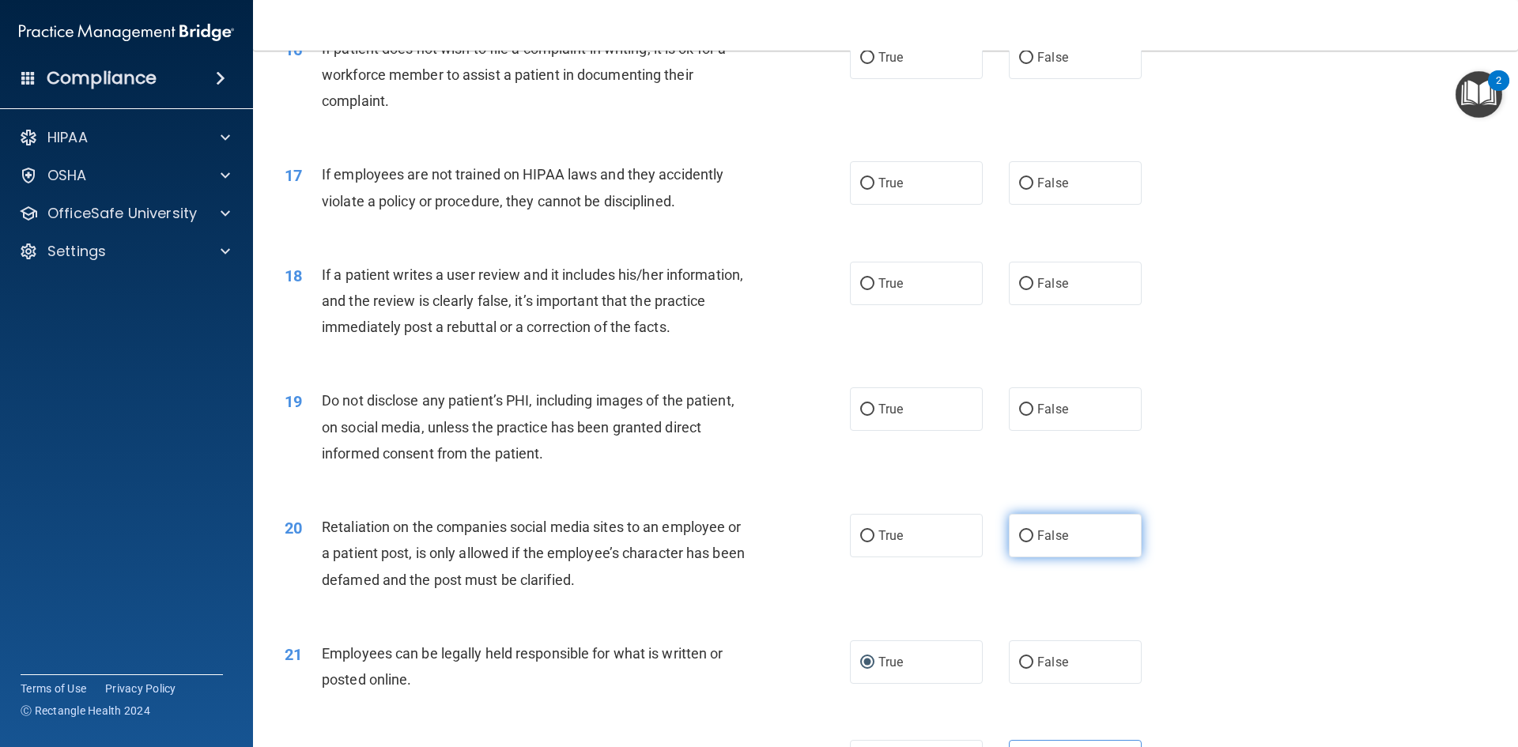
click at [1037, 543] on span "False" at bounding box center [1052, 535] width 31 height 15
click at [1034, 542] on input "False" at bounding box center [1026, 537] width 14 height 12
radio input "true"
click at [886, 417] on span "True" at bounding box center [891, 409] width 25 height 15
click at [875, 416] on input "True" at bounding box center [867, 410] width 14 height 12
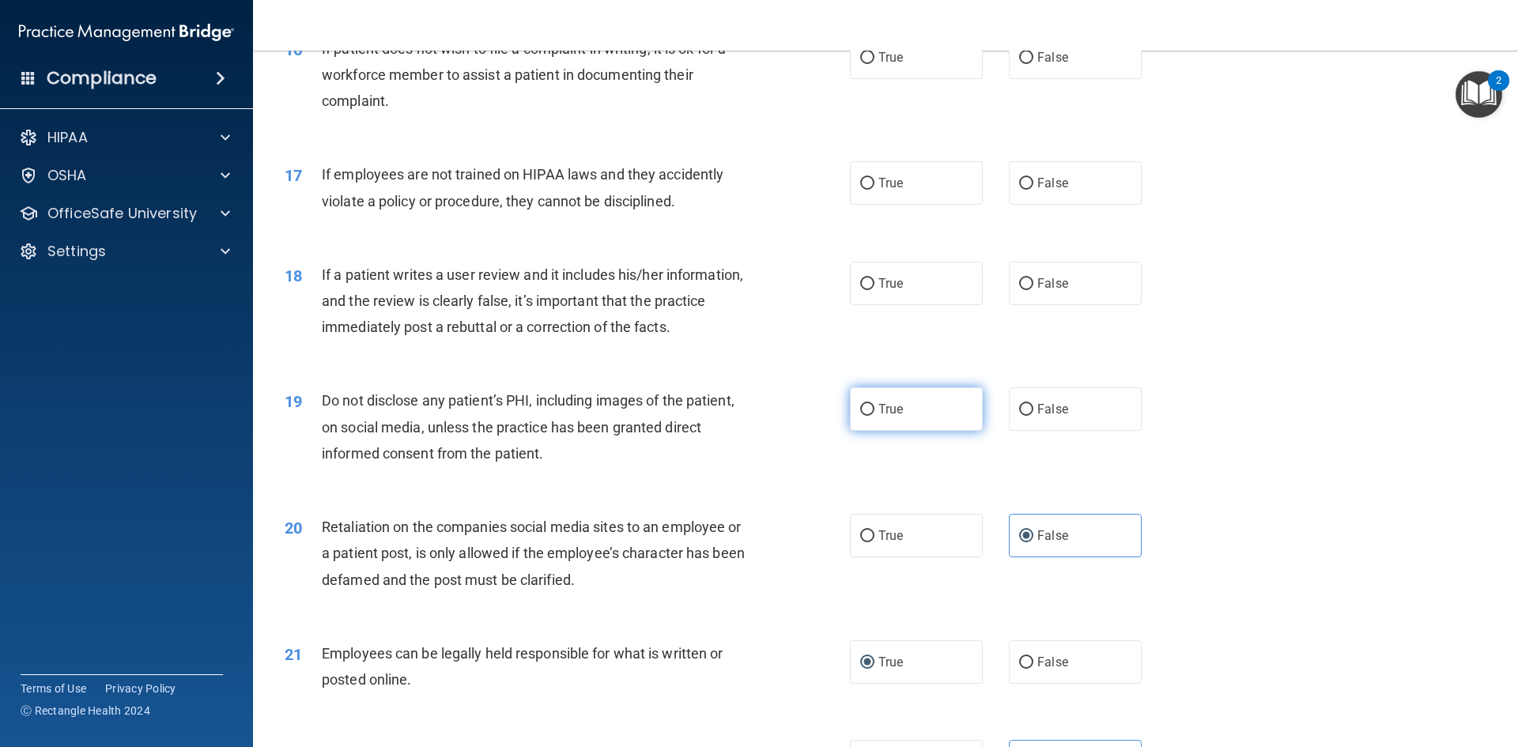
radio input "true"
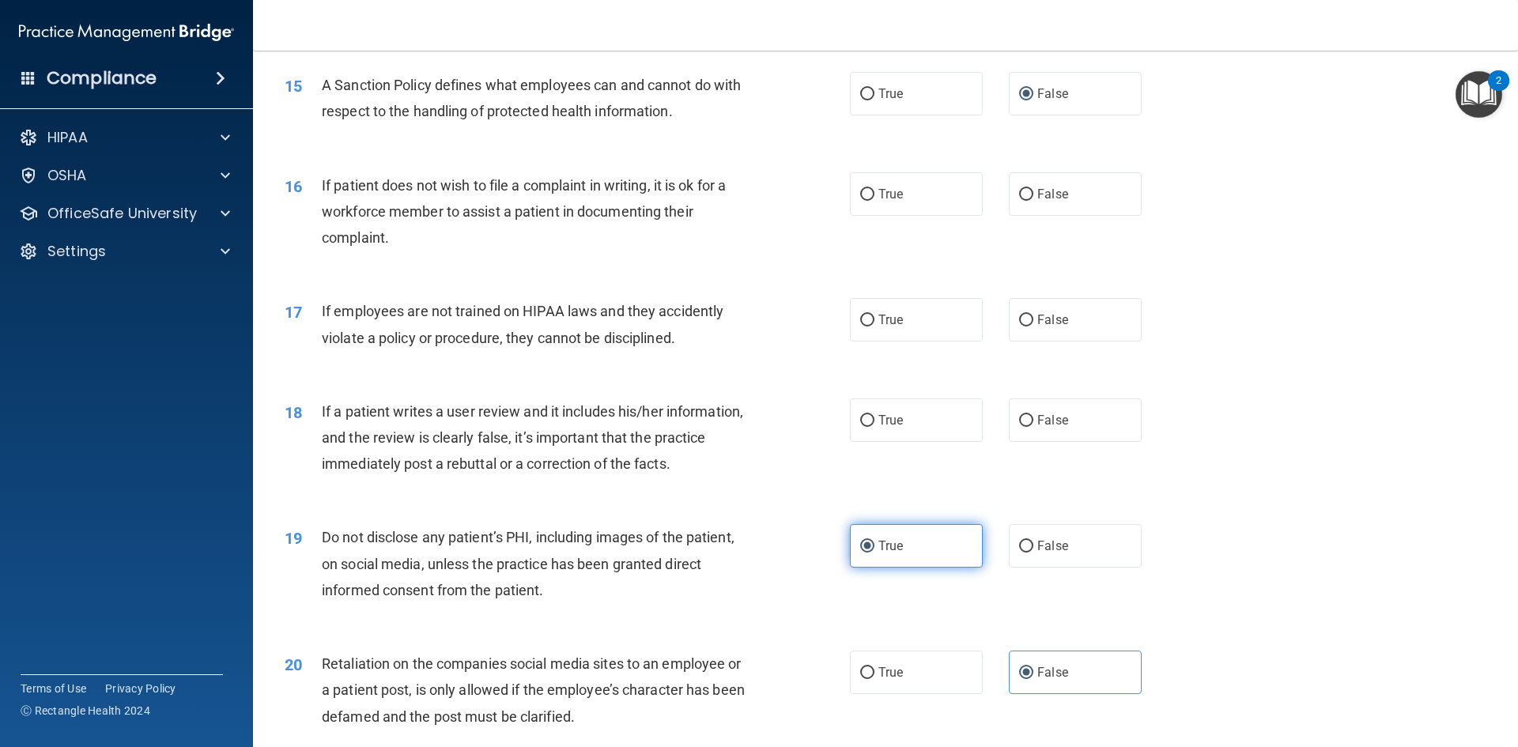
scroll to position [1878, 0]
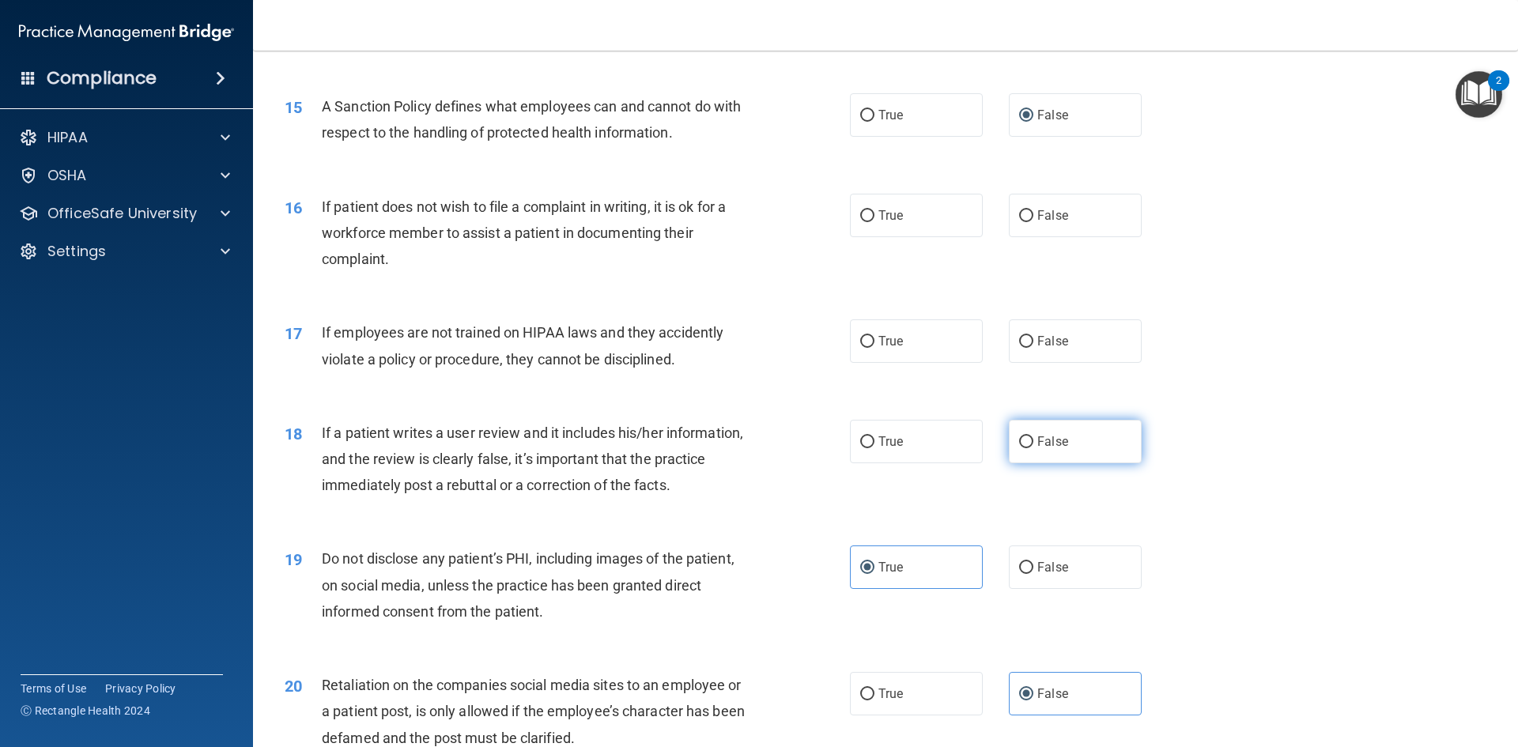
click at [1037, 449] on span "False" at bounding box center [1052, 441] width 31 height 15
click at [1031, 448] on input "False" at bounding box center [1026, 442] width 14 height 12
radio input "true"
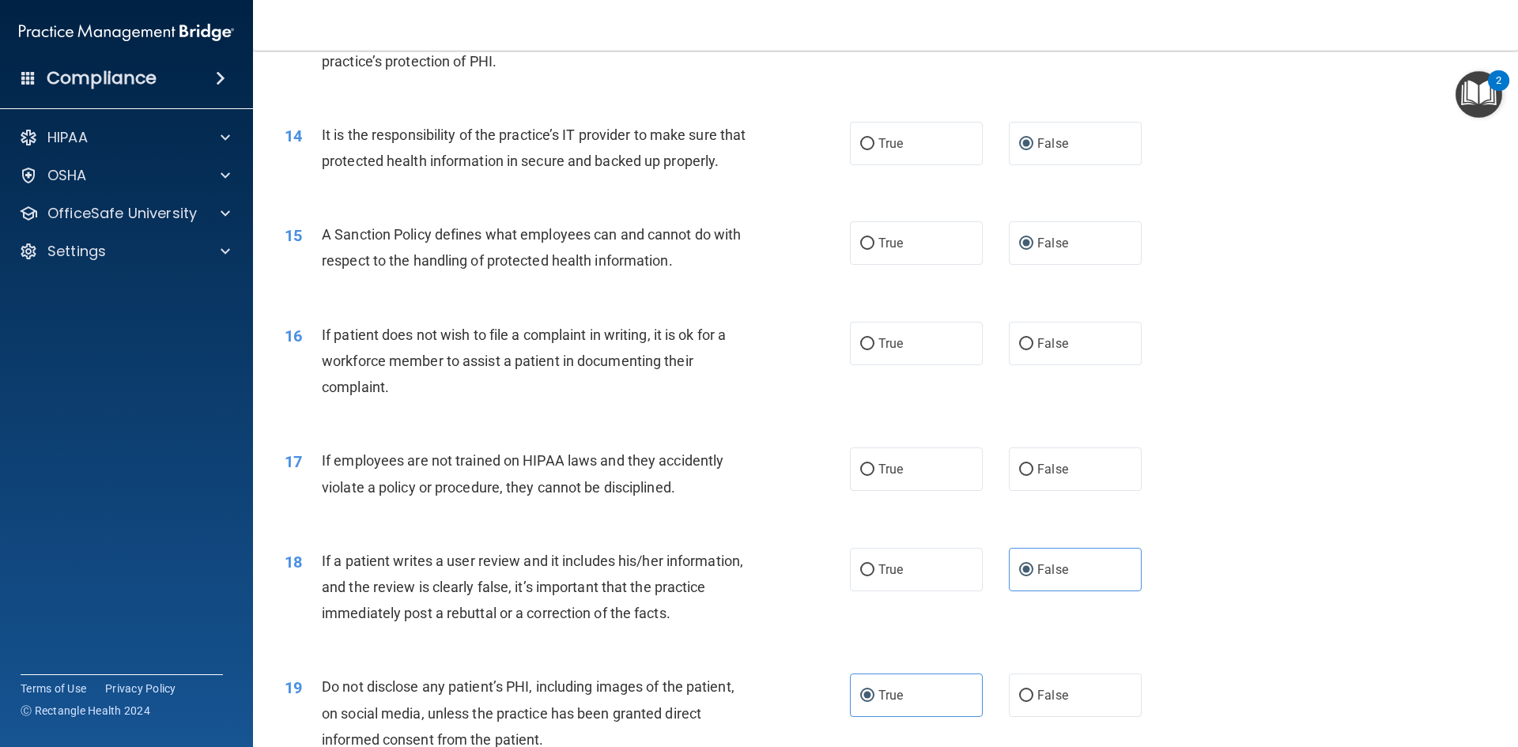
scroll to position [1720, 0]
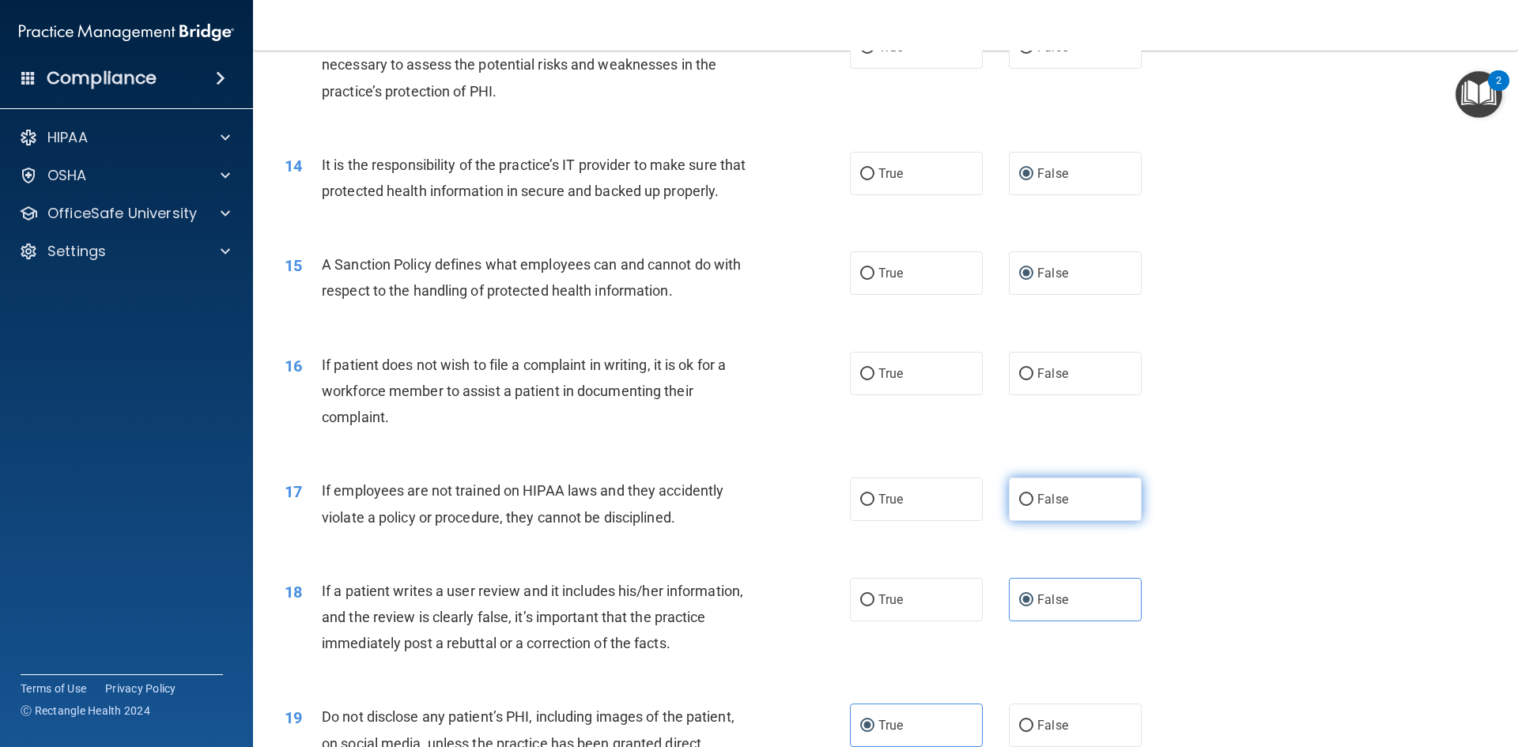
click at [1041, 507] on span "False" at bounding box center [1052, 499] width 31 height 15
click at [1034, 506] on input "False" at bounding box center [1026, 500] width 14 height 12
radio input "true"
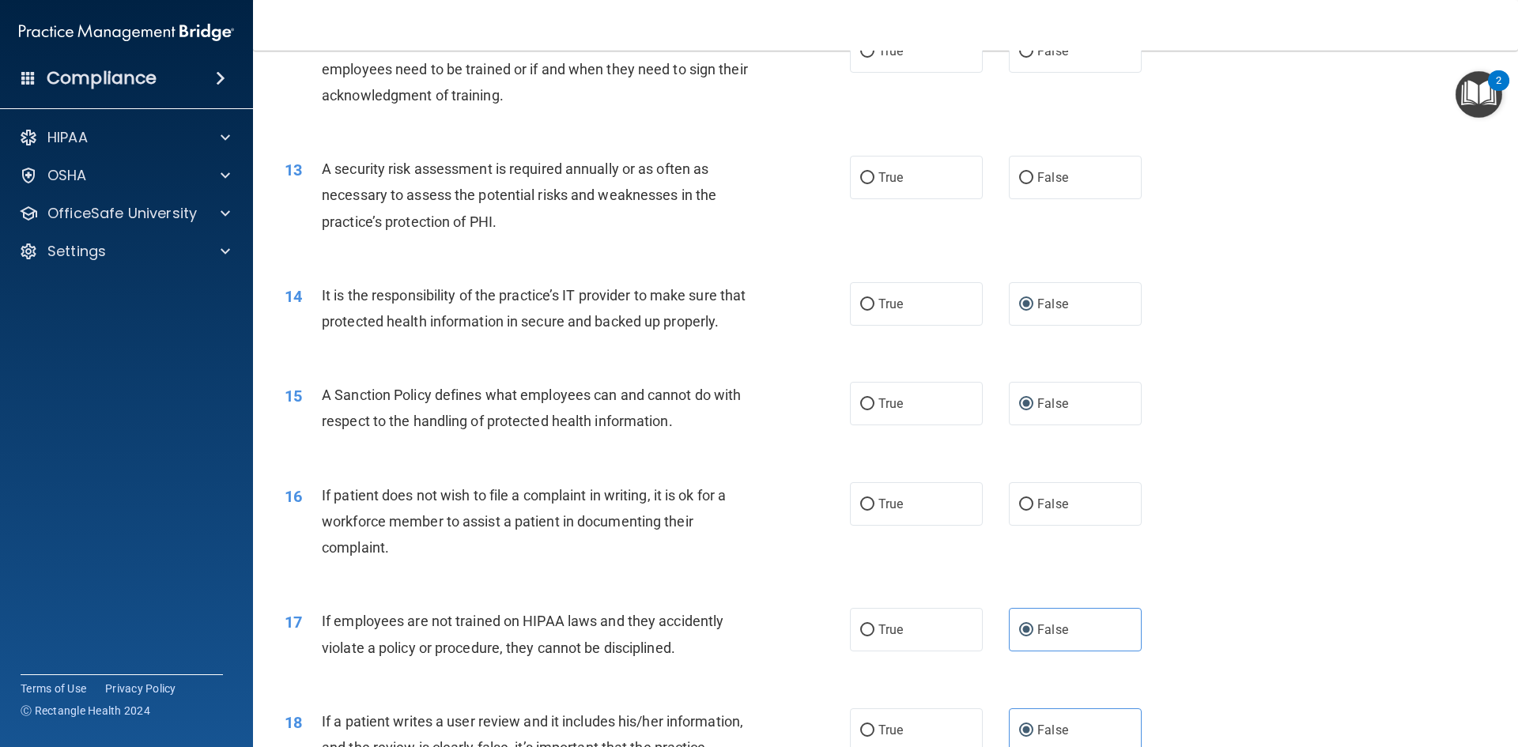
scroll to position [1641, 0]
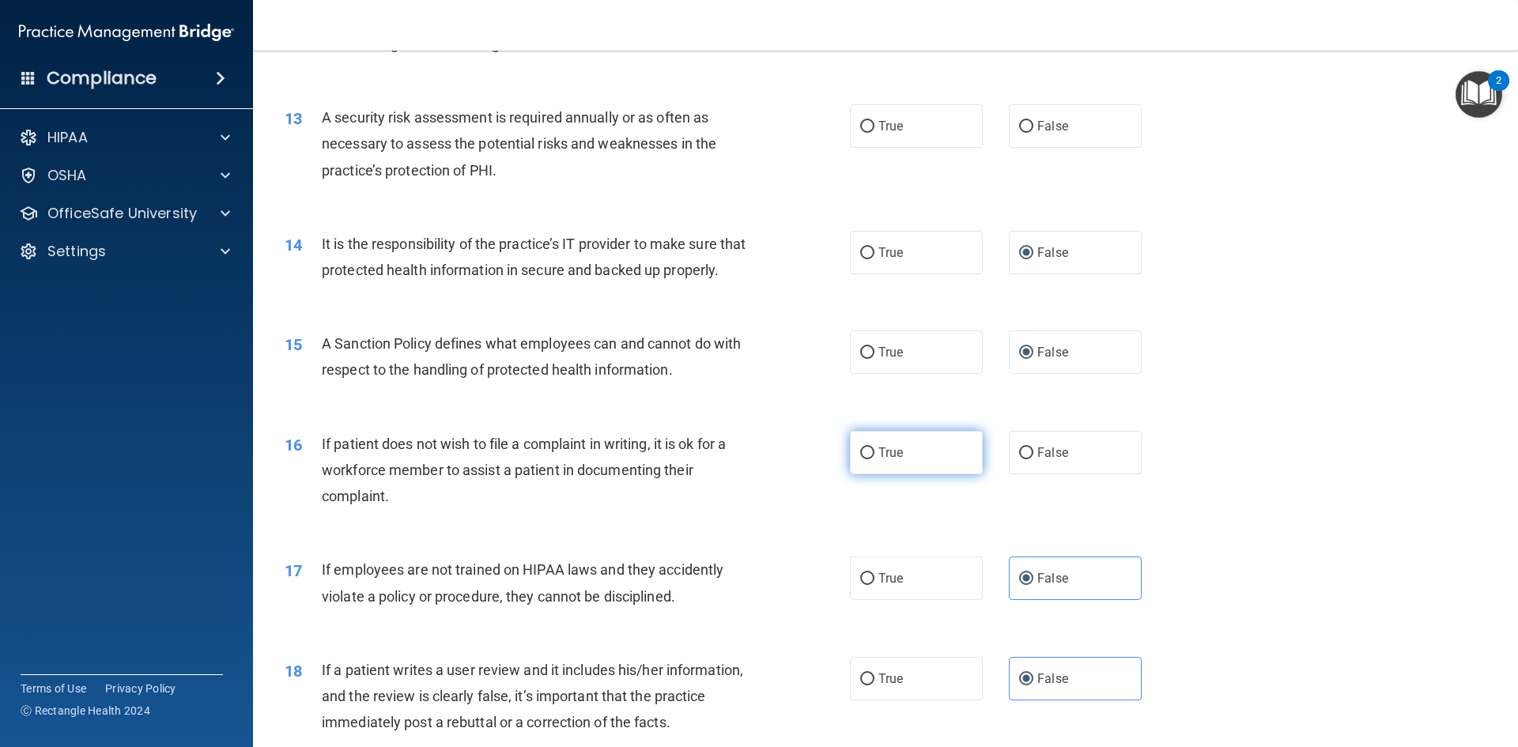
click at [892, 460] on span "True" at bounding box center [891, 452] width 25 height 15
click at [875, 459] on input "True" at bounding box center [867, 454] width 14 height 12
radio input "true"
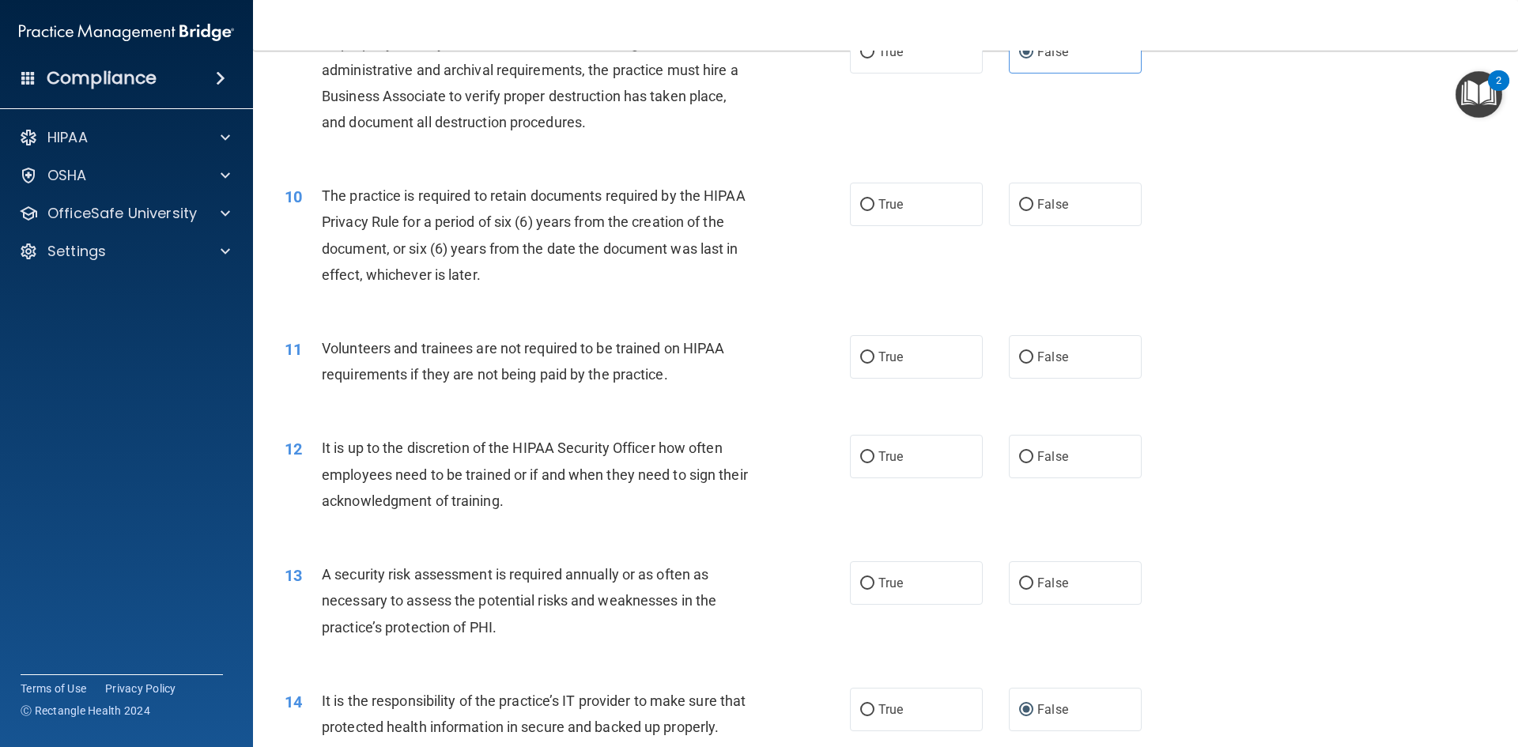
scroll to position [1166, 0]
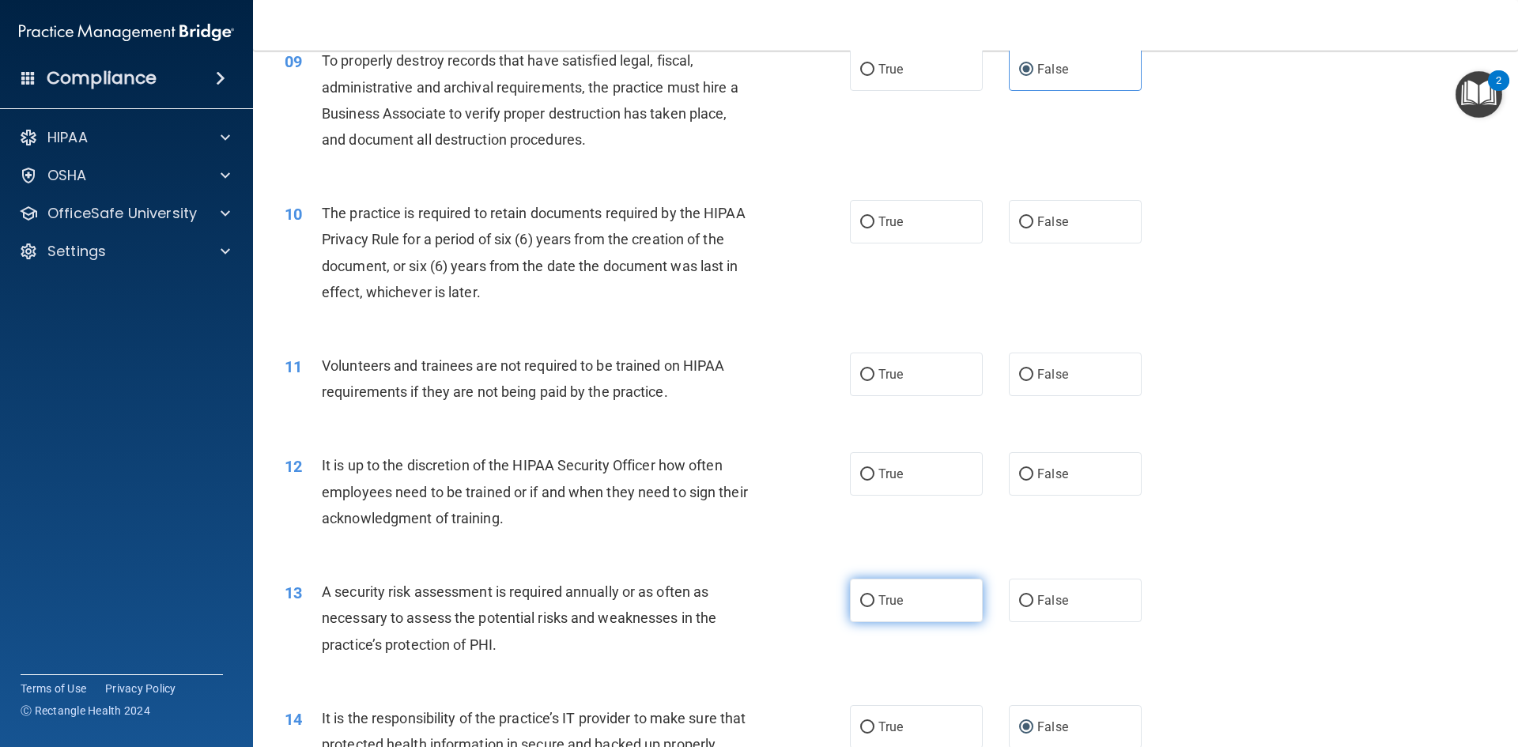
click at [884, 606] on span "True" at bounding box center [891, 600] width 25 height 15
click at [875, 606] on input "True" at bounding box center [867, 601] width 14 height 12
radio input "true"
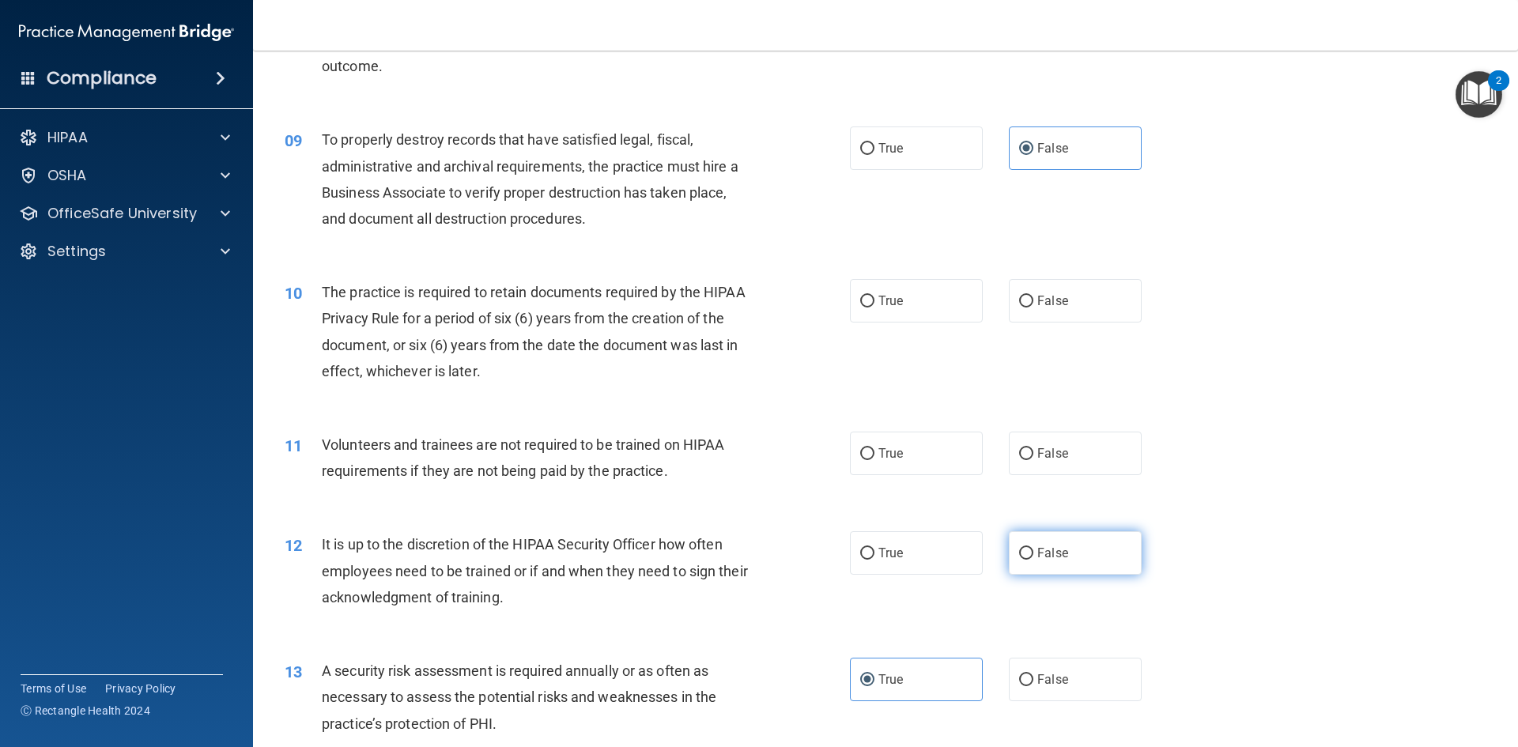
click at [1037, 547] on span "False" at bounding box center [1052, 553] width 31 height 15
click at [1034, 548] on input "False" at bounding box center [1026, 554] width 14 height 12
radio input "true"
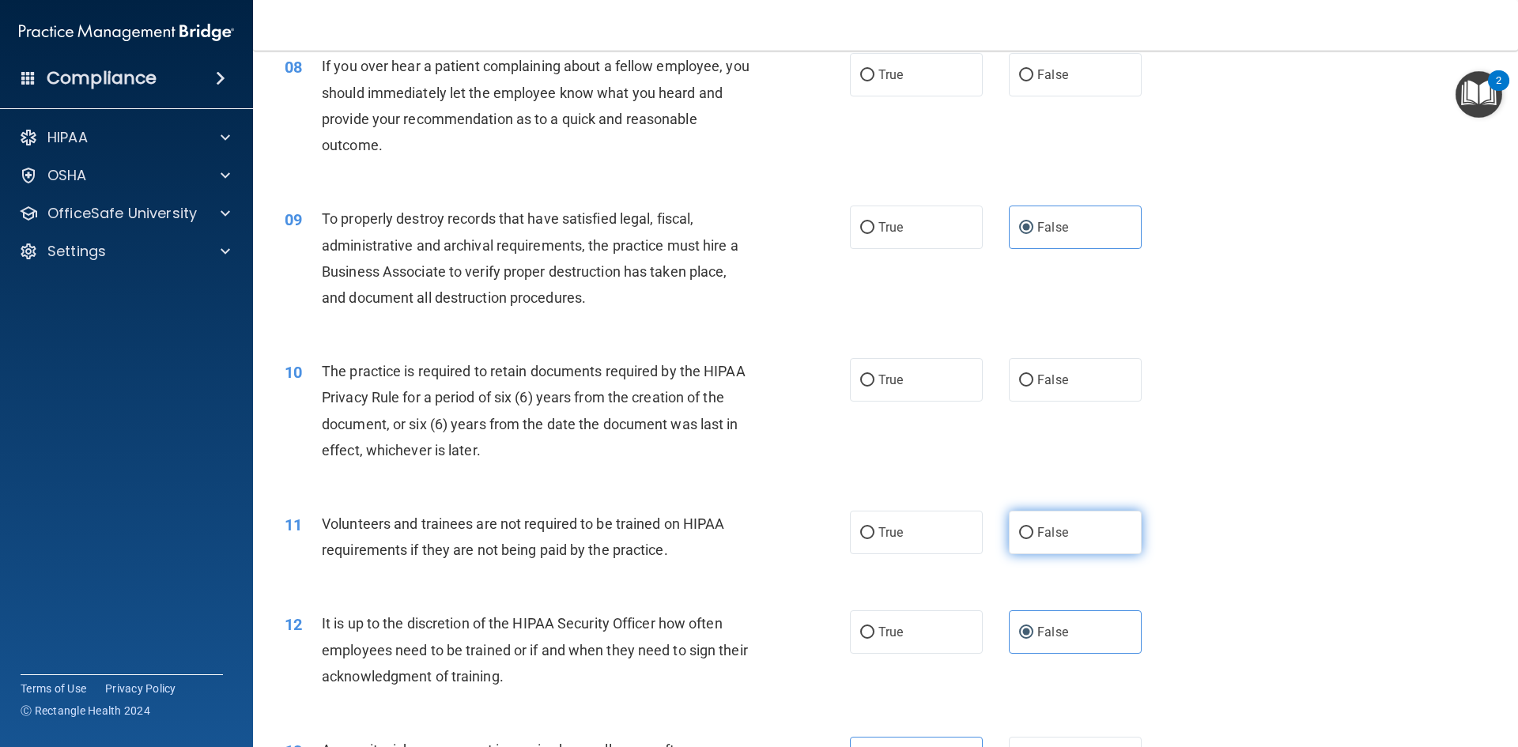
click at [1049, 527] on span "False" at bounding box center [1052, 532] width 31 height 15
click at [1034, 527] on input "False" at bounding box center [1026, 533] width 14 height 12
radio input "true"
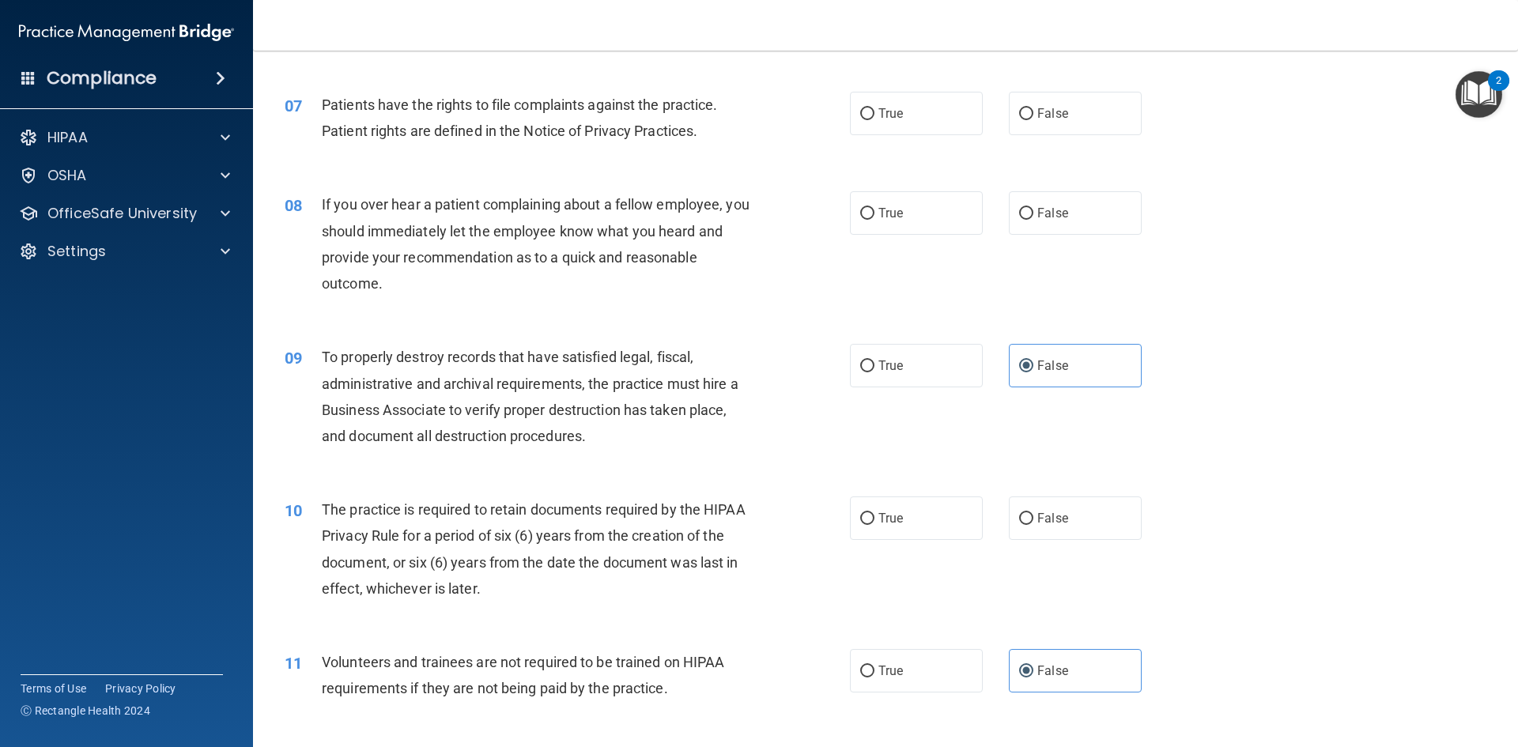
scroll to position [850, 0]
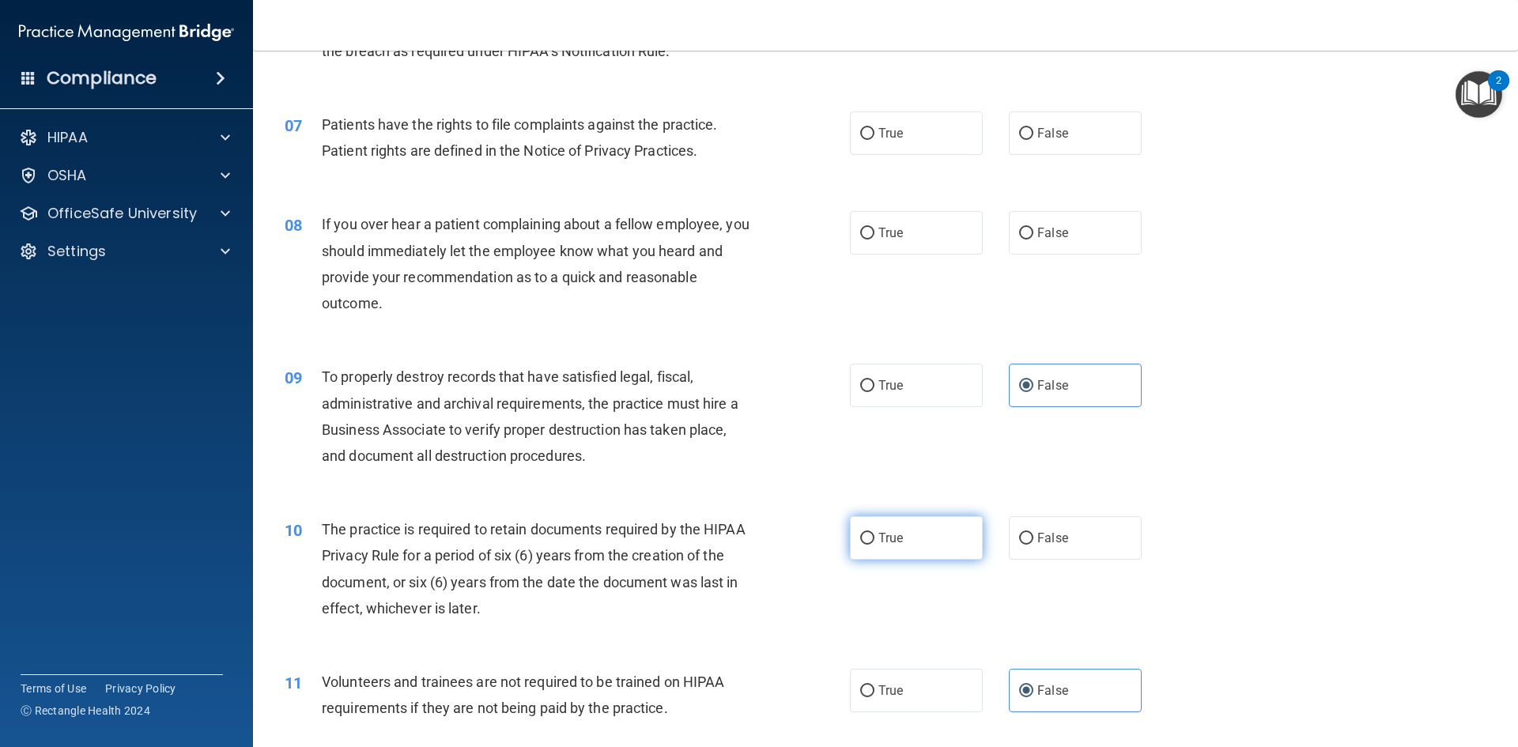
click at [901, 545] on label "True" at bounding box center [916, 537] width 133 height 43
click at [875, 545] on input "True" at bounding box center [867, 539] width 14 height 12
radio input "true"
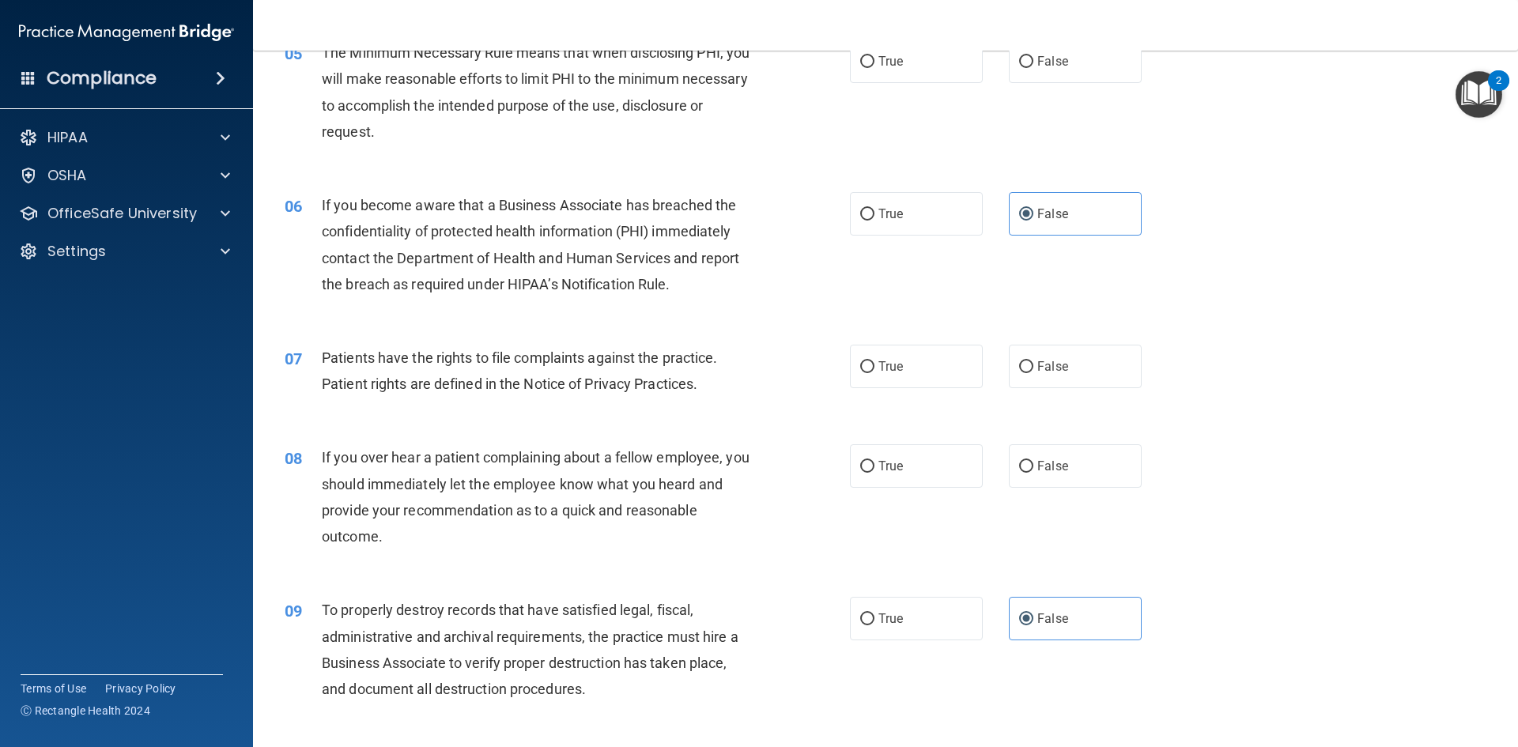
scroll to position [692, 0]
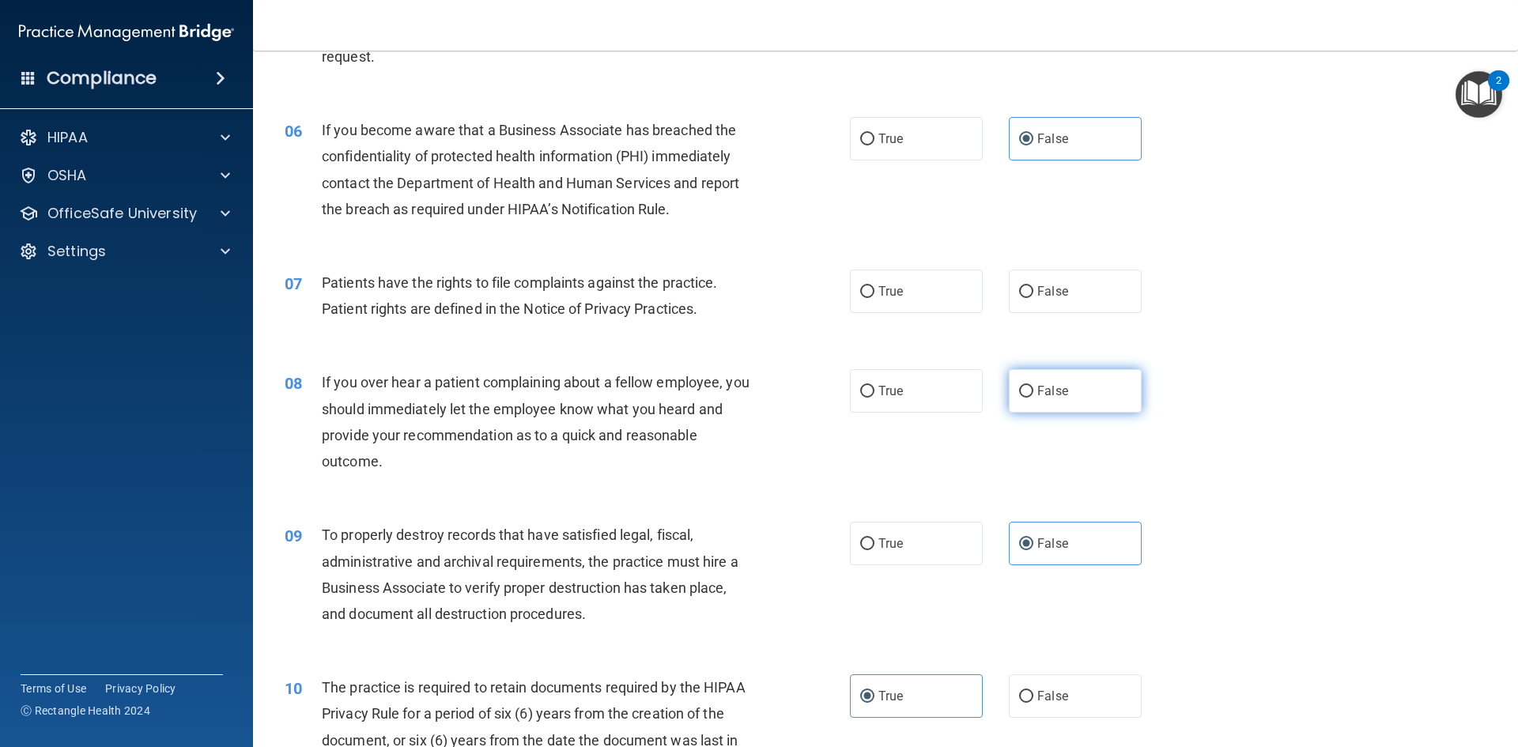
click at [1027, 389] on label "False" at bounding box center [1075, 390] width 133 height 43
click at [1027, 389] on input "False" at bounding box center [1026, 392] width 14 height 12
radio input "true"
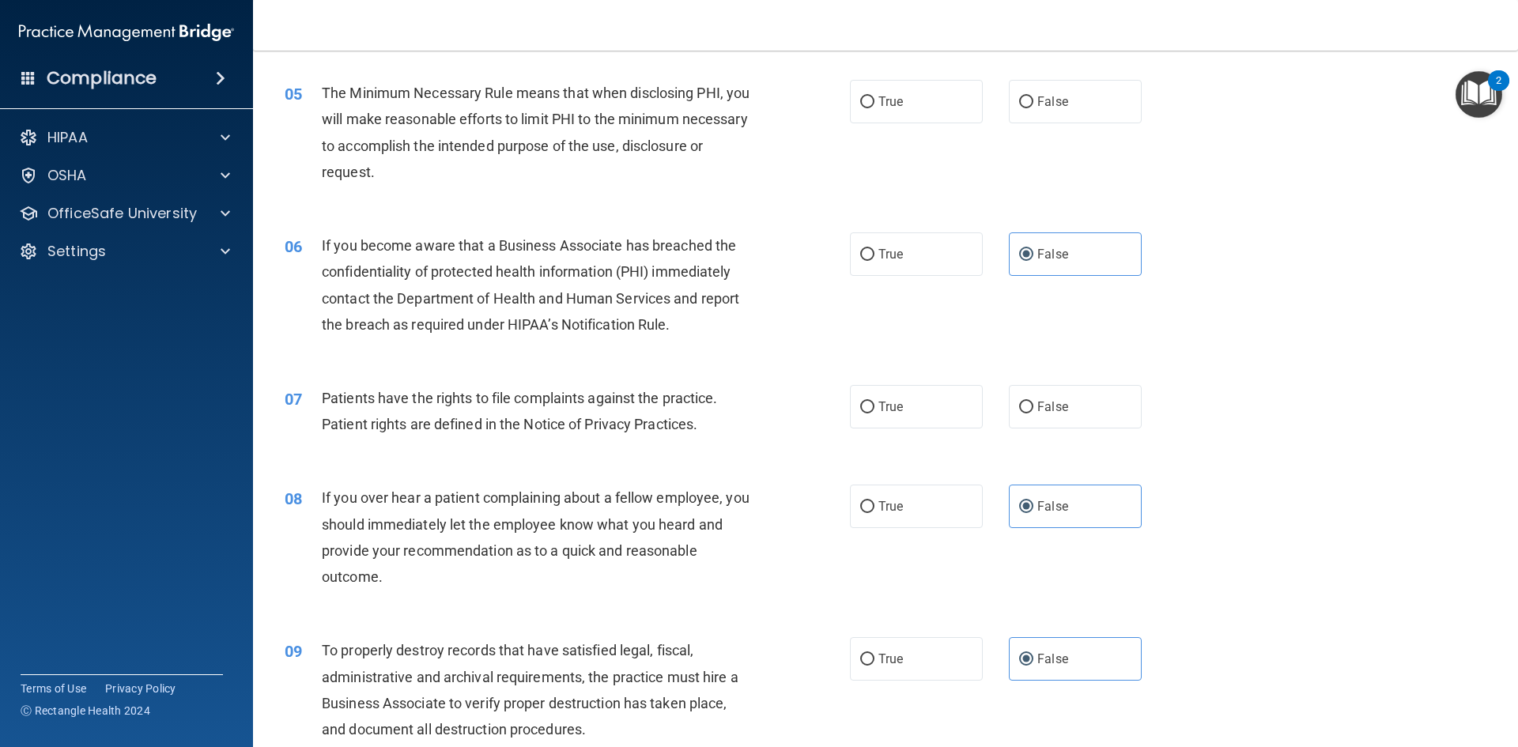
scroll to position [534, 0]
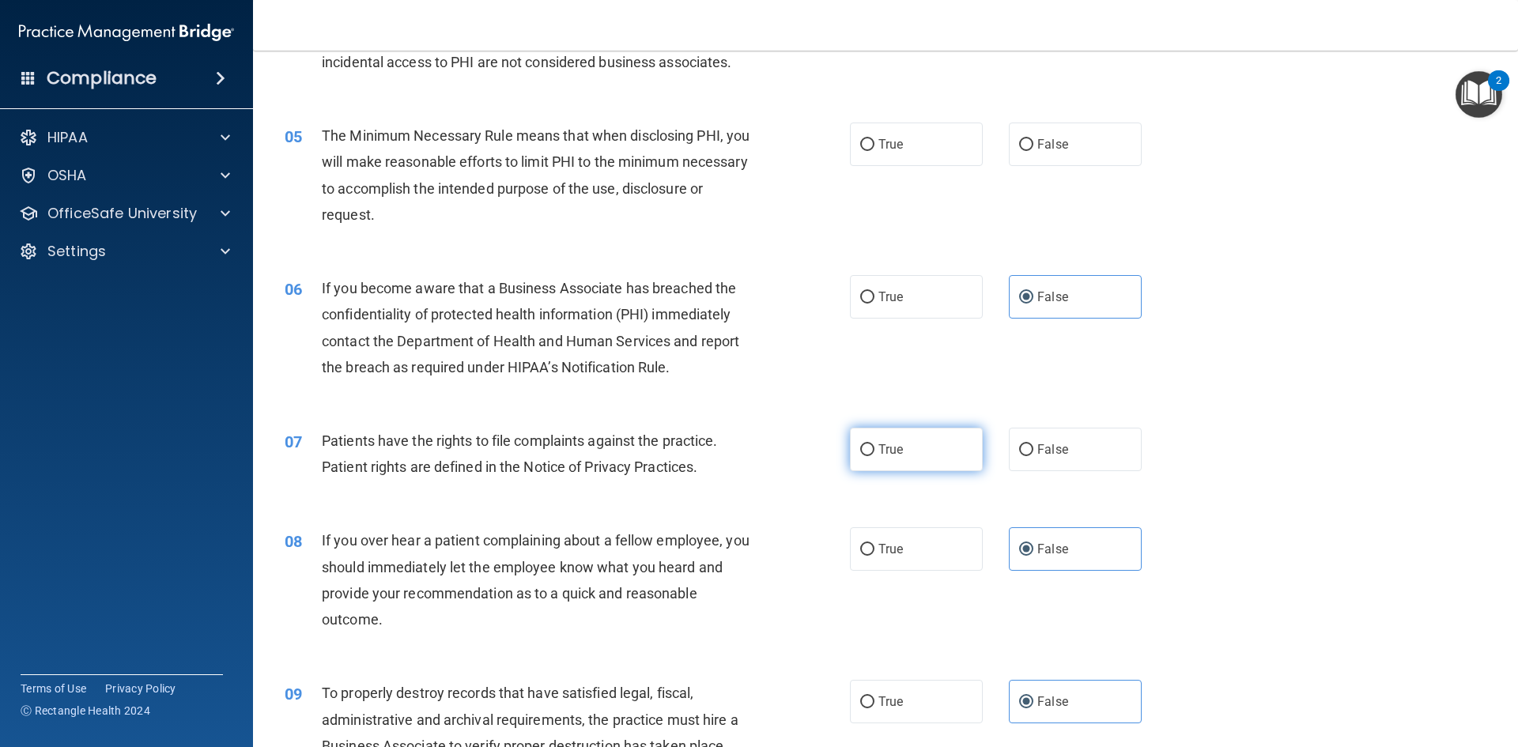
click at [879, 448] on span "True" at bounding box center [891, 449] width 25 height 15
click at [875, 448] on input "True" at bounding box center [867, 450] width 14 height 12
radio input "true"
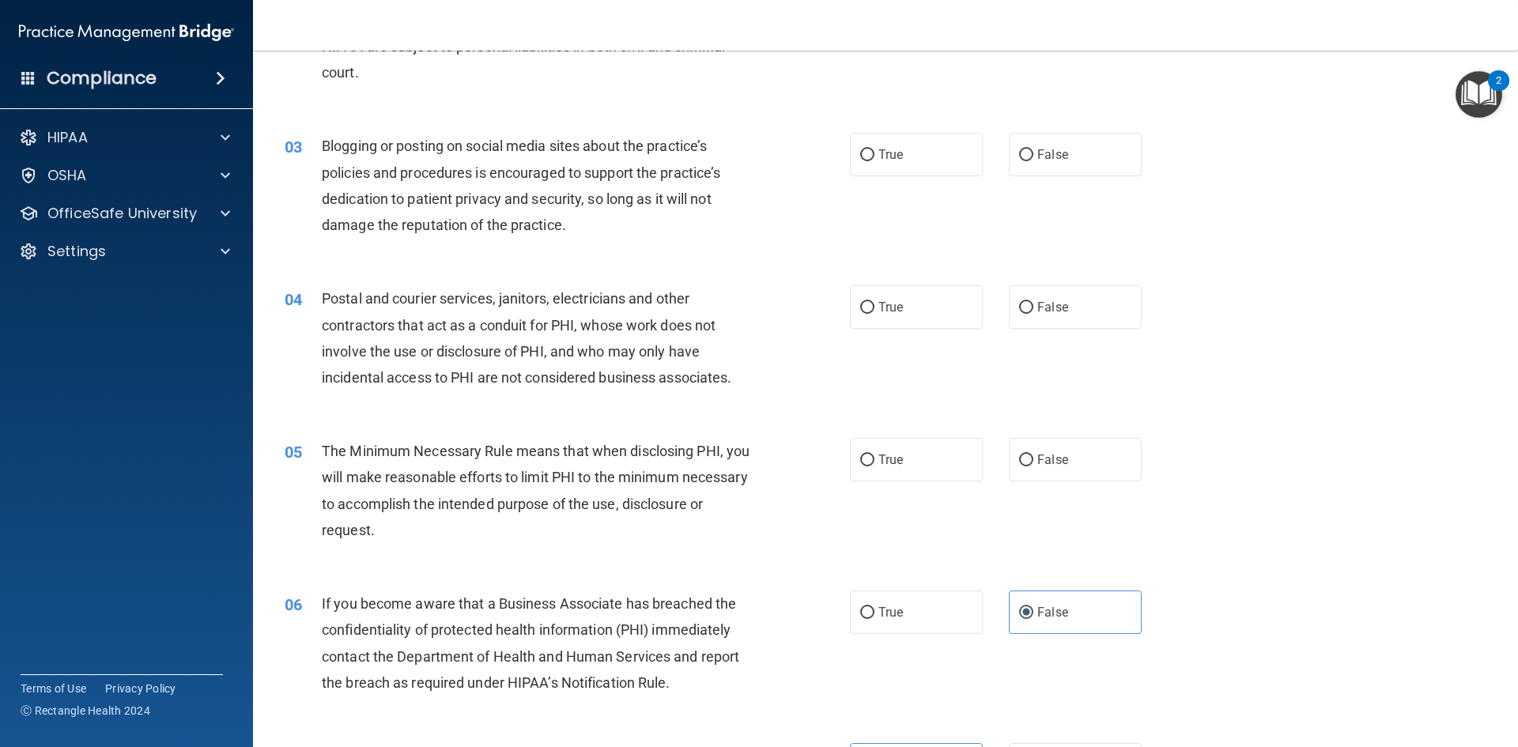
scroll to position [217, 0]
click at [872, 455] on label "True" at bounding box center [916, 460] width 133 height 43
click at [872, 455] on input "True" at bounding box center [867, 461] width 14 height 12
radio input "true"
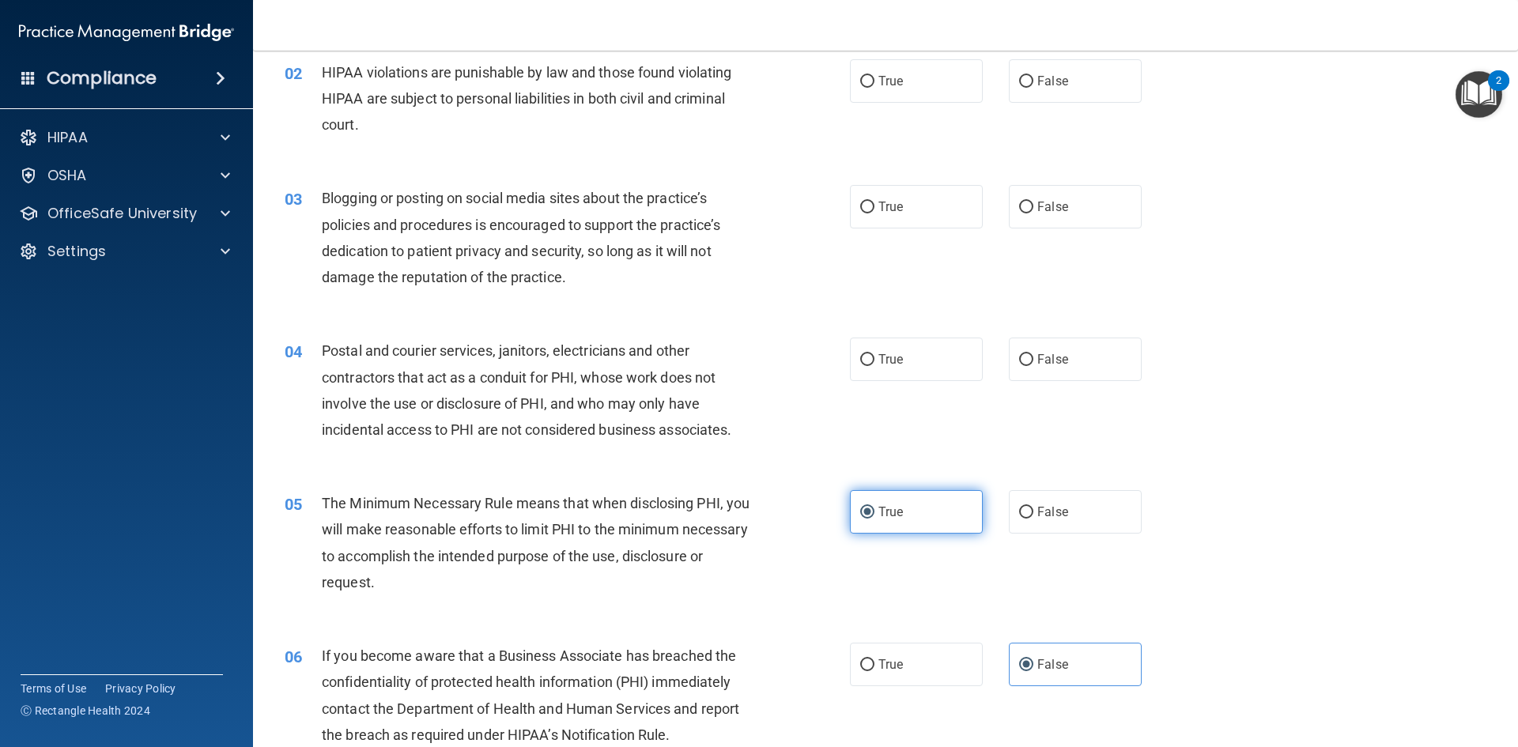
scroll to position [138, 0]
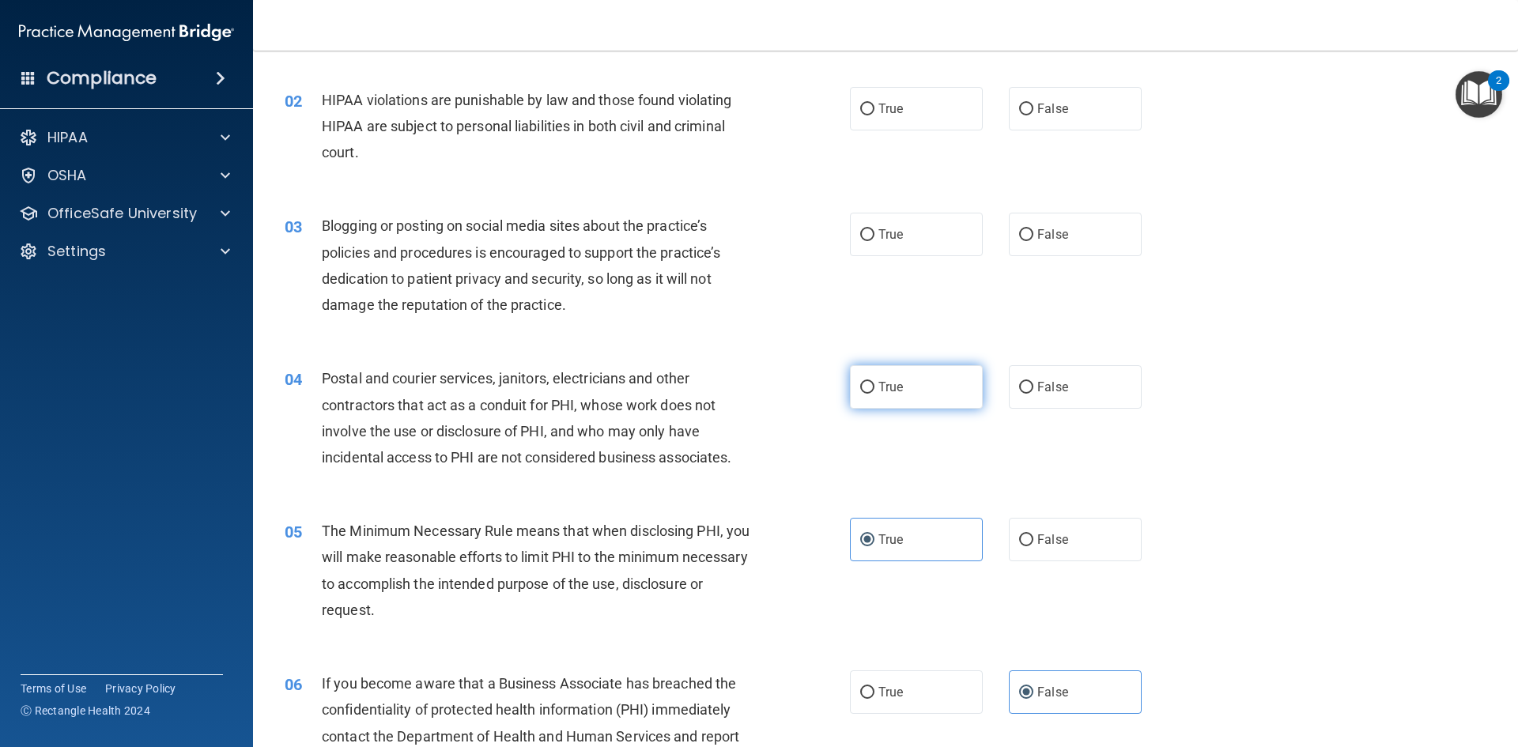
click at [885, 380] on span "True" at bounding box center [891, 387] width 25 height 15
click at [875, 382] on input "True" at bounding box center [867, 388] width 14 height 12
radio input "true"
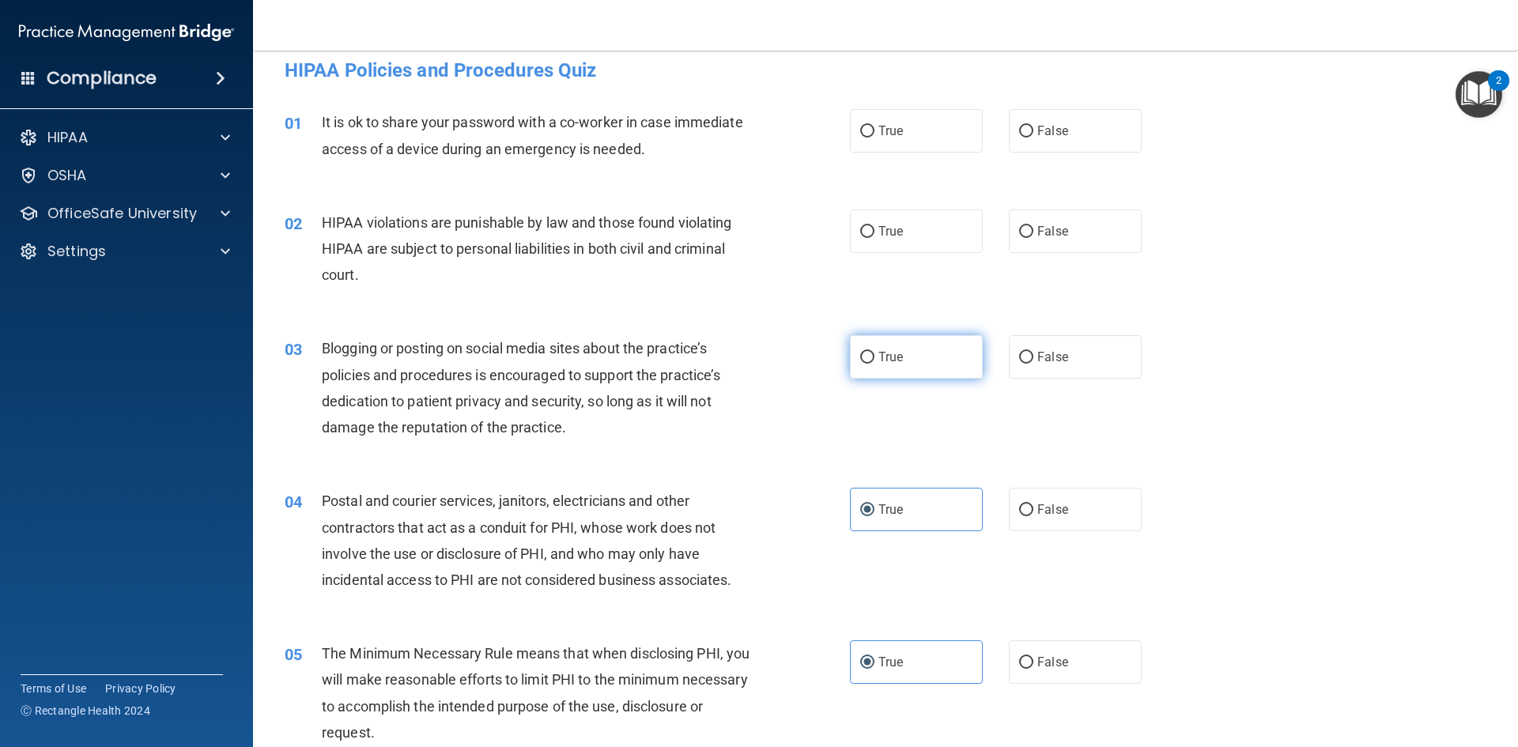
scroll to position [0, 0]
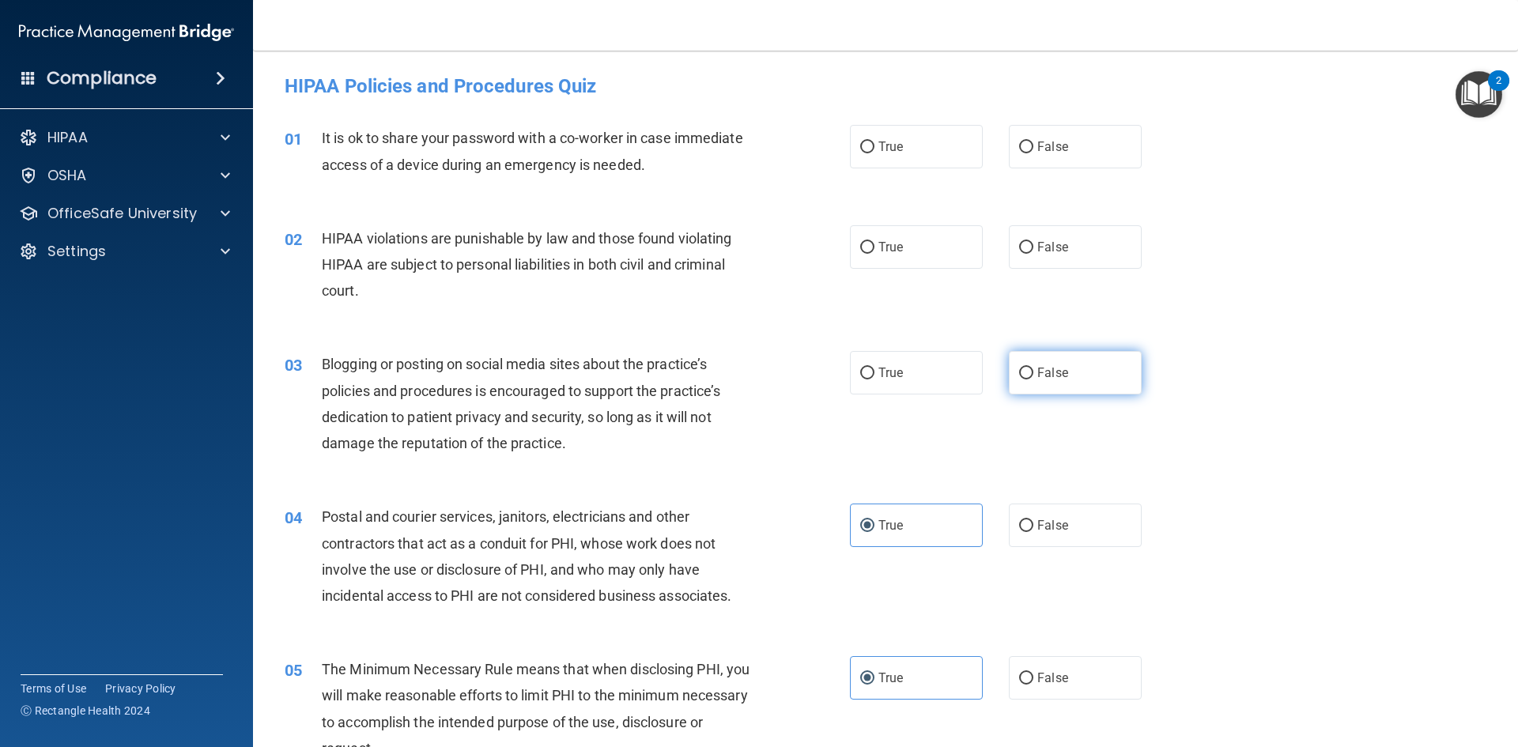
click at [1039, 370] on span "False" at bounding box center [1052, 372] width 31 height 15
click at [1034, 370] on input "False" at bounding box center [1026, 374] width 14 height 12
radio input "true"
click at [886, 256] on label "True" at bounding box center [916, 246] width 133 height 43
click at [875, 254] on input "True" at bounding box center [867, 248] width 14 height 12
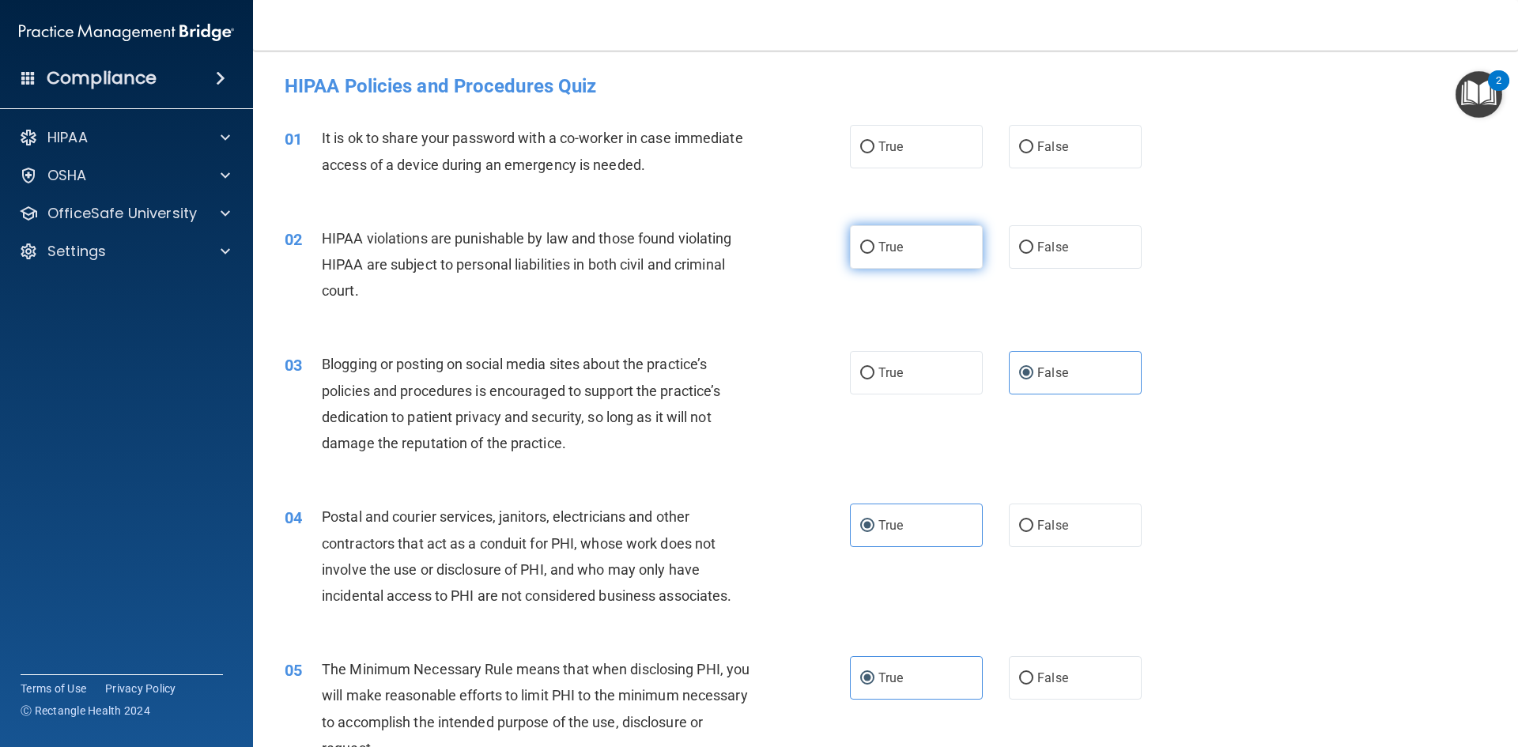
radio input "true"
click at [1044, 155] on label "False" at bounding box center [1075, 146] width 133 height 43
click at [1034, 153] on input "False" at bounding box center [1026, 148] width 14 height 12
radio input "true"
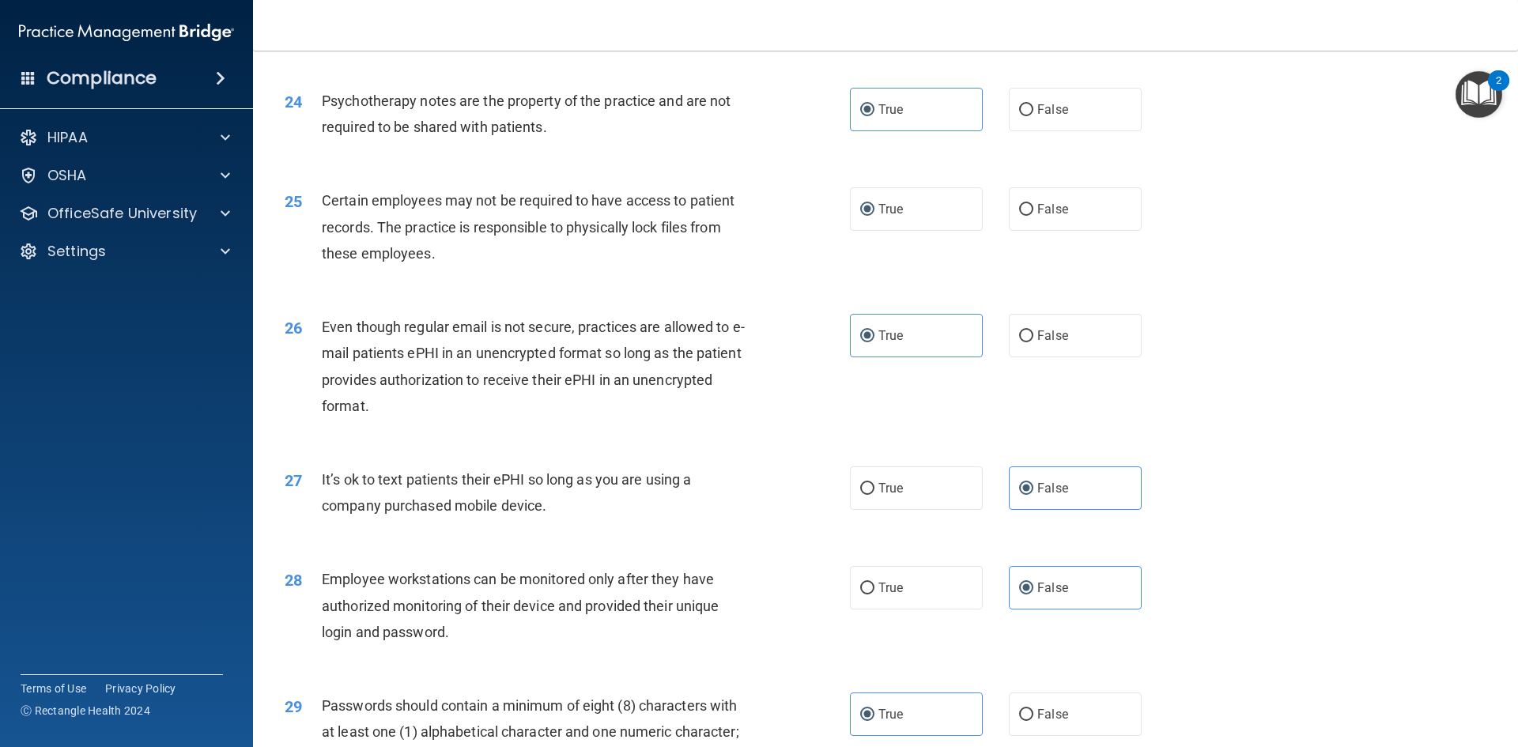
scroll to position [3222, 0]
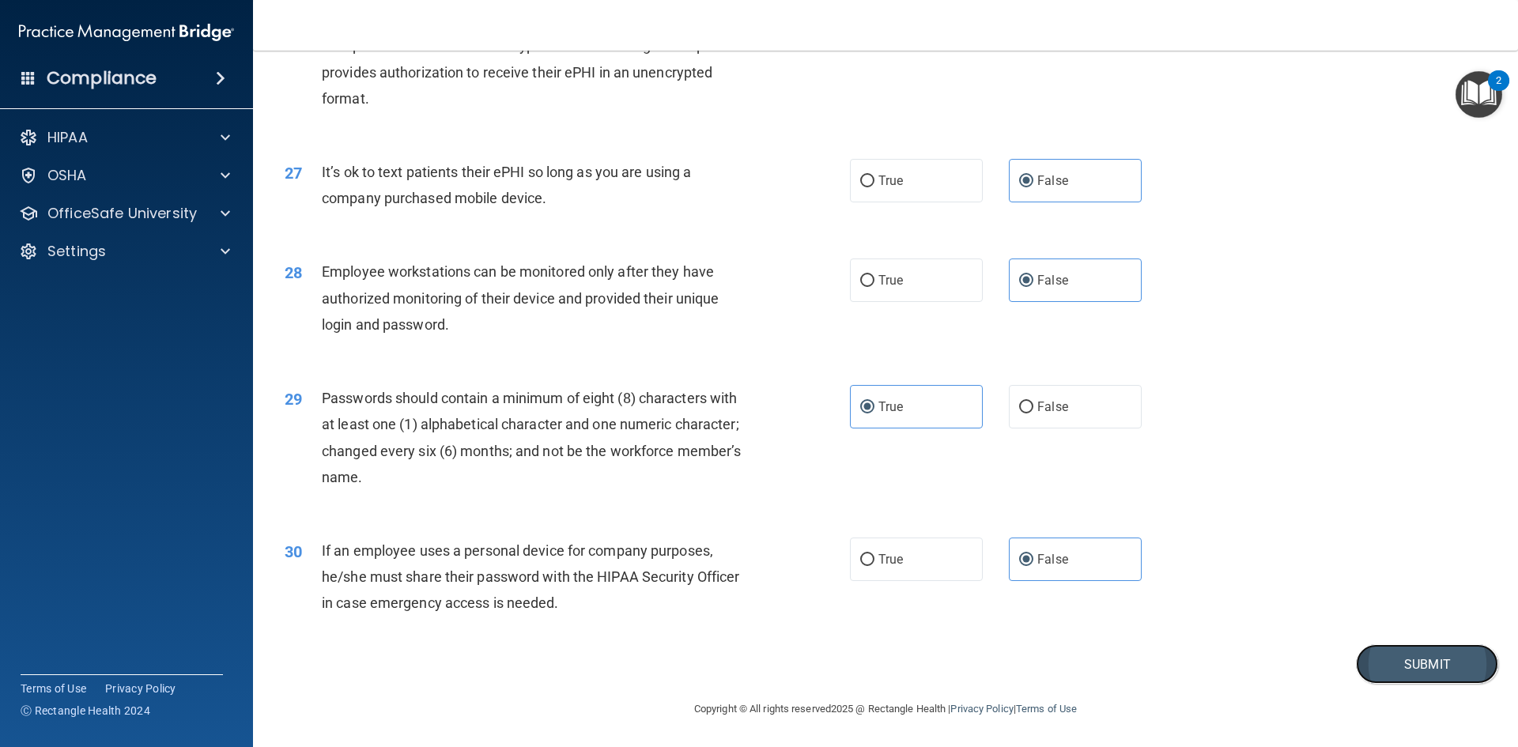
click at [1422, 660] on button "Submit" at bounding box center [1427, 664] width 142 height 40
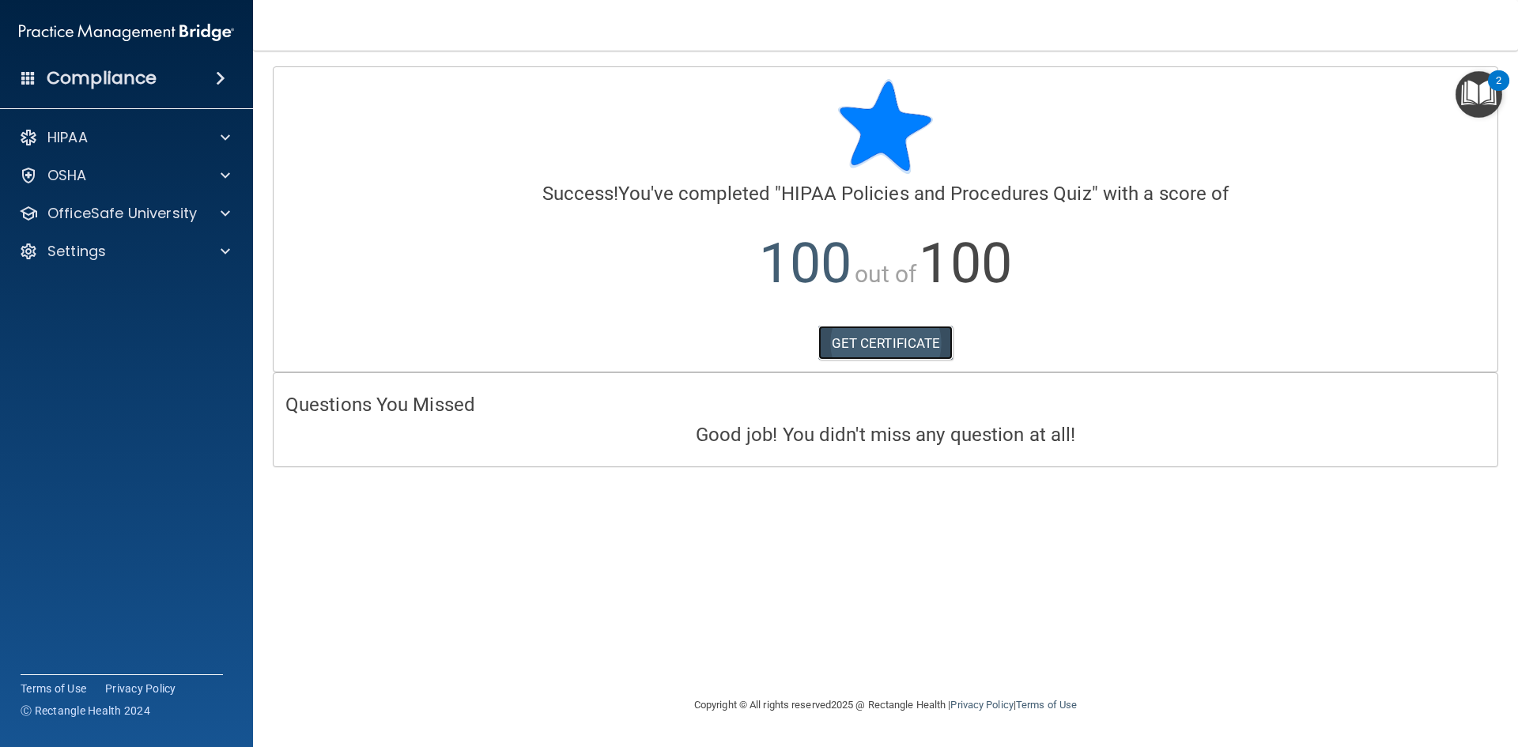
click at [911, 339] on link "GET CERTIFICATE" at bounding box center [885, 343] width 135 height 35
click at [225, 131] on span at bounding box center [225, 137] width 9 height 19
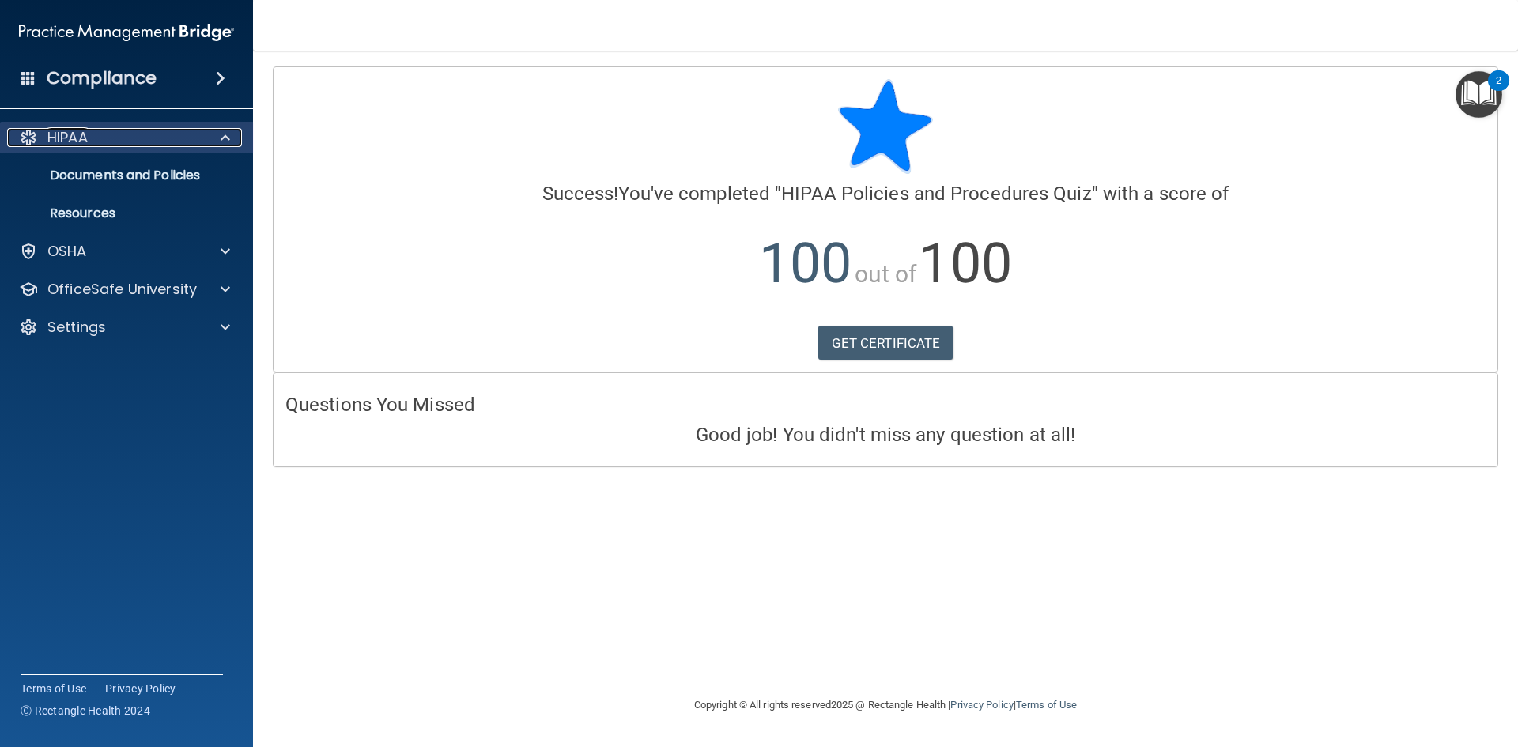
click at [222, 132] on span at bounding box center [225, 137] width 9 height 19
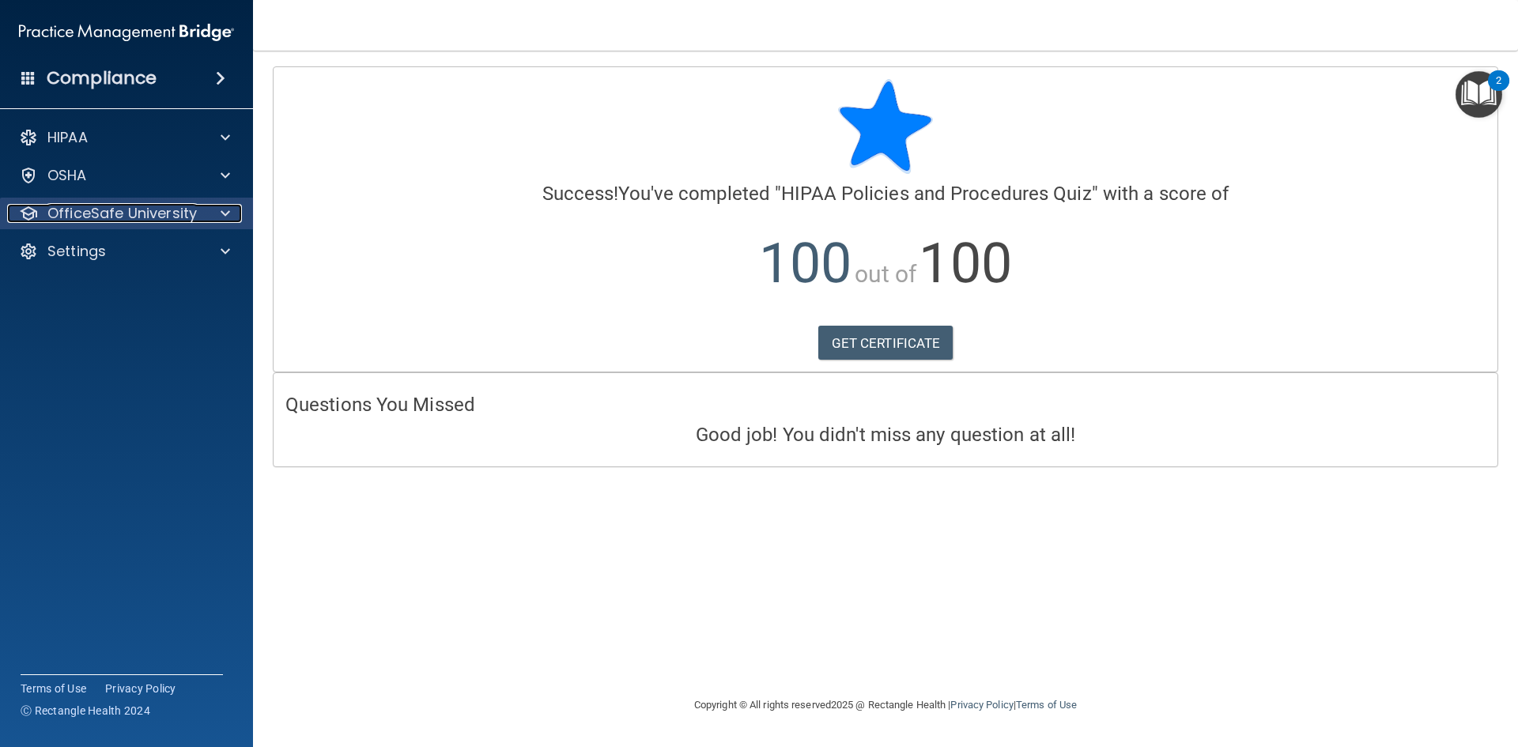
click at [225, 213] on span at bounding box center [225, 213] width 9 height 19
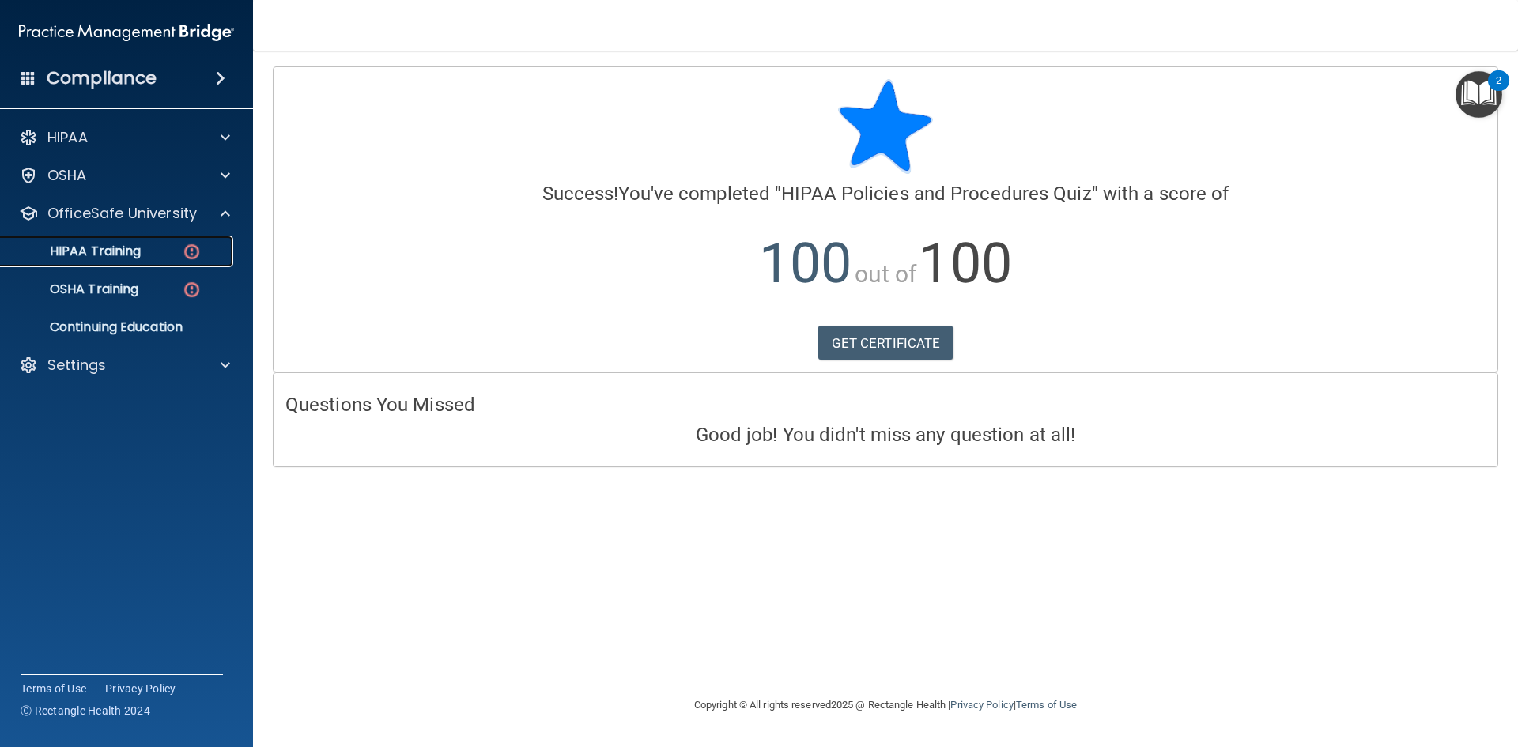
click at [121, 251] on p "HIPAA Training" at bounding box center [75, 252] width 130 height 16
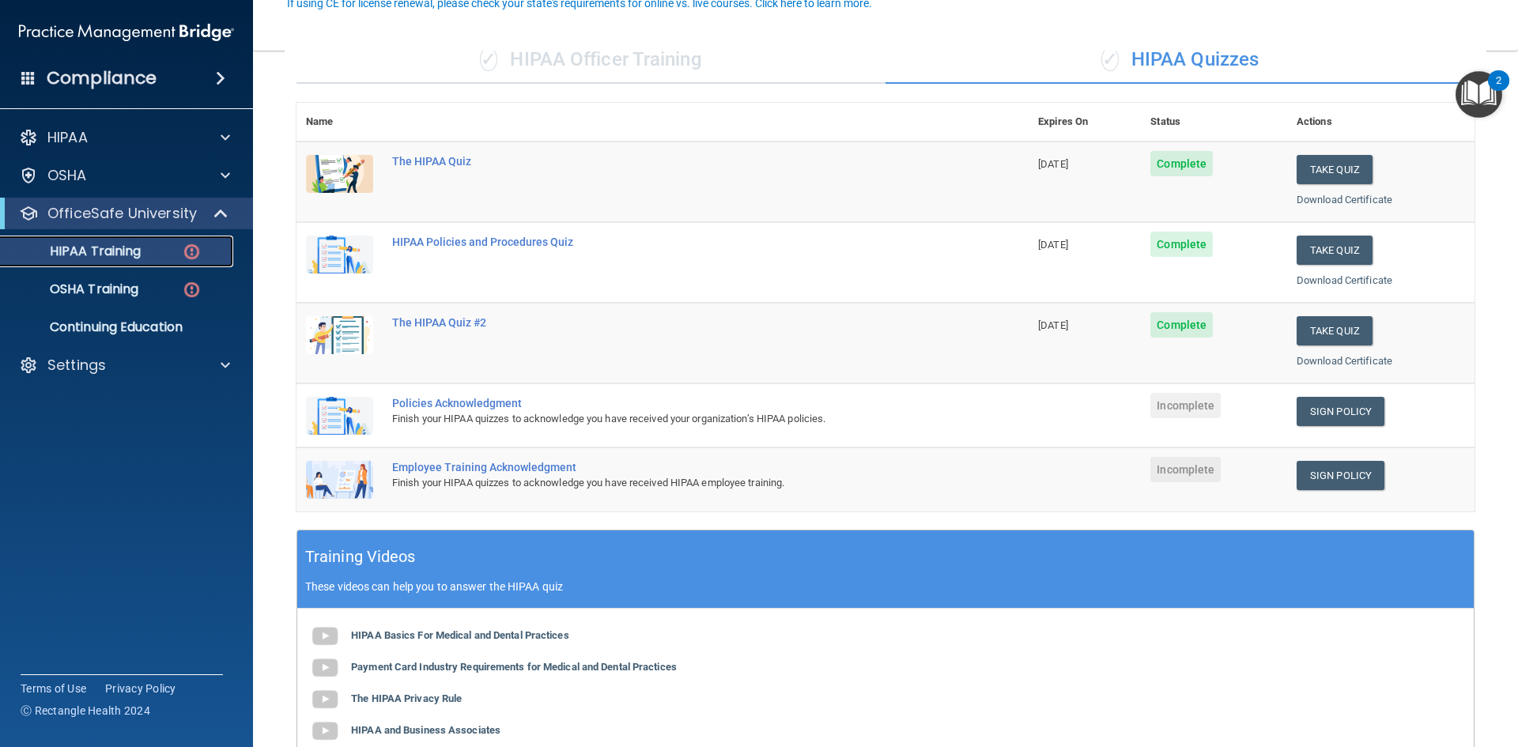
scroll to position [158, 0]
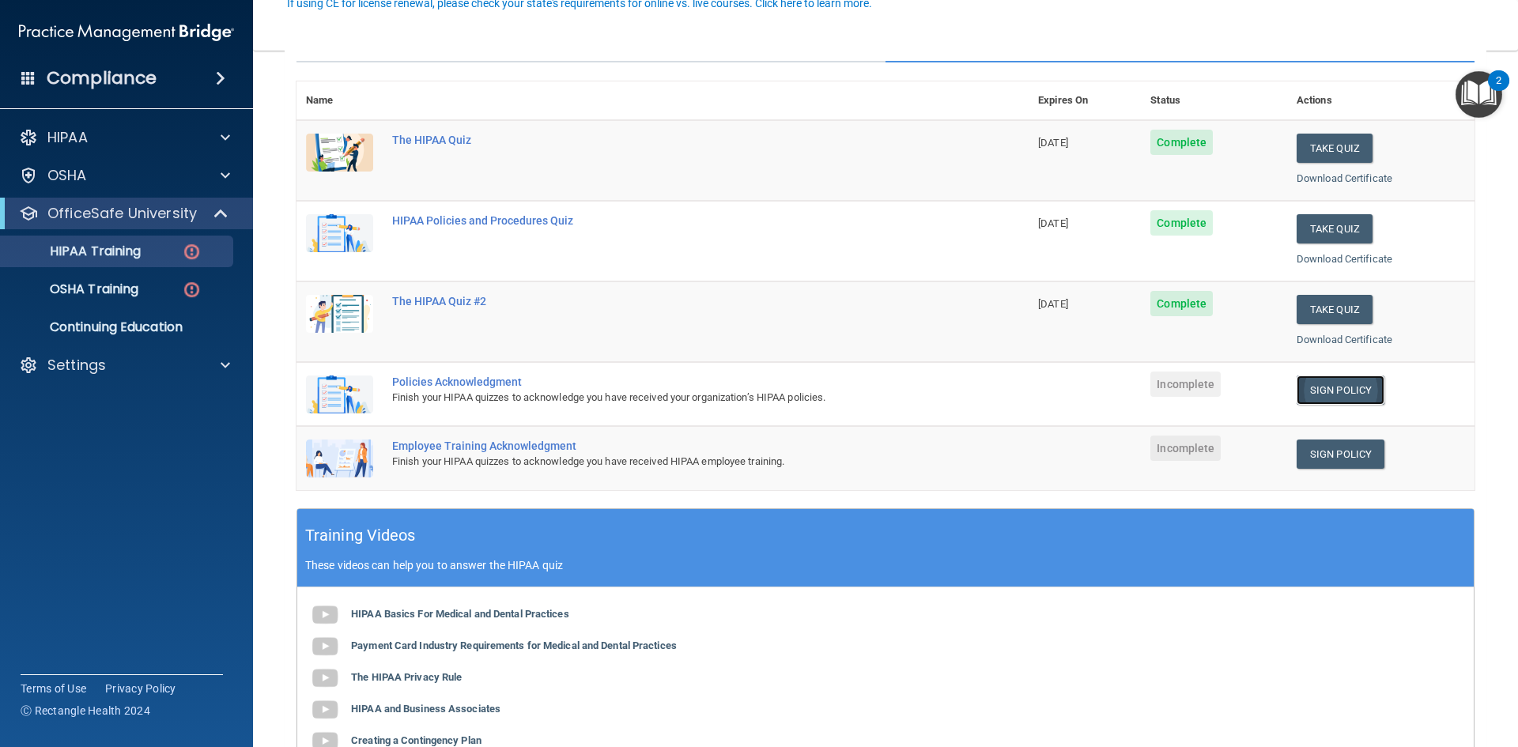
click at [1344, 388] on link "Sign Policy" at bounding box center [1341, 390] width 88 height 29
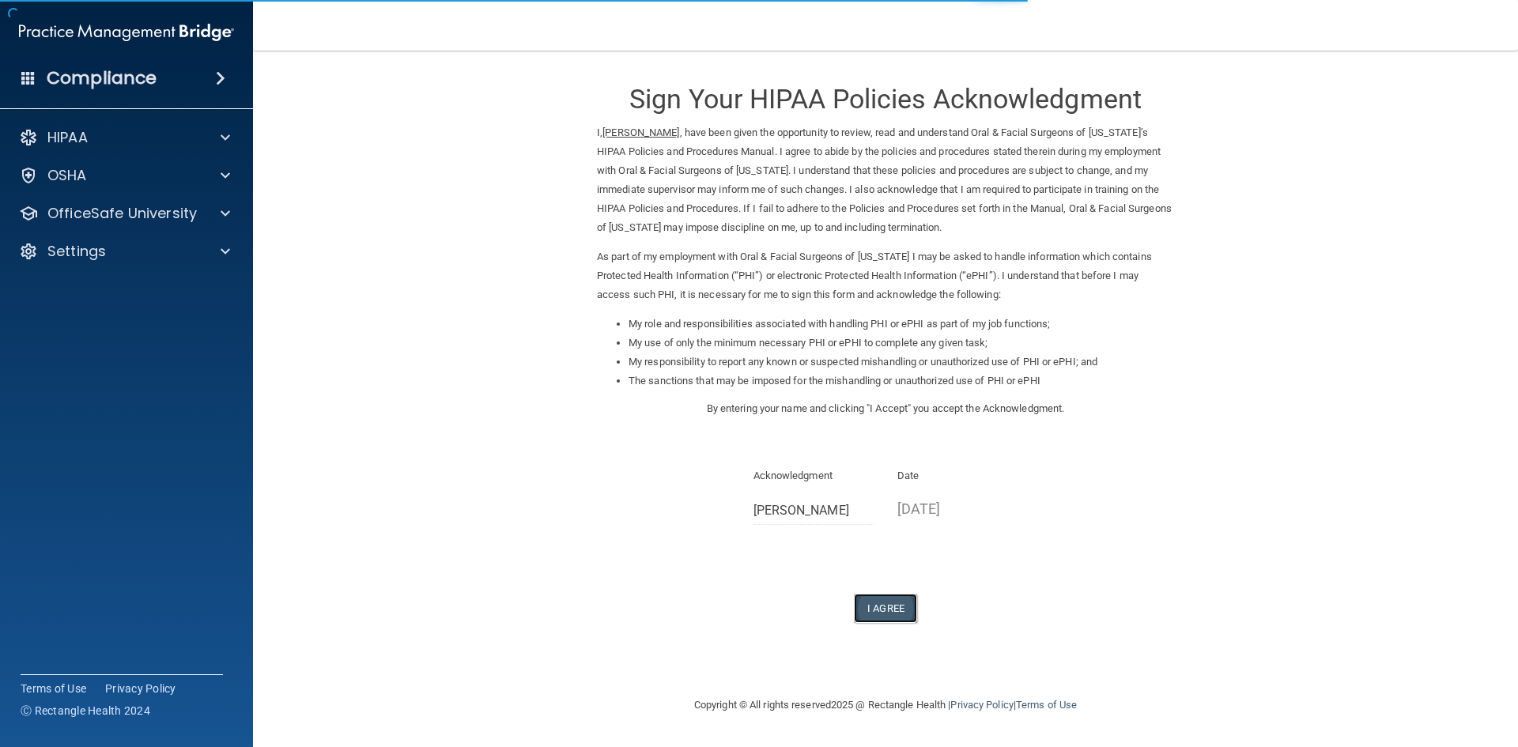
click at [907, 609] on button "I Agree" at bounding box center [885, 608] width 63 height 29
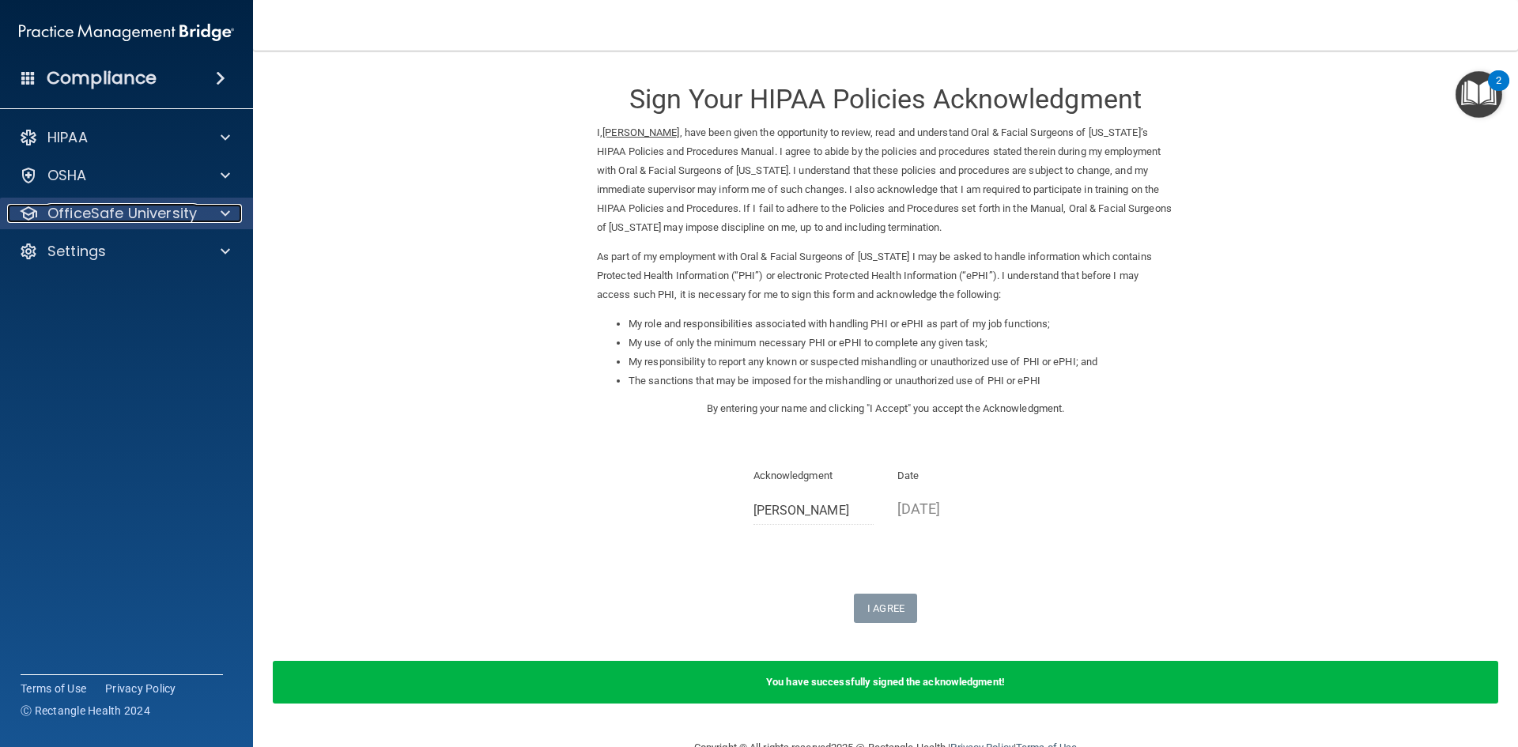
click at [184, 214] on p "OfficeSafe University" at bounding box center [121, 213] width 149 height 19
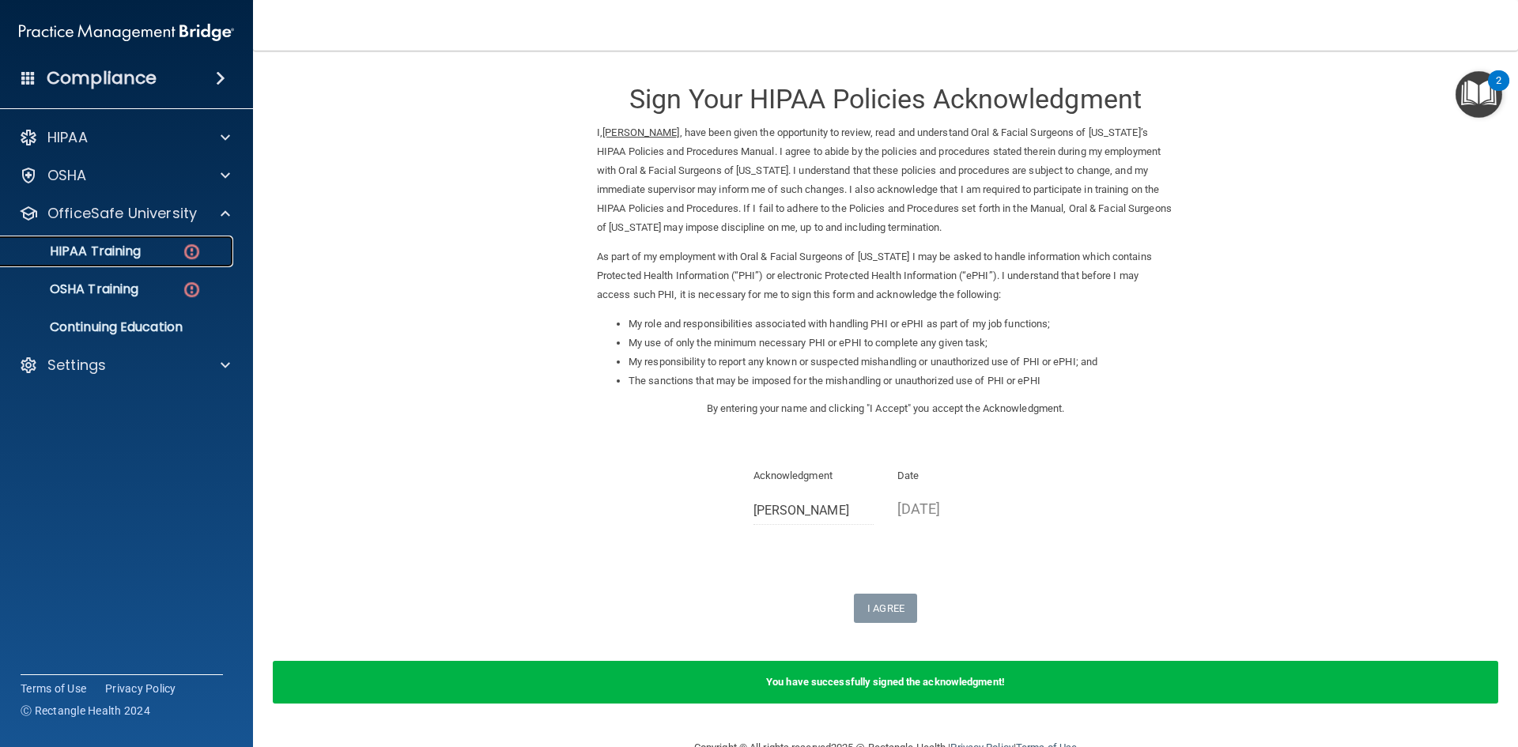
click at [127, 255] on p "HIPAA Training" at bounding box center [75, 252] width 130 height 16
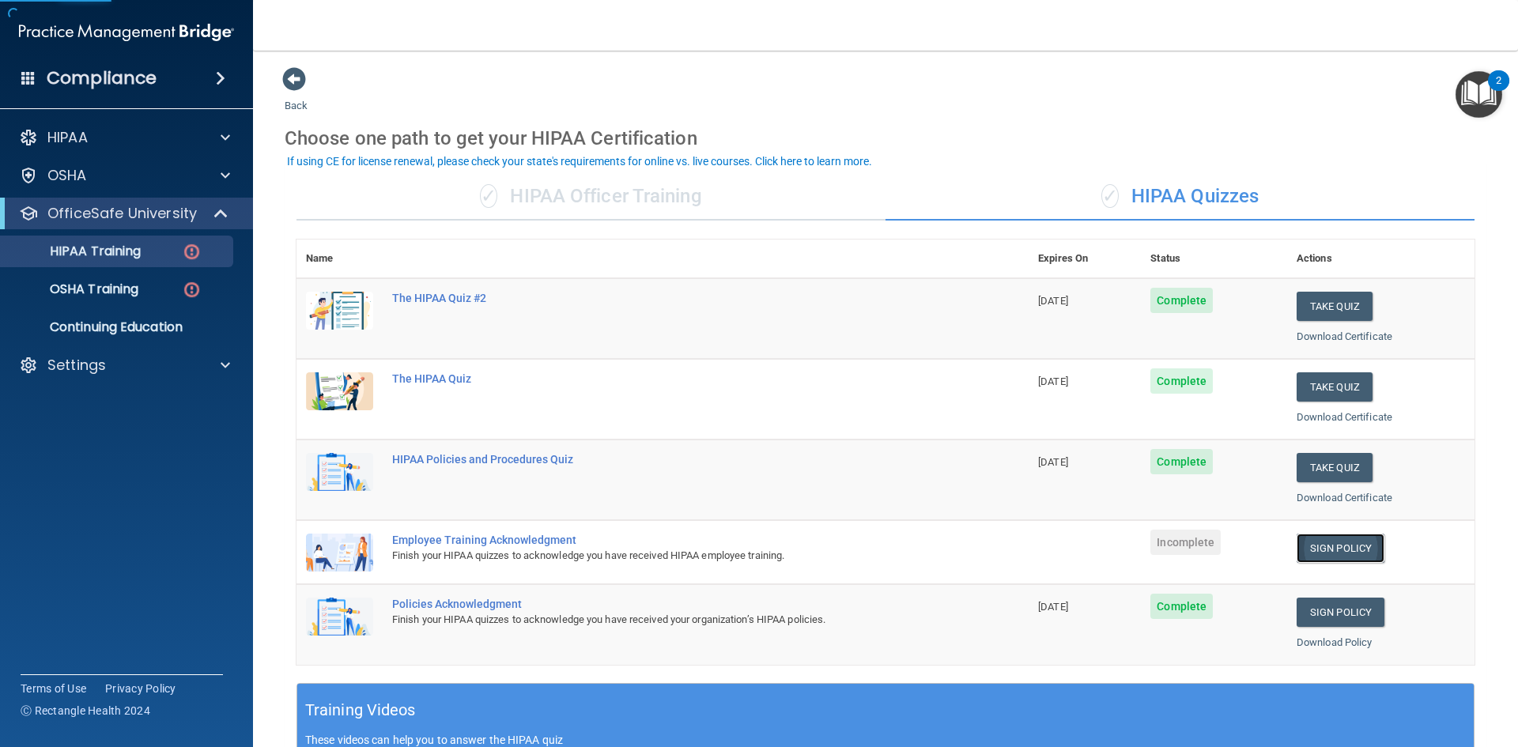
click at [1308, 552] on link "Sign Policy" at bounding box center [1341, 548] width 88 height 29
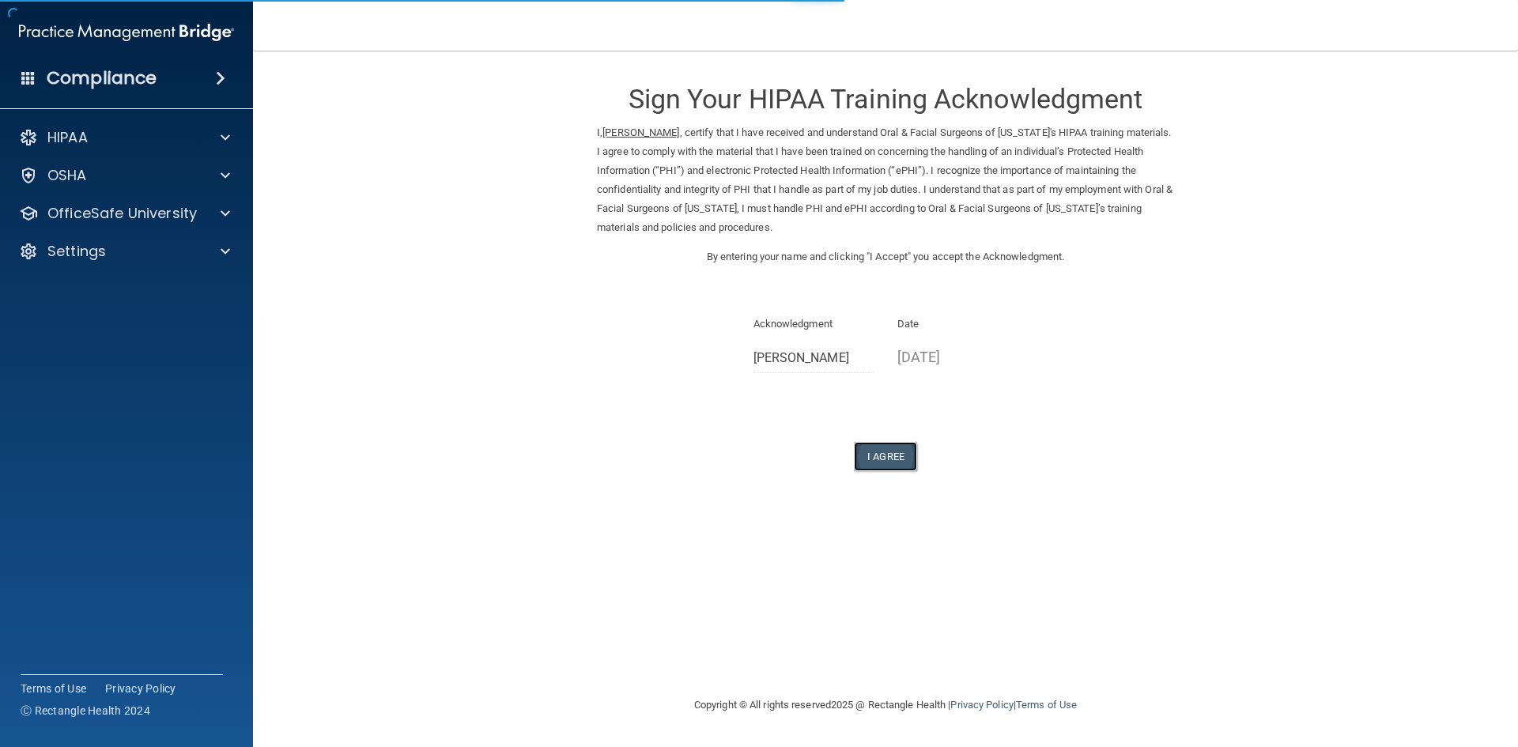
click at [869, 448] on button "I Agree" at bounding box center [885, 456] width 63 height 29
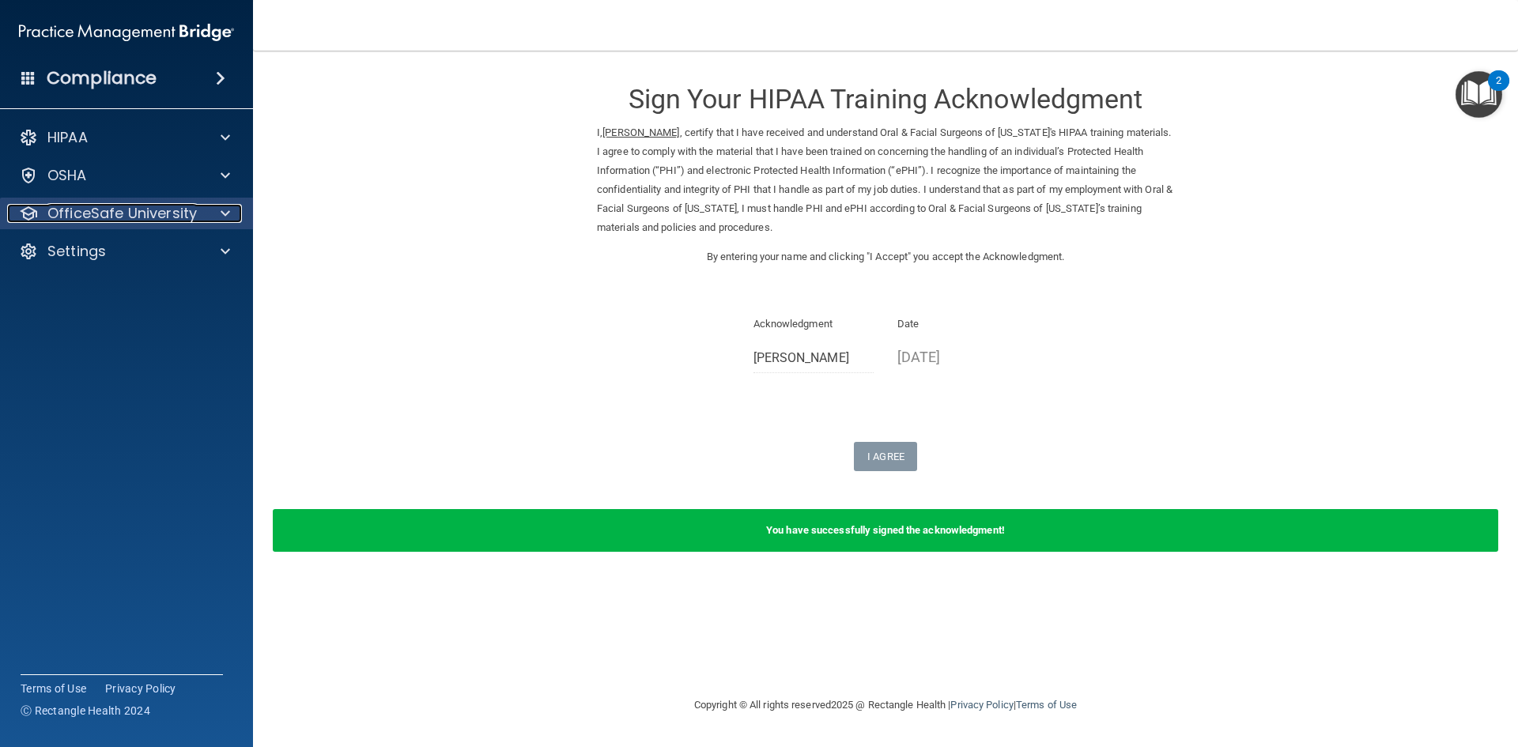
click at [130, 215] on p "OfficeSafe University" at bounding box center [121, 213] width 149 height 19
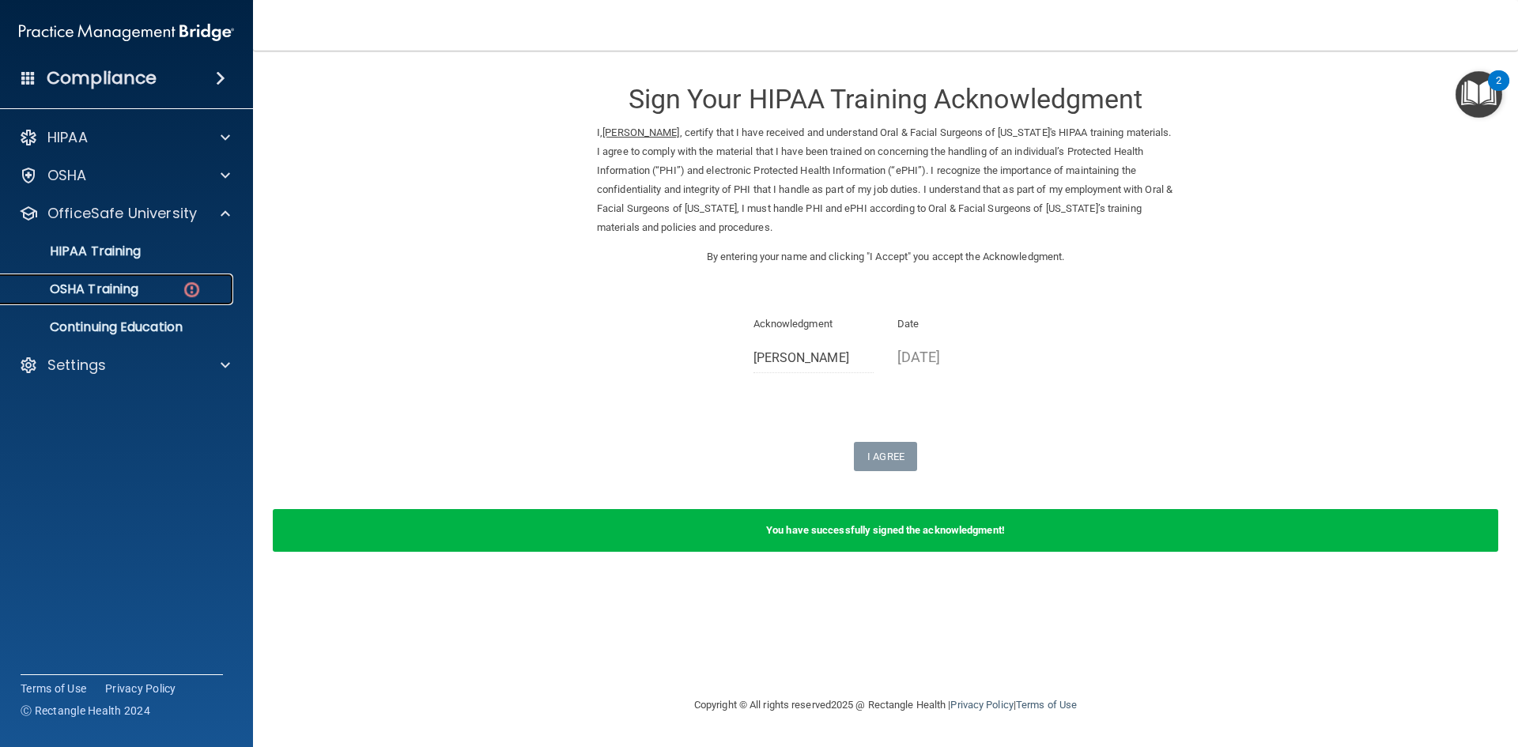
click at [144, 284] on div "OSHA Training" at bounding box center [118, 290] width 216 height 16
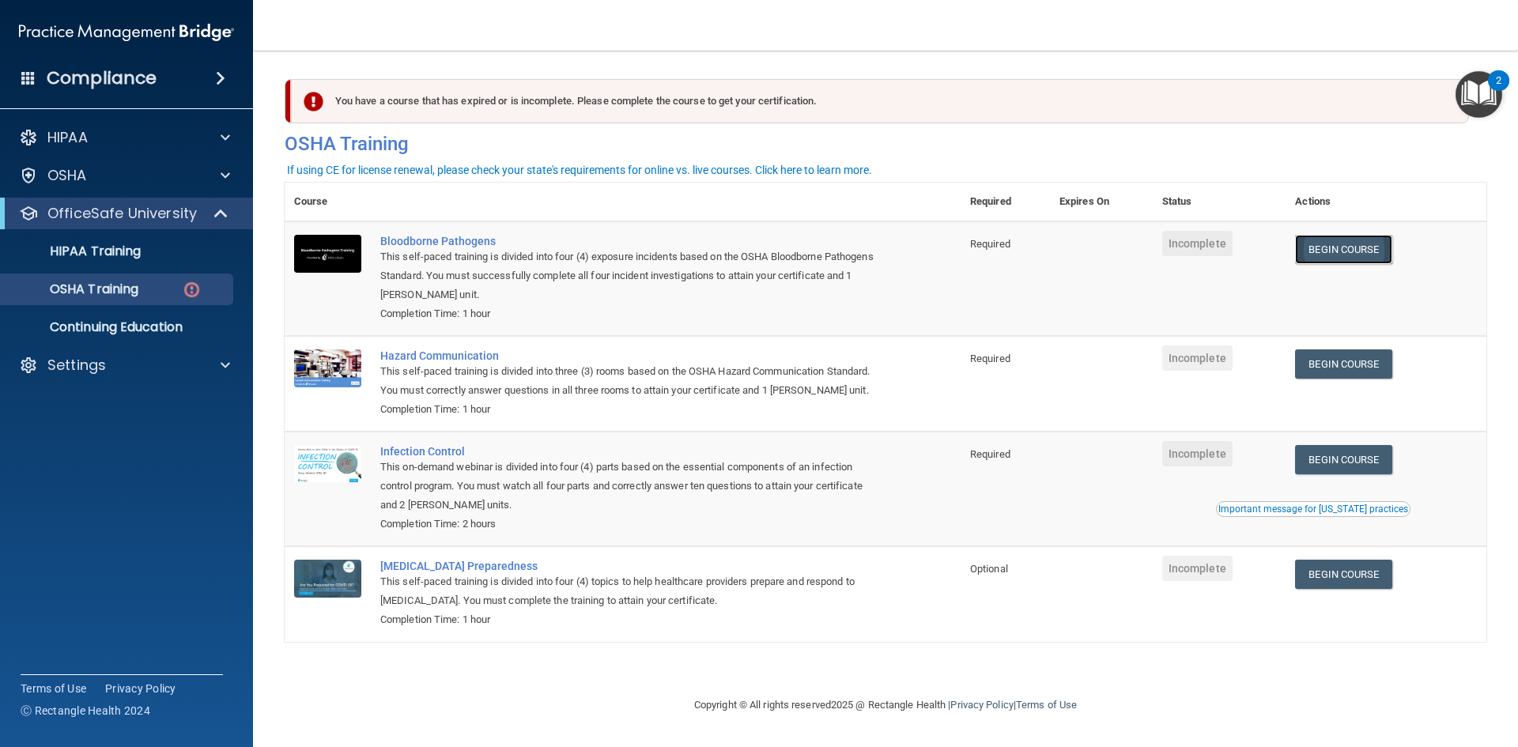
click at [1358, 250] on link "Begin Course" at bounding box center [1343, 249] width 96 height 29
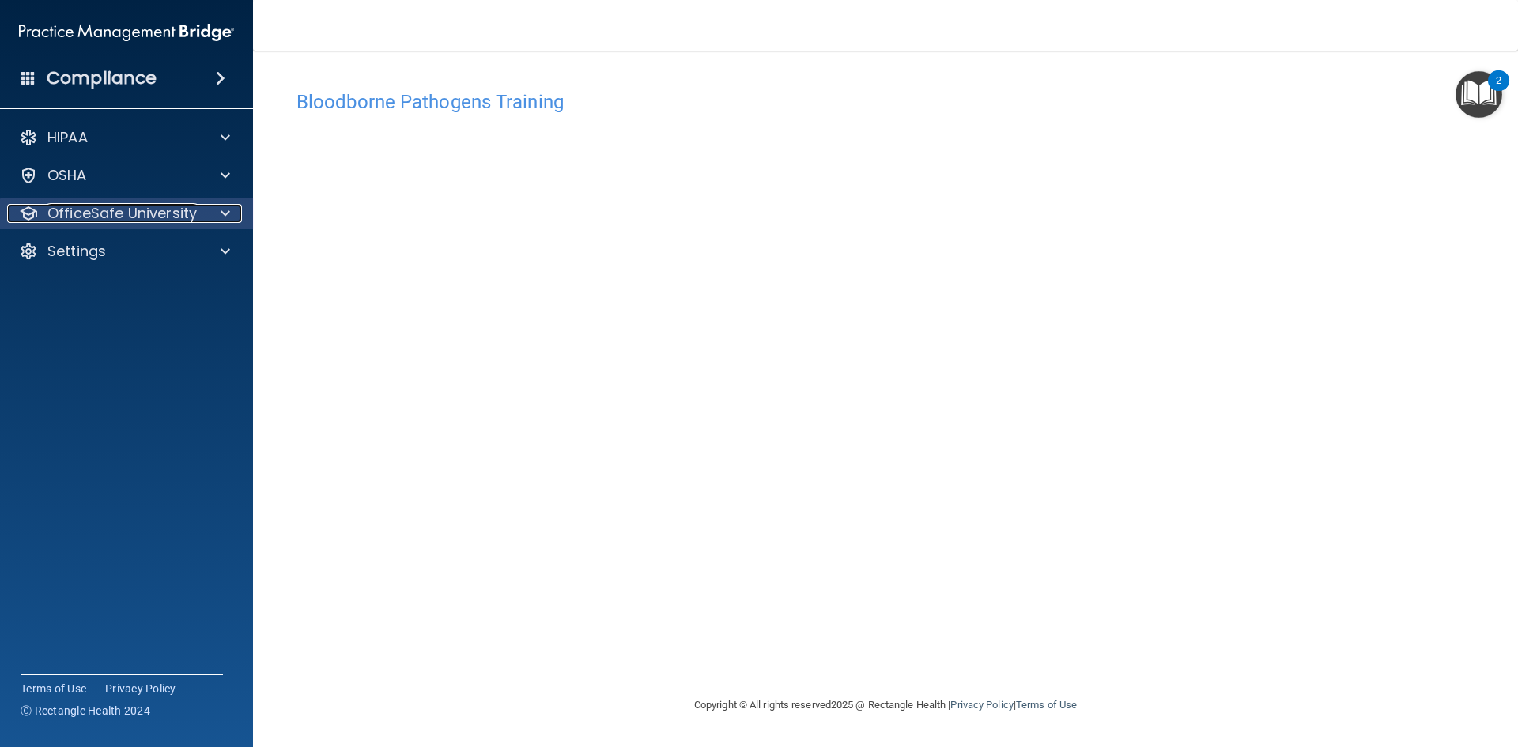
click at [171, 213] on p "OfficeSafe University" at bounding box center [121, 213] width 149 height 19
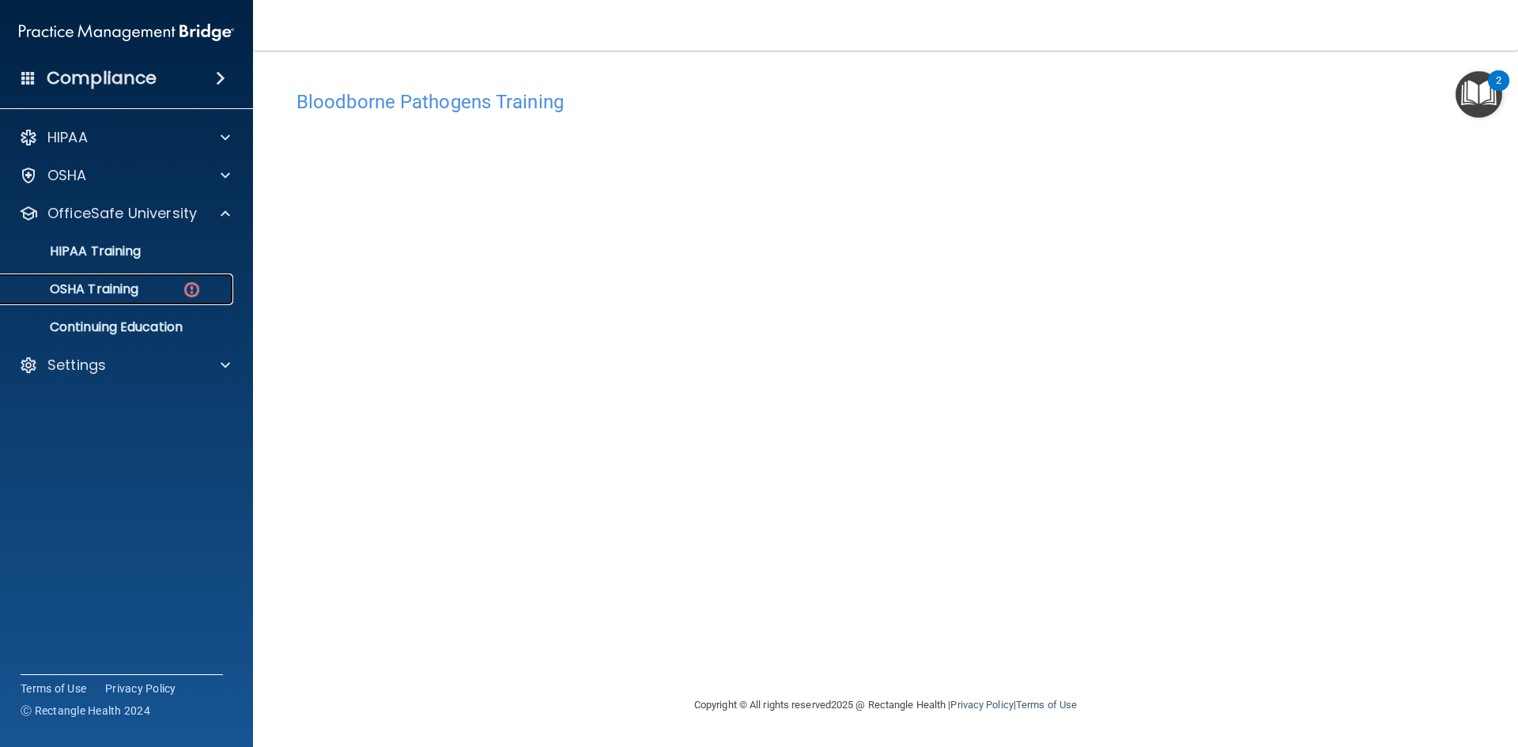
click at [111, 283] on p "OSHA Training" at bounding box center [74, 290] width 128 height 16
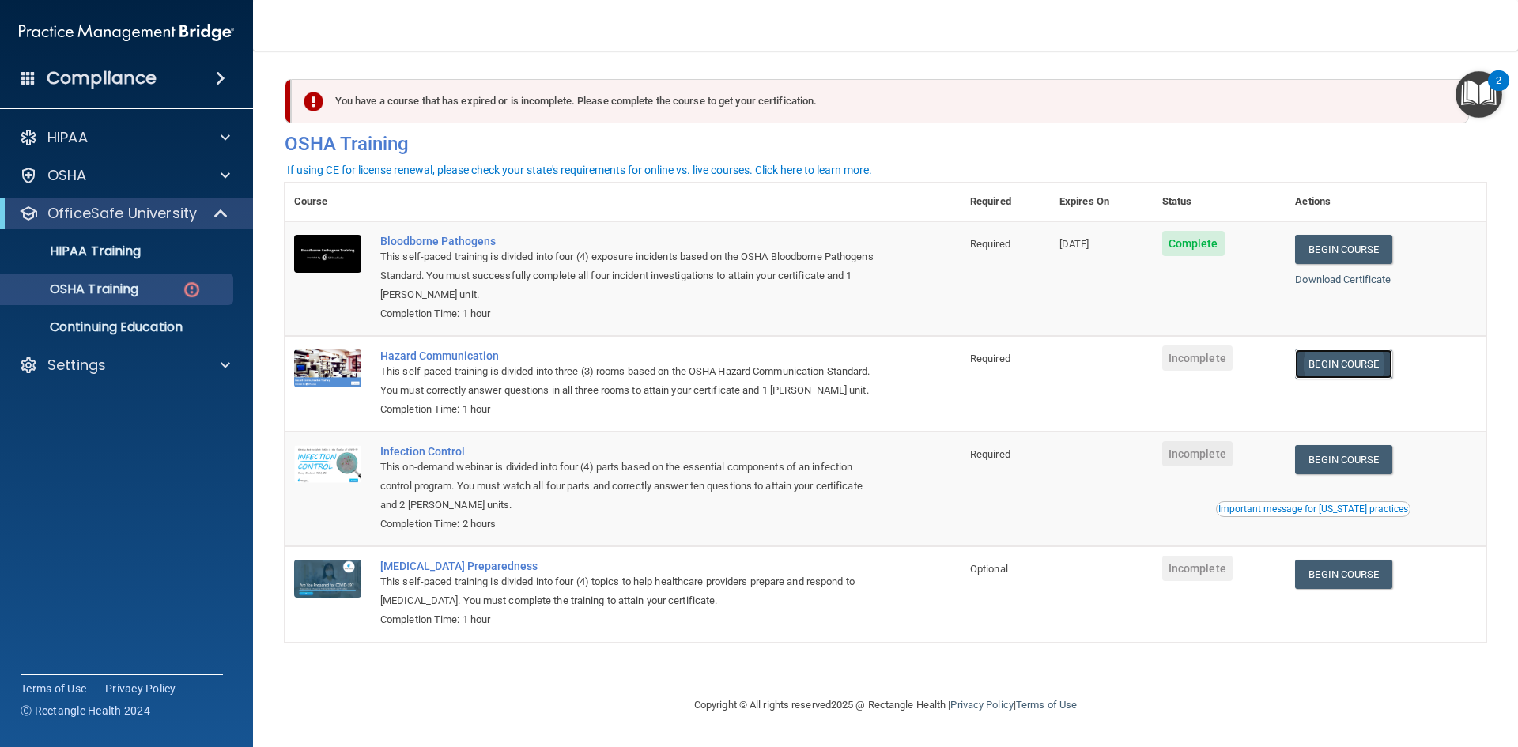
click at [1347, 369] on link "Begin Course" at bounding box center [1343, 364] width 96 height 29
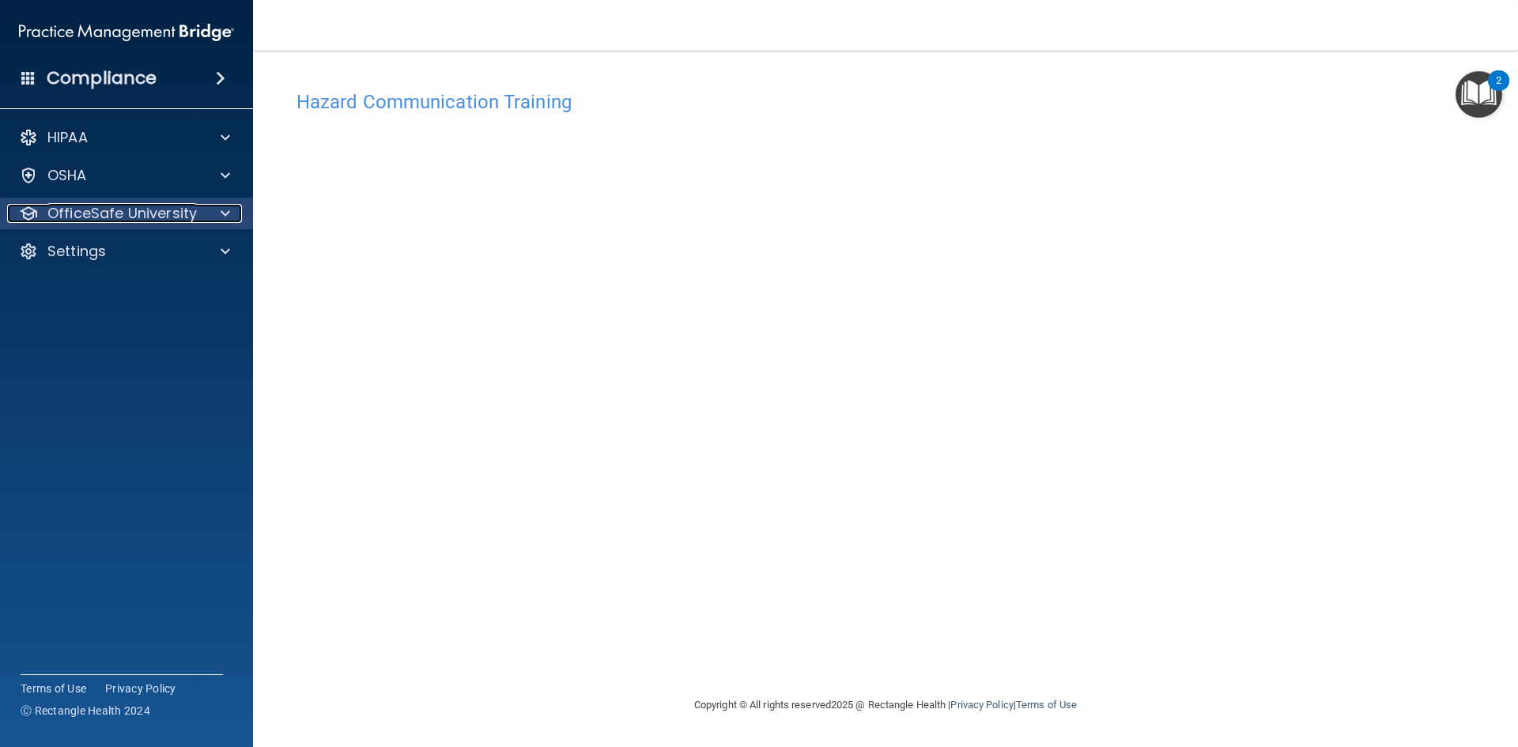
click at [200, 214] on div "OfficeSafe University" at bounding box center [105, 213] width 196 height 19
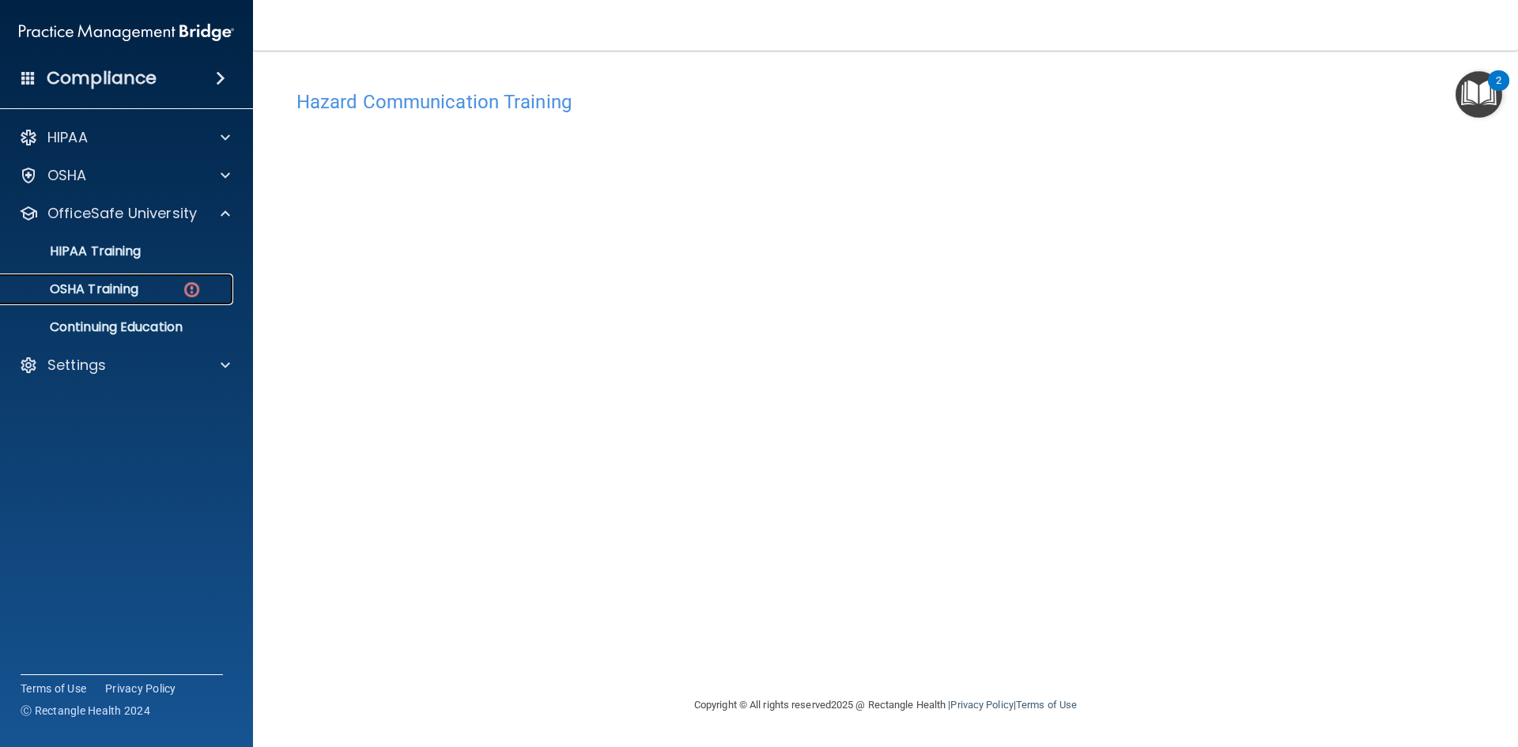
click at [119, 280] on link "OSHA Training" at bounding box center [108, 290] width 249 height 32
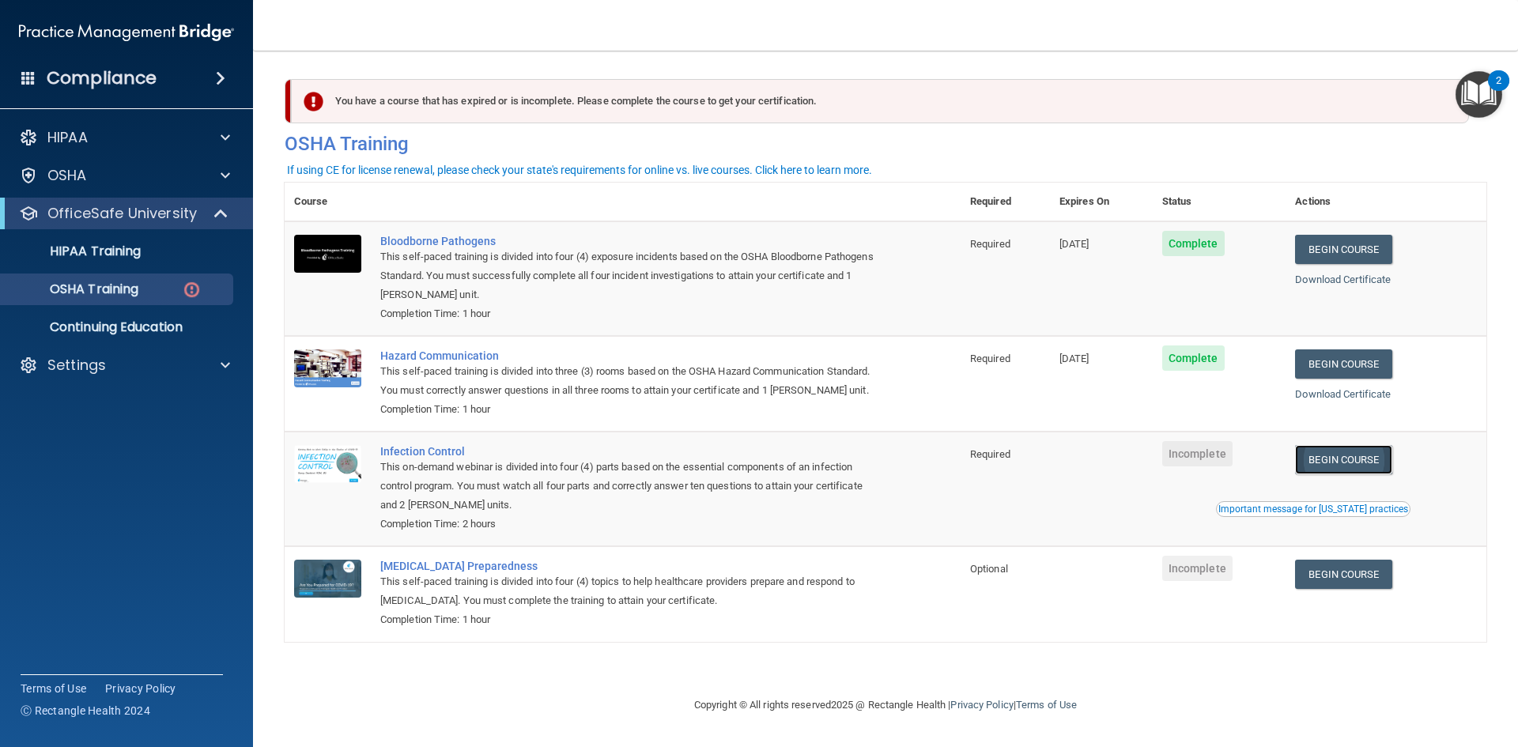
click at [1367, 460] on link "Begin Course" at bounding box center [1343, 459] width 96 height 29
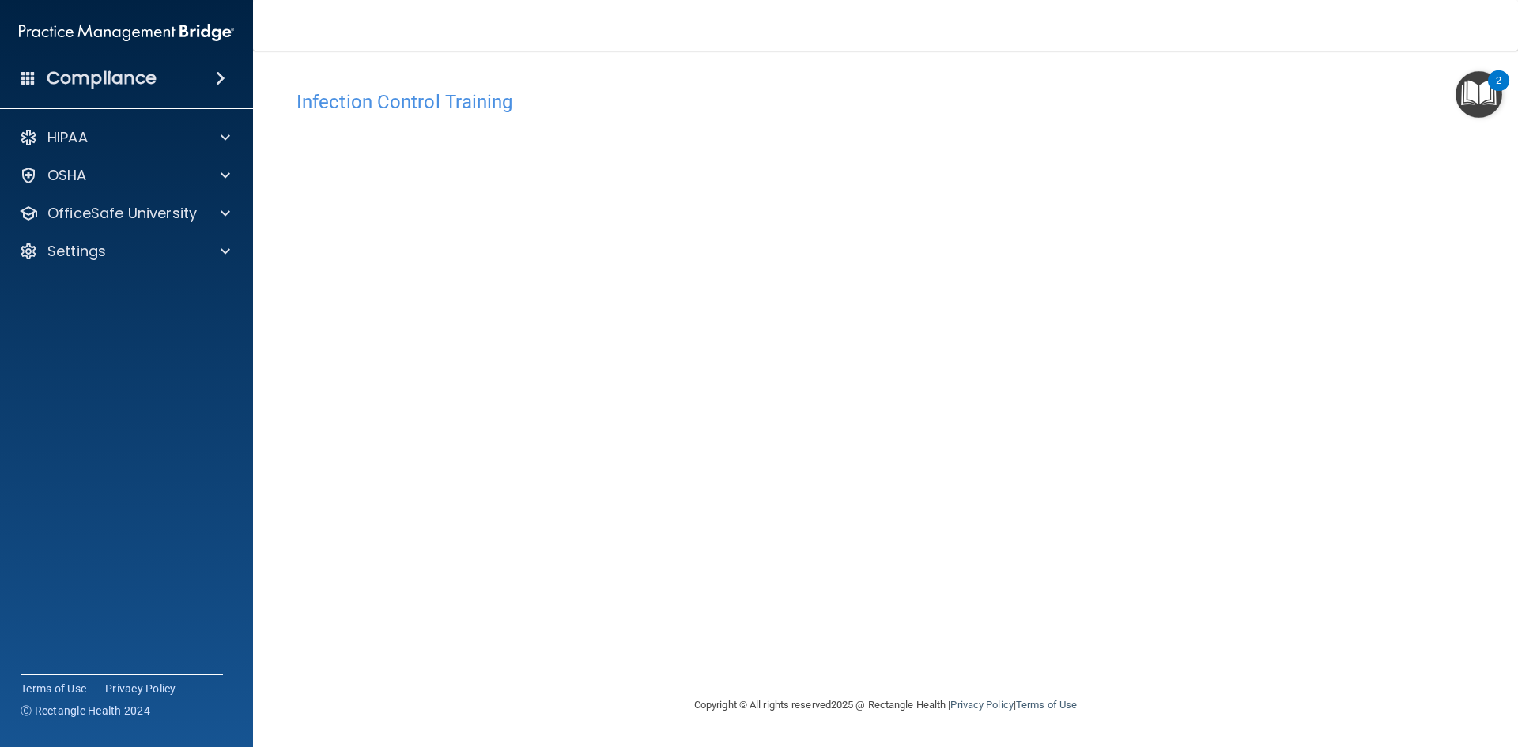
click at [1317, 419] on div "Infection Control Training This course doesn’t expire until . Are you sure you …" at bounding box center [886, 389] width 1202 height 614
click at [156, 208] on p "OfficeSafe University" at bounding box center [121, 213] width 149 height 19
click at [106, 290] on p "OSHA Training" at bounding box center [74, 290] width 128 height 16
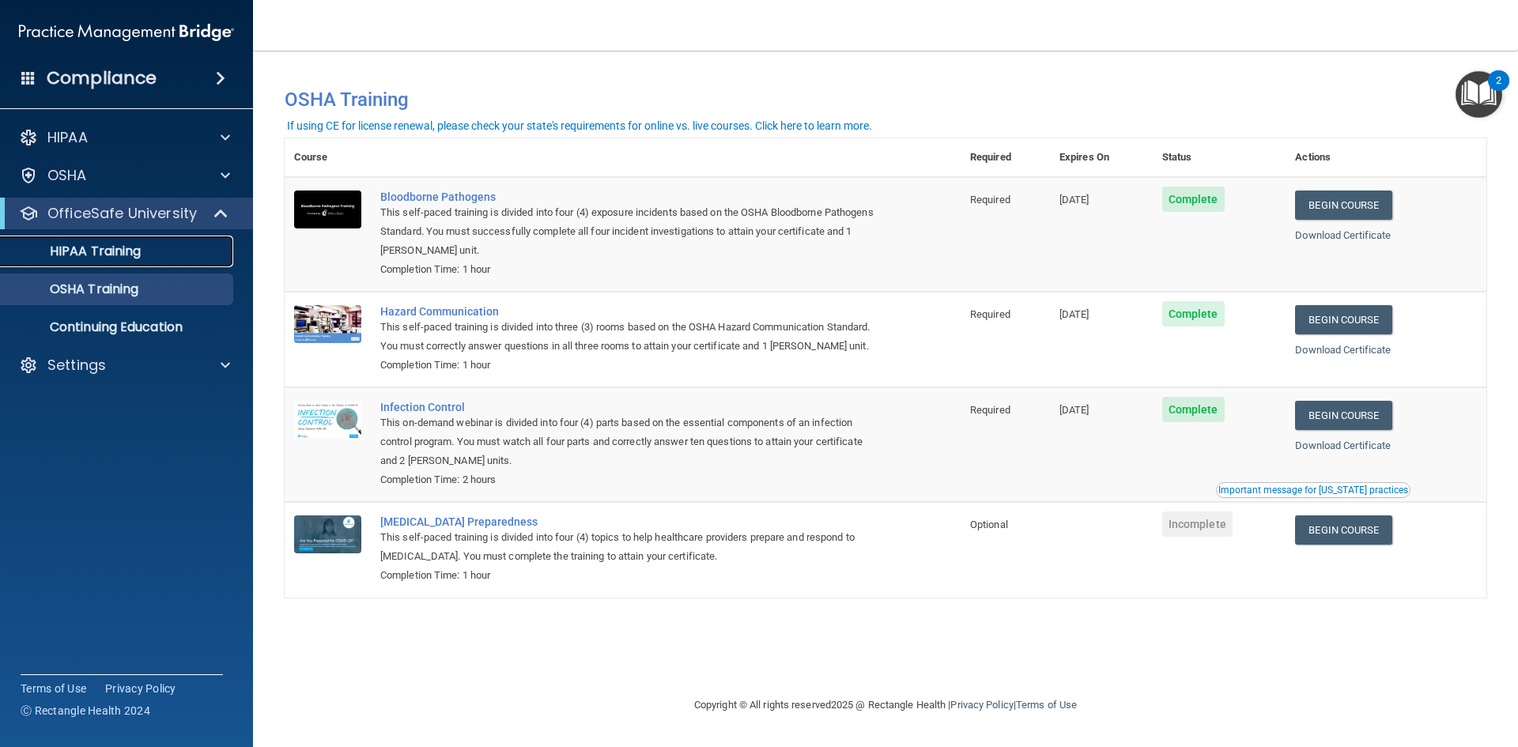
click at [96, 251] on p "HIPAA Training" at bounding box center [75, 252] width 130 height 16
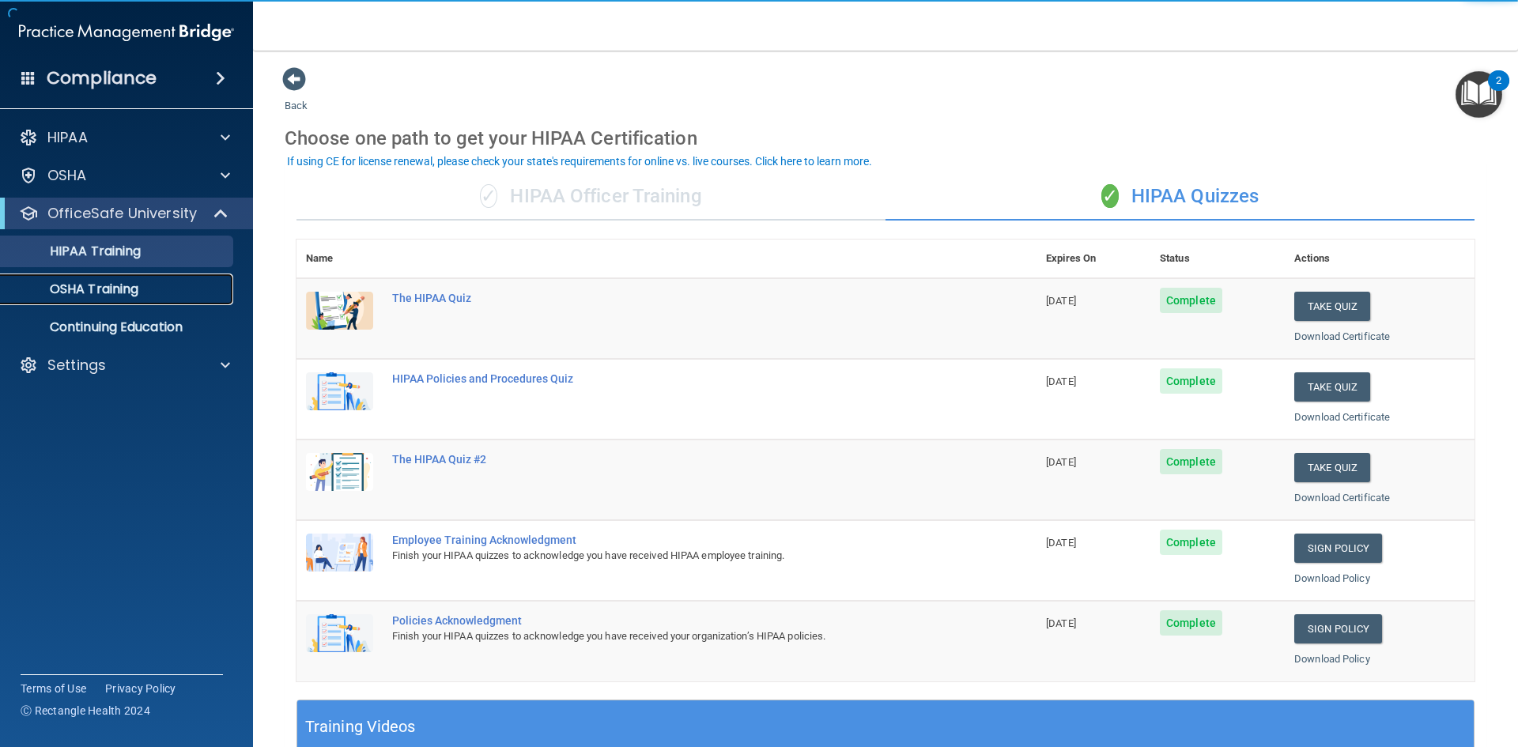
click at [104, 292] on p "OSHA Training" at bounding box center [74, 290] width 128 height 16
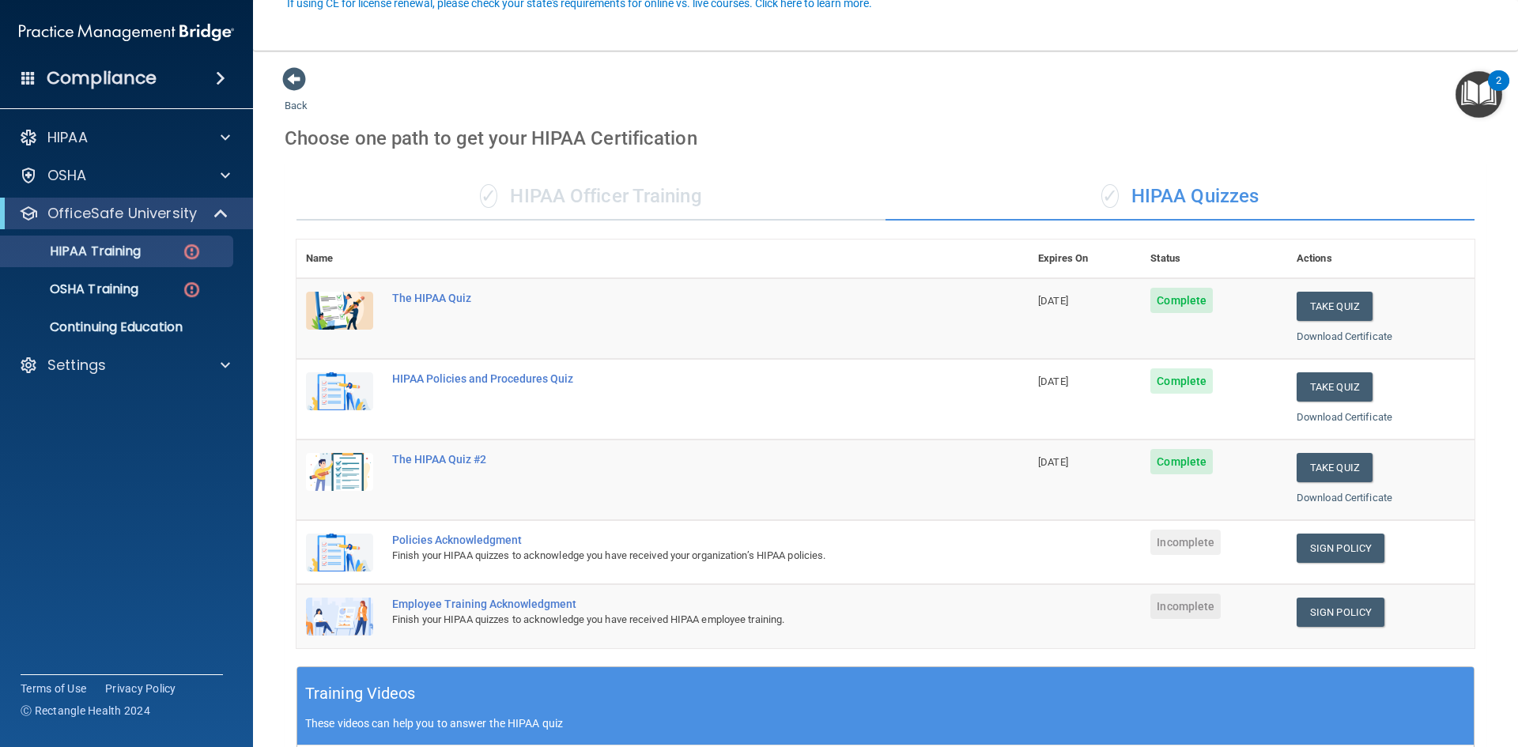
scroll to position [158, 0]
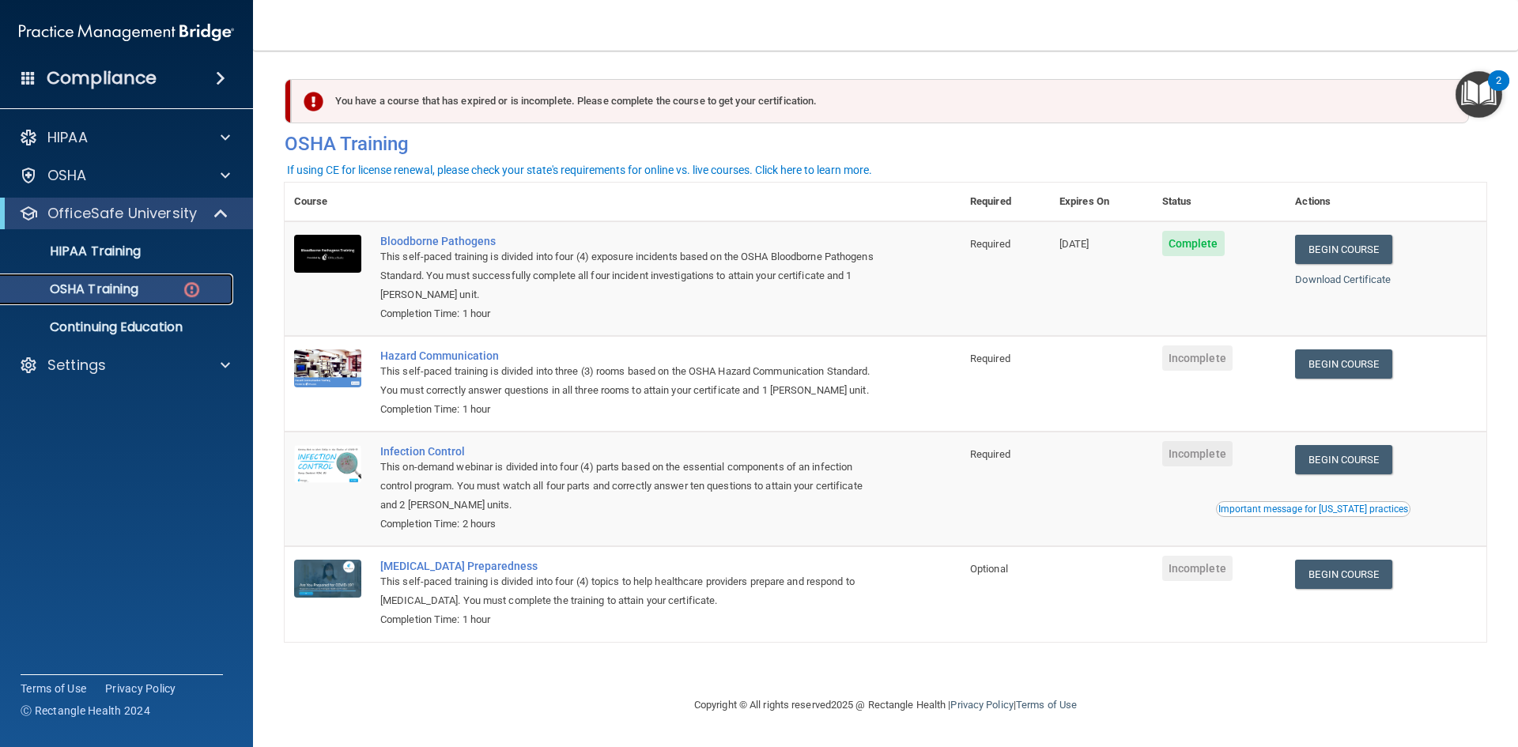
click at [117, 289] on p "OSHA Training" at bounding box center [74, 290] width 128 height 16
